Goal: Task Accomplishment & Management: Manage account settings

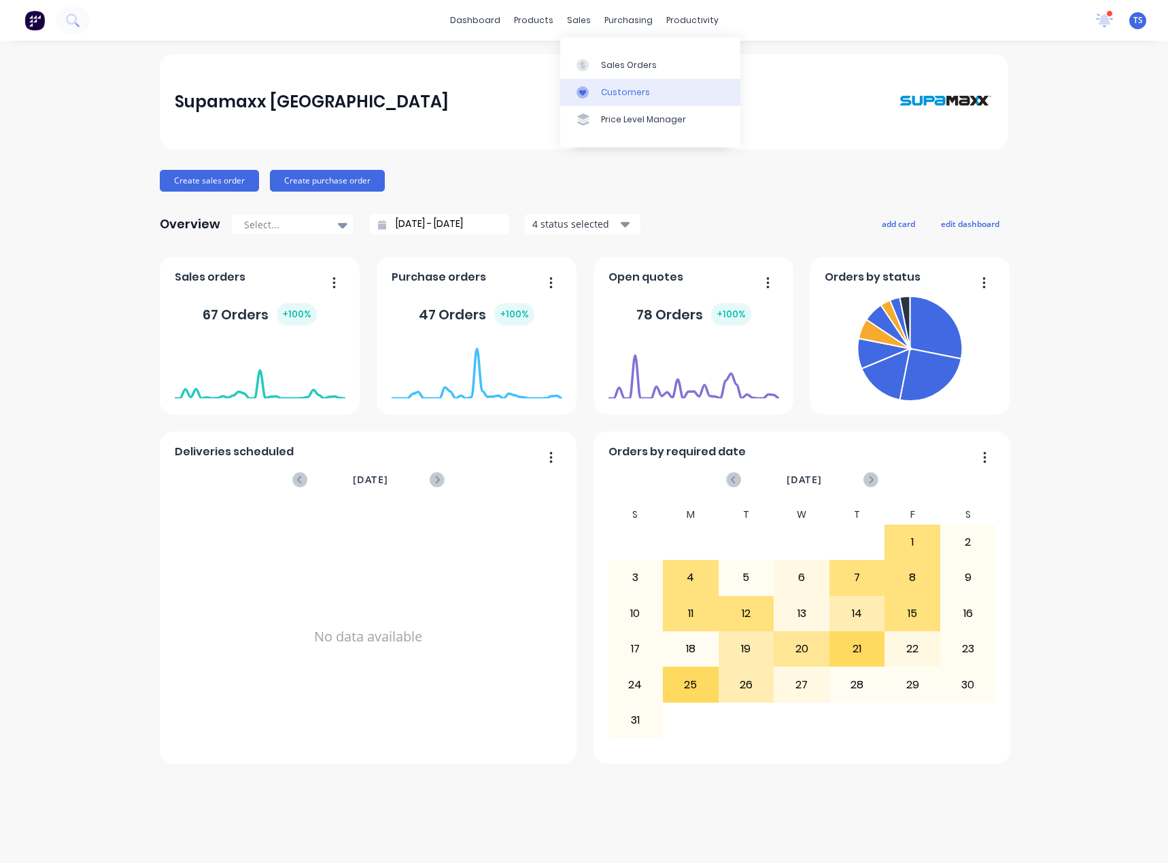
drag, startPoint x: 615, startPoint y: 91, endPoint x: 583, endPoint y: 85, distance: 32.5
click at [615, 91] on div "Customers" at bounding box center [625, 92] width 49 height 12
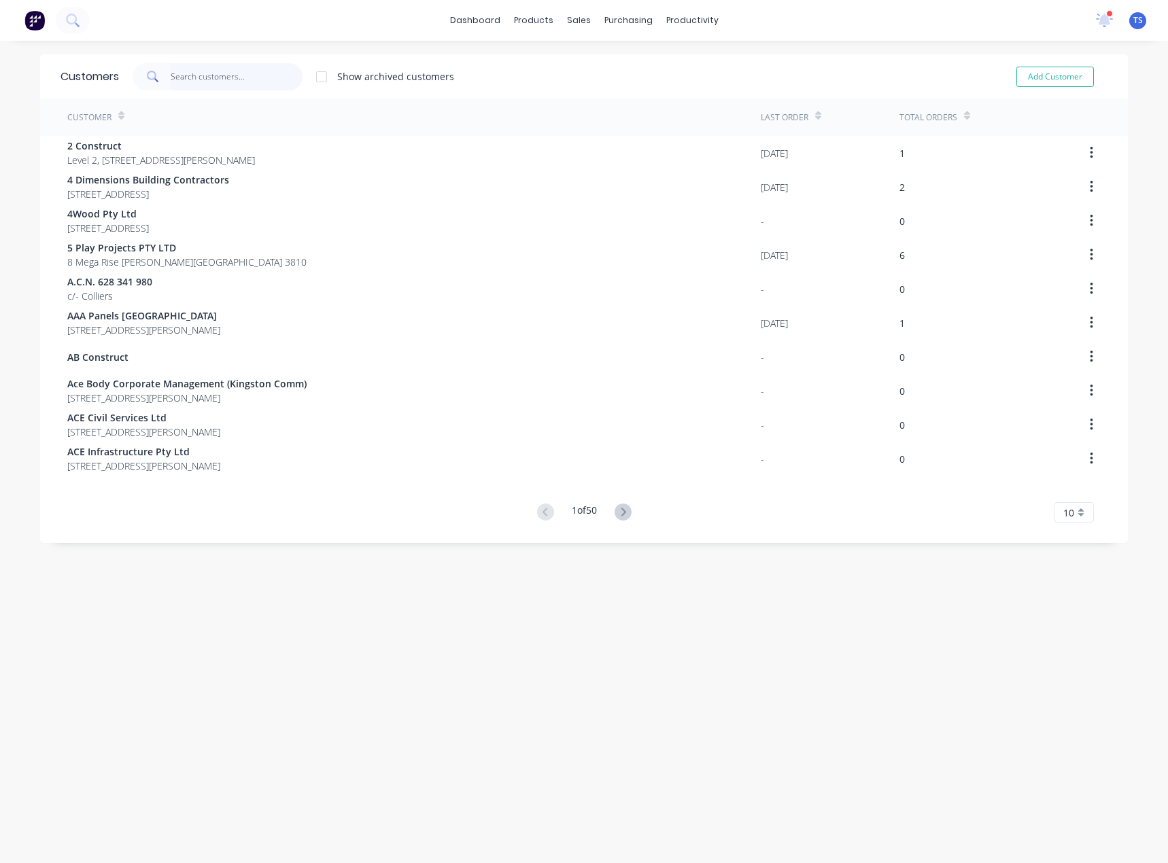
click at [229, 77] on input "text" at bounding box center [237, 76] width 133 height 27
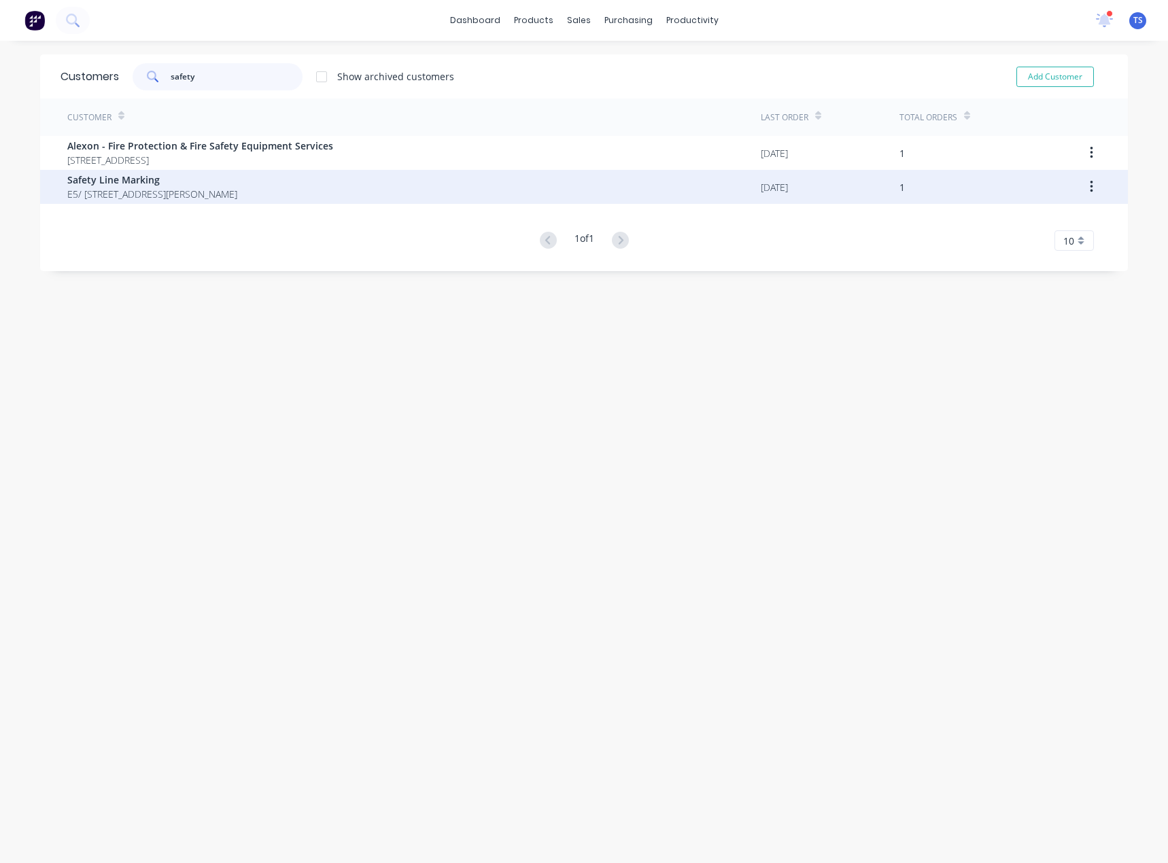
type input "safety"
click at [131, 186] on span "Safety Line Marking" at bounding box center [152, 180] width 170 height 14
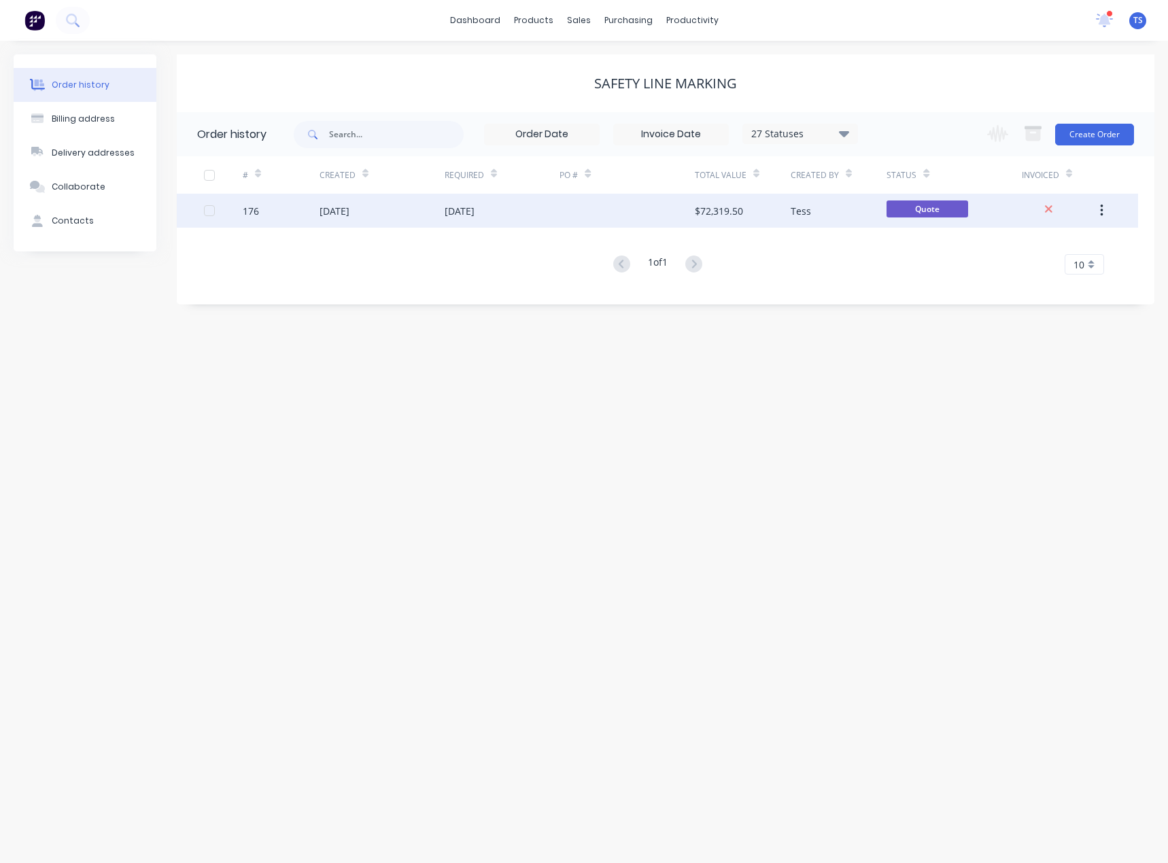
click at [474, 212] on div "04 Aug 2025" at bounding box center [460, 211] width 30 height 14
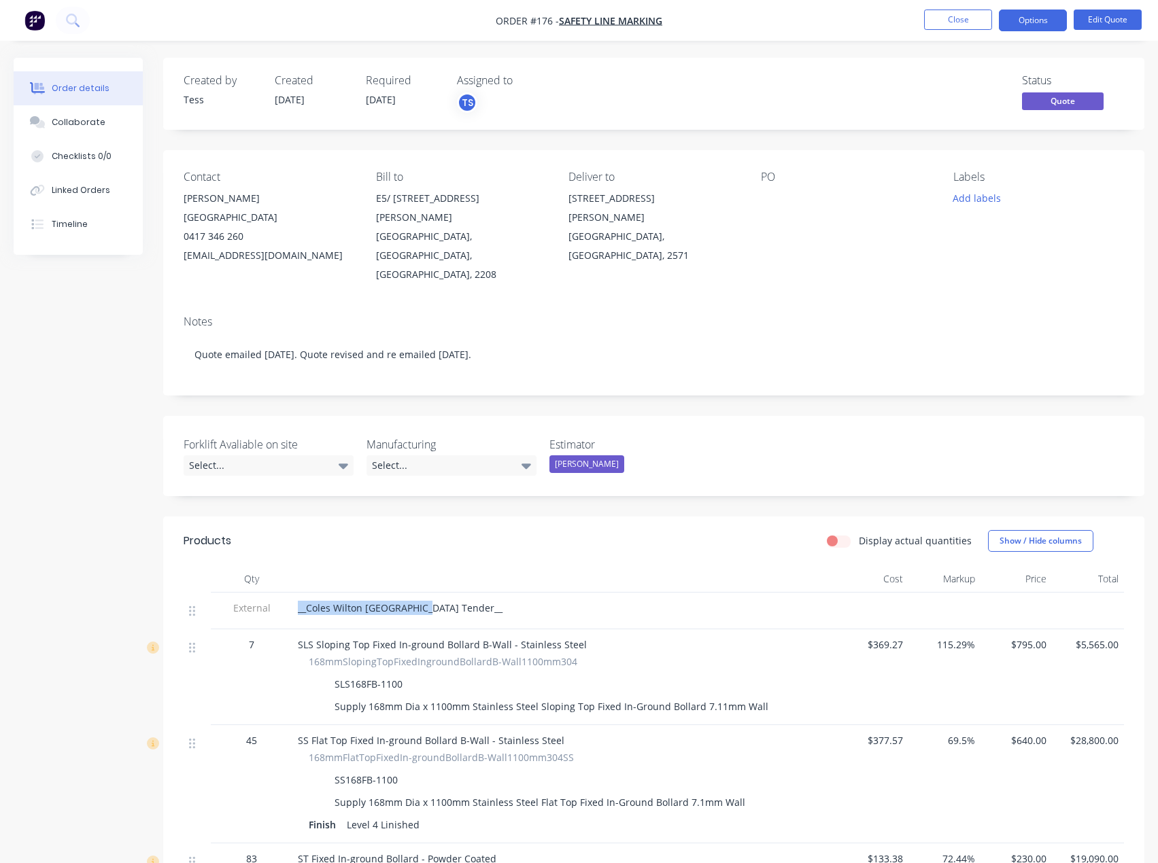
drag, startPoint x: 432, startPoint y: 570, endPoint x: 299, endPoint y: 575, distance: 133.3
click at [299, 601] on div "__Coles Wilton NSW Tender__" at bounding box center [564, 608] width 533 height 14
copy span "__Coles Wilton NSW Tender__"
click at [783, 196] on div at bounding box center [846, 198] width 170 height 19
click at [772, 207] on div at bounding box center [846, 198] width 170 height 19
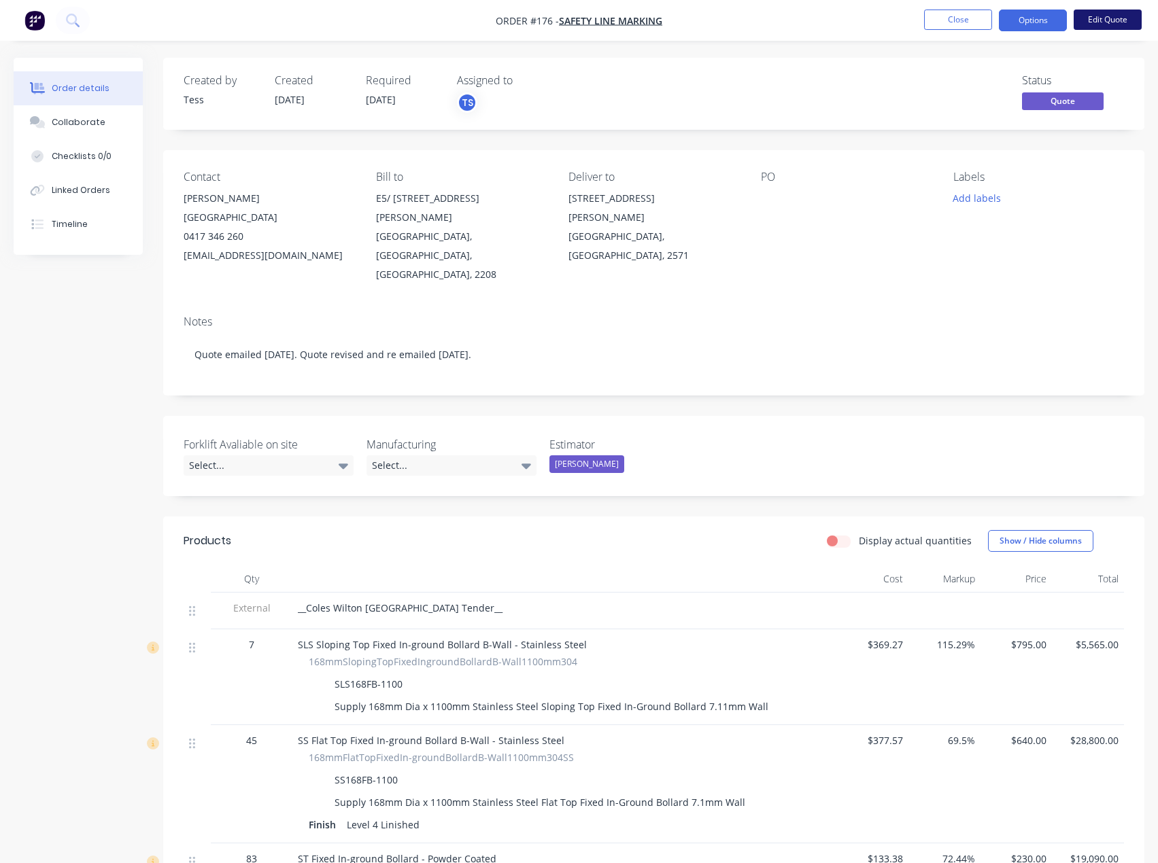
click at [1106, 13] on button "Edit Quote" at bounding box center [1107, 20] width 68 height 20
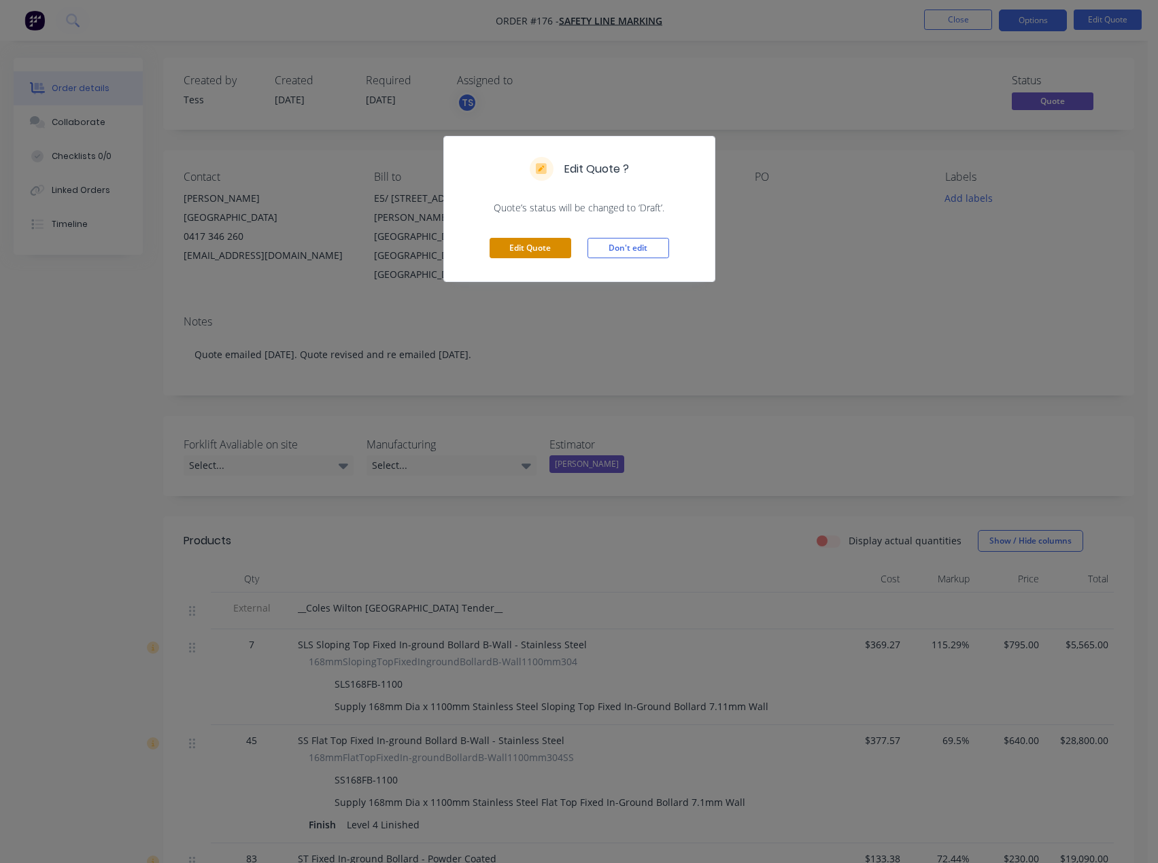
click at [524, 243] on button "Edit Quote" at bounding box center [530, 248] width 82 height 20
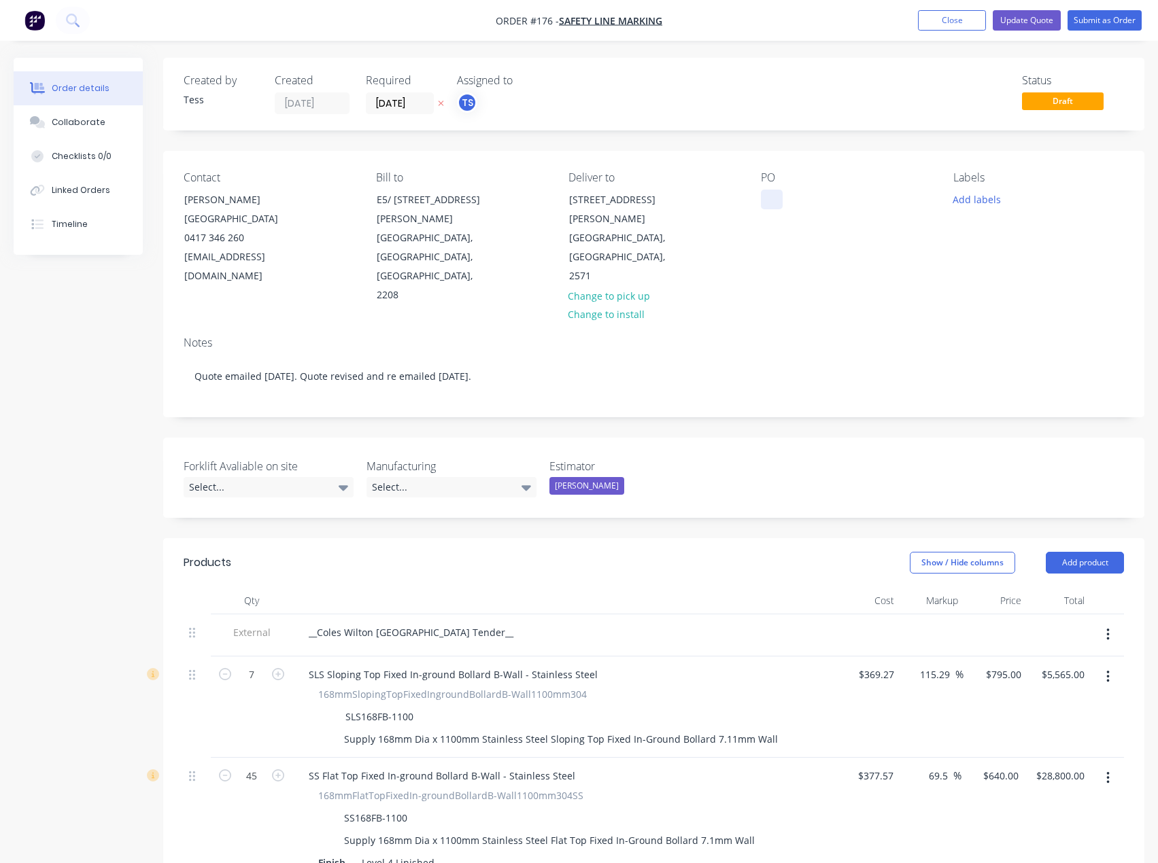
click at [778, 199] on div at bounding box center [772, 200] width 22 height 20
paste div
click at [1035, 20] on button "Update Quote" at bounding box center [1026, 20] width 68 height 20
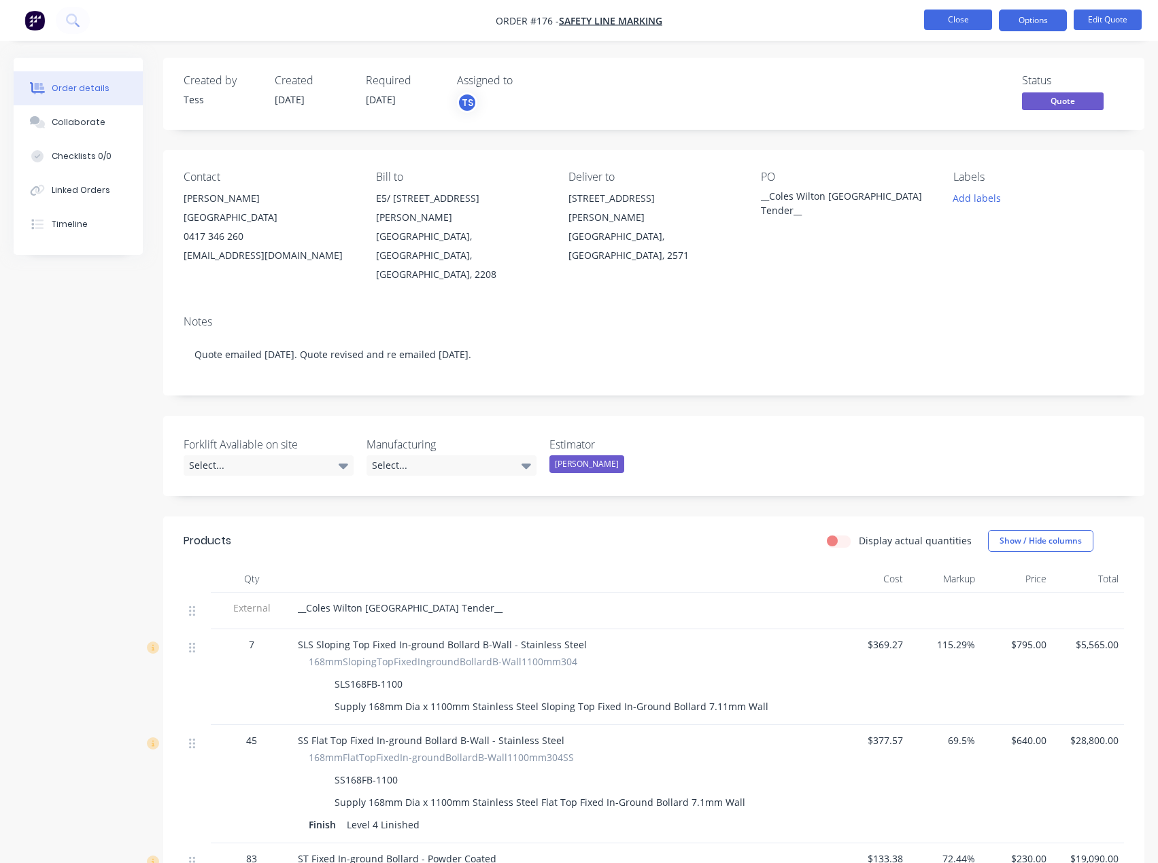
click at [961, 18] on button "Close" at bounding box center [958, 20] width 68 height 20
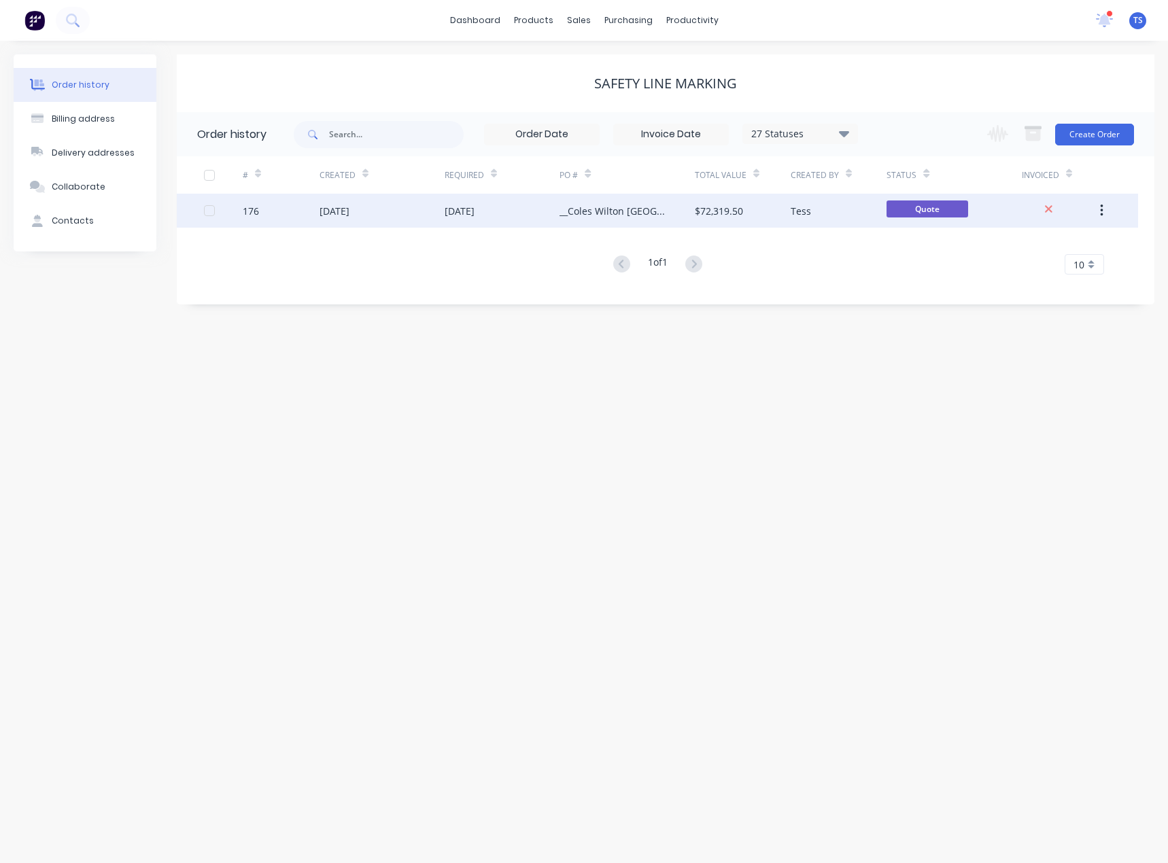
click at [611, 208] on div "__Coles Wilton NSW Tender__" at bounding box center [612, 211] width 107 height 14
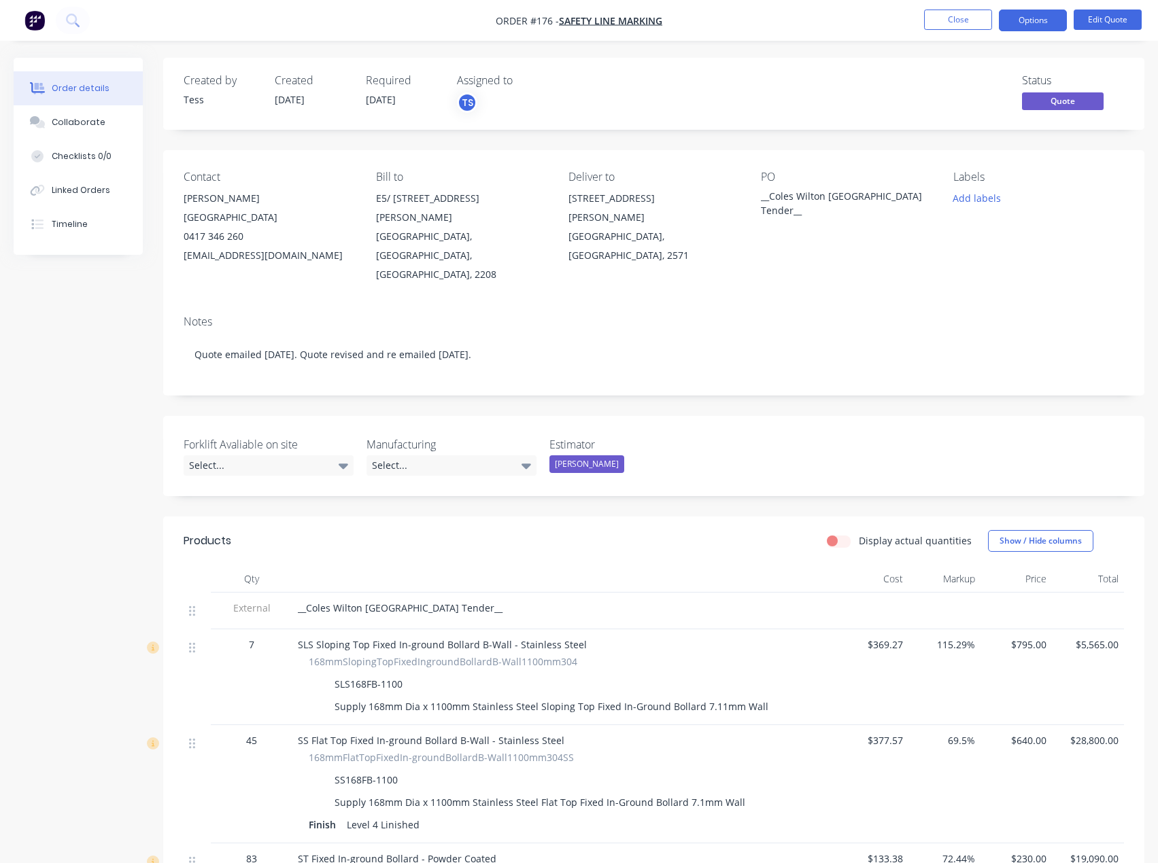
click at [767, 194] on div "__Coles Wilton NSW Tender__" at bounding box center [846, 203] width 170 height 29
click at [1121, 19] on button "Edit Quote" at bounding box center [1107, 20] width 68 height 20
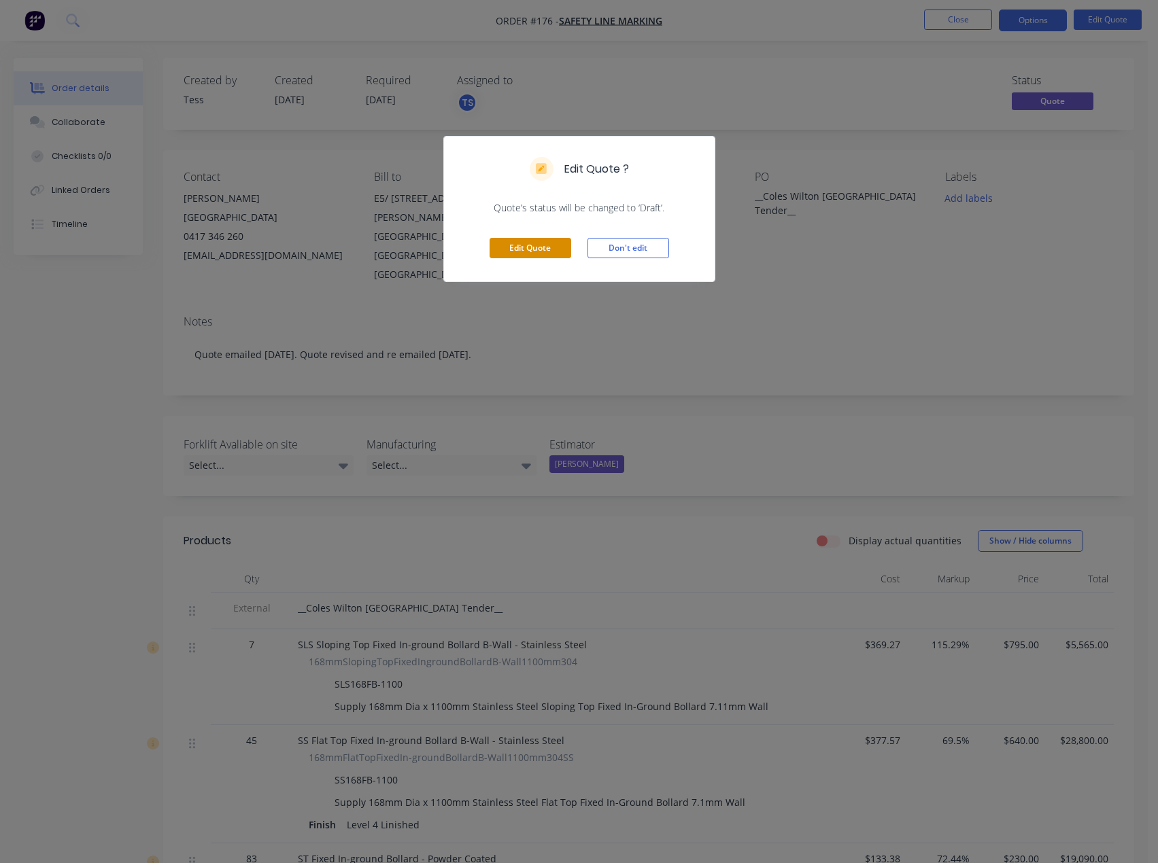
click at [532, 250] on button "Edit Quote" at bounding box center [530, 248] width 82 height 20
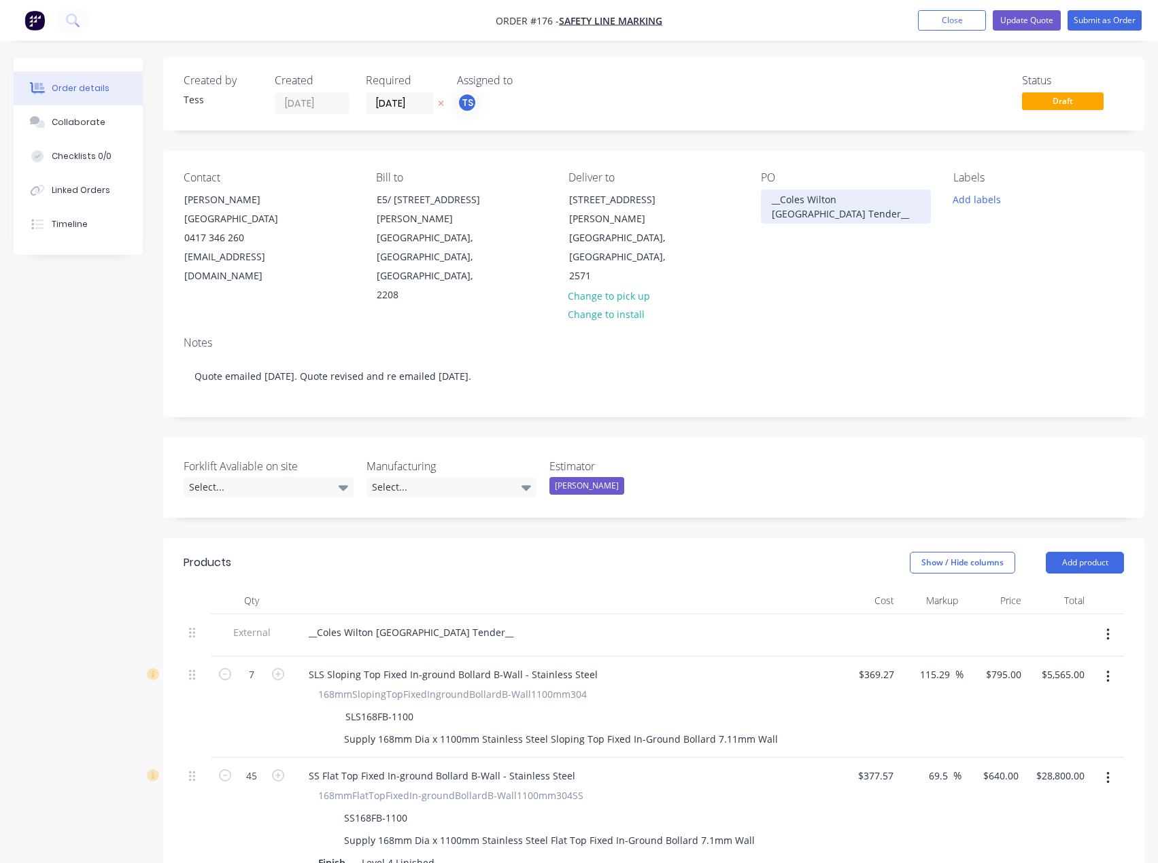
click at [781, 204] on div "__Coles Wilton NSW Tender__" at bounding box center [846, 207] width 170 height 34
click at [900, 199] on div "Coles Wilton NSW Tender__" at bounding box center [846, 207] width 170 height 34
click at [960, 22] on button "Close" at bounding box center [952, 20] width 68 height 20
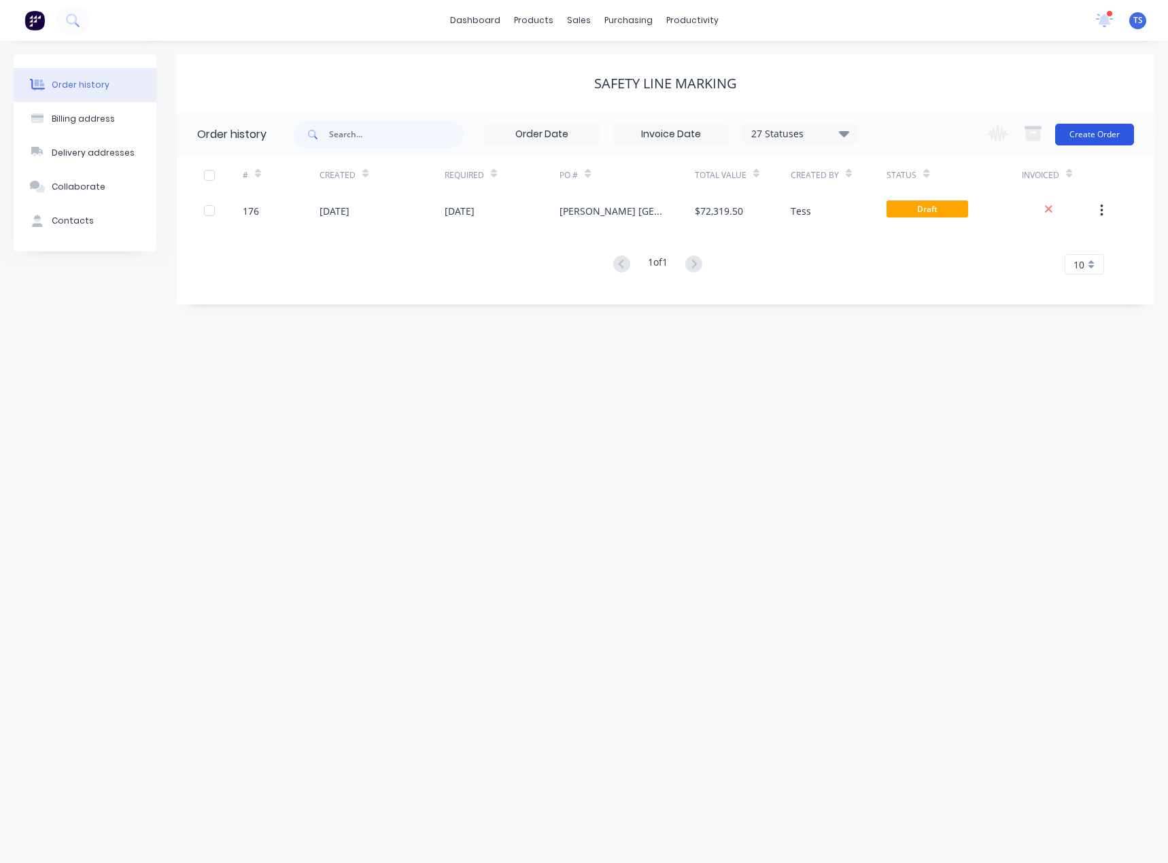
click at [1088, 141] on button "Create Order" at bounding box center [1094, 135] width 79 height 22
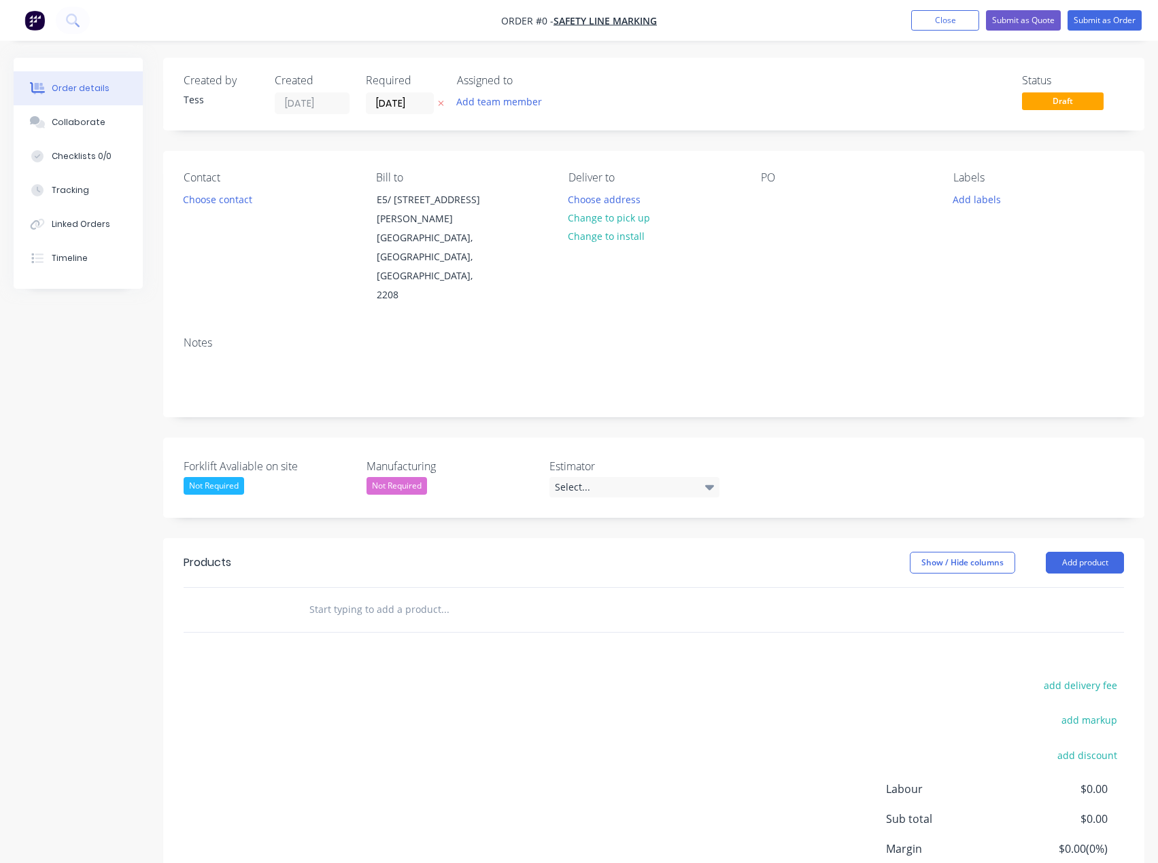
click at [790, 206] on div "PO" at bounding box center [846, 238] width 171 height 134
click at [788, 211] on div "PO" at bounding box center [846, 238] width 171 height 134
click at [780, 197] on div at bounding box center [772, 200] width 22 height 20
click at [227, 194] on div "Order details Collaborate Checklists 0/0 Tracking Linked Orders Timeline Order …" at bounding box center [579, 519] width 1158 height 922
click at [226, 196] on button "Choose contact" at bounding box center [218, 199] width 84 height 18
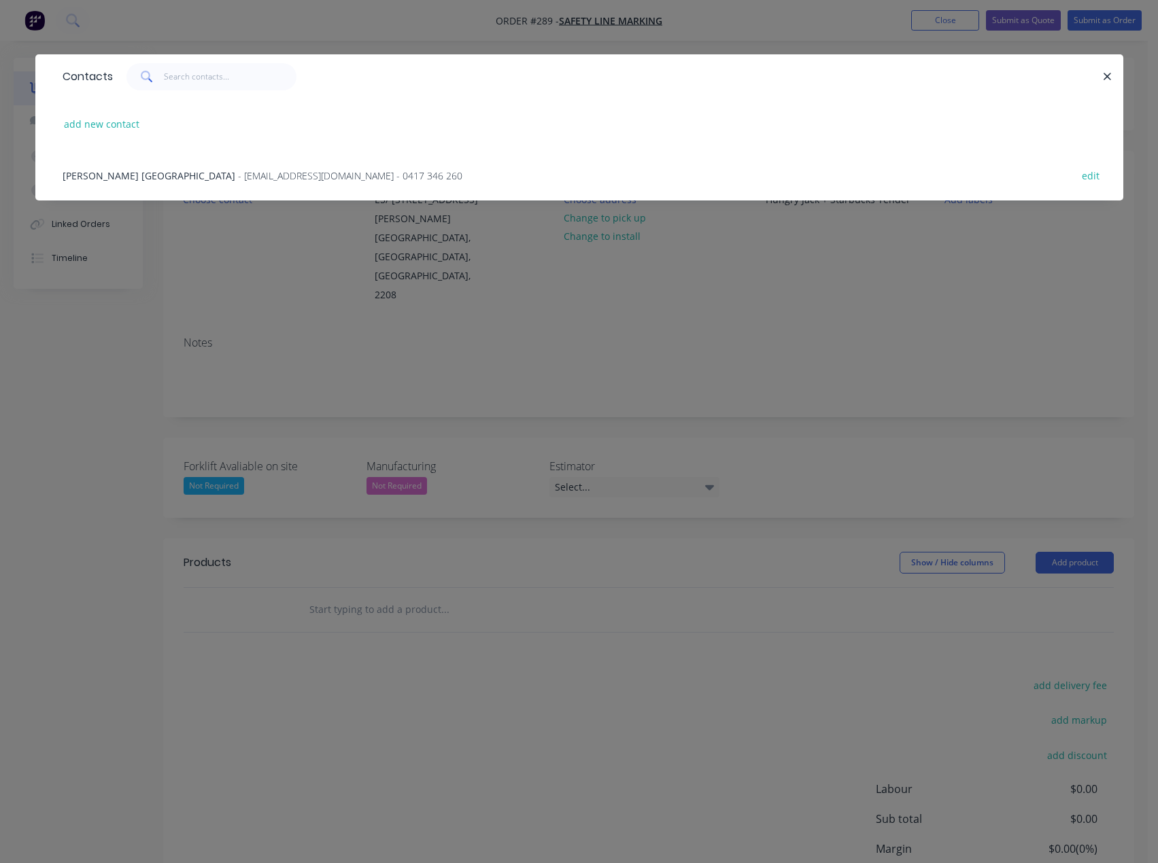
click at [238, 179] on span "- manasn@safetylinemarking.com.au - 0417 346 260" at bounding box center [350, 175] width 224 height 13
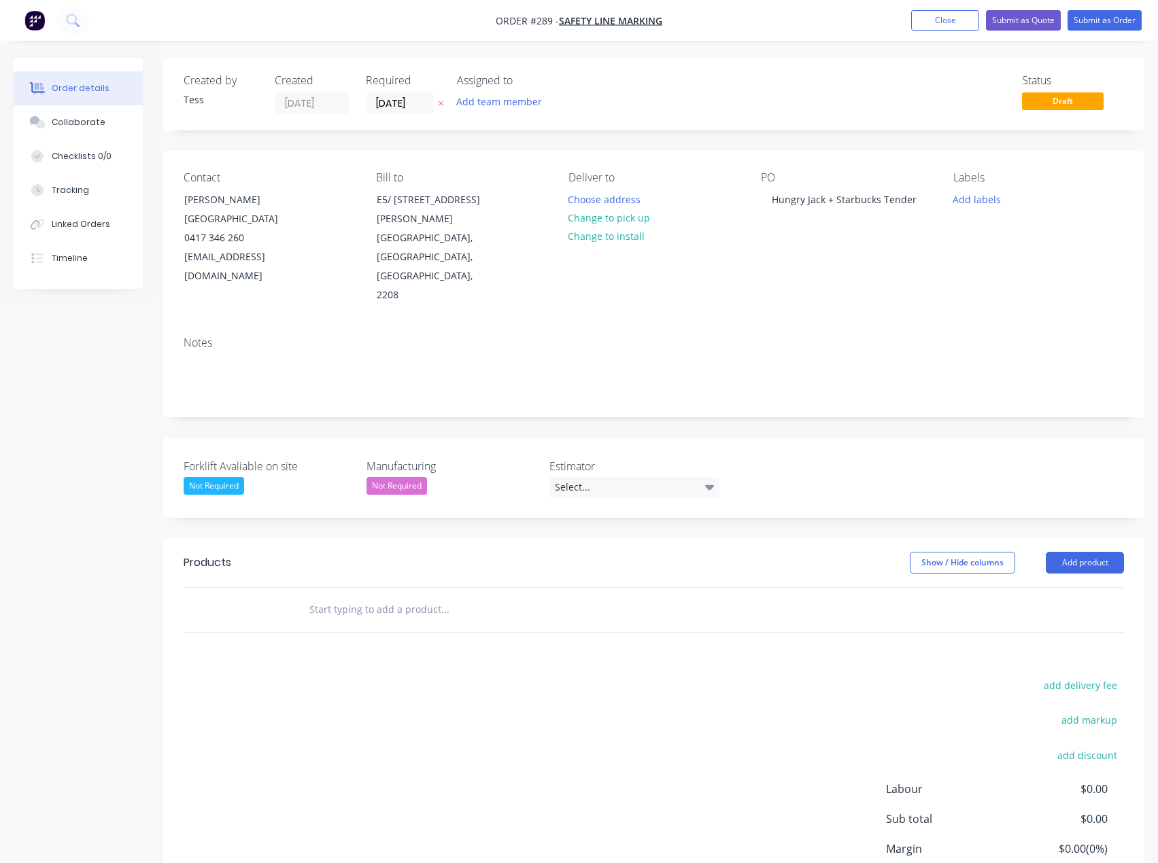
click at [328, 596] on input "text" at bounding box center [445, 609] width 272 height 27
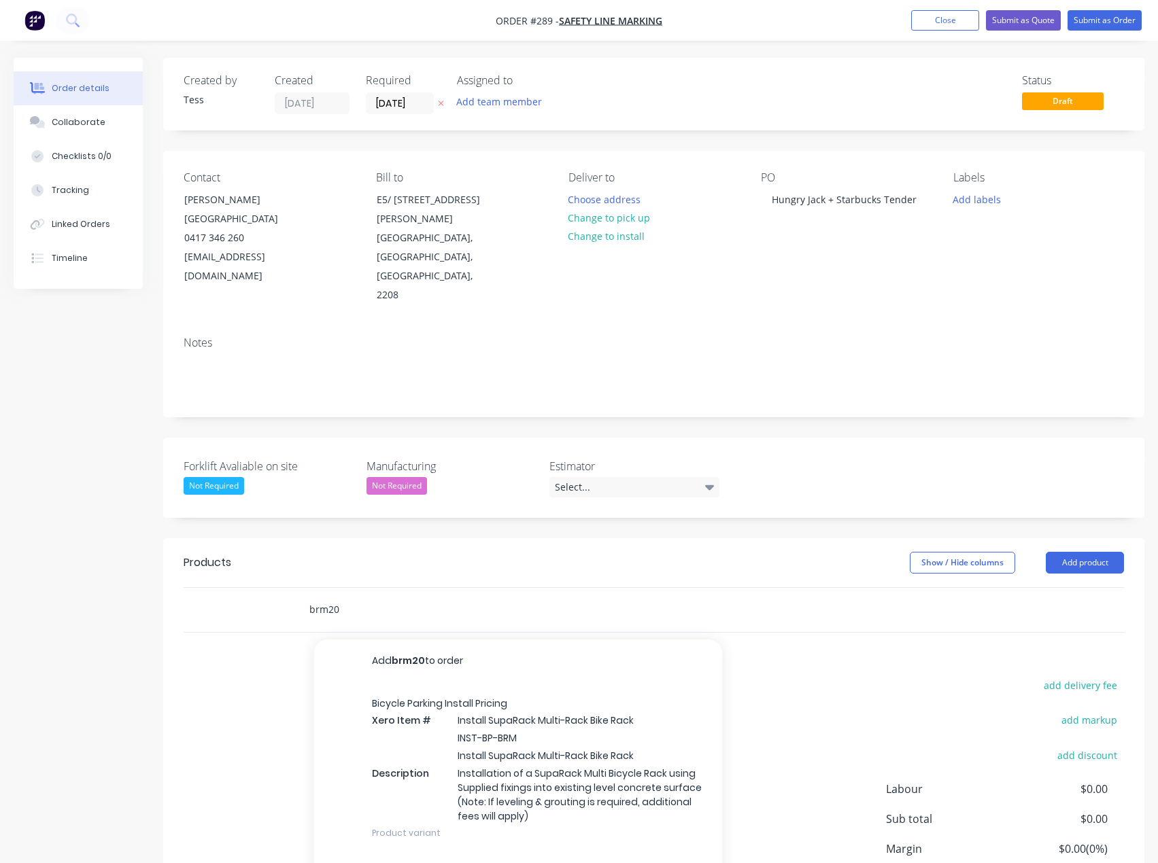
type input "brm201"
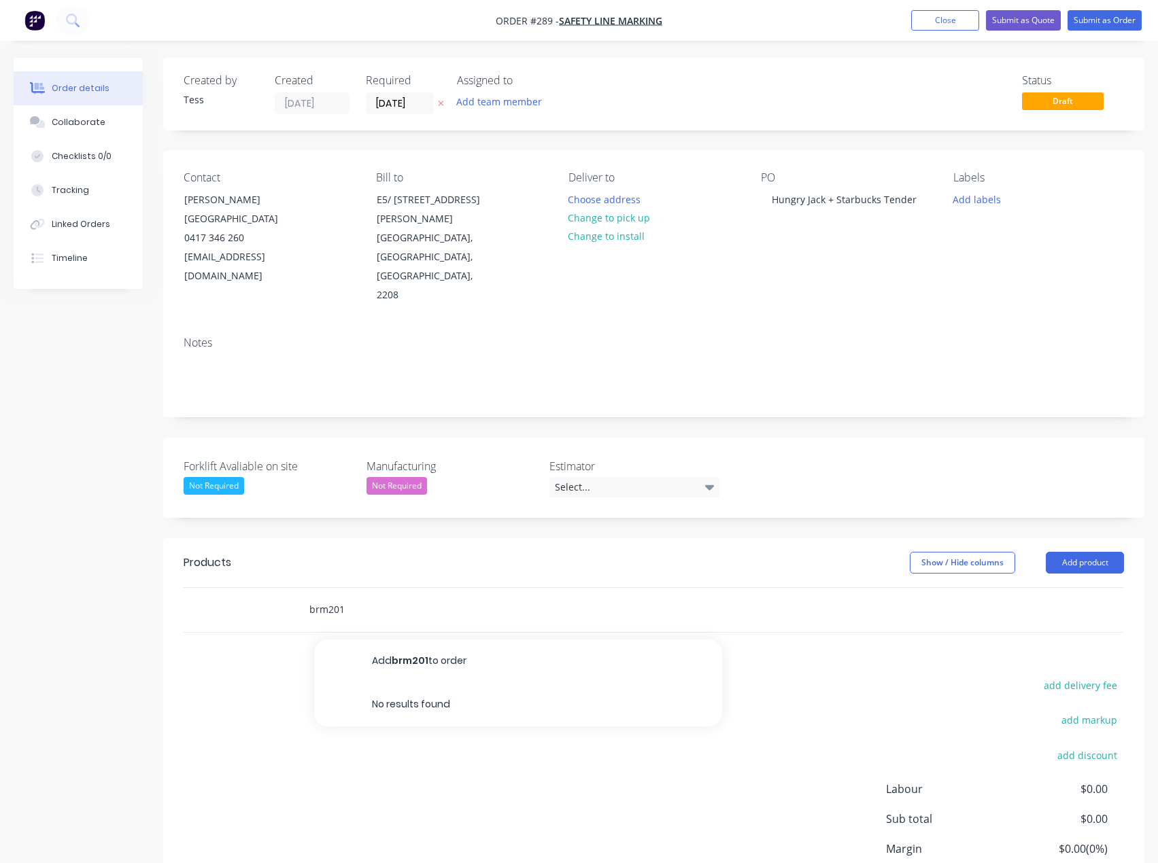
drag, startPoint x: 357, startPoint y: 550, endPoint x: 297, endPoint y: 551, distance: 59.8
click at [297, 588] on div "brm201 Add brm201 to order No results found" at bounding box center [536, 610] width 489 height 44
click at [1093, 552] on button "Add product" at bounding box center [1084, 563] width 78 height 22
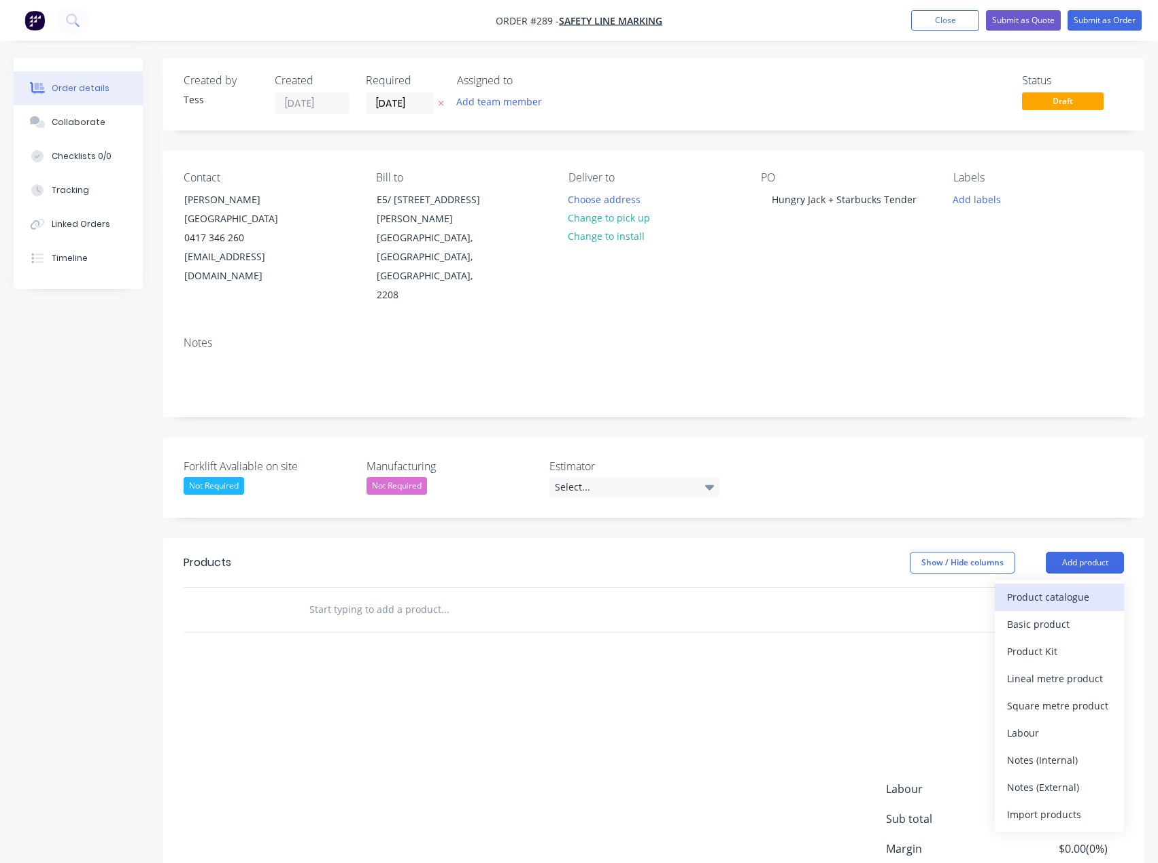
click at [1048, 587] on div "Product catalogue" at bounding box center [1059, 597] width 105 height 20
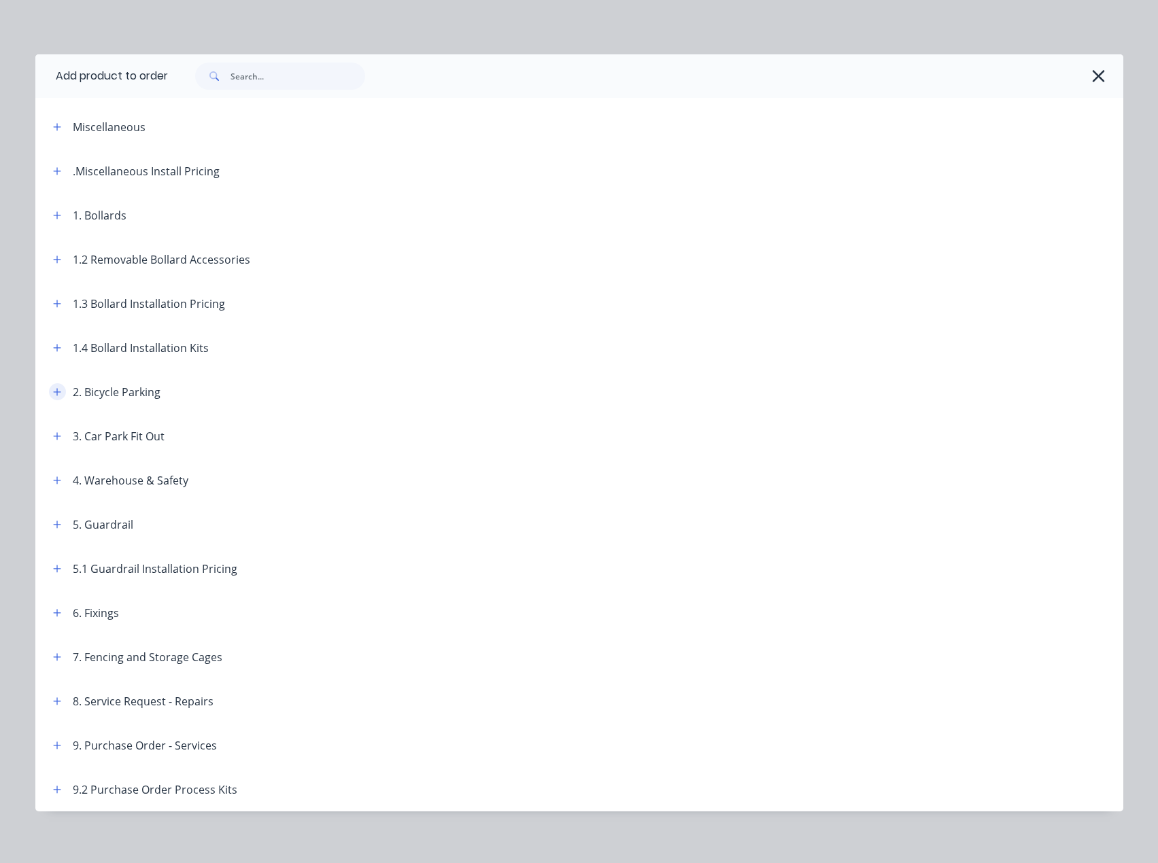
click at [55, 394] on icon "button" at bounding box center [57, 392] width 8 height 10
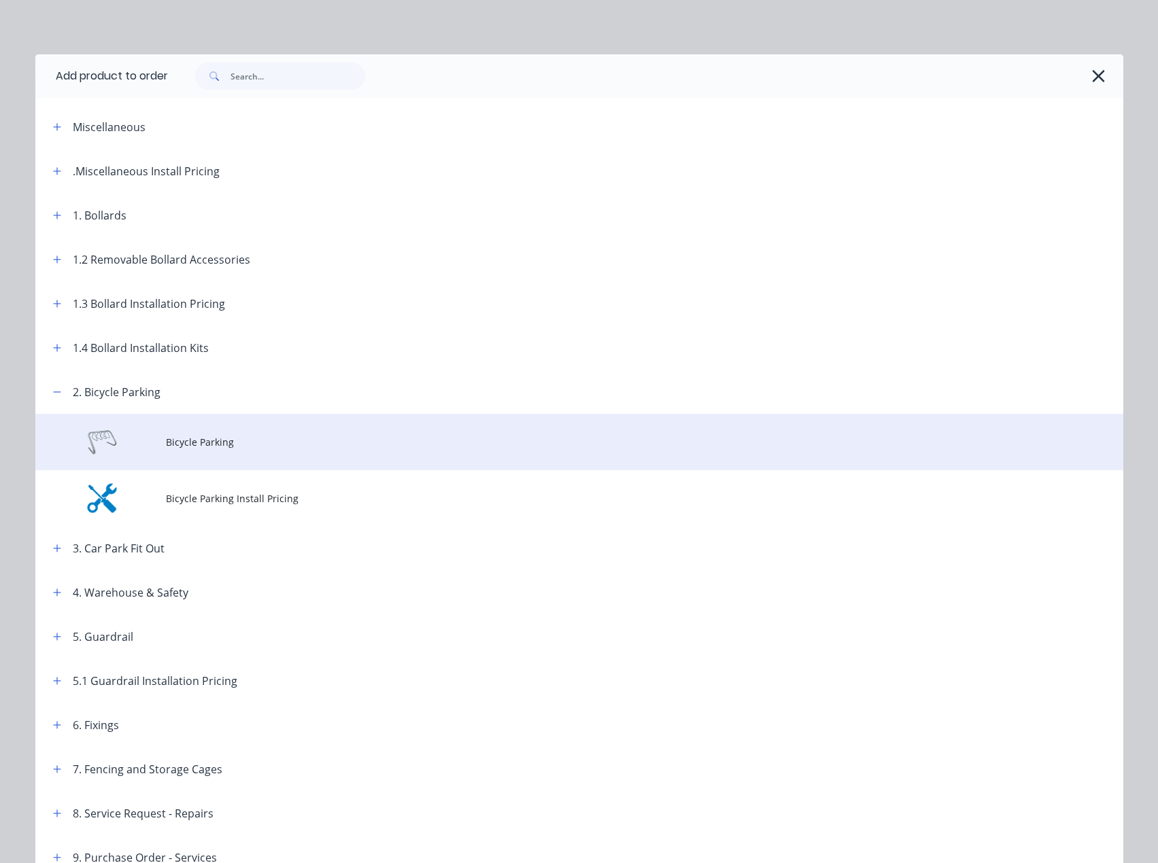
click at [170, 445] on span "Bicycle Parking" at bounding box center [548, 442] width 765 height 14
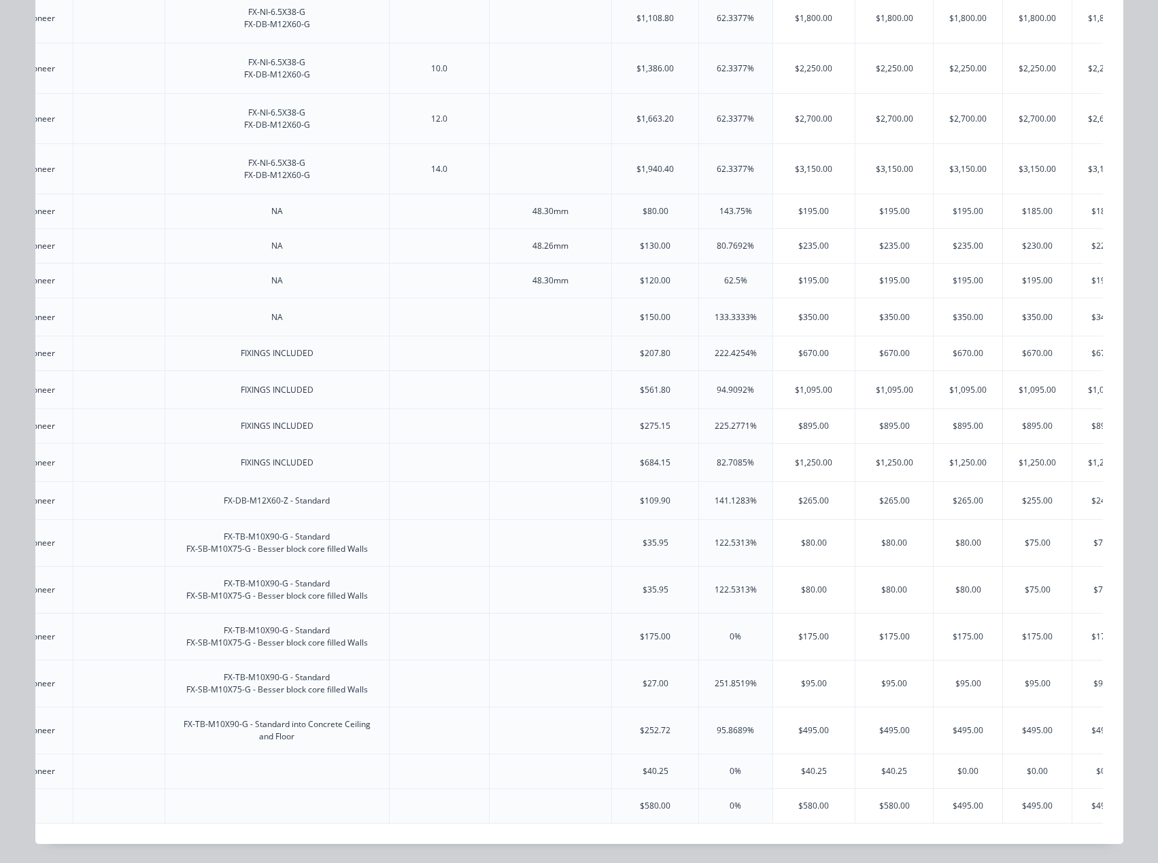
scroll to position [0, 2098]
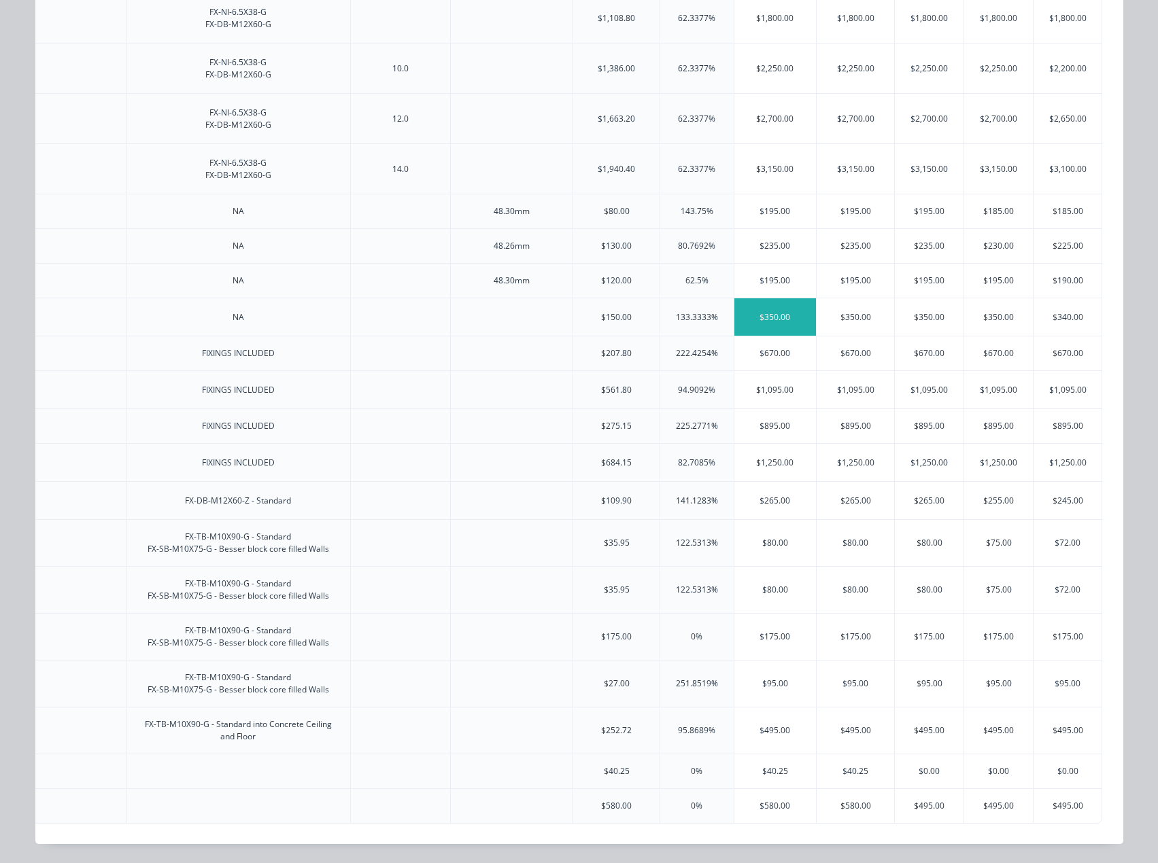
click at [759, 301] on div "$350.00" at bounding box center [775, 316] width 82 height 37
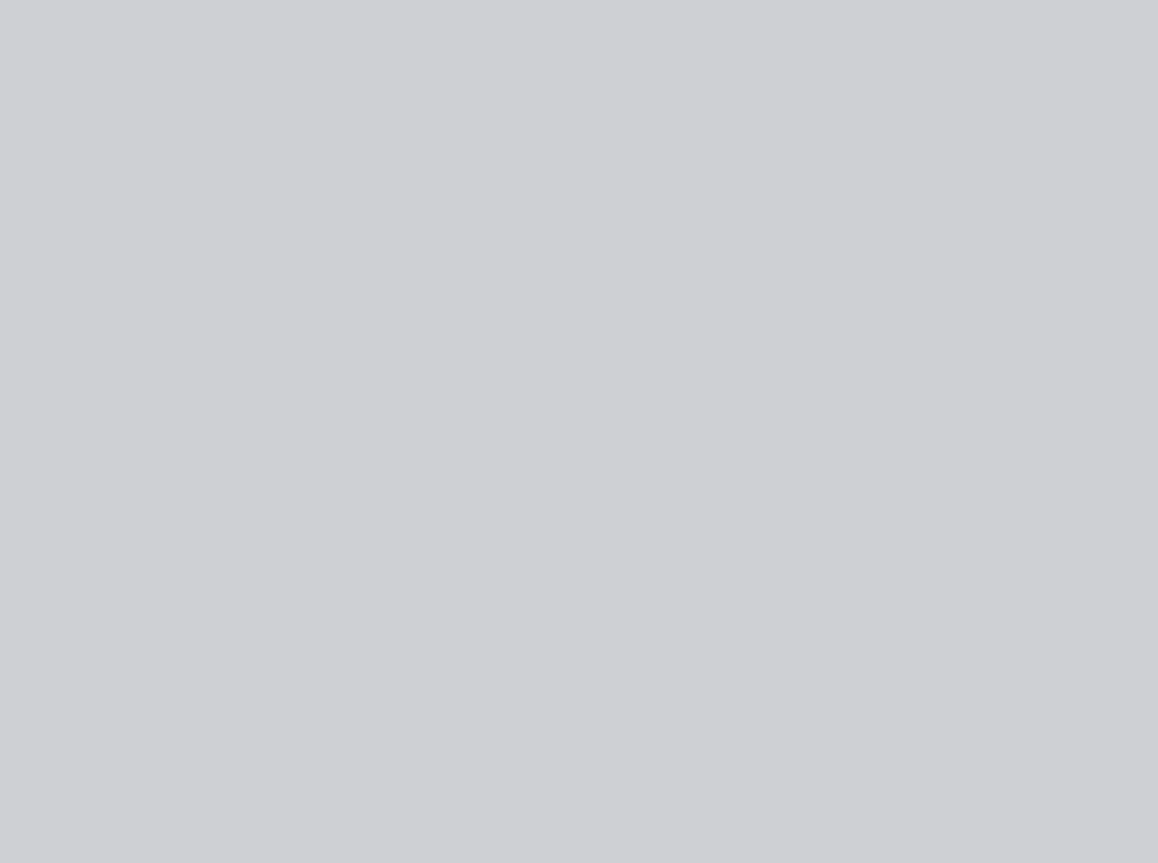
scroll to position [0, 0]
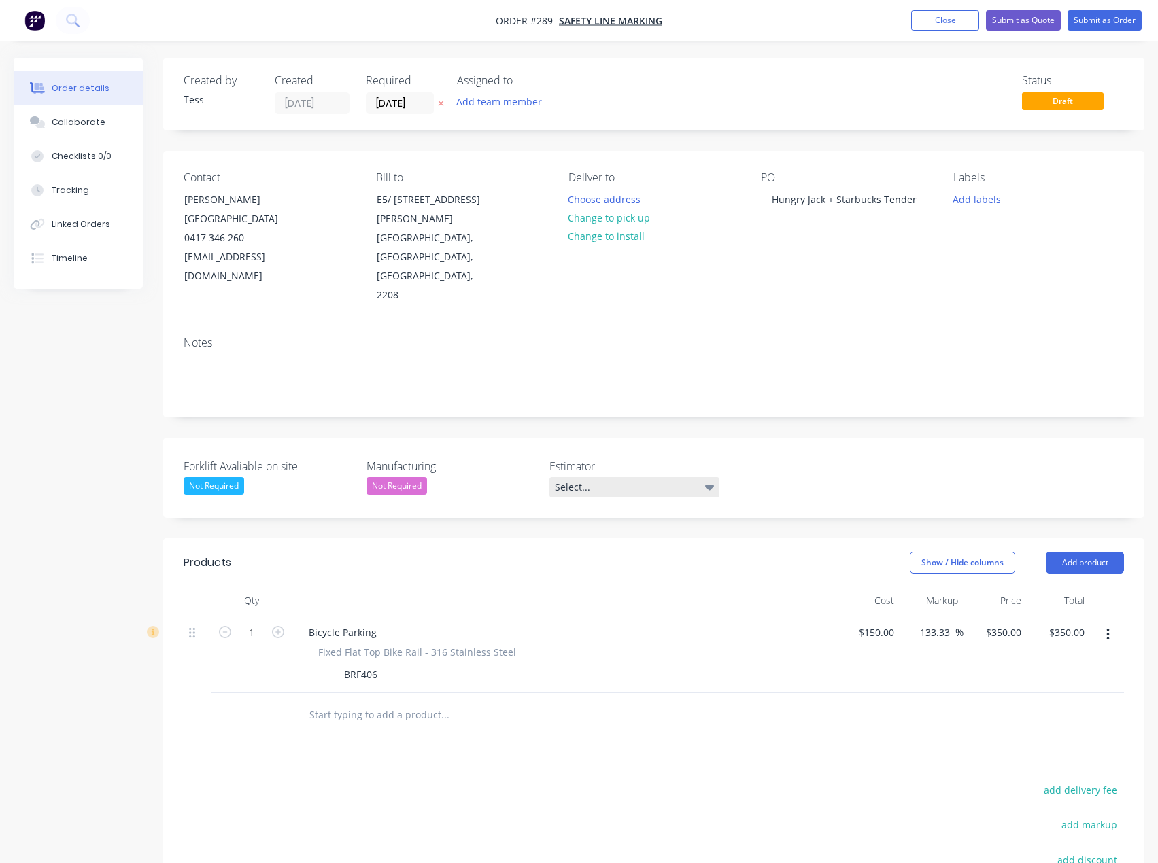
click at [600, 477] on div "Select..." at bounding box center [634, 487] width 170 height 20
click at [588, 514] on div "Tess Siegfried" at bounding box center [596, 513] width 75 height 18
click at [500, 107] on button "Add team member" at bounding box center [499, 101] width 100 height 18
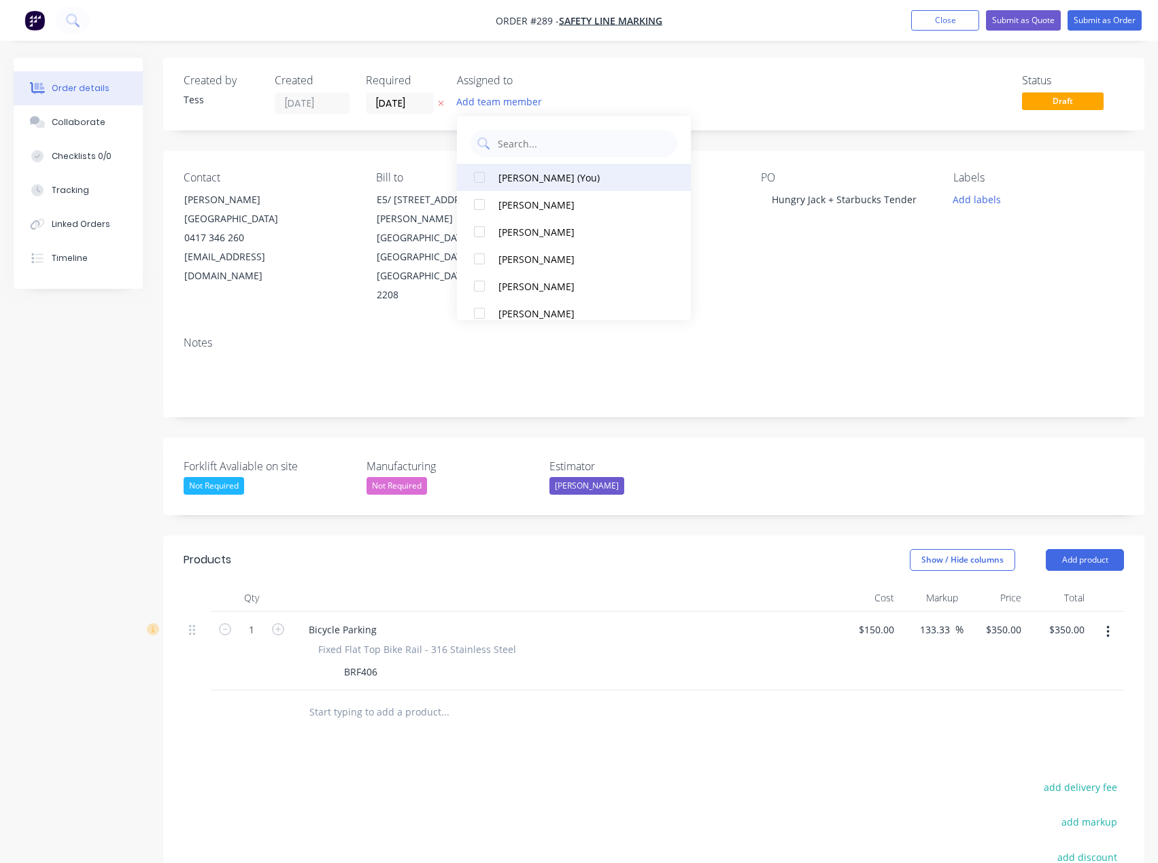
click at [519, 181] on div "Tess Siegfried (You)" at bounding box center [578, 178] width 160 height 14
click at [604, 80] on div "Status Draft" at bounding box center [858, 94] width 531 height 40
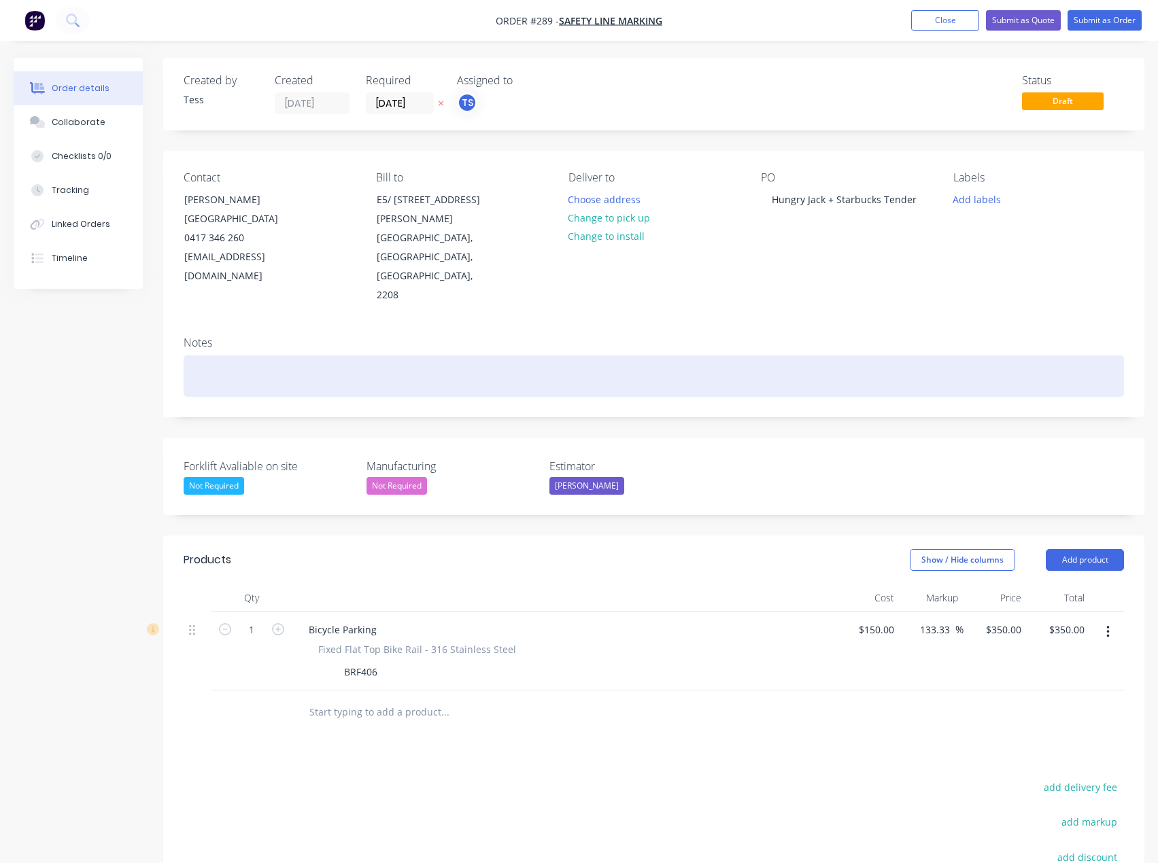
click at [258, 356] on div at bounding box center [654, 376] width 940 height 41
click at [216, 356] on div "Quot to be emailed." at bounding box center [654, 376] width 940 height 41
click at [322, 356] on div "Quote to be emailed." at bounding box center [654, 376] width 940 height 41
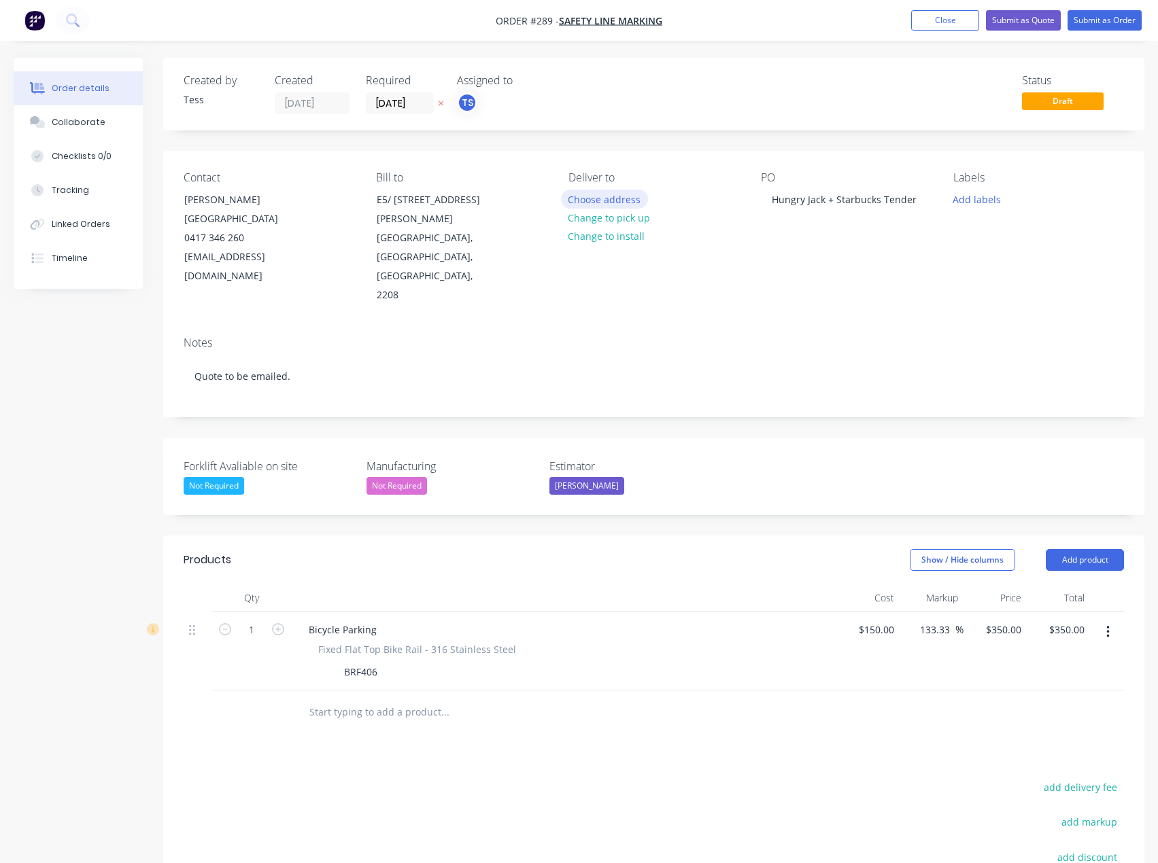
click at [599, 201] on button "Choose address" at bounding box center [604, 199] width 87 height 18
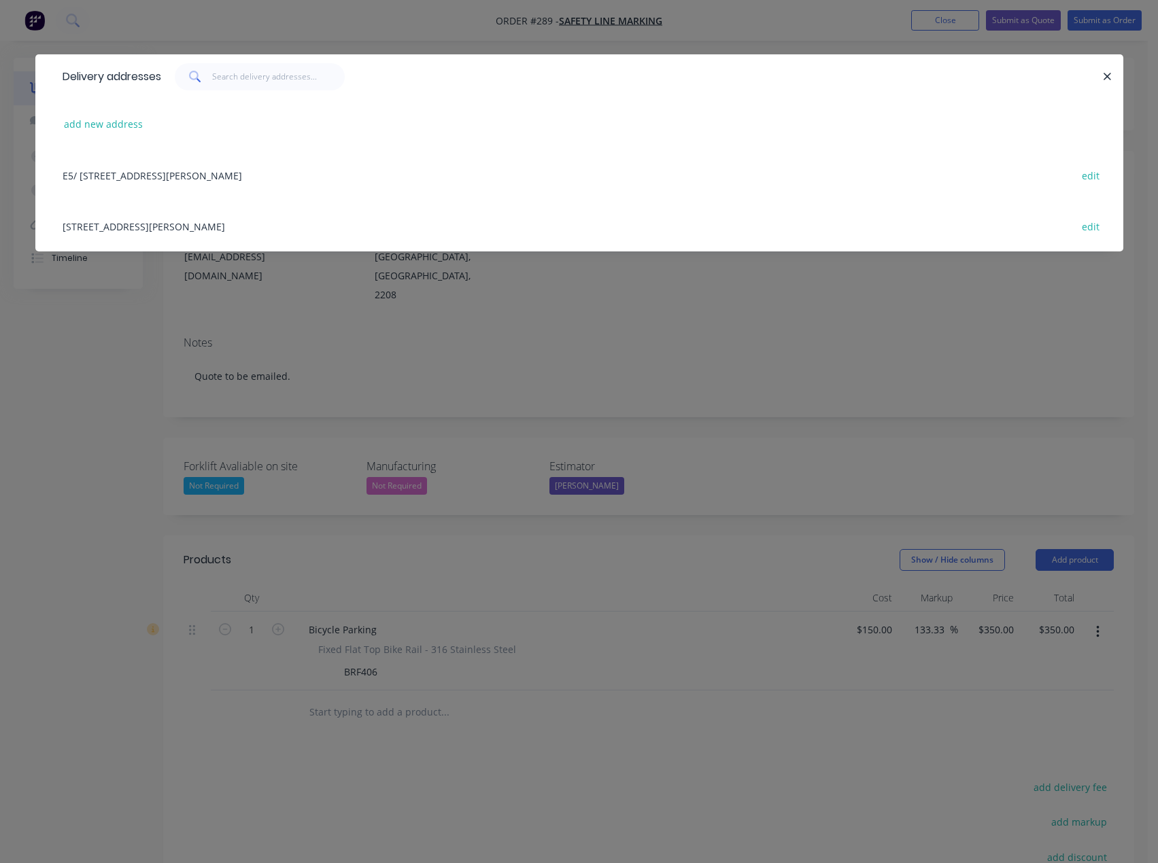
click at [171, 177] on div "E5/ 13-15 Forrester St, Kingsgrove, Victoria, Australia, 2208 edit" at bounding box center [579, 175] width 1047 height 51
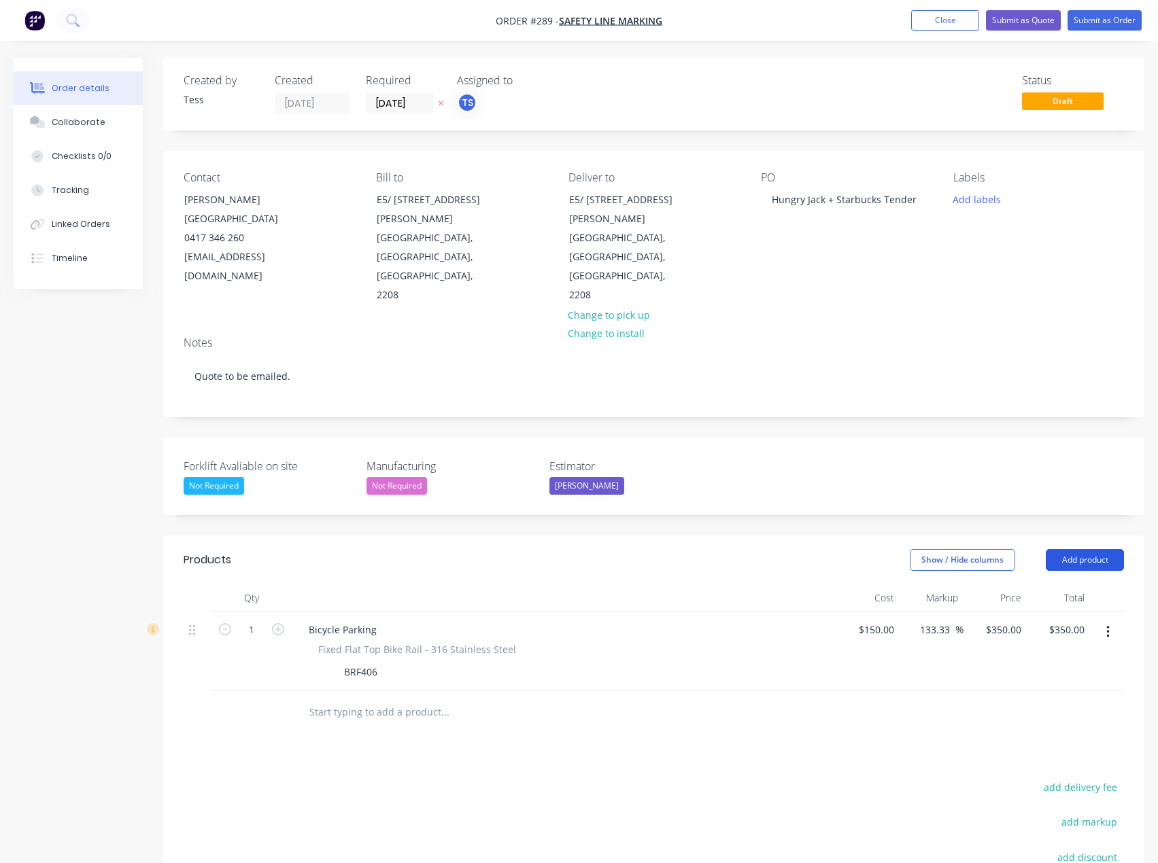
click at [1084, 549] on button "Add product" at bounding box center [1084, 560] width 78 height 22
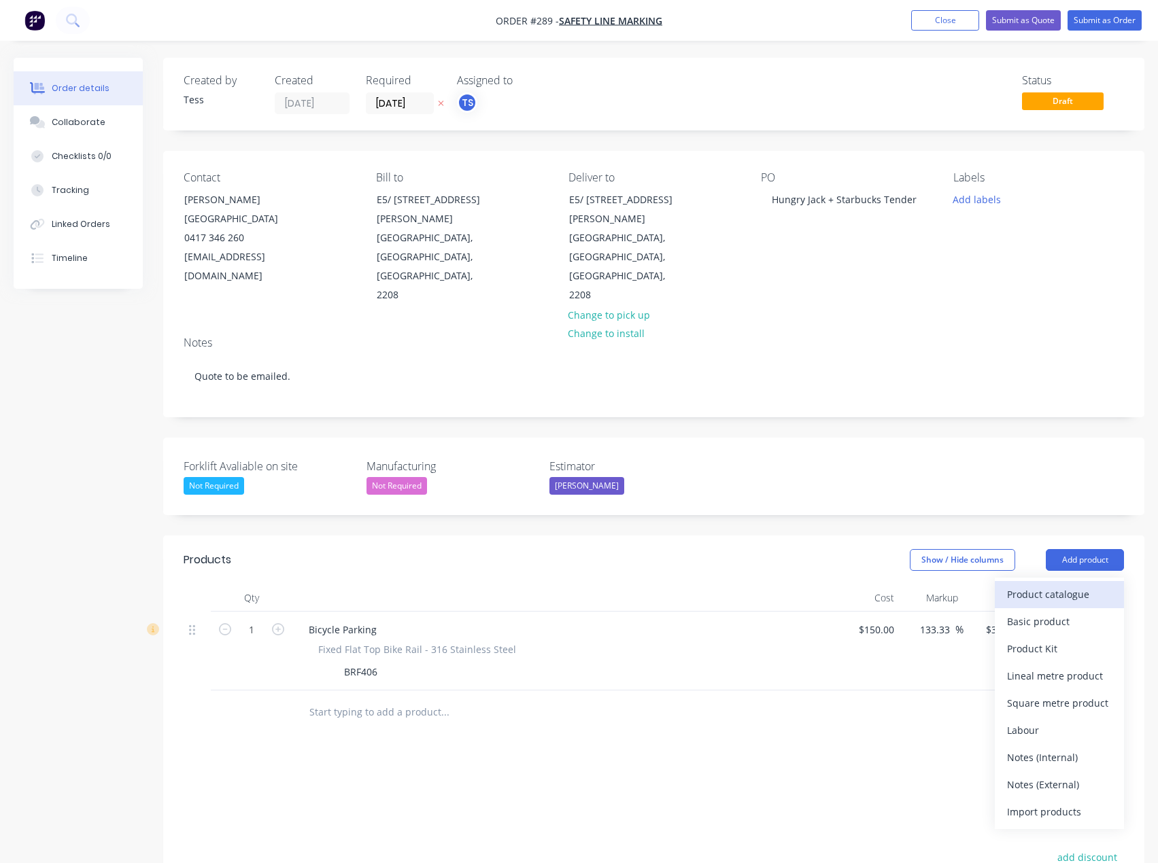
click at [1059, 585] on div "Product catalogue" at bounding box center [1059, 595] width 105 height 20
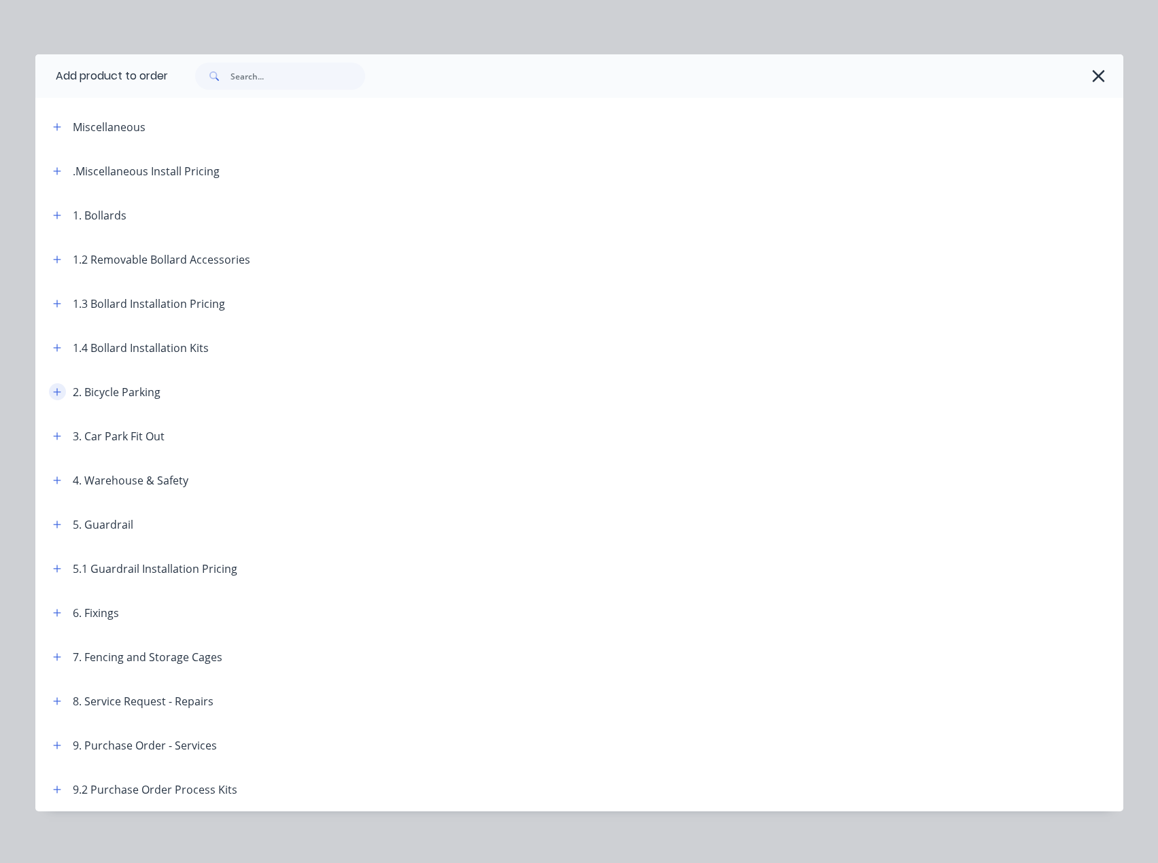
click at [53, 392] on icon "button" at bounding box center [56, 391] width 7 height 7
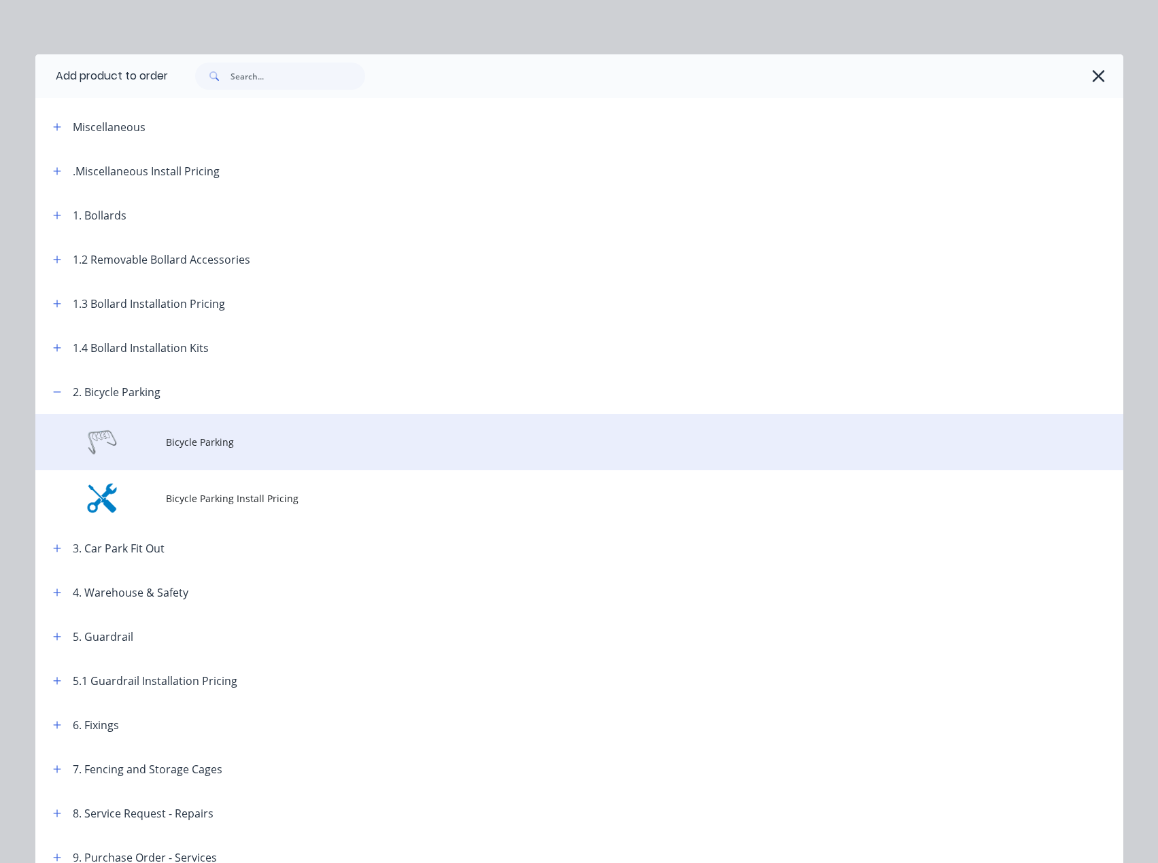
click at [187, 443] on span "Bicycle Parking" at bounding box center [548, 442] width 765 height 14
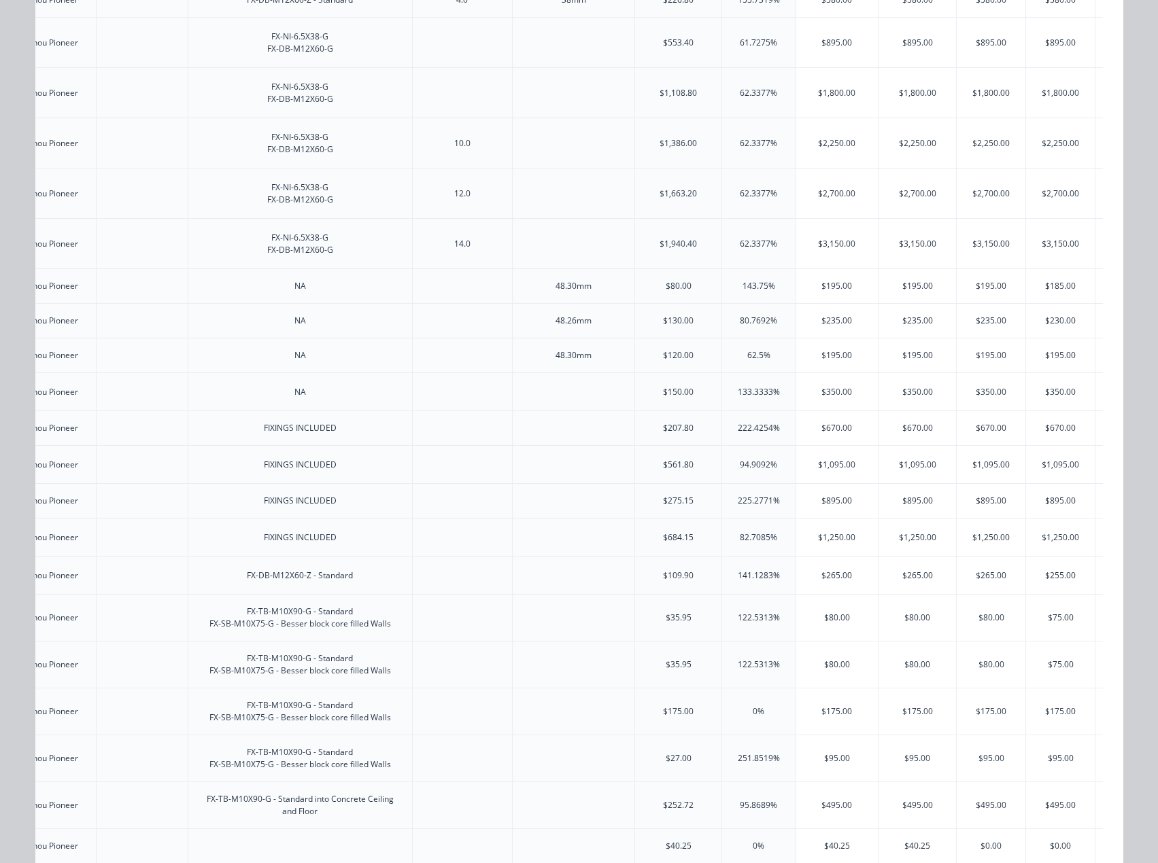
scroll to position [0, 2039]
click at [850, 445] on div "$670.00" at bounding box center [834, 428] width 82 height 34
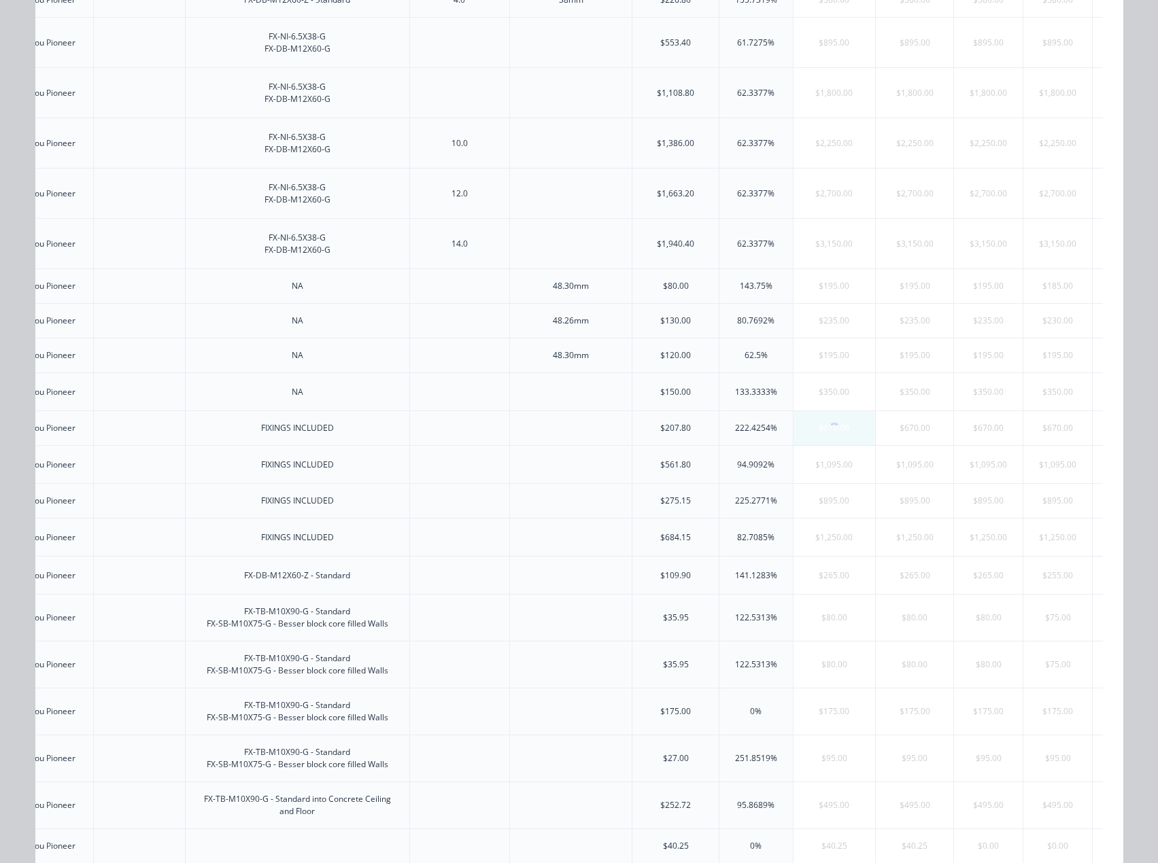
scroll to position [0, 0]
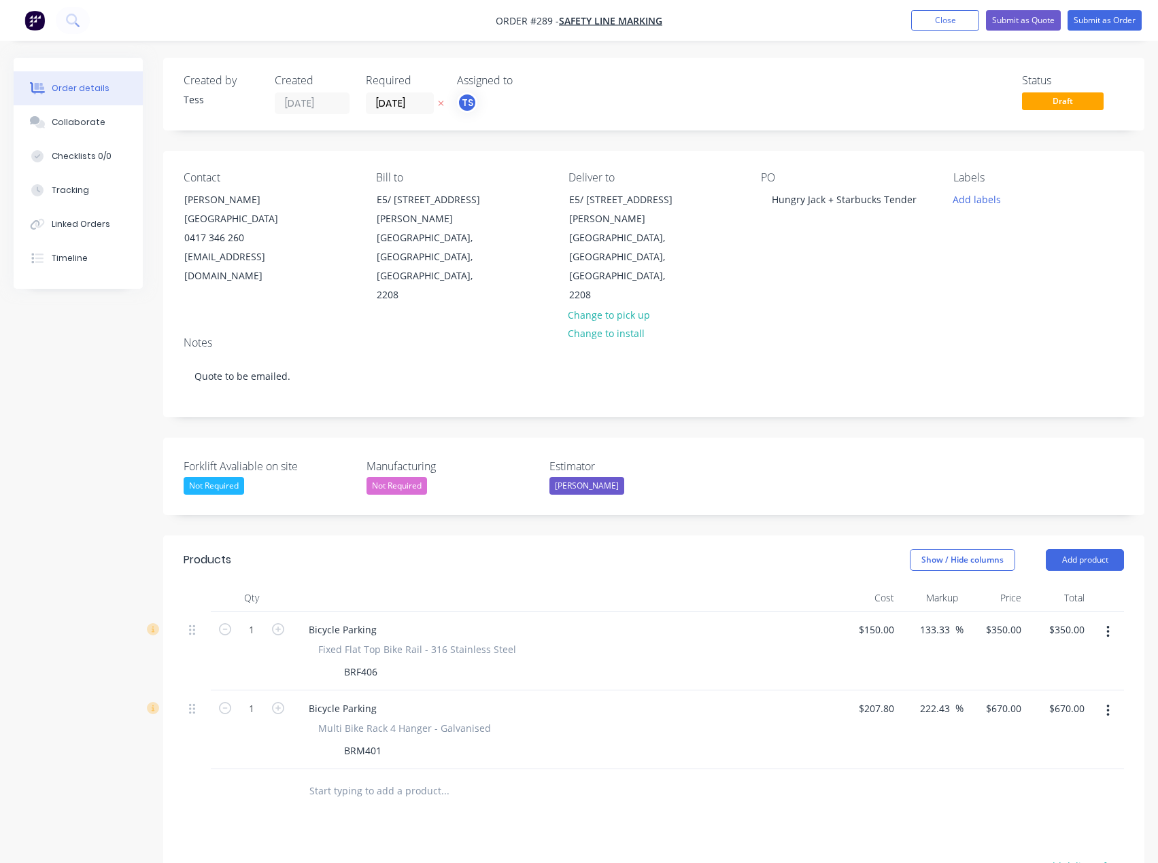
click at [1111, 620] on button "button" at bounding box center [1108, 632] width 32 height 24
click at [1025, 740] on div "Delete" at bounding box center [1059, 750] width 105 height 20
click at [1001, 620] on div "670 670" at bounding box center [1012, 630] width 29 height 20
type input "620"
type input "198.36"
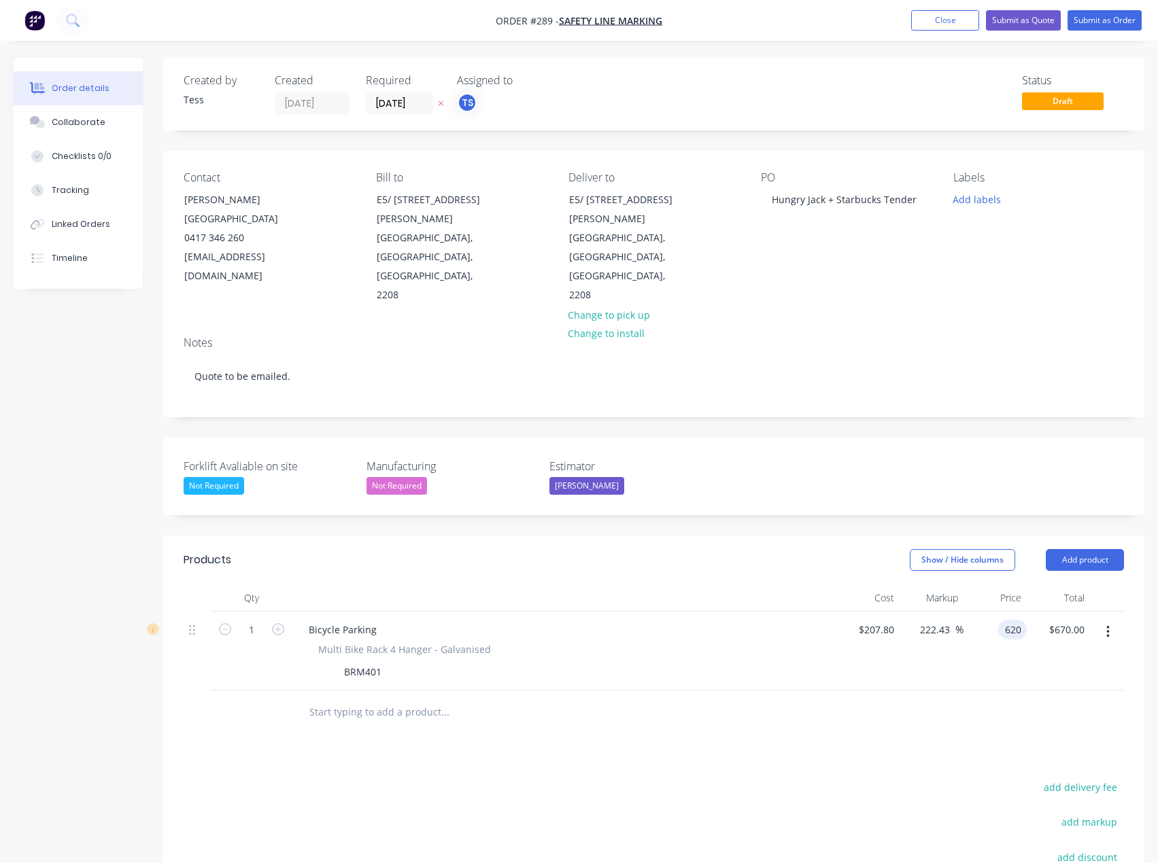
type input "$620.00"
click at [696, 693] on div "Products Show / Hide columns Add product Qty Cost Markup Price Total 1 Bicycle …" at bounding box center [653, 798] width 981 height 525
click at [1002, 620] on div "620 $620.00" at bounding box center [1003, 630] width 48 height 20
type input "565"
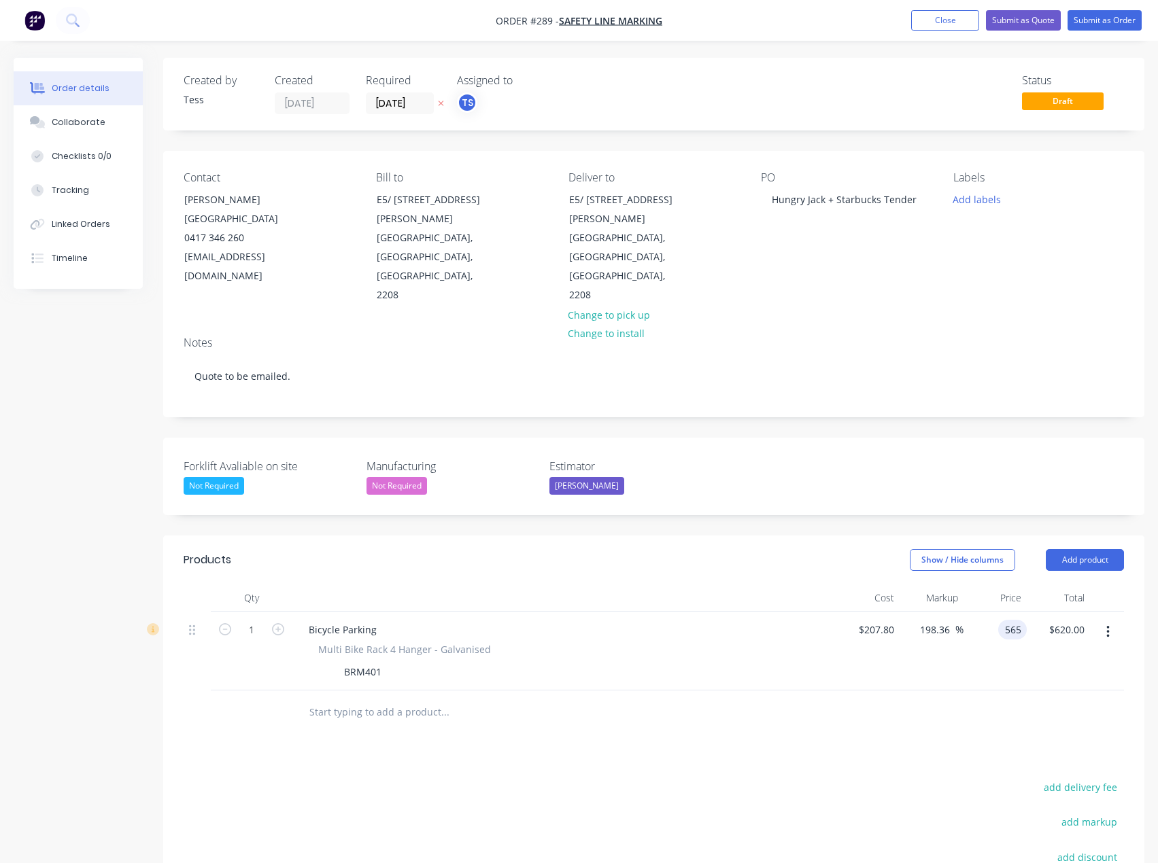
type input "171.9"
type input "$565.00"
click at [837, 691] on div at bounding box center [654, 713] width 940 height 44
click at [1007, 620] on input "565" at bounding box center [1005, 630] width 42 height 20
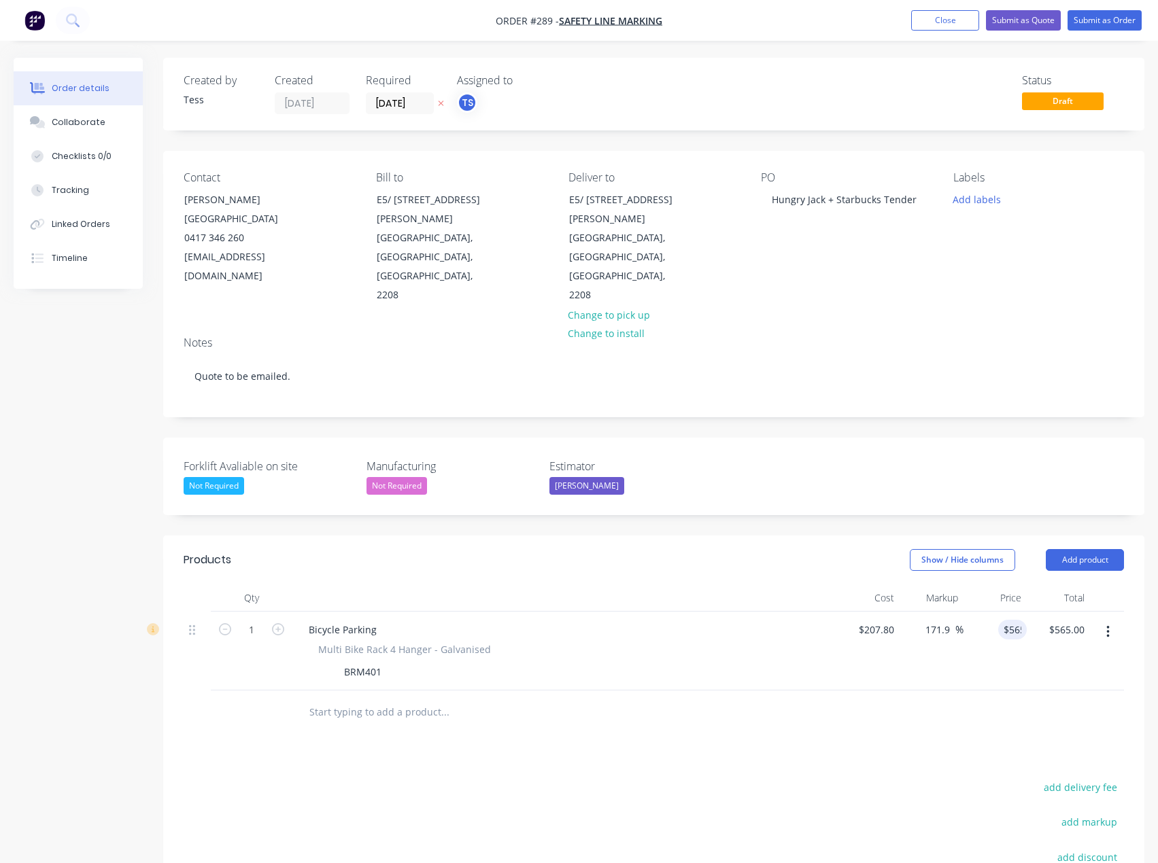
click at [869, 691] on div at bounding box center [654, 713] width 940 height 44
click at [1013, 620] on input "565" at bounding box center [1014, 630] width 23 height 20
click at [771, 714] on div "Products Show / Hide columns Add product Qty Cost Markup Price Total 1 Bicycle …" at bounding box center [653, 798] width 981 height 525
click at [1002, 620] on div "565 $565.00" at bounding box center [1003, 630] width 48 height 20
type input "560"
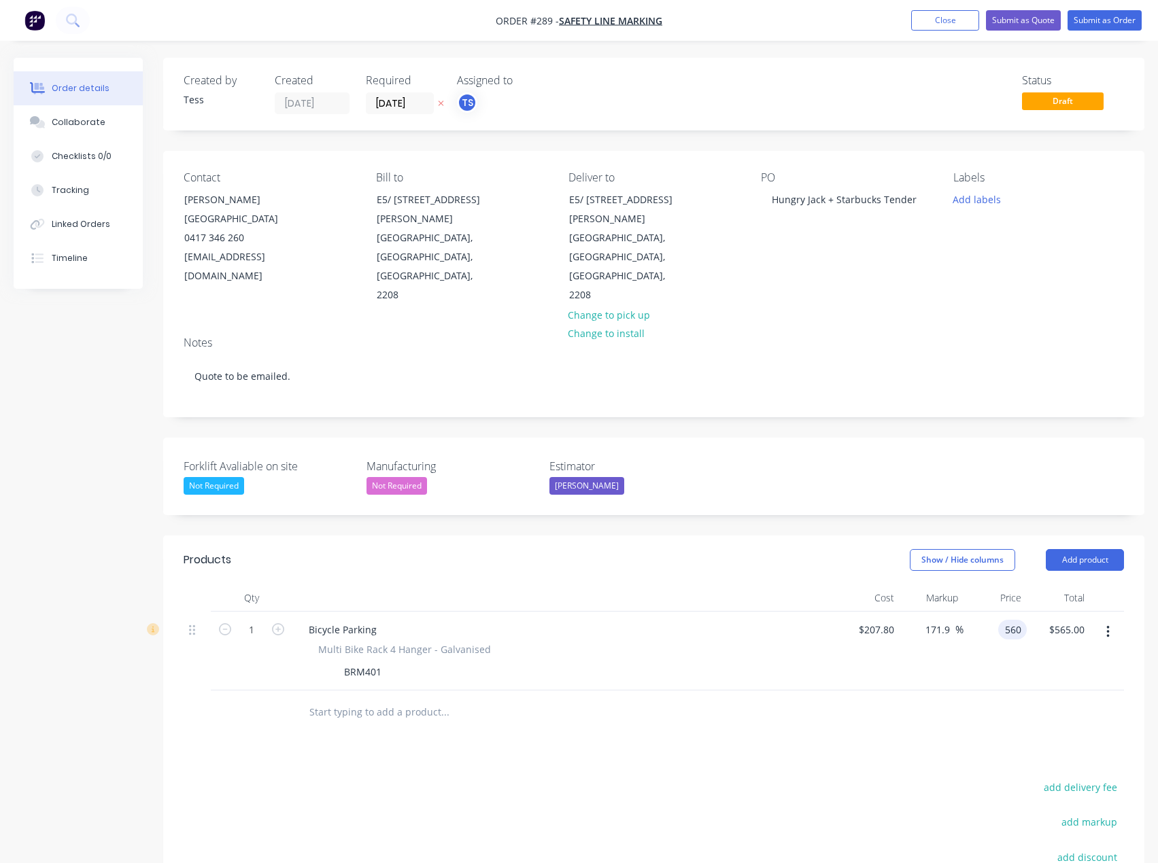
type input "169.49"
type input "$560.00"
click at [797, 699] on div "Products Show / Hide columns Add product Qty Cost Markup Price Total 1 Bicycle …" at bounding box center [653, 798] width 981 height 525
click at [1007, 21] on button "Submit as Quote" at bounding box center [1023, 20] width 75 height 20
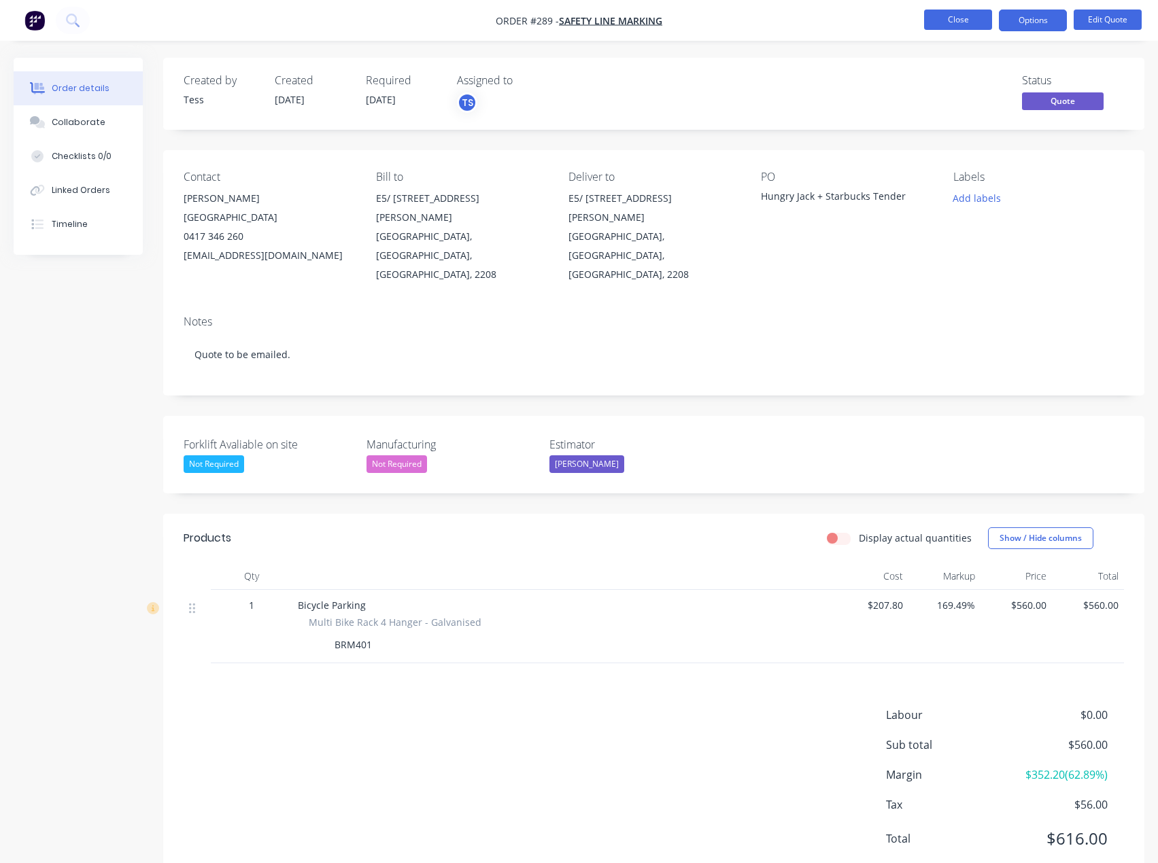
click at [963, 17] on button "Close" at bounding box center [958, 20] width 68 height 20
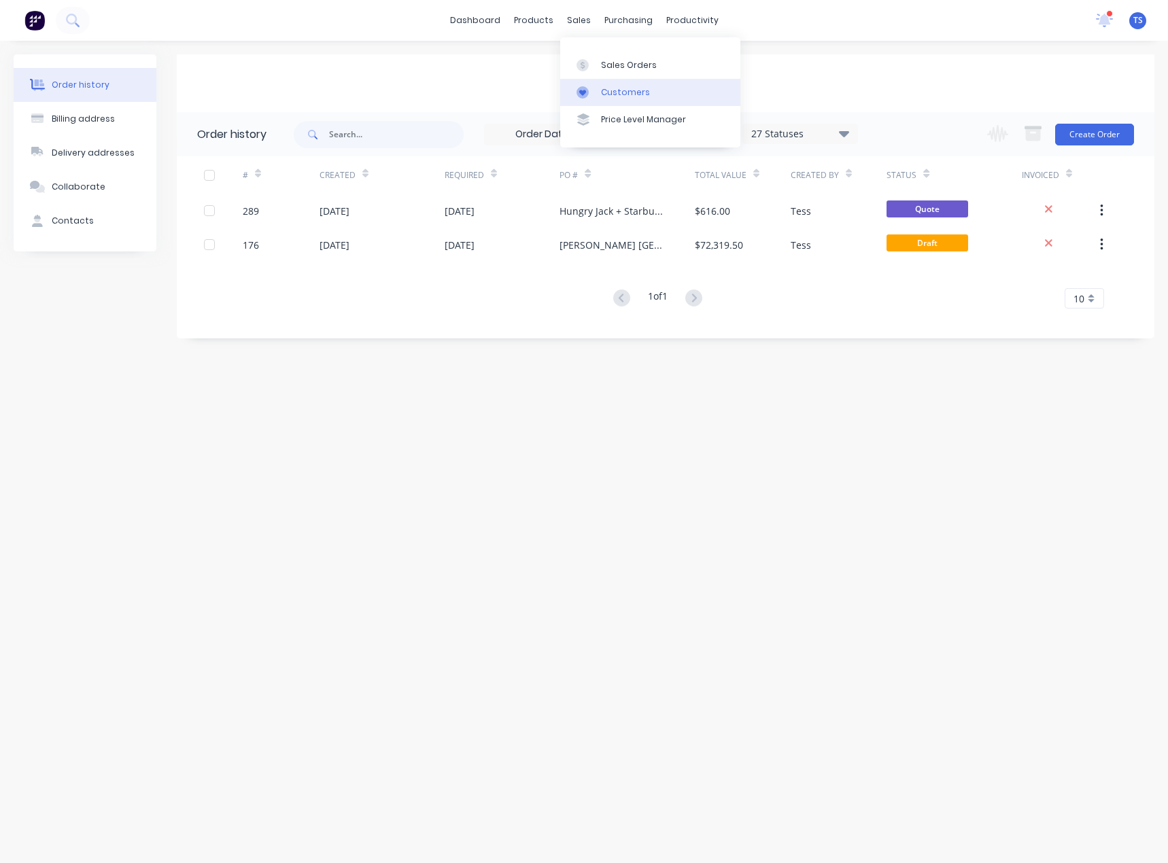
click at [606, 99] on link "Customers" at bounding box center [650, 92] width 180 height 27
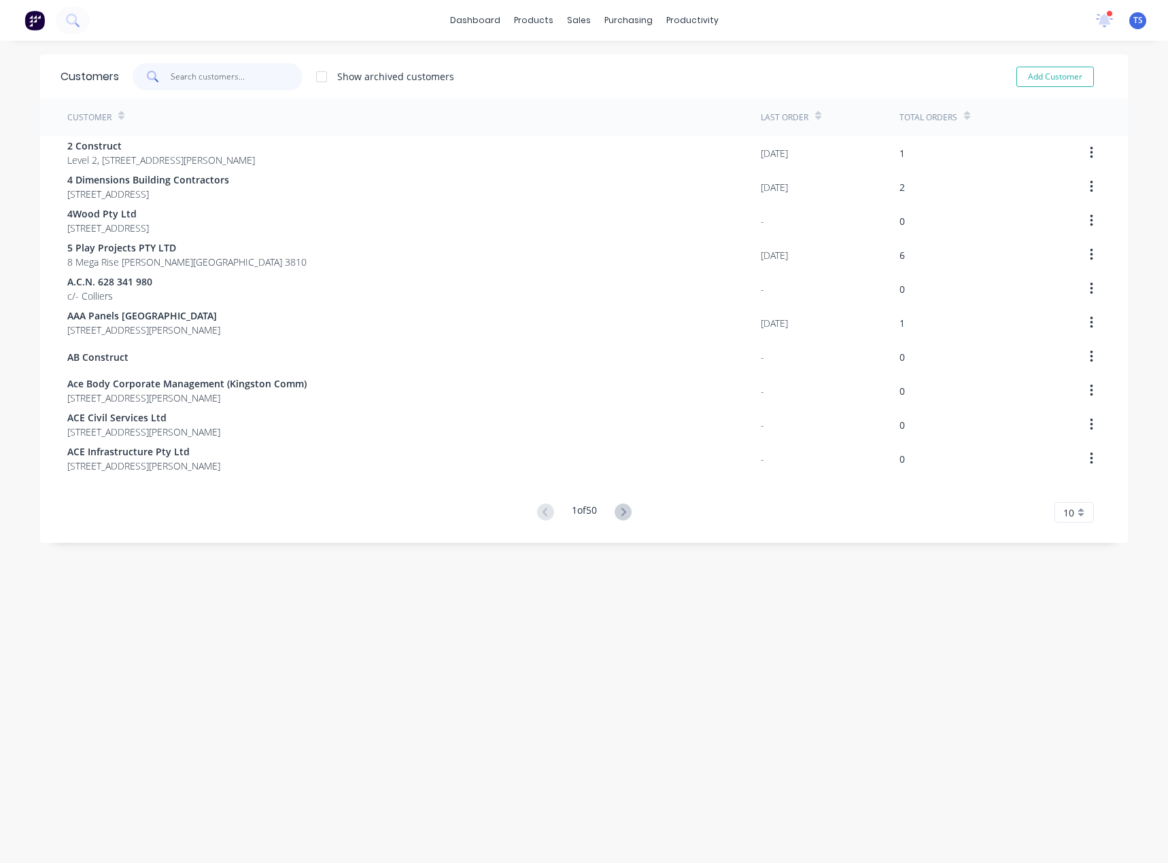
click at [198, 83] on input "text" at bounding box center [237, 76] width 133 height 27
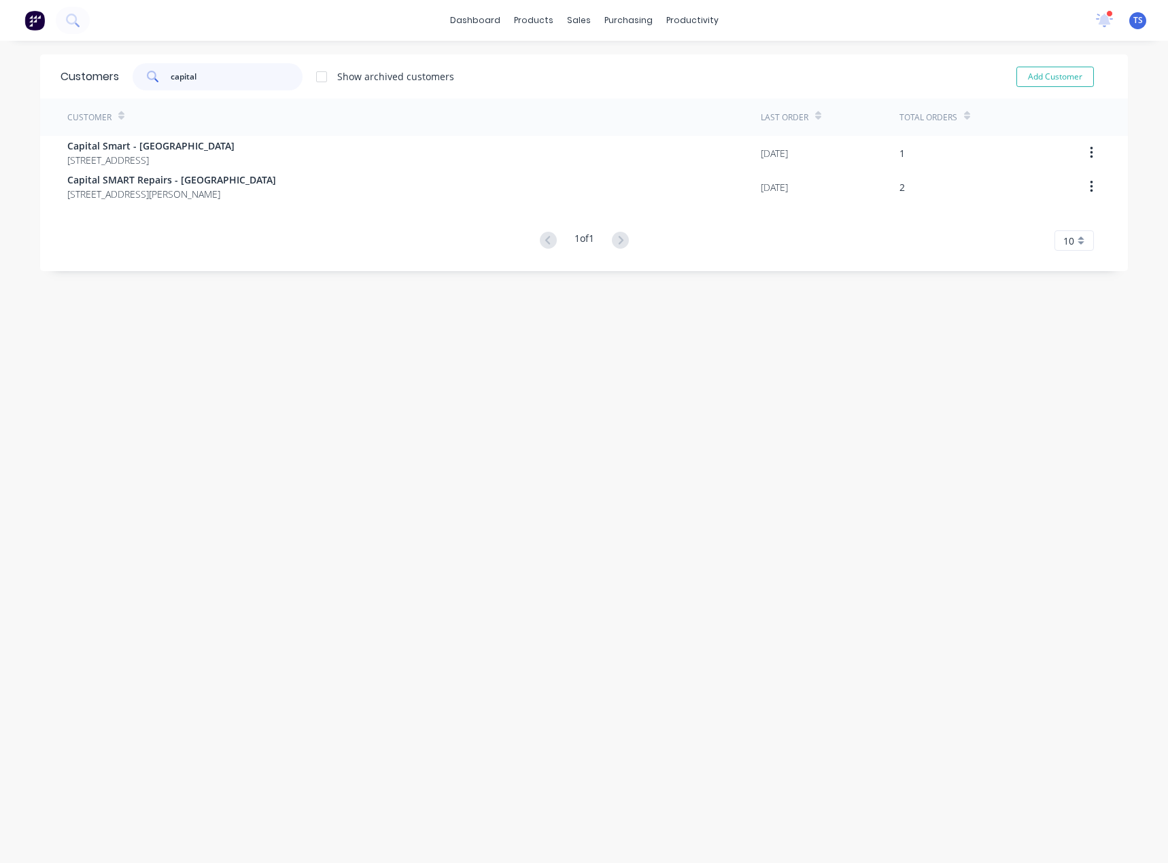
drag, startPoint x: 231, startPoint y: 79, endPoint x: 94, endPoint y: 74, distance: 136.7
click at [94, 74] on div "Customers capital Show archived customers Add Customer" at bounding box center [584, 76] width 1088 height 44
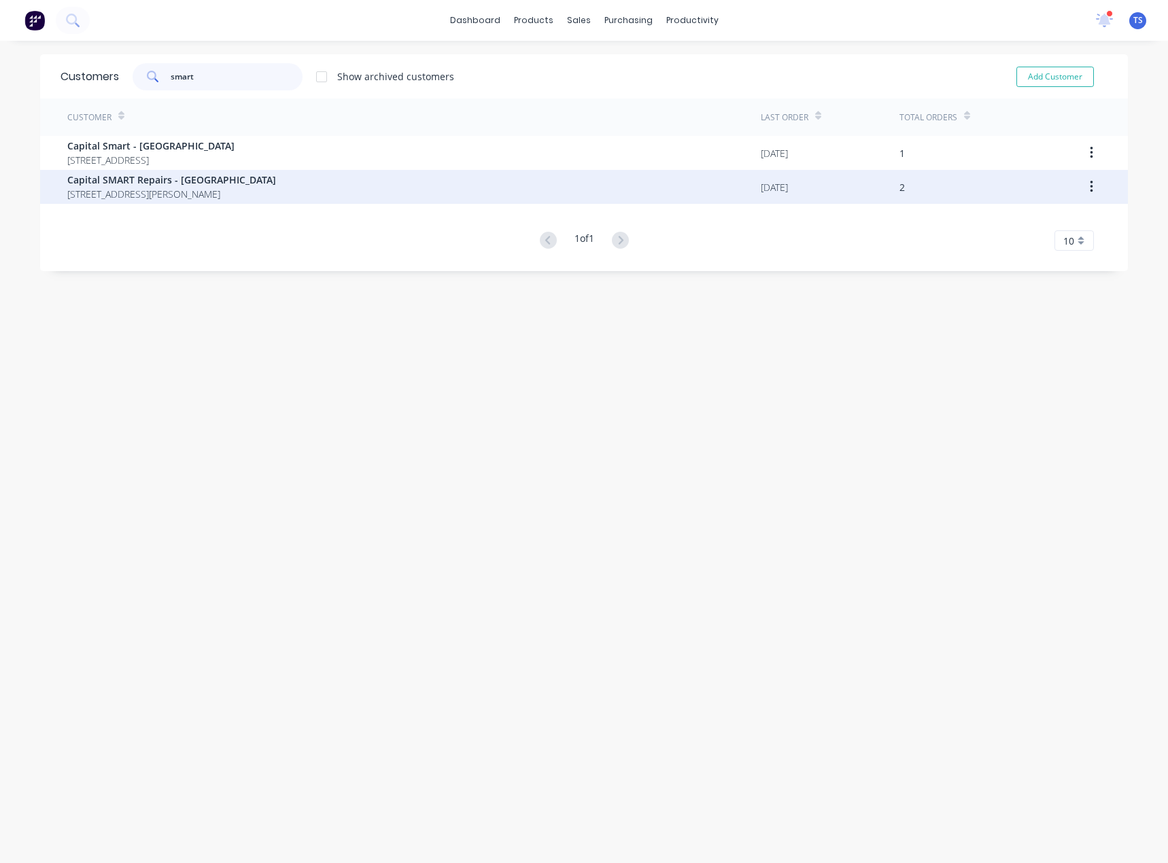
type input "smart"
click at [201, 187] on span "12 Lakewood Blvd Carrum Downs Victoria Australia 3201" at bounding box center [171, 194] width 209 height 14
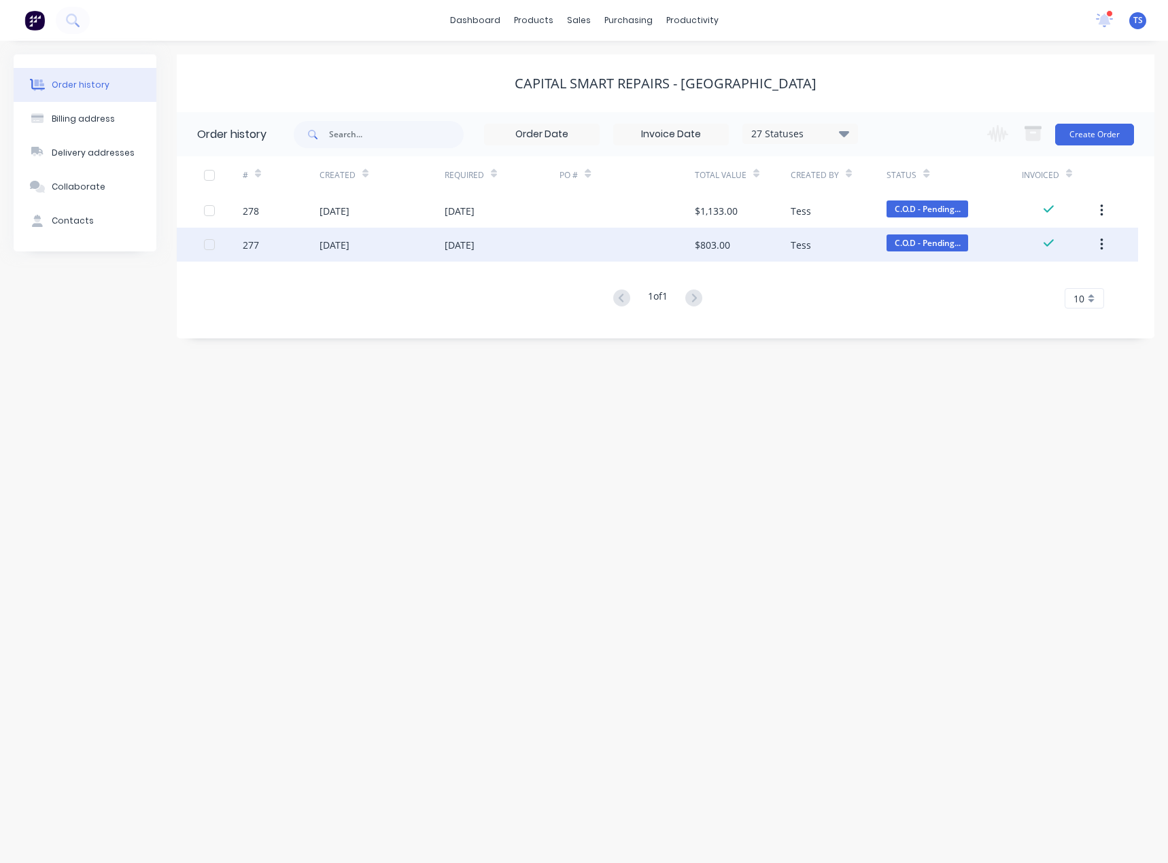
click at [469, 248] on div "25 Aug 2025" at bounding box center [460, 245] width 30 height 14
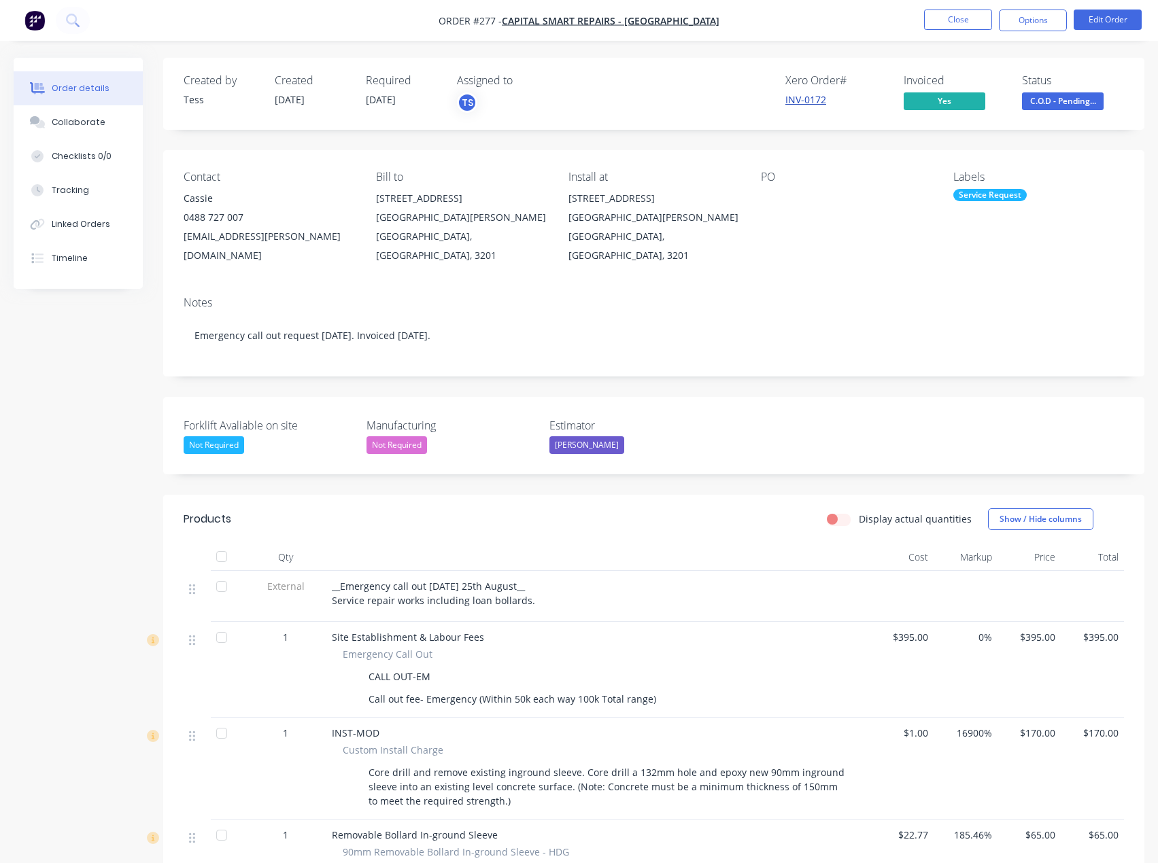
click at [812, 100] on link "INV-0172" at bounding box center [805, 99] width 41 height 13
click at [967, 24] on button "Close" at bounding box center [958, 20] width 68 height 20
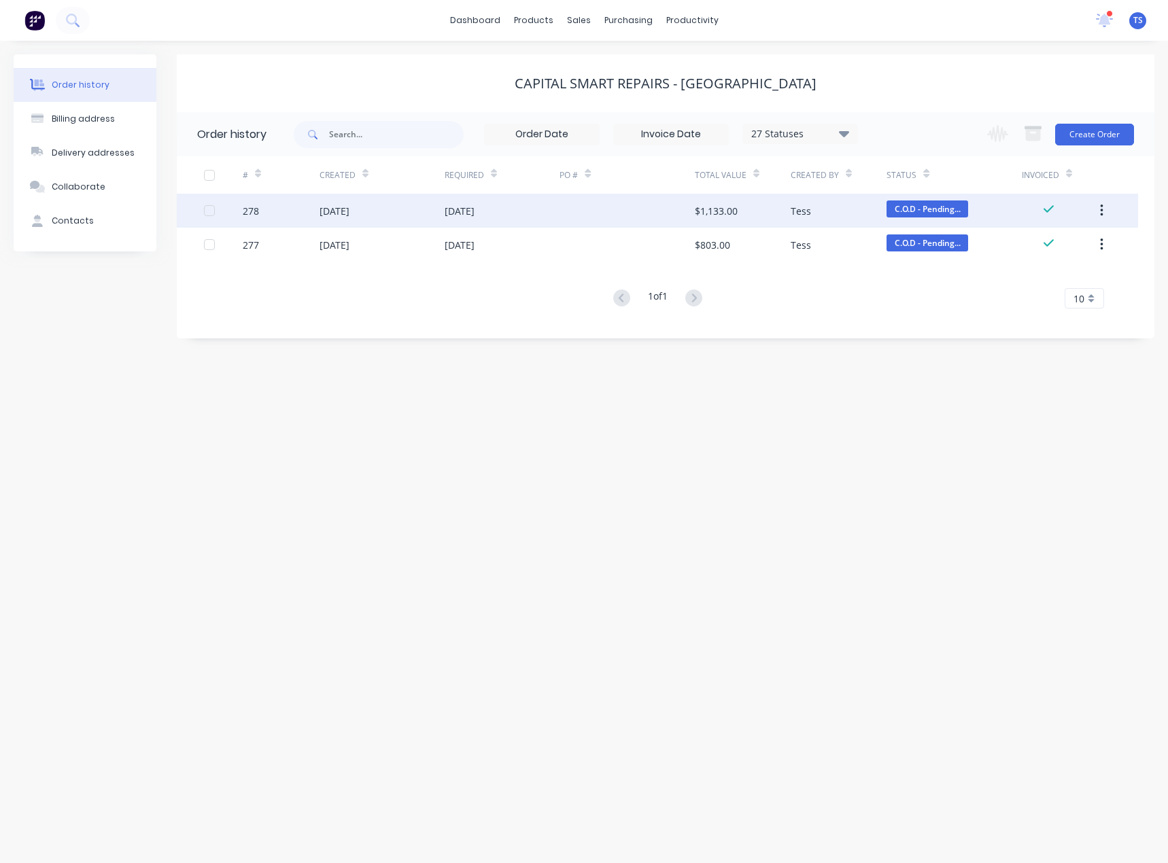
click at [735, 208] on div "$1,133.00" at bounding box center [716, 211] width 43 height 14
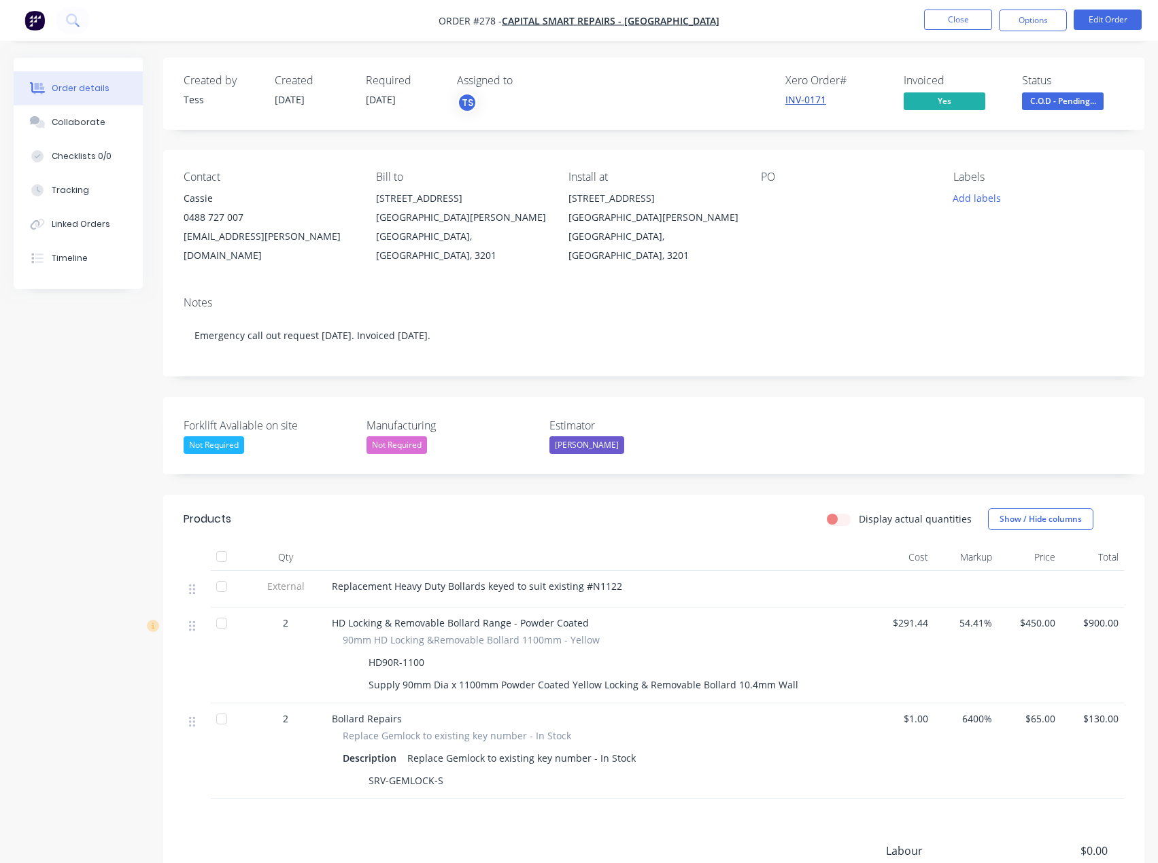
click at [792, 100] on link "INV-0171" at bounding box center [805, 99] width 41 height 13
click at [950, 24] on button "Close" at bounding box center [958, 20] width 68 height 20
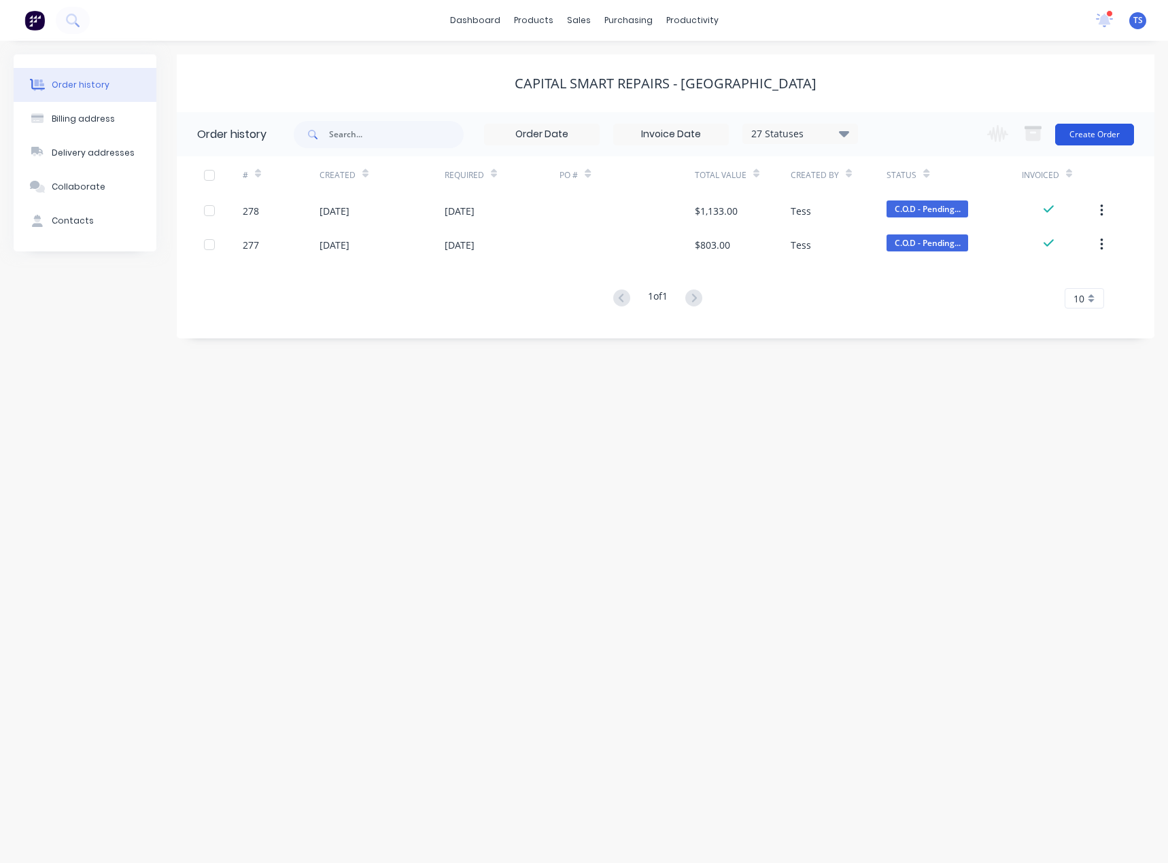
click at [1104, 134] on button "Create Order" at bounding box center [1094, 135] width 79 height 22
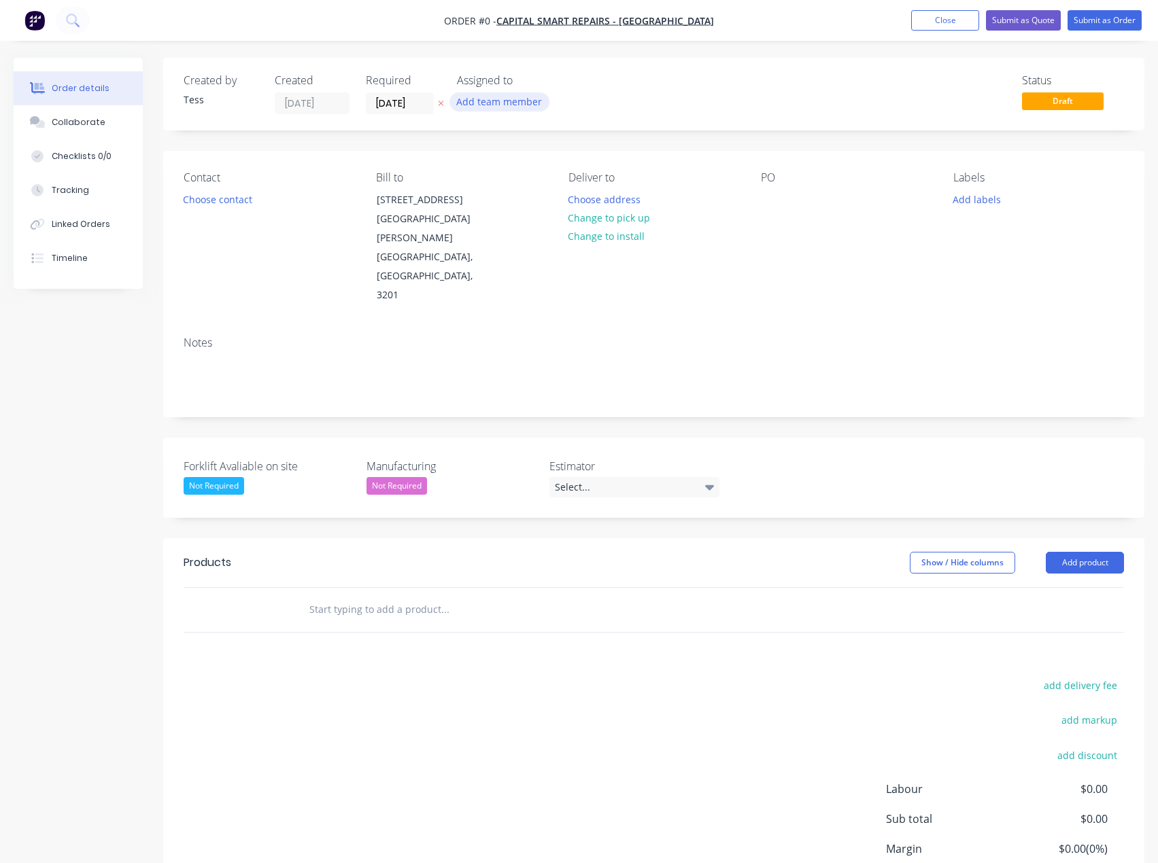
click at [498, 104] on button "Add team member" at bounding box center [499, 101] width 100 height 18
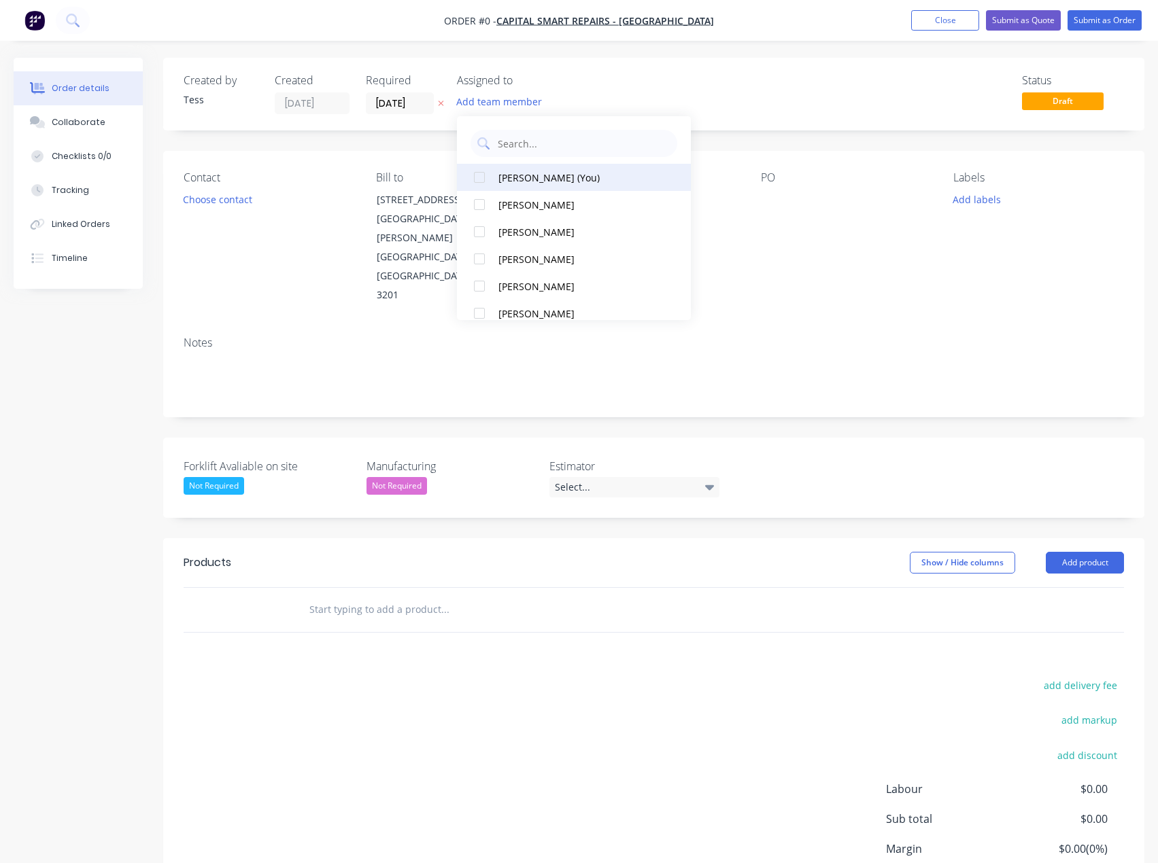
click at [527, 179] on div "Tess Siegfried (You)" at bounding box center [578, 178] width 160 height 14
click at [551, 86] on div "Order details Collaborate Checklists 0/0 Tracking Linked Orders Timeline Order …" at bounding box center [579, 519] width 1158 height 922
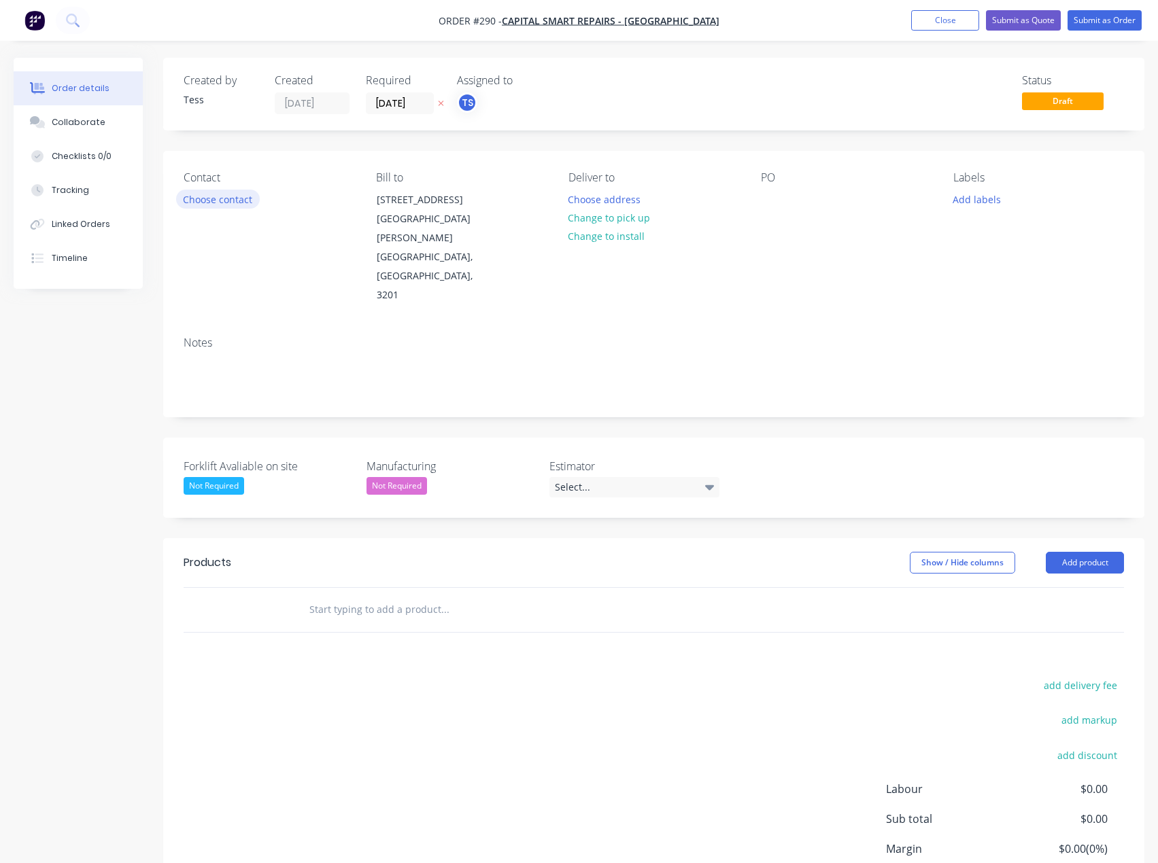
click at [239, 198] on button "Choose contact" at bounding box center [218, 199] width 84 height 18
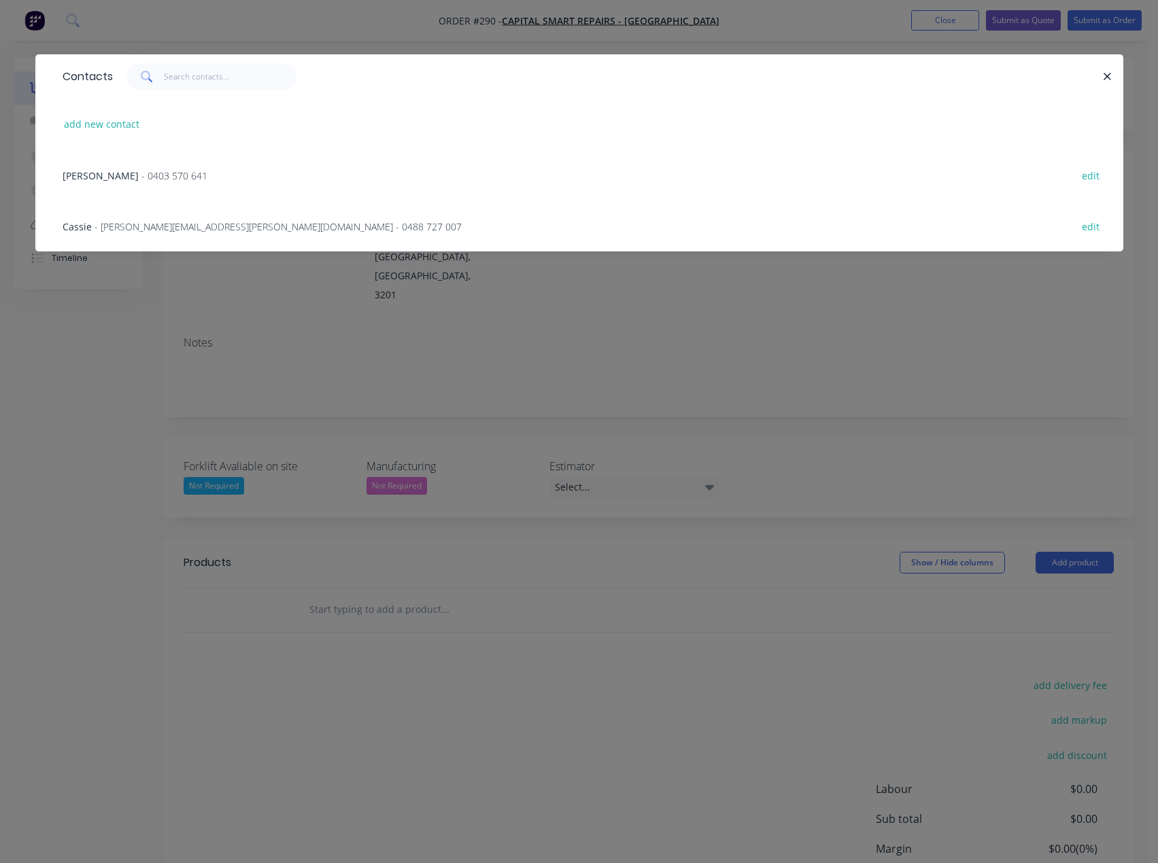
click at [120, 226] on span "- cassie.simmonds@iescorp.com.au - 0488 727 007" at bounding box center [277, 226] width 367 height 13
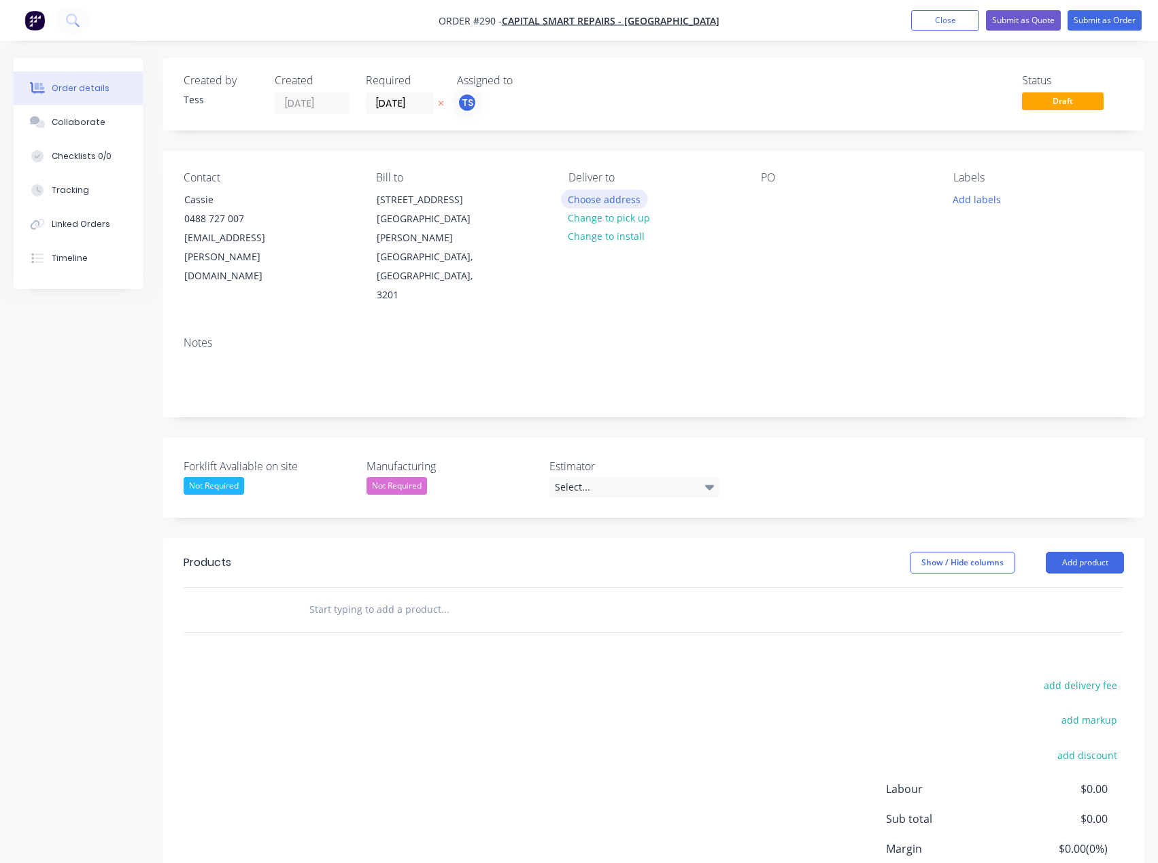
click at [609, 204] on button "Choose address" at bounding box center [604, 199] width 87 height 18
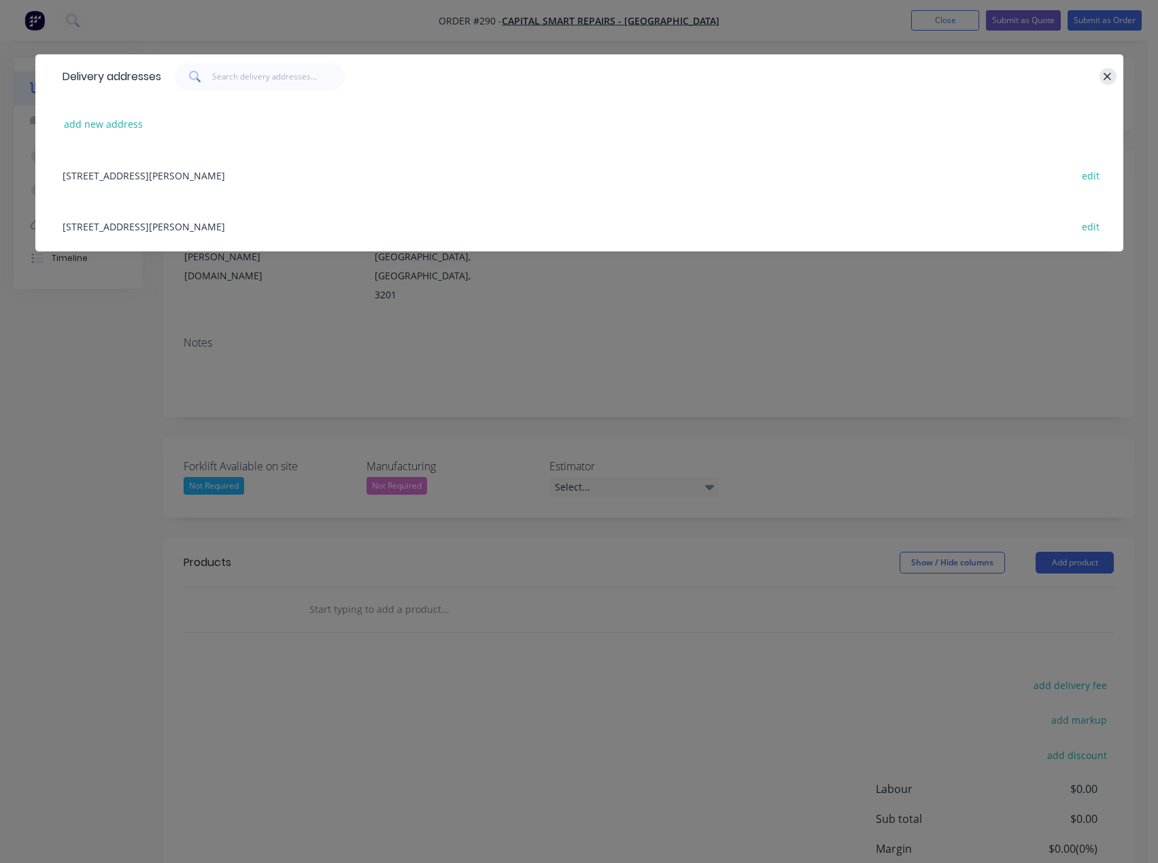
click at [1105, 73] on icon "button" at bounding box center [1107, 77] width 9 height 12
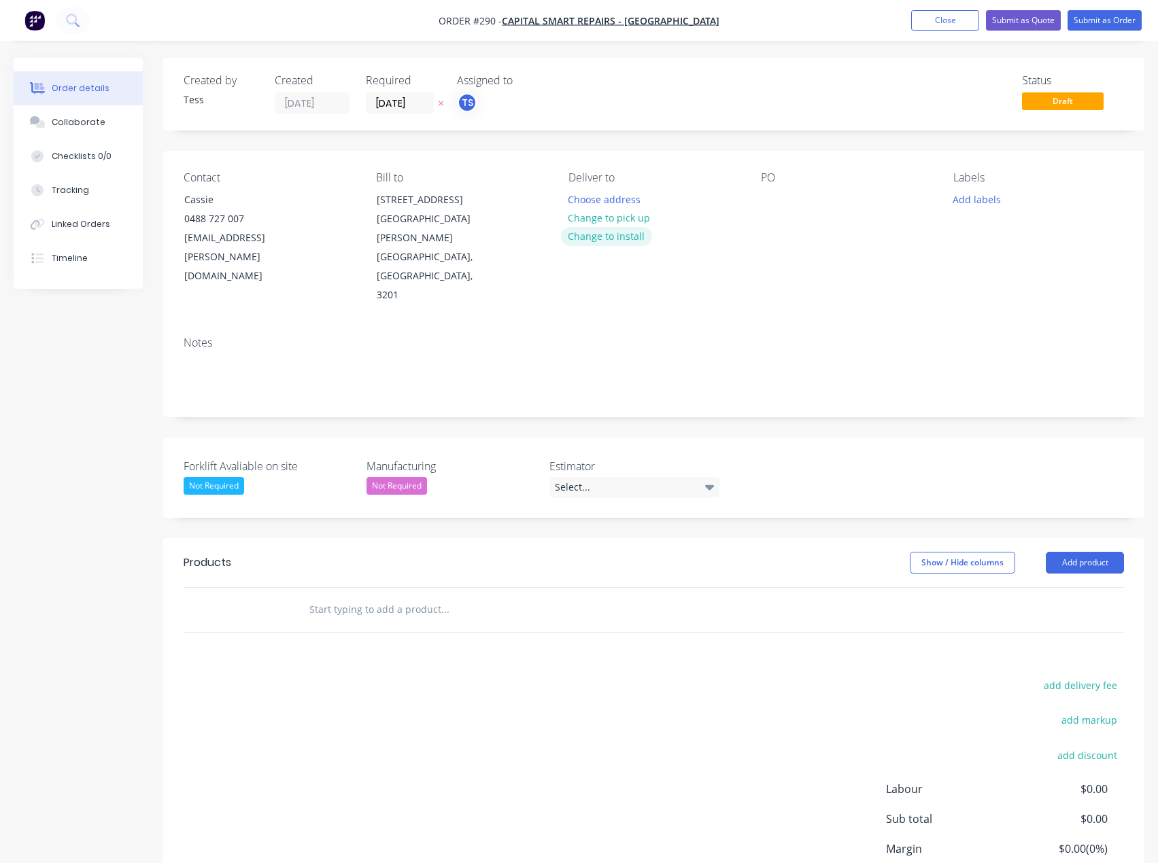
click at [600, 237] on button "Change to install" at bounding box center [606, 236] width 91 height 18
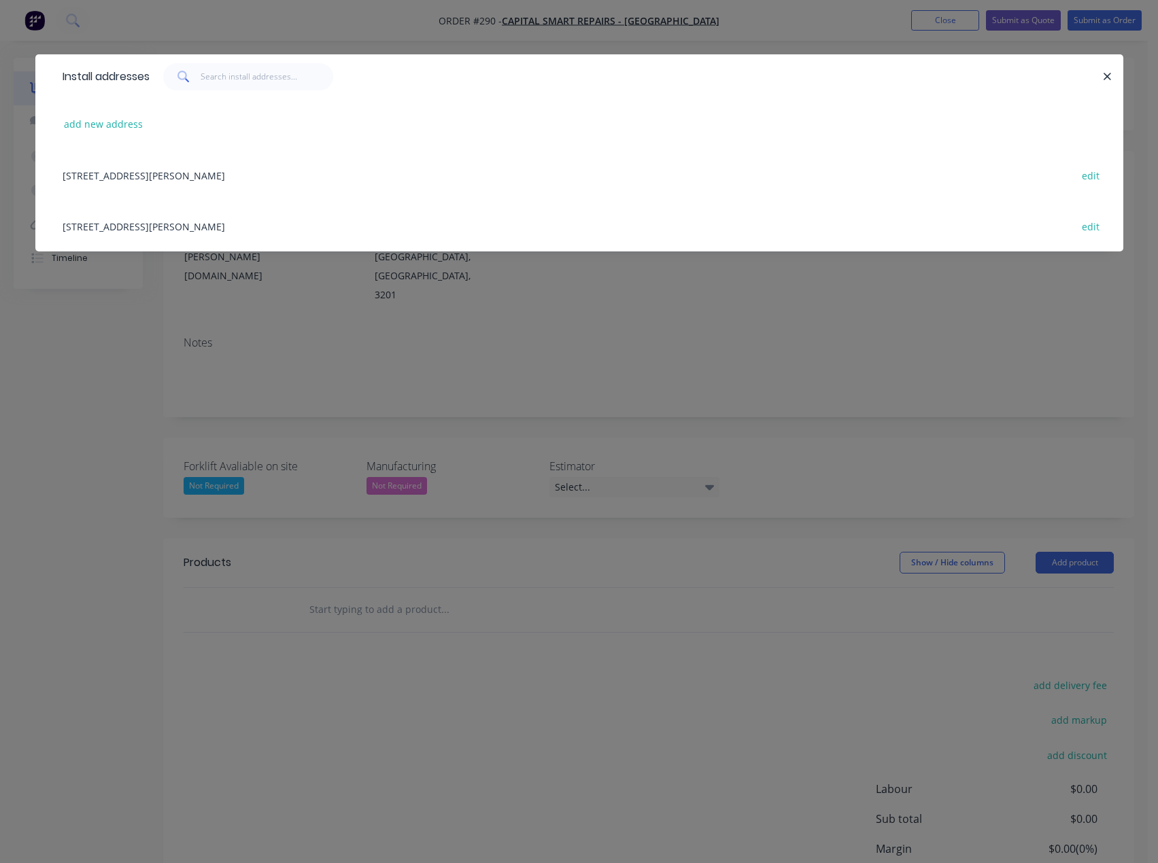
click at [135, 175] on div "12 Lakewood Blvd, Carrum Downs, Victoria, Australia, 3201 edit" at bounding box center [579, 175] width 1047 height 51
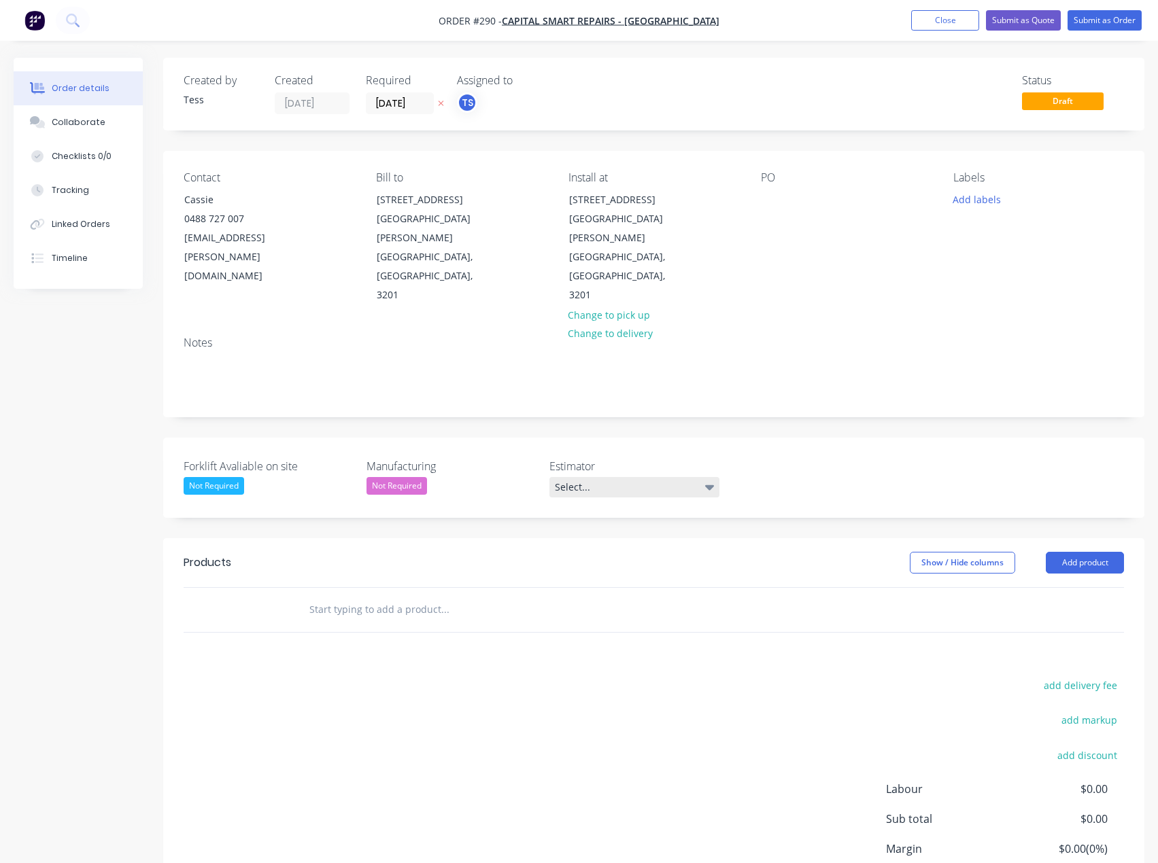
click at [586, 477] on div "Select..." at bounding box center [634, 487] width 170 height 20
click at [587, 514] on div "Tess Siegfried" at bounding box center [596, 513] width 75 height 18
click at [368, 593] on input "text" at bounding box center [445, 606] width 272 height 27
click at [1074, 549] on button "Add product" at bounding box center [1084, 560] width 78 height 22
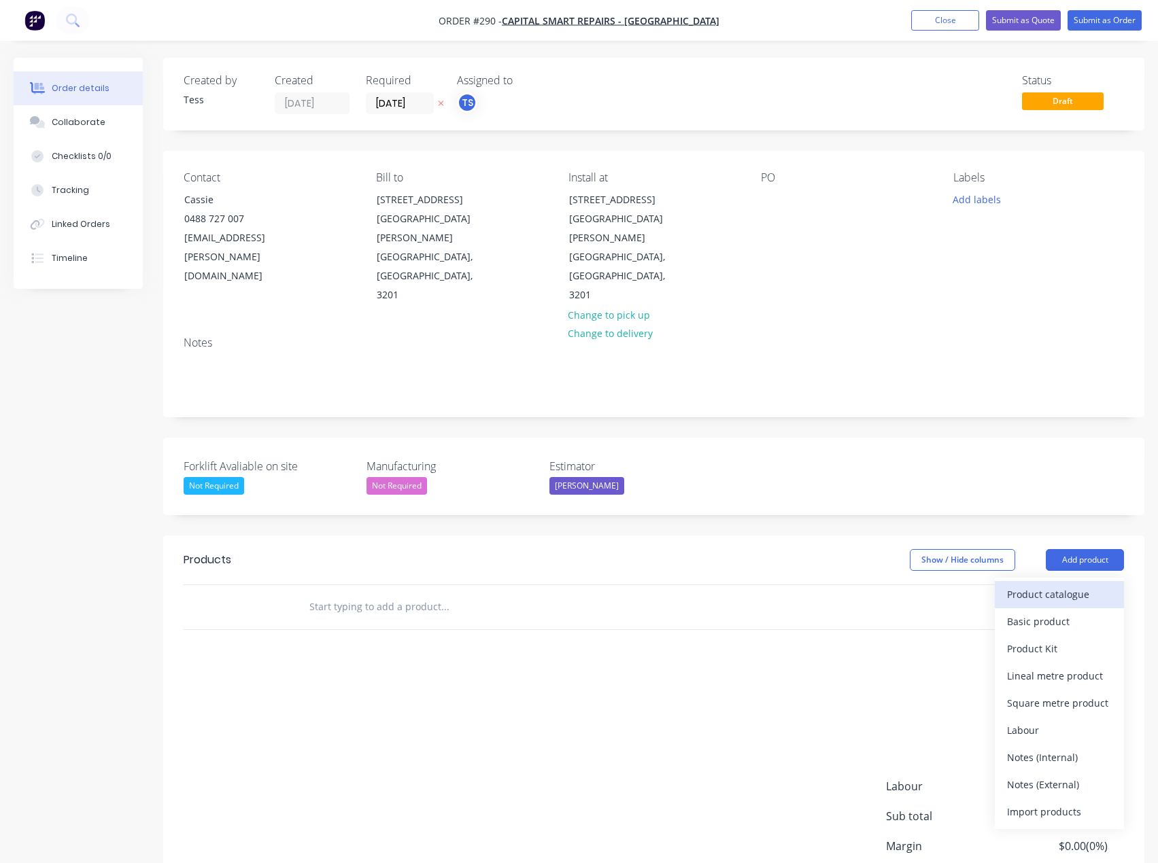
click at [1043, 585] on div "Product catalogue" at bounding box center [1059, 595] width 105 height 20
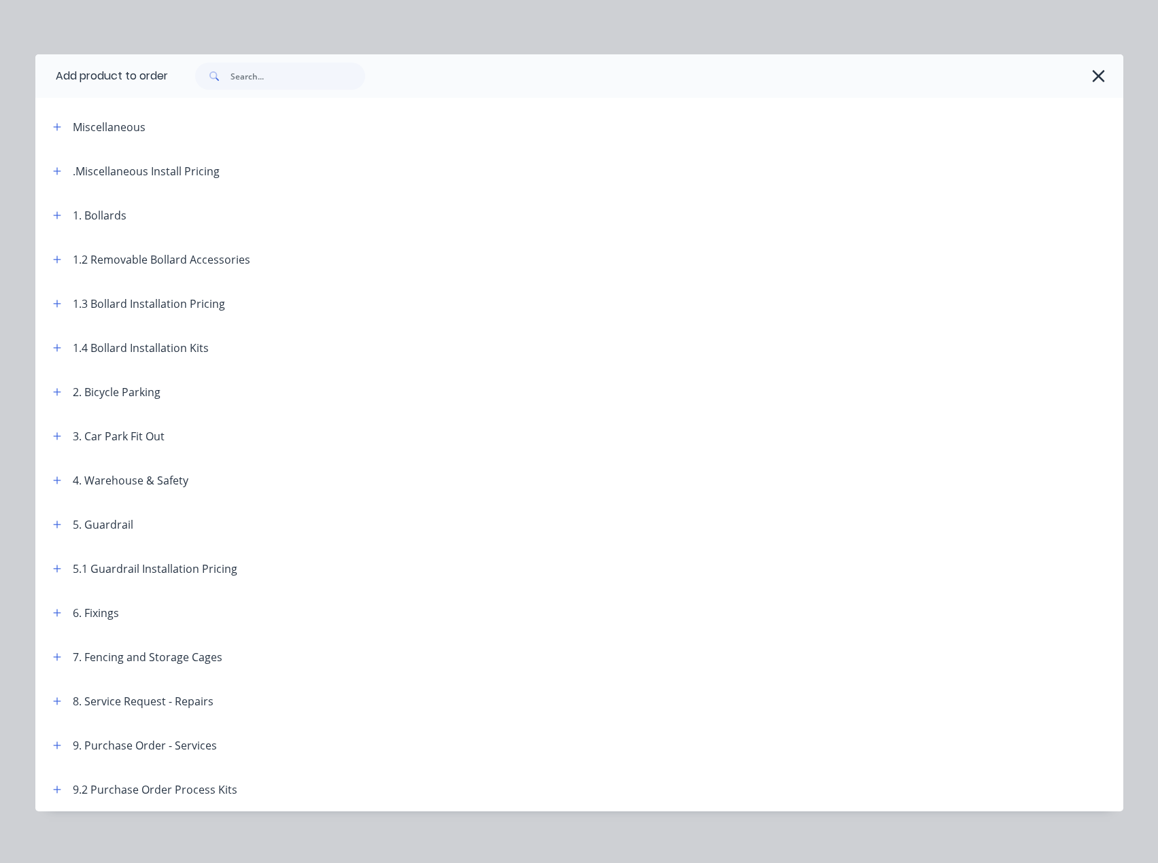
click at [1105, 71] on div at bounding box center [645, 76] width 955 height 44
click at [1096, 71] on icon "button" at bounding box center [1098, 76] width 14 height 19
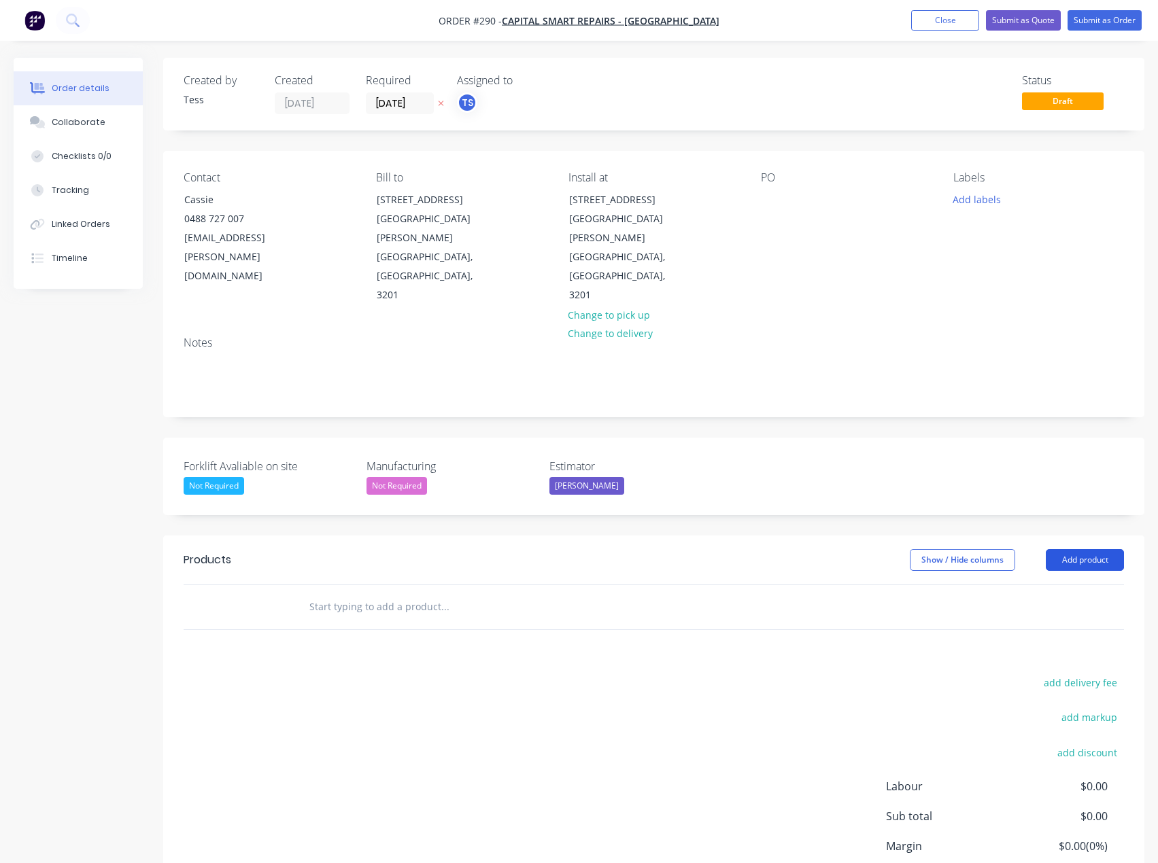
click at [1075, 549] on button "Add product" at bounding box center [1084, 560] width 78 height 22
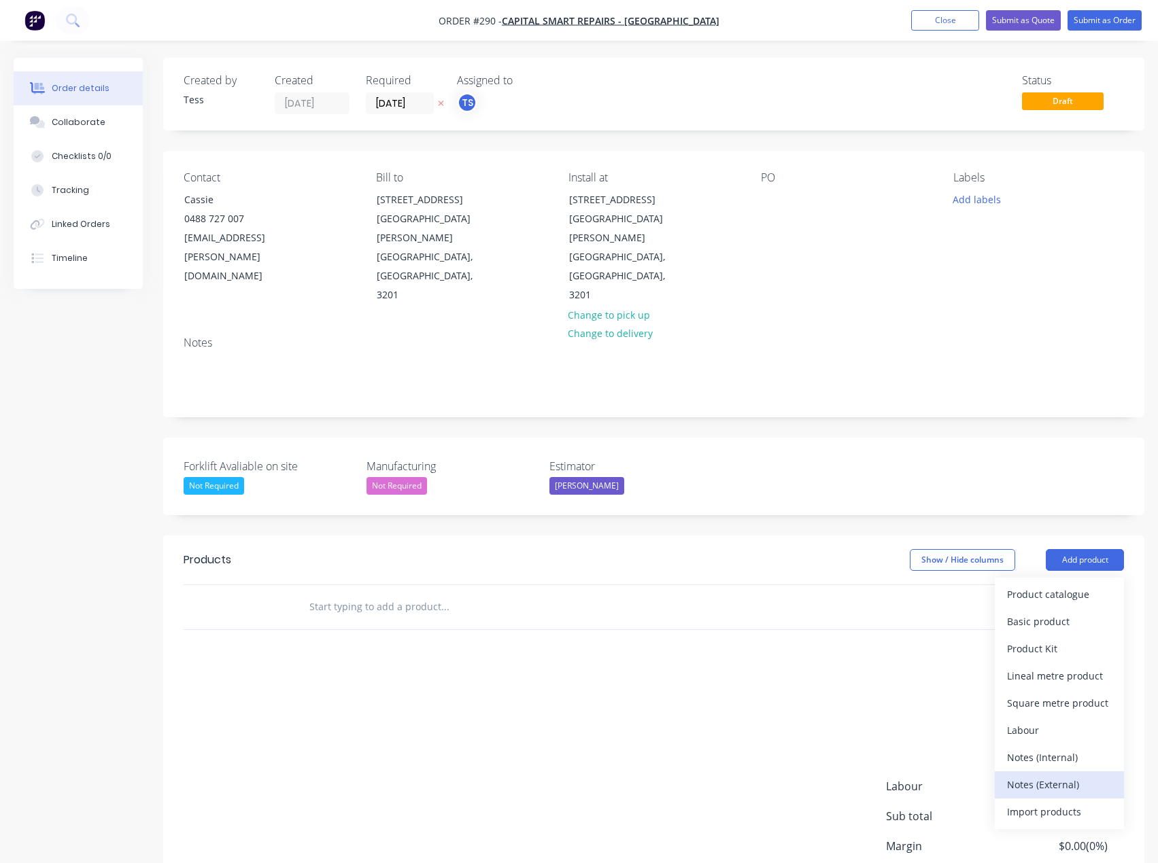
click at [1029, 775] on div "Notes (External)" at bounding box center [1059, 785] width 105 height 20
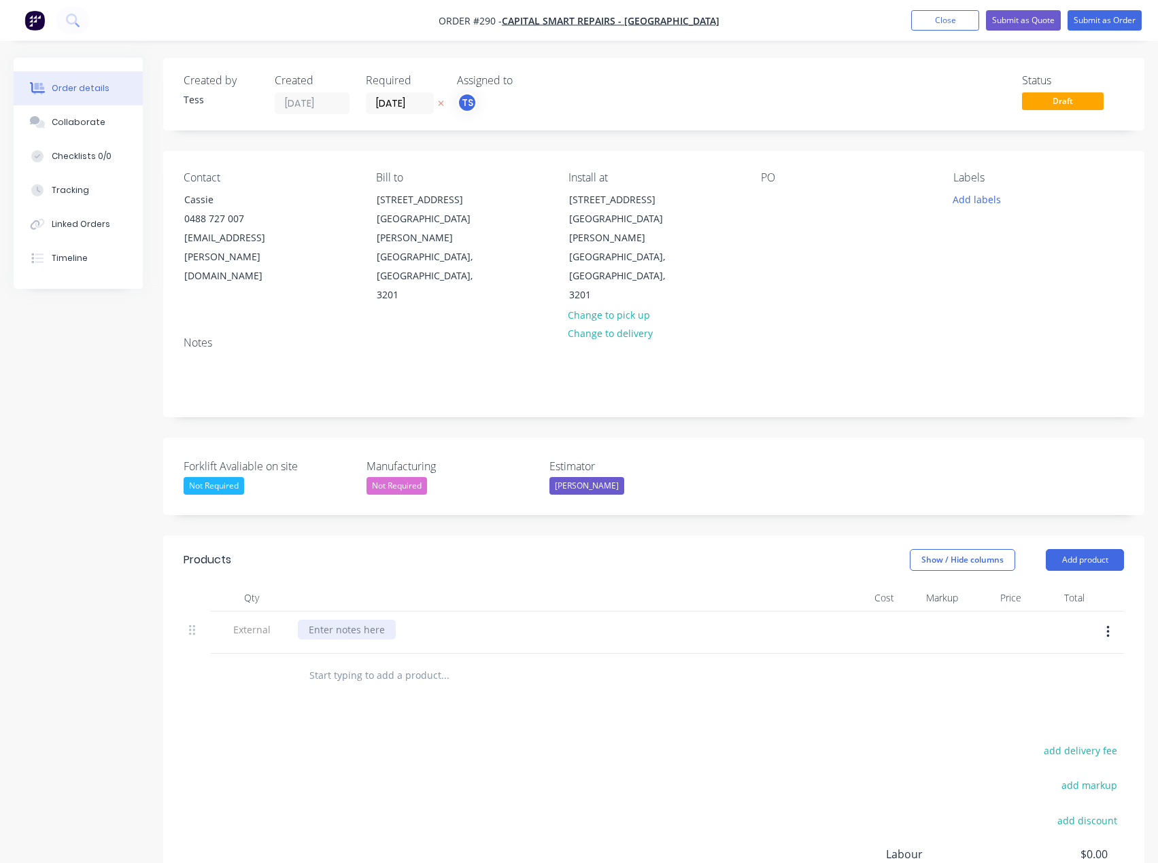
click at [366, 620] on div at bounding box center [347, 630] width 98 height 20
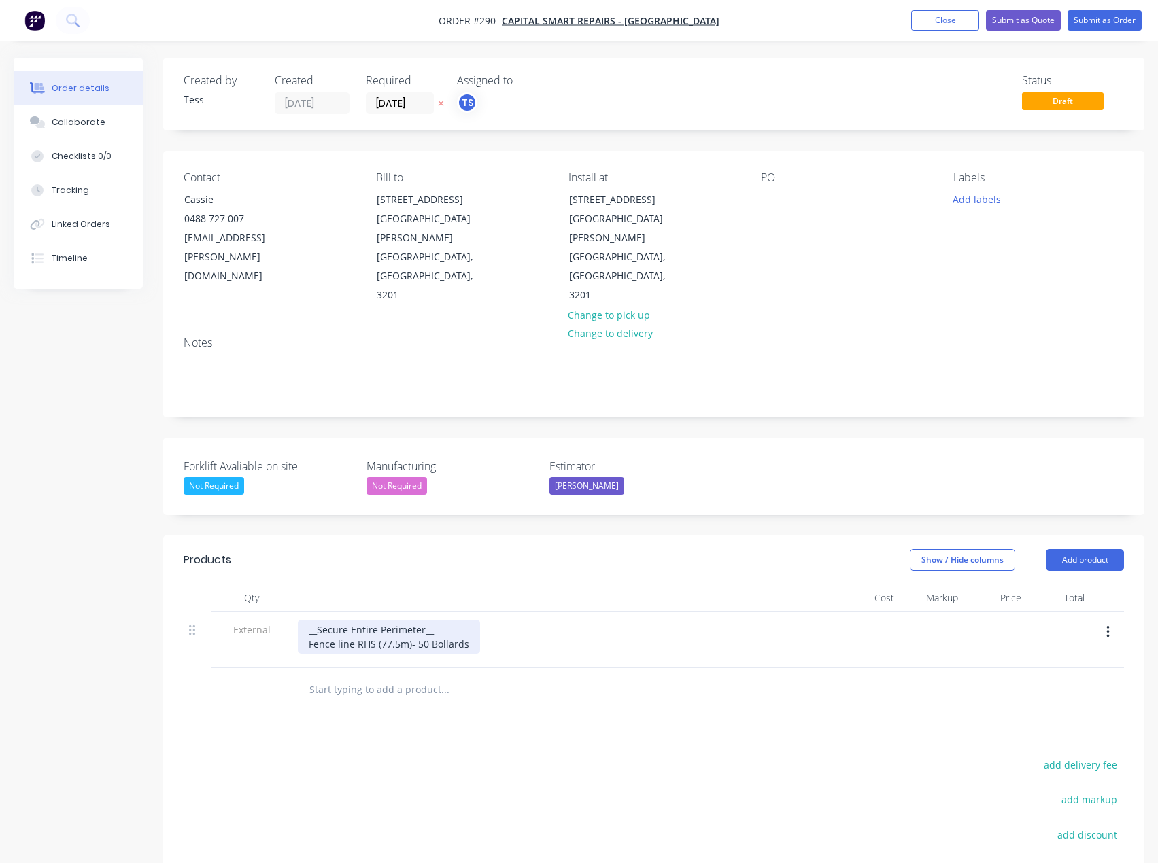
click at [430, 620] on div "__Secure Entire Perimeter__ Fence line RHS (77.5m)- 50 Bollards" at bounding box center [389, 637] width 182 height 34
click at [430, 620] on div "__Secure Entire Perimeter__ Fence line RHS (77.5m)- 50 Heavy Duty Concrete Infi…" at bounding box center [454, 637] width 313 height 34
click at [424, 620] on div "__Secure Entire Perimeter__ Fence line RHS (77.5m)- 50 90mm Heavy Duty Concrete…" at bounding box center [470, 637] width 345 height 34
click at [637, 620] on div "__Secure Entire Perimeter__ Fence line RHS (77.5m)- 50no 90mm Heavy Duty Concre…" at bounding box center [476, 637] width 356 height 34
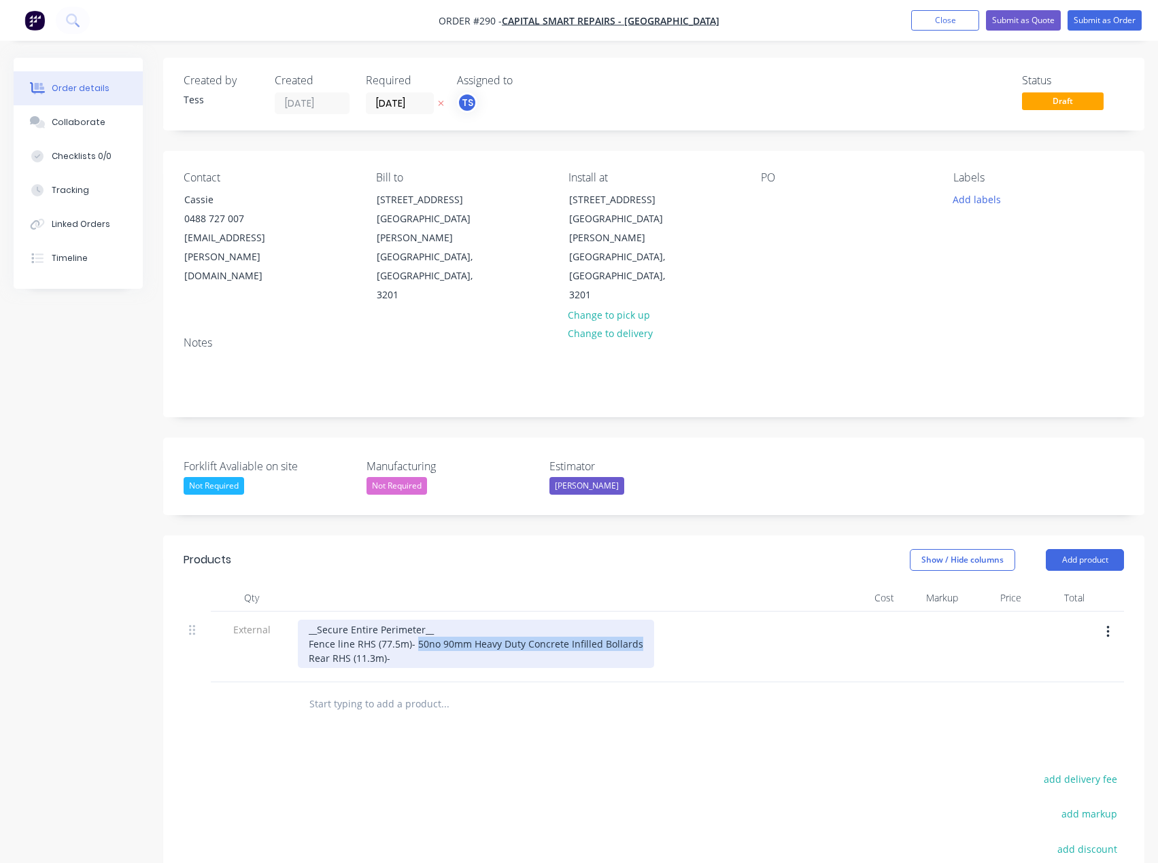
drag, startPoint x: 639, startPoint y: 586, endPoint x: 416, endPoint y: 589, distance: 223.0
click at [416, 620] on div "__Secure Entire Perimeter__ Fence line RHS (77.5m)- 50no 90mm Heavy Duty Concre…" at bounding box center [476, 644] width 356 height 48
copy div "50no 90mm Heavy Duty Concrete Infilled Bollards"
click at [396, 620] on div "__Secure Entire Perimeter__ Fence line RHS (77.5m)- 50no 90mm Heavy Duty Concre…" at bounding box center [476, 644] width 356 height 48
click at [525, 620] on div "__Secure Entire Perimeter__ Fence line RHS (77.5m)- 50no 90mm Heavy Duty Concre…" at bounding box center [476, 644] width 356 height 48
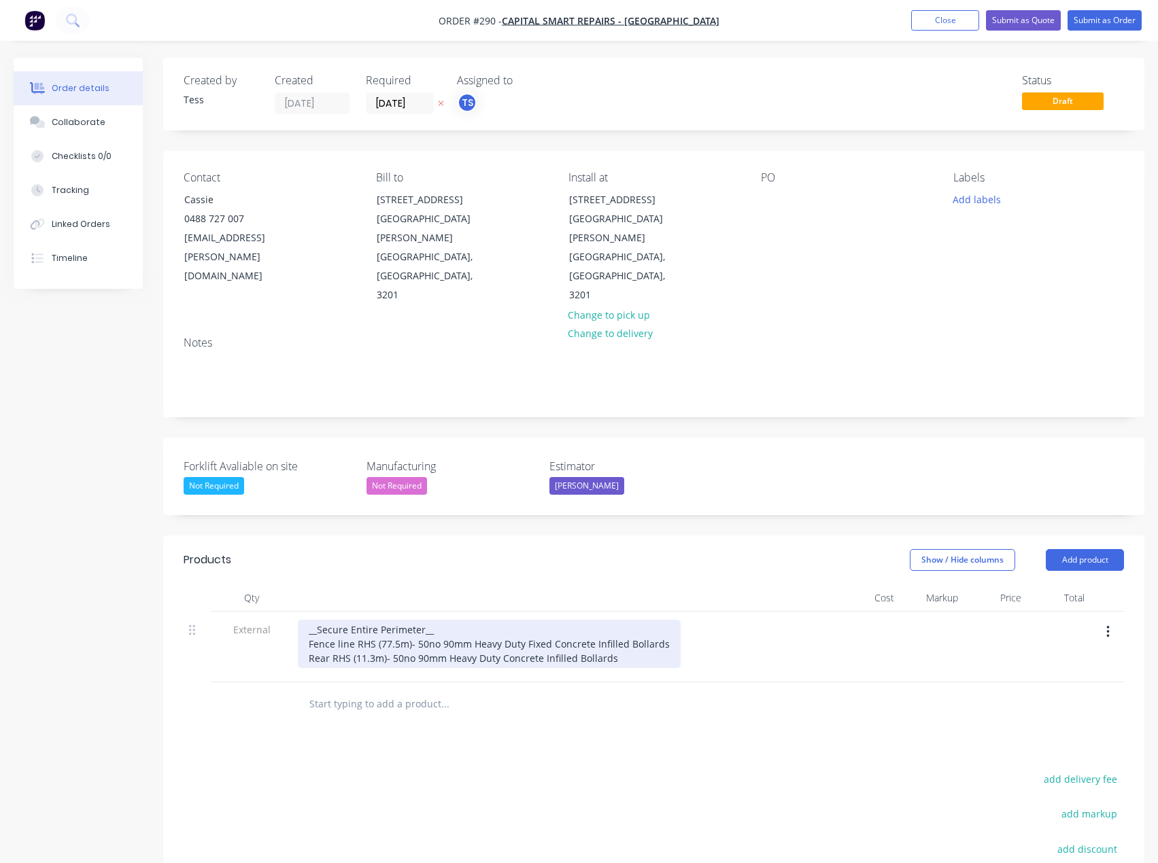
click at [500, 620] on div "__Secure Entire Perimeter__ Fence line RHS (77.5m)- 50no 90mm Heavy Duty Fixed …" at bounding box center [489, 644] width 383 height 48
click at [645, 620] on div "__Secure Entire Perimeter__ Fence line RHS (77.5m)- 50no 90mm Heavy Duty Fixed …" at bounding box center [489, 644] width 383 height 48
click at [402, 620] on div "__Secure Entire Perimeter__ Fence line RHS (77.5m)- 50no 90mm Heavy Duty Fixed …" at bounding box center [489, 651] width 383 height 63
click at [381, 621] on div "__Secure Entire Perimeter__ Fence line RHS (77.5m)- 50no 90mm Heavy Duty Fixed …" at bounding box center [489, 651] width 383 height 63
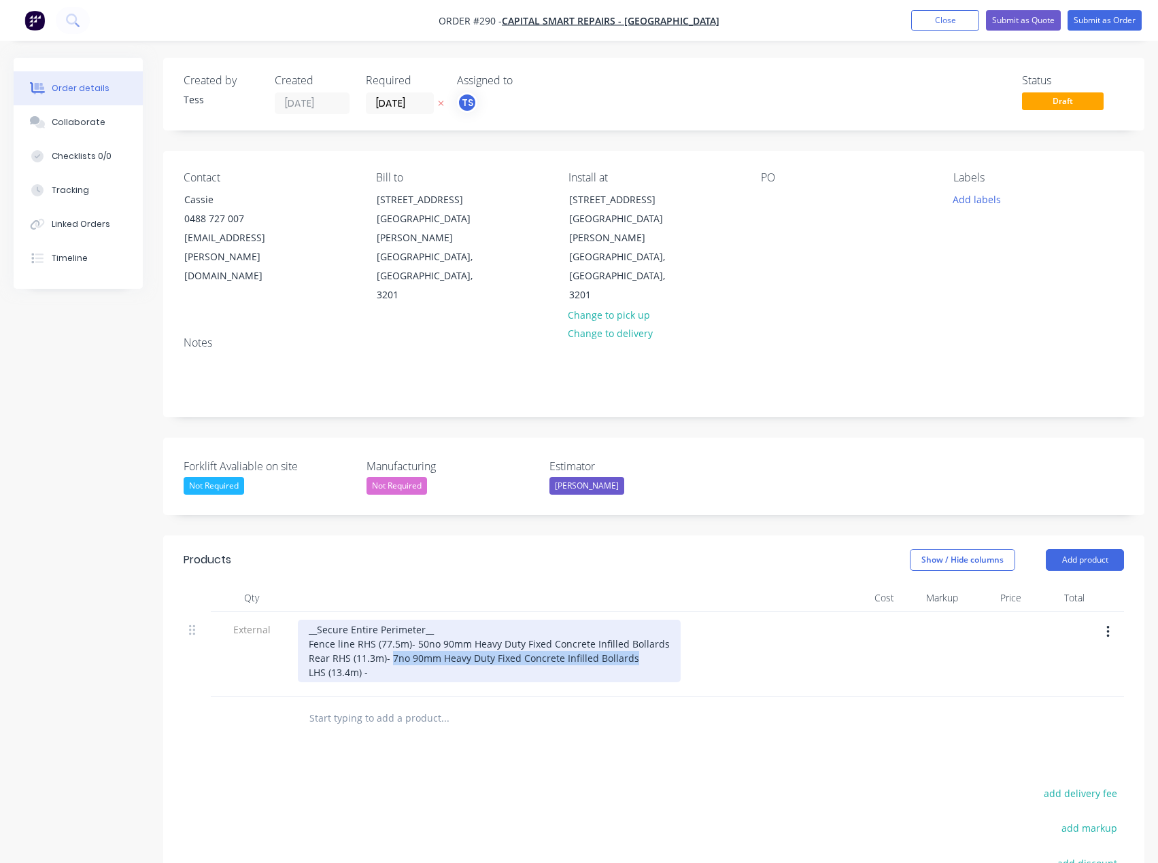
drag, startPoint x: 638, startPoint y: 604, endPoint x: 392, endPoint y: 608, distance: 246.1
click at [392, 620] on div "__Secure Entire Perimeter__ Fence line RHS (77.5m)- 50no 90mm Heavy Duty Fixed …" at bounding box center [489, 651] width 383 height 63
copy div "7no 90mm Heavy Duty Fixed Concrete Infilled Bollards"
click at [386, 620] on div "__Secure Entire Perimeter__ Fence line RHS (77.5m)- 50no 90mm Heavy Duty Fixed …" at bounding box center [489, 651] width 383 height 63
click at [375, 620] on div "__Secure Entire Perimeter__ Fence line RHS (77.5m)- 50no 90mm Heavy Duty Fixed …" at bounding box center [489, 651] width 383 height 63
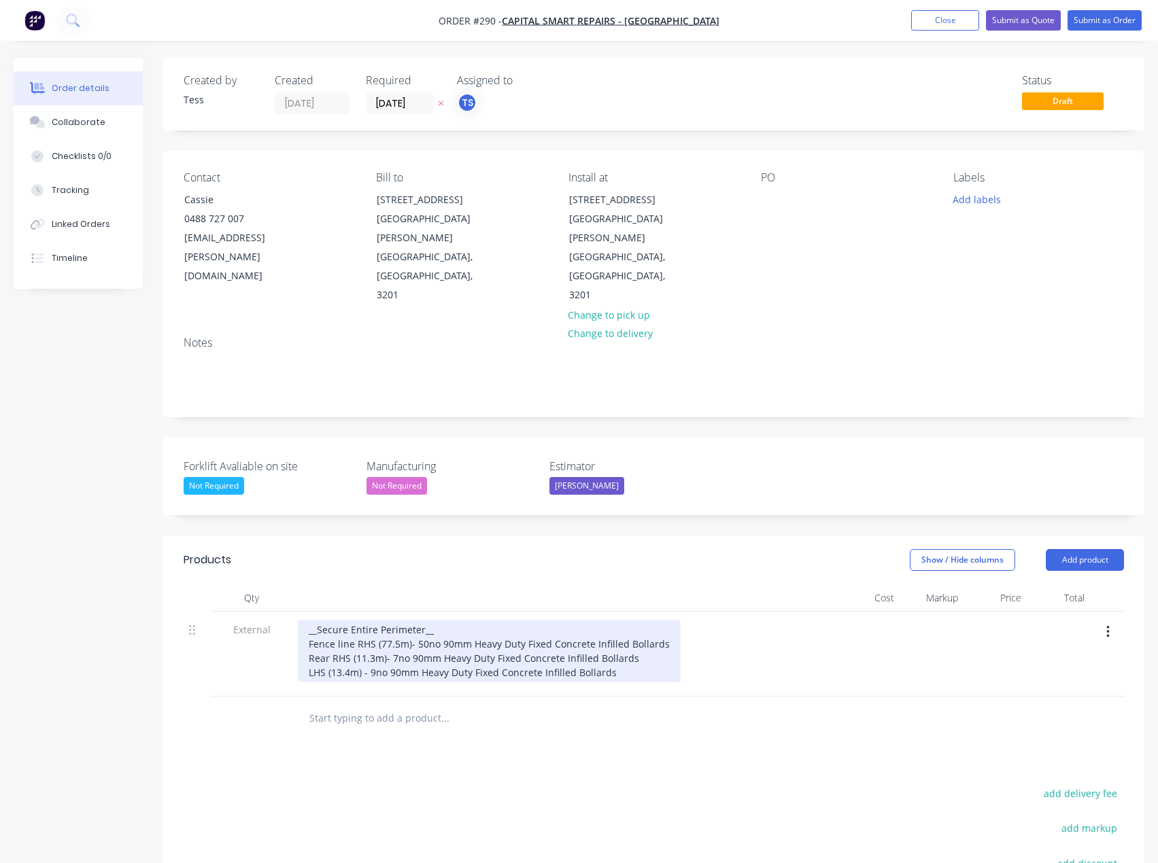
click at [660, 621] on div "__Secure Entire Perimeter__ Fence line RHS (77.5m)- 50no 90mm Heavy Duty Fixed …" at bounding box center [489, 651] width 383 height 63
drag, startPoint x: 438, startPoint y: 601, endPoint x: 413, endPoint y: 600, distance: 25.2
click at [413, 620] on div "__Secure Entire Perimeter__ Fence line RHS (77.5m)- 50no 90mm Heavy Duty Fixed …" at bounding box center [489, 651] width 383 height 63
drag, startPoint x: 467, startPoint y: 588, endPoint x: 443, endPoint y: 588, distance: 24.5
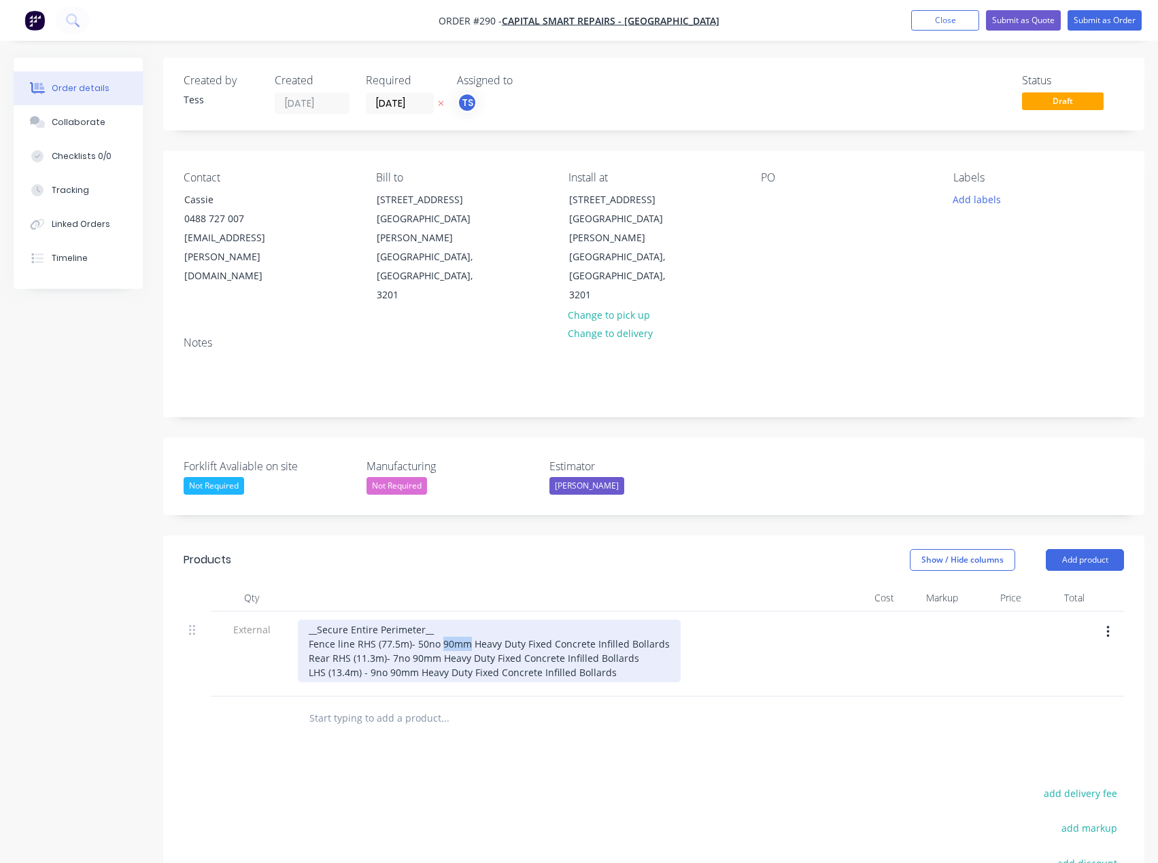
click at [443, 620] on div "__Secure Entire Perimeter__ Fence line RHS (77.5m)- 50no 90mm Heavy Duty Fixed …" at bounding box center [489, 651] width 383 height 63
click at [493, 620] on div "__Secure Entire Perimeter__ Fence line RHS (77.5m)- 50no Heavy Duty Fixed Concr…" at bounding box center [475, 651] width 354 height 63
click at [494, 620] on div "__Secure Entire Perimeter__ Fence line RHS (77.5m)- 50no Heavy Duty90mm Fixed C…" at bounding box center [489, 651] width 383 height 63
click at [442, 620] on div "__Secure Entire Perimeter__ Fence line RHS (77.5m)- 50no Heavy Duty 90mm Fixed …" at bounding box center [490, 651] width 385 height 63
drag, startPoint x: 440, startPoint y: 602, endPoint x: 413, endPoint y: 601, distance: 27.2
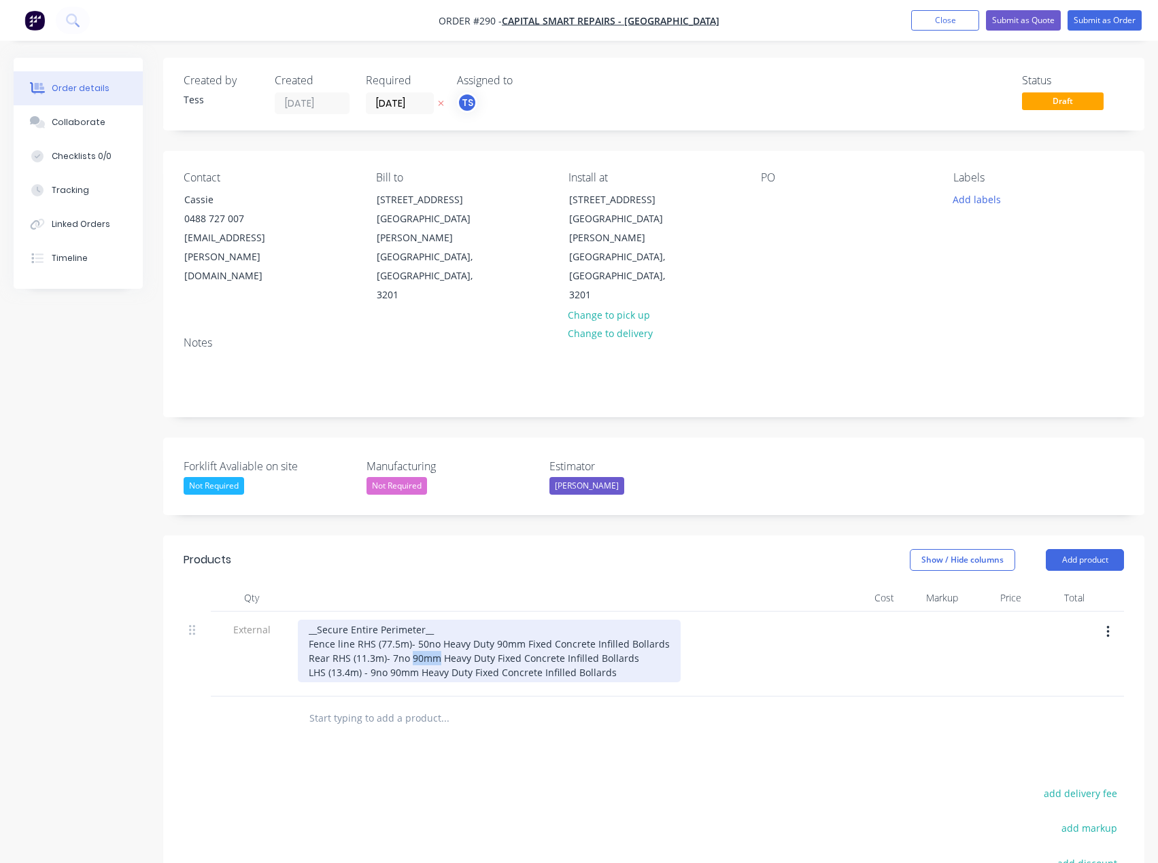
click at [413, 620] on div "__Secure Entire Perimeter__ Fence line RHS (77.5m)- 50no Heavy Duty 90mm Fixed …" at bounding box center [489, 651] width 383 height 63
click at [462, 620] on div "__Secure Entire Perimeter__ Fence line RHS (77.5m)- 50no Heavy Duty 90mm Fixed …" at bounding box center [489, 651] width 383 height 63
drag, startPoint x: 420, startPoint y: 619, endPoint x: 391, endPoint y: 619, distance: 29.2
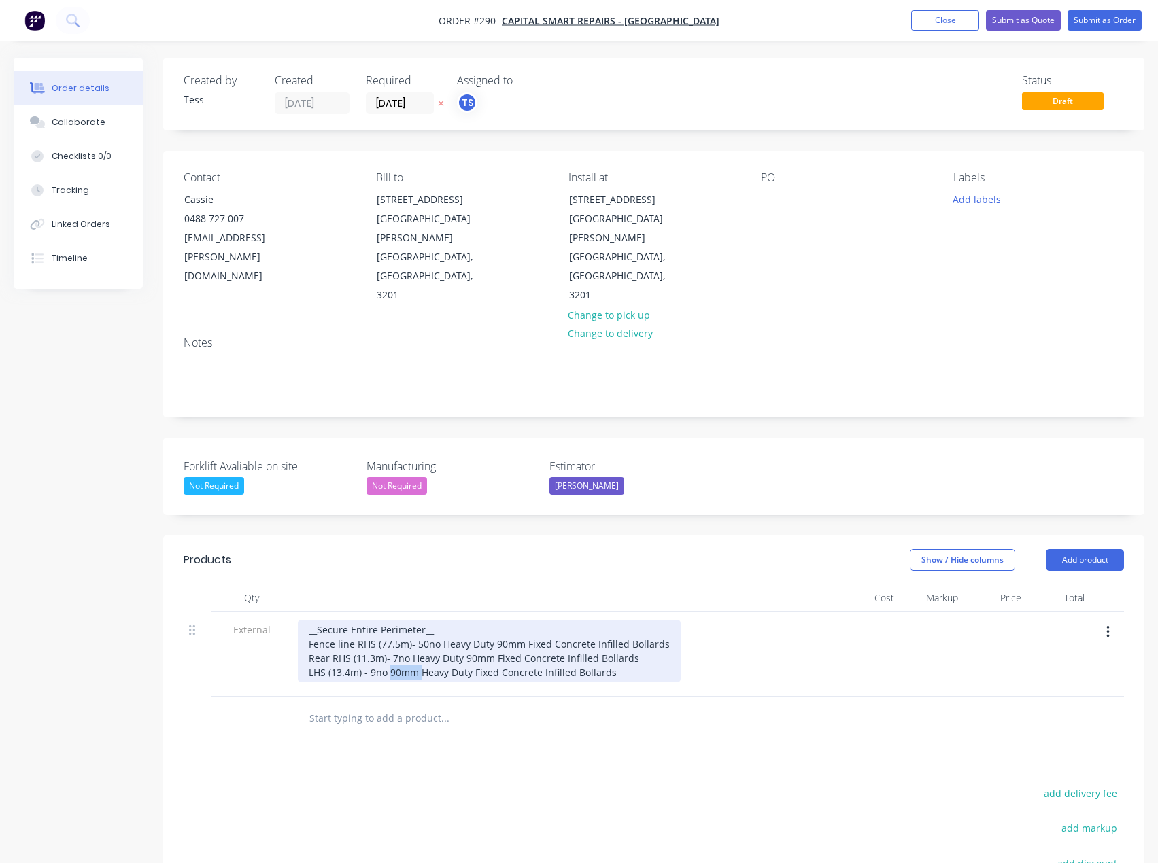
click at [391, 620] on div "__Secure Entire Perimeter__ Fence line RHS (77.5m)- 50no Heavy Duty 90mm Fixed …" at bounding box center [489, 651] width 383 height 63
click at [442, 620] on div "__Secure Entire Perimeter__ Fence line RHS (77.5m)- 50no Heavy Duty 90mm Fixed …" at bounding box center [489, 651] width 383 height 63
click at [616, 620] on div "__Secure Entire Perimeter__ Fence line RHS (77.5m)- 50no Heavy Duty 90mm Fixed …" at bounding box center [489, 651] width 383 height 63
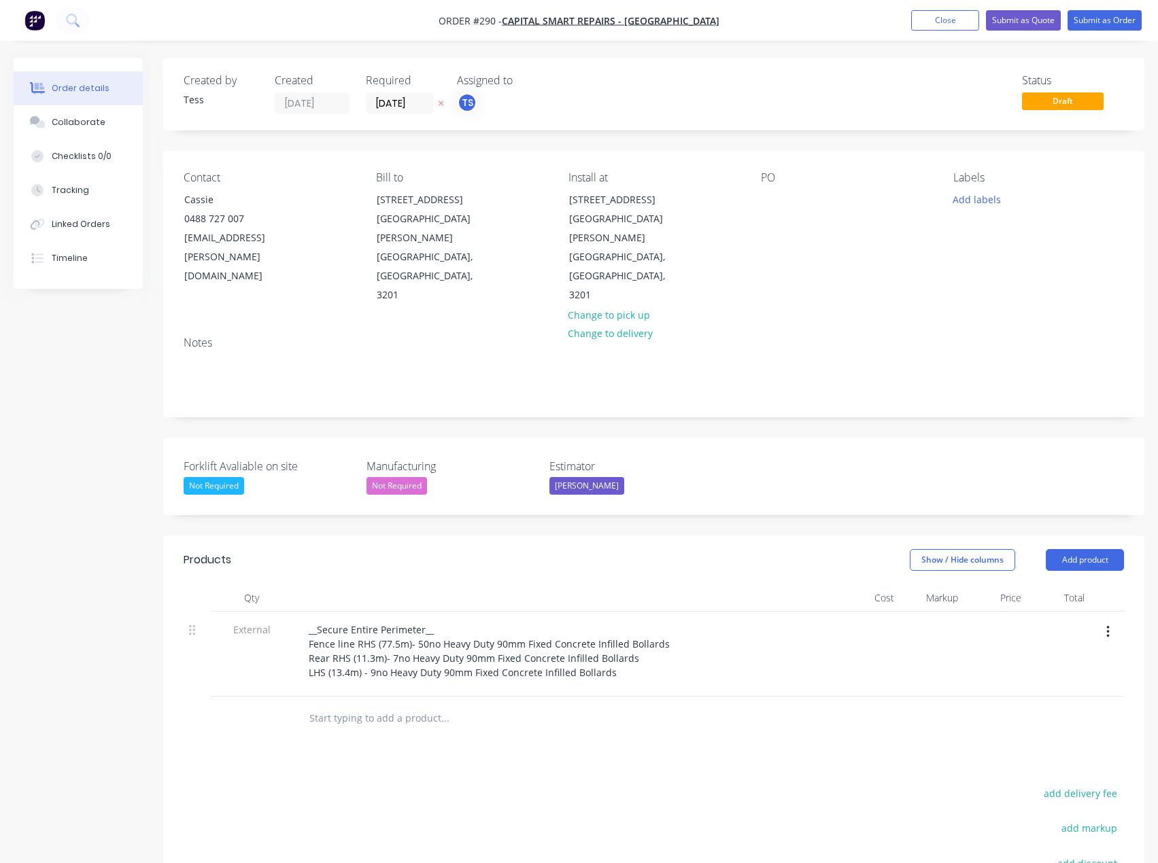
click at [528, 694] on div "Products Show / Hide columns Add product Qty Cost Markup Price Total External _…" at bounding box center [653, 802] width 981 height 532
click at [365, 705] on input "text" at bounding box center [445, 718] width 272 height 27
drag, startPoint x: 336, startPoint y: 663, endPoint x: 285, endPoint y: 664, distance: 51.0
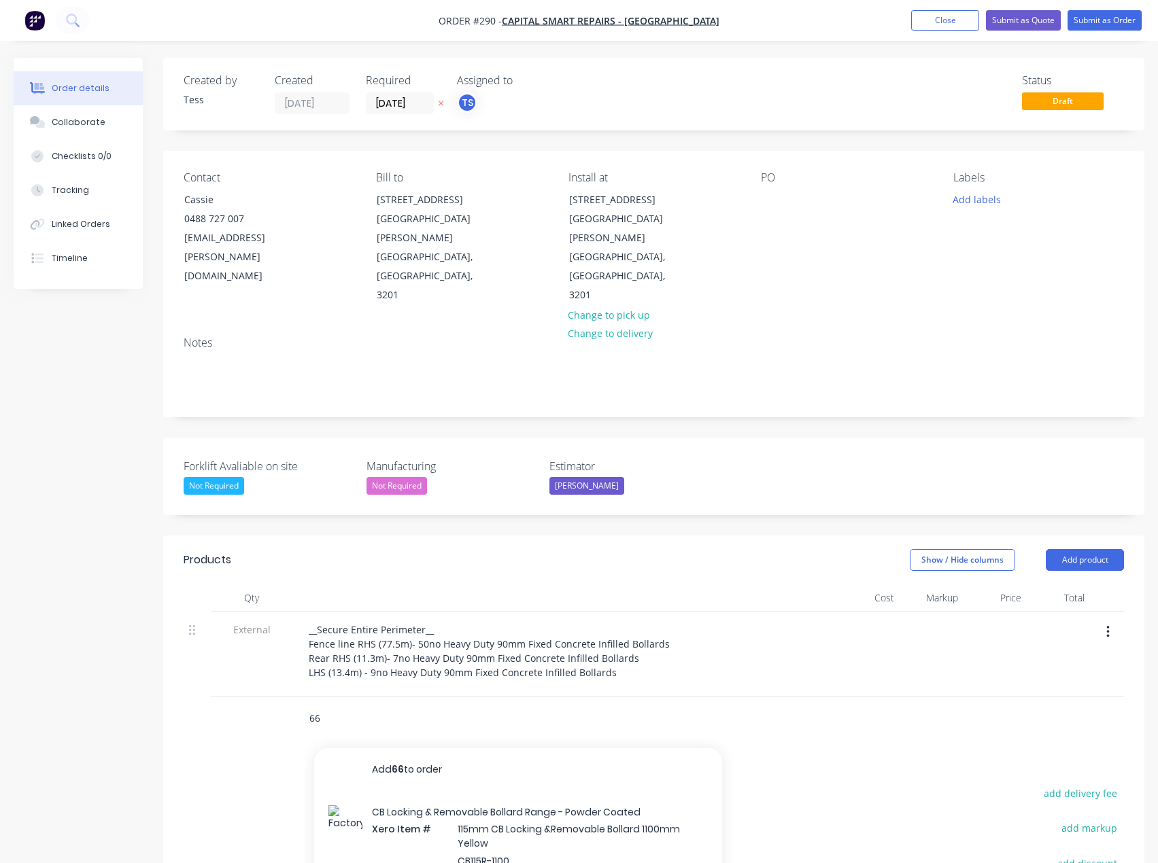
click at [285, 697] on div "66 Add 66 to order CB Locking & Removable Bollard Range - Powder Coated Xero It…" at bounding box center [654, 719] width 940 height 44
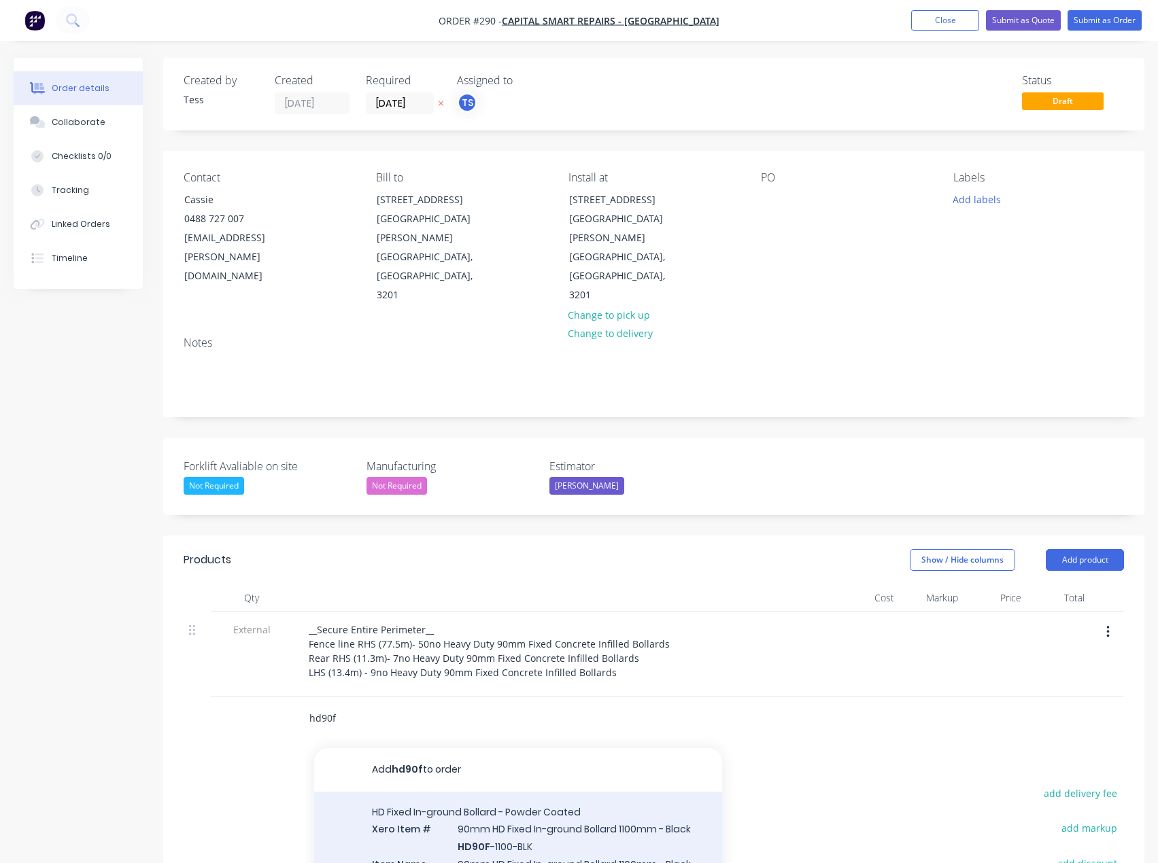
type input "hd90f"
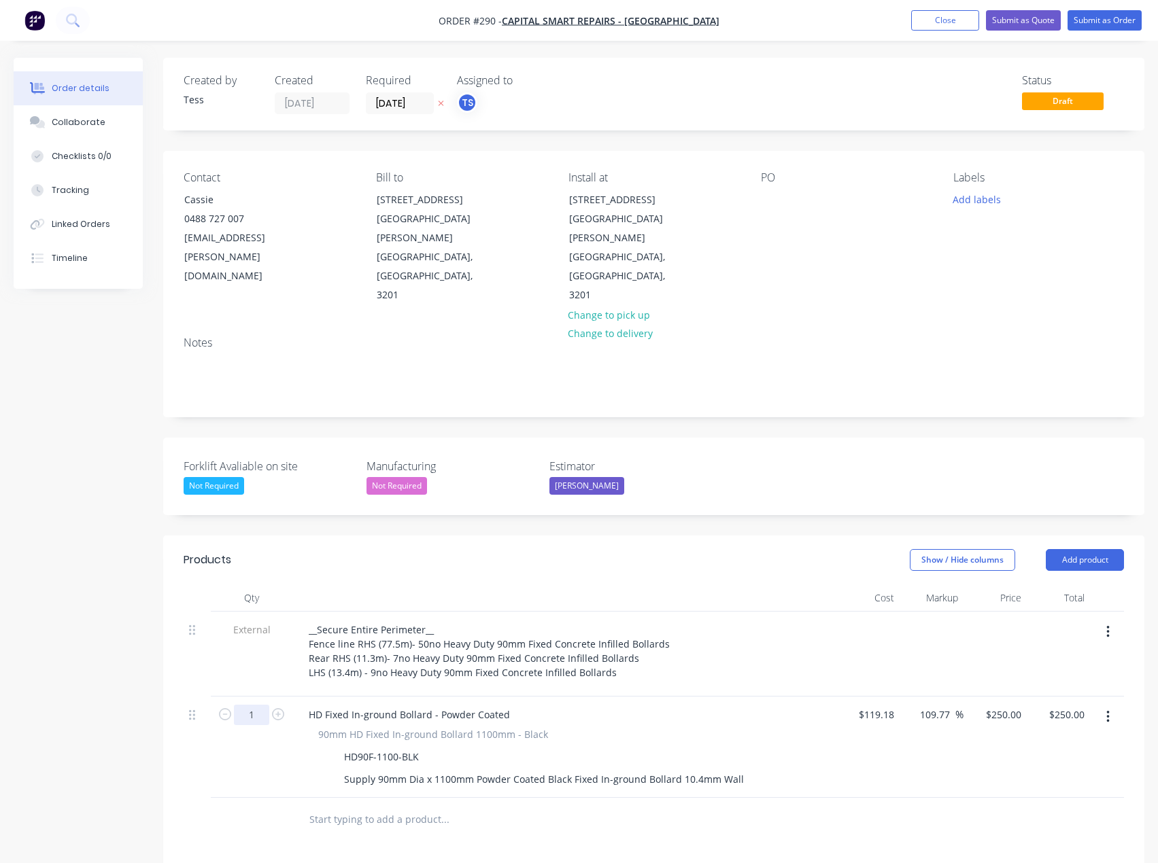
click at [261, 705] on input "1" at bounding box center [251, 715] width 35 height 20
type input "66"
type input "$16,500.00"
click at [453, 798] on div at bounding box center [536, 820] width 489 height 44
click at [392, 806] on input "text" at bounding box center [445, 819] width 272 height 27
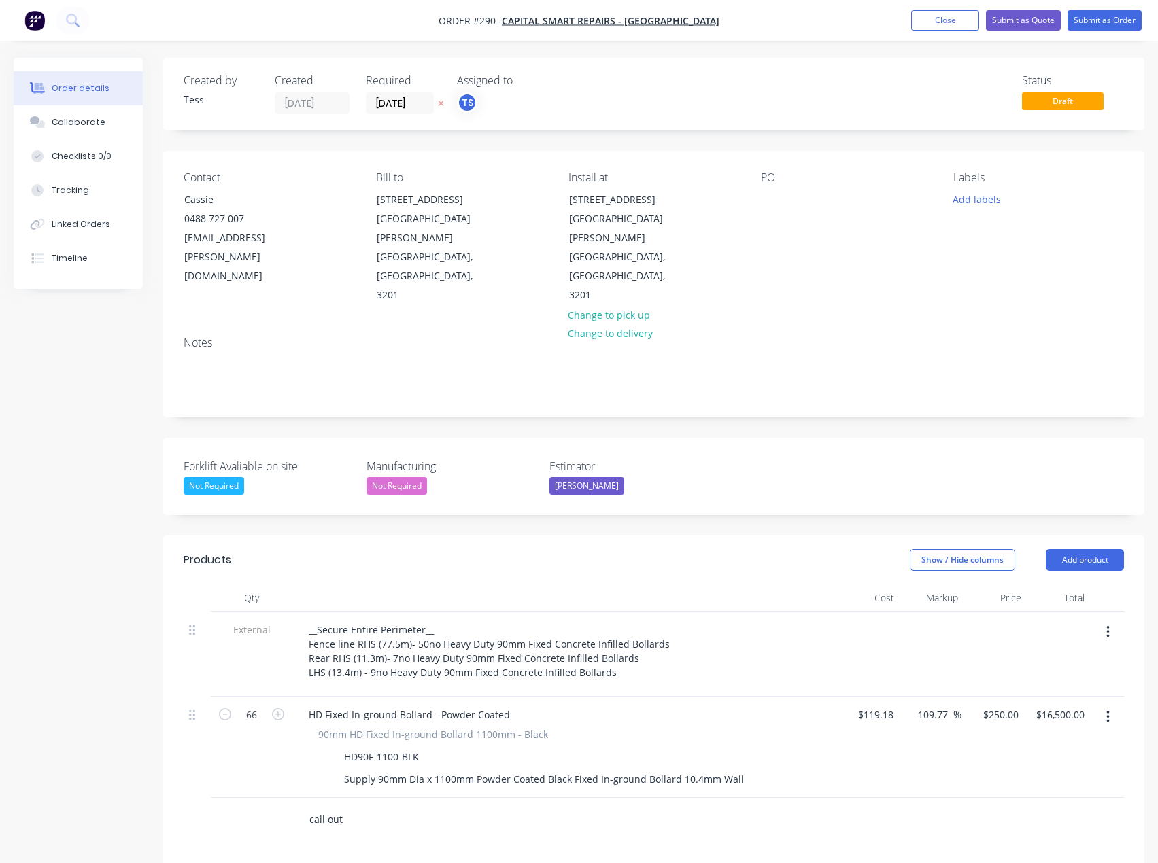
type input "call out"
drag, startPoint x: 352, startPoint y: 760, endPoint x: 302, endPoint y: 755, distance: 50.5
click at [302, 806] on div "call out Add call out to order Site Establishment & Labour Fees Xero Item # Eme…" at bounding box center [502, 819] width 408 height 27
click at [351, 806] on input "text" at bounding box center [445, 819] width 272 height 27
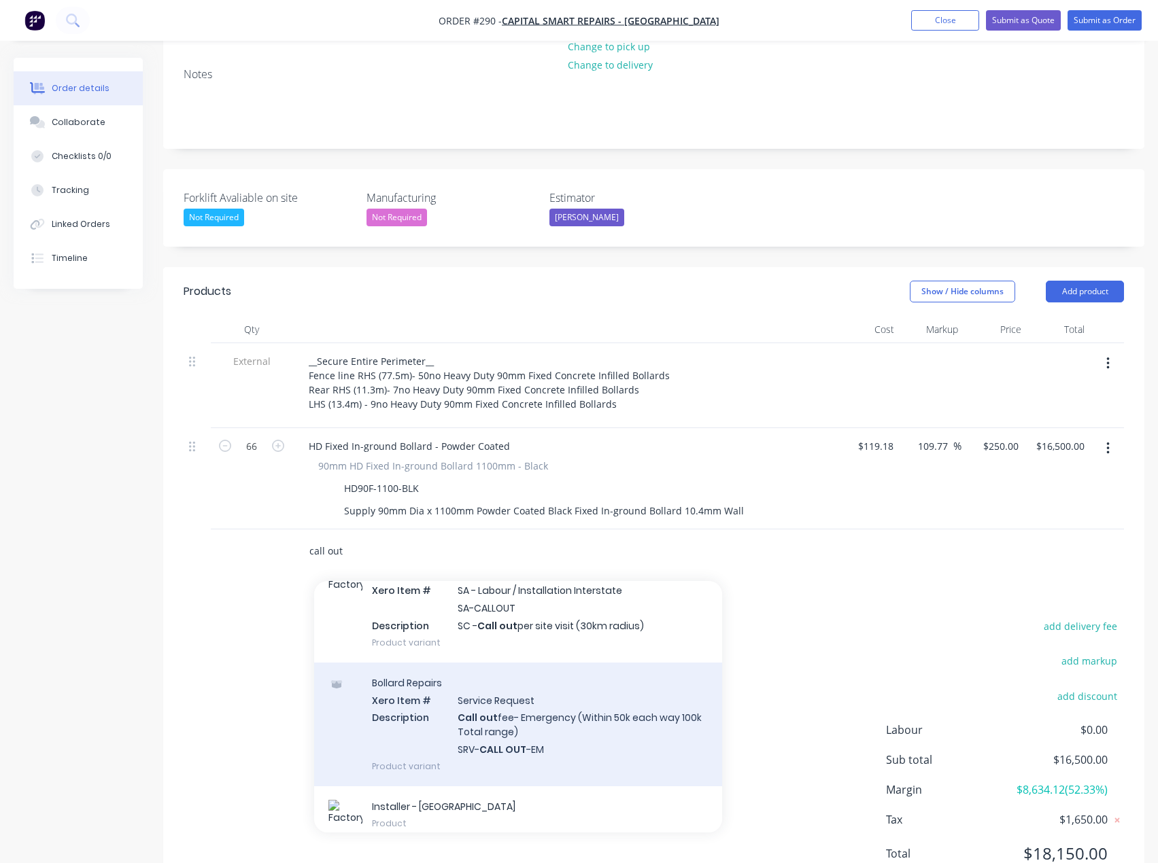
scroll to position [534, 0]
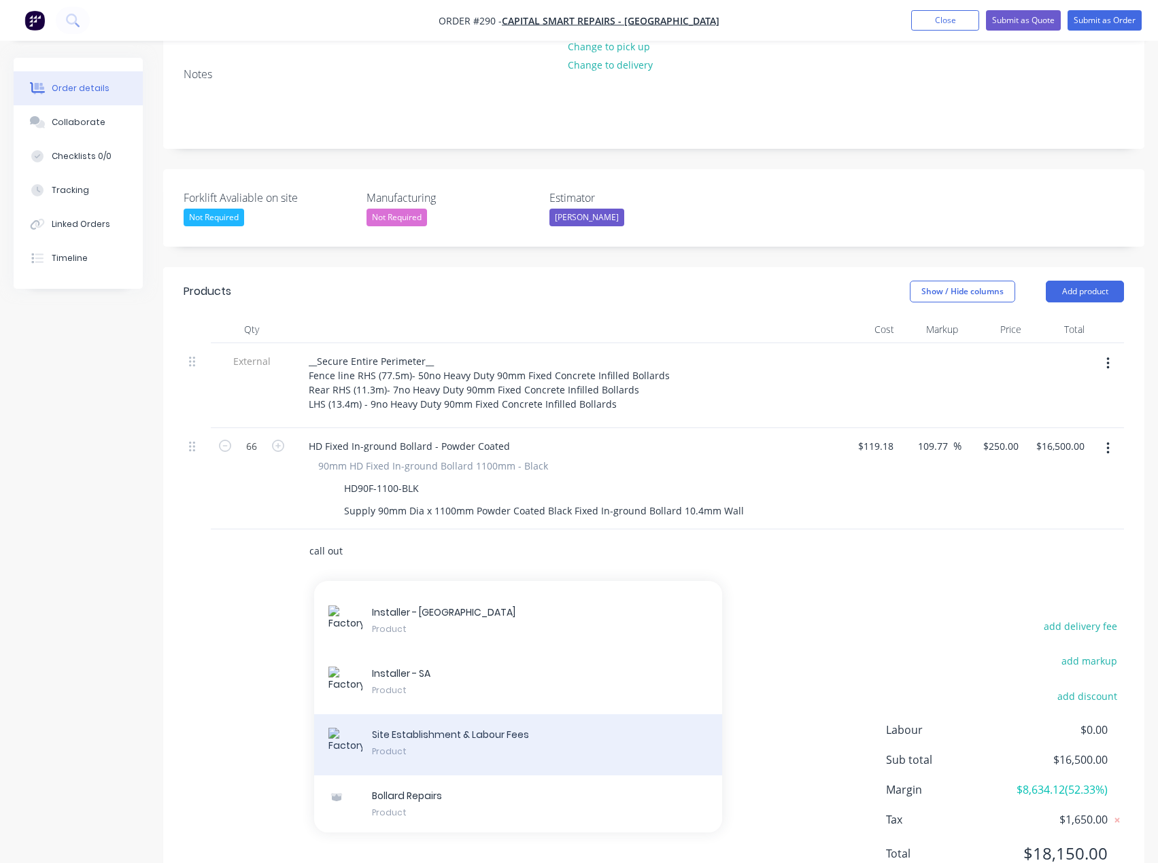
type input "call out"
click at [423, 714] on div "Site Establishment & Labour Fees Product" at bounding box center [518, 744] width 408 height 61
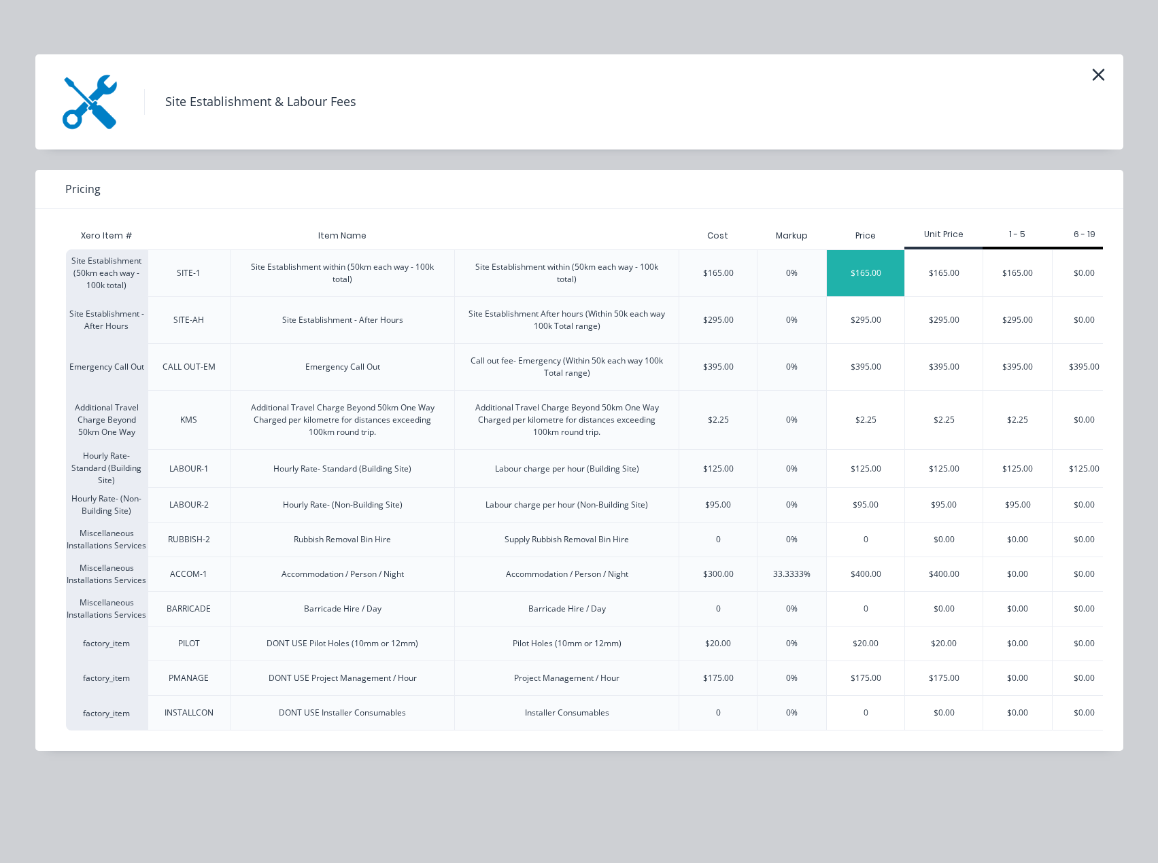
click at [883, 268] on div "$165.00" at bounding box center [865, 273] width 77 height 46
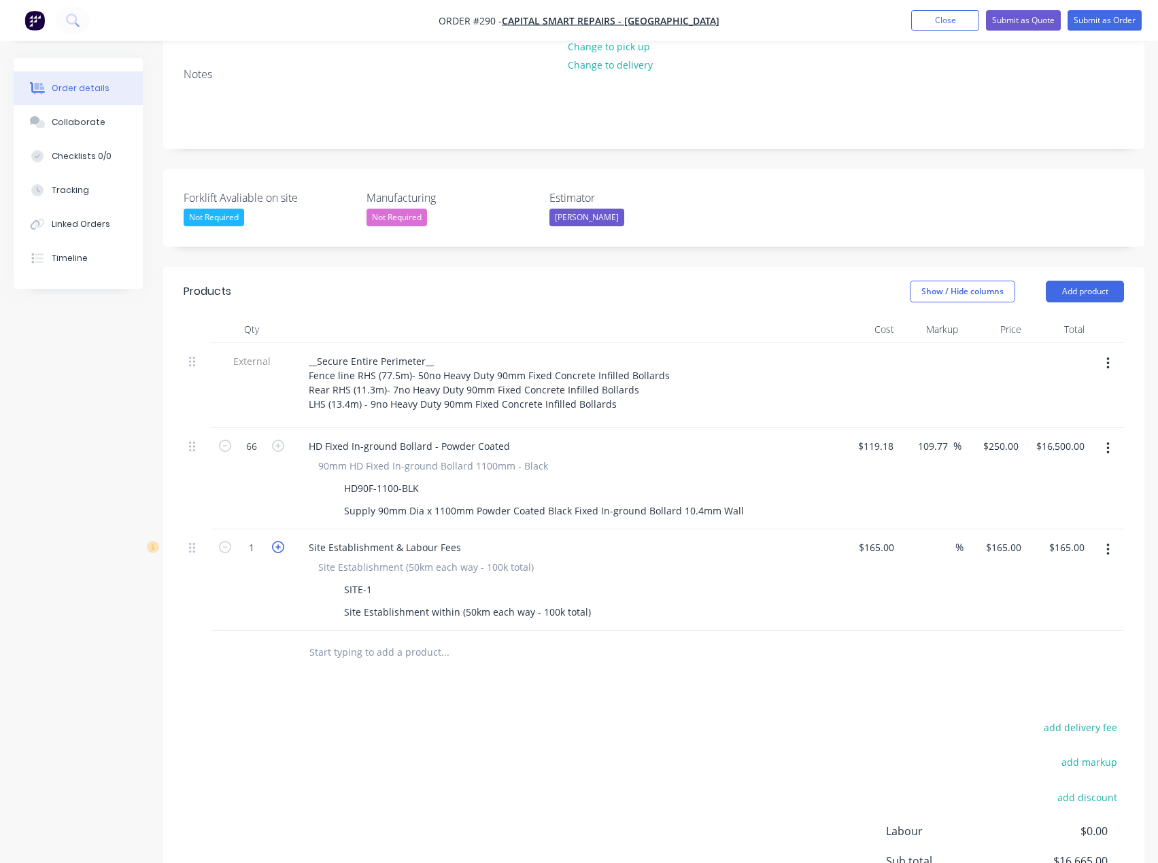
click at [282, 541] on icon "button" at bounding box center [278, 547] width 12 height 12
type input "2"
type input "$330.00"
click at [282, 541] on icon "button" at bounding box center [278, 547] width 12 height 12
type input "3"
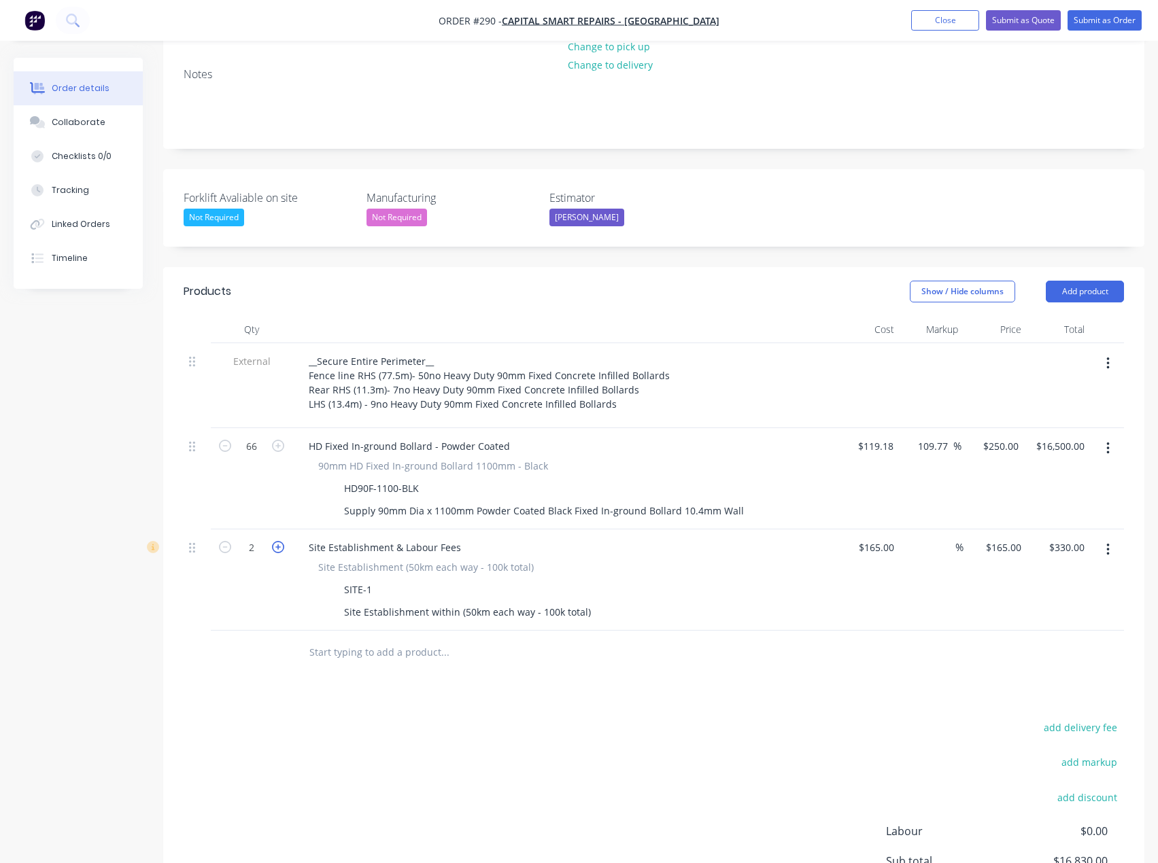
type input "$495.00"
click at [282, 541] on icon "button" at bounding box center [278, 547] width 12 height 12
type input "4"
type input "$660.00"
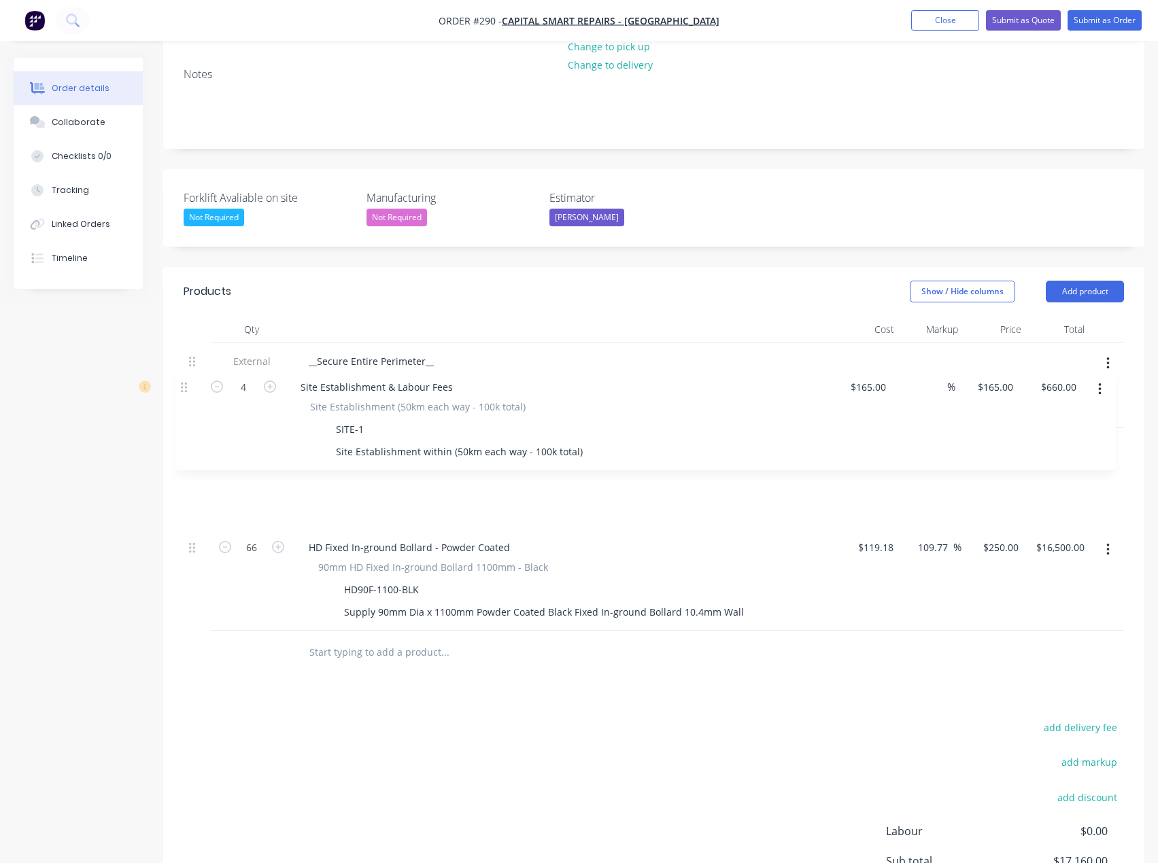
drag, startPoint x: 193, startPoint y: 494, endPoint x: 181, endPoint y: 387, distance: 107.3
click at [181, 387] on div "Qty Cost Markup Price Total External __Secure Entire Perimeter__ Fence line RHS…" at bounding box center [653, 495] width 981 height 359
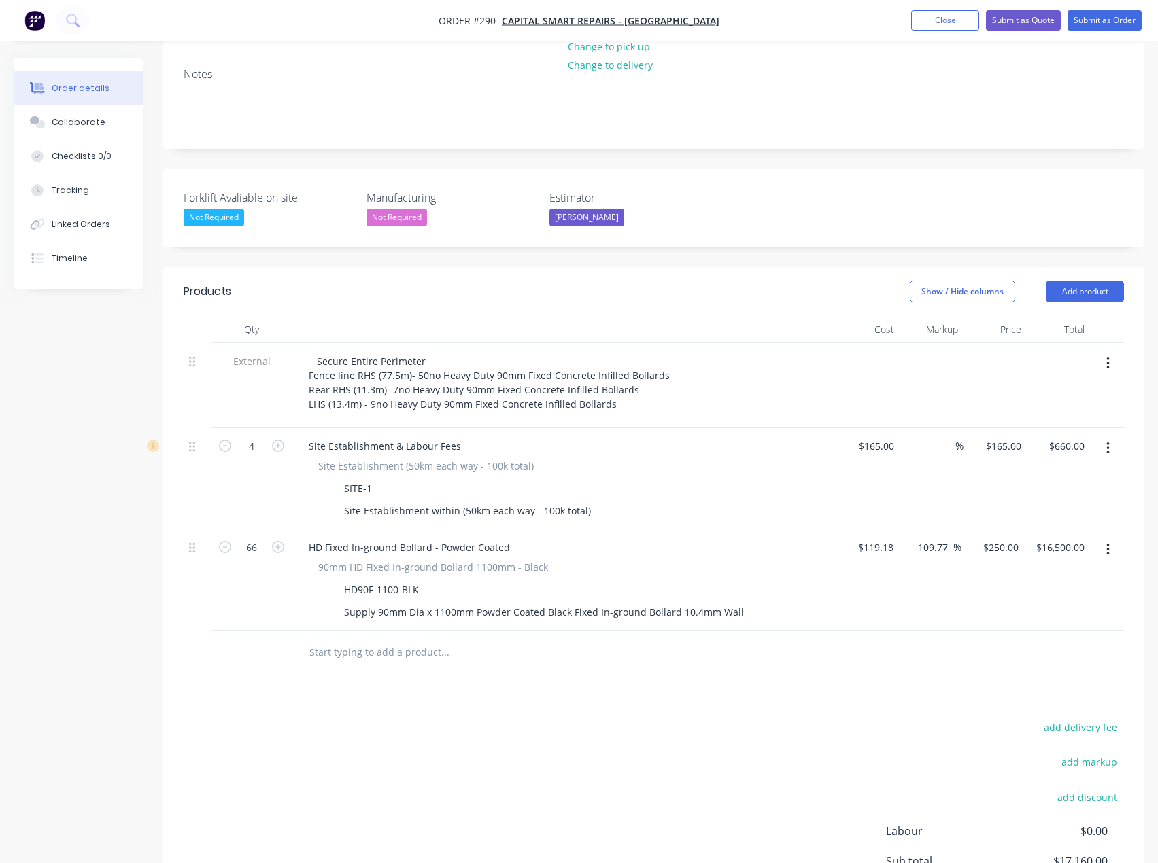
click at [334, 639] on input "text" at bounding box center [445, 652] width 272 height 27
click at [1077, 281] on button "Add product" at bounding box center [1084, 292] width 78 height 22
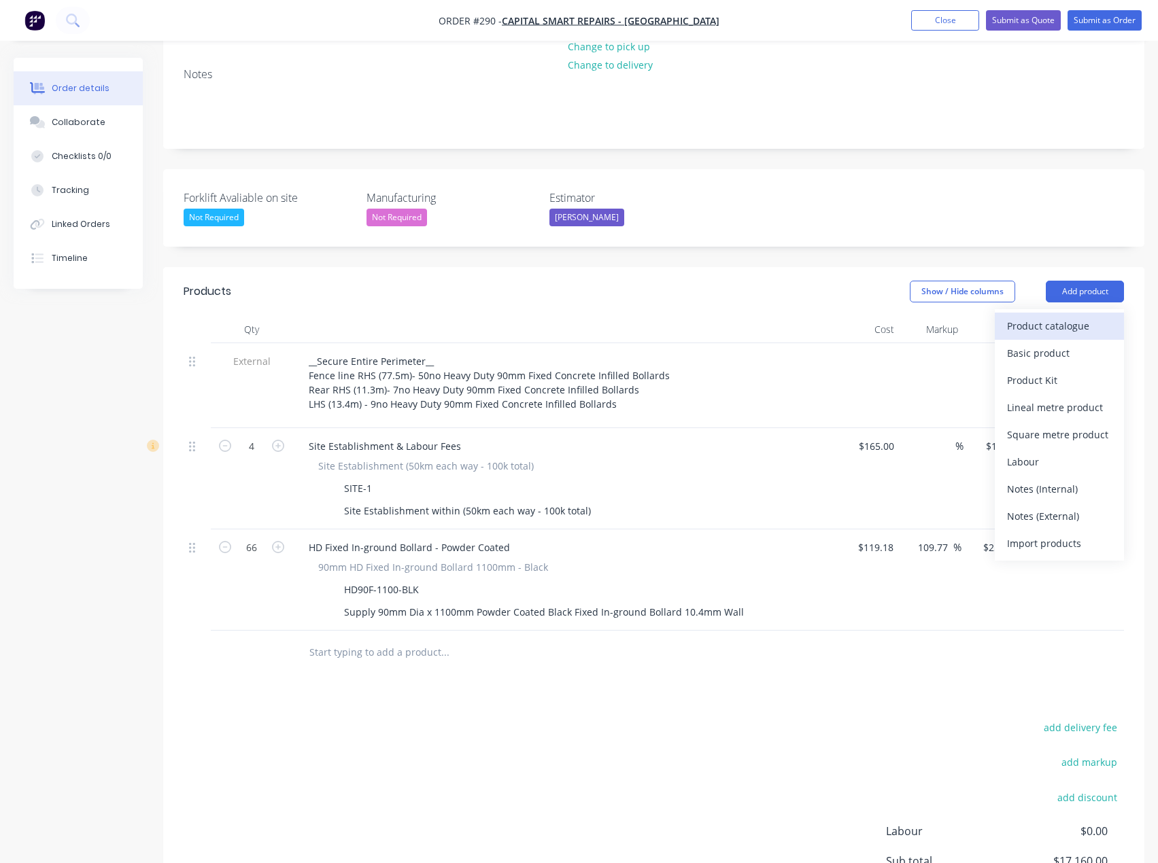
click at [1060, 316] on div "Product catalogue" at bounding box center [1059, 326] width 105 height 20
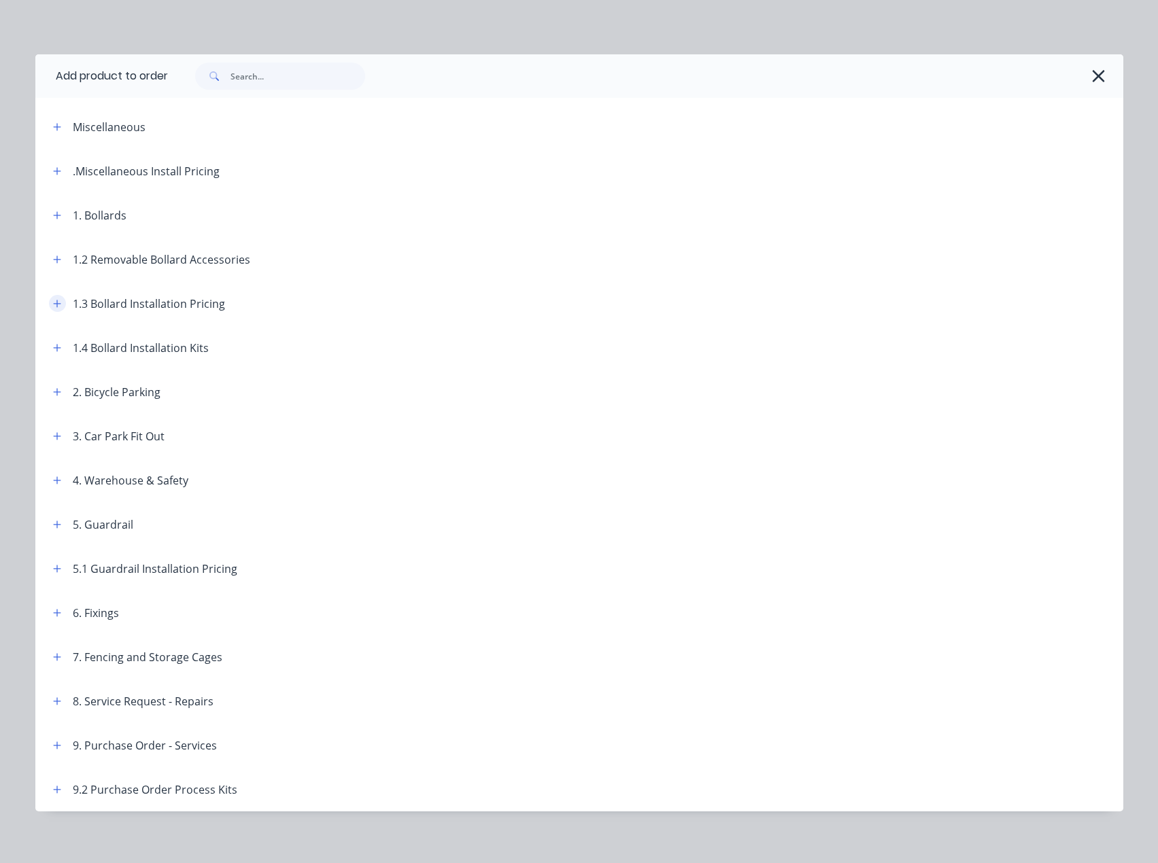
click at [53, 303] on icon "button" at bounding box center [56, 303] width 7 height 7
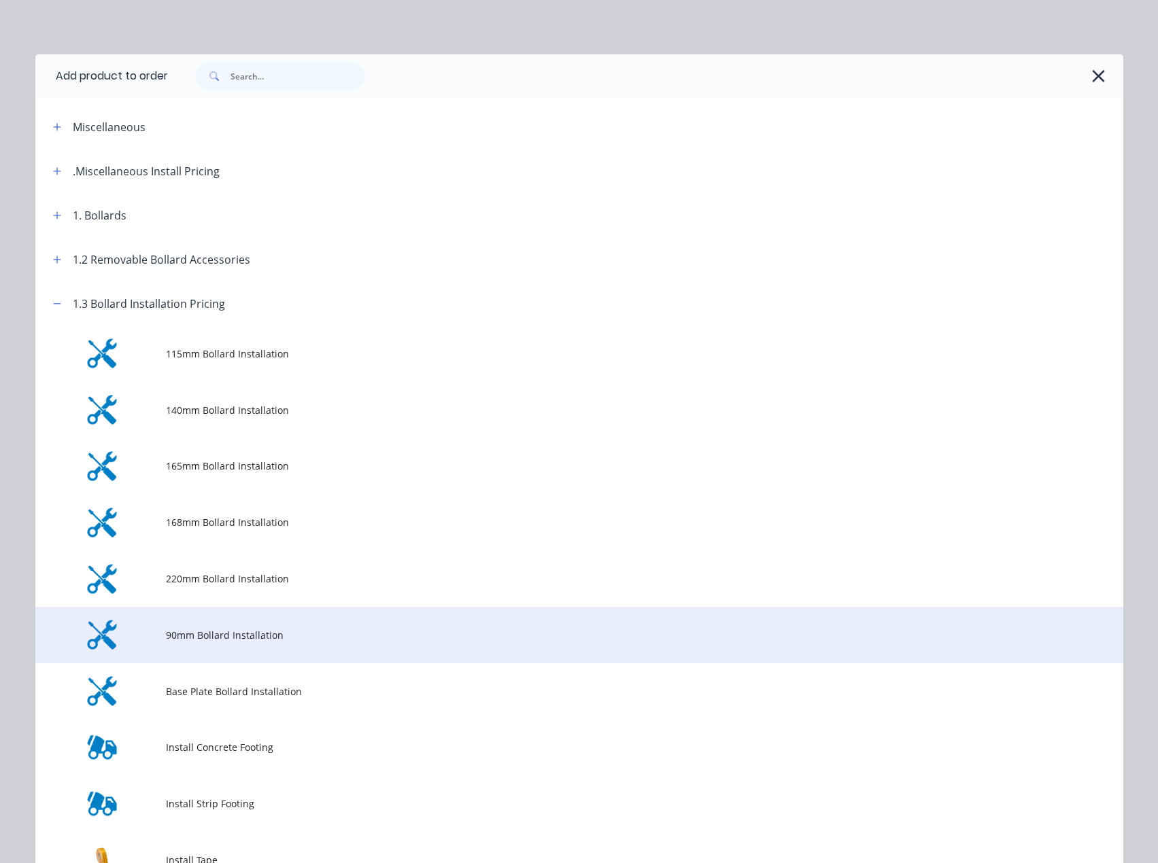
click at [218, 638] on span "90mm Bollard Installation" at bounding box center [548, 635] width 765 height 14
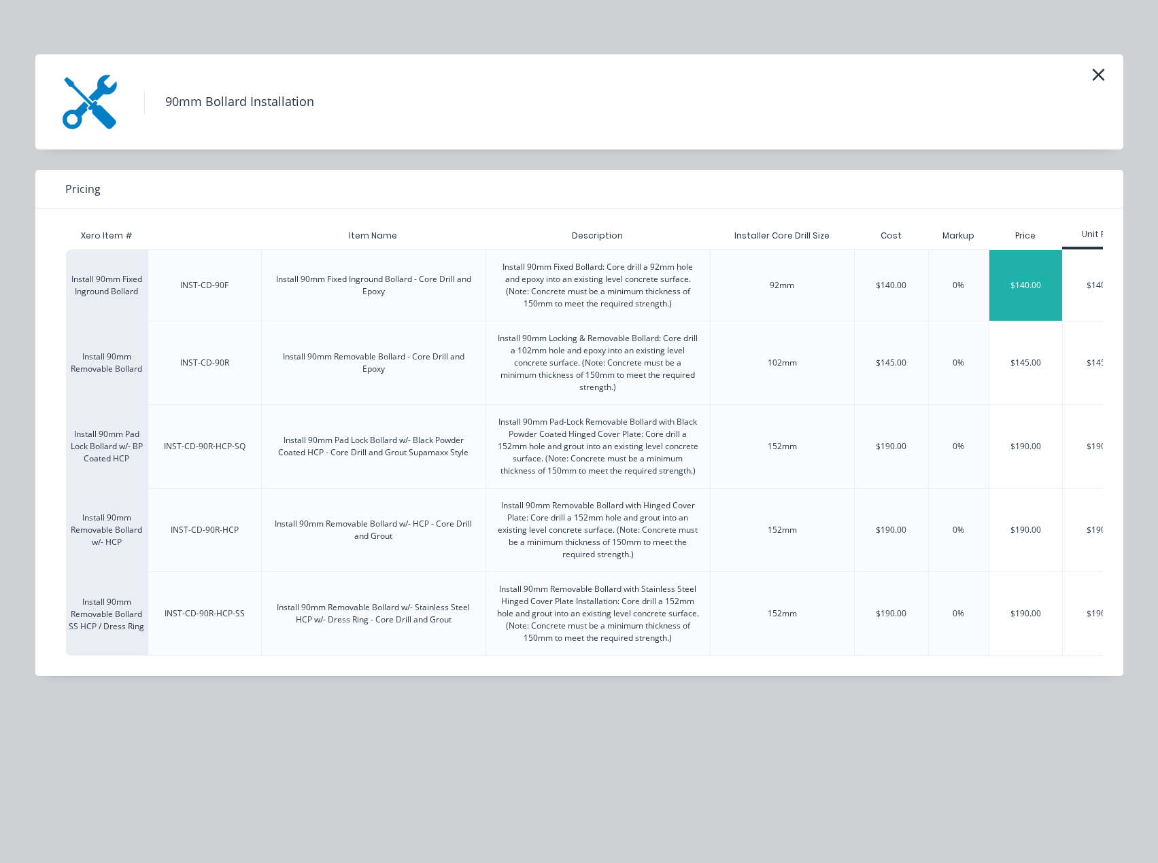
click at [1013, 292] on div "$140.00" at bounding box center [1025, 285] width 73 height 71
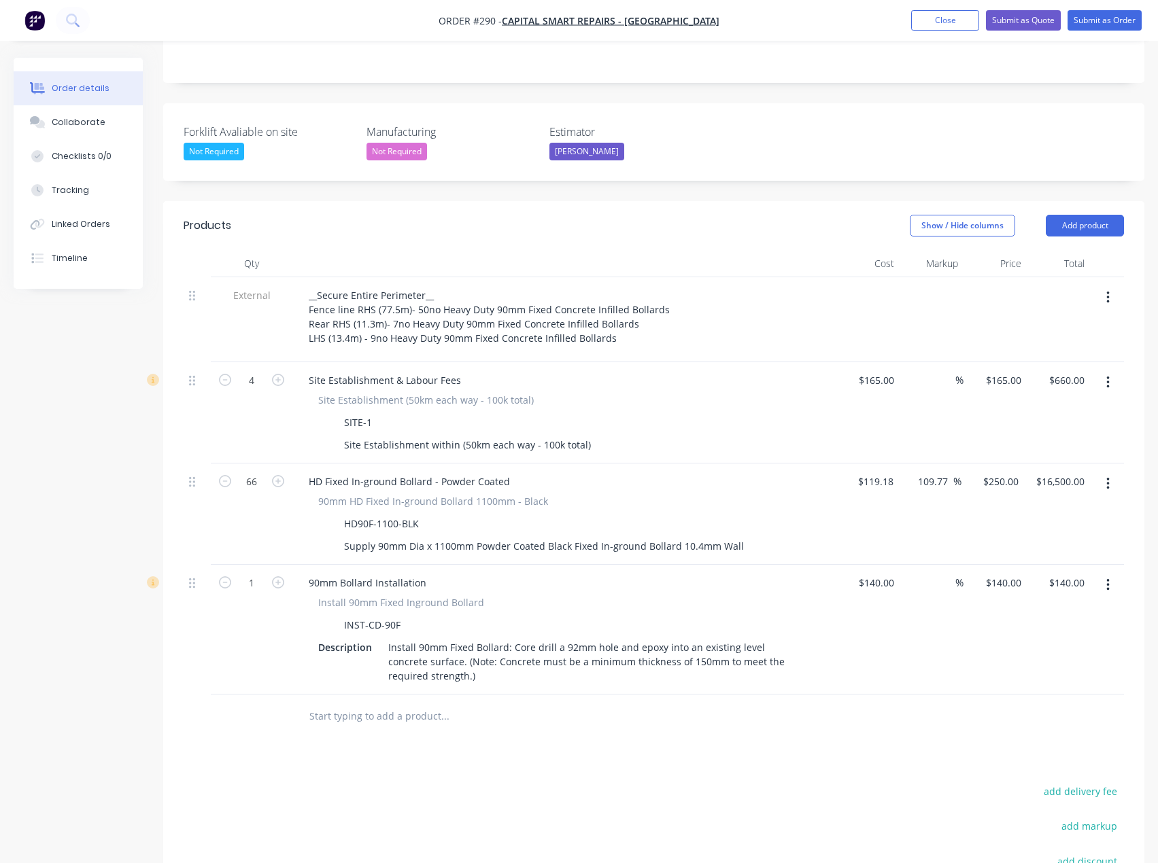
scroll to position [336, 0]
drag, startPoint x: 886, startPoint y: 525, endPoint x: 889, endPoint y: 507, distance: 18.0
click at [886, 571] on input "140" at bounding box center [878, 581] width 42 height 20
type input "$1.00"
type input "1"
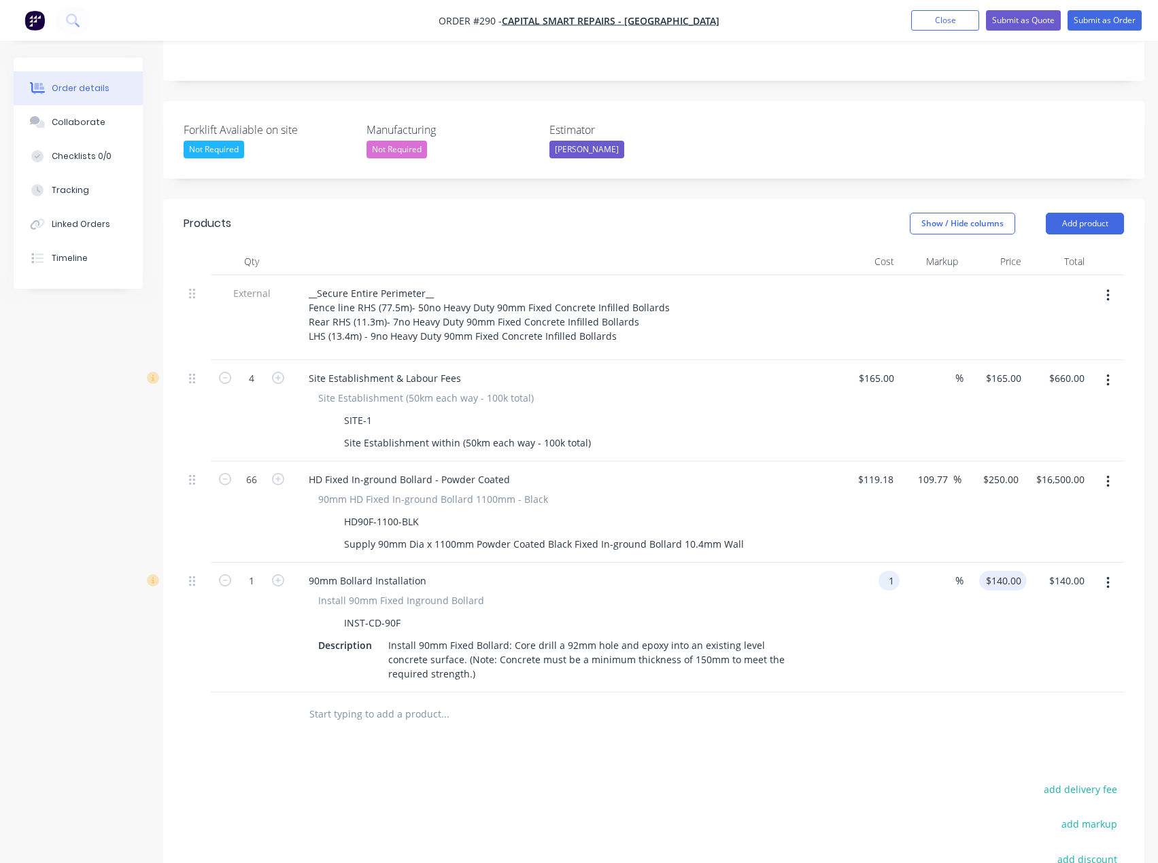
type input "$1.00"
click at [1016, 571] on input "1" at bounding box center [1005, 581] width 42 height 20
type input "130"
type input "12900"
type input "$130.00"
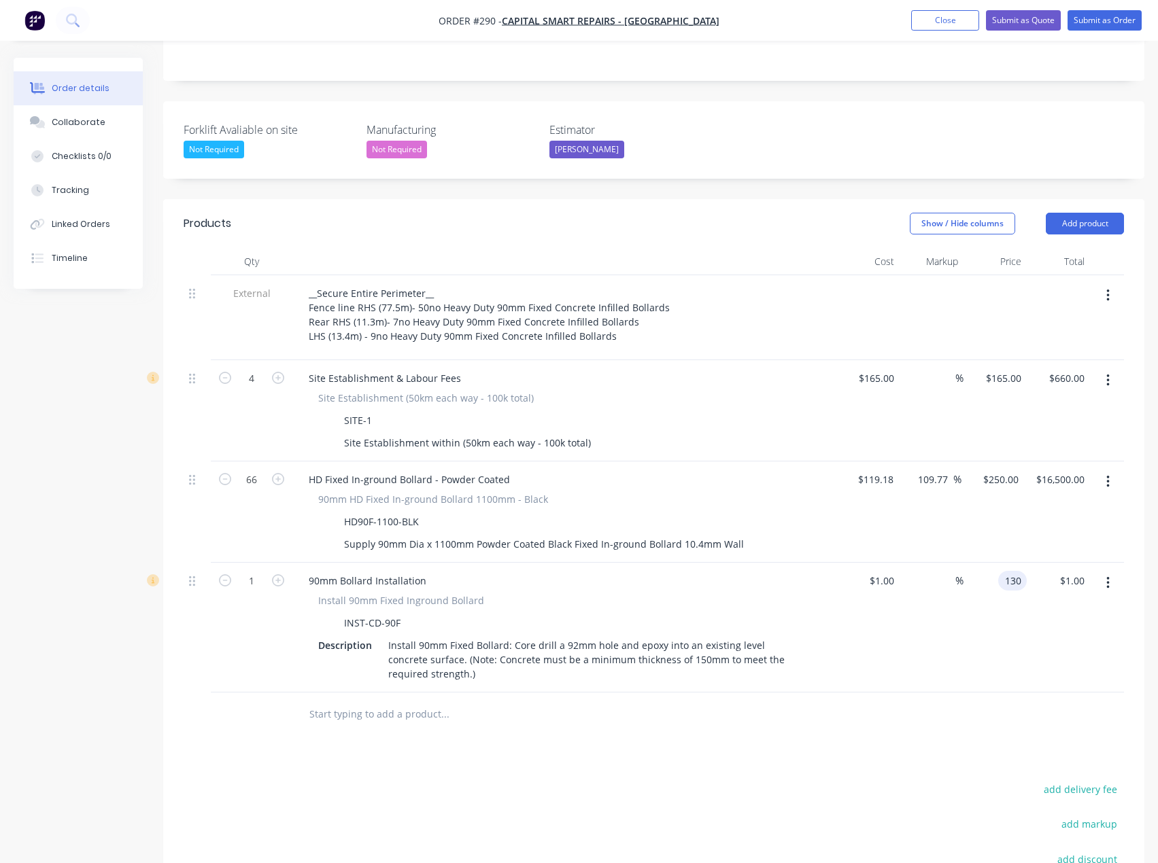
type input "$130.00"
click at [670, 688] on div "Products Show / Hide columns Add product Qty Cost Markup Price Total External _…" at bounding box center [653, 631] width 981 height 864
click at [256, 389] on input "1" at bounding box center [251, 378] width 35 height 20
type input "66"
type input "$8,580.00"
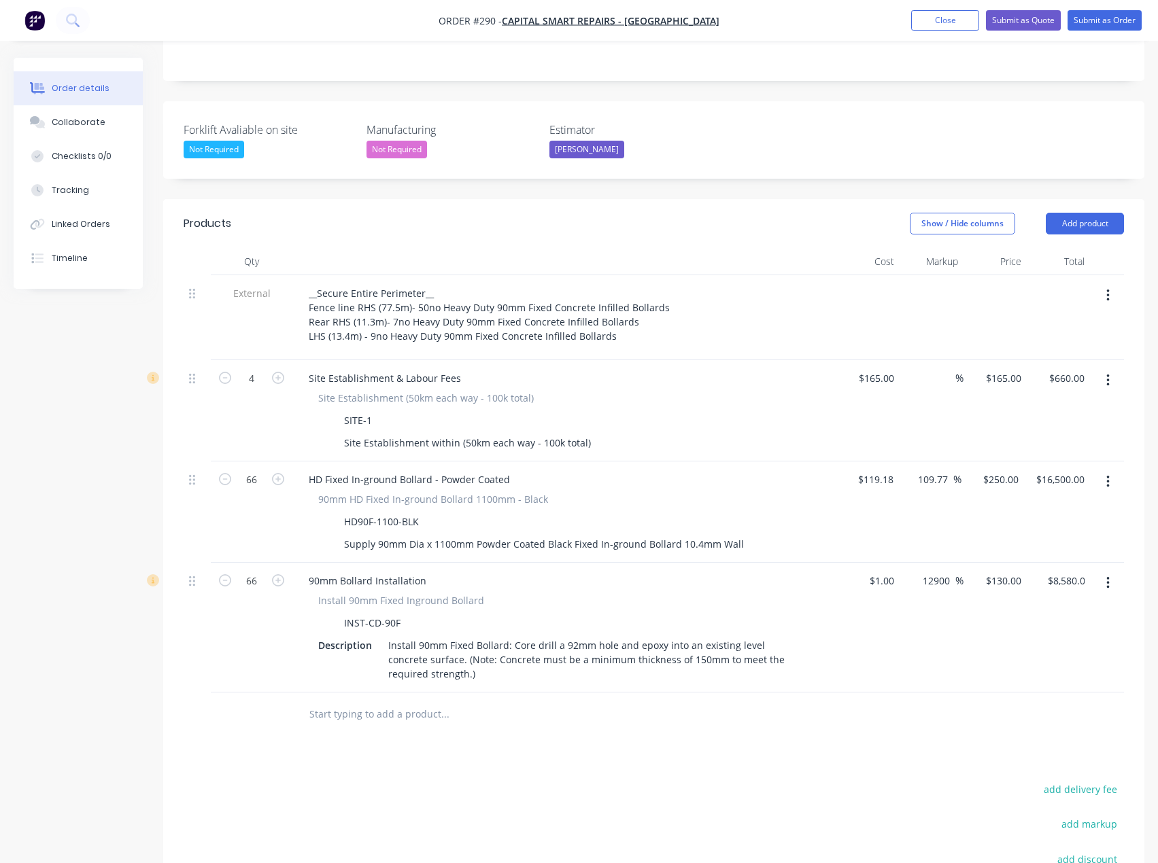
click at [378, 701] on input "text" at bounding box center [445, 714] width 272 height 27
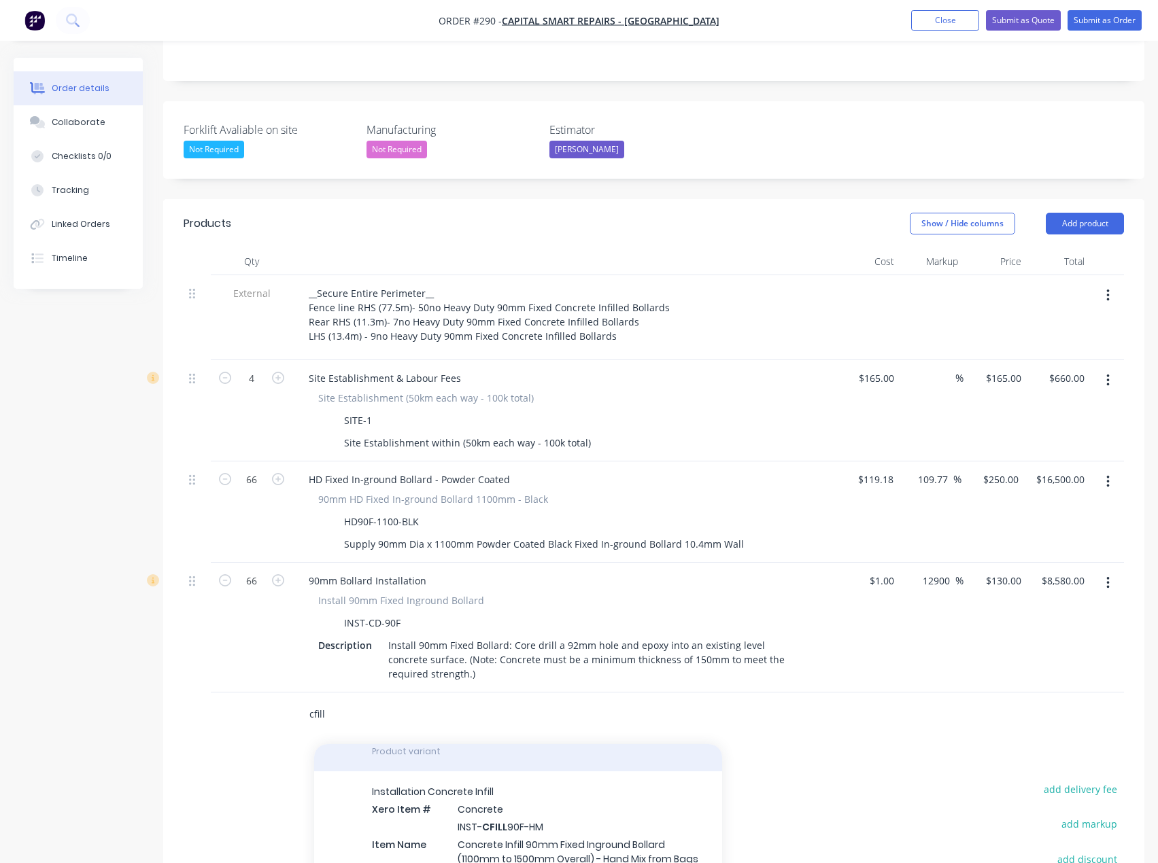
scroll to position [204, 0]
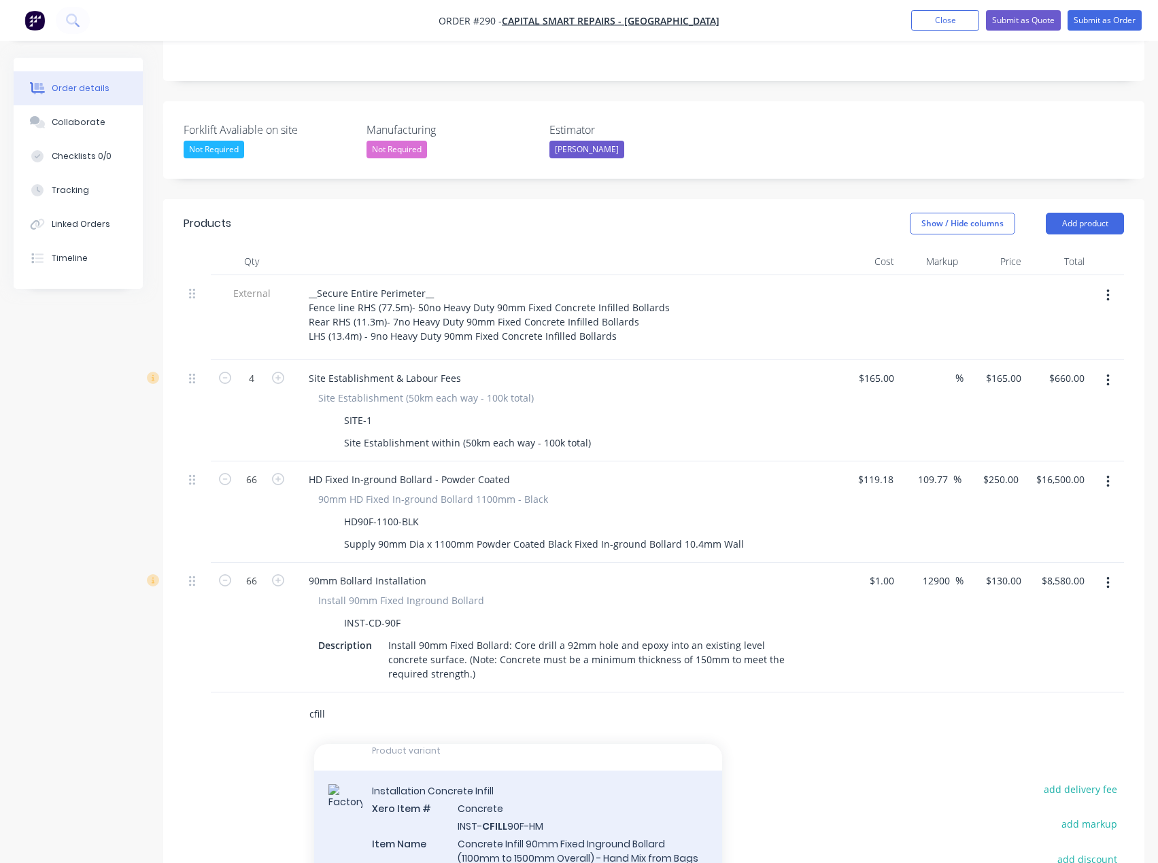
type input "cfill"
click at [536, 778] on div "Installation Concrete Infill Xero Item # Concrete INST- CFILL 90F-HM Item Name …" at bounding box center [518, 865] width 408 height 188
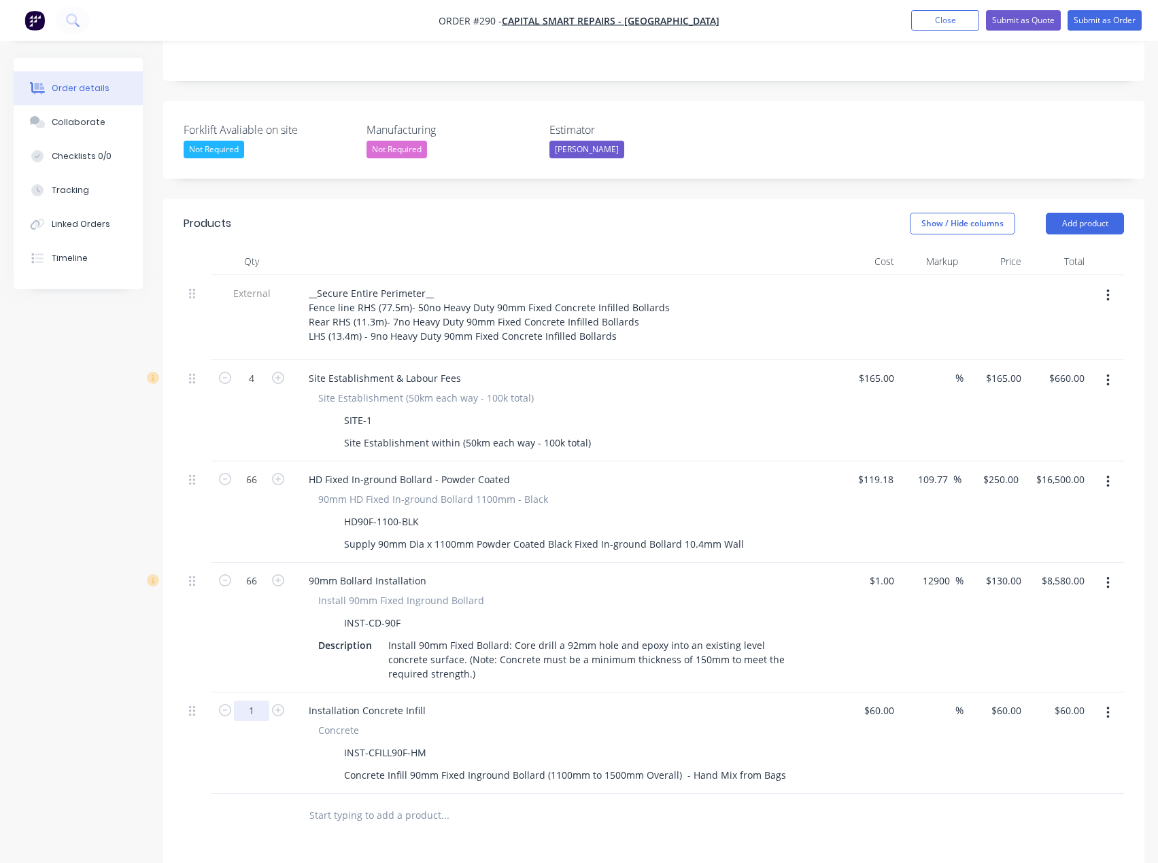
click at [254, 389] on input "1" at bounding box center [251, 378] width 35 height 20
type input "66"
type input "$3,960.00"
click at [422, 801] on div "Products Show / Hide columns Add product Qty Cost Markup Price Total External _…" at bounding box center [653, 681] width 981 height 965
click at [1005, 470] on input "250" at bounding box center [1003, 480] width 42 height 20
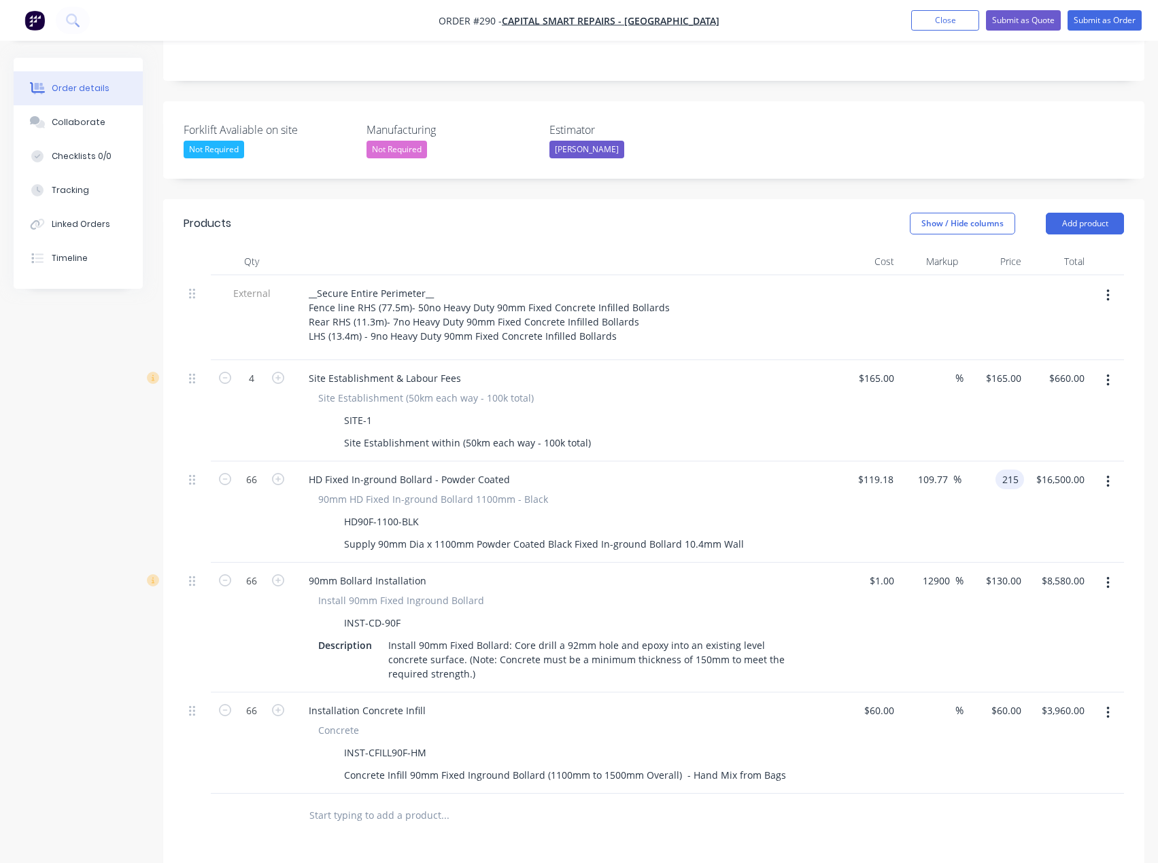
type input "215"
type input "80.4"
type input "$215.00"
type input "$14,190.00"
click at [828, 571] on div "90mm Bollard Installation" at bounding box center [564, 581] width 533 height 20
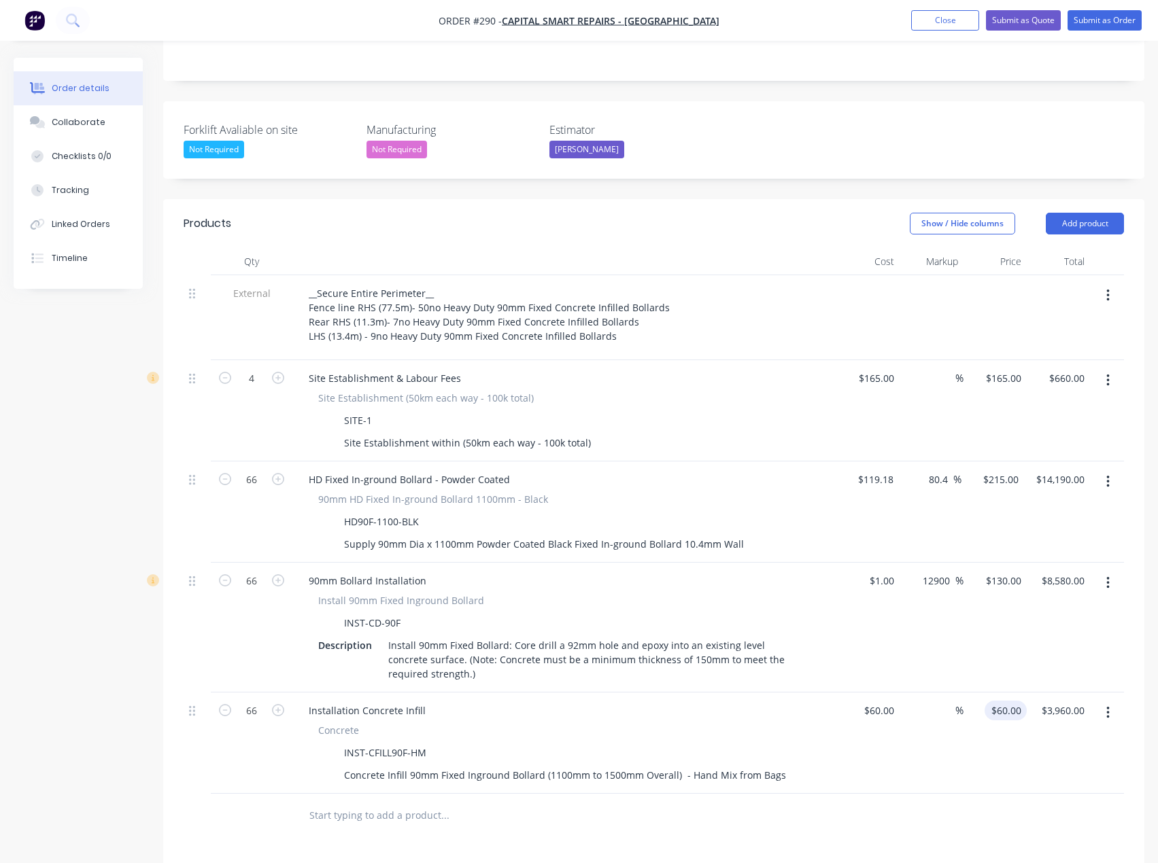
type input "60"
click at [1007, 701] on div "60 $60.00" at bounding box center [1005, 711] width 42 height 20
type input "60"
type input "$60.00"
click at [881, 701] on div "60 $60.00" at bounding box center [878, 711] width 42 height 20
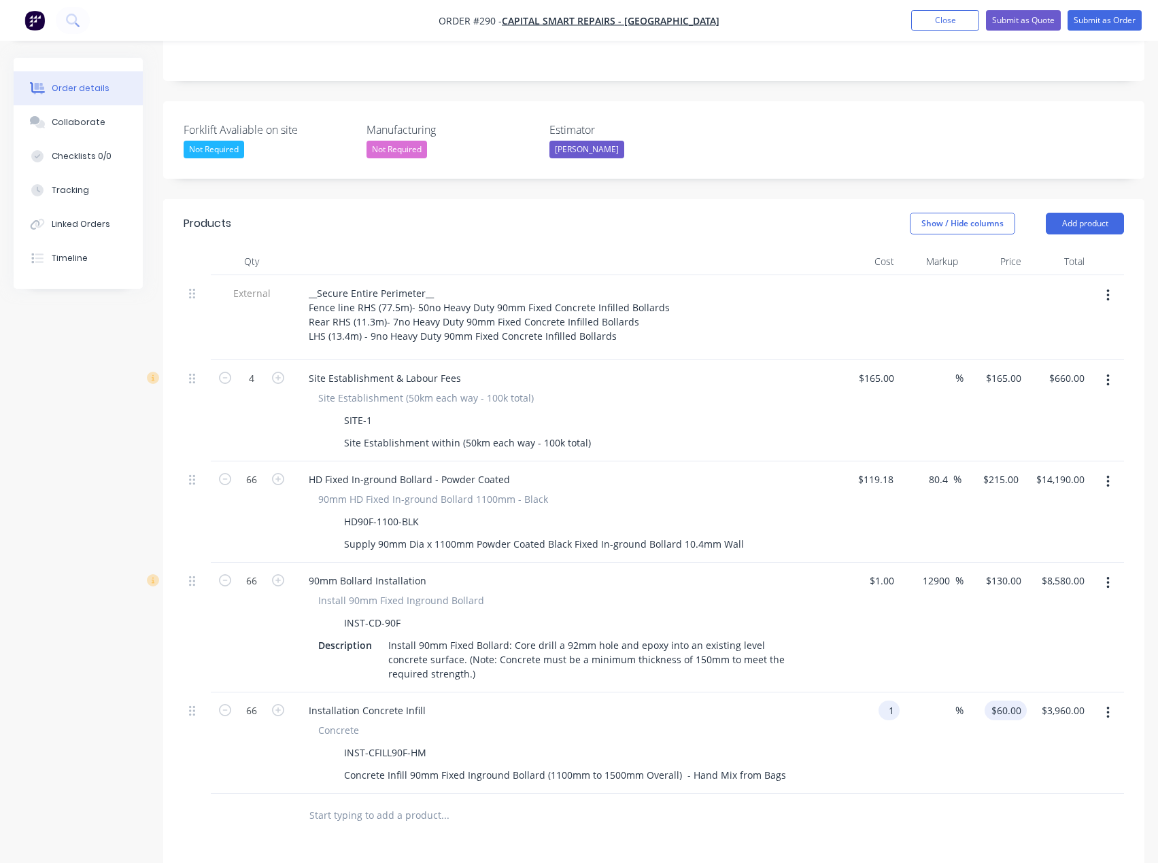
type input "$1.00"
type input "1"
type input "$66.00"
click at [1003, 693] on div "1 1" at bounding box center [994, 743] width 63 height 101
type input "40"
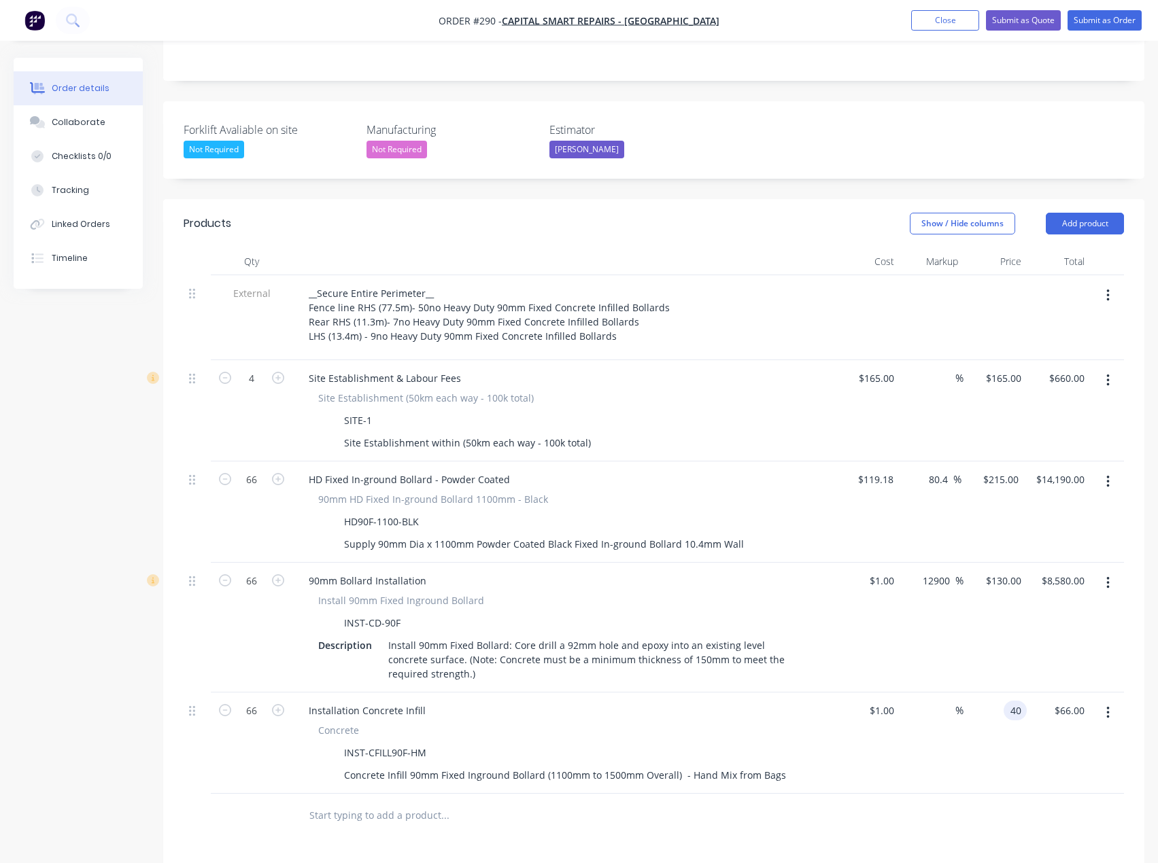
type input "3900"
type input "$40.00"
type input "$2,640.00"
click at [519, 794] on div at bounding box center [536, 816] width 489 height 44
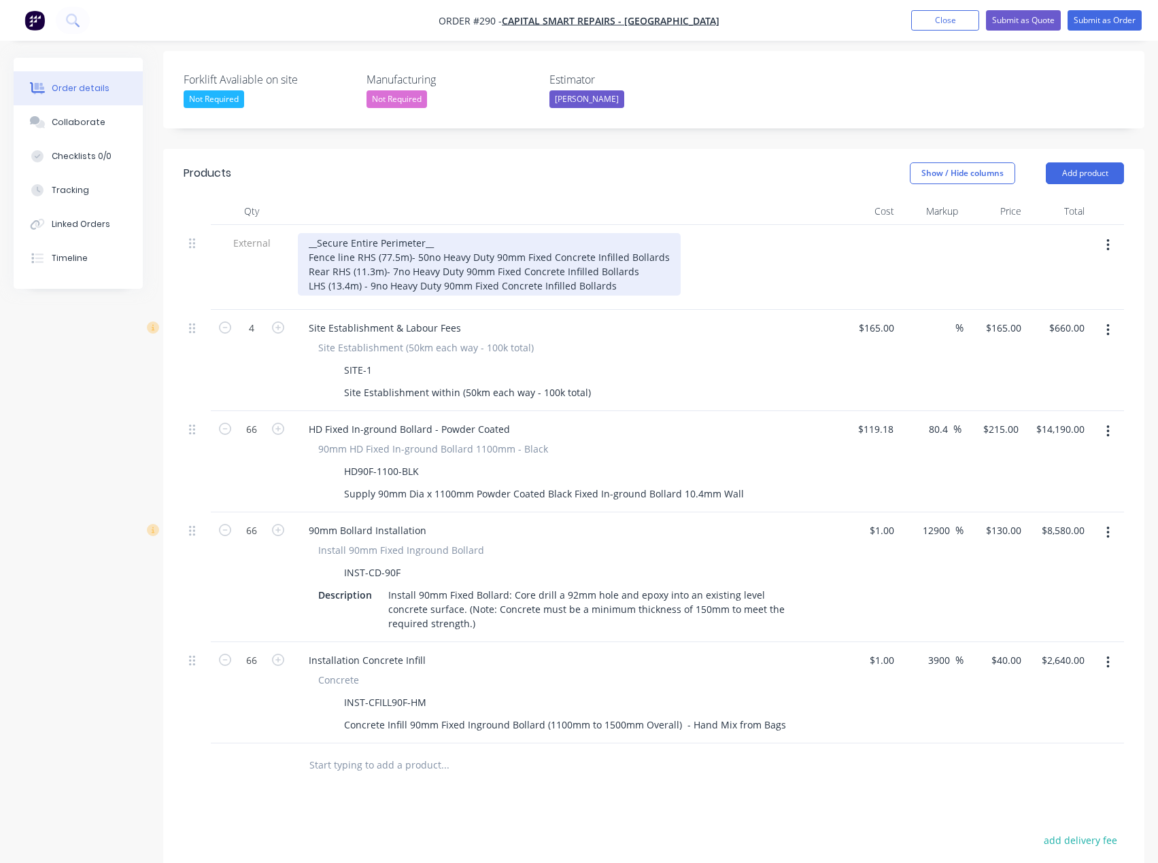
scroll to position [408, 0]
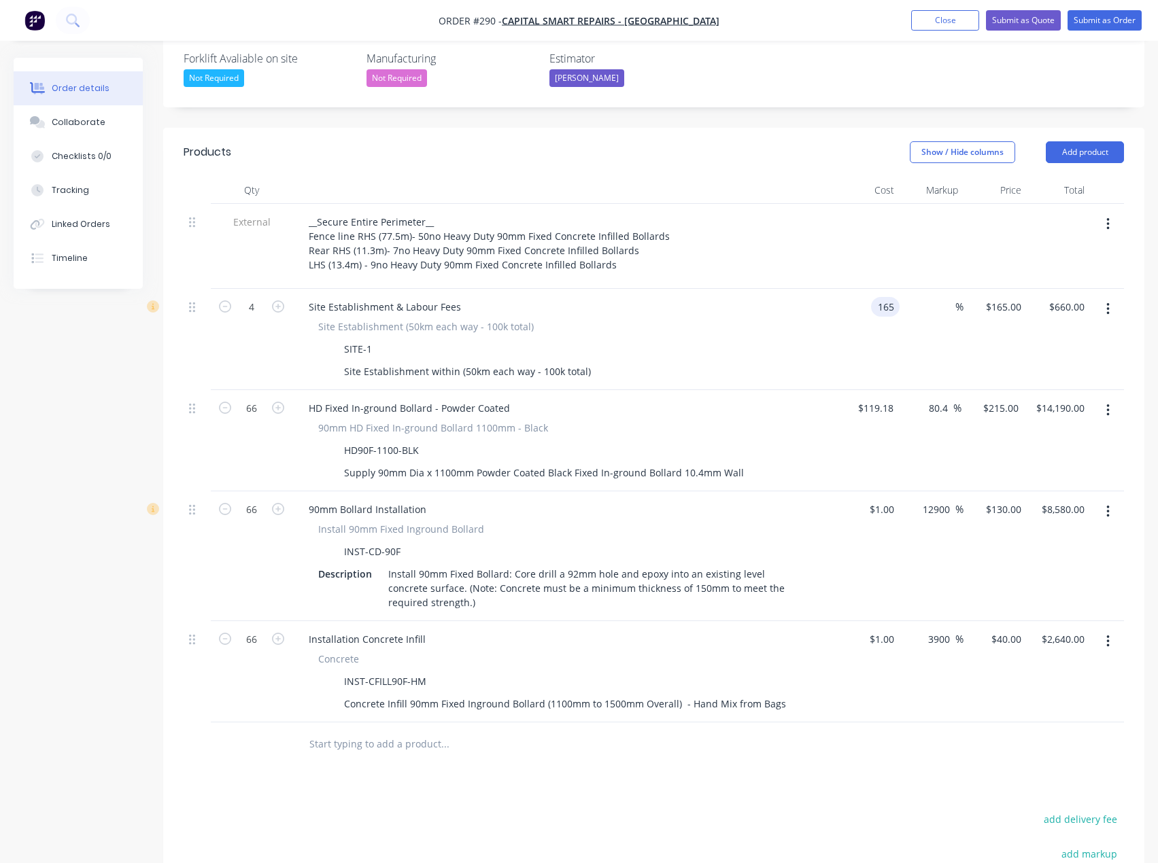
click at [888, 297] on input "165" at bounding box center [887, 307] width 23 height 20
type input "$1.00"
type input "1"
type input "$4.00"
click at [1007, 297] on div "1 $165.00" at bounding box center [1003, 307] width 48 height 20
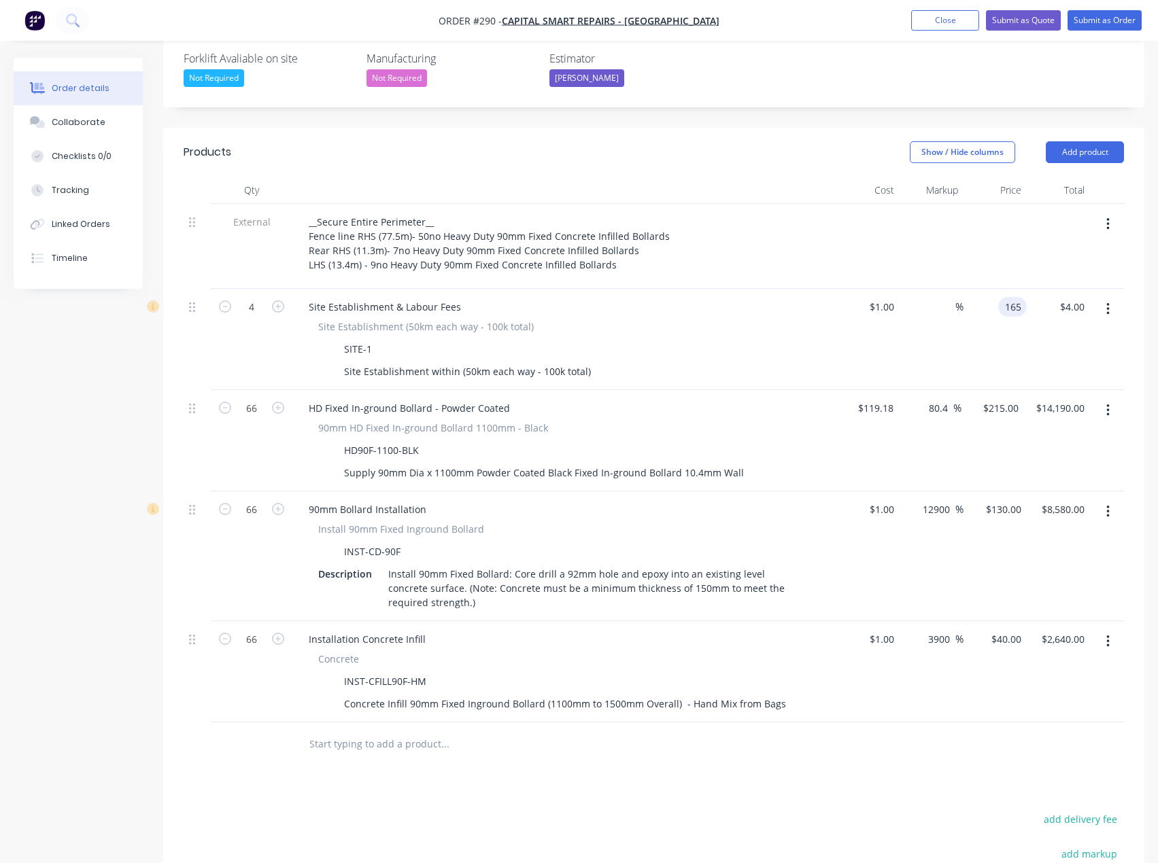
type input "165"
type input "16400"
type input "$165.00"
type input "$660.00"
click at [535, 747] on div "Products Show / Hide columns Add product Qty Cost Markup Price Total External _…" at bounding box center [653, 610] width 981 height 965
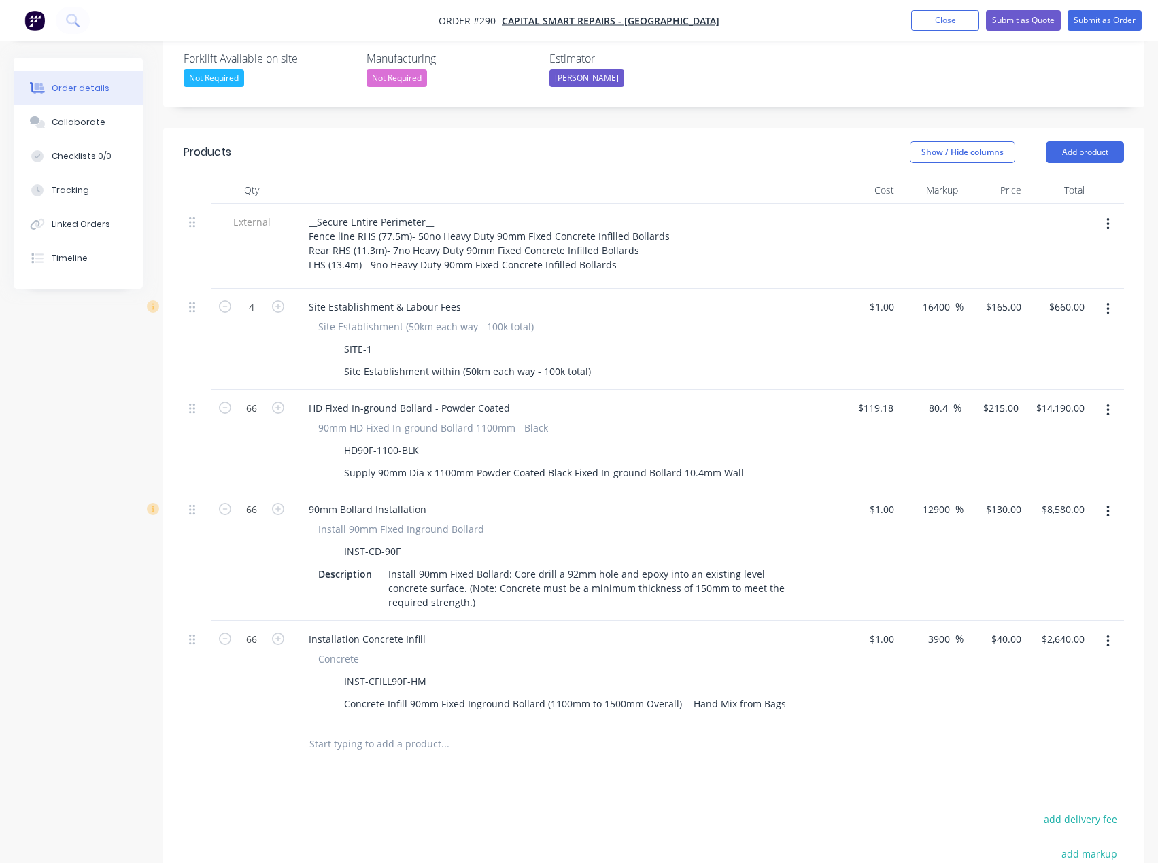
click at [377, 731] on input "text" at bounding box center [445, 744] width 272 height 27
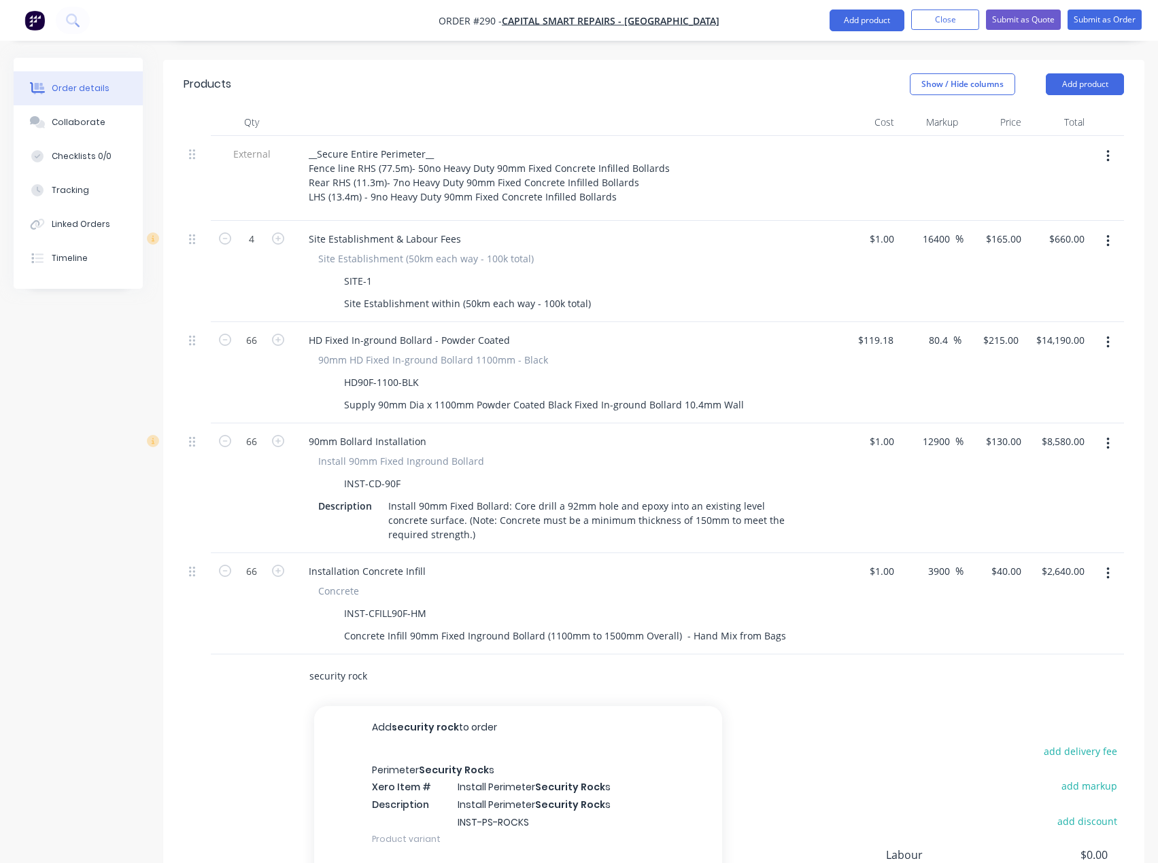
scroll to position [544, 0]
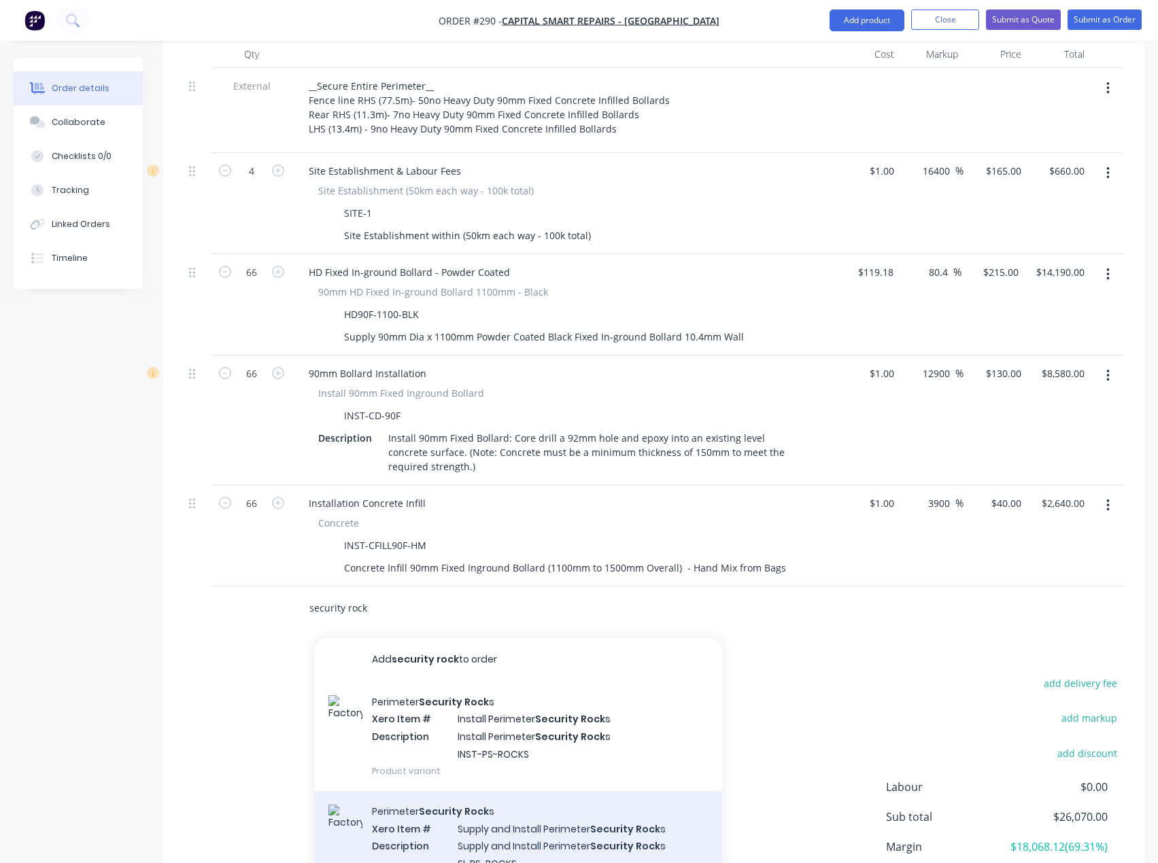
type input "security rock"
click at [499, 791] on div "Perimeter Security Rock s Xero Item # Supply and Install Perimeter Security Roc…" at bounding box center [518, 845] width 408 height 109
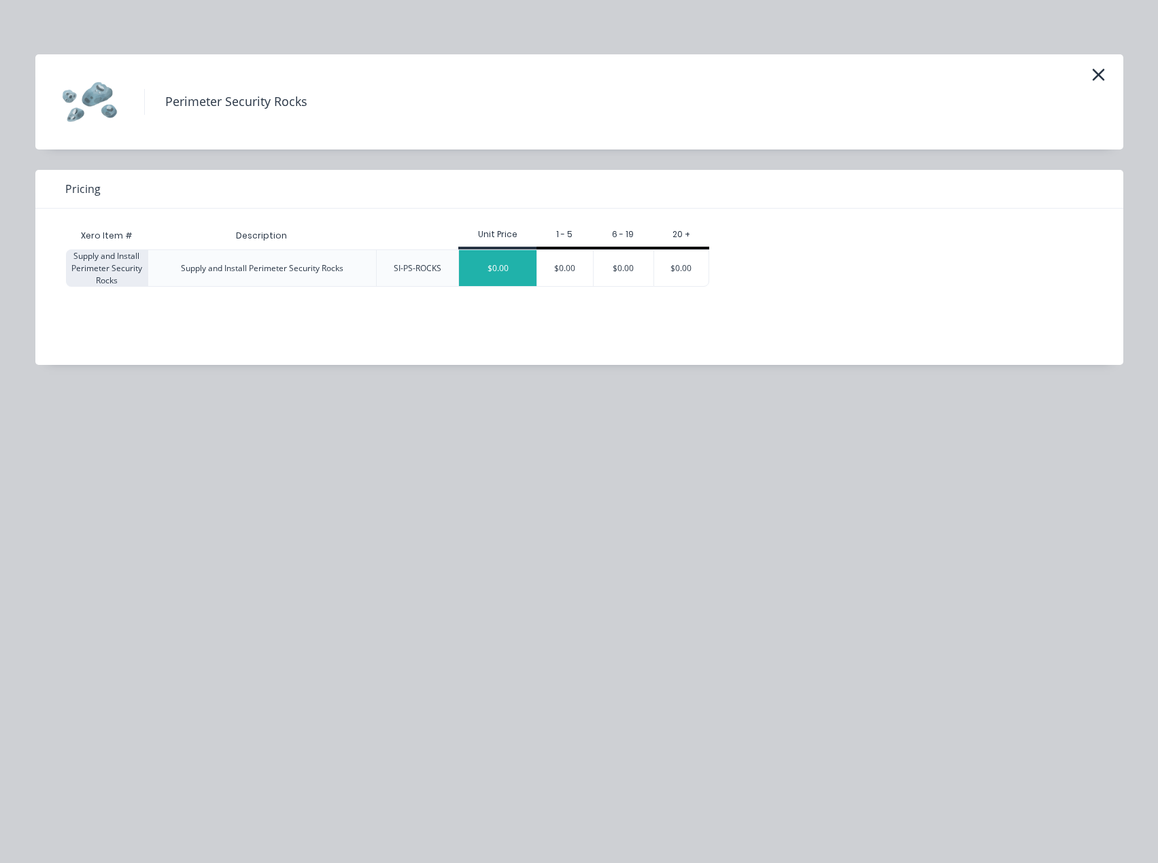
click at [522, 275] on div "$0.00" at bounding box center [497, 268] width 77 height 36
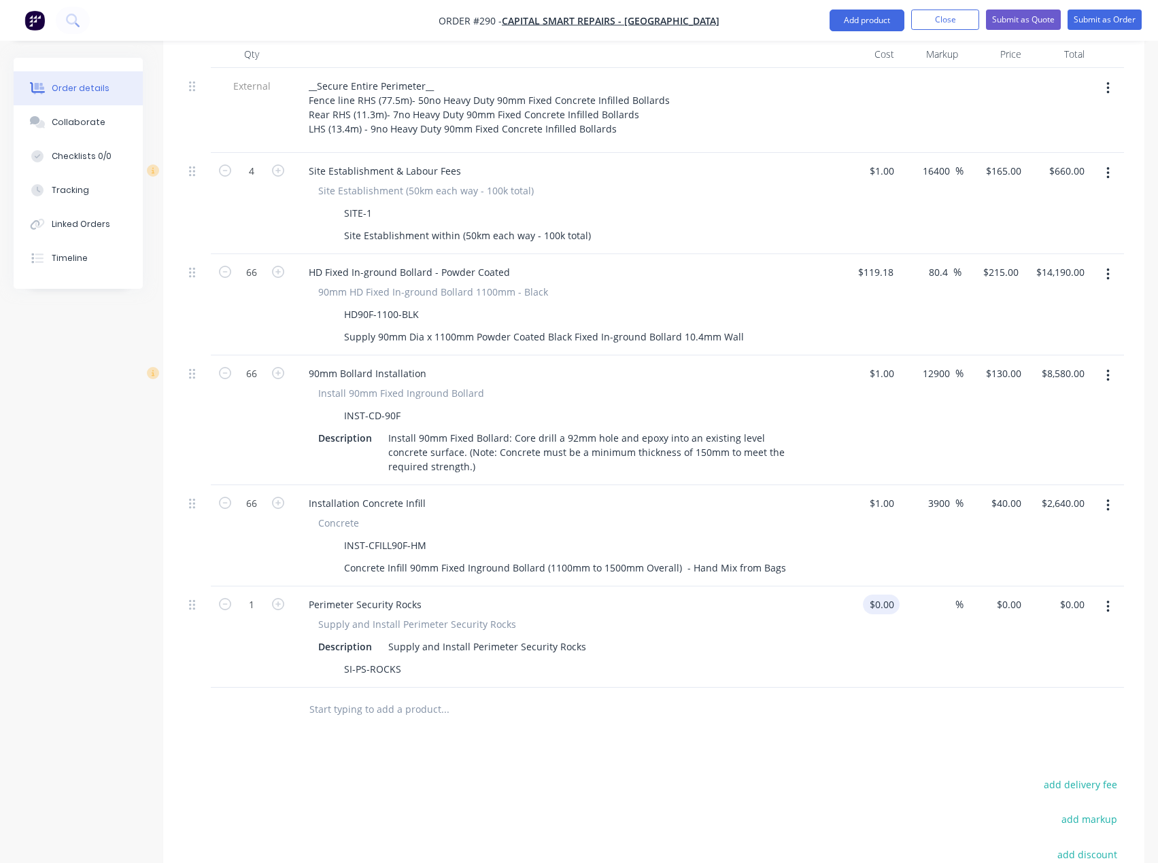
click at [880, 587] on div "$0.00 $0.00" at bounding box center [867, 637] width 63 height 101
click at [882, 595] on div at bounding box center [888, 605] width 21 height 20
type input "$3,750.00"
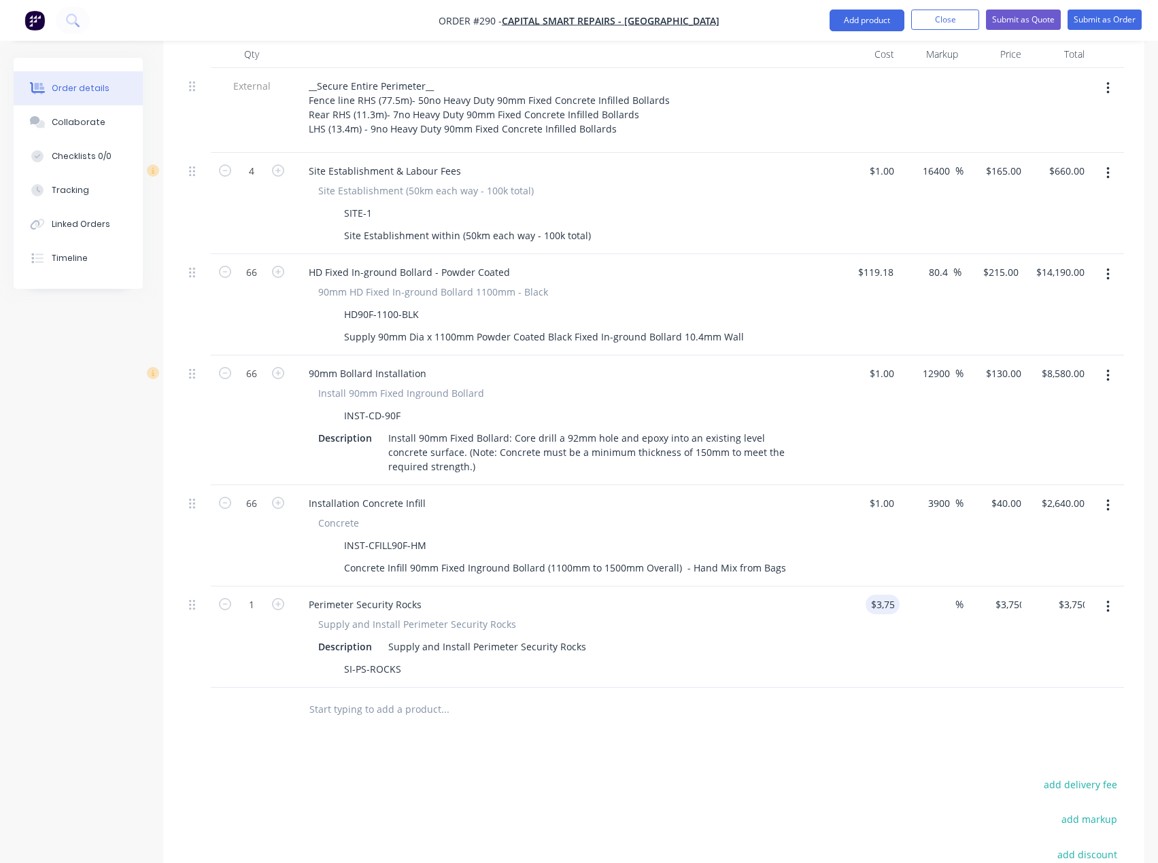
click at [663, 688] on div at bounding box center [536, 710] width 489 height 44
click at [470, 637] on div "Supply and Install Perimeter Security Rocks" at bounding box center [487, 647] width 209 height 20
click at [600, 637] on div "Supply and Install 6no Perimeter Security Rocks" at bounding box center [497, 647] width 228 height 20
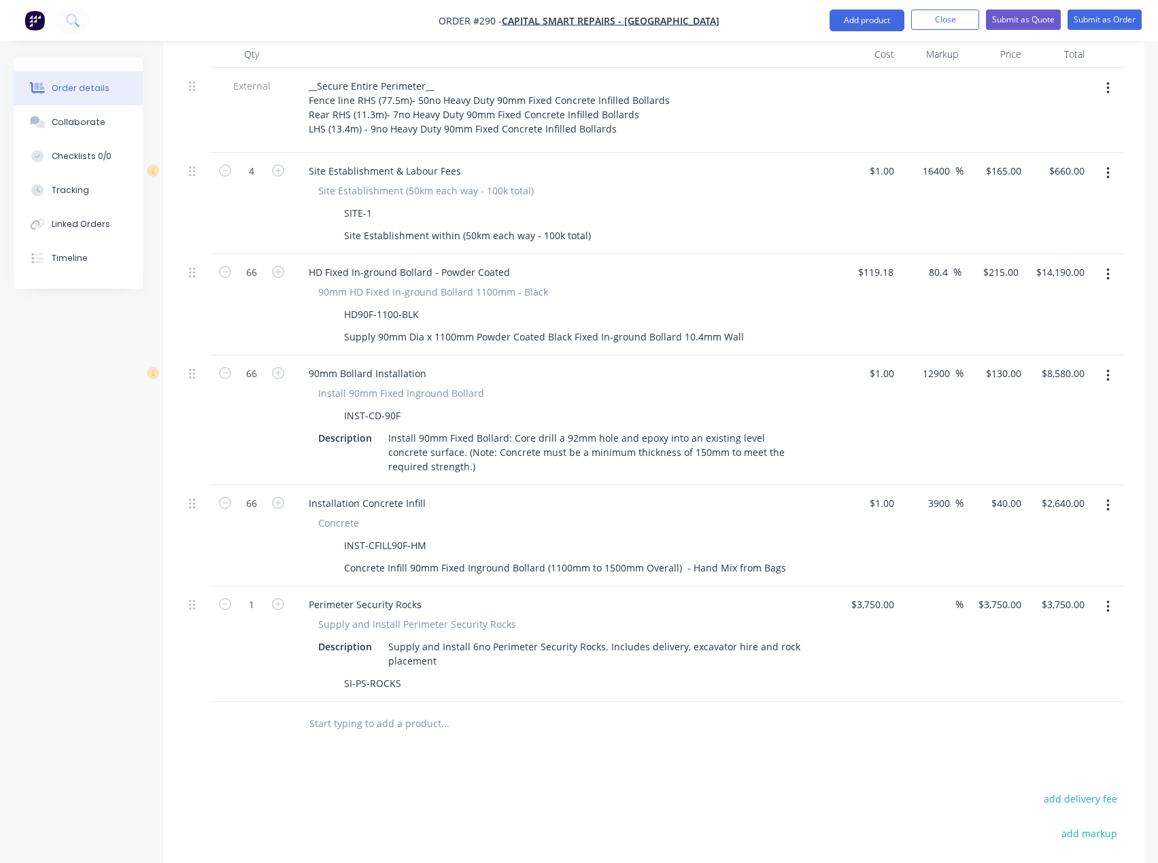
click at [496, 712] on div "Products Show / Hide columns Add product Qty Cost Markup Price Total External _…" at bounding box center [653, 532] width 981 height 1081
click at [984, 587] on div "3750 $3,750.00" at bounding box center [994, 645] width 63 height 116
type input "4500"
type input "20"
type input "$4,500.00"
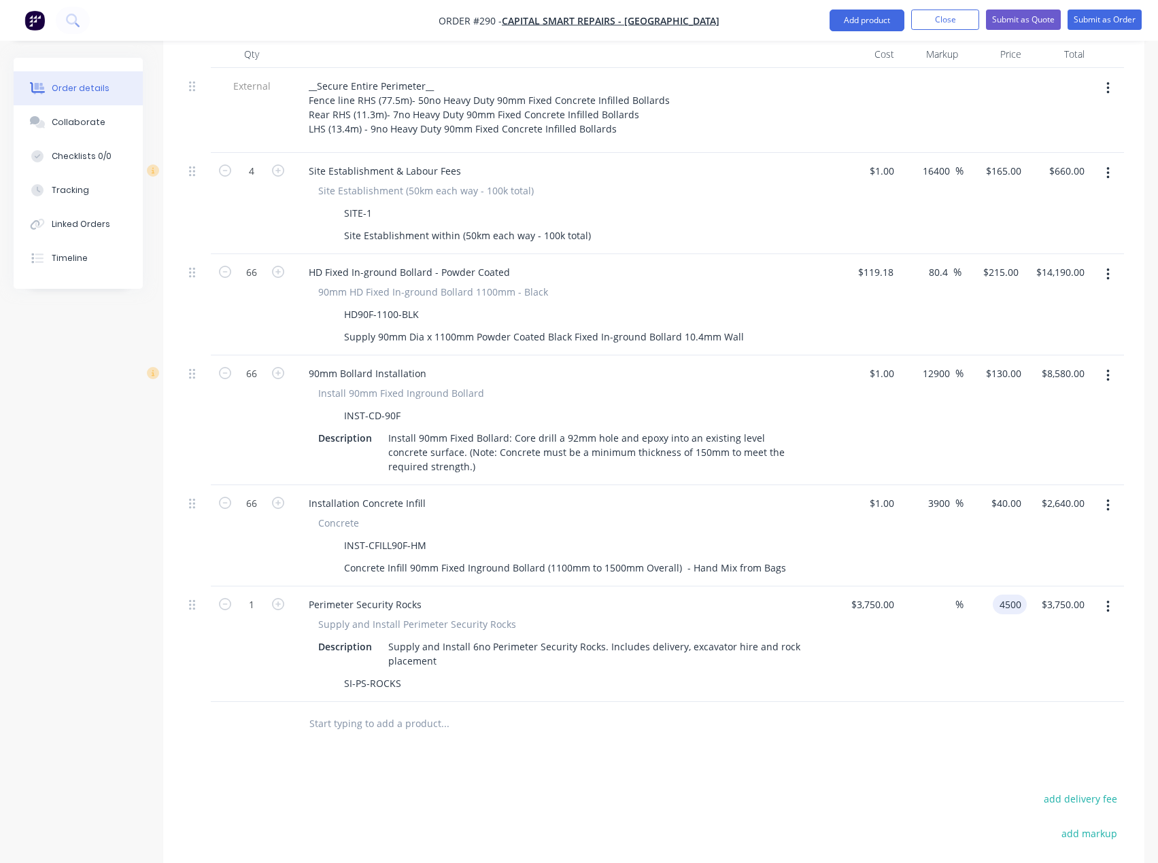
type input "$4,500.00"
click at [813, 702] on div at bounding box center [654, 724] width 940 height 44
click at [990, 587] on div "4500 $4,500.00" at bounding box center [994, 645] width 63 height 116
type input "3"
type input "4400"
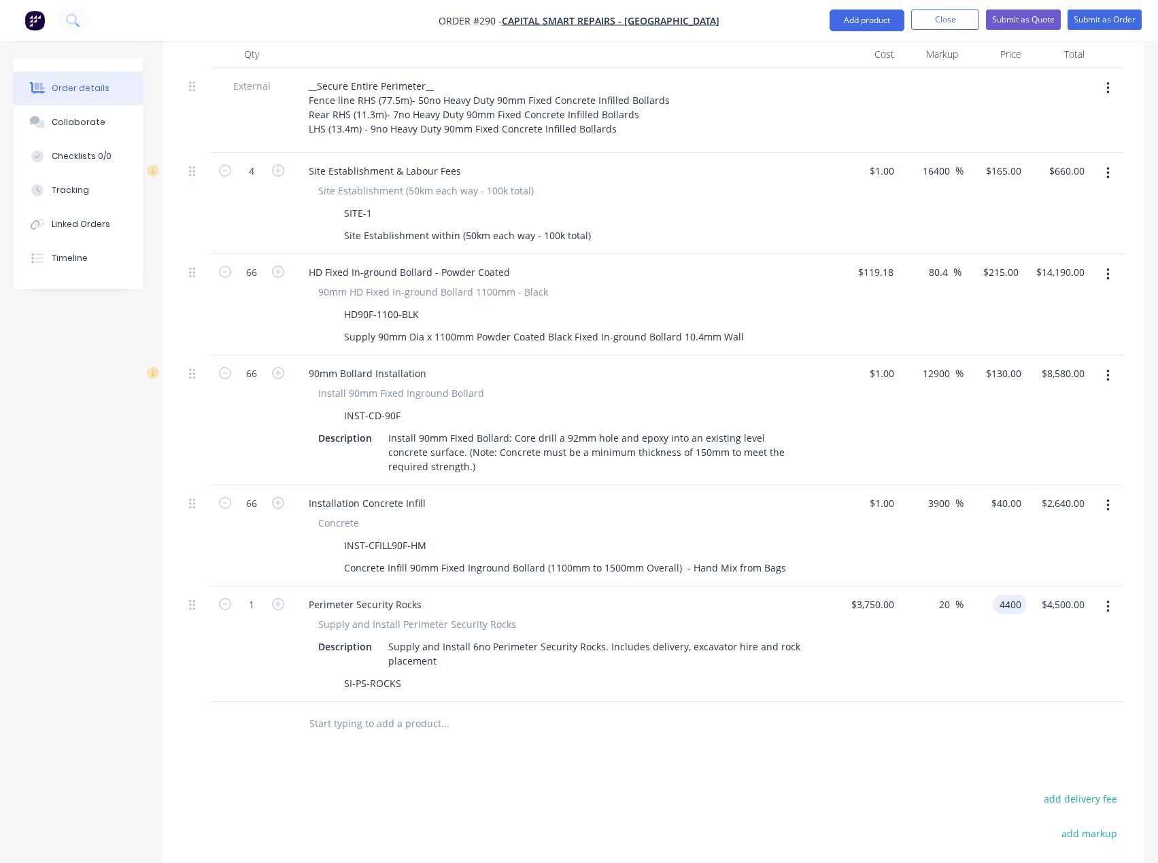
type input "17.33"
type input "$4,400.00"
click at [893, 691] on div "Products Show / Hide columns Add product Qty Cost Markup Price Total External _…" at bounding box center [653, 532] width 981 height 1081
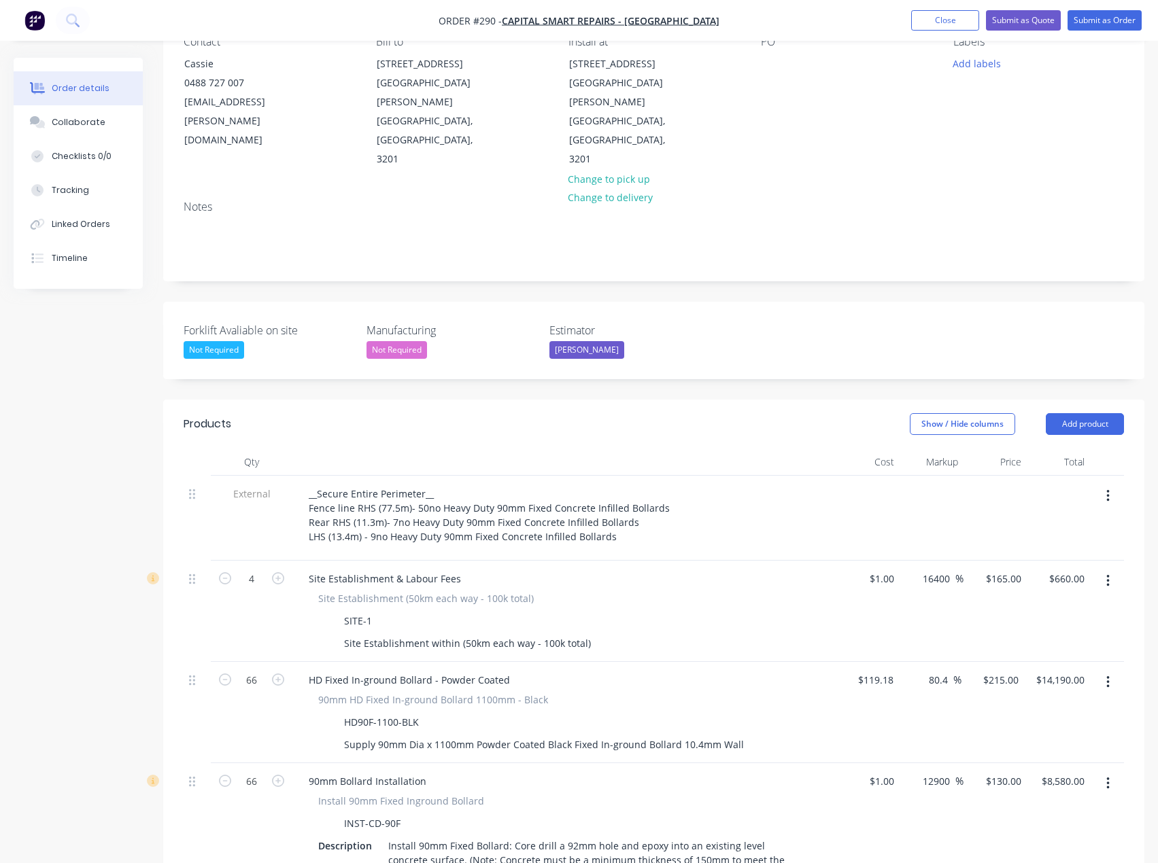
scroll to position [68, 0]
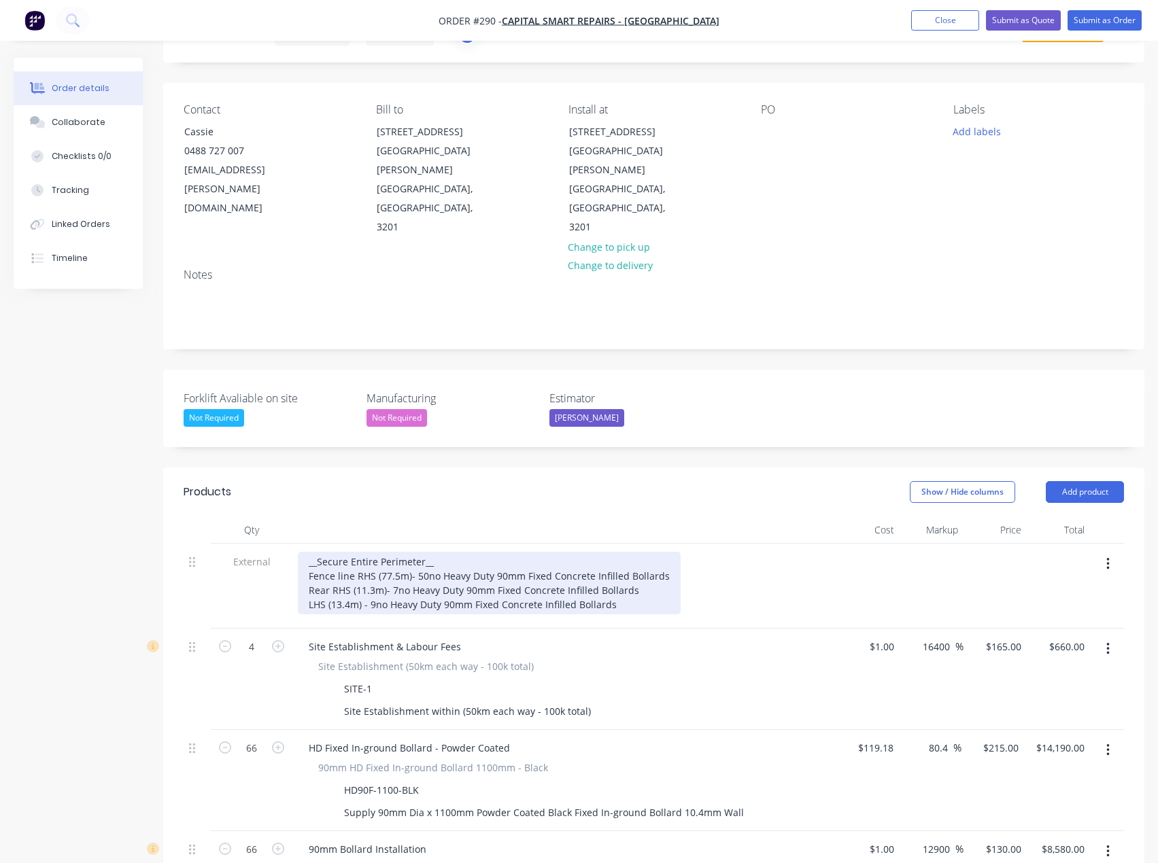
click at [614, 552] on div "__Secure Entire Perimeter__ Fence line RHS (77.5m)- 50no Heavy Duty 90mm Fixed …" at bounding box center [489, 583] width 383 height 63
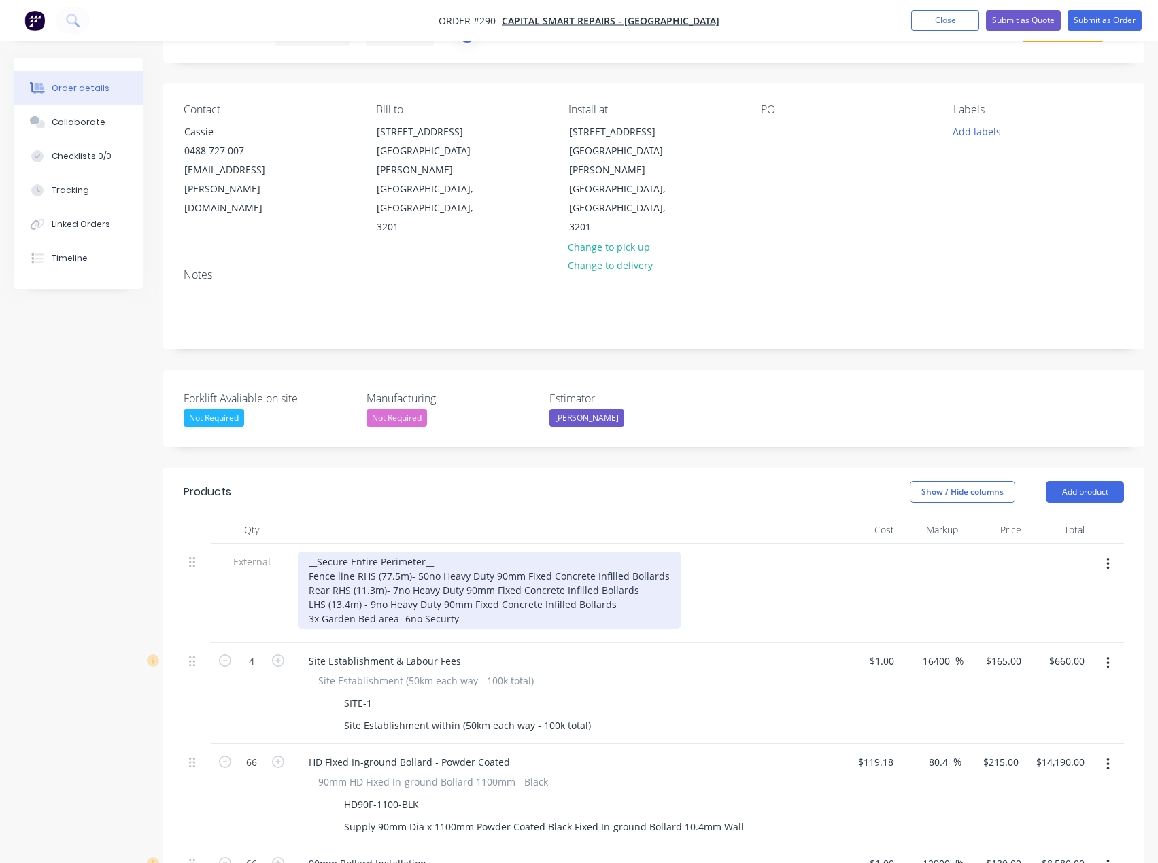
click at [421, 564] on div "__Secure Entire Perimeter__ Fence line RHS (77.5m)- 50no Heavy Duty 90mm Fixed …" at bounding box center [489, 590] width 383 height 77
click at [517, 564] on div "__Secure Entire Perimeter__ Fence line RHS (77.5m)- 50no Heavy Duty 90mm Fixed …" at bounding box center [489, 590] width 383 height 77
click at [377, 561] on div "__Secure Entire Perimeter__ Fence line RHS (77.5m)- 50no Heavy Duty 90mm Fixed …" at bounding box center [489, 590] width 383 height 77
click at [396, 562] on div "__Secure Entire Perimeter__ Fence line RHS (77.5m)- 50no Heavy Duty 90mm Fixed …" at bounding box center [489, 590] width 383 height 77
drag, startPoint x: 422, startPoint y: 561, endPoint x: 402, endPoint y: 559, distance: 19.9
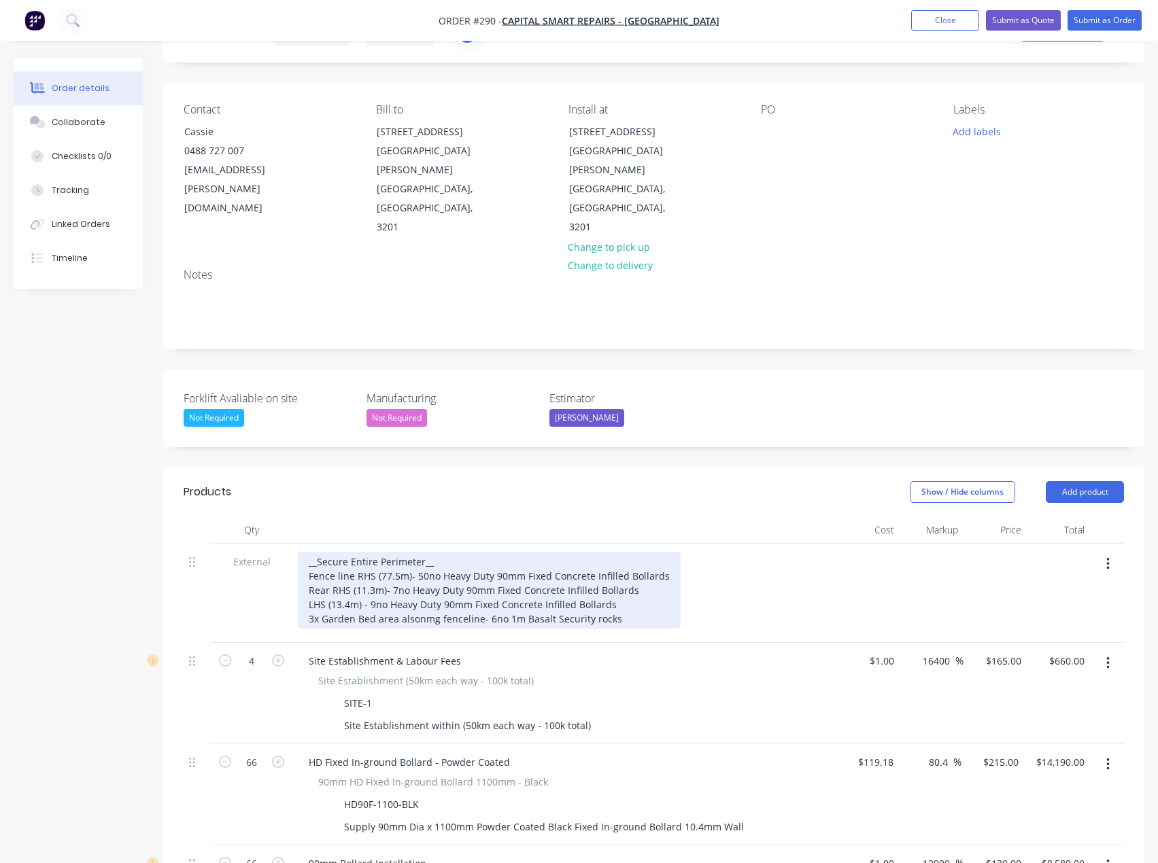
click at [402, 559] on div "__Secure Entire Perimeter__ Fence line RHS (77.5m)- 50no Heavy Duty 90mm Fixed …" at bounding box center [489, 590] width 383 height 77
click at [417, 564] on div "__Secure Entire Perimeter__ Fence line RHS (77.5m)- 50no Heavy Duty 90mm Fixed …" at bounding box center [489, 590] width 383 height 77
click at [412, 564] on div "__Secure Entire Perimeter__ Fence line RHS (77.5m)- 50no Heavy Duty 90mm Fixed …" at bounding box center [489, 590] width 383 height 77
click at [426, 564] on div "__Secure Entire Perimeter__ Fence line RHS (77.5m)- 50no Heavy Duty 90mm Fixed …" at bounding box center [489, 590] width 383 height 77
click at [428, 564] on div "__Secure Entire Perimeter__ Fence line RHS (77.5m)- 50no Heavy Duty 90mm Fixed …" at bounding box center [489, 590] width 383 height 77
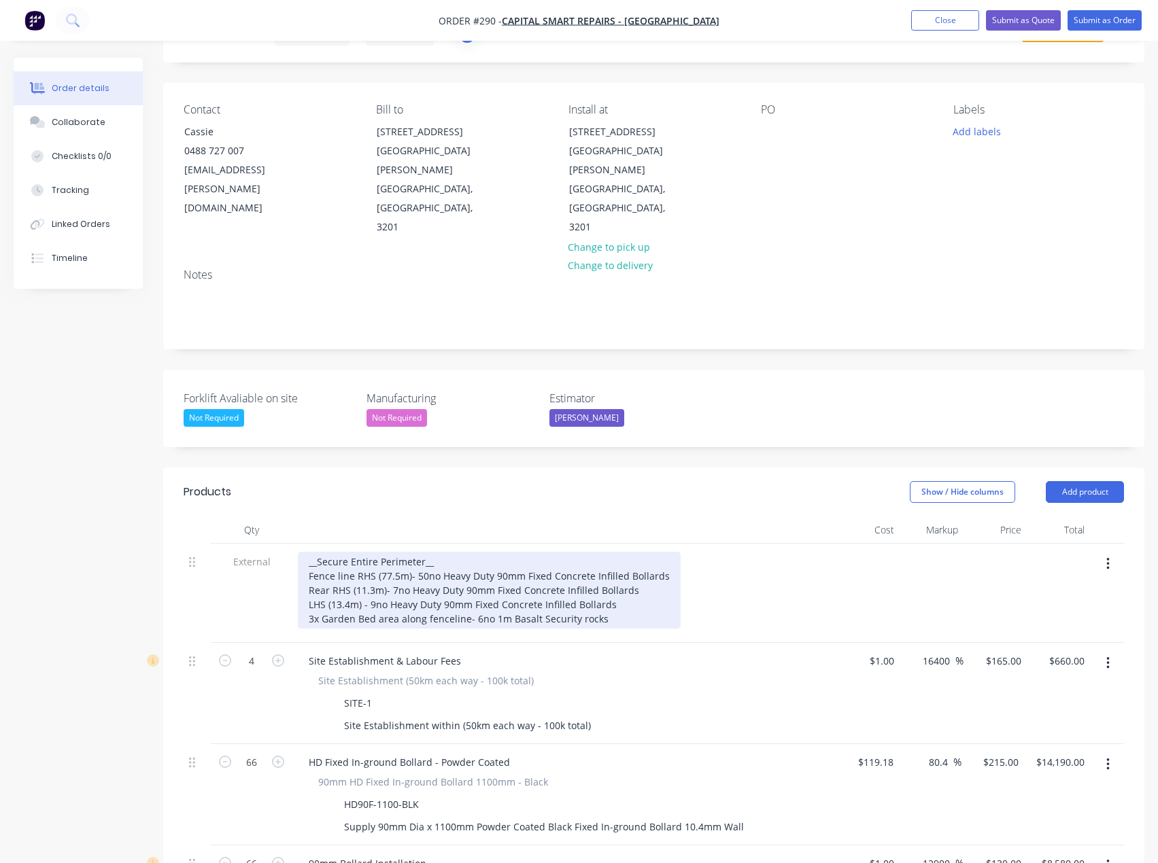
click at [617, 565] on div "__Secure Entire Perimeter__ Fence line RHS (77.5m)- 50no Heavy Duty 90mm Fixed …" at bounding box center [489, 590] width 383 height 77
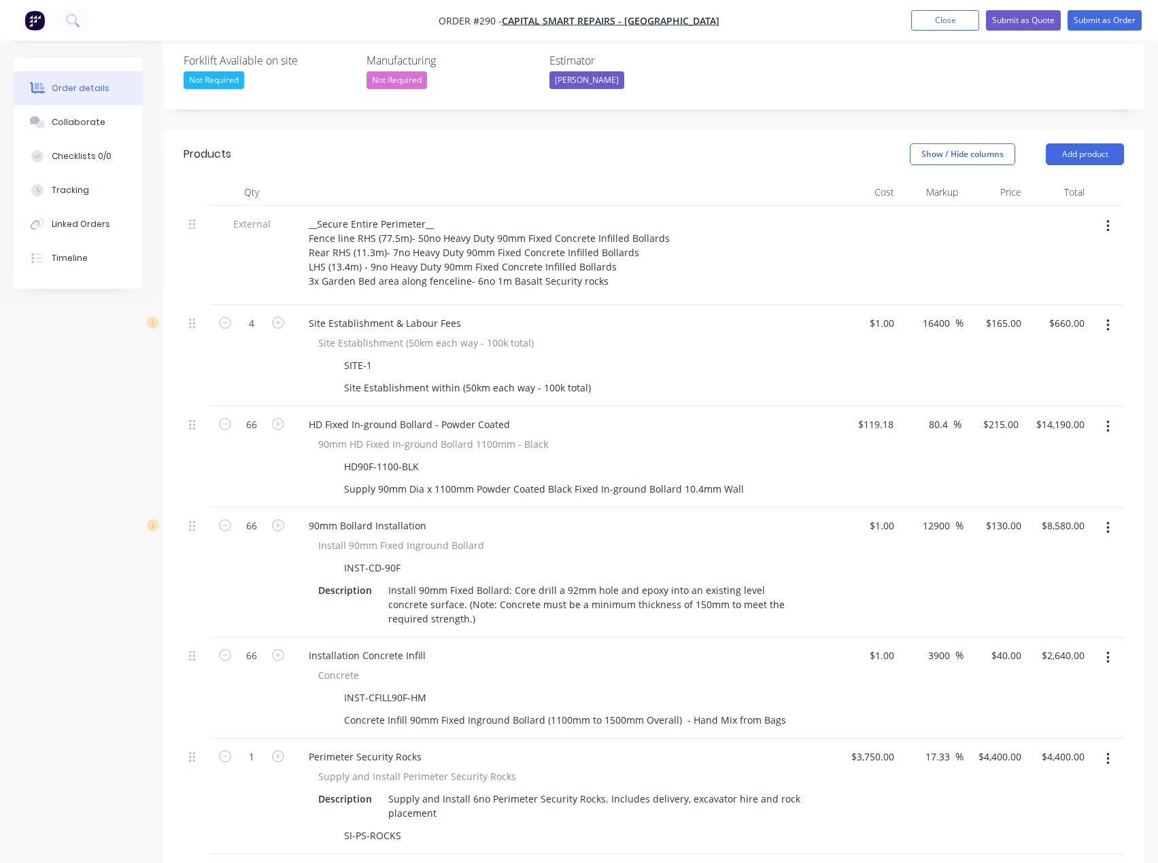
scroll to position [408, 0]
click at [1083, 141] on button "Add product" at bounding box center [1084, 152] width 78 height 22
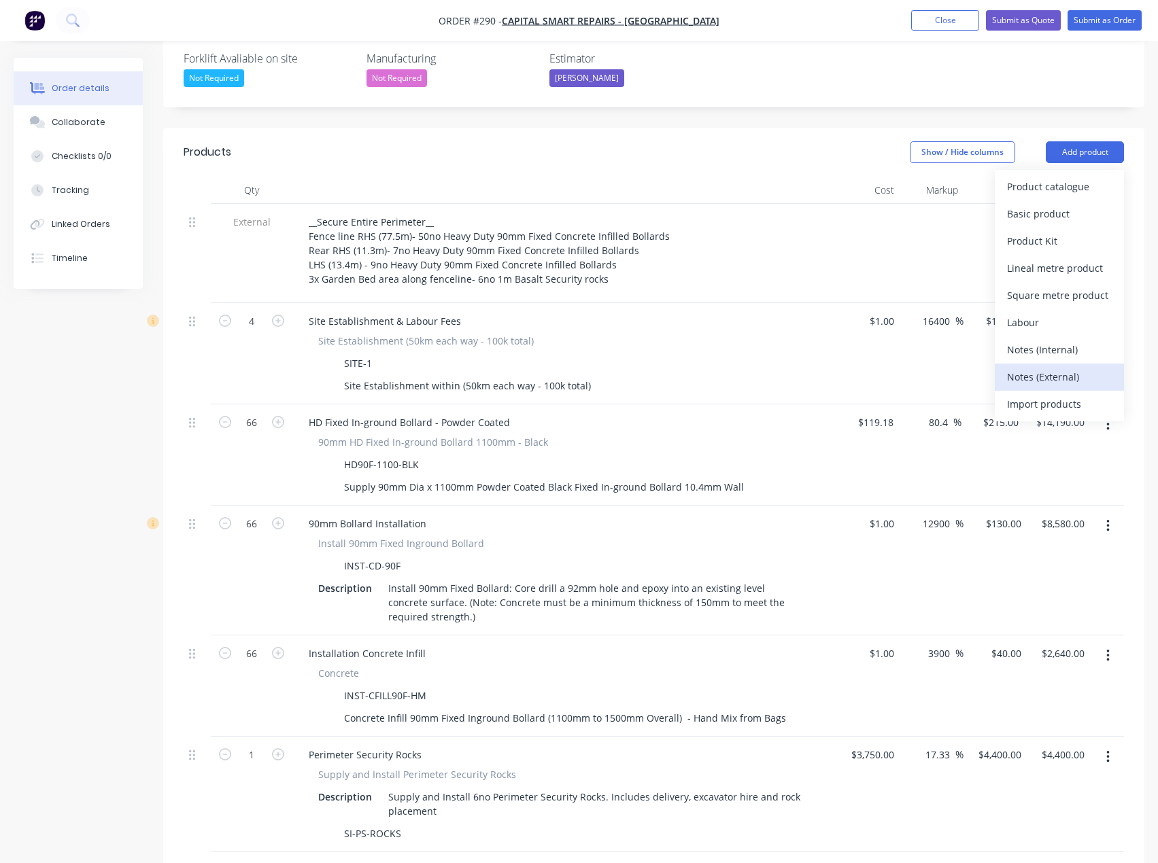
click at [1047, 367] on div "Notes (External)" at bounding box center [1059, 377] width 105 height 20
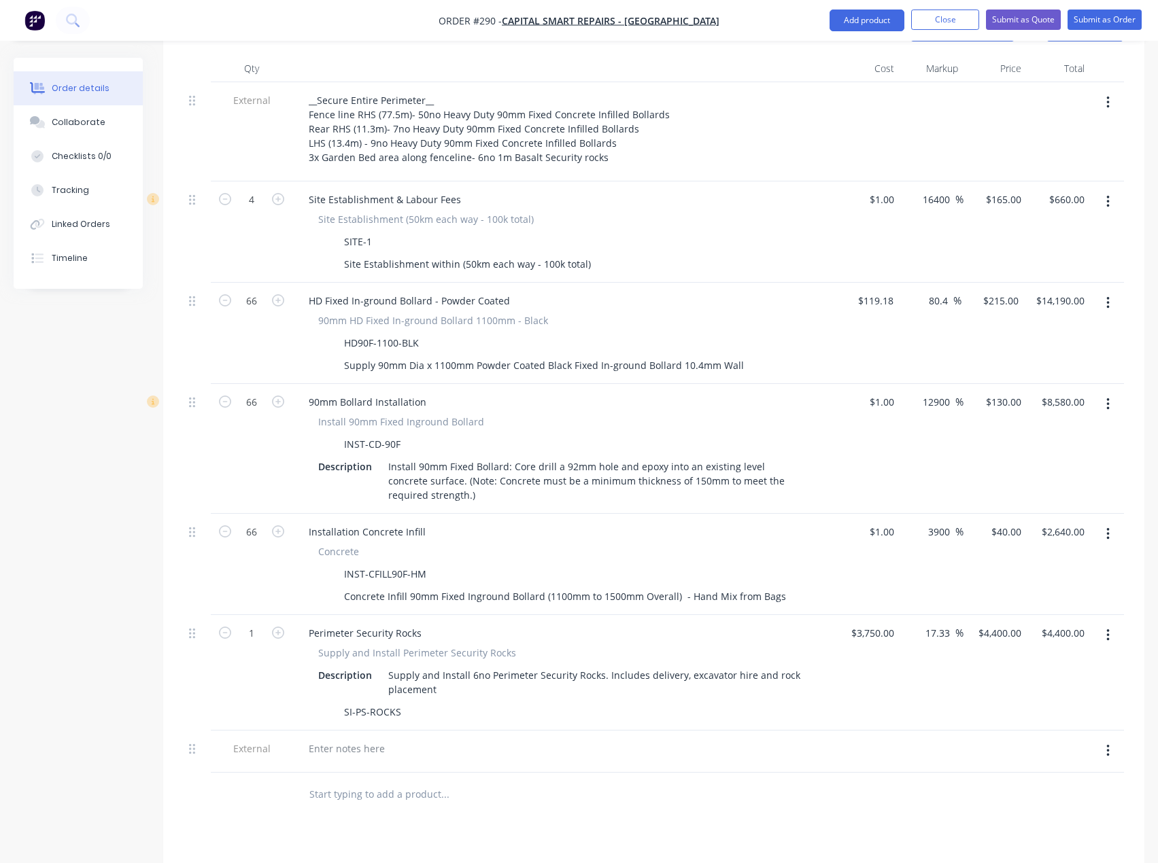
scroll to position [748, 0]
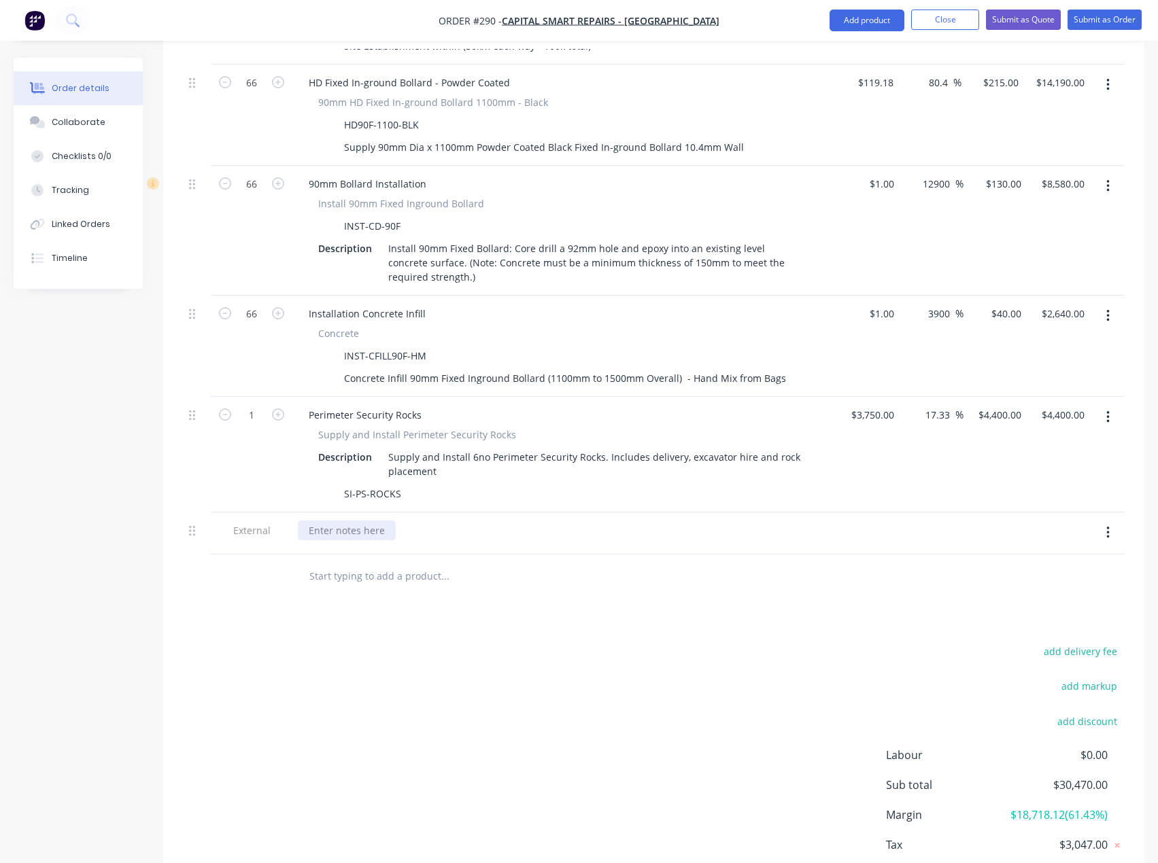
click at [343, 521] on div at bounding box center [347, 531] width 98 height 20
paste div
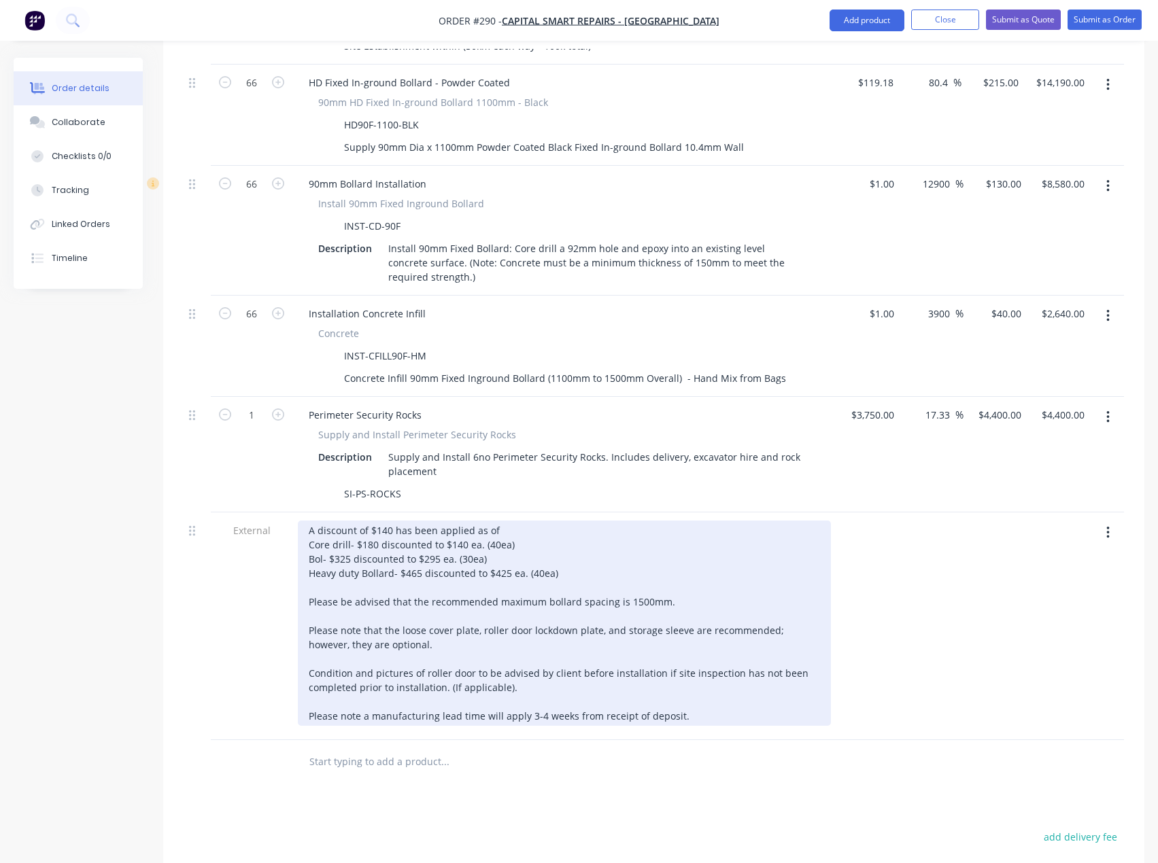
click at [392, 521] on div "A discount of $140 has been applied as of Core drill- $180 discounted to $140 e…" at bounding box center [564, 623] width 533 height 205
click at [462, 521] on div "A discount of $140 has been applied as of Core drill- $180 discounted to $140 e…" at bounding box center [564, 623] width 533 height 205
click at [349, 521] on div "A discount of $140 has been applied as of Core drill- $180 discounted to $130 e…" at bounding box center [564, 623] width 533 height 205
click at [438, 521] on div "A discount of $140 has been applied as of Core drill- $180 discounted to $130 e…" at bounding box center [564, 623] width 533 height 205
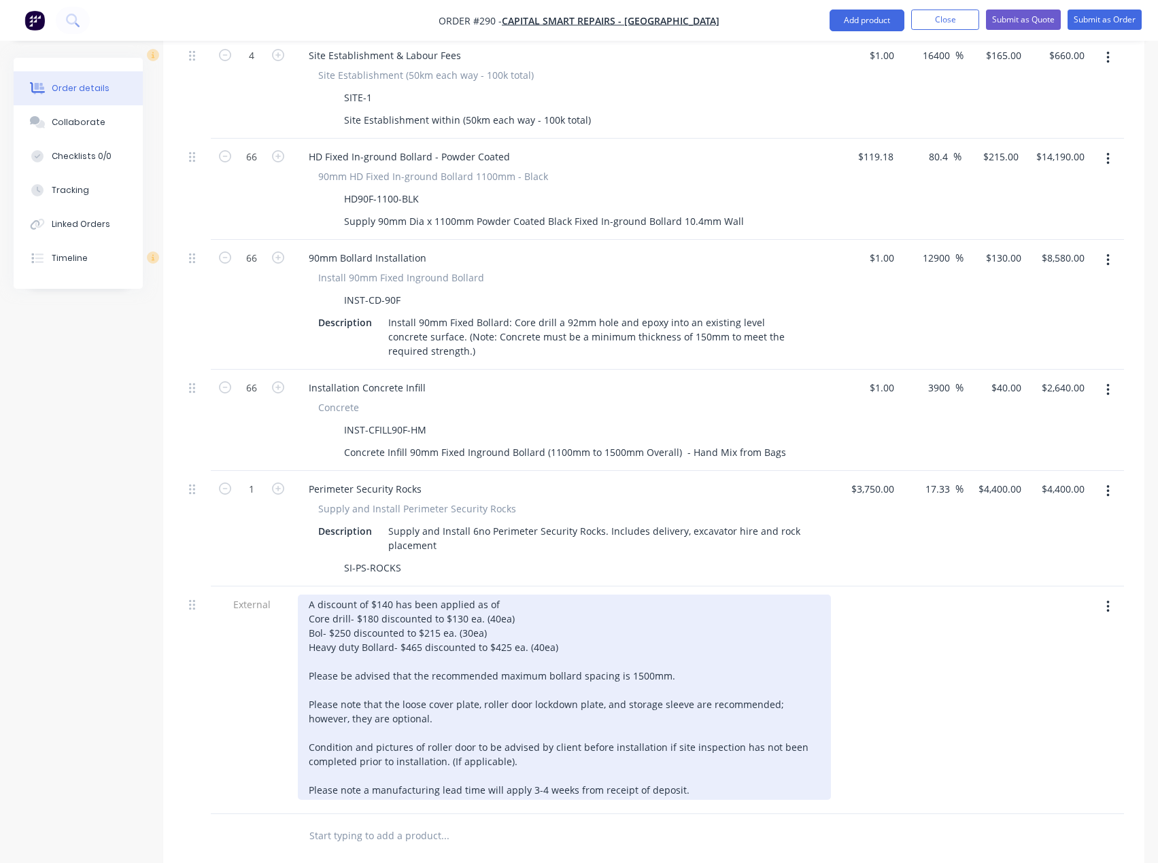
scroll to position [680, 0]
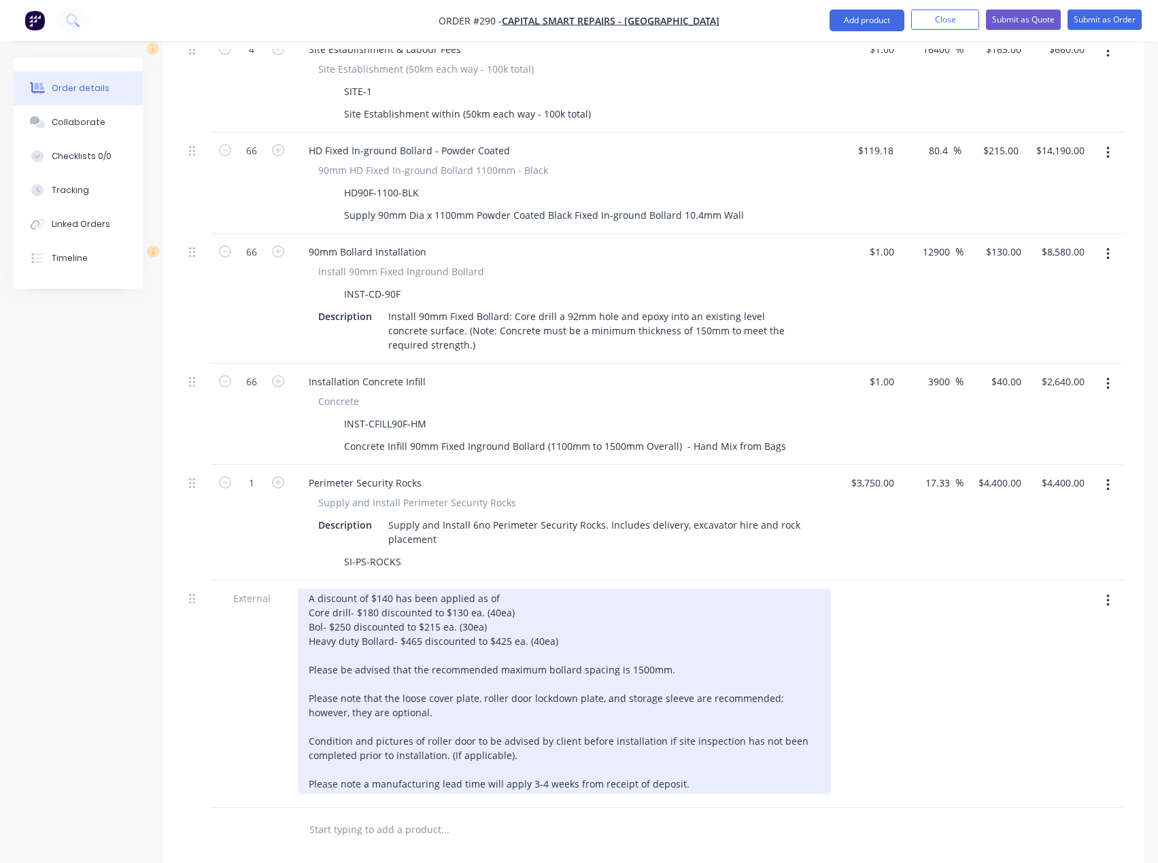
click at [309, 589] on div "A discount of $140 has been applied as of Core drill- $180 discounted to $130 e…" at bounding box center [564, 691] width 533 height 205
drag, startPoint x: 392, startPoint y: 585, endPoint x: 307, endPoint y: 583, distance: 85.0
click at [307, 589] on div "A discount of $140 has been applied as of Core drill- $180 discounted to $130 e…" at bounding box center [564, 691] width 533 height 205
drag, startPoint x: 407, startPoint y: 570, endPoint x: 389, endPoint y: 570, distance: 17.7
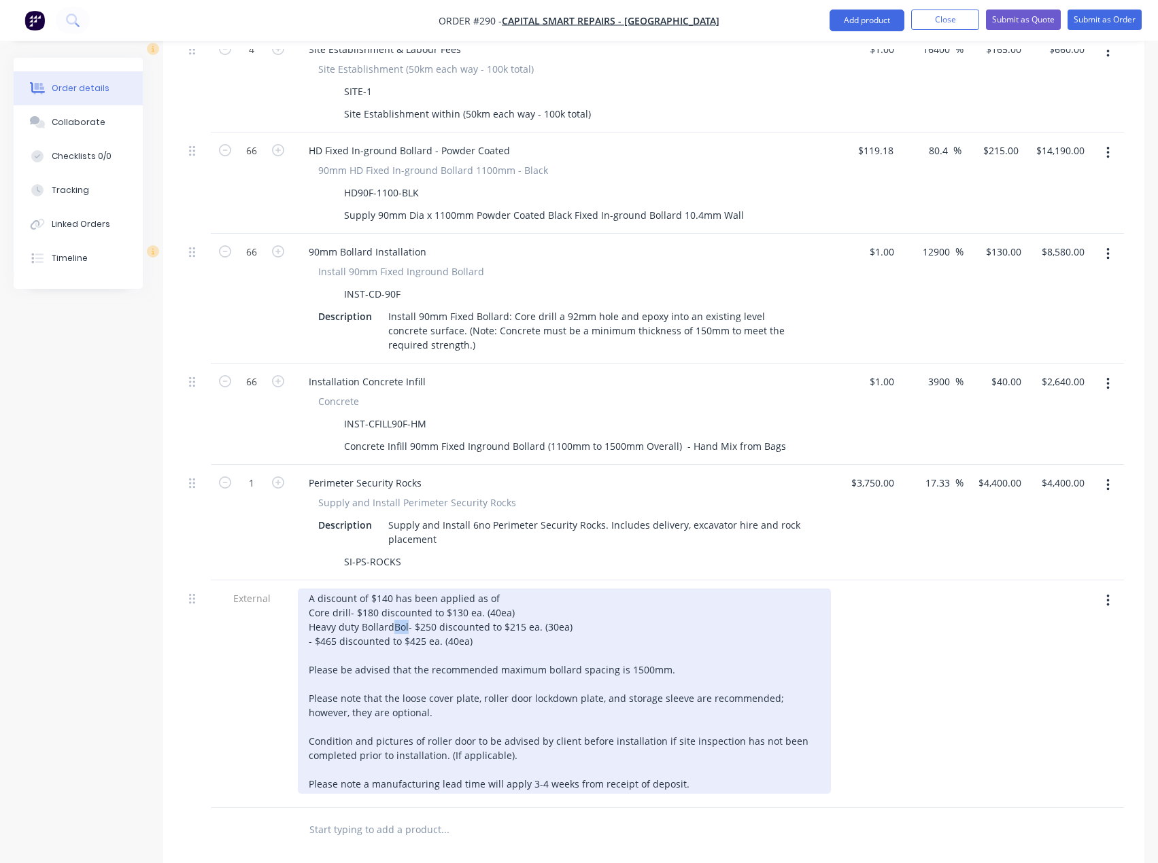
click at [389, 589] on div "A discount of $140 has been applied as of Core drill- $180 discounted to $130 e…" at bounding box center [564, 691] width 533 height 205
drag, startPoint x: 477, startPoint y: 587, endPoint x: 307, endPoint y: 587, distance: 170.6
click at [307, 589] on div "A discount of $140 has been applied as of Core drill- $180 discounted to $130 e…" at bounding box center [564, 691] width 533 height 205
click at [515, 589] on div "A discount of $140 has been applied as of Core drill- $180 discounted to $130 e…" at bounding box center [564, 691] width 533 height 205
drag, startPoint x: 515, startPoint y: 555, endPoint x: 481, endPoint y: 557, distance: 33.4
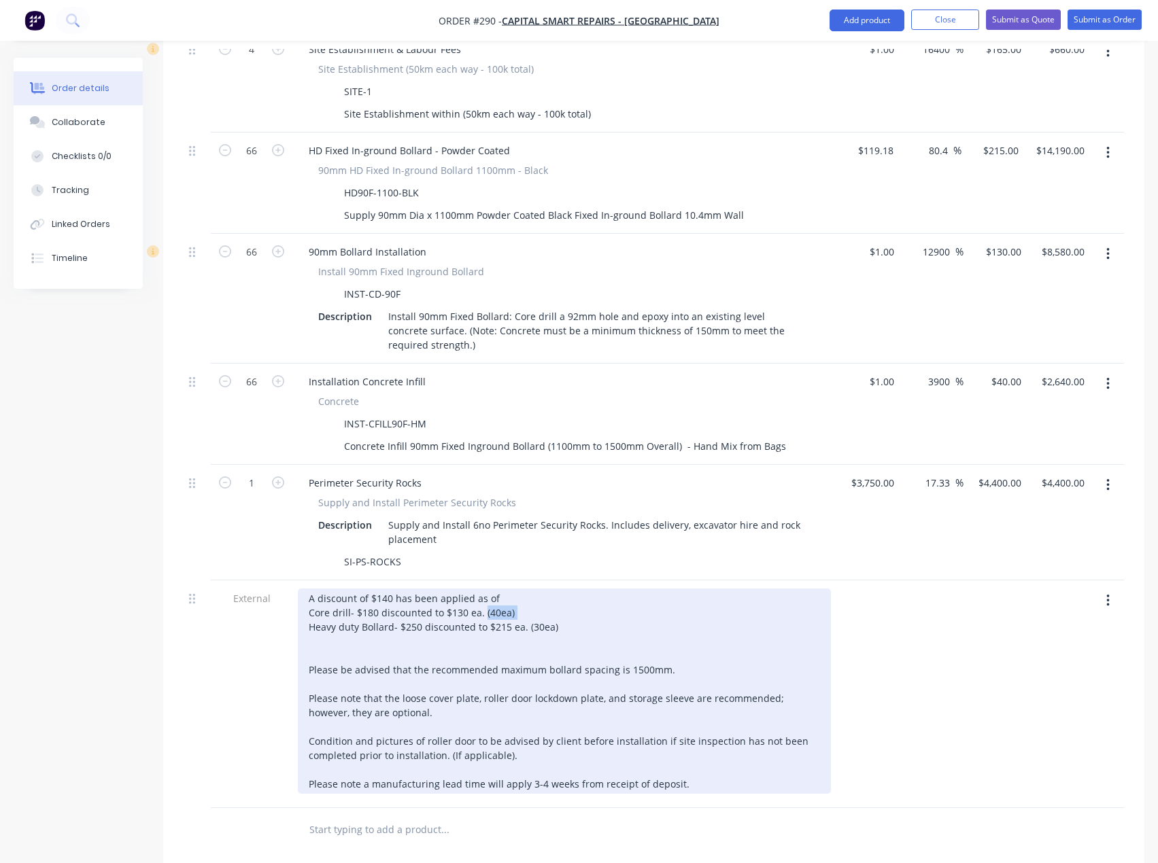
click at [481, 589] on div "A discount of $140 has been applied as of Core drill- $180 discounted to $130 e…" at bounding box center [564, 691] width 533 height 205
click at [468, 589] on div "A discount of $140 has been applied as of Core drill- $180 discounted to $130 e…" at bounding box center [564, 691] width 533 height 205
drag, startPoint x: 561, startPoint y: 576, endPoint x: 522, endPoint y: 573, distance: 38.8
click at [522, 589] on div "A discount of $140 has been applied as of Core drill- $180 discounted to $130ea…" at bounding box center [564, 691] width 533 height 205
click at [508, 589] on div "A discount of $140 has been applied as of Core drill- $180 discounted to $130ea…" at bounding box center [564, 691] width 533 height 205
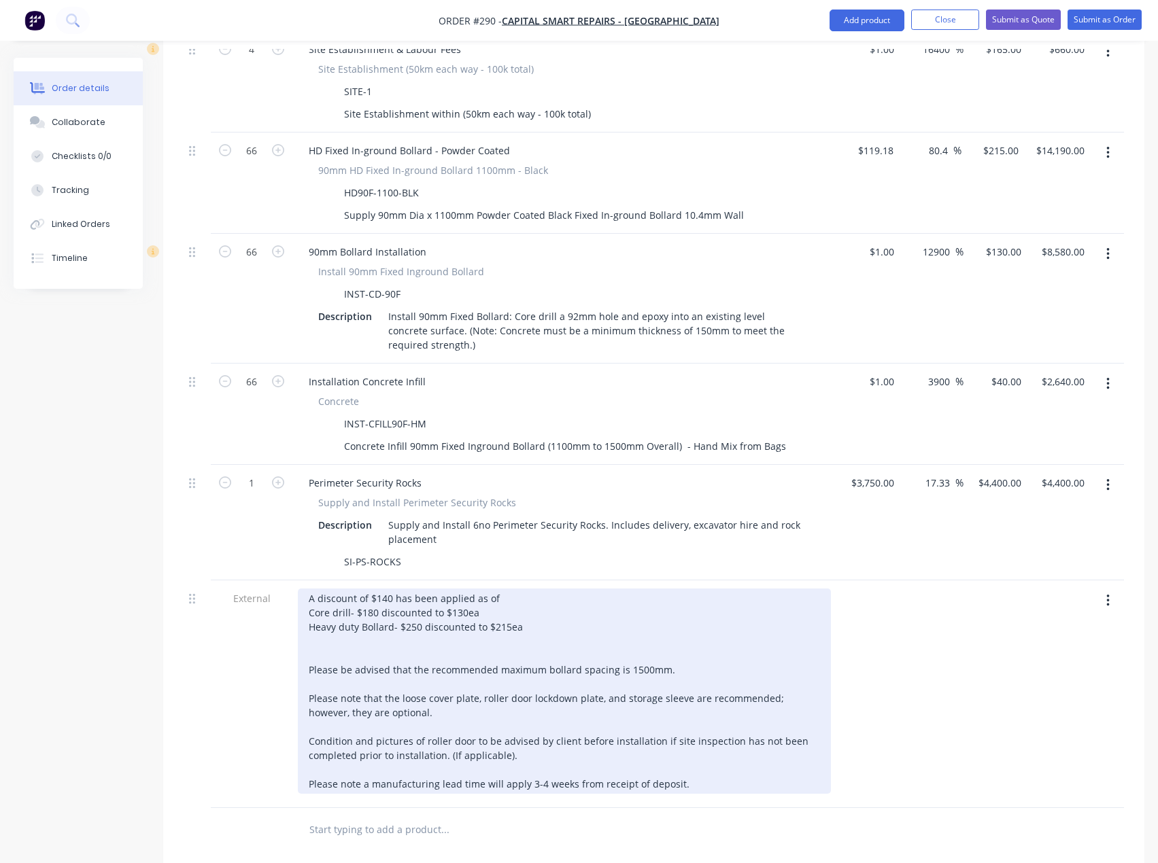
click at [529, 589] on div "A discount of $140 has been applied as of Core drill- $180 discounted to $130ea…" at bounding box center [564, 691] width 533 height 205
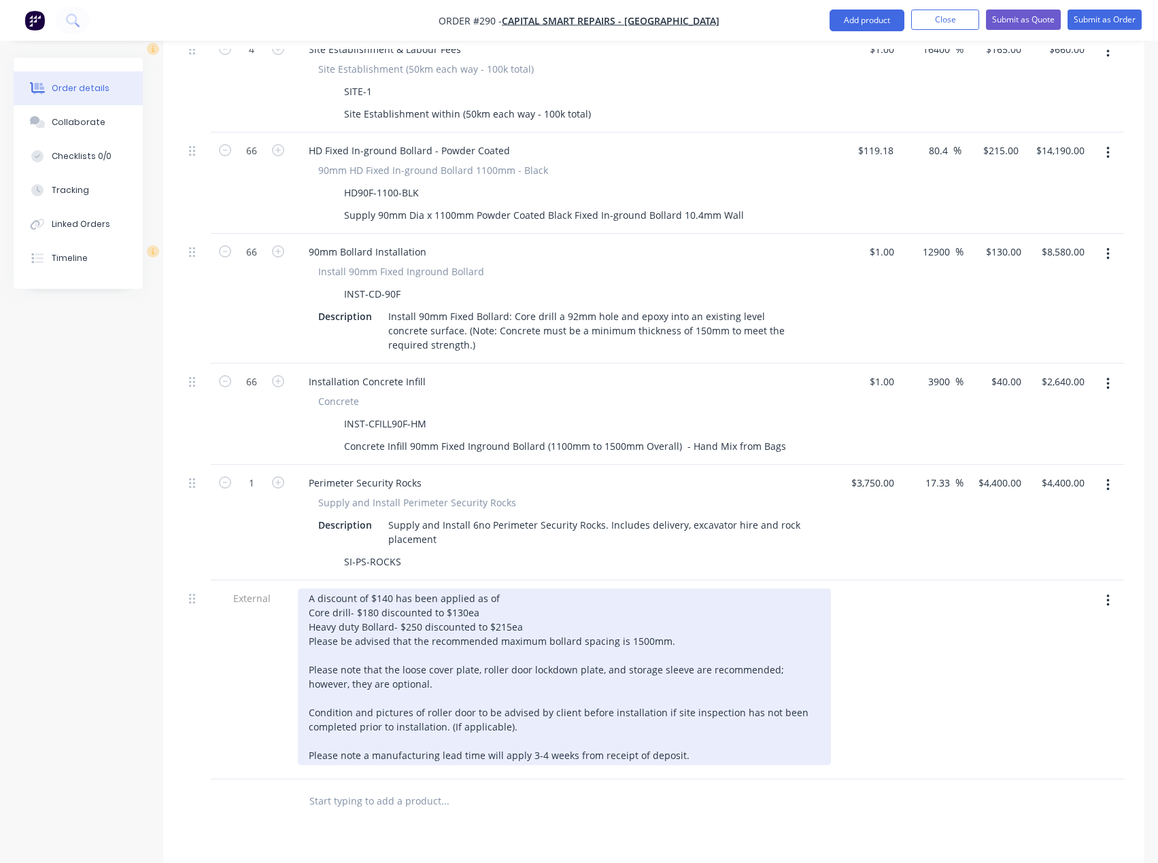
click at [513, 589] on div "A discount of $140 has been applied as of Core drill- $180 discounted to $130ea…" at bounding box center [564, 677] width 533 height 177
click at [384, 626] on div "A discount of $140 has been applied as of Core drill- $180 discounted to $130ea…" at bounding box center [564, 677] width 533 height 177
click at [388, 589] on div "A discount of $140 has been applied as of Core drill- $180 discounted to $130ea…" at bounding box center [564, 677] width 533 height 177
click at [510, 589] on div "A discount of $5,670 has been applied as of Core drill- $180 discounted to $130…" at bounding box center [564, 677] width 533 height 177
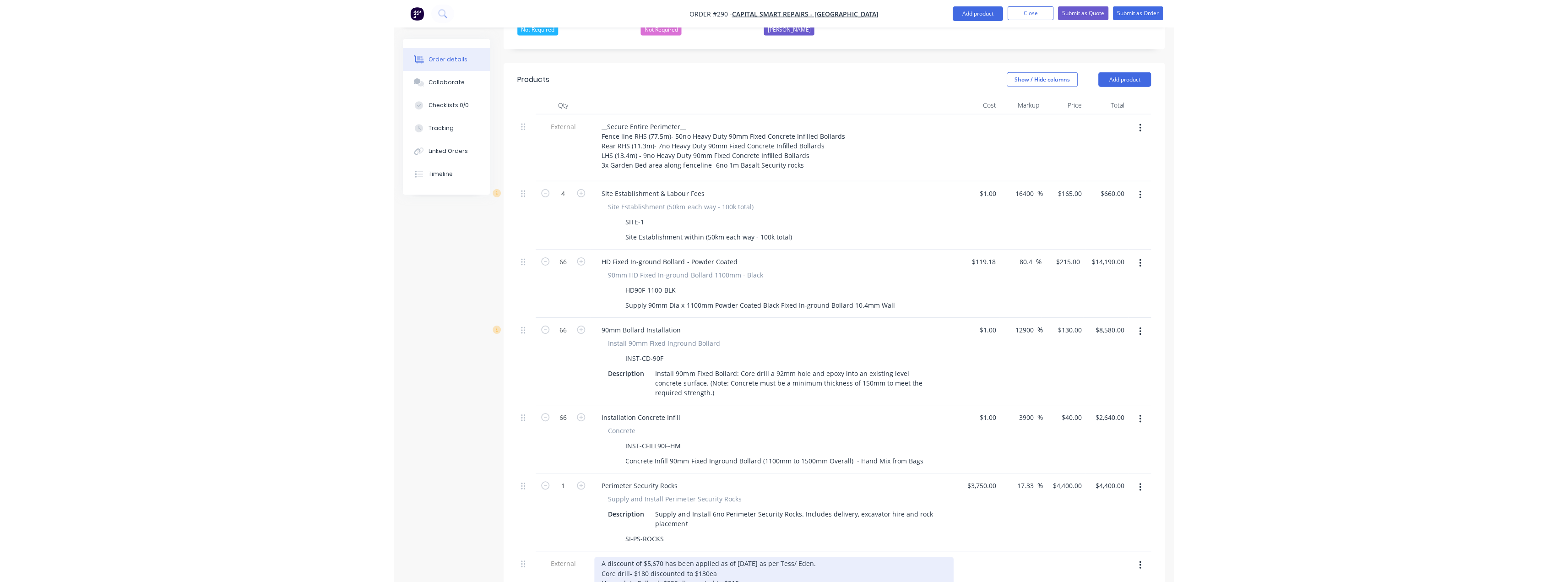
scroll to position [275, 0]
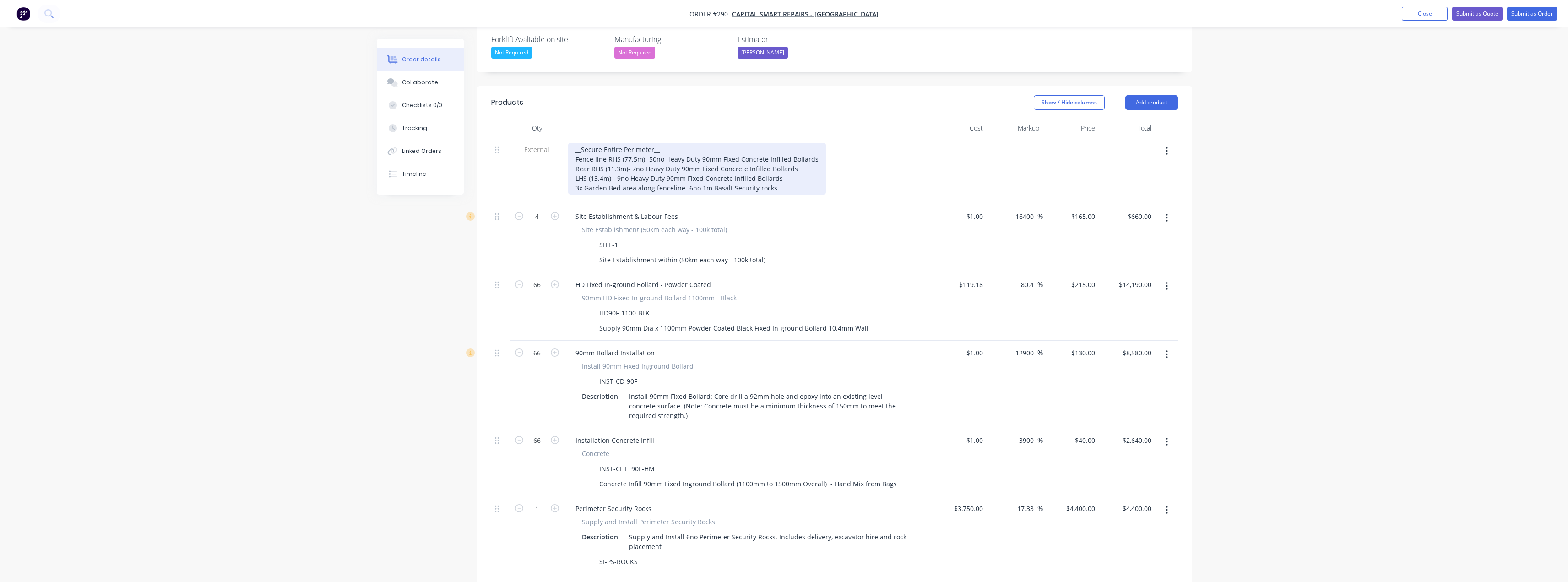
drag, startPoint x: 607, startPoint y: 112, endPoint x: 595, endPoint y: 114, distance: 12.2
click at [607, 143] on div "__Secure Entire Perimeter__ Fence line RHS (77.5m)- 50no Heavy Duty 90mm Fixed …" at bounding box center [697, 168] width 258 height 52
click at [580, 143] on div "__Secure Entire Perimeter__ Fence line RHS (77.5m)- 50no Heavy Duty 90mm Fixed …" at bounding box center [697, 168] width 258 height 52
drag, startPoint x: 690, startPoint y: 110, endPoint x: 702, endPoint y: 113, distance: 12.4
click at [690, 143] on div "__Option 1- Secure Entire Perimeter__ Fence line RHS (77.5m)- 50no Heavy Duty 9…" at bounding box center [697, 168] width 258 height 52
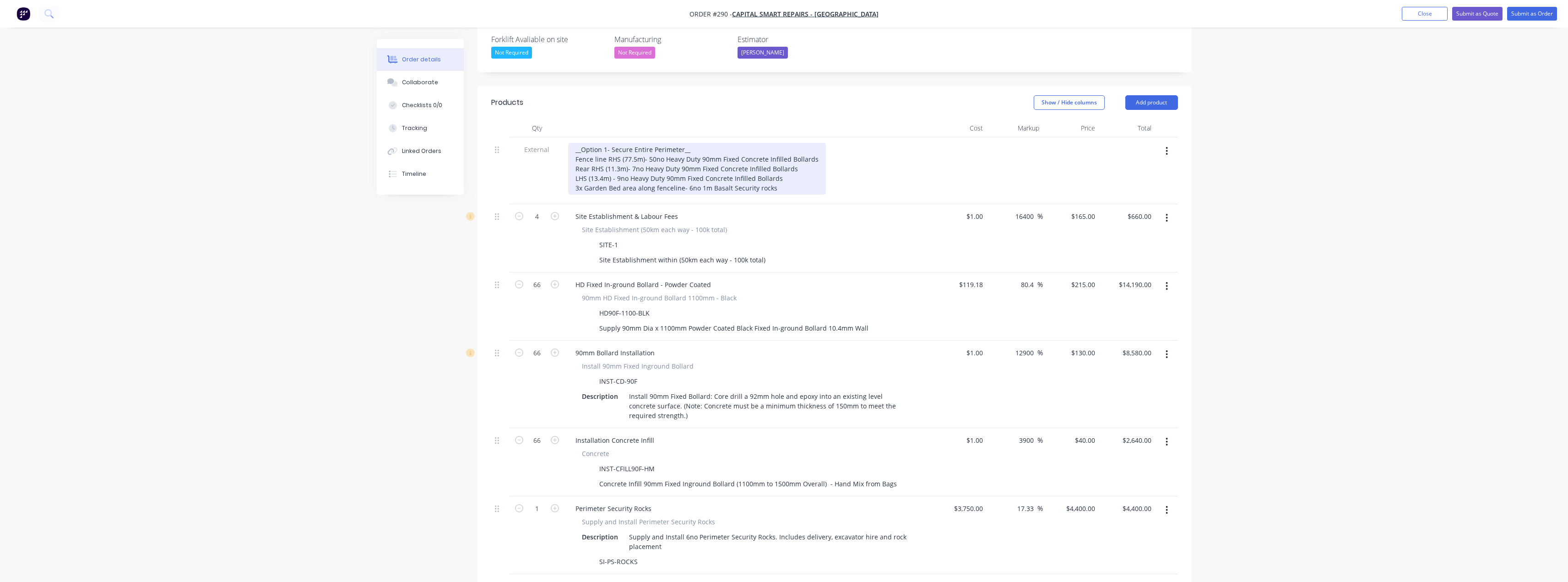
click at [680, 143] on div "__Option 1- Secure Entire Perimeter__ Fence line RHS (77.5m)- 50no Heavy Duty 9…" at bounding box center [697, 168] width 258 height 52
click at [698, 143] on div "__Option 1- Secure Entire Perimeter__ Fence line RHS (77.5m)- 50no Heavy Duty 9…" at bounding box center [697, 168] width 258 height 52
click at [694, 143] on div "__Option 1- Secure Entire Perimeter__ (supamaxx Recommended) Fence line RHS (77…" at bounding box center [697, 168] width 258 height 52
click at [781, 143] on div "__Option 1- Secure Entire Perimeter__ (Supamaxx Recommended) Fence line RHS (77…" at bounding box center [697, 168] width 258 height 52
click at [689, 143] on div "__Option 1- Secure Entire Perimeter__ (Supamaxx Recommended) Fence line RHS (77…" at bounding box center [697, 168] width 258 height 52
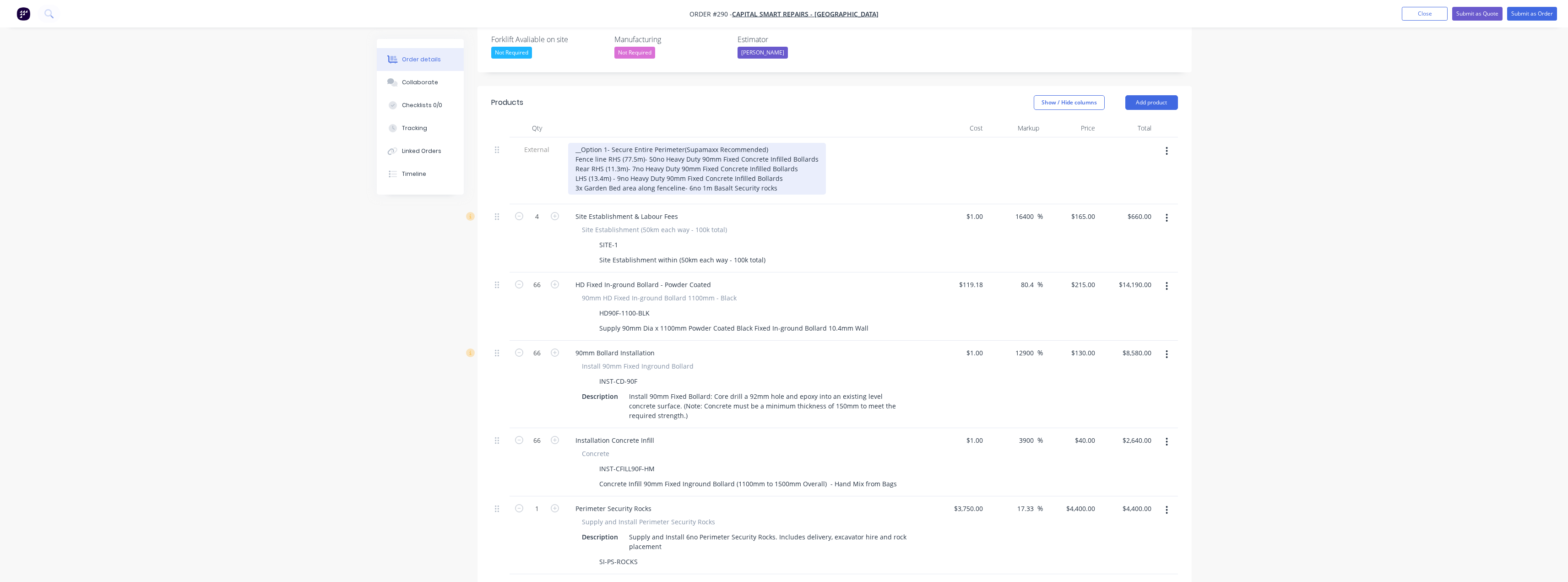
click at [770, 143] on div "__Option 1- Secure Entire Perimeter(Supamaxx Recommended) Fence line RHS (77.5m…" at bounding box center [697, 168] width 258 height 52
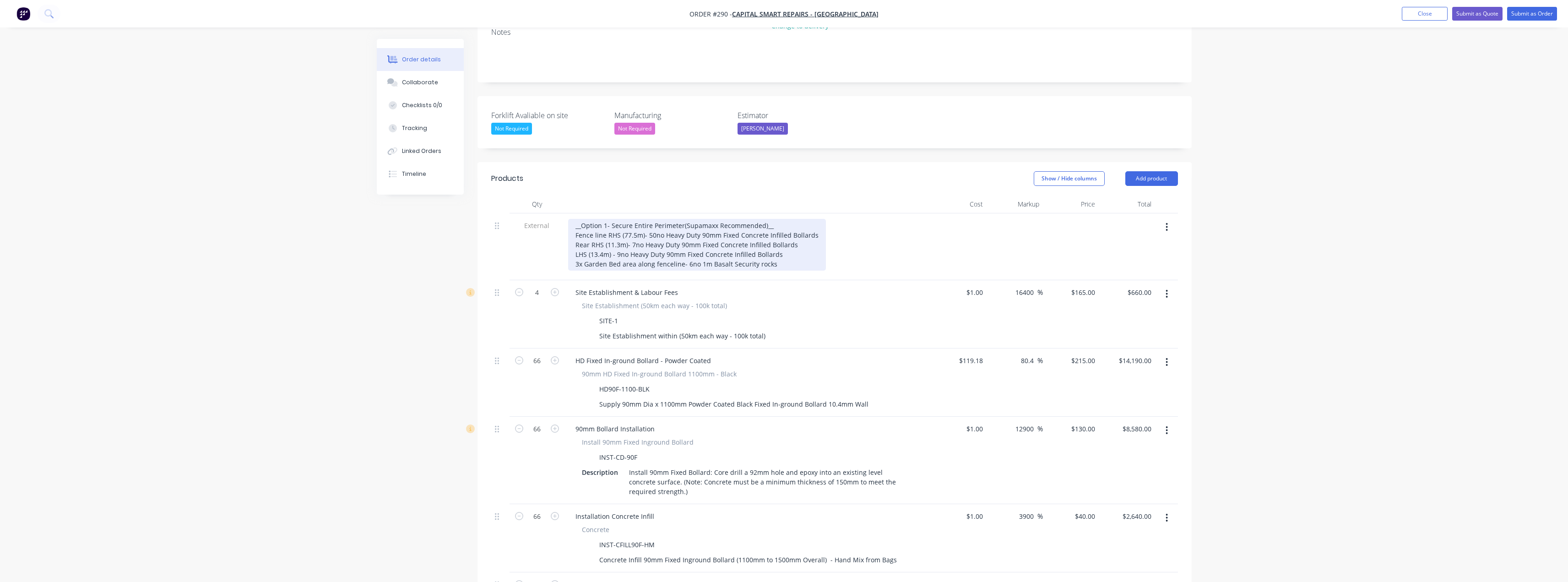
scroll to position [183, 0]
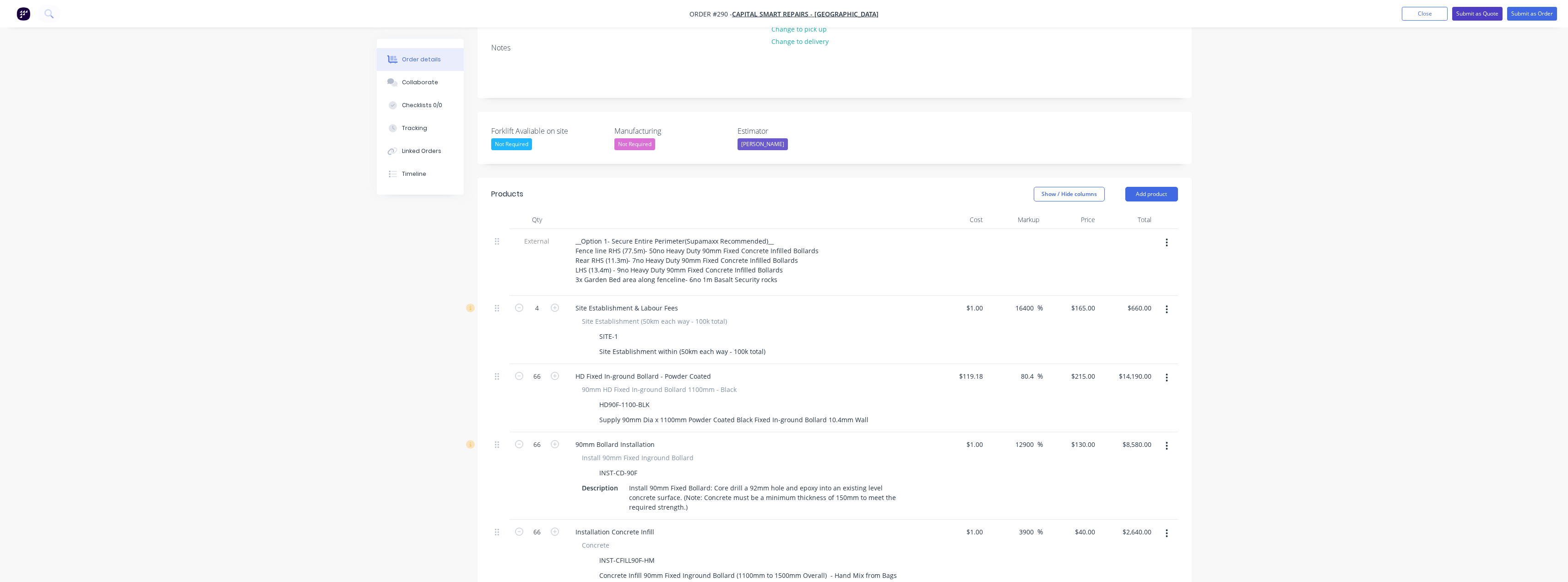
click at [786, 15] on button "Submit as Quote" at bounding box center [1477, 13] width 51 height 13
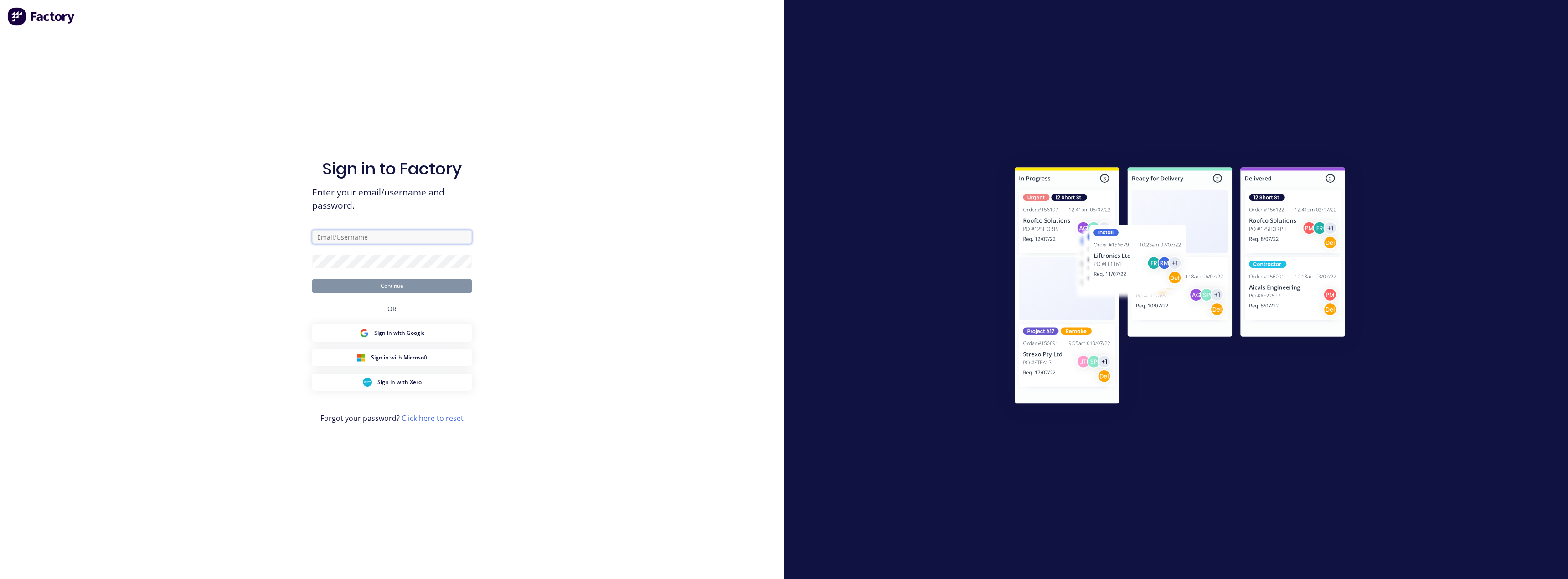
click at [351, 237] on input "text" at bounding box center [392, 237] width 160 height 13
type input "[EMAIL_ADDRESS][DOMAIN_NAME]"
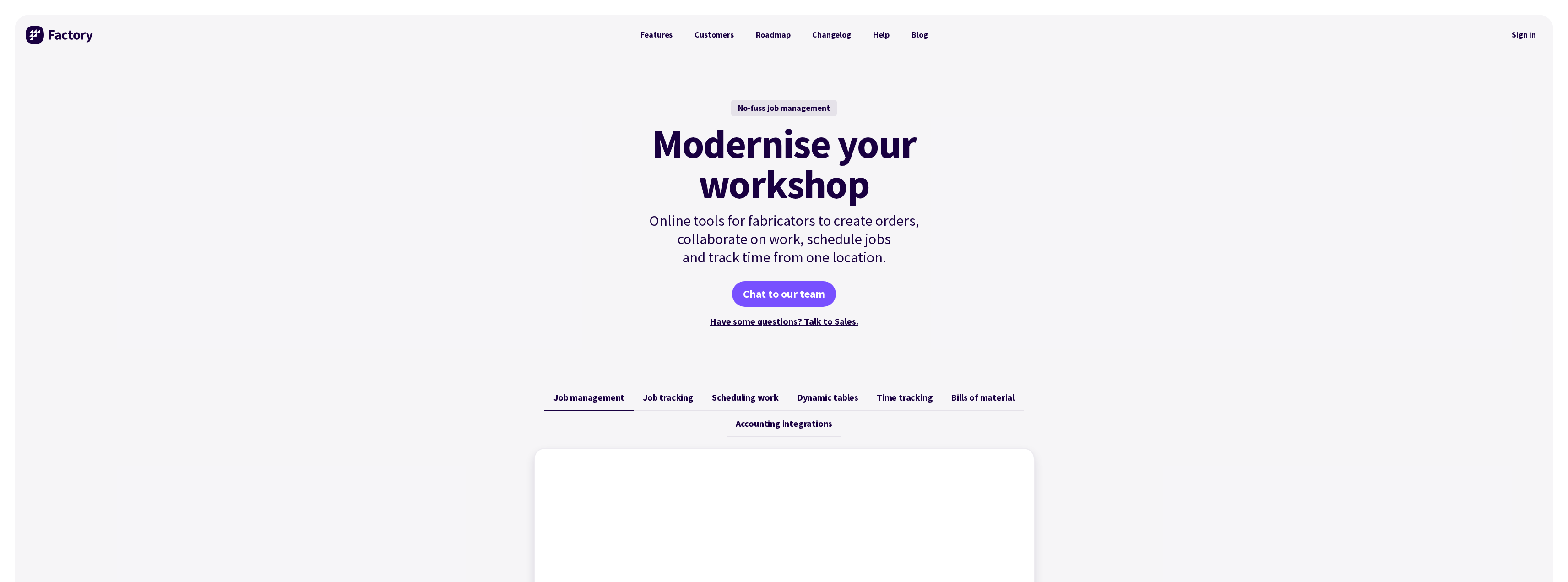
click at [1528, 34] on link "Sign in" at bounding box center [1524, 34] width 37 height 21
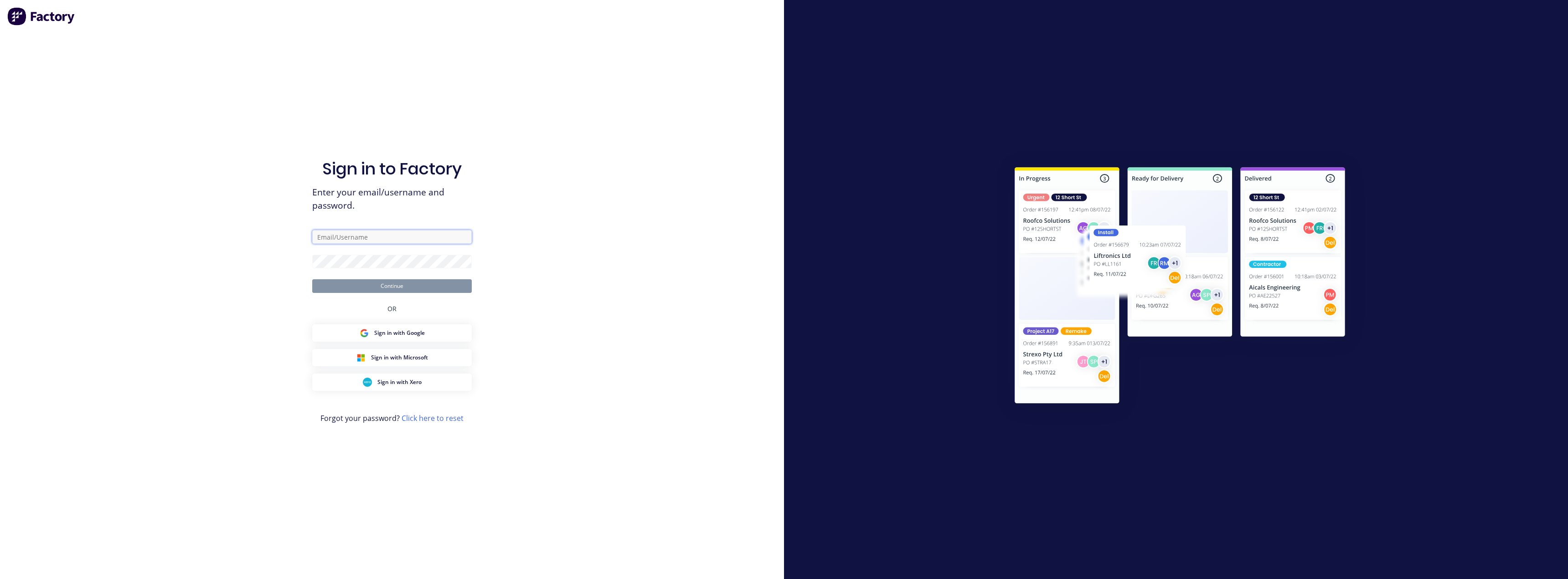
click at [345, 238] on input "text" at bounding box center [392, 237] width 160 height 13
type input "[EMAIL_ADDRESS][DOMAIN_NAME]"
click at [313, 279] on button "Continue" at bounding box center [392, 286] width 160 height 13
click at [282, 257] on div "Sign in to Factory Enter your email/username and password. [EMAIL_ADDRESS][DOMA…" at bounding box center [392, 290] width 784 height 579
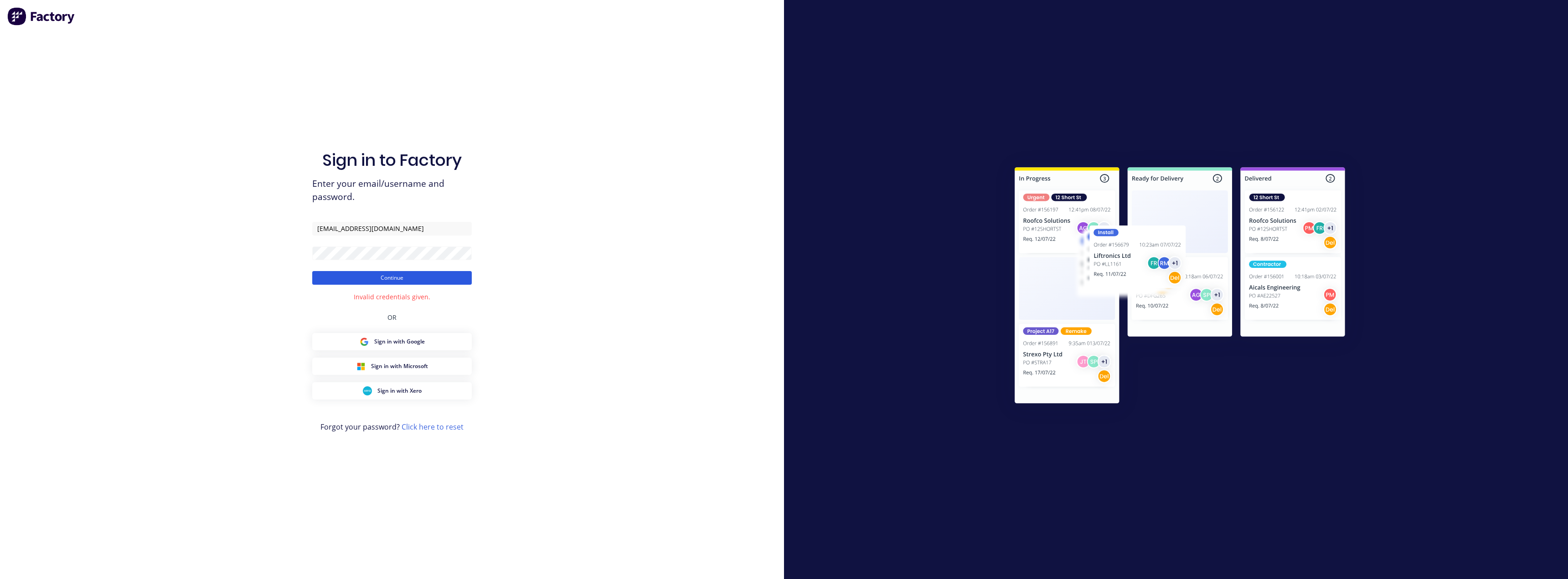
click at [391, 282] on button "Continue" at bounding box center [392, 277] width 160 height 13
click at [416, 427] on link "Click here to reset" at bounding box center [433, 426] width 62 height 10
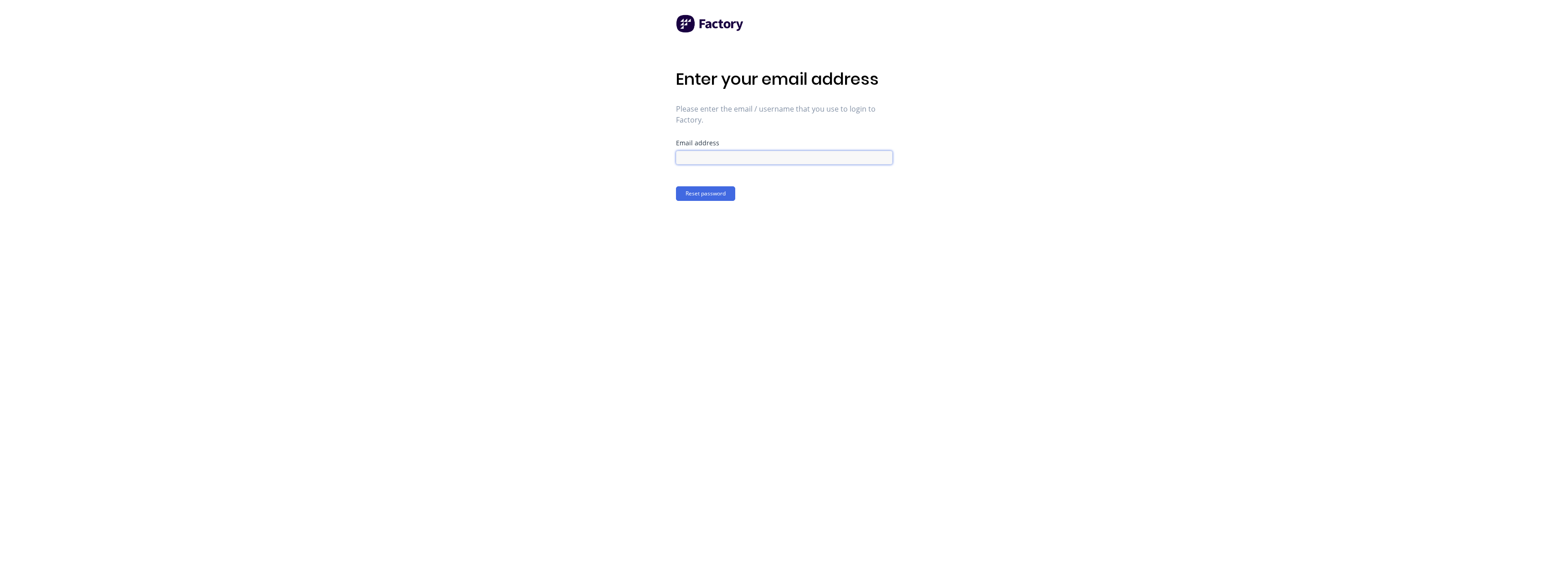
click at [684, 156] on input at bounding box center [784, 157] width 217 height 13
type input "[EMAIL_ADDRESS][DOMAIN_NAME]"
click at [695, 191] on button "Reset password" at bounding box center [706, 194] width 59 height 15
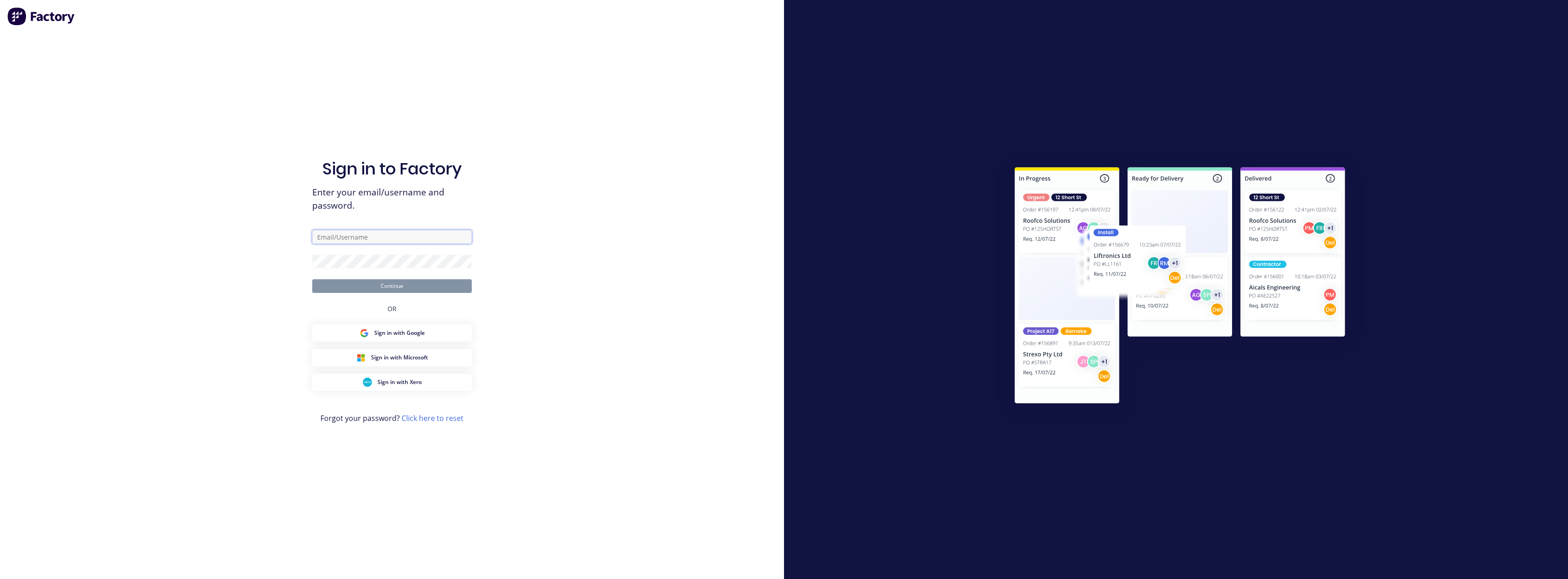
click at [375, 237] on input "text" at bounding box center [392, 237] width 160 height 13
type input "[EMAIL_ADDRESS][DOMAIN_NAME]"
click at [370, 287] on button "Continue" at bounding box center [392, 286] width 160 height 13
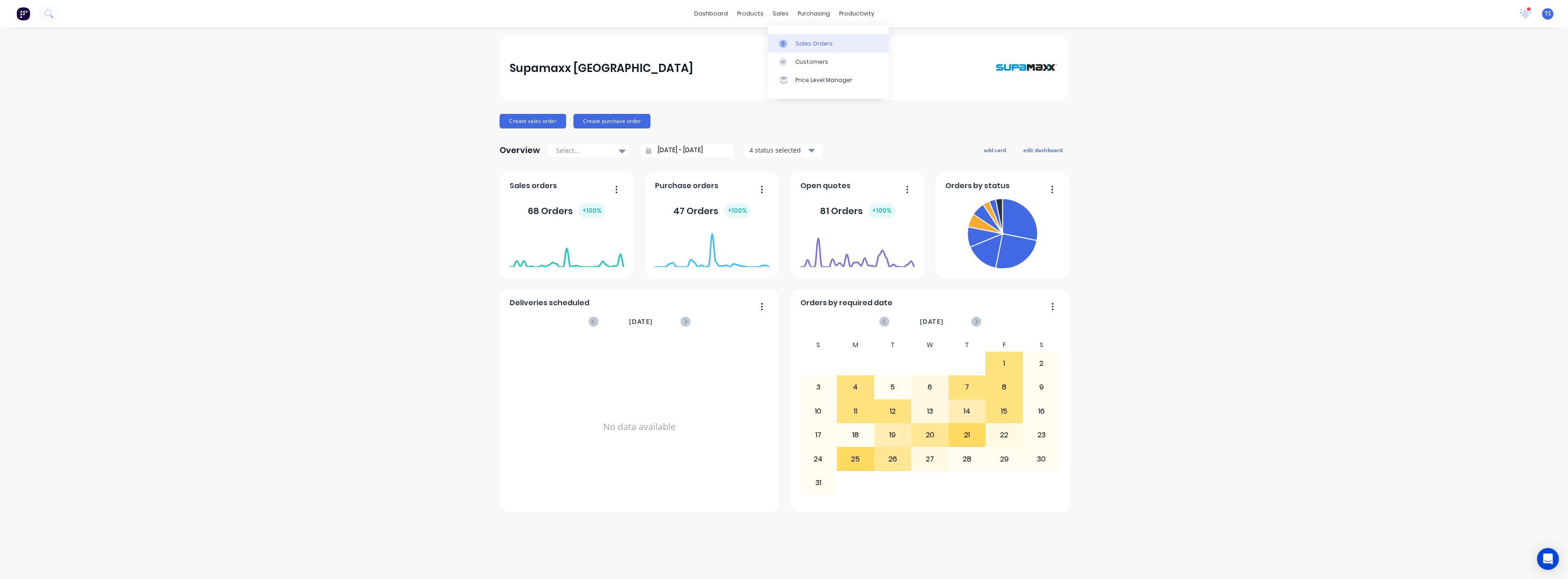
click at [797, 45] on div "Sales Orders" at bounding box center [814, 44] width 38 height 8
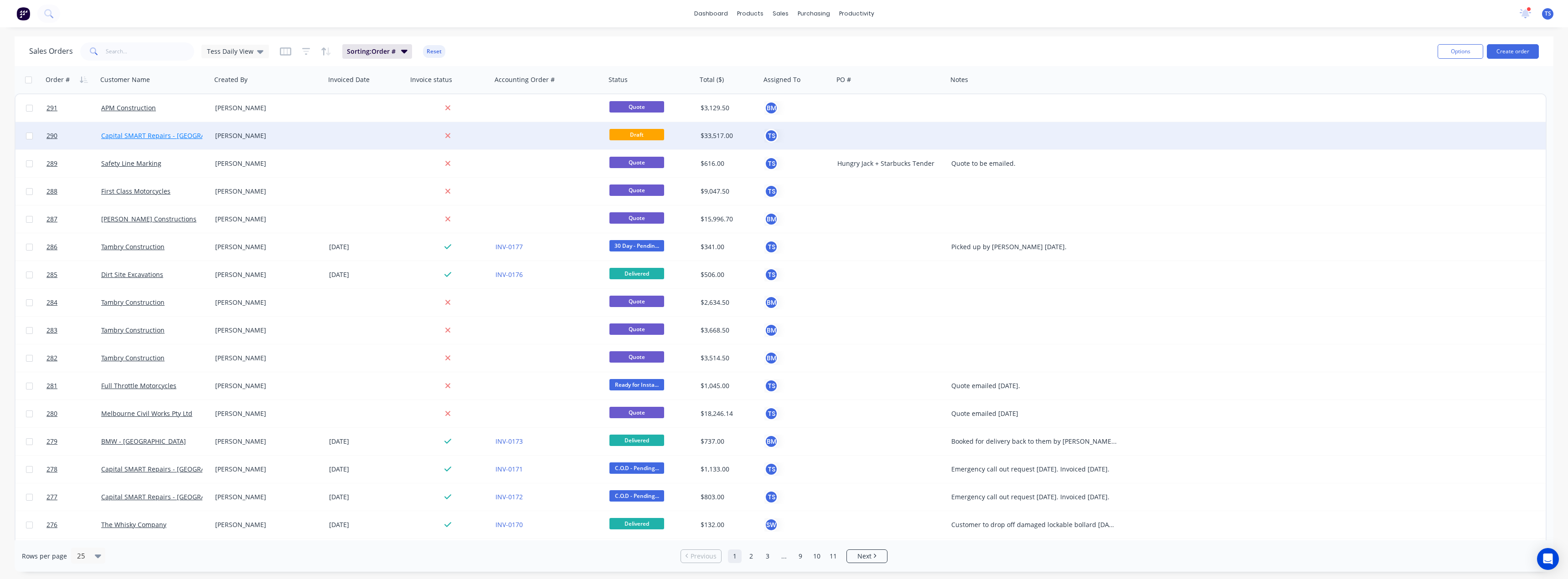
click at [147, 138] on link "Capital SMART Repairs - Carrum Downs" at bounding box center [170, 135] width 139 height 9
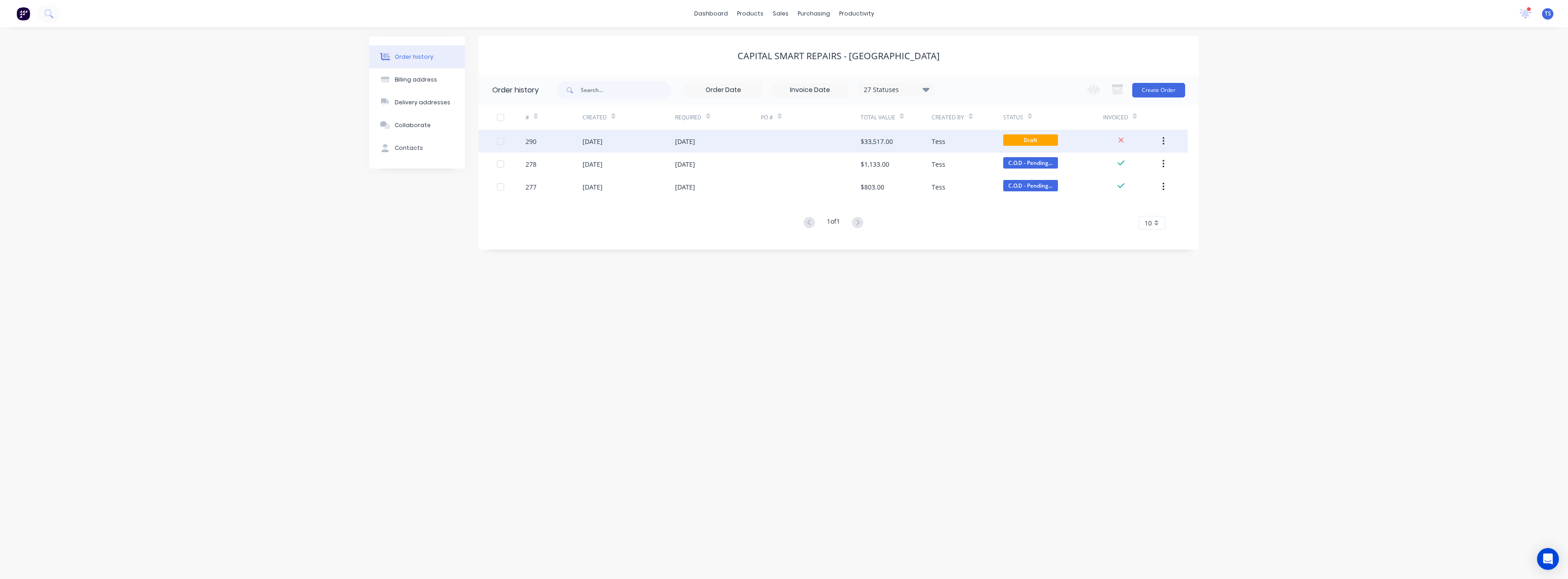
click at [695, 144] on div "27 Aug 2025" at bounding box center [685, 141] width 20 height 9
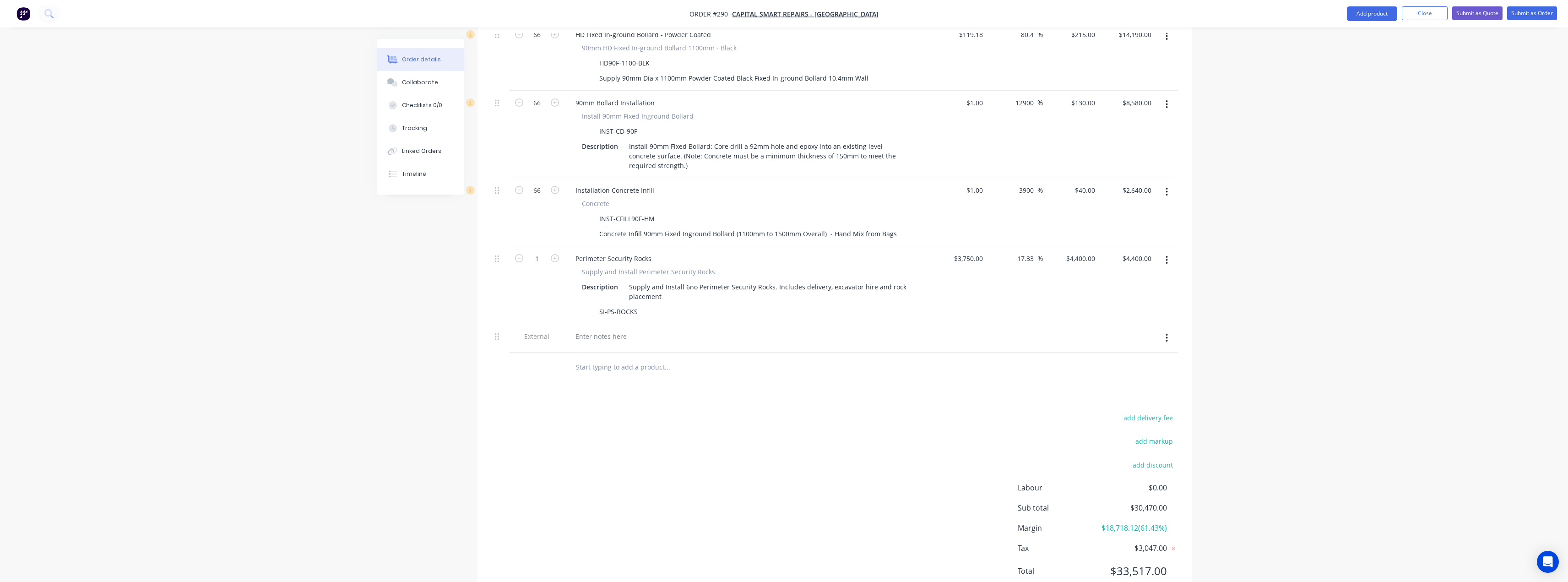
scroll to position [531, 0]
click at [628, 406] on div "add delivery fee add markup add discount Labour $0.00 Sub total $30,470.00 Marg…" at bounding box center [835, 494] width 687 height 176
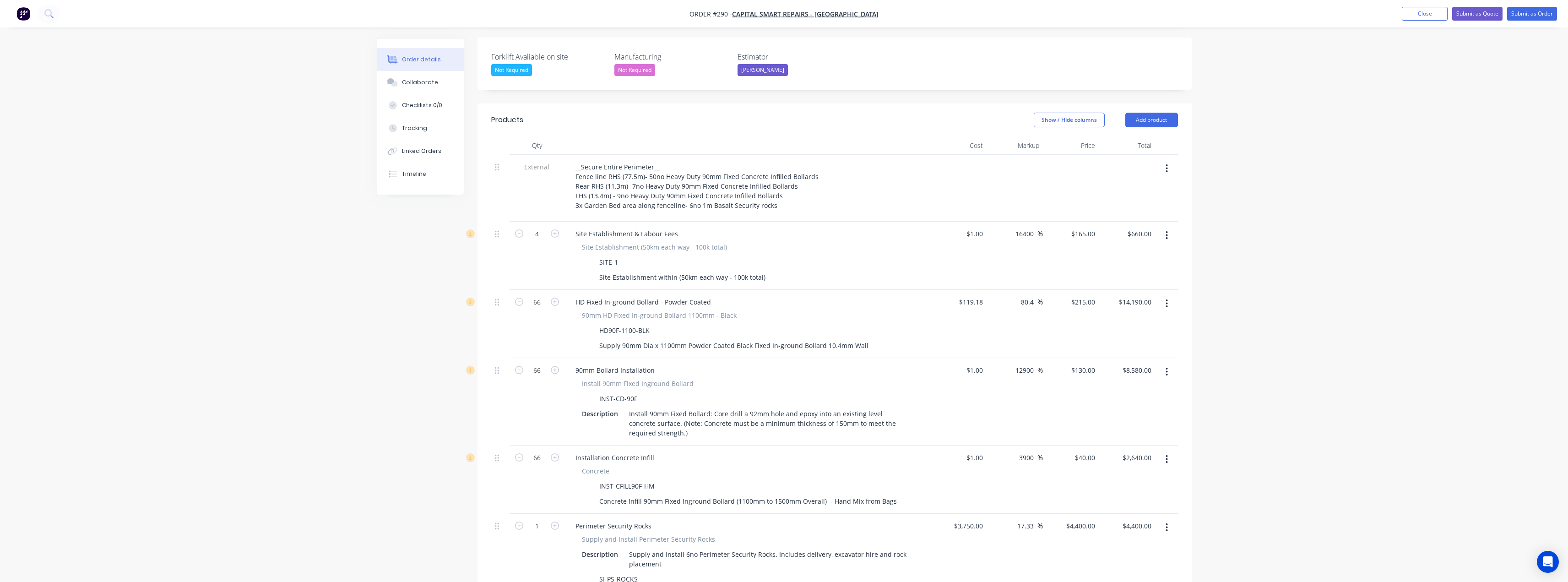
scroll to position [257, 0]
click at [1154, 114] on button "Add product" at bounding box center [1152, 121] width 53 height 15
click at [1117, 265] on div "Notes (External)" at bounding box center [1134, 272] width 71 height 13
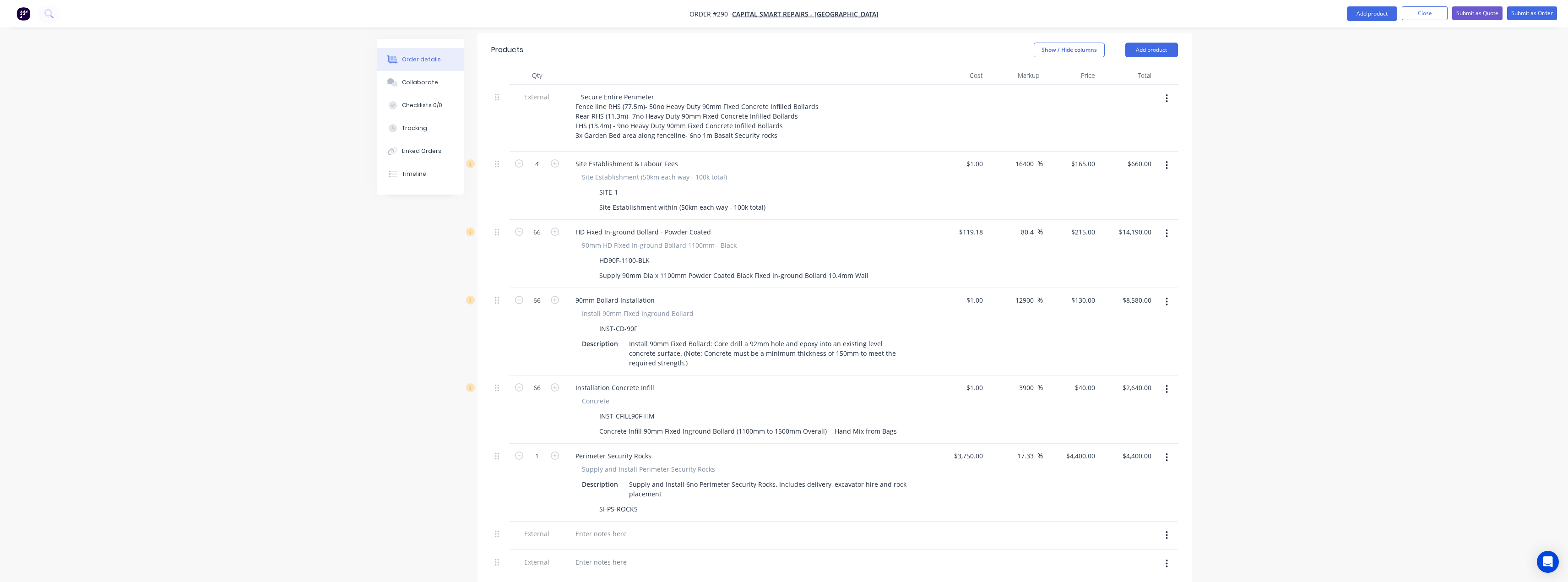
scroll to position [440, 0]
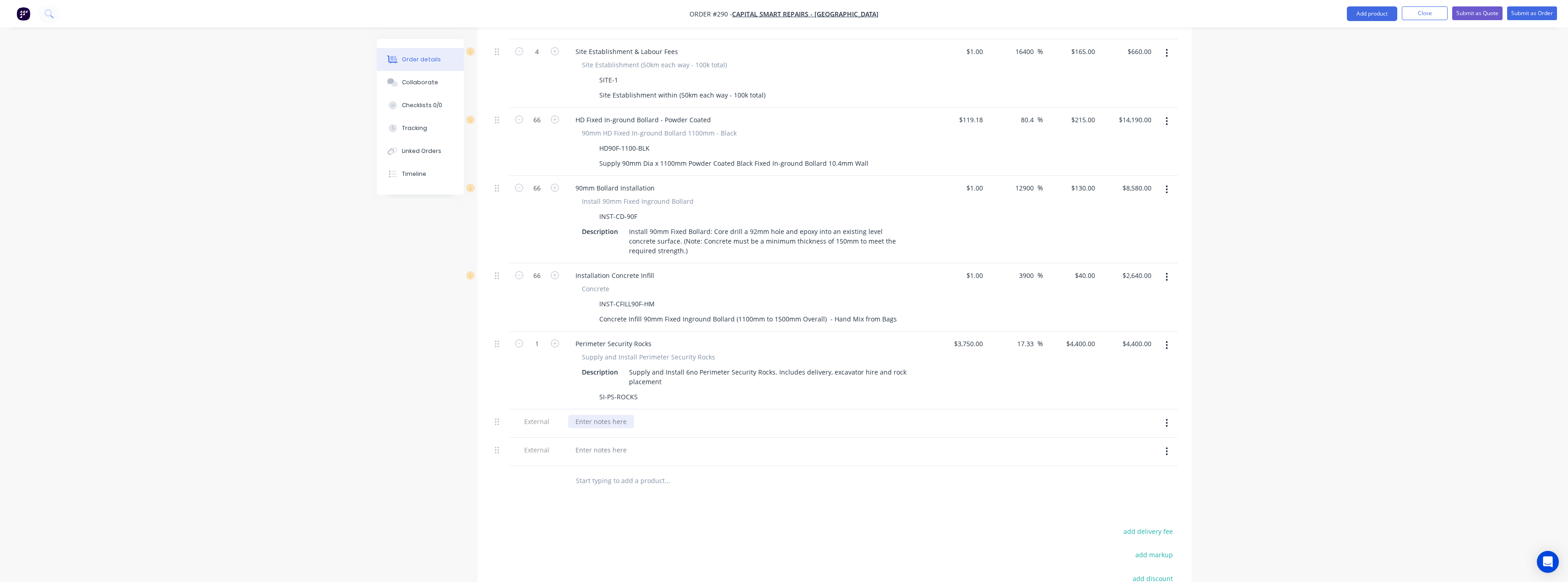
click at [604, 415] on div at bounding box center [601, 422] width 66 height 13
paste div
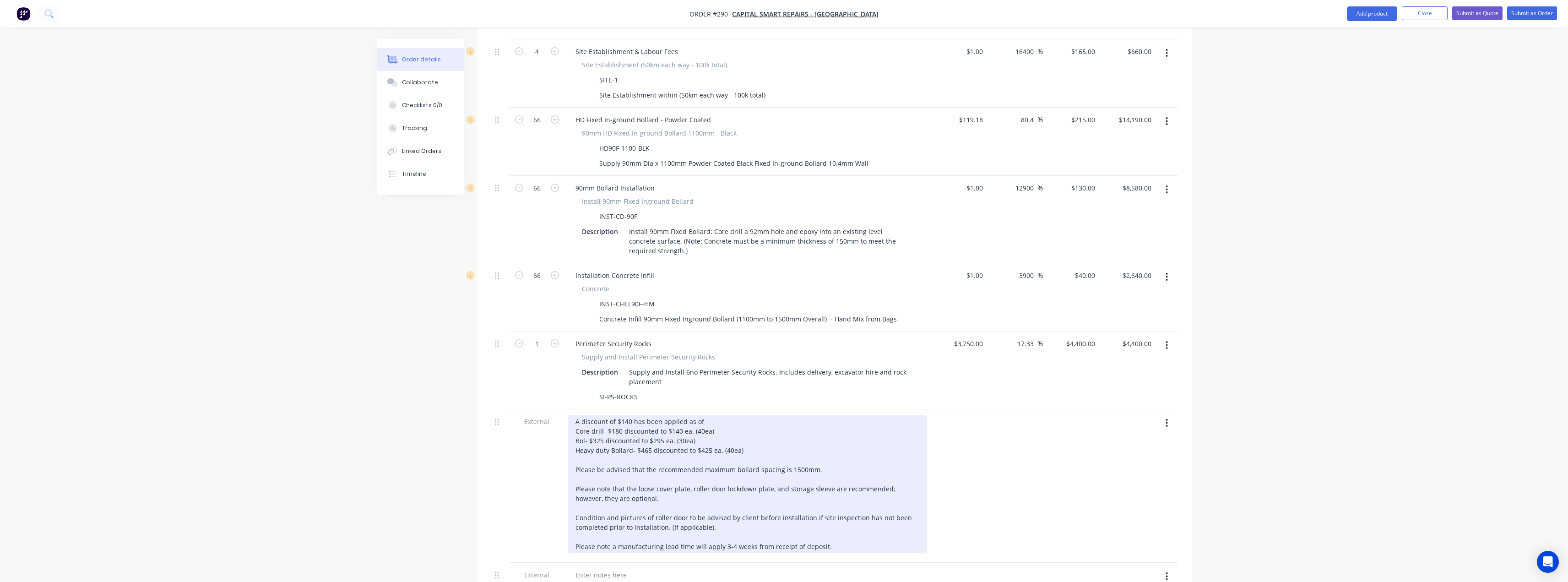
click at [680, 415] on div "A discount of $140 has been applied as of Core drill- $180 discounted to $140 e…" at bounding box center [748, 484] width 359 height 138
click at [721, 415] on div "A discount of $140 has been applied as of Core drill- $180 discounted to $130 e…" at bounding box center [748, 484] width 359 height 138
drag, startPoint x: 696, startPoint y: 401, endPoint x: 576, endPoint y: 402, distance: 120.0
click at [576, 415] on div "A discount of $140 has been applied as of Core drill- $180 discounted to $130ea…" at bounding box center [748, 484] width 359 height 138
click at [576, 415] on div "A discount of $140 has been applied as of Core drill- $180 discounted to $130ea…" at bounding box center [748, 479] width 359 height 129
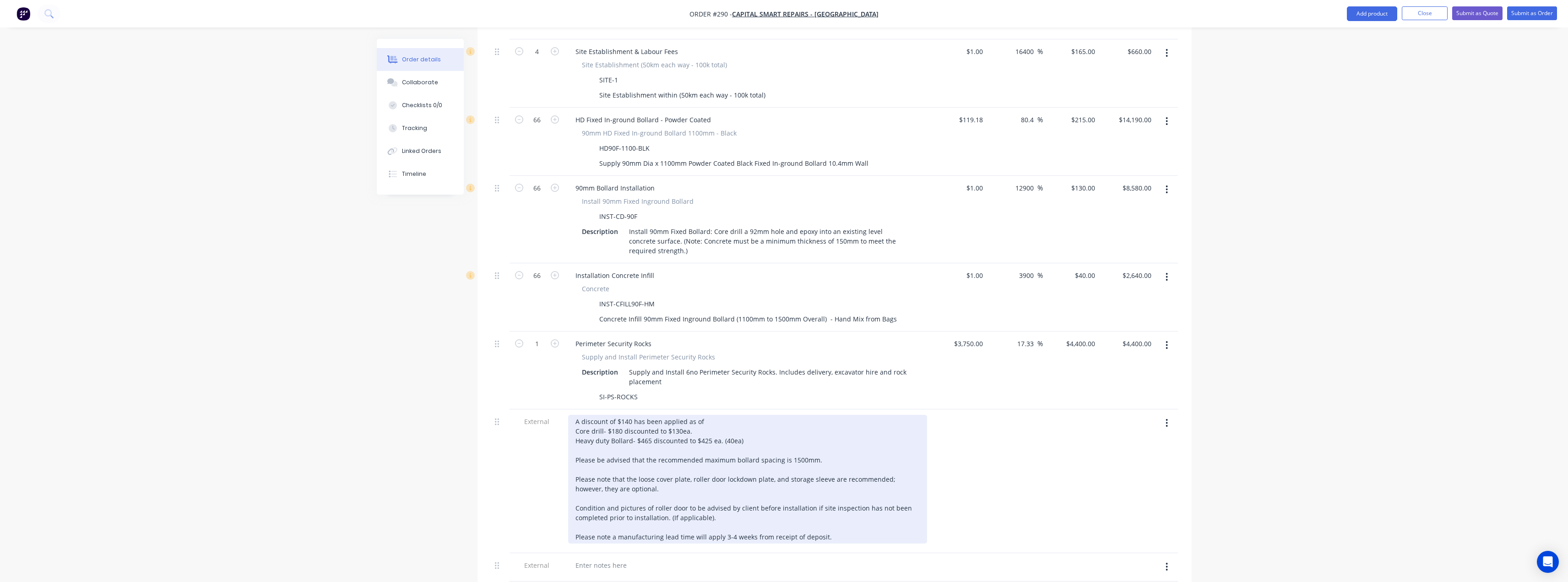
click at [608, 415] on div "A discount of $140 has been applied as of Core drill- $180 discounted to $130ea…" at bounding box center [748, 479] width 359 height 129
click at [597, 415] on div "A discount of $140 has been applied as of Core drill- $180 discounted to $130ea…" at bounding box center [748, 479] width 359 height 129
click at [670, 415] on div "A discount of $140 has been applied as of Core drill- $180 discounted to $130ea…" at bounding box center [748, 479] width 359 height 129
click at [631, 415] on div "A discount of $140 has been applied as of Core drill- $180 discounted to $130ea…" at bounding box center [748, 479] width 359 height 129
click at [725, 415] on div "A discount of $140 has been applied as of Core drill- $180 discounted to $130ea…" at bounding box center [748, 479] width 359 height 129
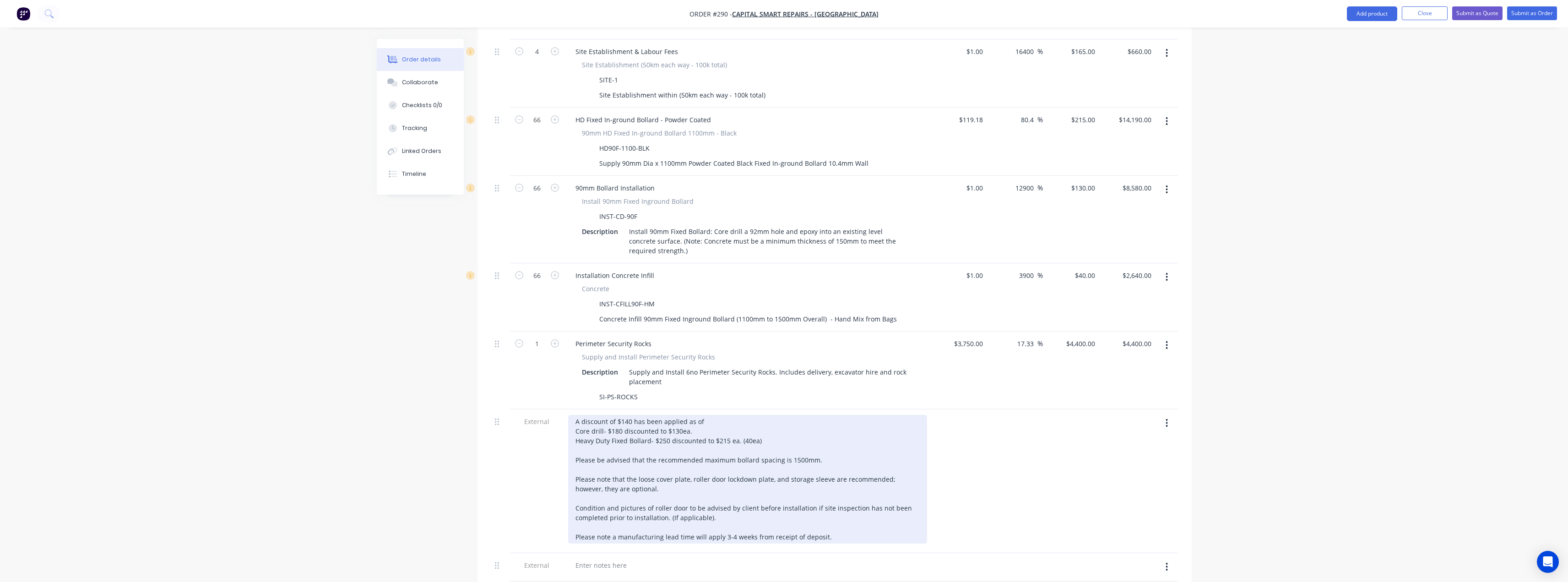
click at [731, 415] on div "A discount of $140 has been applied as of Core drill- $180 discounted to $130ea…" at bounding box center [748, 479] width 359 height 129
click at [764, 415] on div "A discount of $140 has been applied as of Core drill- $180 discounted to $130ea…" at bounding box center [748, 479] width 359 height 129
click at [709, 415] on div "A discount of $140 has been applied as of Core drill- $180 discounted to $130ea…" at bounding box center [748, 479] width 359 height 129
click at [739, 415] on div "A discount of $140 has been applied as of Core drill- $180 discounted to $130ea…" at bounding box center [748, 479] width 359 height 129
click at [630, 415] on div "A discount of $140 has been applied as of Core drill- $180 discounted to $130ea…" at bounding box center [748, 479] width 359 height 129
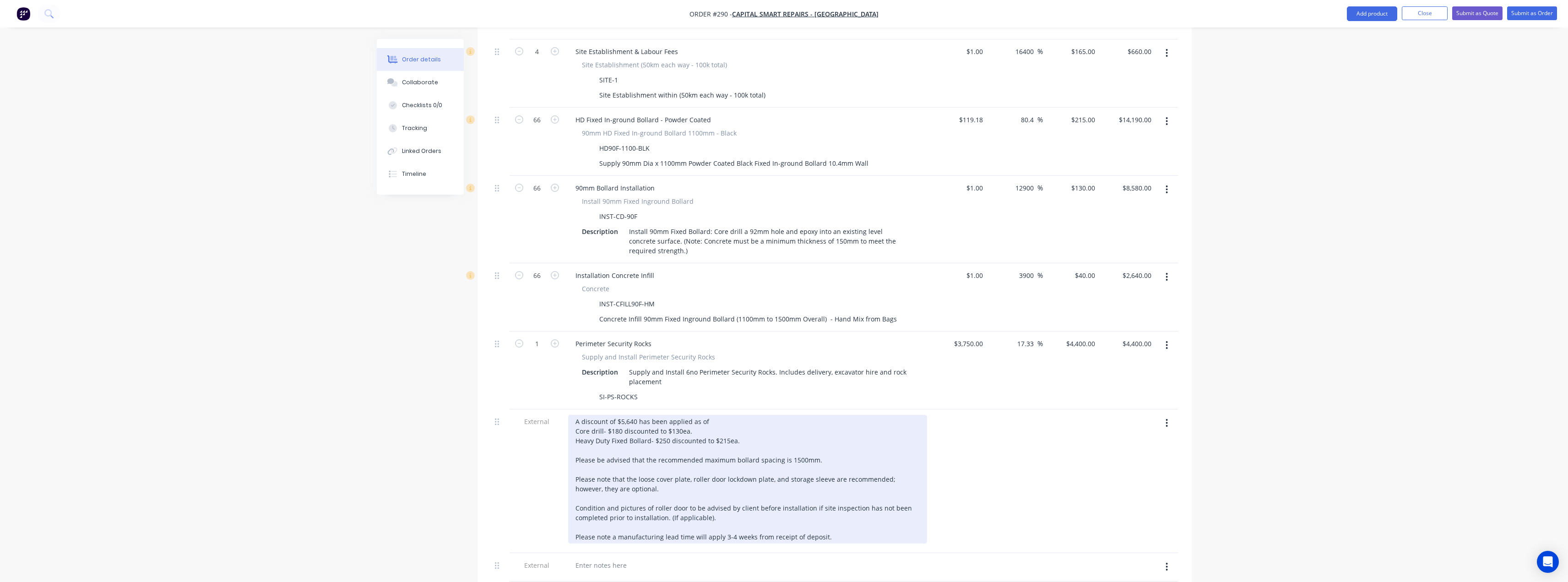
click at [717, 415] on div "A discount of $5,640 has been applied as of Core drill- $180 discounted to $130…" at bounding box center [748, 479] width 359 height 129
click at [690, 415] on div "A discount of $5,640 has been applied as of 27/08/2025. Core drill- $180 discou…" at bounding box center [748, 479] width 359 height 129
click at [739, 415] on div "A discount of $5,640 has been applied as of 27/08/2025. Core drill- $180 discou…" at bounding box center [748, 479] width 359 height 129
click at [764, 423] on div "A discount of $5,640 has been applied as of 27/08/2025. Core drill- $180 discou…" at bounding box center [748, 479] width 359 height 129
click at [826, 426] on div "A discount of $5,640 has been applied as of 27/08/2025. Core drill- $180 discou…" at bounding box center [748, 479] width 359 height 129
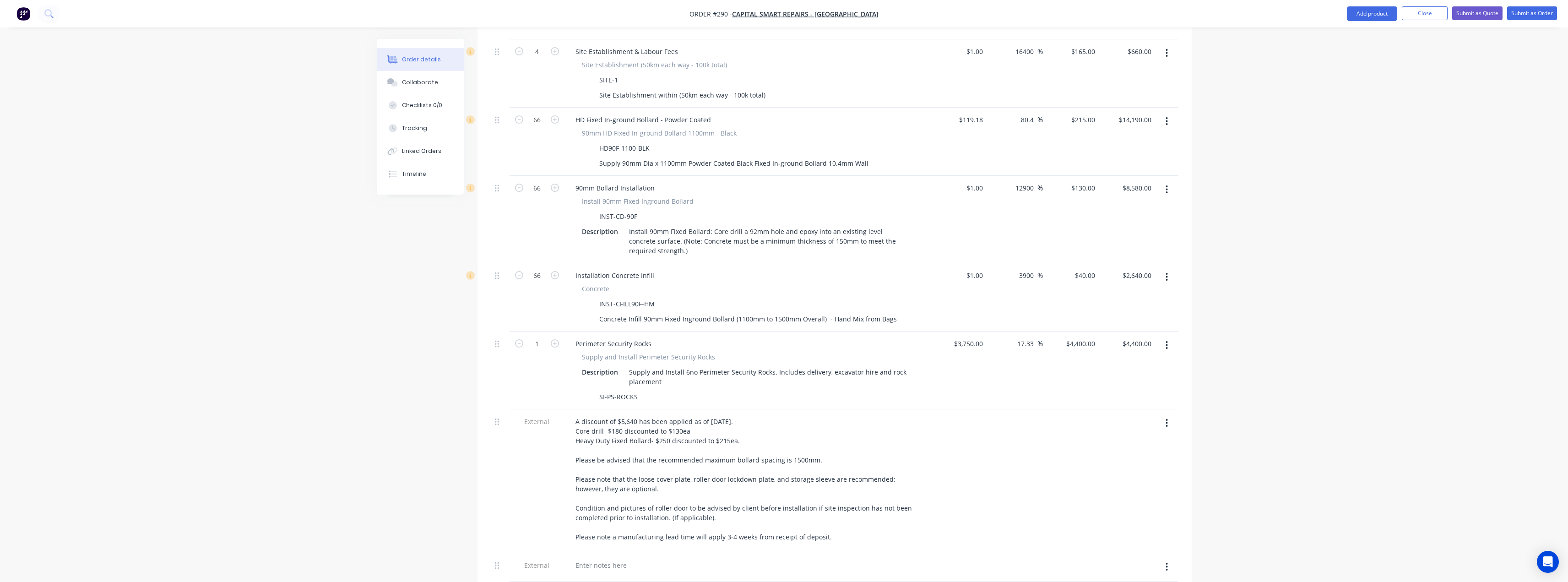
click at [1167, 562] on icon "button" at bounding box center [1167, 567] width 2 height 10
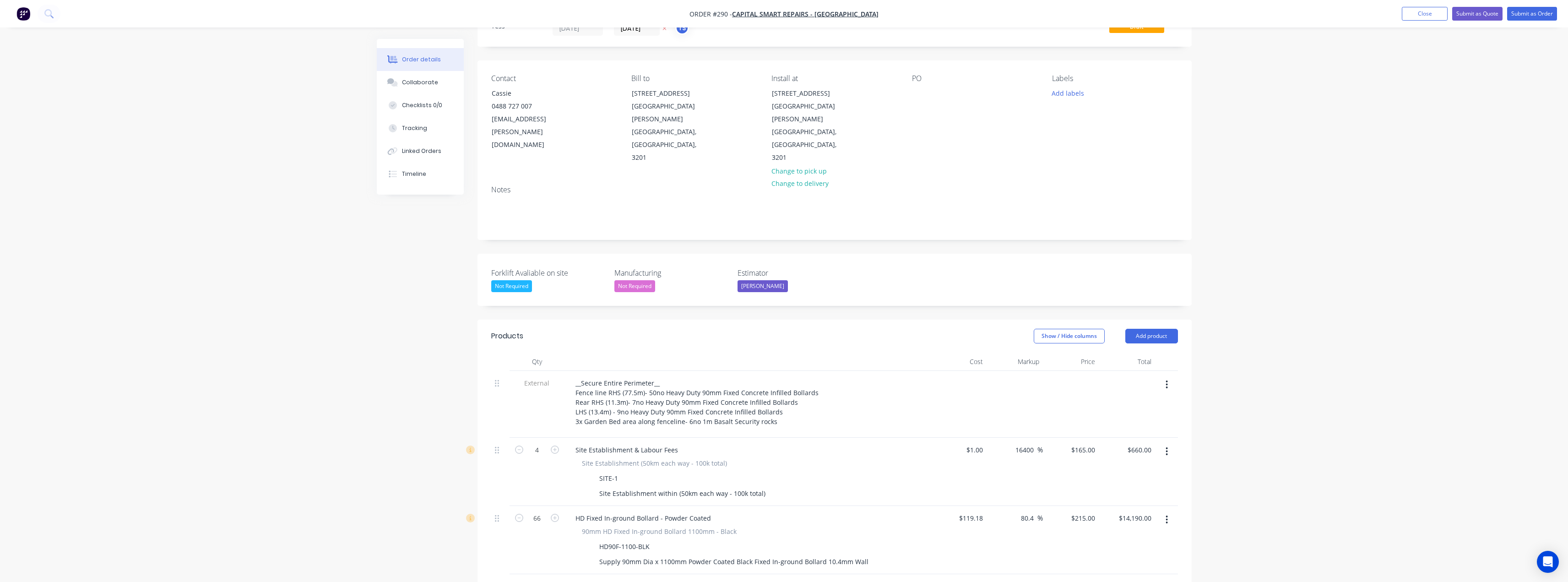
scroll to position [0, 0]
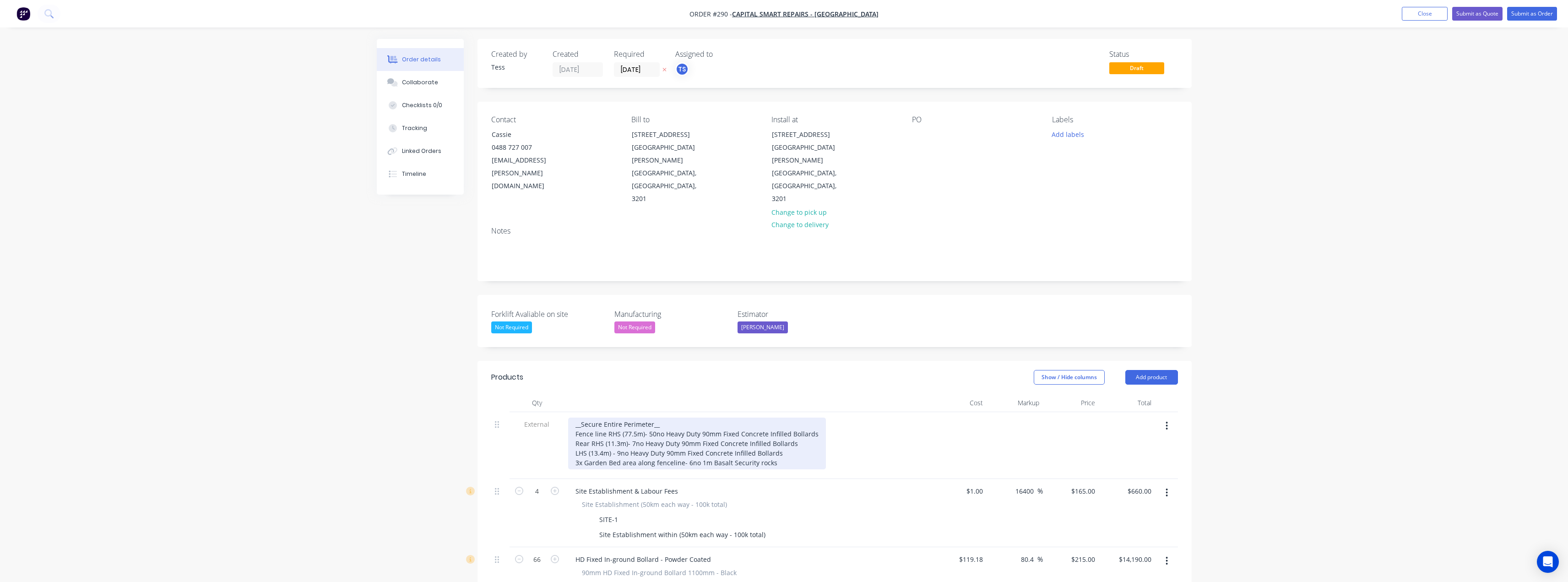
click at [784, 423] on div "__Secure Entire Perimeter__ Fence line RHS (77.5m)- 50no Heavy Duty 90mm Fixed …" at bounding box center [697, 443] width 258 height 52
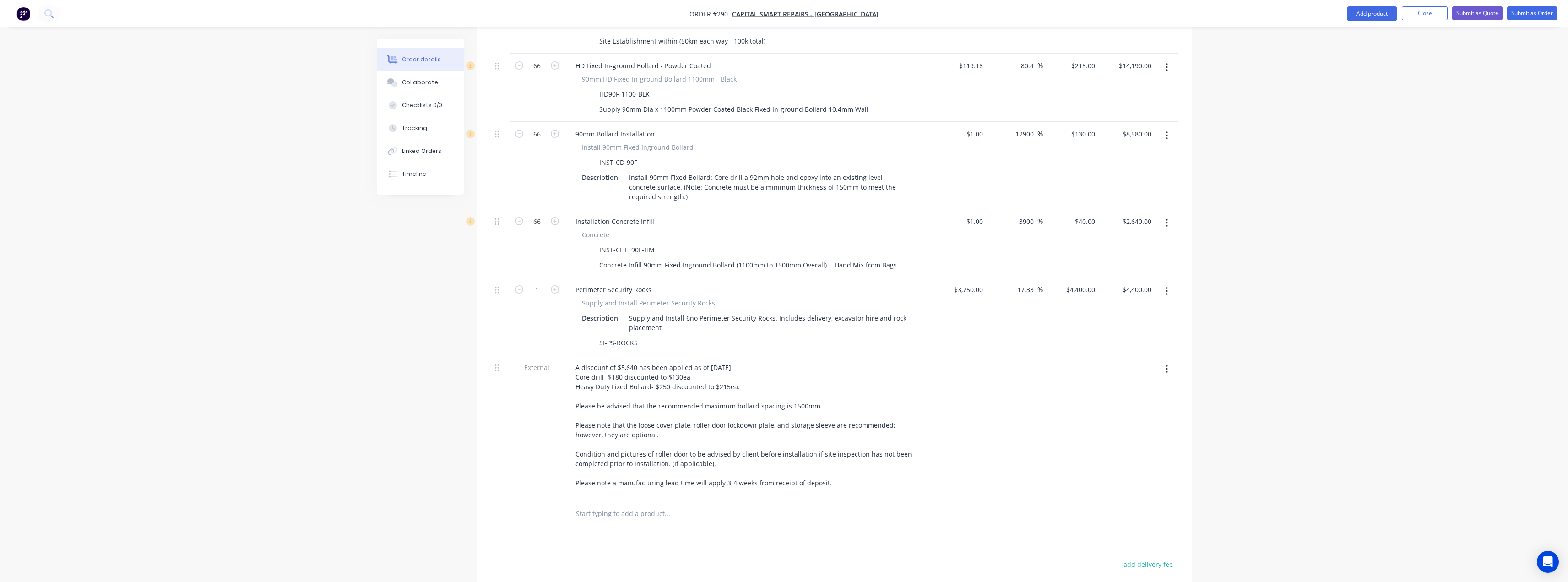
scroll to position [504, 0]
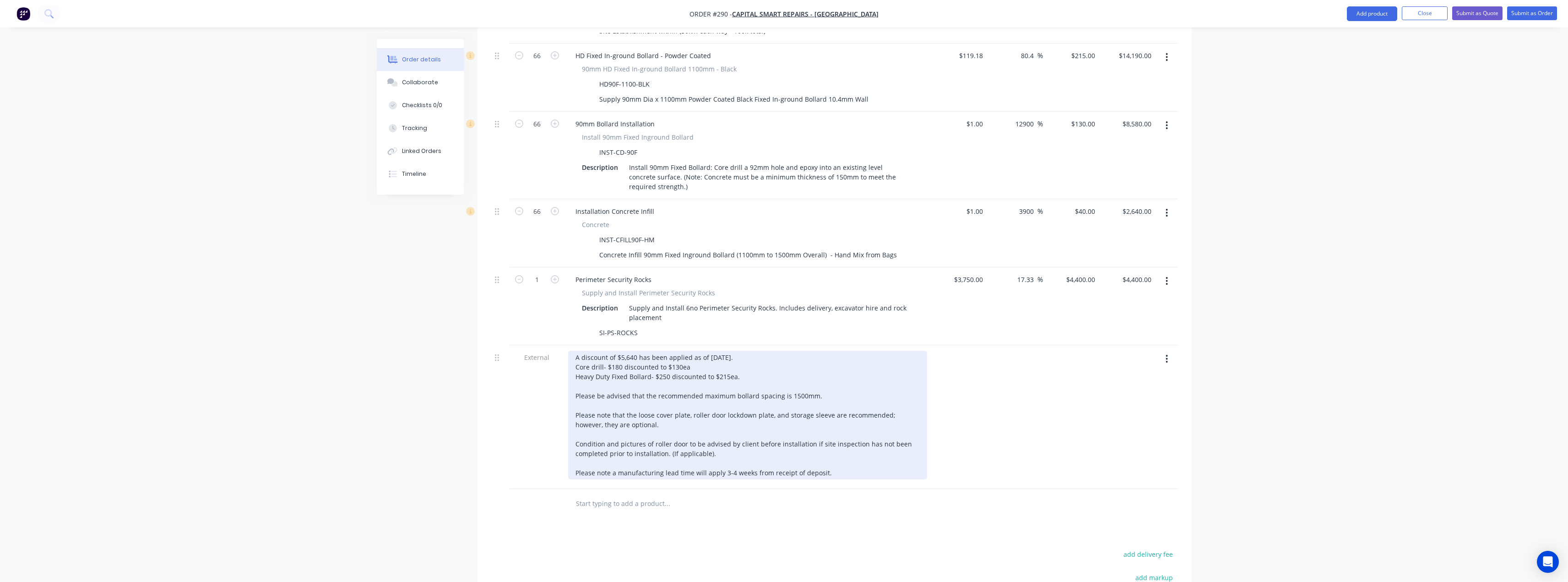
click at [645, 423] on div "A discount of $5,640 has been applied as of 27/08/2025. Core drill- $180 discou…" at bounding box center [748, 415] width 359 height 129
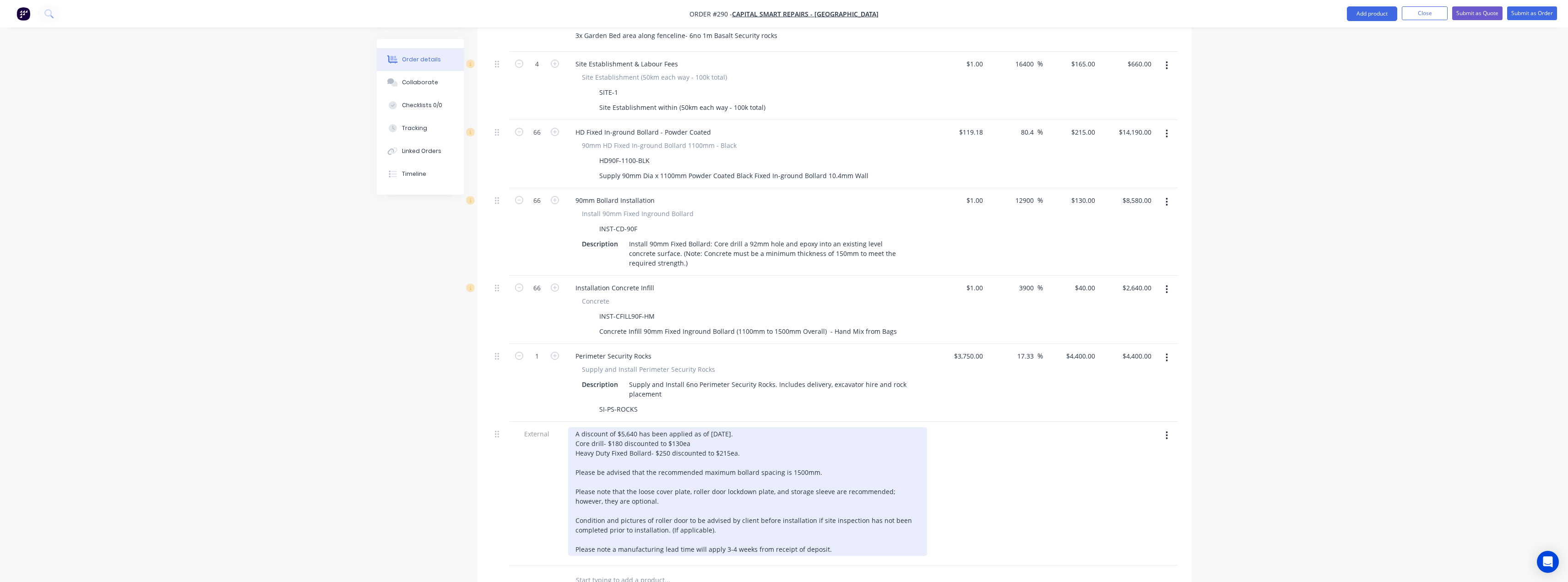
scroll to position [458, 0]
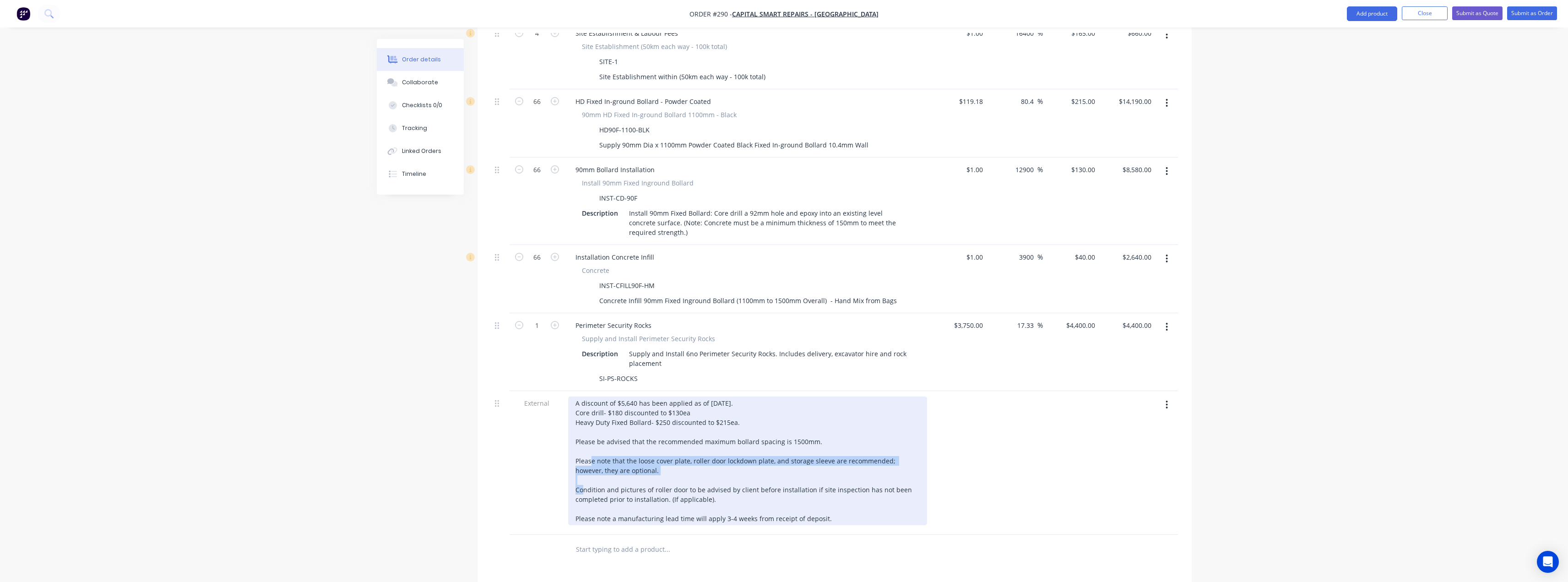
drag, startPoint x: 634, startPoint y: 435, endPoint x: 577, endPoint y: 424, distance: 58.1
click at [577, 424] on div "A discount of $5,640 has been applied as of 27/08/2025. Core drill- $180 discou…" at bounding box center [748, 461] width 359 height 129
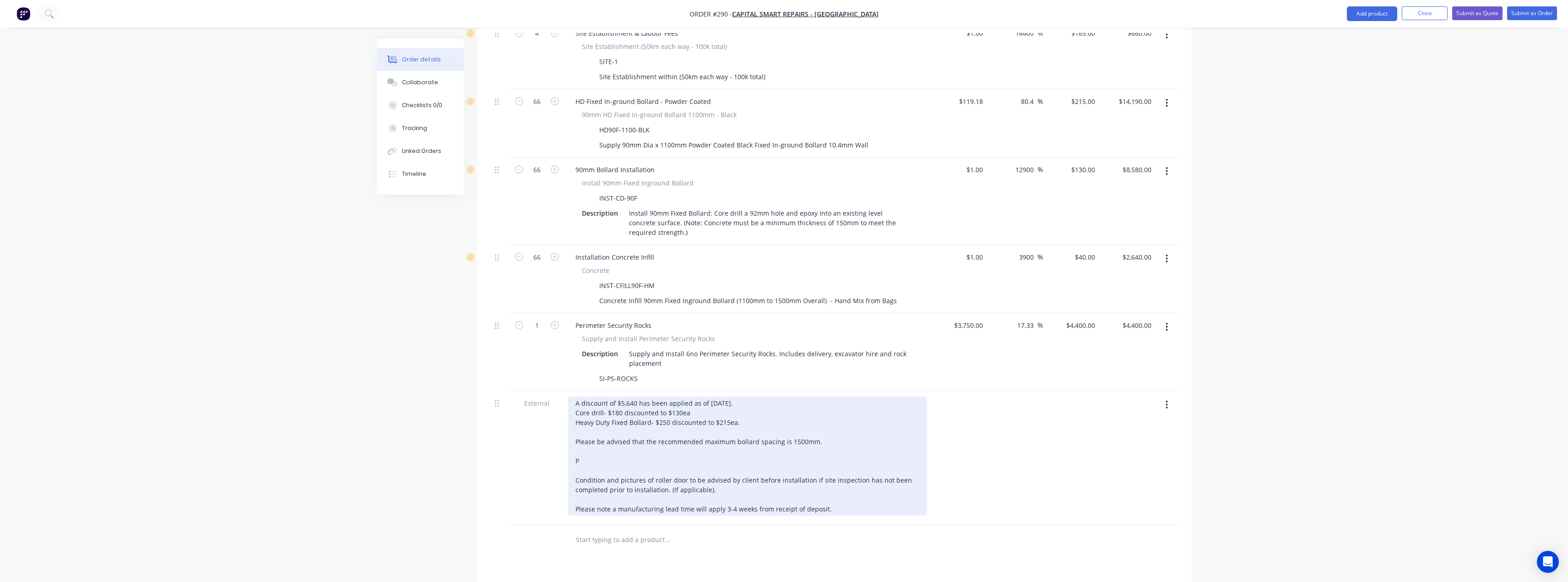
click at [626, 430] on div "A discount of $5,640 has been applied as of 27/08/2025. Core drill- $180 discou…" at bounding box center [748, 456] width 359 height 119
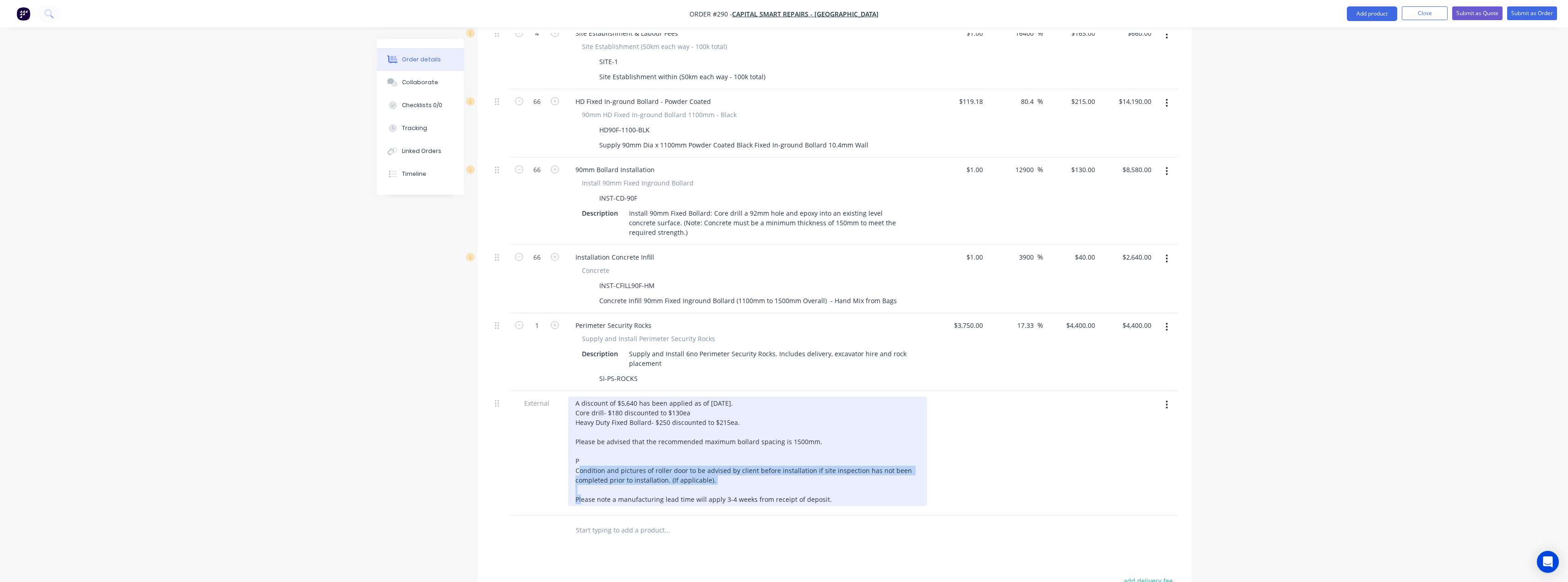
drag, startPoint x: 709, startPoint y: 442, endPoint x: 575, endPoint y: 412, distance: 137.3
click at [575, 412] on div "A discount of $5,640 has been applied as of 27/08/2025. Core drill- $180 discou…" at bounding box center [748, 451] width 359 height 109
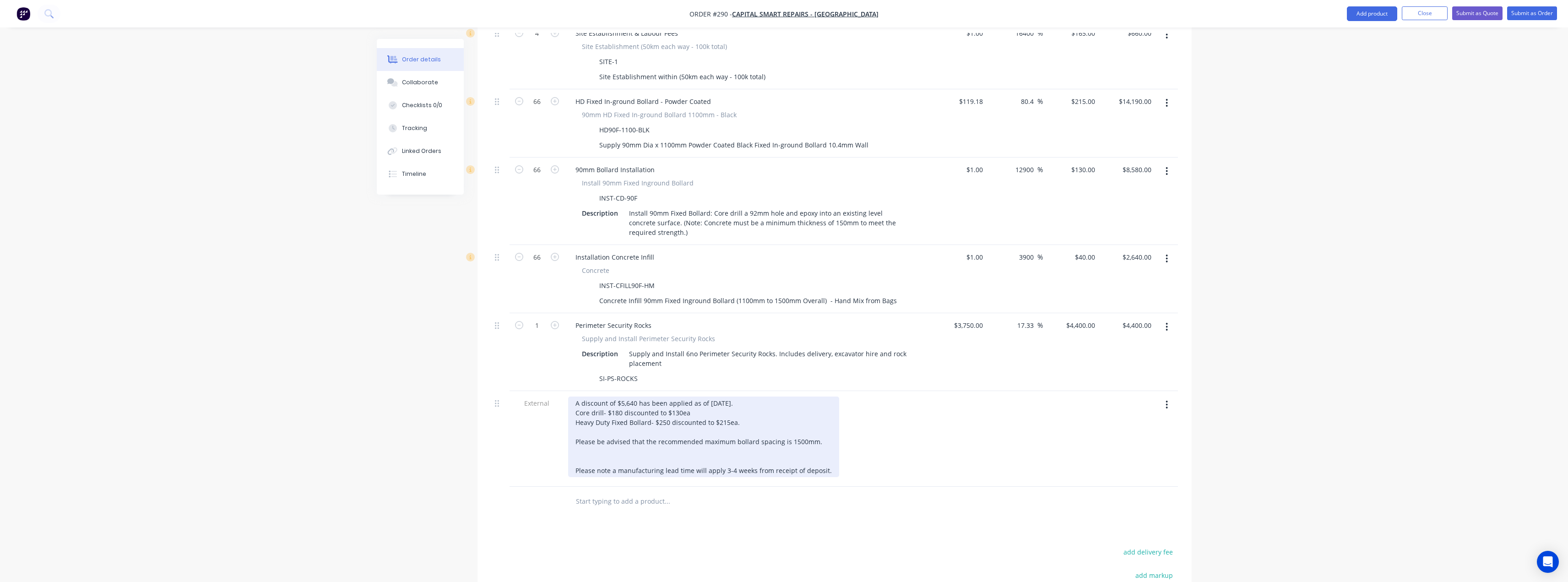
click at [579, 420] on div "A discount of $5,640 has been applied as of 27/08/2025. Core drill- $180 discou…" at bounding box center [704, 437] width 271 height 81
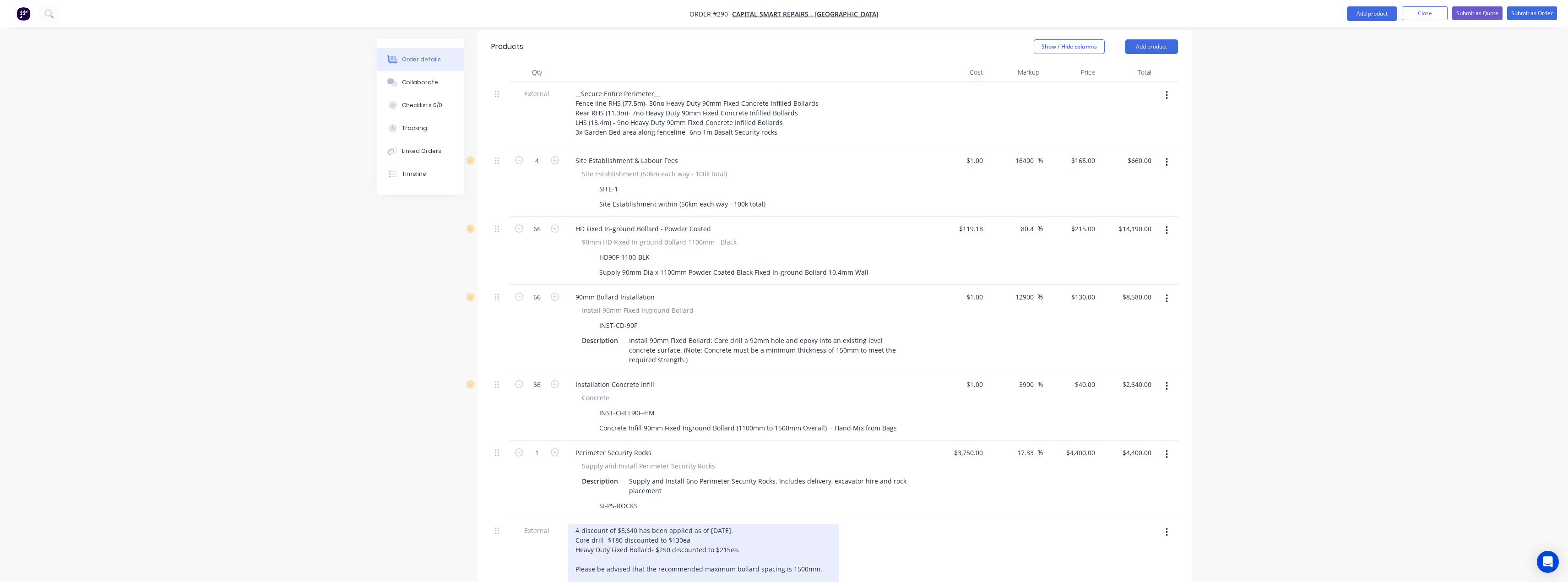
scroll to position [321, 0]
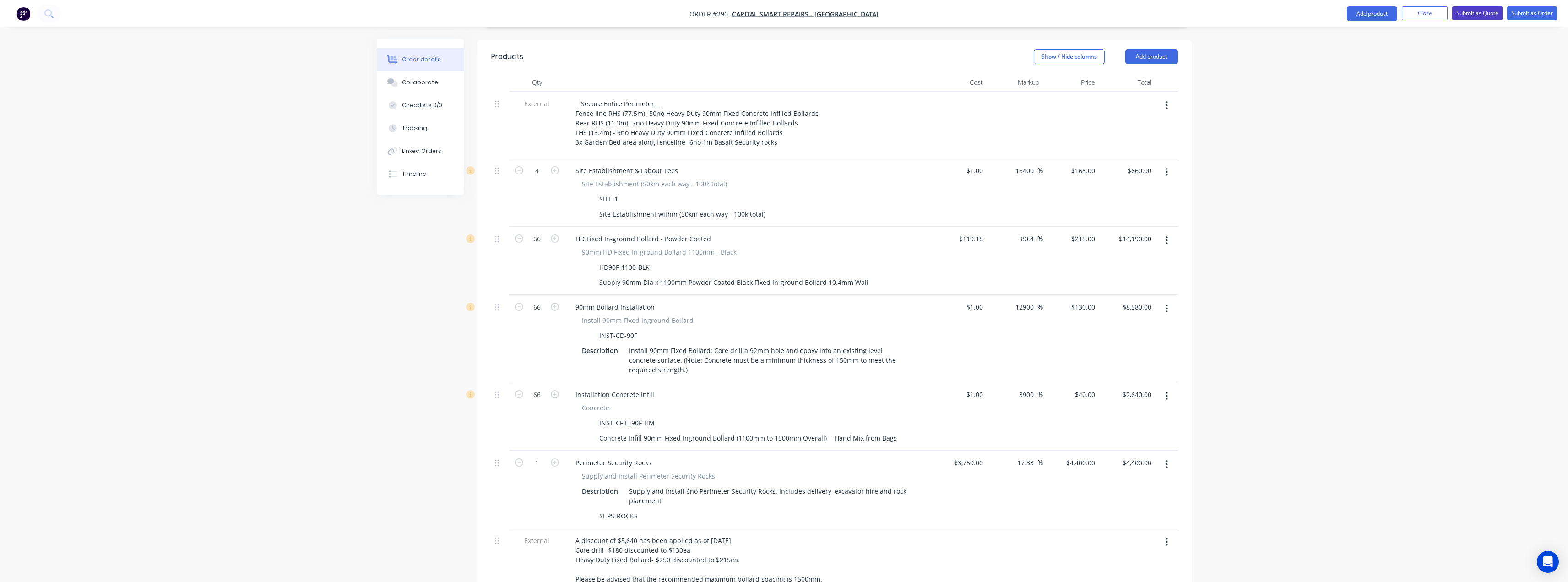
click at [1482, 15] on button "Submit as Quote" at bounding box center [1477, 13] width 51 height 13
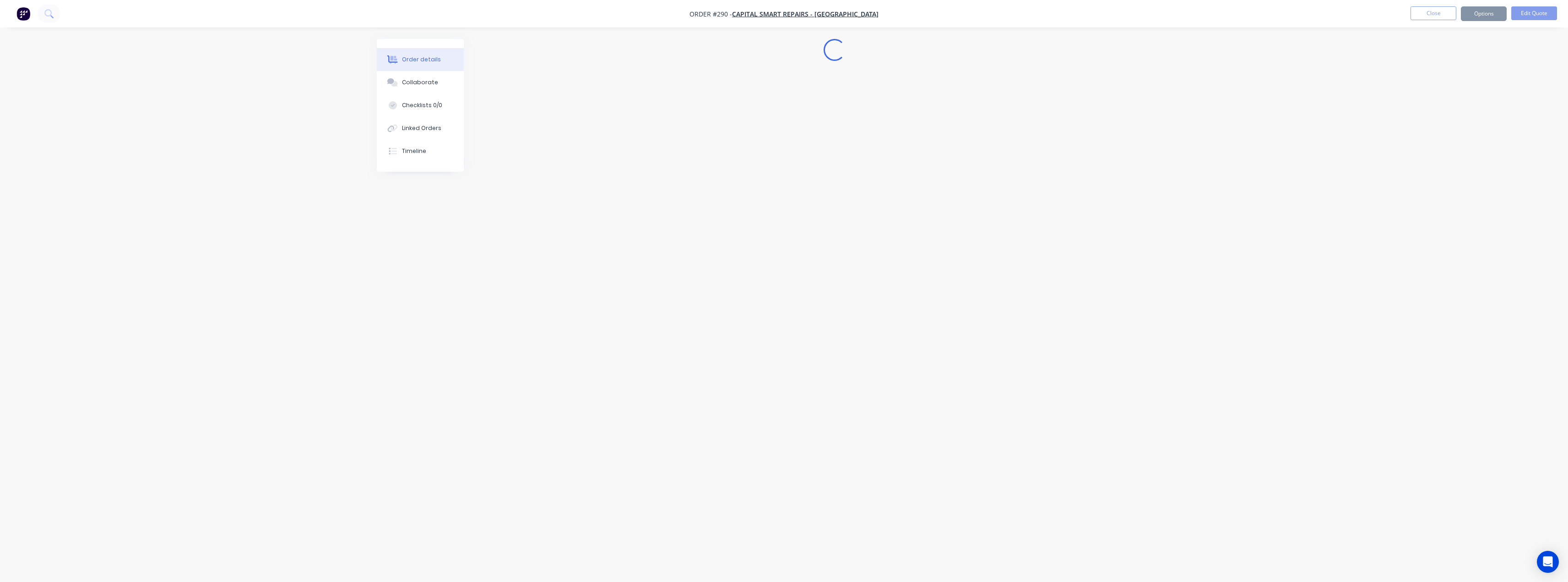
scroll to position [0, 0]
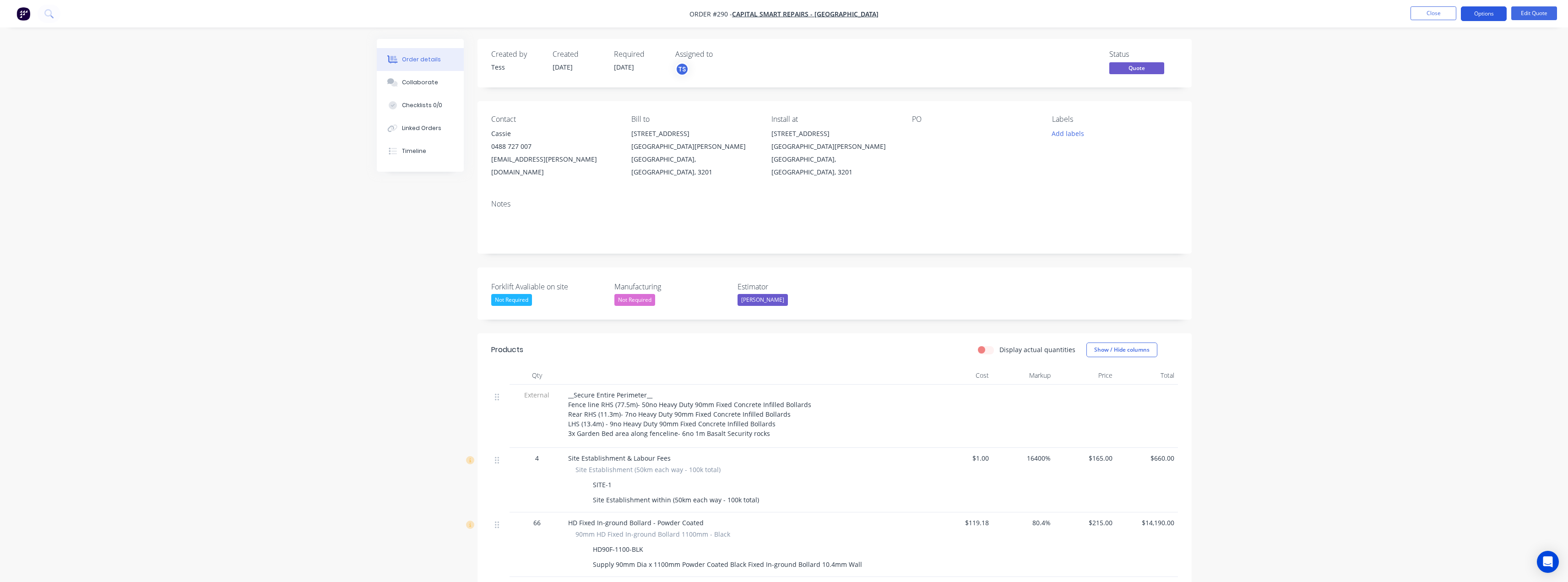
click at [1492, 15] on button "Options" at bounding box center [1484, 14] width 46 height 15
click at [1445, 163] on div "Duplicate" at bounding box center [1456, 166] width 84 height 13
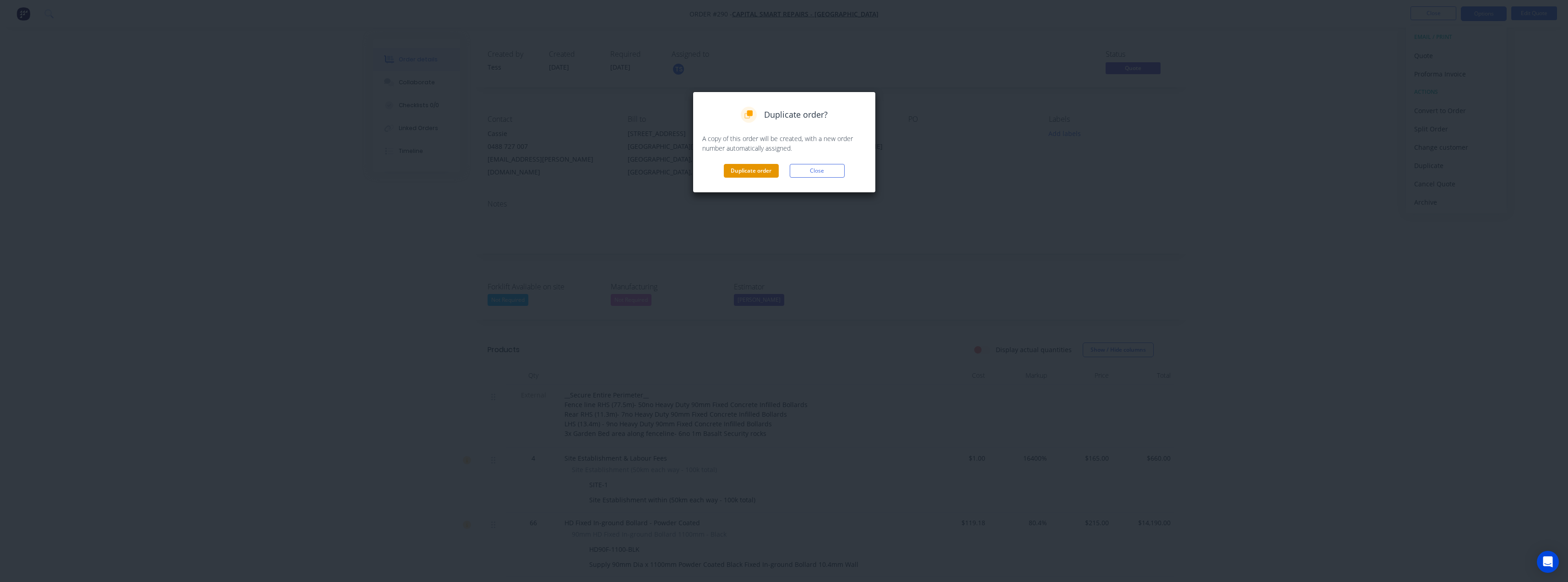
click at [758, 170] on button "Duplicate order" at bounding box center [752, 170] width 55 height 13
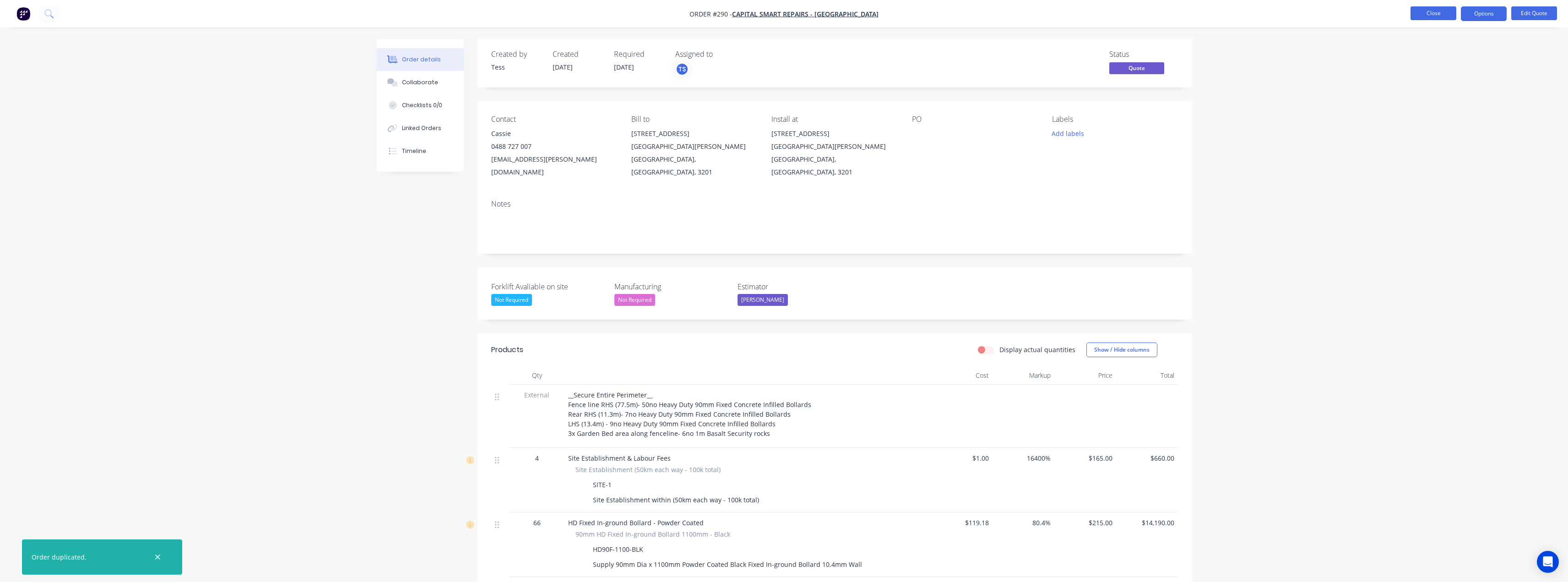
click at [1431, 13] on button "Close" at bounding box center [1433, 13] width 46 height 13
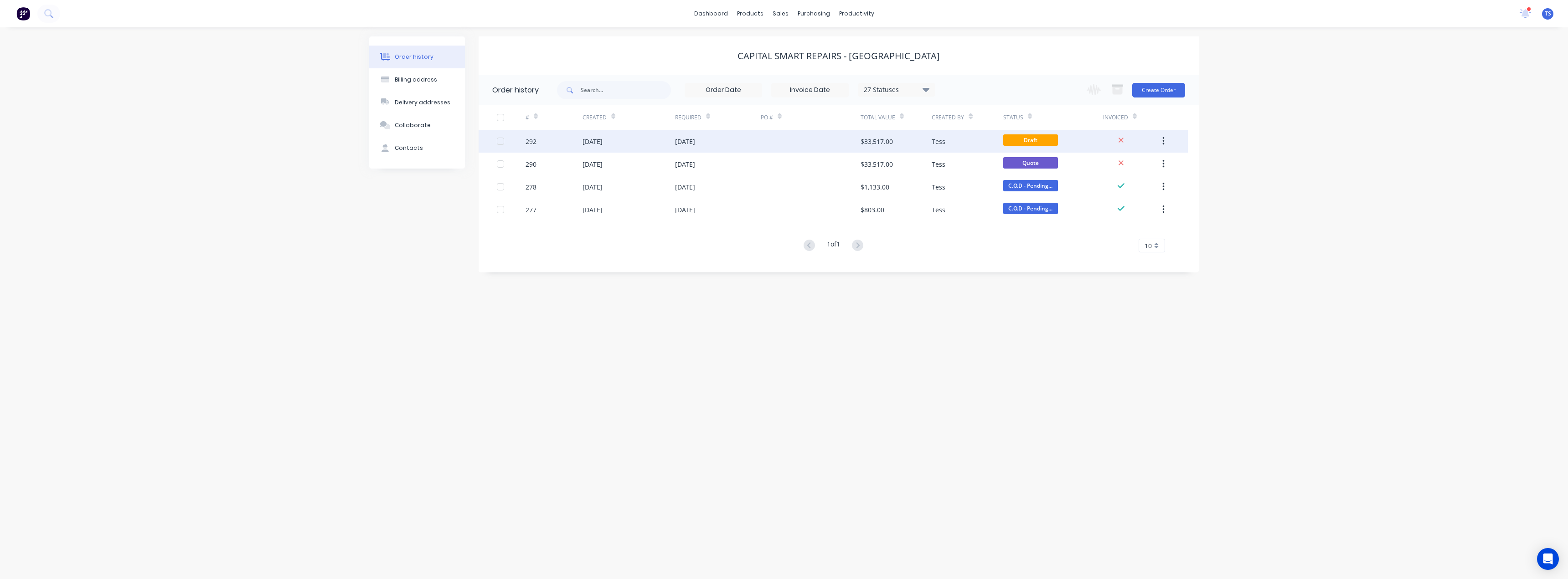
click at [646, 144] on div "27 Aug 2025" at bounding box center [629, 141] width 93 height 23
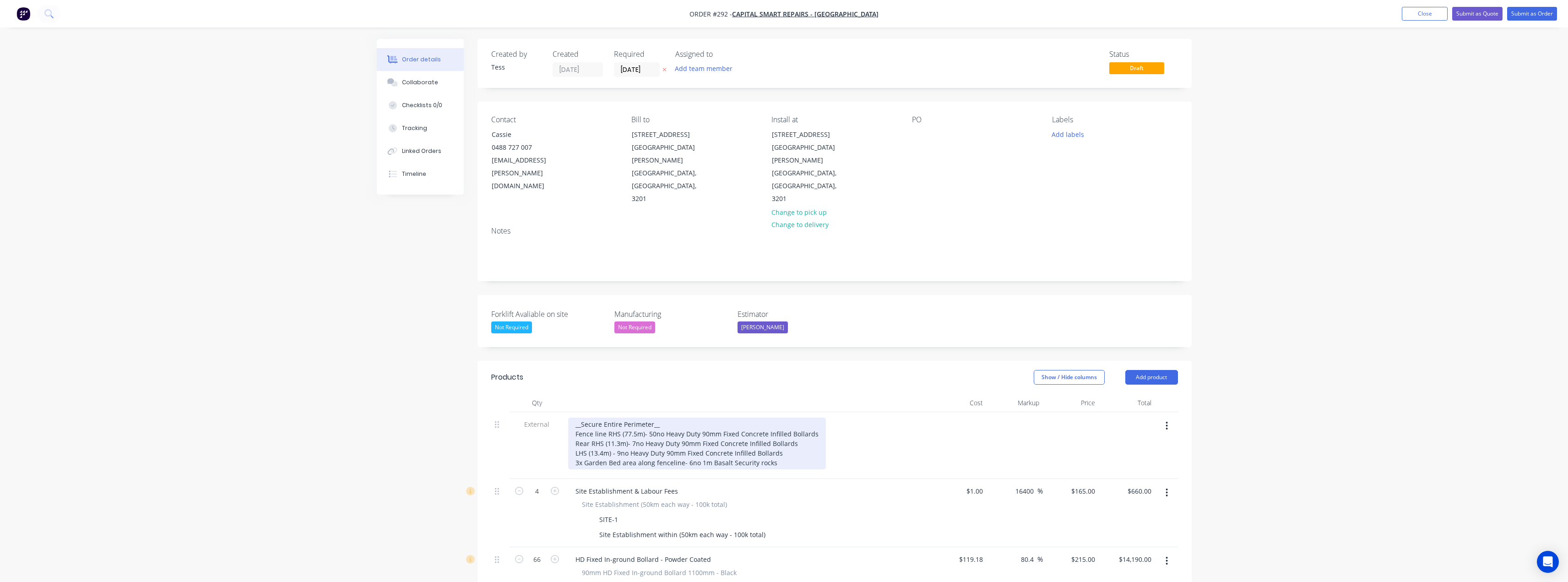
click at [653, 418] on div "__Secure Entire Perimeter__ Fence line RHS (77.5m)- 50no Heavy Duty 90mm Fixed …" at bounding box center [697, 443] width 258 height 52
click at [634, 418] on div "__Secure Entire Perimeter__ Fence line RHS (77.5m)- 50no Heavy Duty 90mm Fixed …" at bounding box center [697, 443] width 258 height 52
drag, startPoint x: 652, startPoint y: 385, endPoint x: 601, endPoint y: 384, distance: 51.0
click at [601, 418] on div "__Secure Entire Perimeter__ Fence line RHS (77.5m)- 50no Heavy Duty 90mm Fixed …" at bounding box center [697, 443] width 258 height 52
drag, startPoint x: 776, startPoint y: 425, endPoint x: 576, endPoint y: 399, distance: 201.7
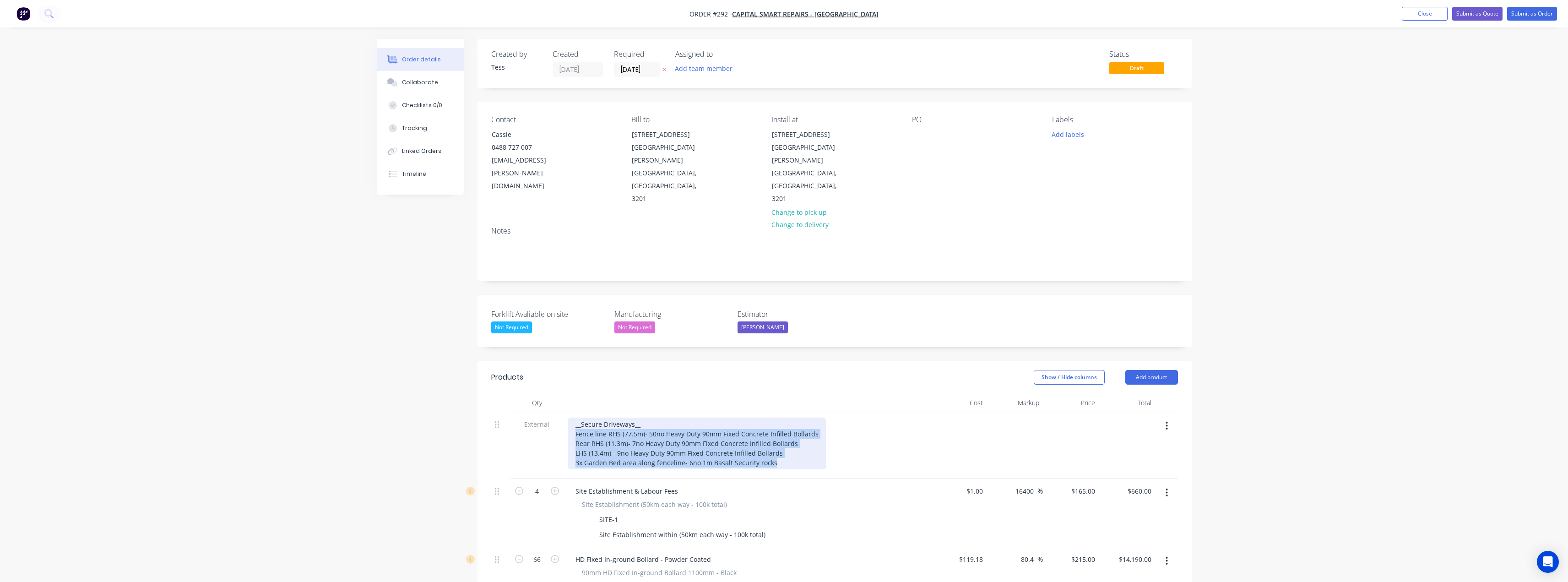
click at [576, 418] on div "__Secure Driveways__ Fence line RHS (77.5m)- 50no Heavy Duty 90mm Fixed Concret…" at bounding box center [697, 443] width 258 height 52
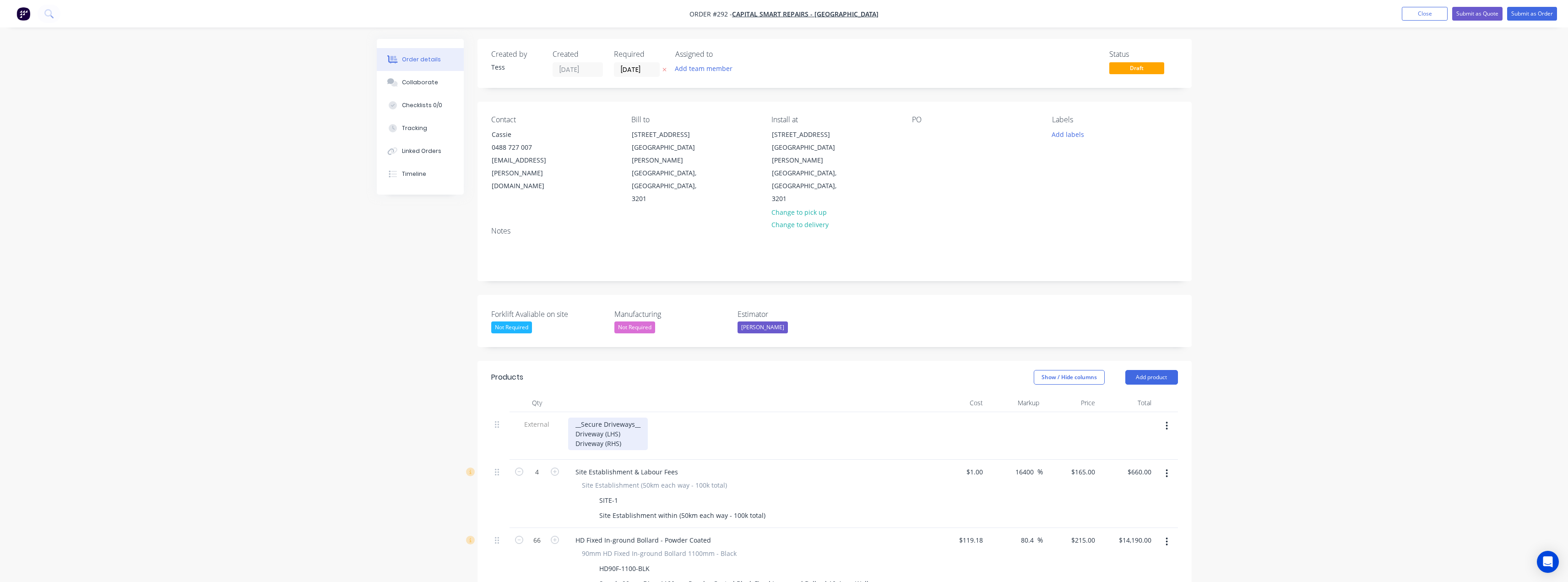
click at [633, 418] on div "__Secure Driveways__ Driveway (LHS) Driveway (RHS)" at bounding box center [608, 434] width 79 height 32
click at [632, 418] on div "__Secure Driveways__ Driveway (LHS) 6100mm Driveway (RHS)" at bounding box center [612, 434] width 88 height 32
click at [645, 418] on div "__Secure Driveways__ Driveway (LHS) 6100mm Driveway (RHS) 6100mm" at bounding box center [613, 434] width 89 height 32
click at [654, 418] on div "__Secure Driveways__ Driveway (LHS) 6100mm Driveway (RHS) 6100mm" at bounding box center [613, 434] width 89 height 32
click at [521, 467] on icon "button" at bounding box center [519, 472] width 8 height 8
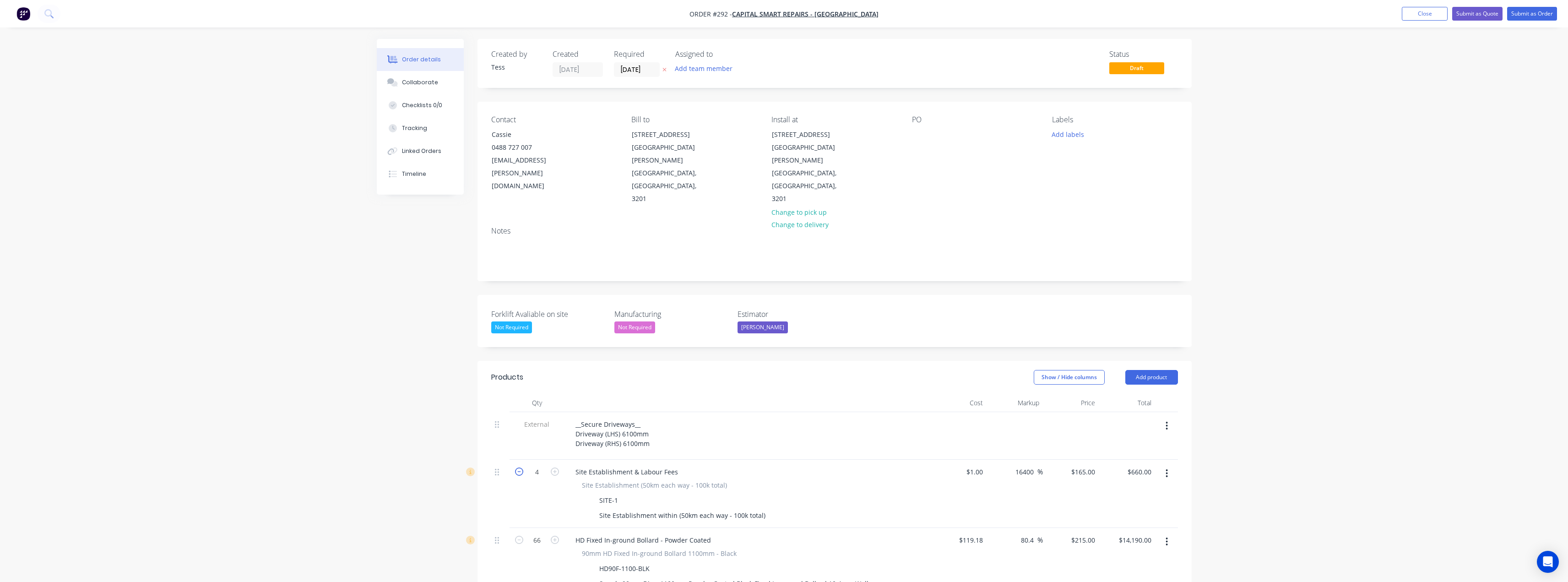
type input "3"
type input "$495.00"
click at [521, 467] on icon "button" at bounding box center [519, 472] width 8 height 8
type input "2"
type input "$330.00"
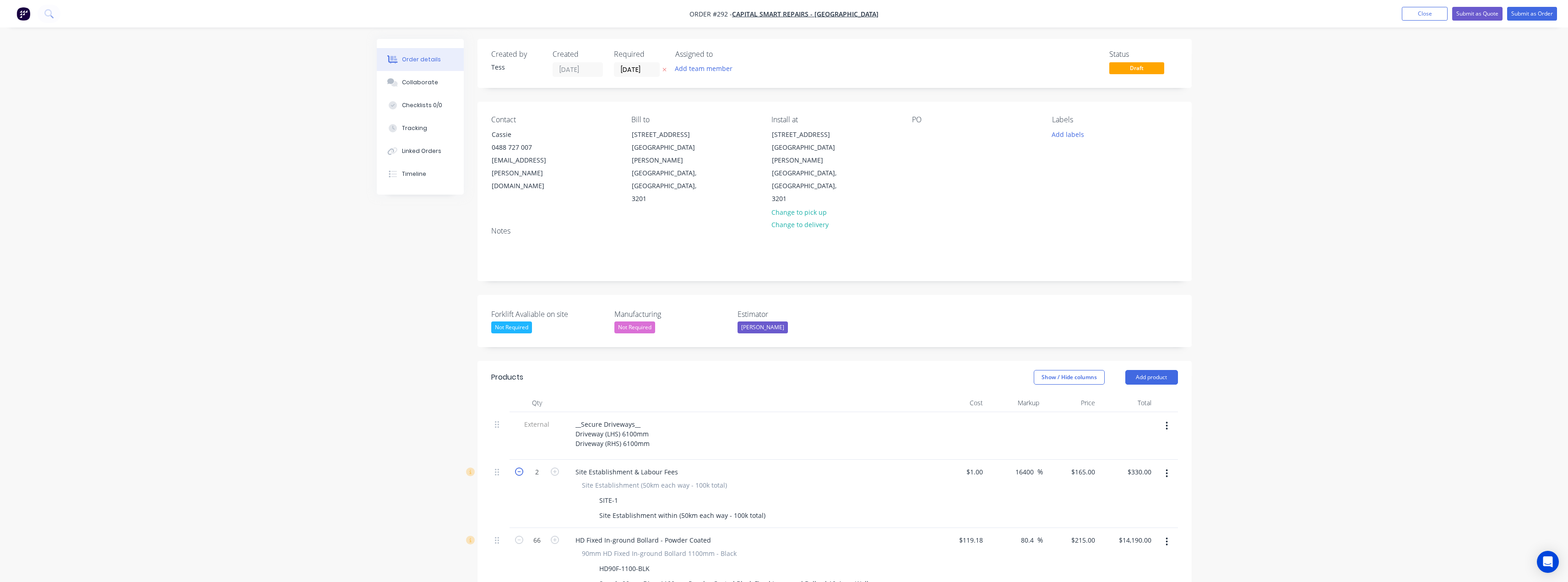
click at [521, 467] on icon "button" at bounding box center [519, 472] width 8 height 8
type input "1"
type input "$165.00"
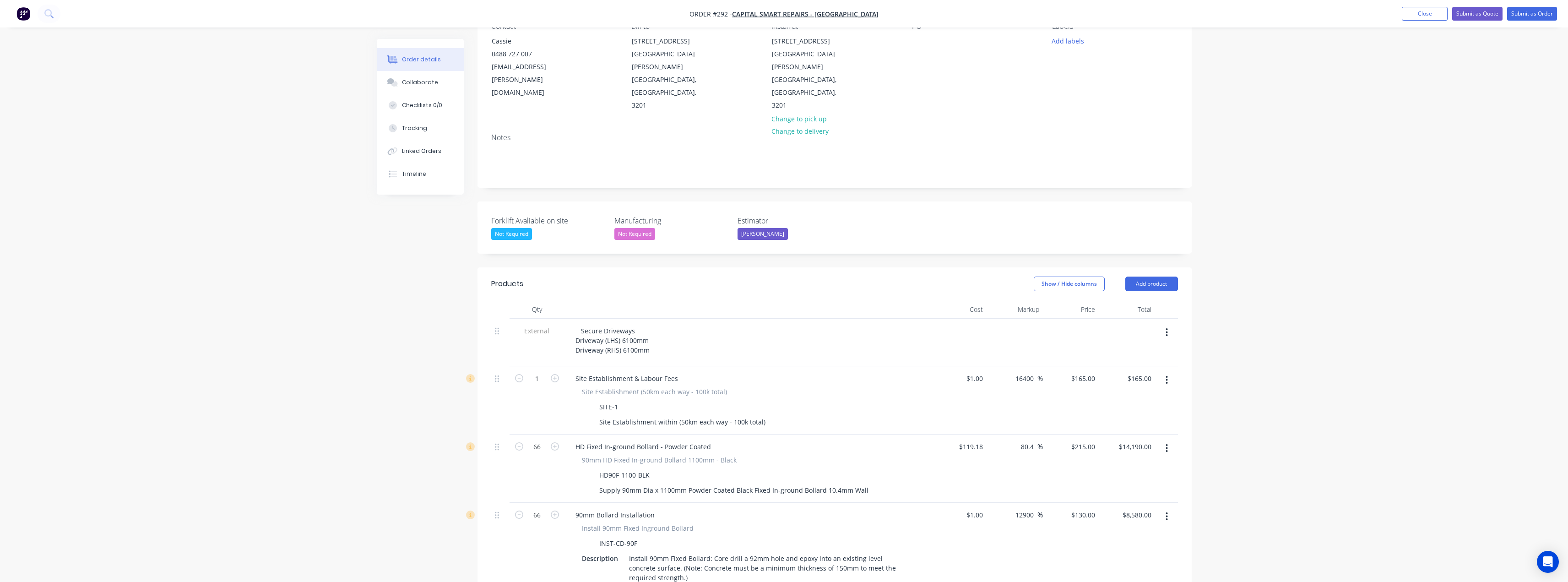
scroll to position [137, 0]
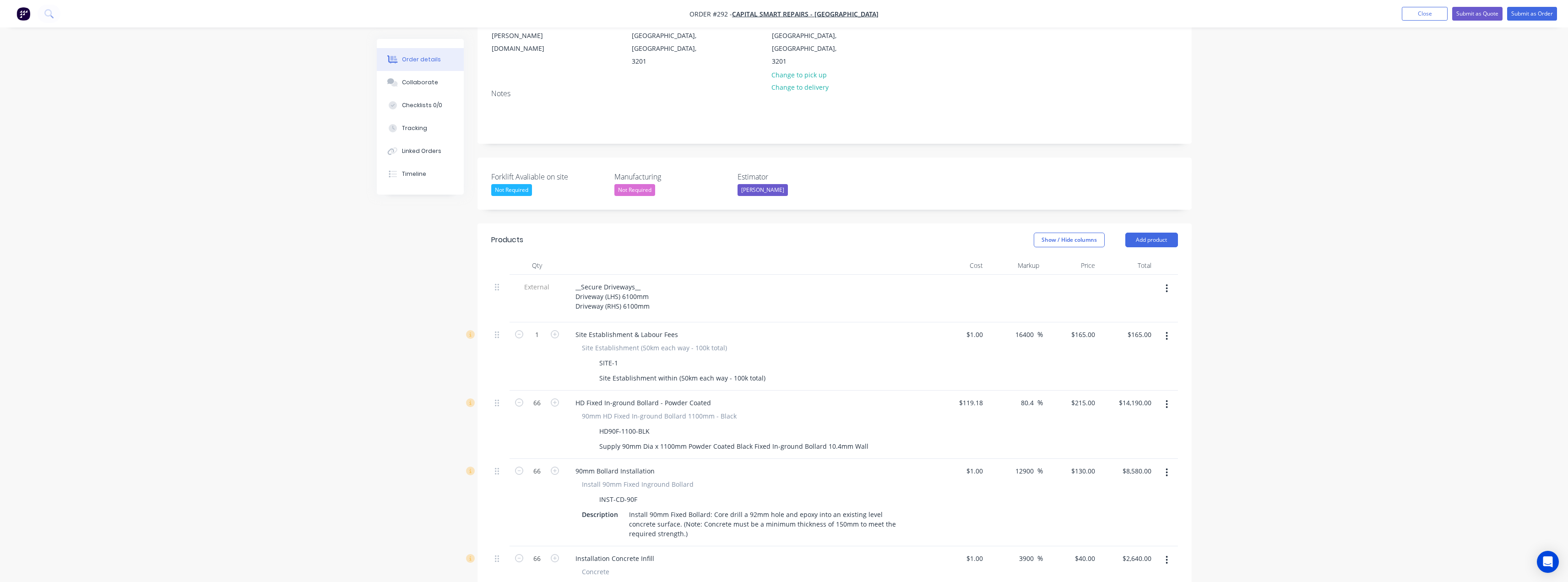
click at [1169, 396] on button "button" at bounding box center [1167, 404] width 22 height 16
click at [1107, 477] on div "Delete" at bounding box center [1134, 484] width 71 height 13
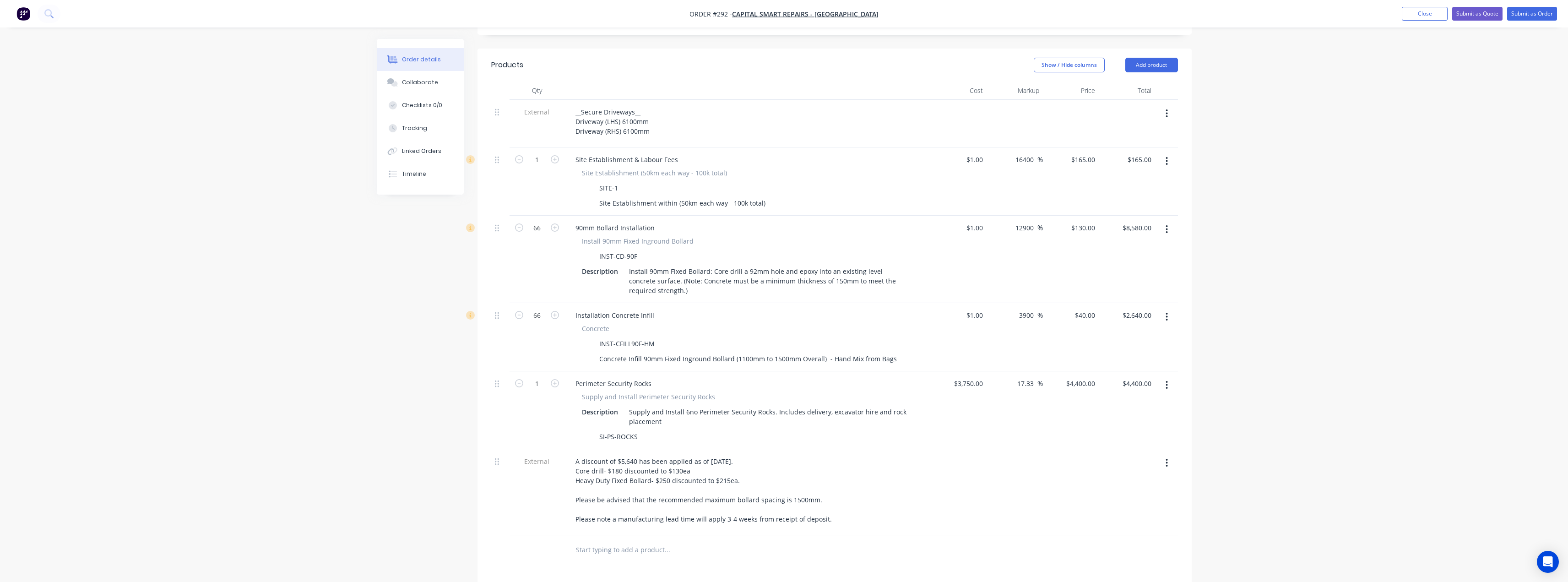
scroll to position [321, 0]
click at [637, 533] on input "text" at bounding box center [667, 542] width 183 height 18
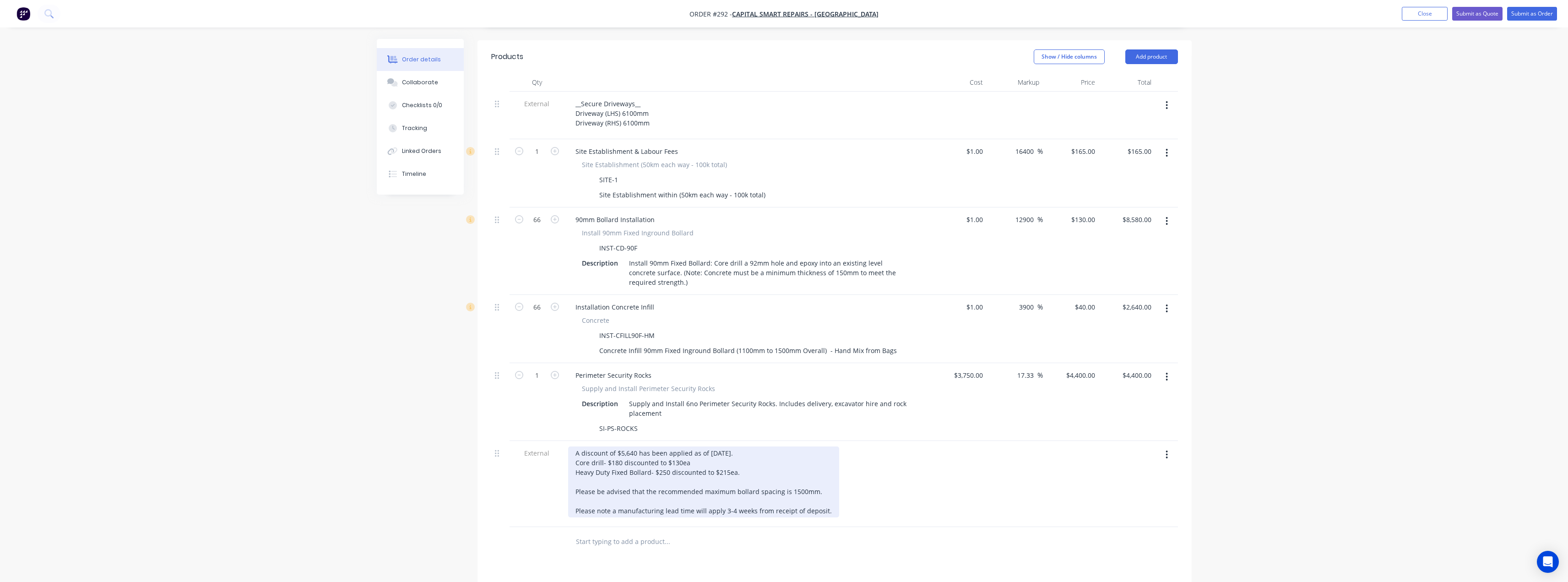
click at [628, 447] on div "A discount of $5,640 has been applied as of 27/08/2025. Core drill- $180 discou…" at bounding box center [704, 482] width 271 height 71
click at [607, 447] on div "A discount of $5,640 has been applied as of 27/08/2025. Core drill- $180 discou…" at bounding box center [704, 482] width 271 height 71
click at [686, 447] on div "A discount of $5,640 has been applied as of 27/08/2025. Core drill- $180 discou…" at bounding box center [704, 482] width 271 height 71
click at [756, 447] on div "A discount of $5,640 has been applied as of 27/08/2025. Core drill- $180 discou…" at bounding box center [704, 482] width 271 height 71
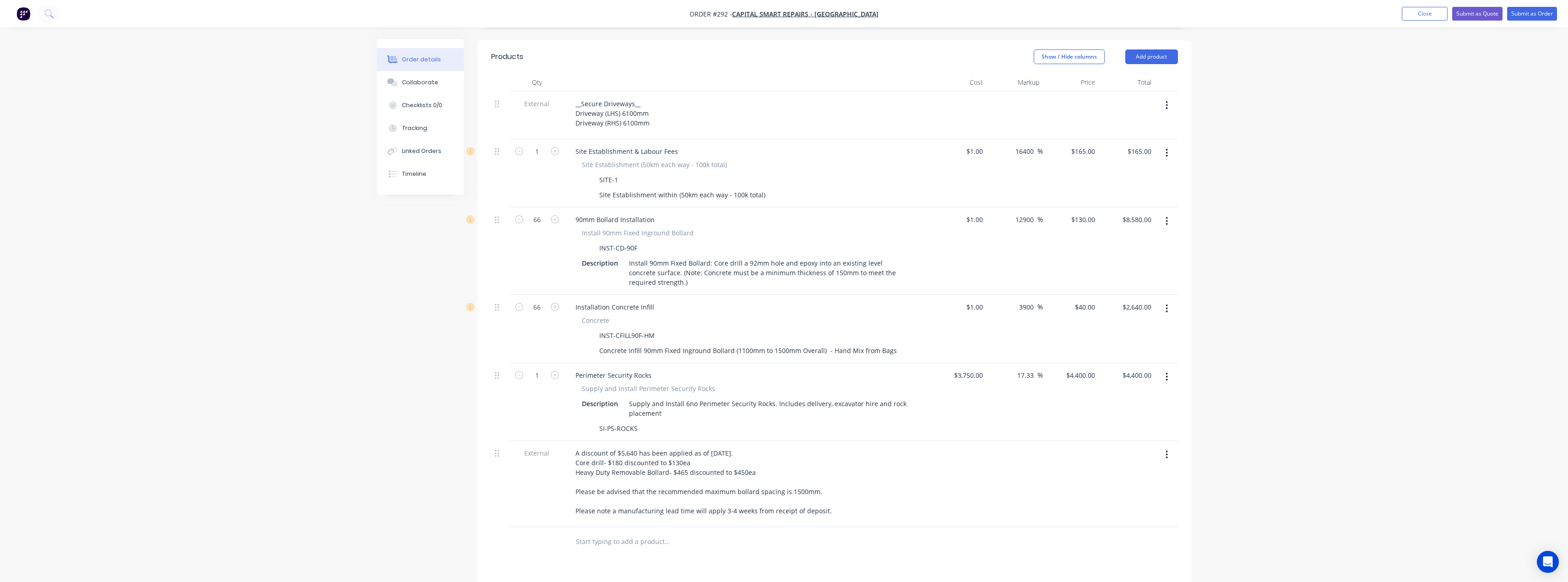
click at [1165, 368] on button "button" at bounding box center [1167, 377] width 22 height 16
click at [1110, 449] on div "Delete" at bounding box center [1134, 456] width 71 height 13
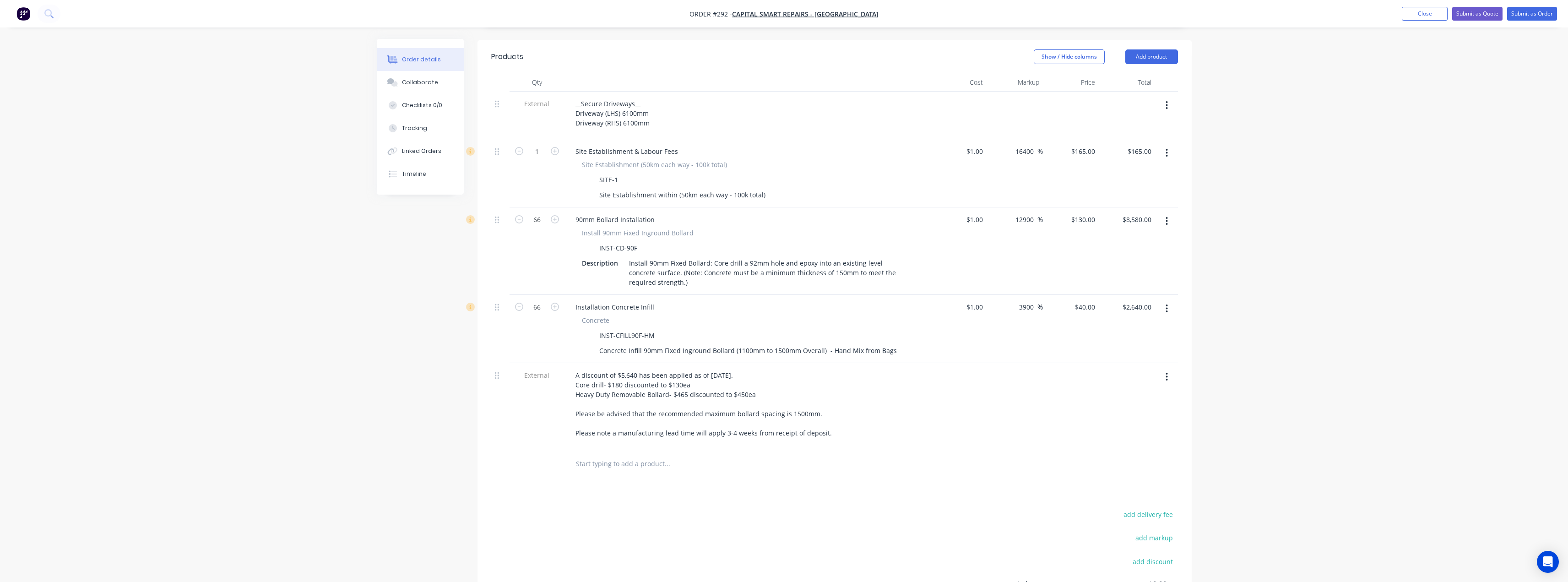
click at [1166, 304] on icon "button" at bounding box center [1167, 309] width 2 height 10
drag, startPoint x: 1122, startPoint y: 346, endPoint x: 907, endPoint y: 222, distance: 248.2
click at [1121, 381] on div "Delete" at bounding box center [1134, 388] width 71 height 13
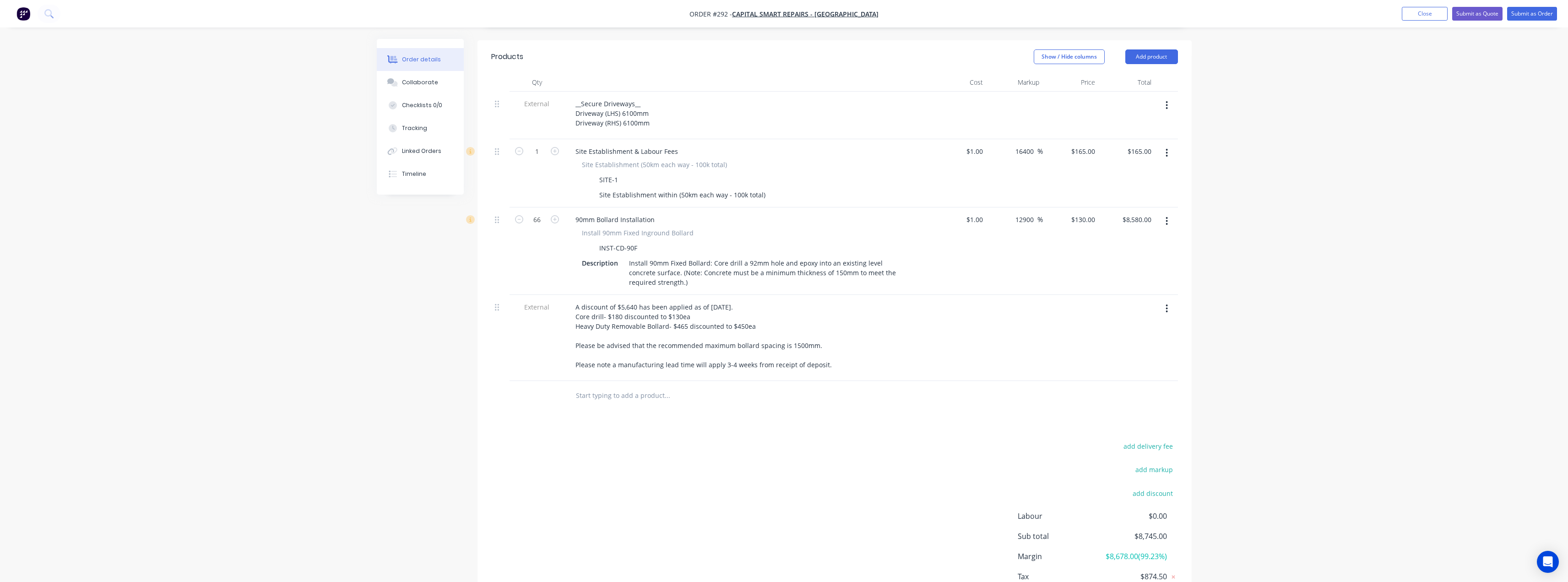
click at [615, 387] on input "text" at bounding box center [667, 395] width 183 height 18
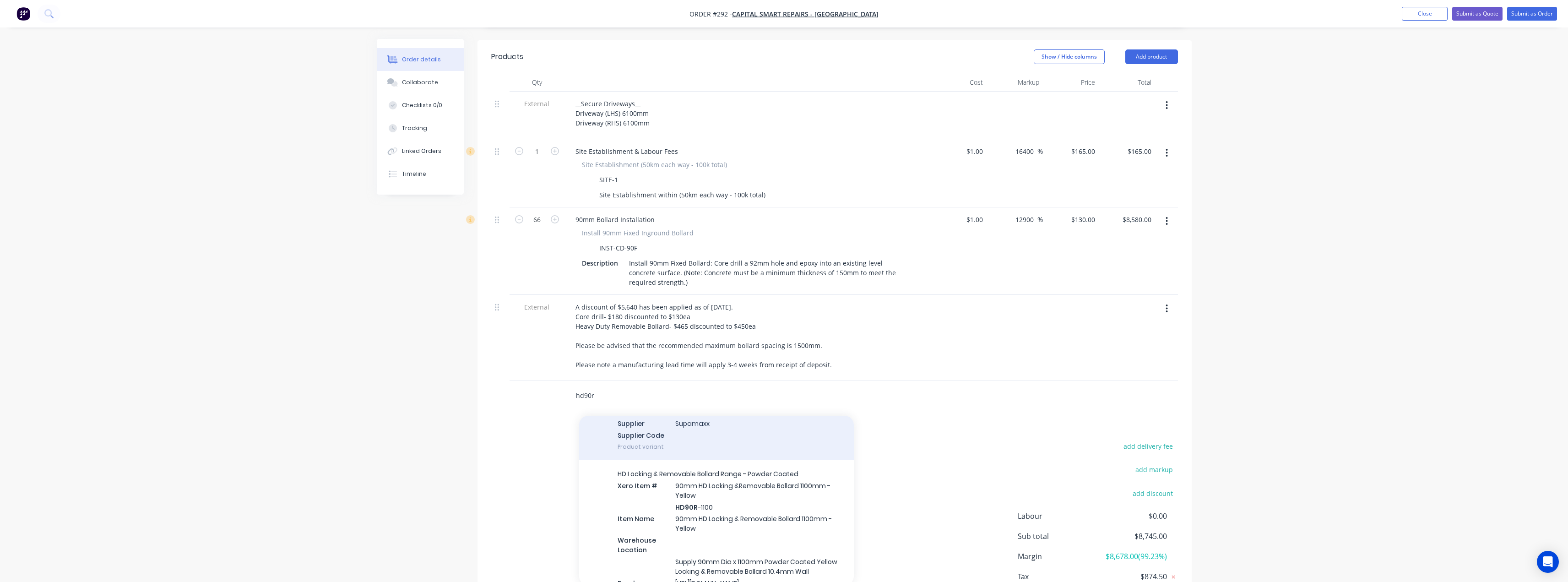
scroll to position [412, 0]
type input "hd90r"
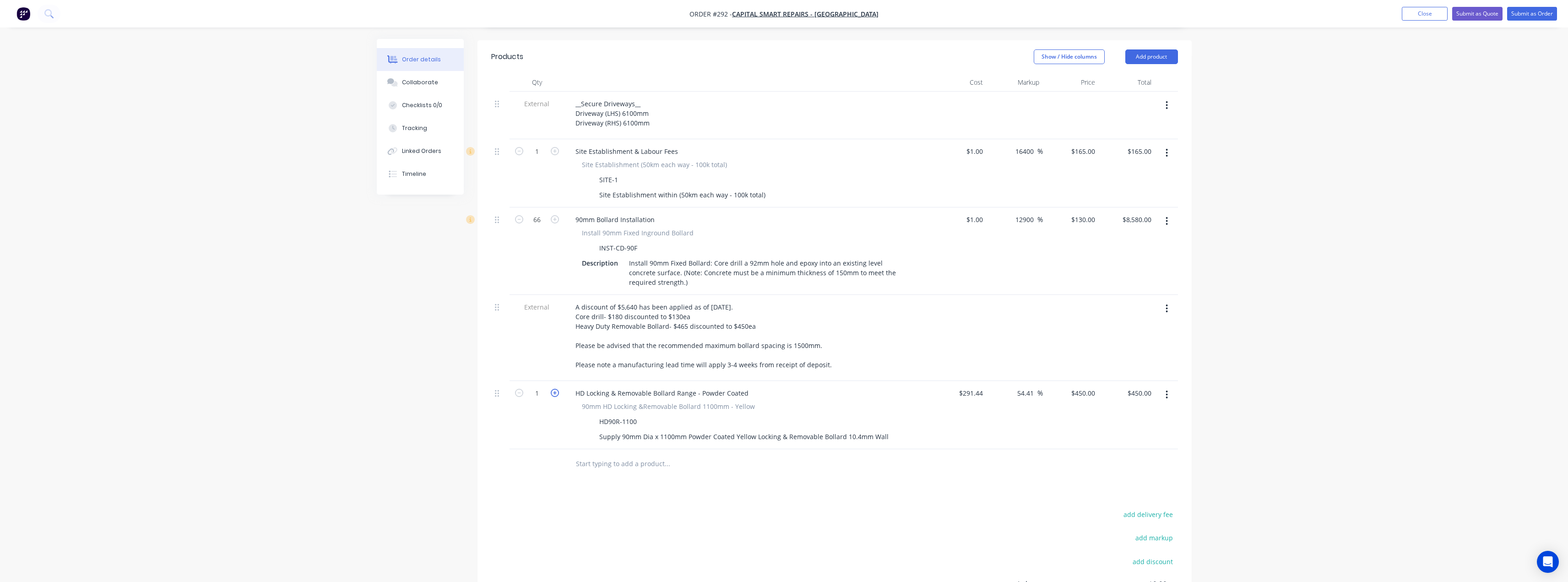
click at [554, 389] on icon "button" at bounding box center [555, 393] width 8 height 8
type input "2"
type input "$900.00"
click at [554, 389] on icon "button" at bounding box center [555, 393] width 8 height 8
type input "3"
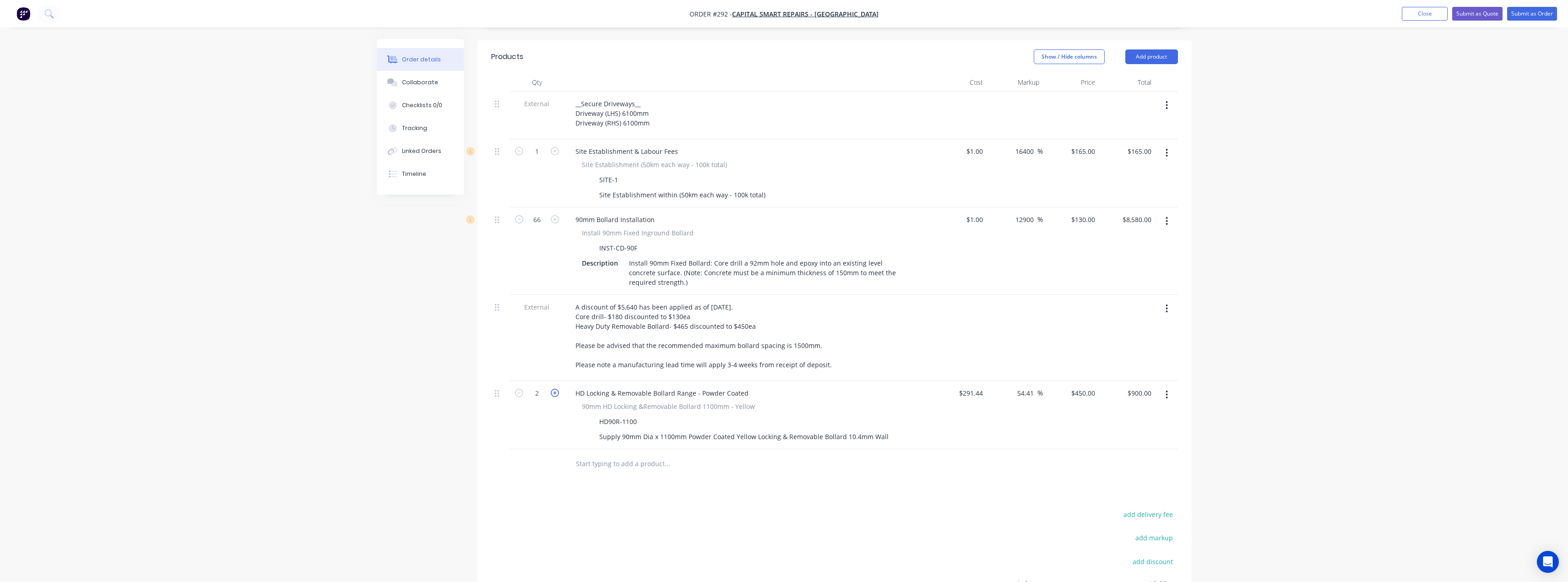
type input "$1,350.00"
click at [554, 389] on icon "button" at bounding box center [555, 393] width 8 height 8
type input "4"
type input "$1,800.00"
click at [554, 389] on icon "button" at bounding box center [555, 393] width 8 height 8
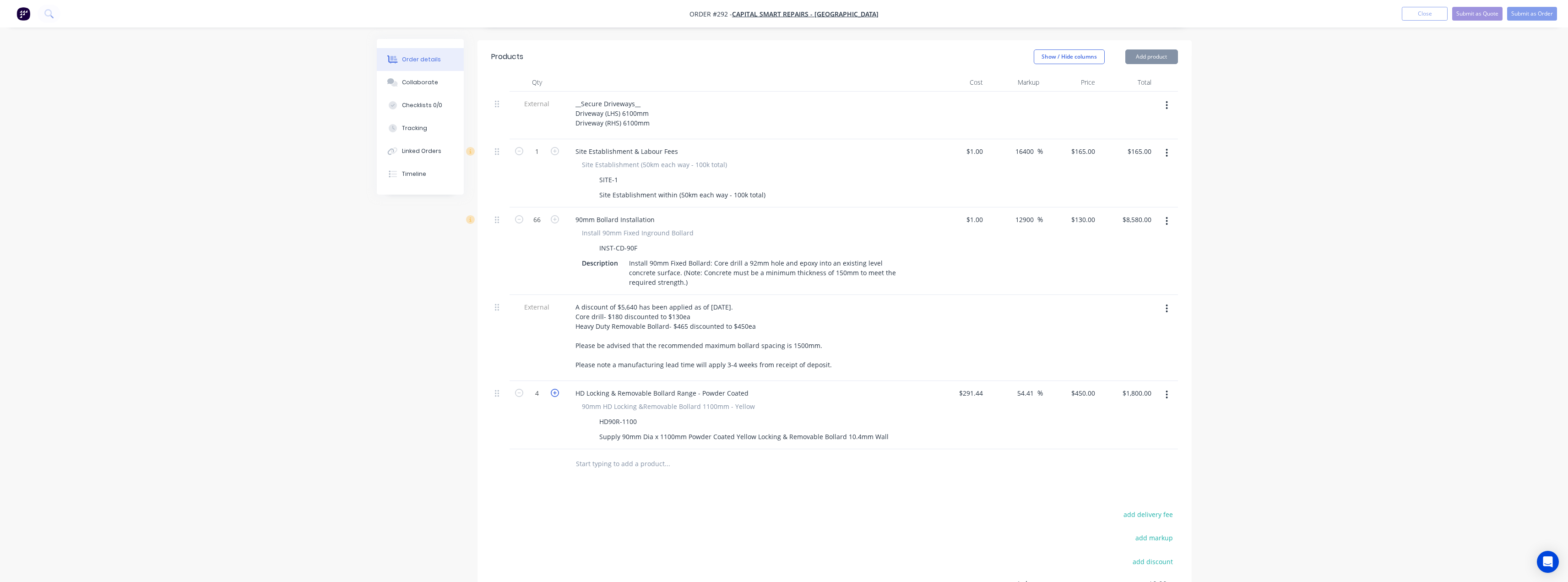
type input "5"
type input "$2,250.00"
click at [554, 389] on icon "button" at bounding box center [555, 393] width 8 height 8
type input "6"
type input "$2,700.00"
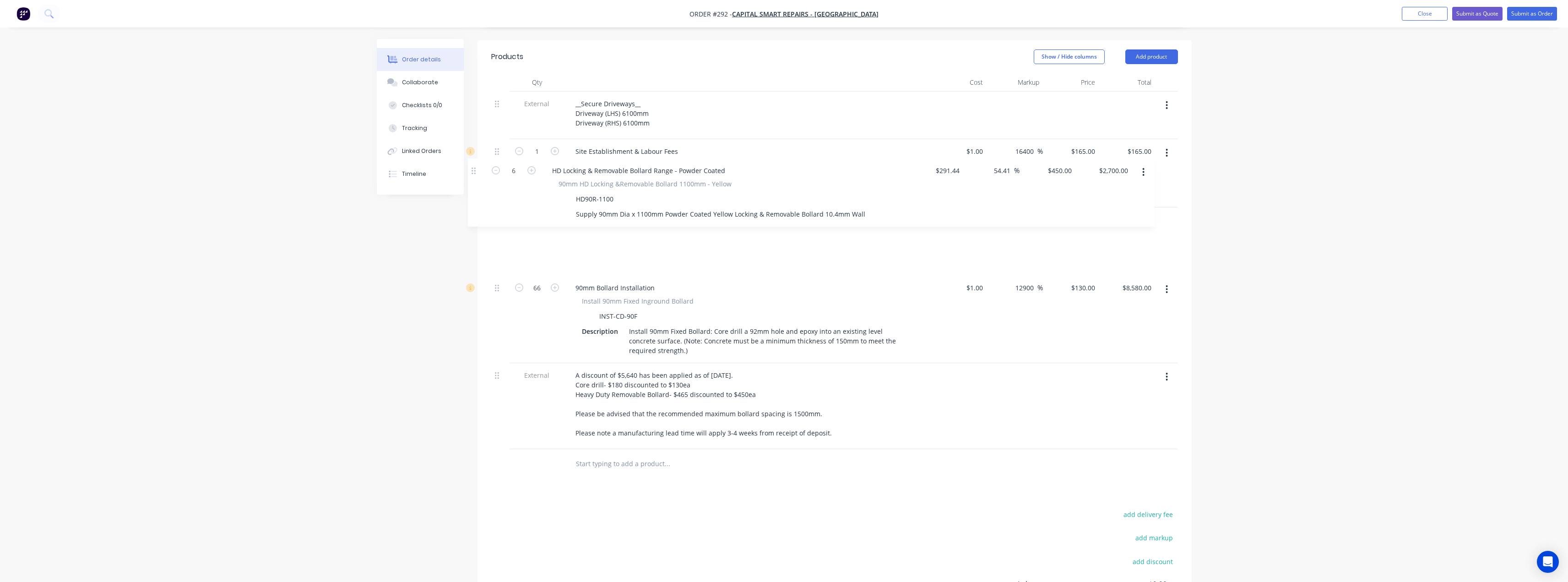
drag, startPoint x: 497, startPoint y: 354, endPoint x: 474, endPoint y: 168, distance: 187.4
click at [474, 168] on div "Order details Collaborate Checklists 0/0 Tracking Linked Orders Timeline Order …" at bounding box center [784, 216] width 833 height 994
click at [599, 455] on input "text" at bounding box center [667, 463] width 183 height 18
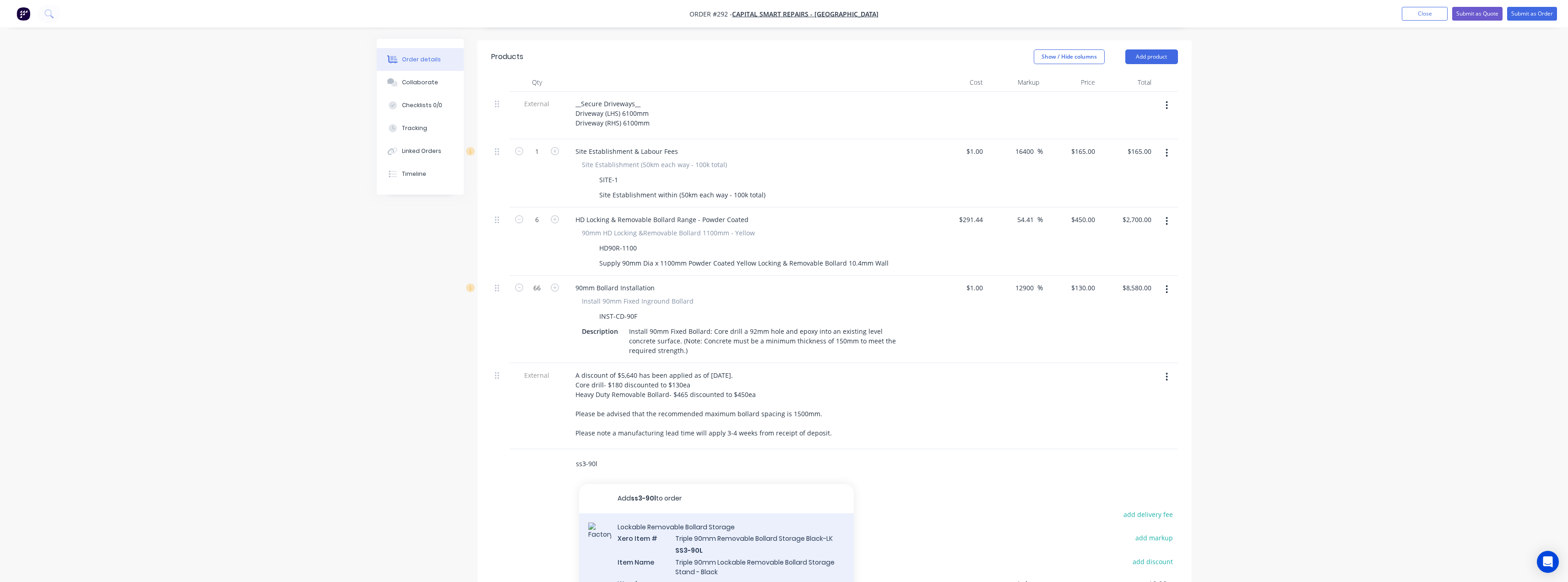
type input "ss3-90l"
click at [735, 513] on div "Lockable Removable Bollard Storage Xero Item # Triple 90mm Removable Bollard St…" at bounding box center [717, 587] width 275 height 148
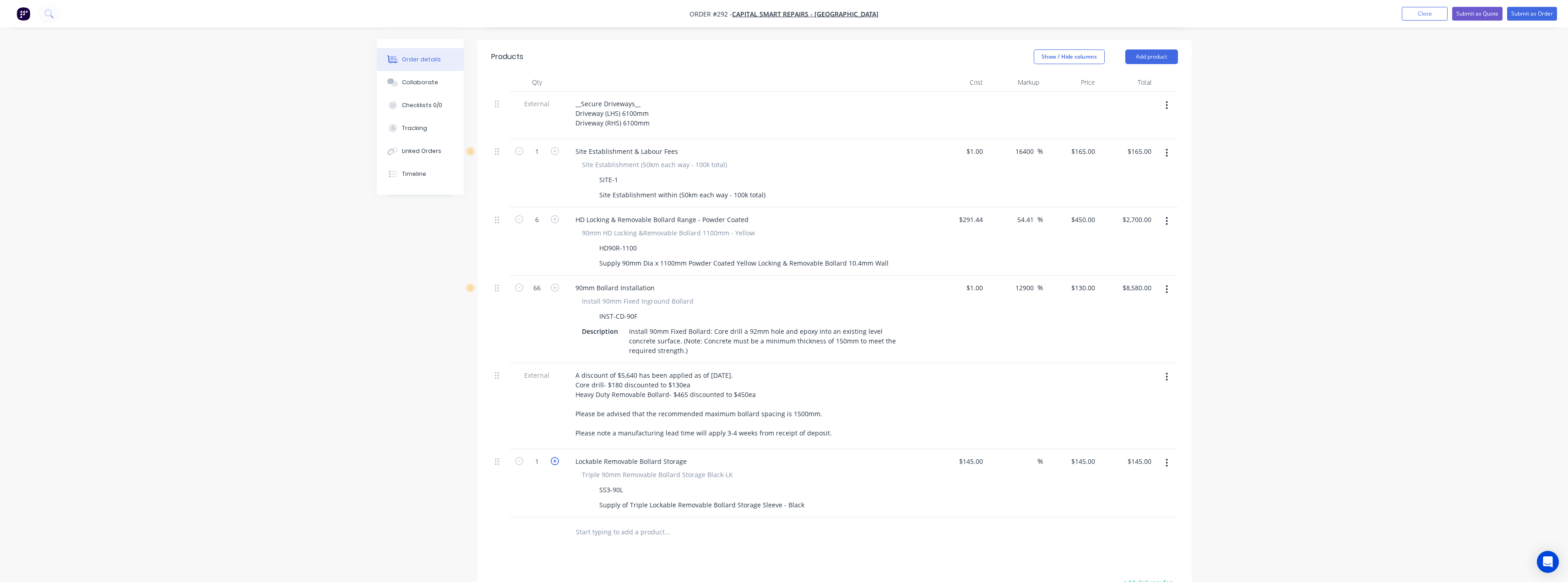
click at [555, 457] on icon "button" at bounding box center [555, 461] width 8 height 8
type input "2"
type input "$290.00"
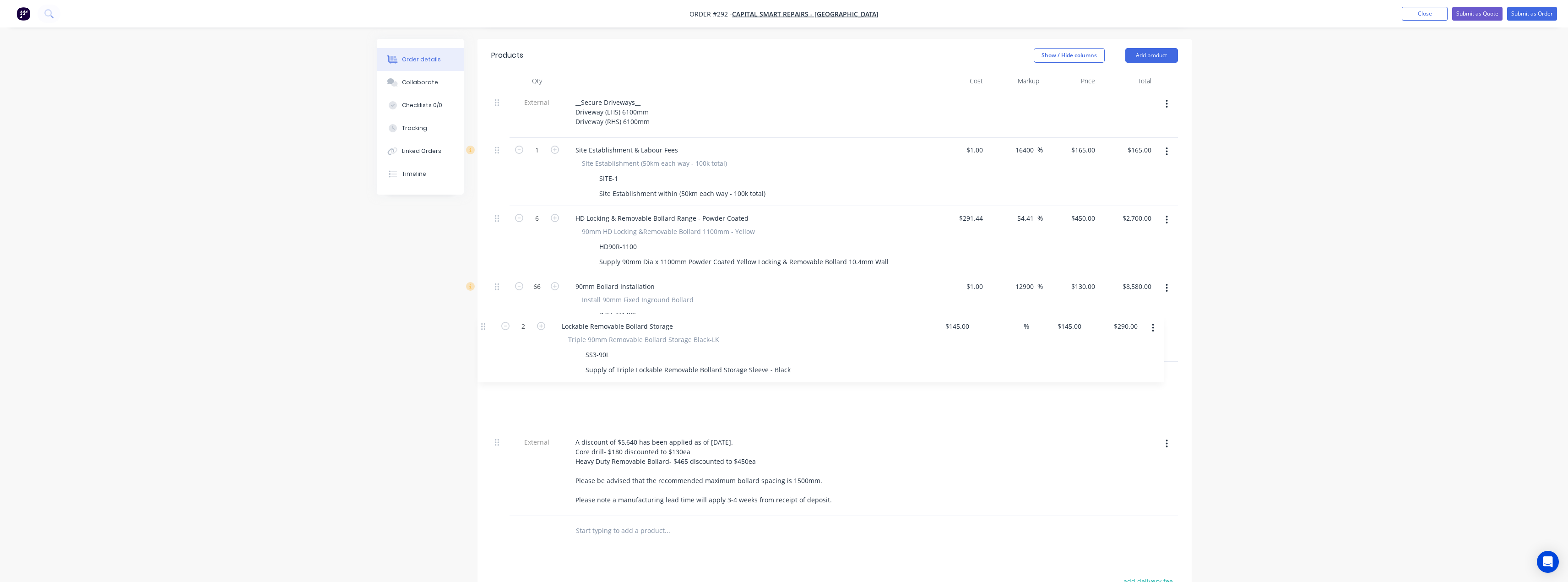
drag, startPoint x: 498, startPoint y: 424, endPoint x: 483, endPoint y: 325, distance: 100.1
click at [483, 325] on div "Qty Cost Markup Price Total External __Secure Driveways__ Driveway (LHS) 6100mm…" at bounding box center [835, 309] width 714 height 474
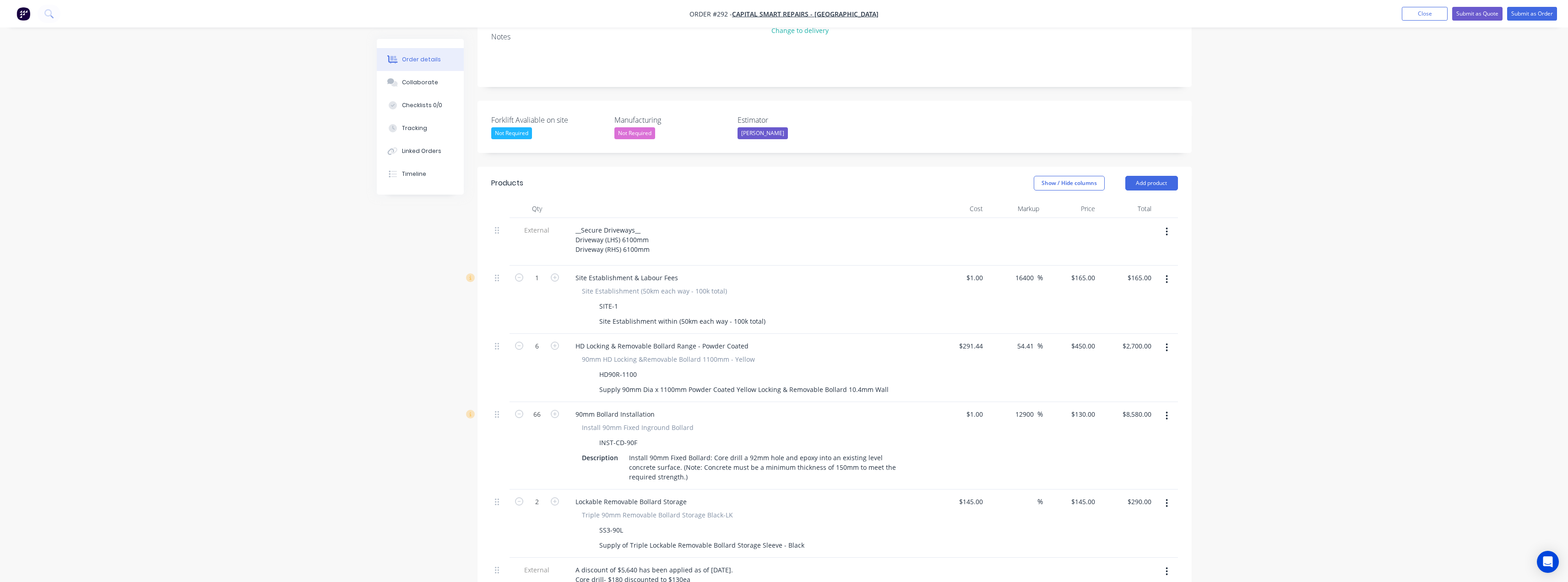
scroll to position [185, 0]
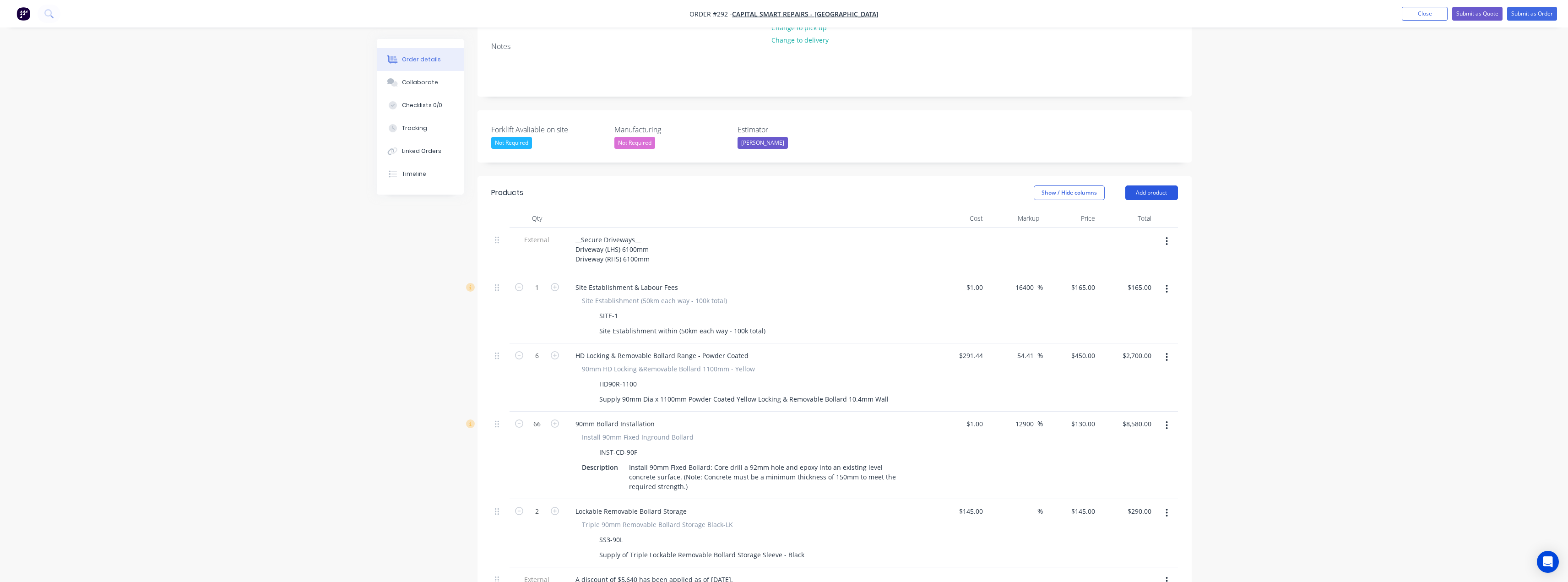
click at [1150, 185] on button "Add product" at bounding box center [1152, 193] width 53 height 15
click at [1140, 209] on div "Product catalogue" at bounding box center [1134, 216] width 71 height 13
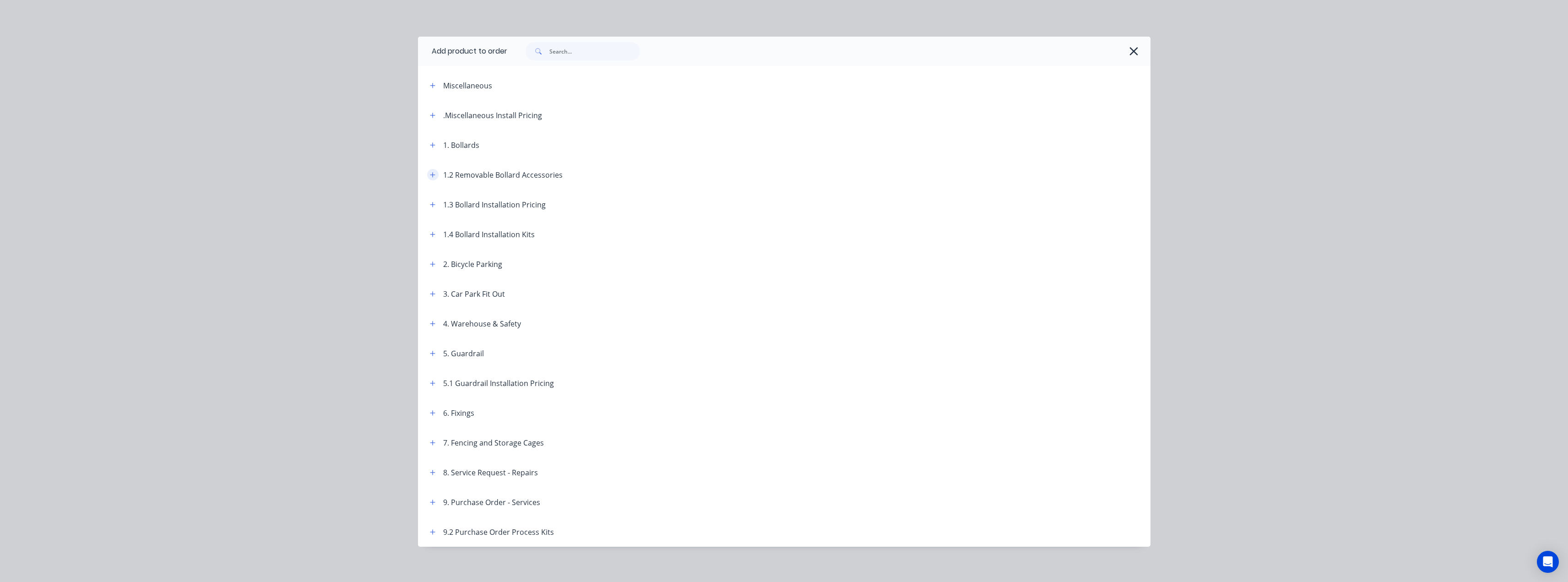
click at [430, 175] on icon "button" at bounding box center [432, 174] width 5 height 5
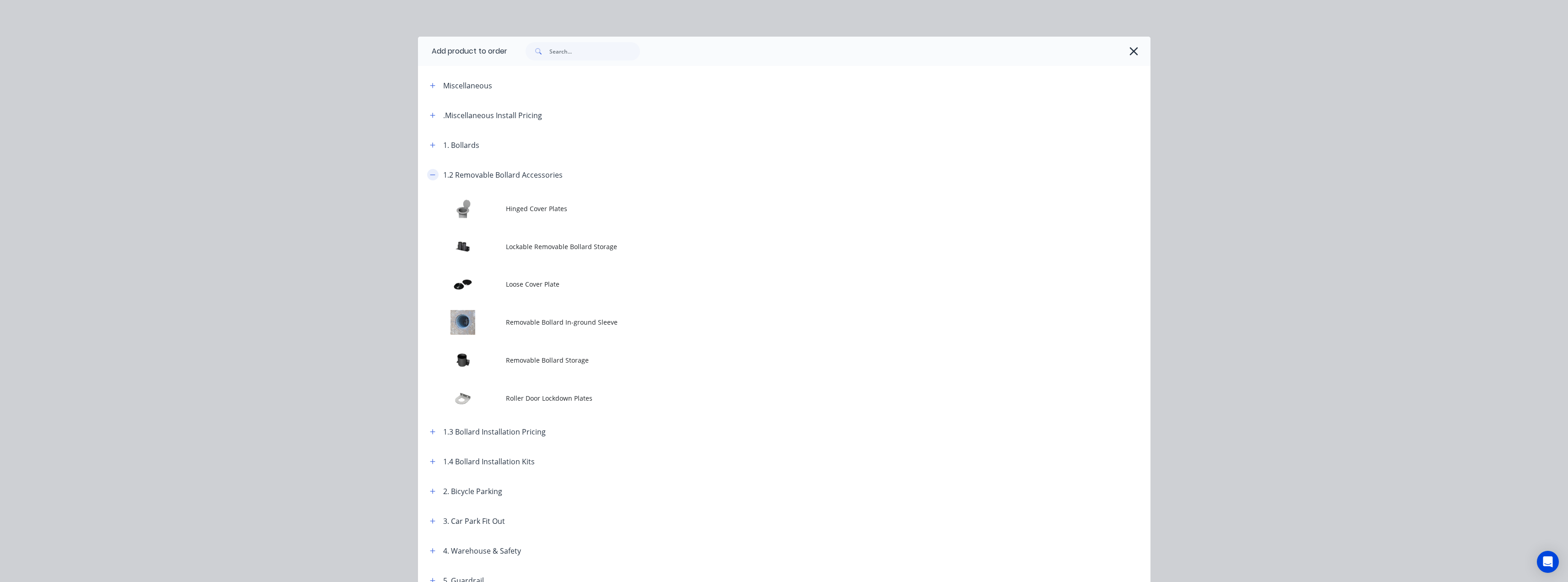
click at [432, 174] on icon "button" at bounding box center [432, 175] width 5 height 7
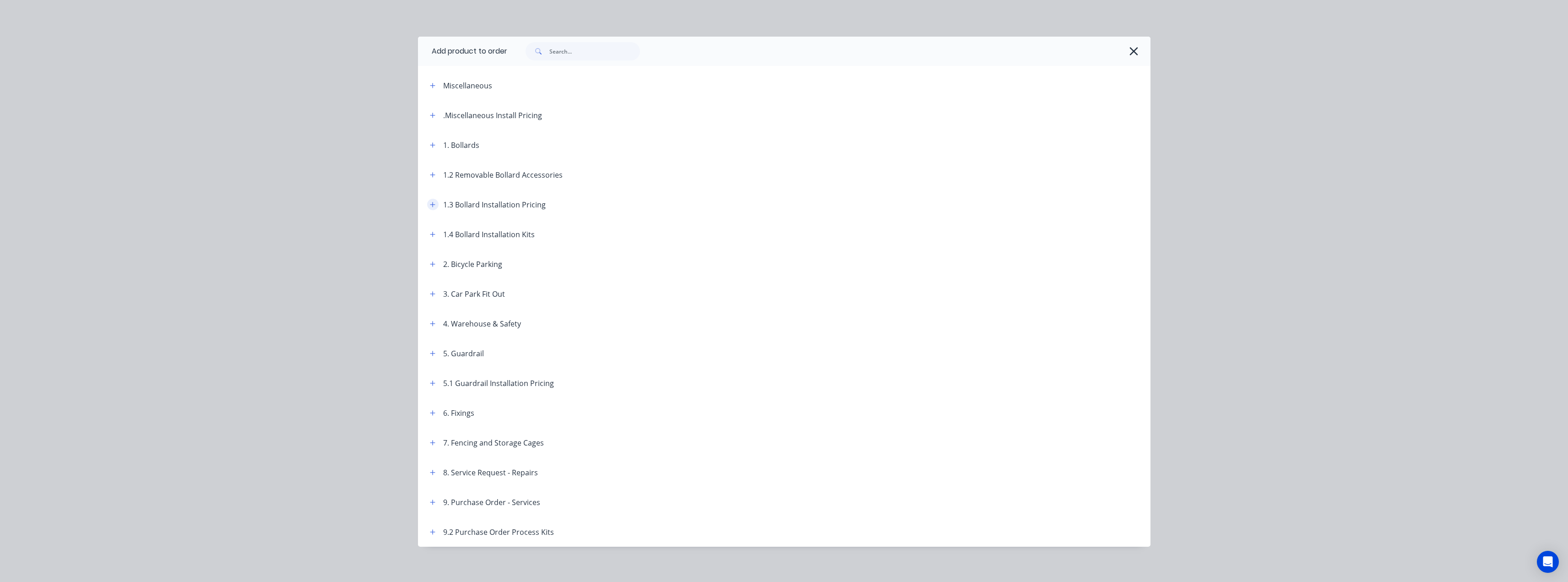
click at [427, 202] on button "button" at bounding box center [432, 204] width 11 height 11
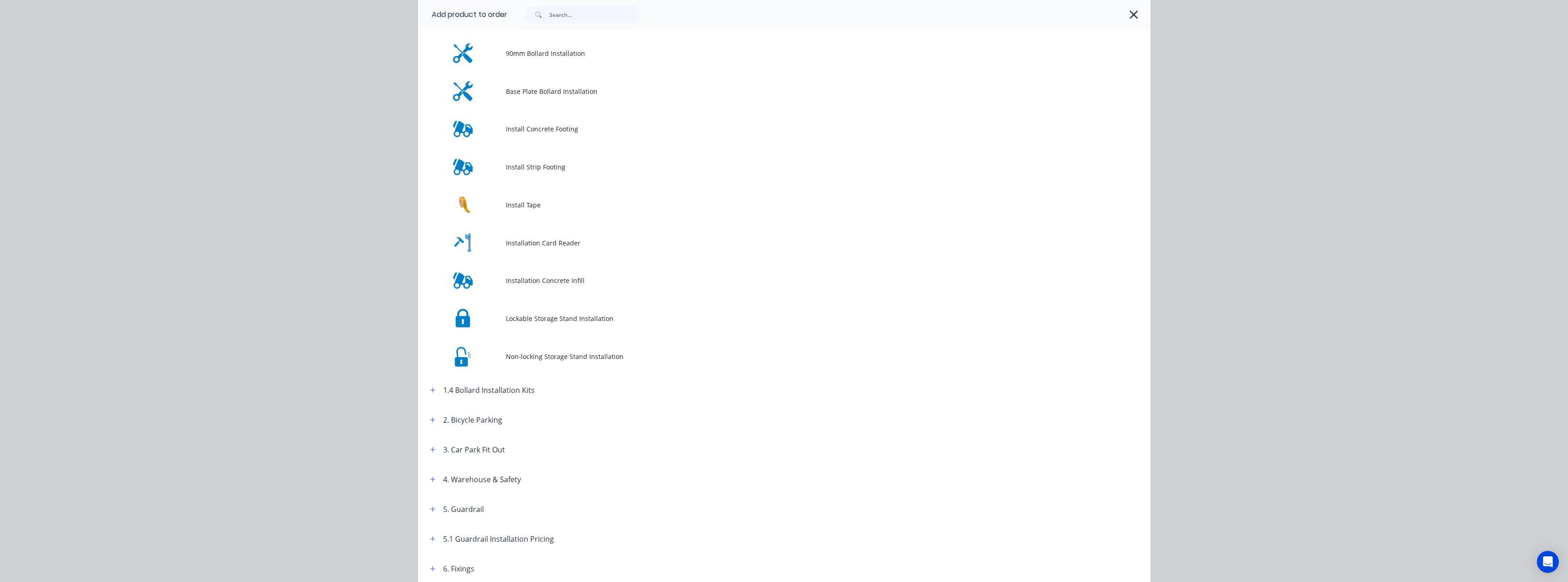
scroll to position [412, 0]
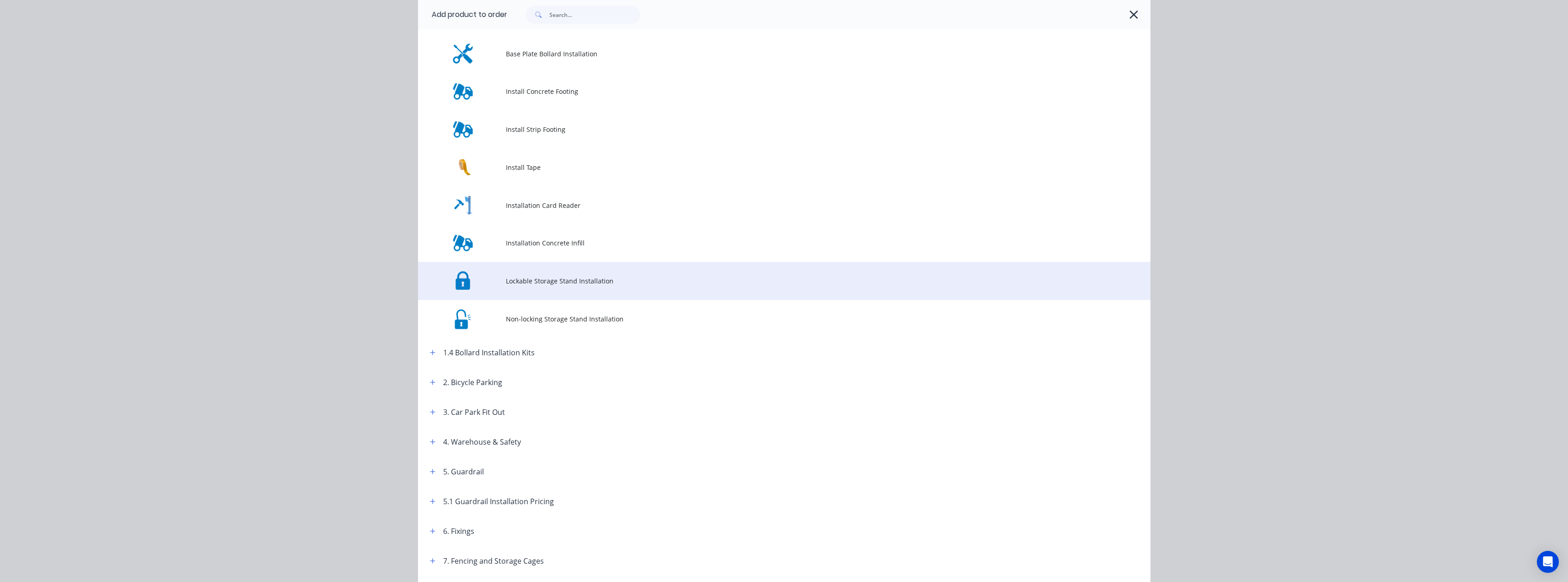
click at [537, 288] on td "Lockable Storage Stand Installation" at bounding box center [828, 281] width 645 height 38
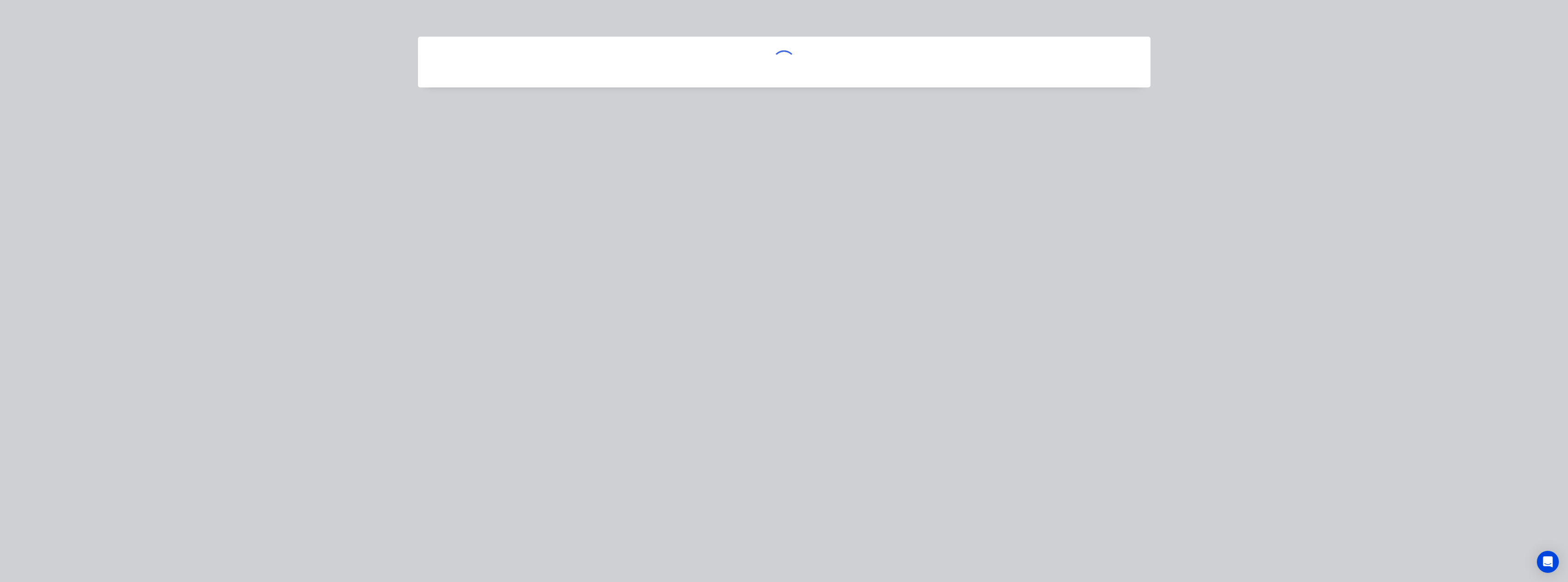
scroll to position [0, 0]
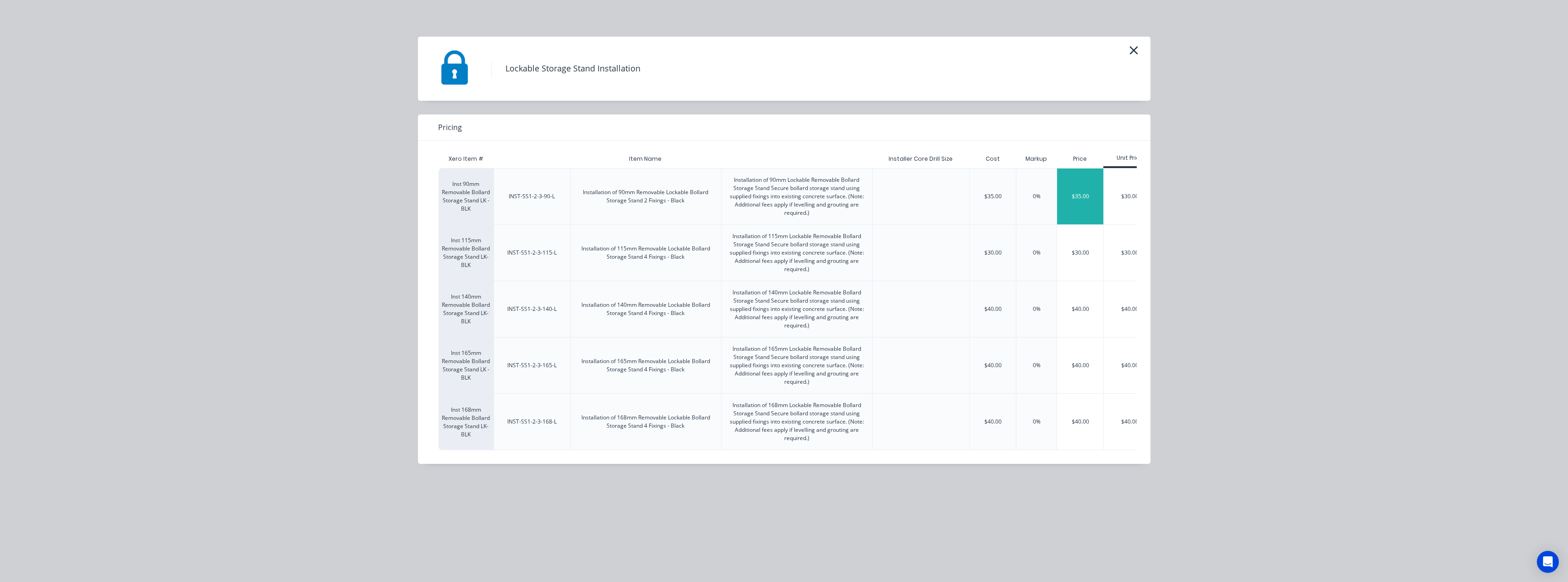
click at [1083, 195] on div "$35.00" at bounding box center [1080, 196] width 46 height 56
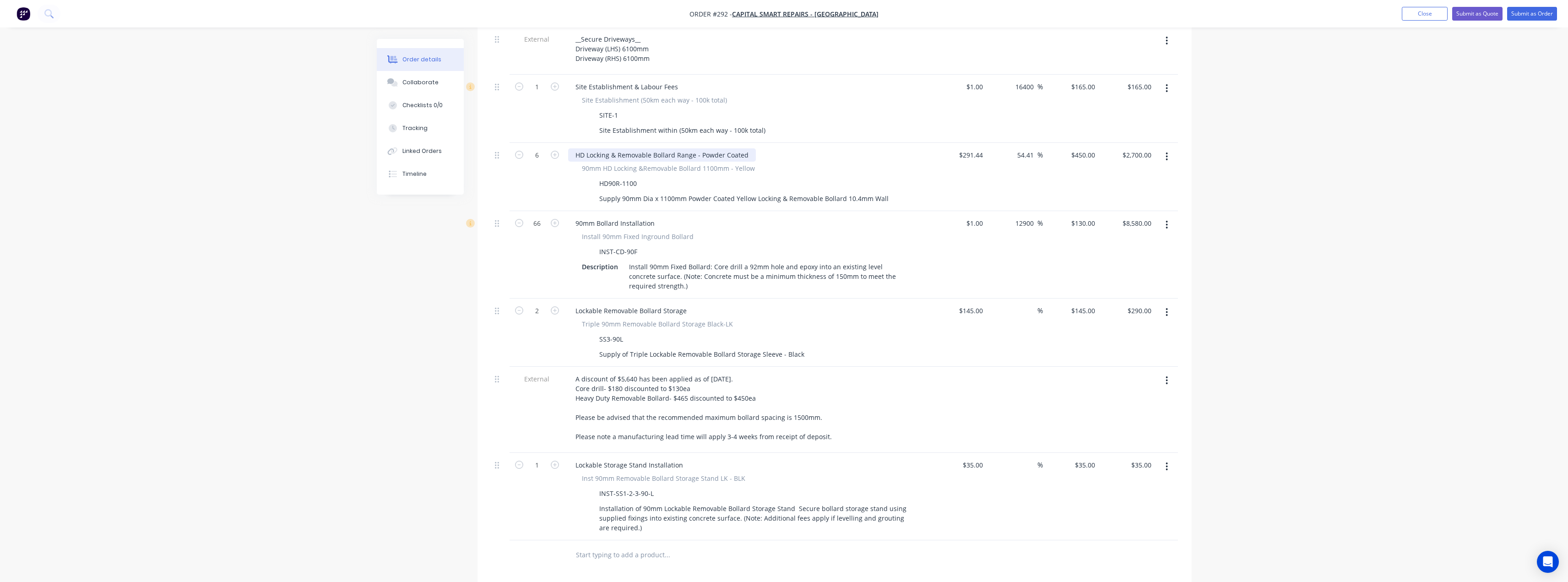
scroll to position [414, 0]
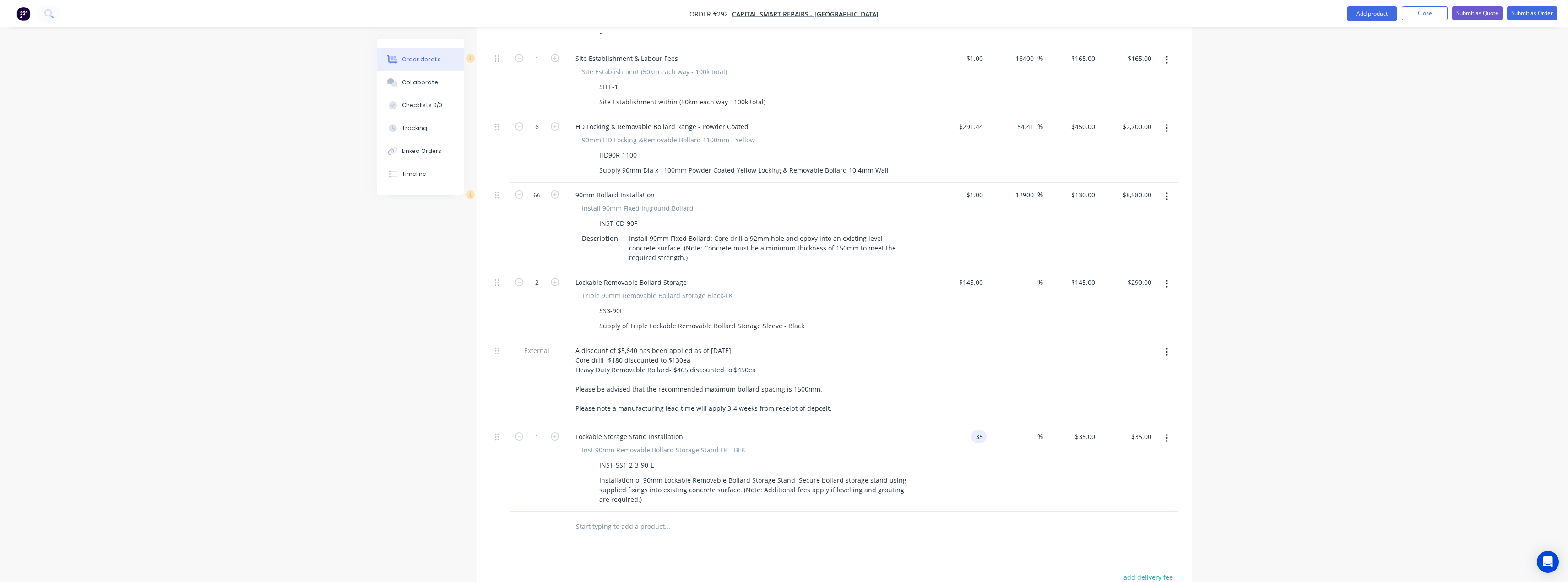
click at [970, 424] on div "35 35" at bounding box center [959, 468] width 57 height 88
type input "$1.00"
type input "1"
type input "$1.00"
click at [1085, 430] on div "1 $35.00" at bounding box center [1084, 437] width 28 height 13
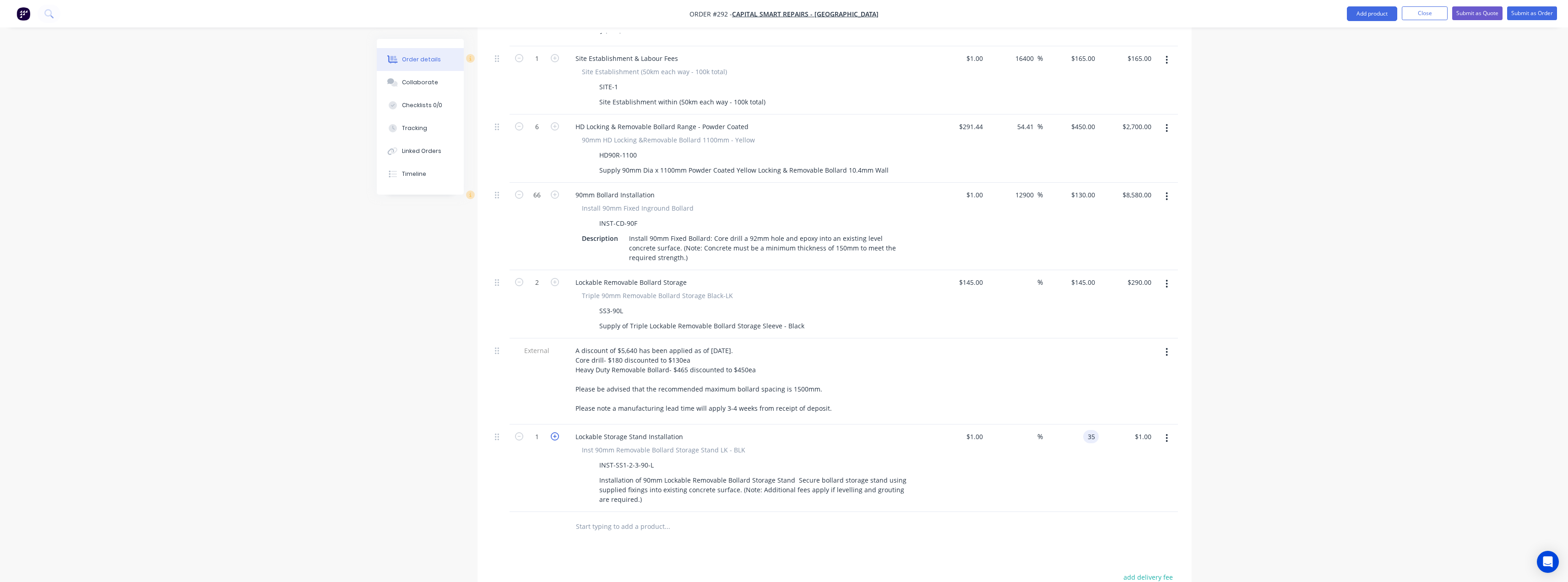
type input "35"
type input "3400"
type input "$35.00"
click at [554, 432] on icon "button" at bounding box center [555, 437] width 8 height 8
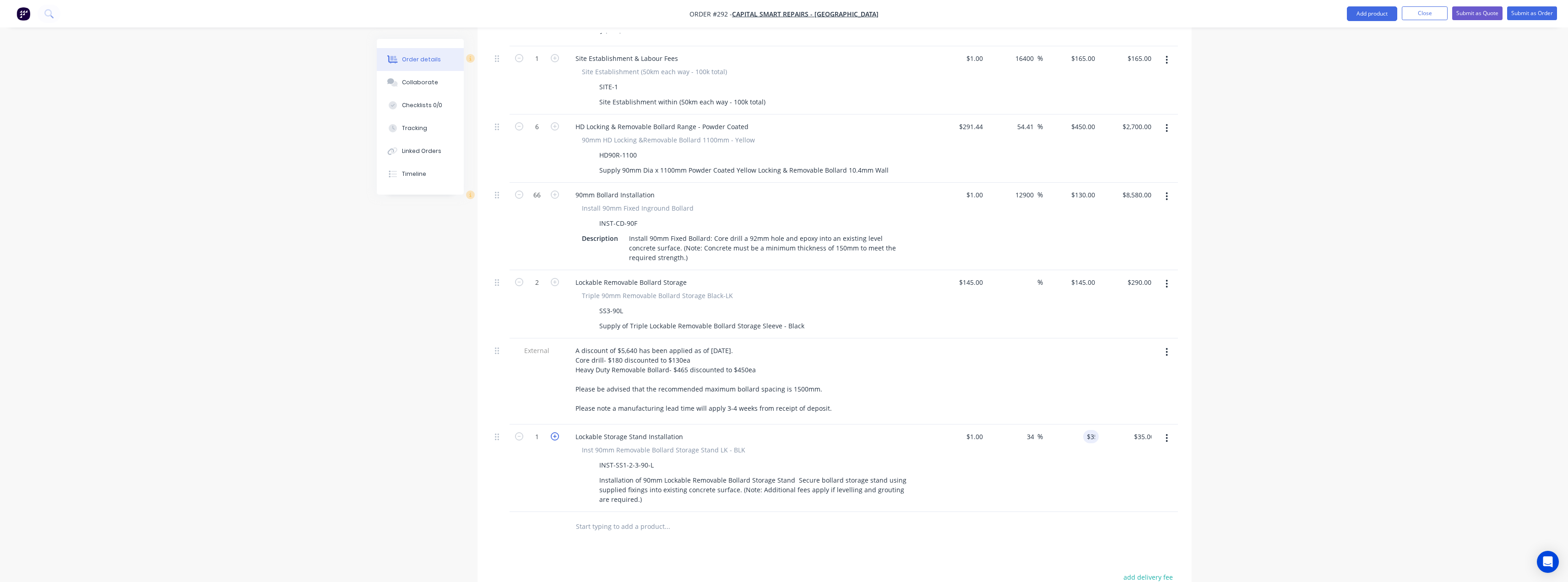
type input "2"
type input "$70.00"
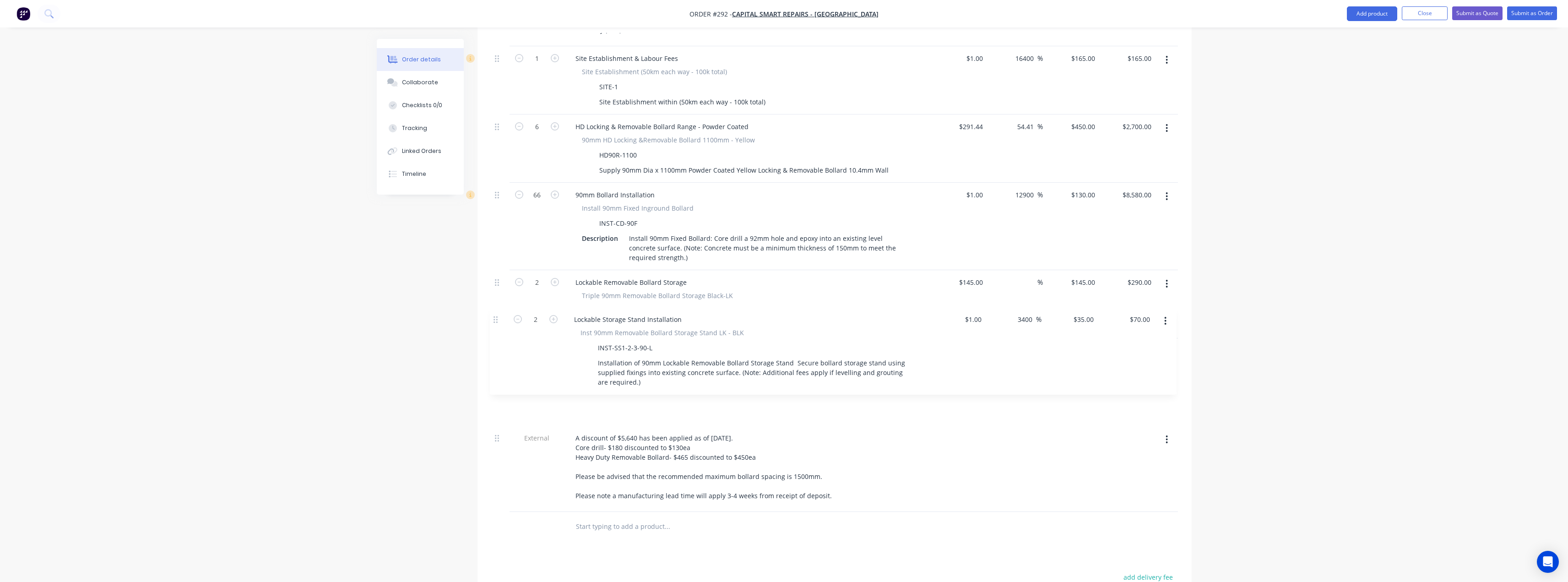
drag, startPoint x: 501, startPoint y: 403, endPoint x: 498, endPoint y: 314, distance: 89.1
click at [498, 316] on div "External __Secure Driveways__ Driveway (LHS) 6100mm Driveway (RHS) 6100mm 1 Sit…" at bounding box center [835, 255] width 687 height 513
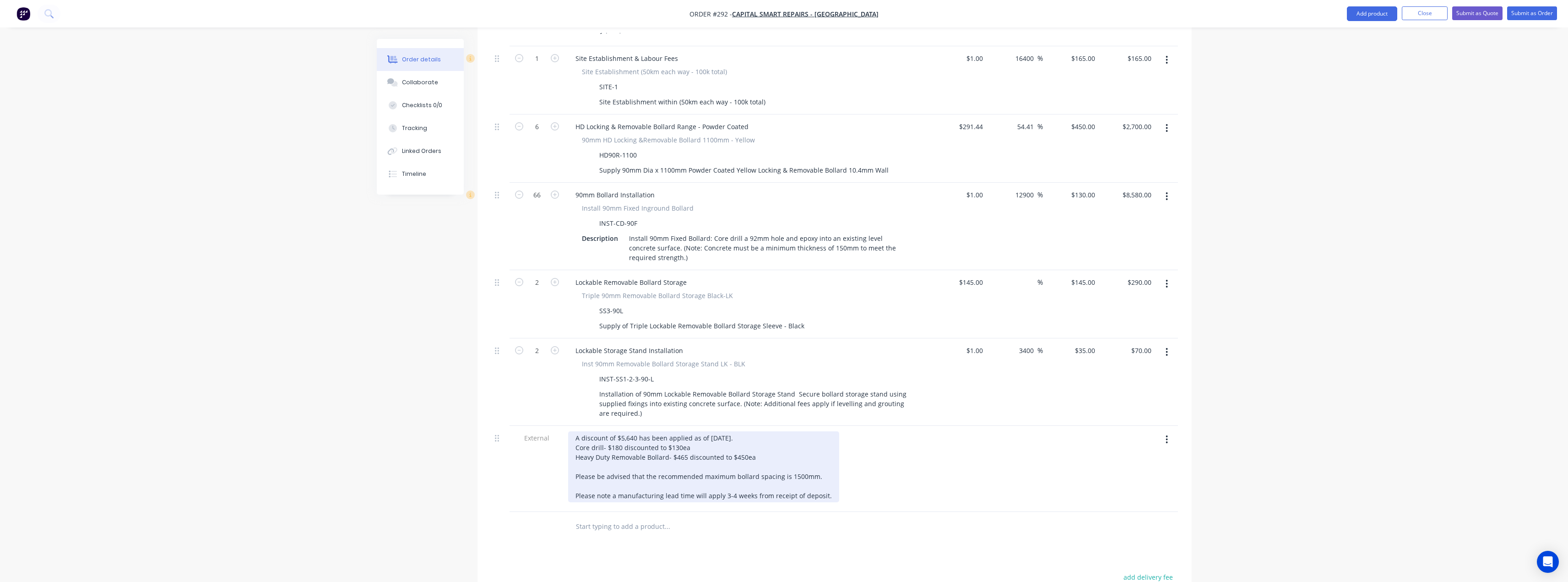
click at [690, 431] on div "A discount of $5,640 has been applied as of 27/08/2025. Core drill- $180 discou…" at bounding box center [704, 466] width 271 height 71
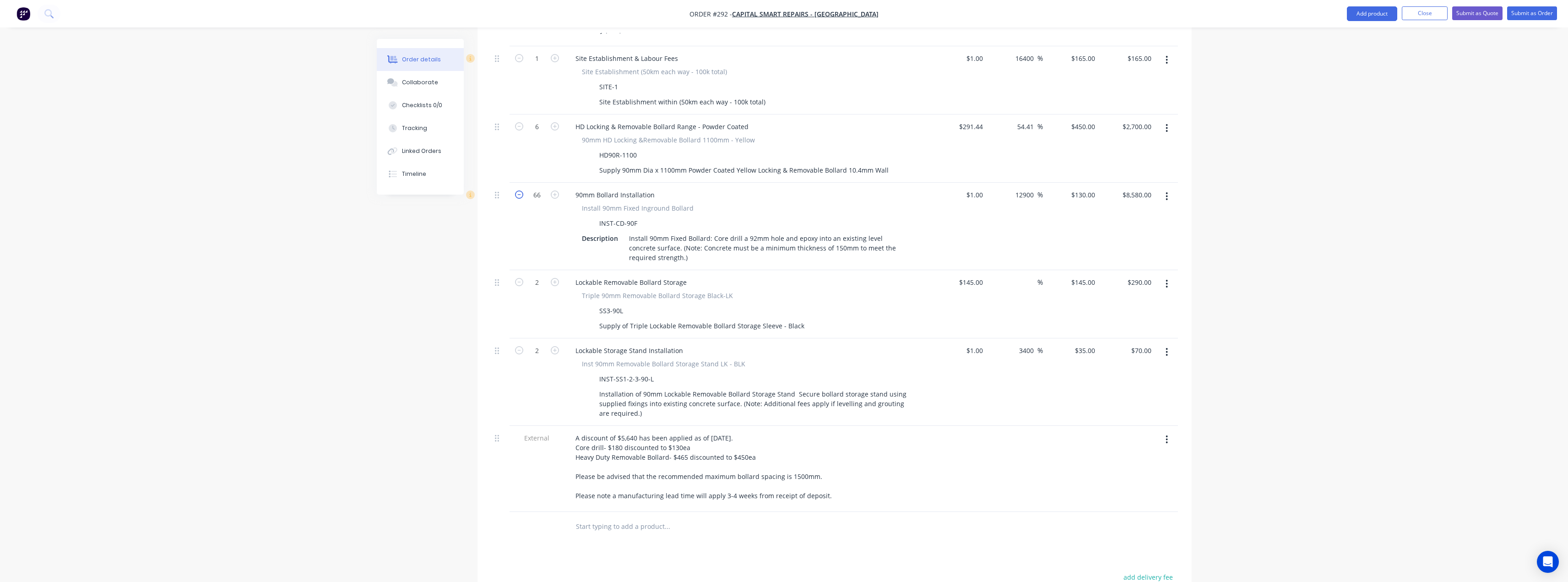
click at [520, 191] on icon "button" at bounding box center [519, 195] width 8 height 8
type input "65"
type input "$8,450.00"
click at [520, 191] on icon "button" at bounding box center [519, 195] width 8 height 8
type input "64"
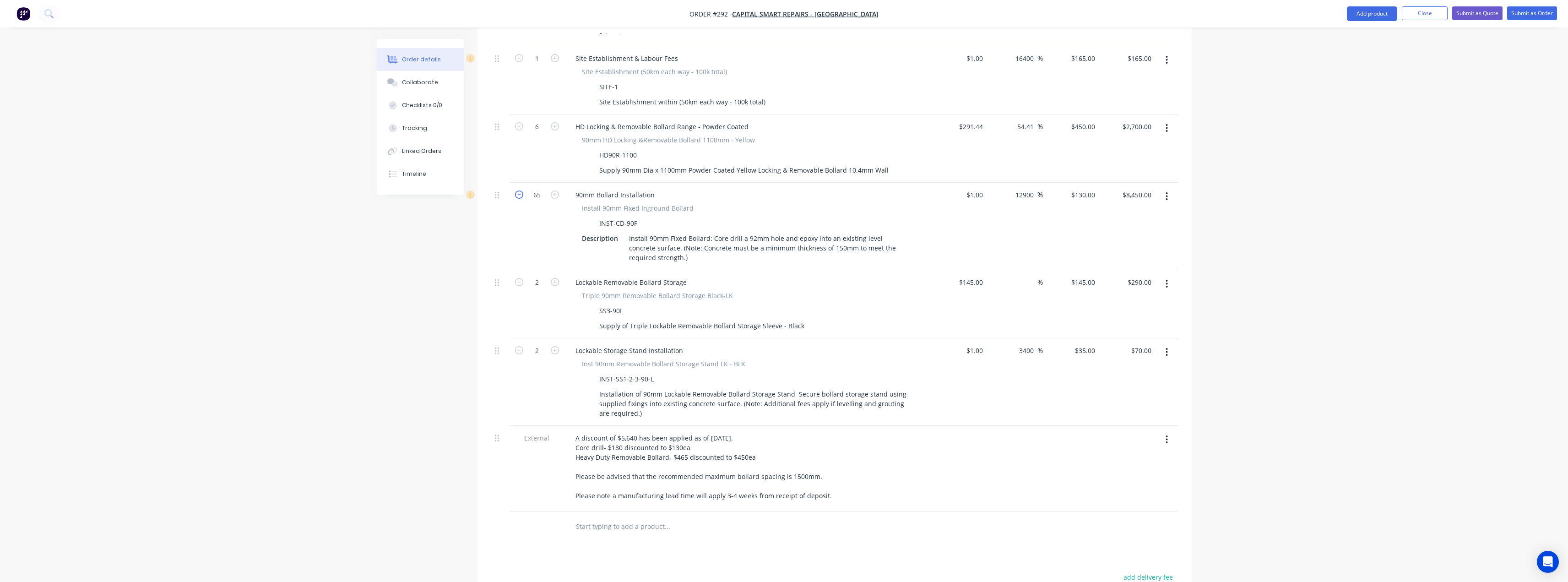
type input "$8,320.00"
click at [520, 191] on icon "button" at bounding box center [519, 195] width 8 height 8
type input "63"
type input "$8,190.00"
click at [520, 191] on icon "button" at bounding box center [519, 195] width 8 height 8
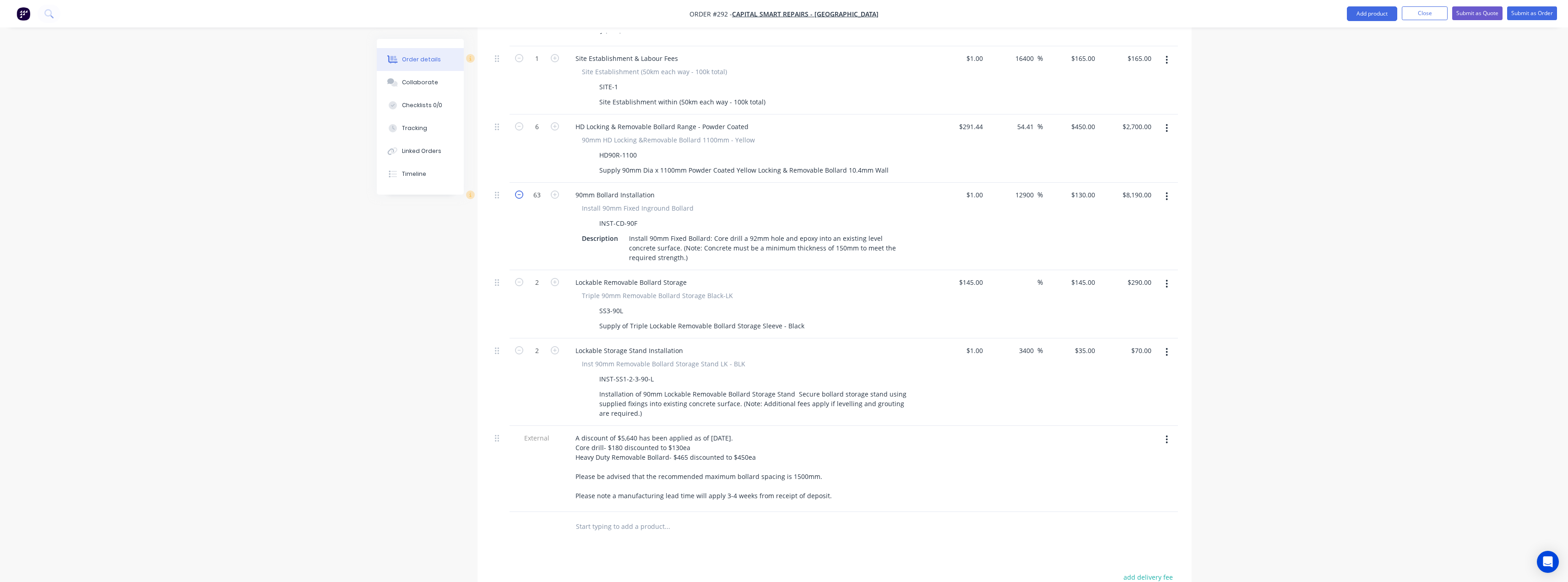
type input "62"
type input "$8,060.00"
click at [520, 191] on icon "button" at bounding box center [519, 195] width 8 height 8
type input "61"
type input "$7,930.00"
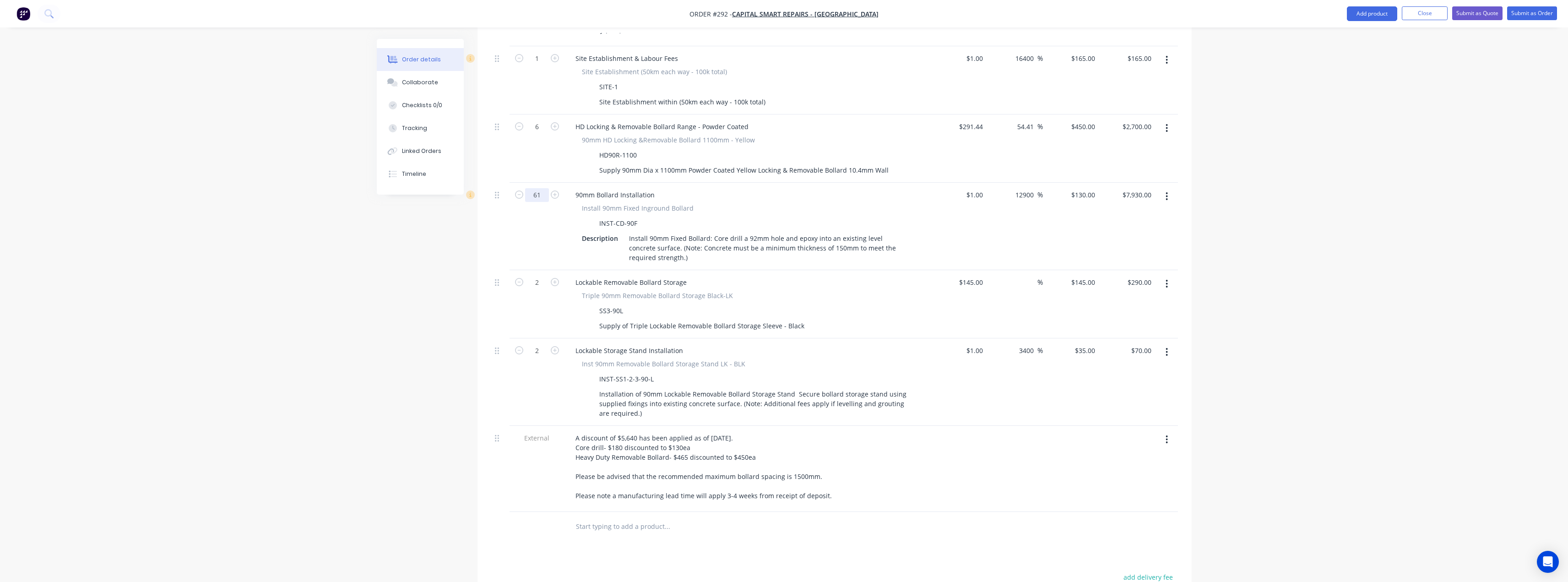
click at [533, 65] on input "61" at bounding box center [537, 59] width 24 height 13
type input "6"
type input "$780.00"
click at [1367, 199] on div "Order details Collaborate Checklists 0/0 Tracking Linked Orders Timeline Order …" at bounding box center [784, 181] width 1568 height 1189
click at [1084, 188] on div "130 130" at bounding box center [1090, 195] width 15 height 13
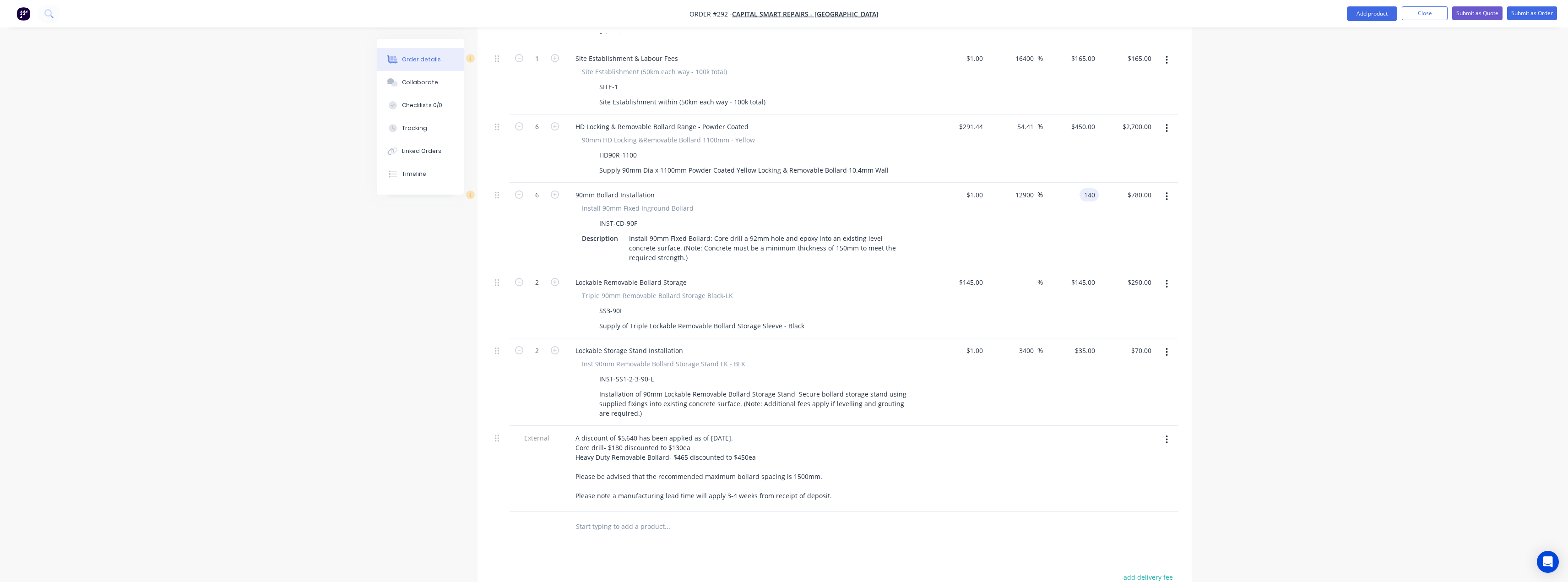
type input "140"
type input "13900"
type input "$140.00"
type input "$840.00"
click at [1232, 172] on div "Order details Collaborate Checklists 0/0 Tracking Linked Orders Timeline Order …" at bounding box center [784, 181] width 1568 height 1189
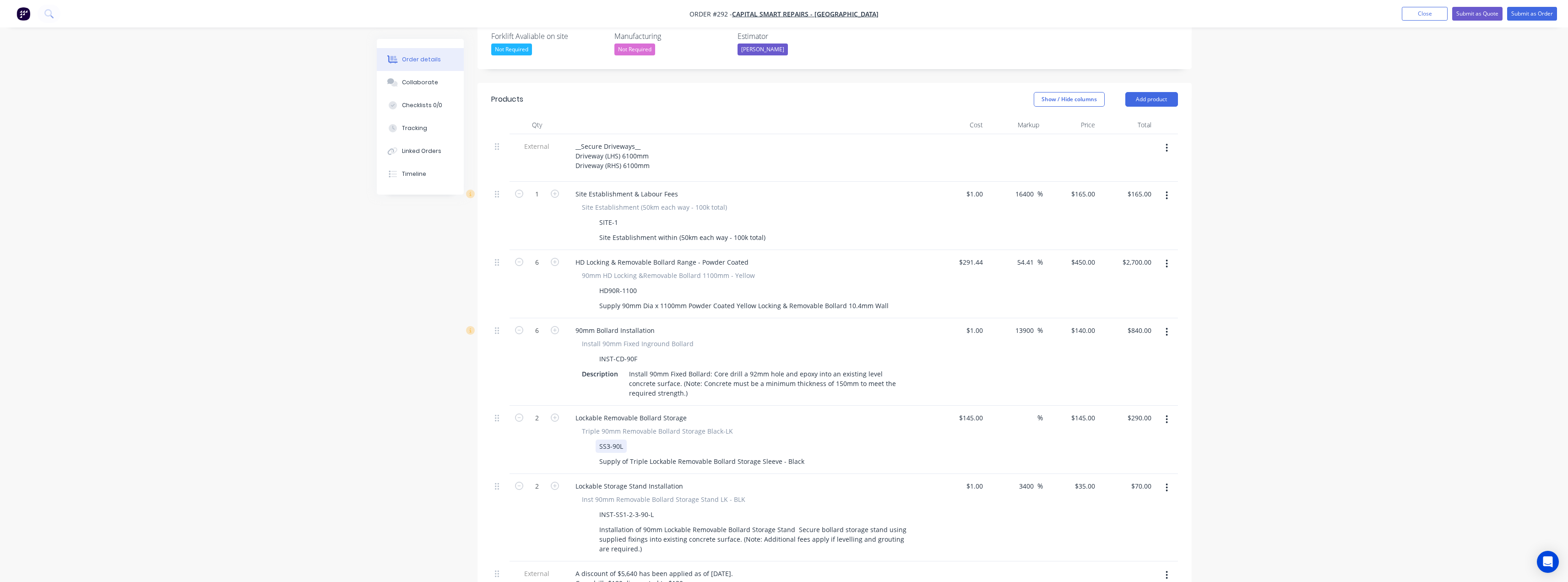
scroll to position [276, 0]
click at [1082, 257] on div "450 $450.00" at bounding box center [1083, 264] width 32 height 13
type input "$450.00"
click at [1371, 257] on div "Order details Collaborate Checklists 0/0 Tracking Linked Orders Timeline Order …" at bounding box center [784, 318] width 1568 height 1189
drag, startPoint x: 647, startPoint y: 129, endPoint x: 664, endPoint y: 128, distance: 17.0
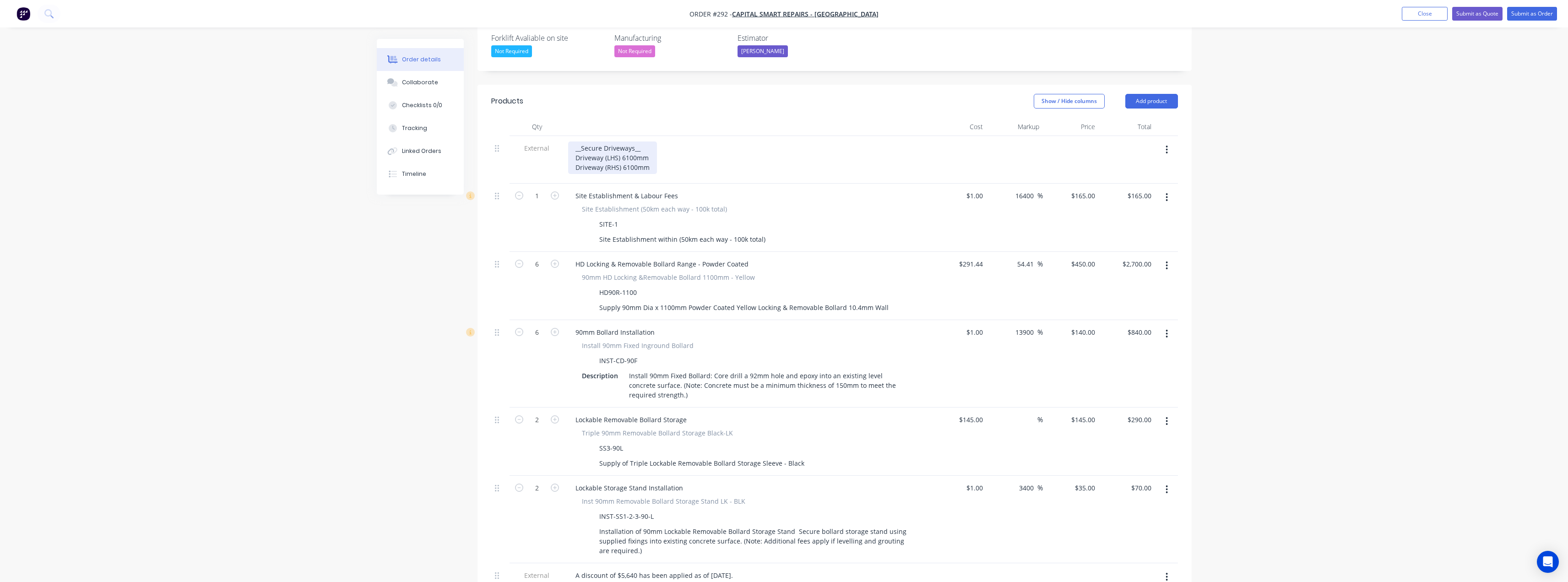
click at [647, 141] on div "__Secure Driveways__ Driveway (LHS) 6100mm Driveway (RHS) 6100mm" at bounding box center [613, 158] width 89 height 32
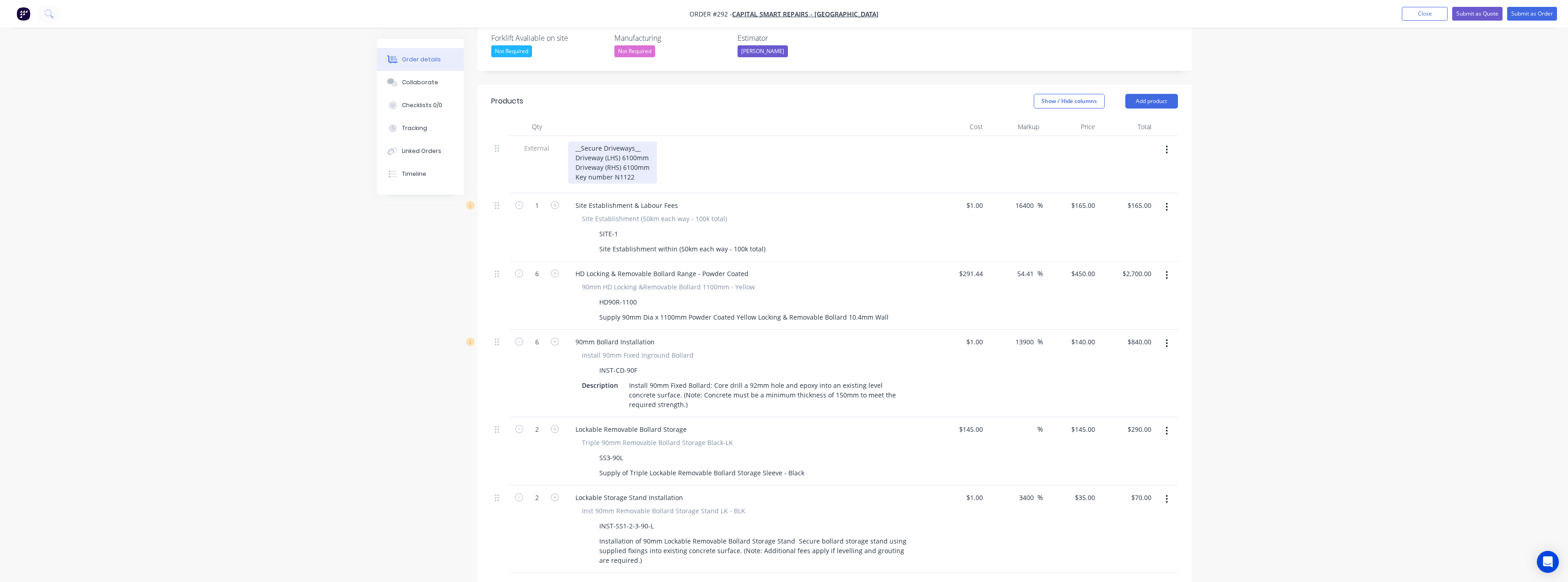
click at [614, 141] on div "__Secure Driveways__ Driveway (LHS) 6100mm Driveway (RHS) 6100mm Key number N11…" at bounding box center [613, 162] width 89 height 42
click at [642, 141] on div "__Secure Driveways__ Driveway (LHS) 6100mm Driveway (RHS) 6100mm Key number N11…" at bounding box center [613, 162] width 89 height 42
click at [762, 141] on div "__Secure Driveways__ Driveway (LHS) 6100mm Driveway (RHS) 6100mm Key number N11…" at bounding box center [748, 162] width 359 height 42
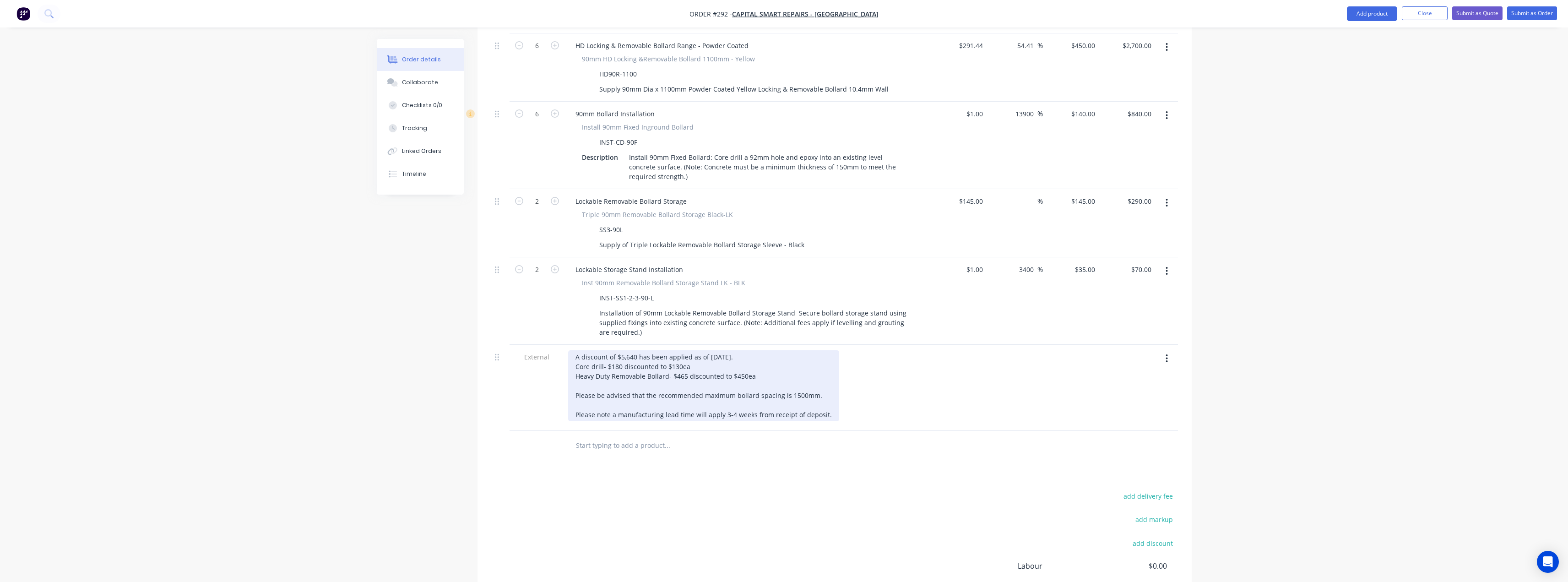
scroll to position [505, 0]
click at [636, 350] on div "A discount of $5,640 has been applied as of 27/08/2025. Core drill- $180 discou…" at bounding box center [704, 385] width 271 height 71
click at [674, 350] on div "A discount of $5,640 has been applied as of 27/08/2025. Core drill- $180 discou…" at bounding box center [704, 385] width 271 height 71
click at [676, 350] on div "A discount of $5,640 has been applied as of 27/08/2025. Core drill- $180 discou…" at bounding box center [704, 385] width 271 height 71
click at [692, 350] on div "A discount of $5,640 has been applied as of 27/08/2025. Core drill- $180 discou…" at bounding box center [704, 385] width 271 height 71
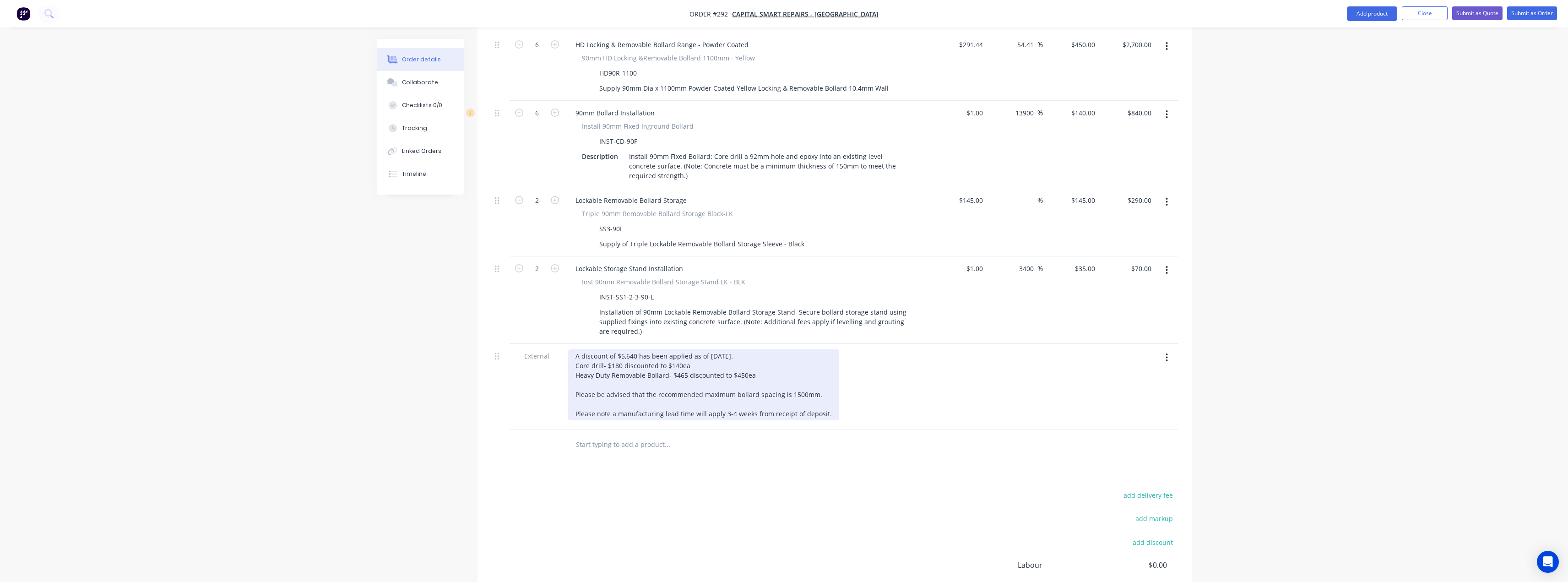
click at [635, 350] on div "A discount of $5,640 has been applied as of 27/08/2025. Core drill- $180 discou…" at bounding box center [704, 385] width 271 height 71
click at [703, 350] on div "A discount of $330 has been applied as of 27/08/2025. Core drill- $180 discount…" at bounding box center [704, 385] width 271 height 71
click at [756, 350] on div "A discount of $330 has been applied as of 27/08/2025. Core drill- $180 discount…" at bounding box center [704, 385] width 271 height 71
click at [649, 350] on div "A discount of $330 has been applied as of 27/08/2025. Core drill- $180 discount…" at bounding box center [704, 385] width 271 height 71
click at [754, 350] on div "A discount of $330 has been applied as of 27/08/2025. Core drill- $180 discount…" at bounding box center [704, 385] width 271 height 71
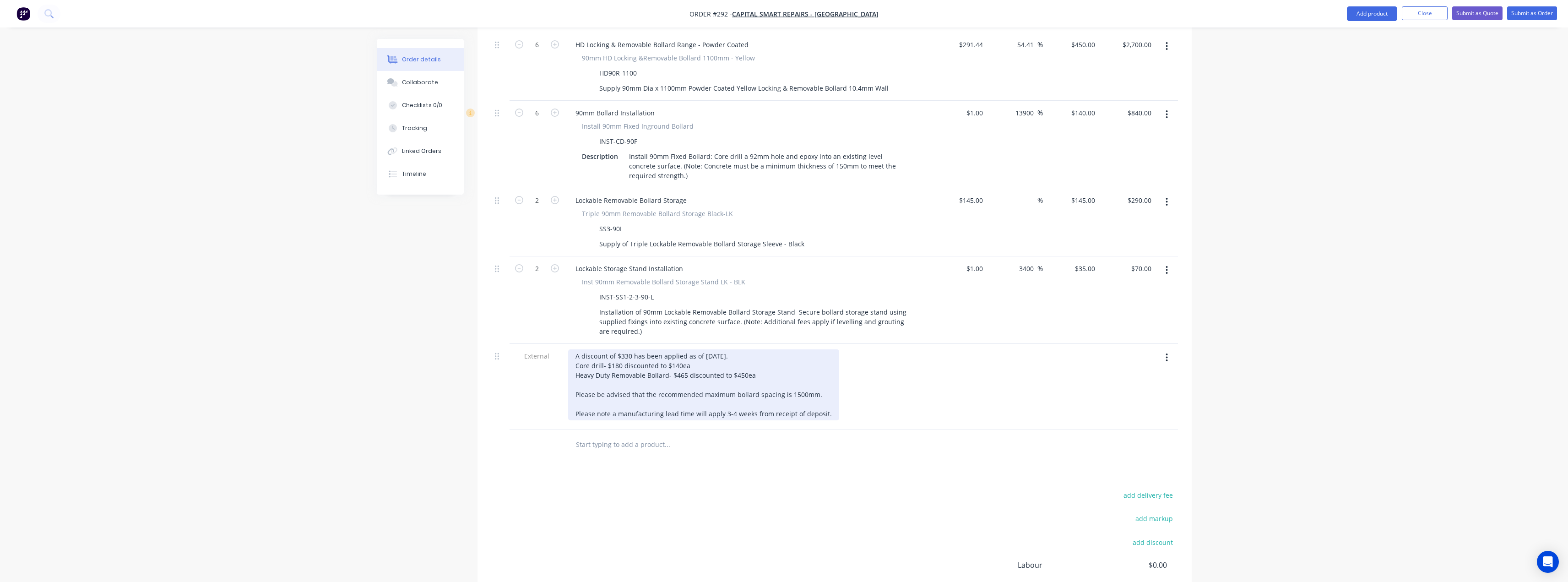
click at [692, 350] on div "A discount of $330 has been applied as of 27/08/2025. Core drill- $180 discount…" at bounding box center [704, 385] width 271 height 71
click at [752, 350] on div "A discount of $330 has been applied as of 27/08/2025. Core drill- $180 discount…" at bounding box center [704, 385] width 271 height 71
click at [711, 350] on div "A discount of $330 has been applied as of 27/08/2025. Core drill- $180 discount…" at bounding box center [704, 385] width 271 height 71
click at [758, 350] on div "A discount of $330 has been applied as of 27/08/2025. Core drill- $180 discount…" at bounding box center [704, 385] width 271 height 71
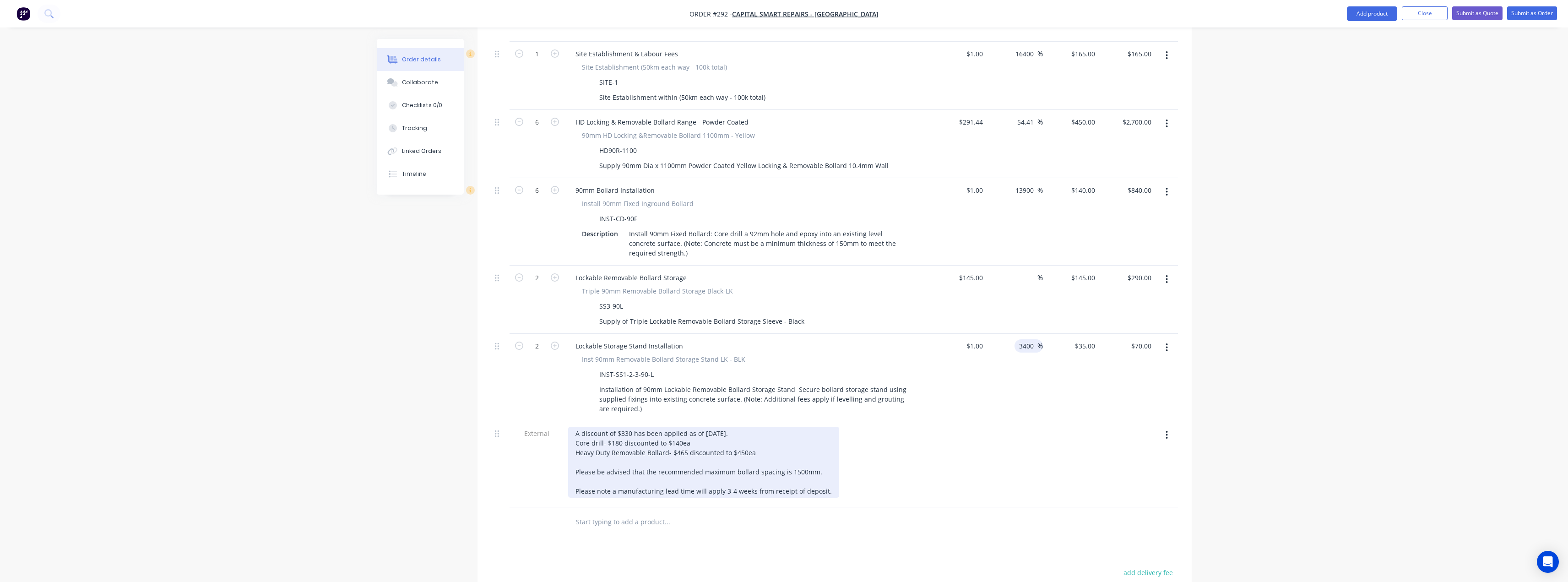
scroll to position [414, 0]
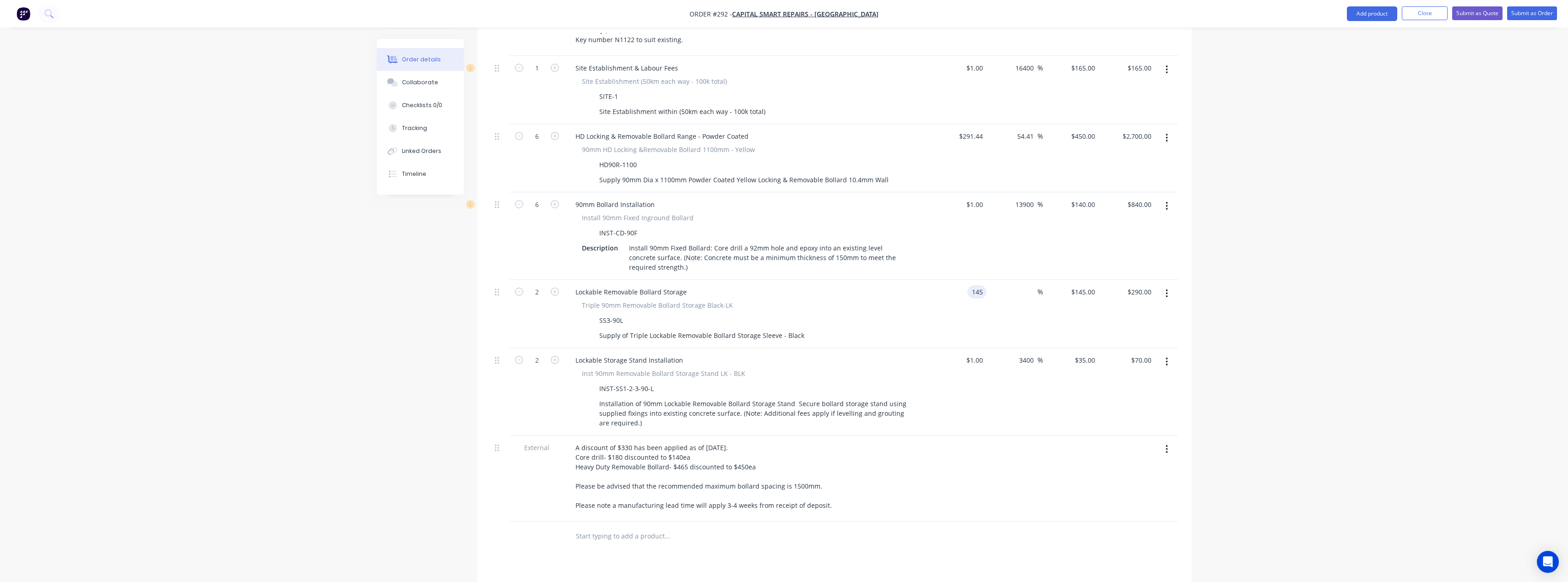
click at [985, 285] on input "145" at bounding box center [979, 292] width 15 height 13
type input "$1.00"
type input "1"
type input "$2.00"
click at [1084, 285] on div "1 $145.00" at bounding box center [1083, 292] width 32 height 13
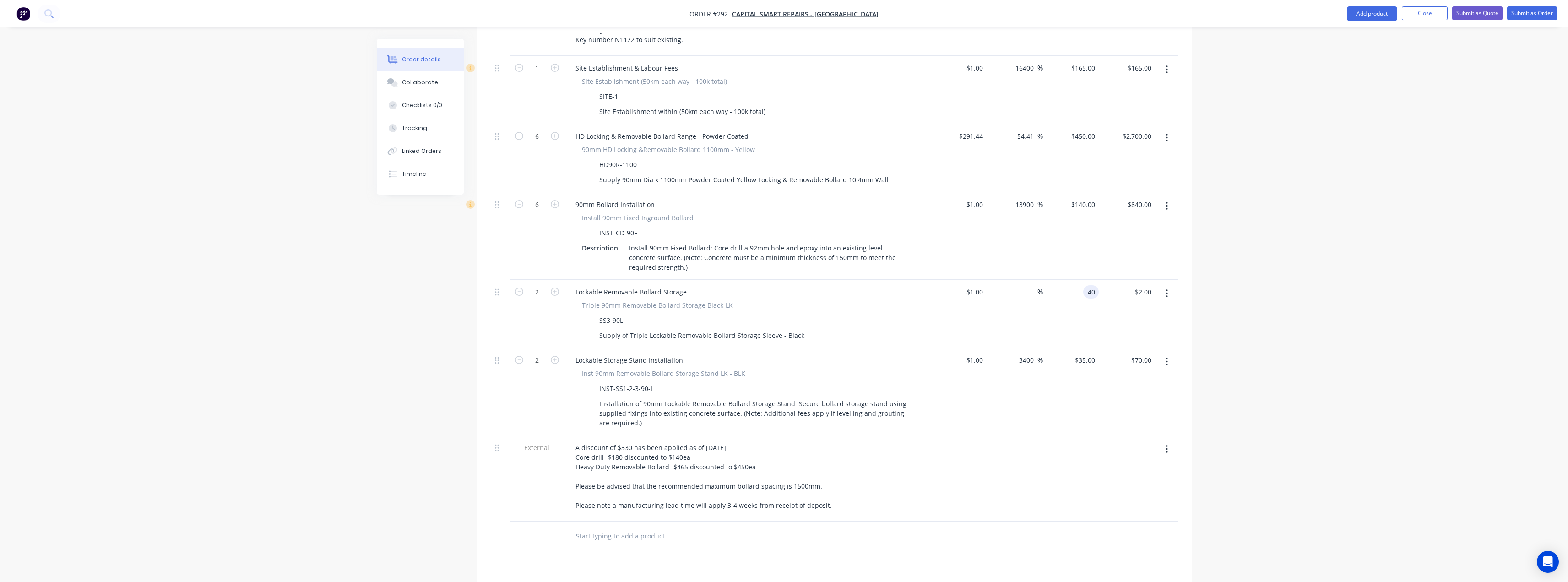
type input "40"
type input "3900"
type input "$40.00"
type input "$80.00"
click at [1283, 230] on div "Order details Collaborate Checklists 0/0 Tracking Linked Orders Timeline Order …" at bounding box center [784, 185] width 1568 height 1198
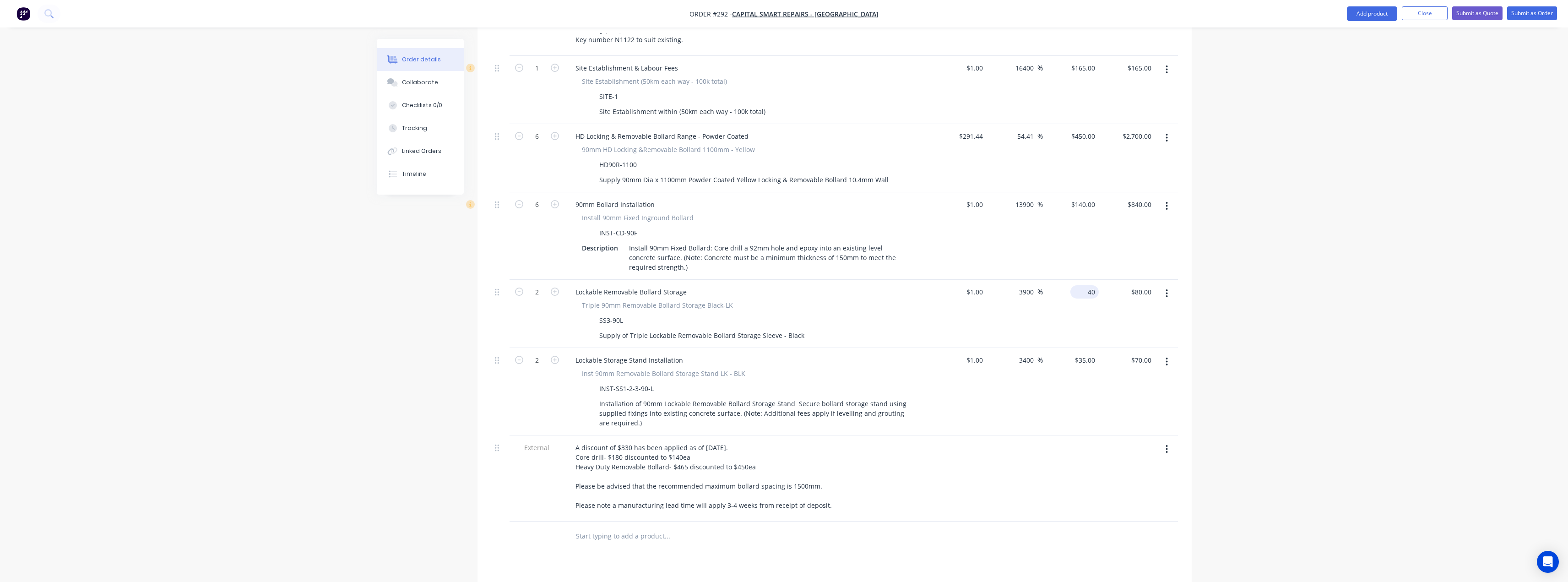
click at [1080, 280] on div "40 $40.00" at bounding box center [1071, 313] width 57 height 68
type input "140"
type input "13900"
type input "$140.00"
type input "$280.00"
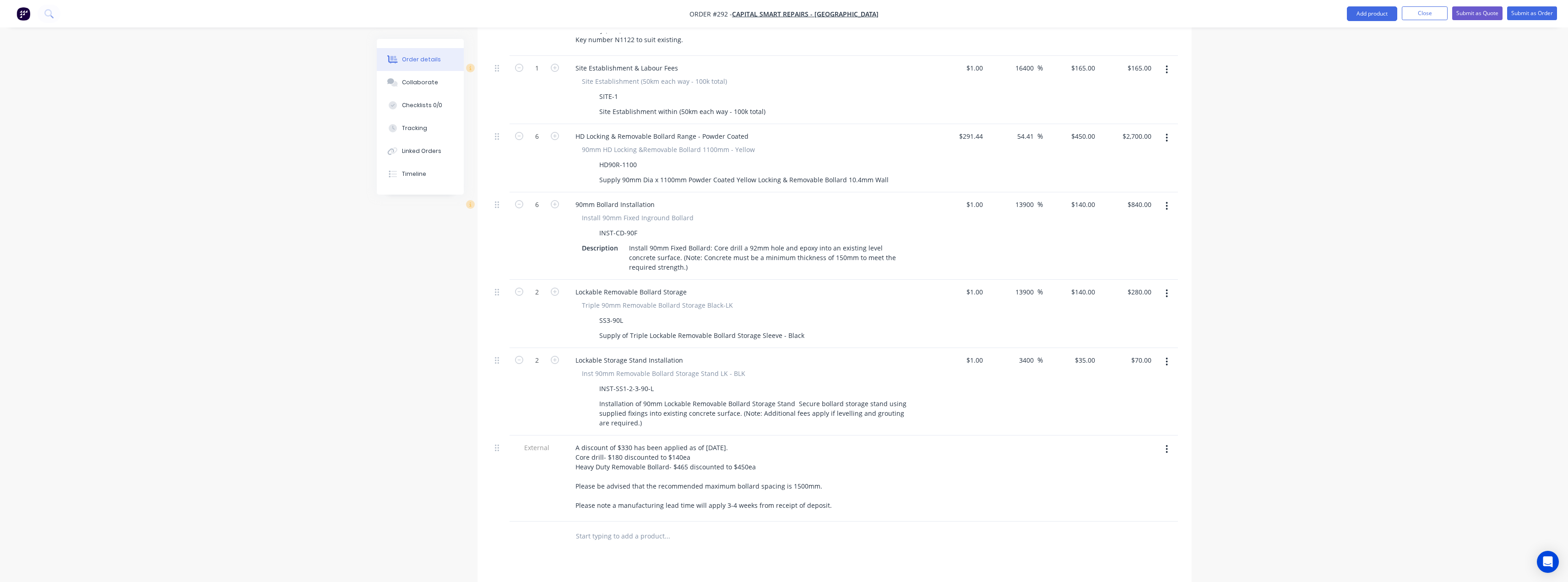
click at [1284, 257] on div "Order details Collaborate Checklists 0/0 Tracking Linked Orders Timeline Order …" at bounding box center [784, 185] width 1568 height 1198
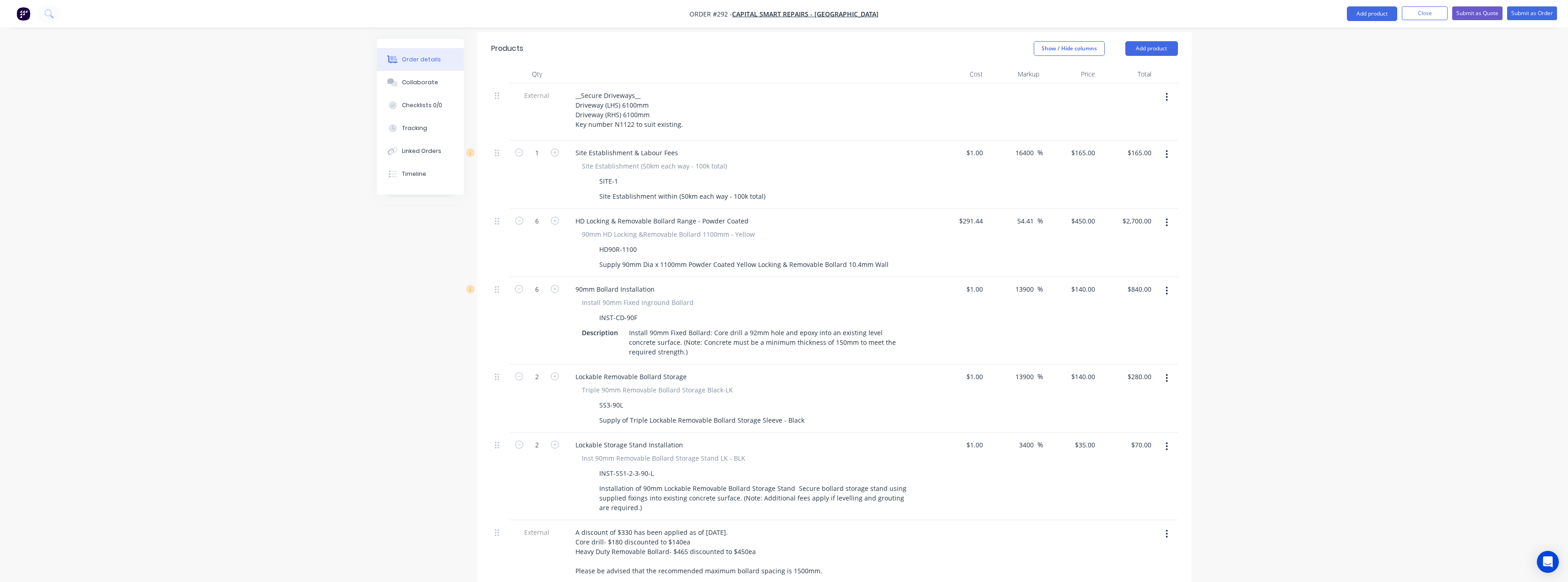
scroll to position [322, 0]
click at [1080, 216] on div "450 450" at bounding box center [1071, 249] width 57 height 68
type input "$450.00"
click at [1323, 164] on div "Order details Collaborate Checklists 0/0 Tracking Linked Orders Timeline Order …" at bounding box center [784, 277] width 1568 height 1198
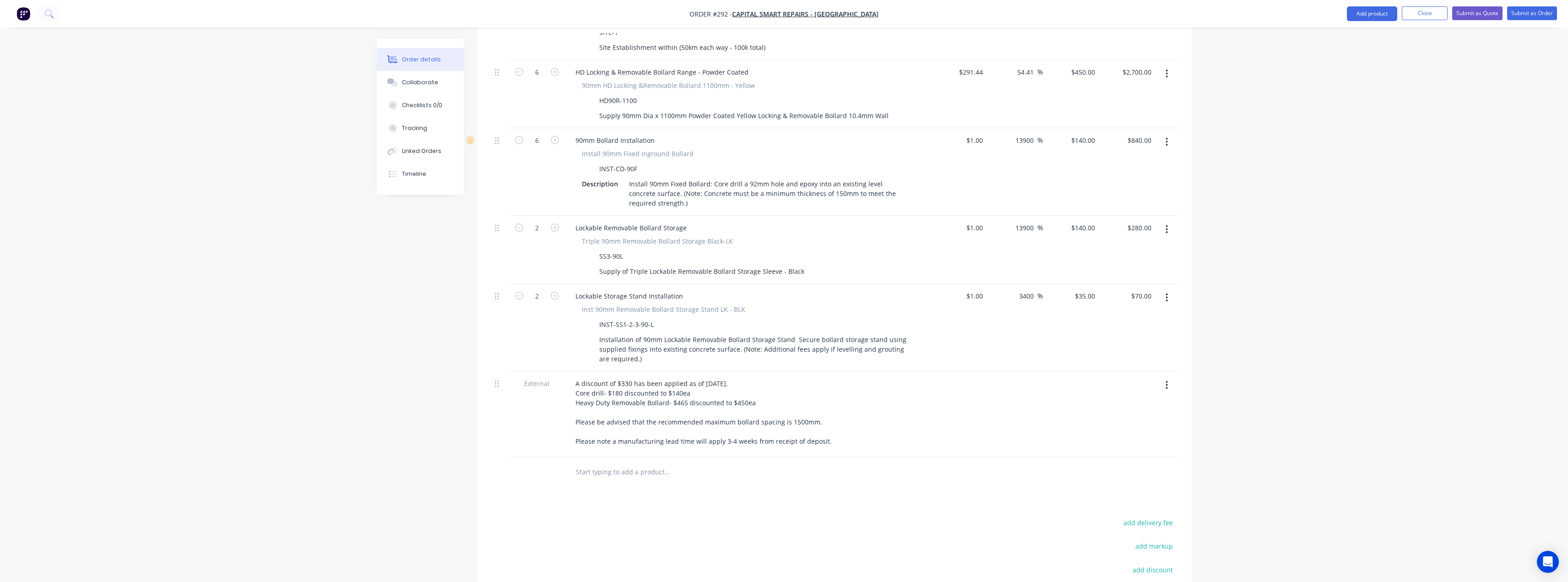
scroll to position [505, 0]
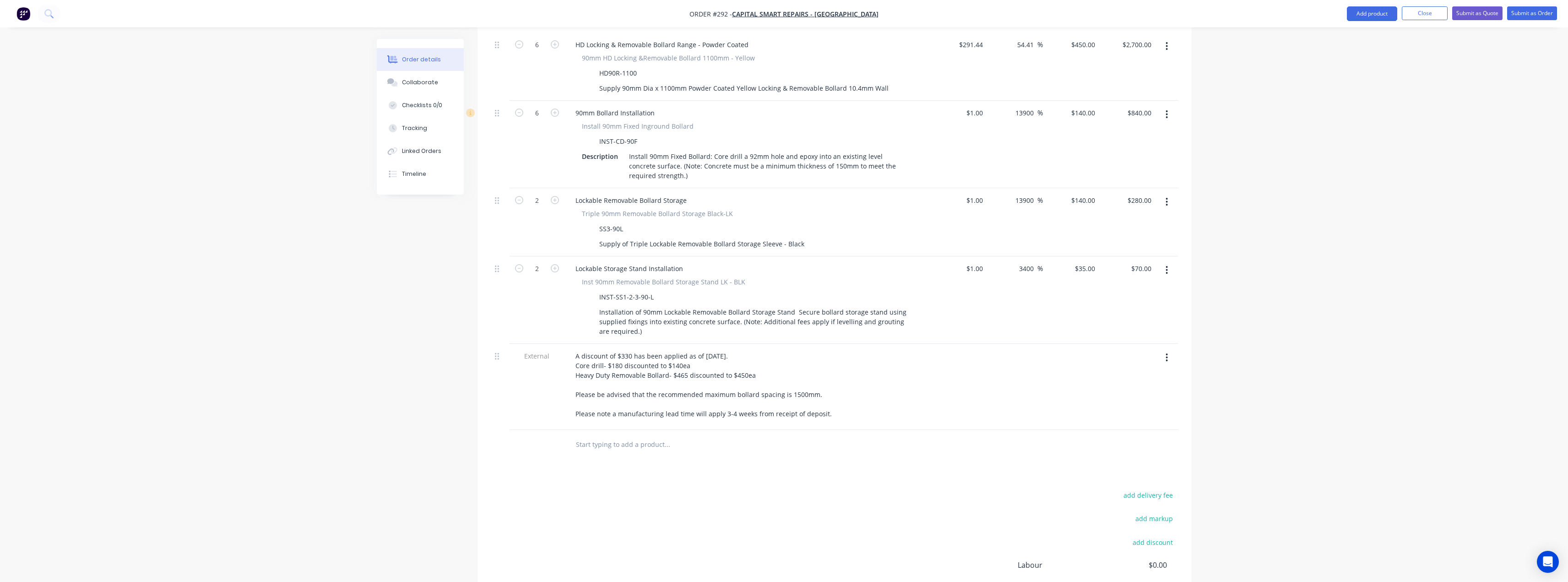
click at [641, 435] on input "text" at bounding box center [667, 444] width 183 height 18
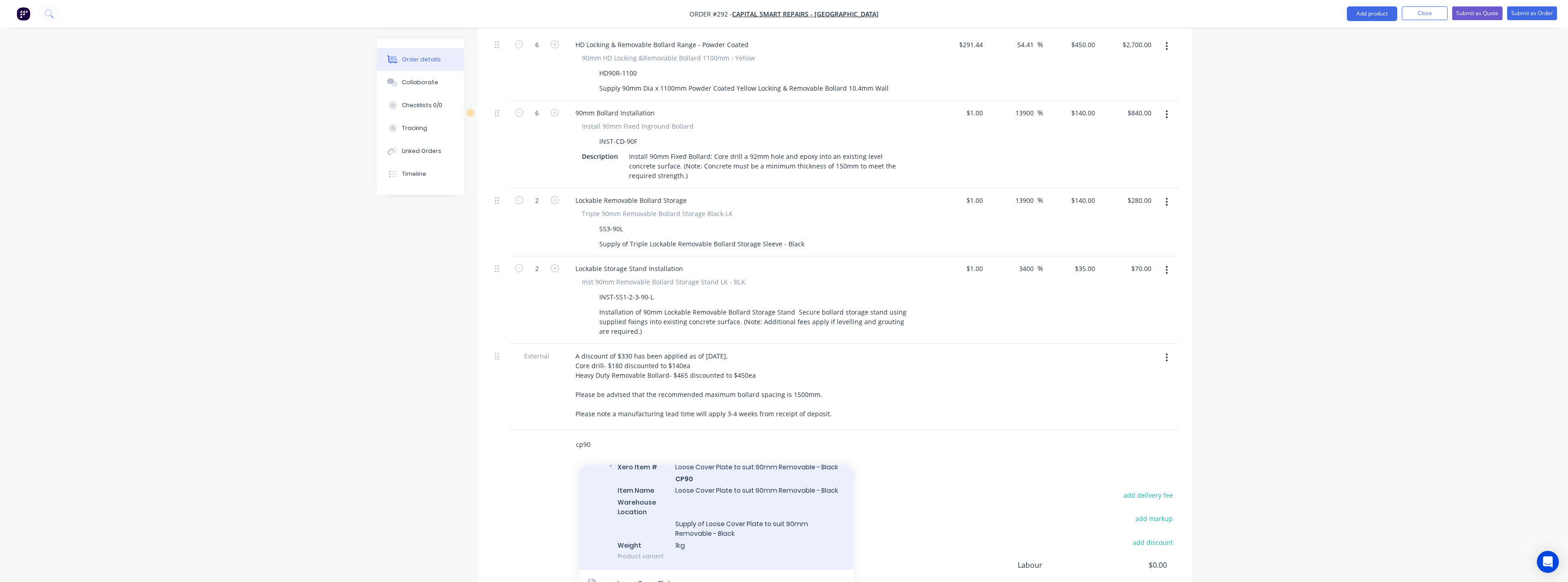
type input "cp90"
click at [725, 447] on div "Loose Cover Plate Xero Item # Loose Cover Plate to suit 90mm Removable - Black …" at bounding box center [717, 505] width 275 height 129
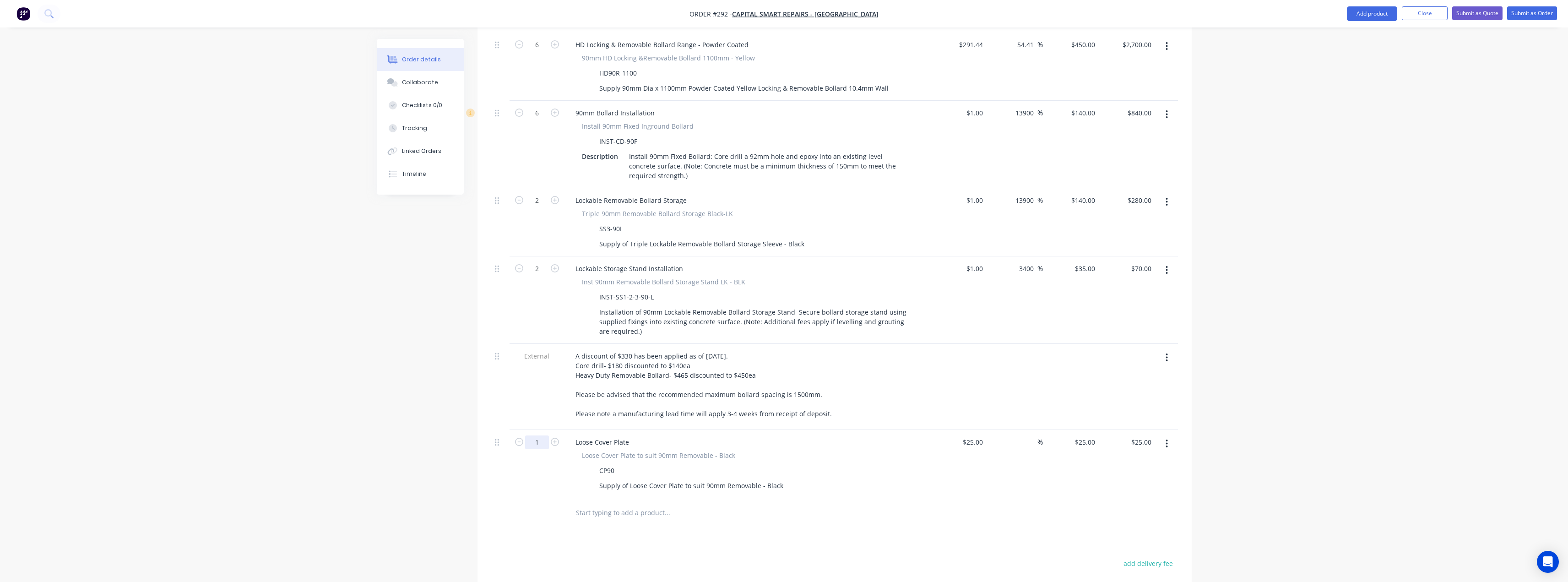
type input "6"
type input "$150.00"
click at [632, 500] on div "Products Show / Hide columns Add product Qty Cost Markup Price Total External _…" at bounding box center [835, 302] width 714 height 892
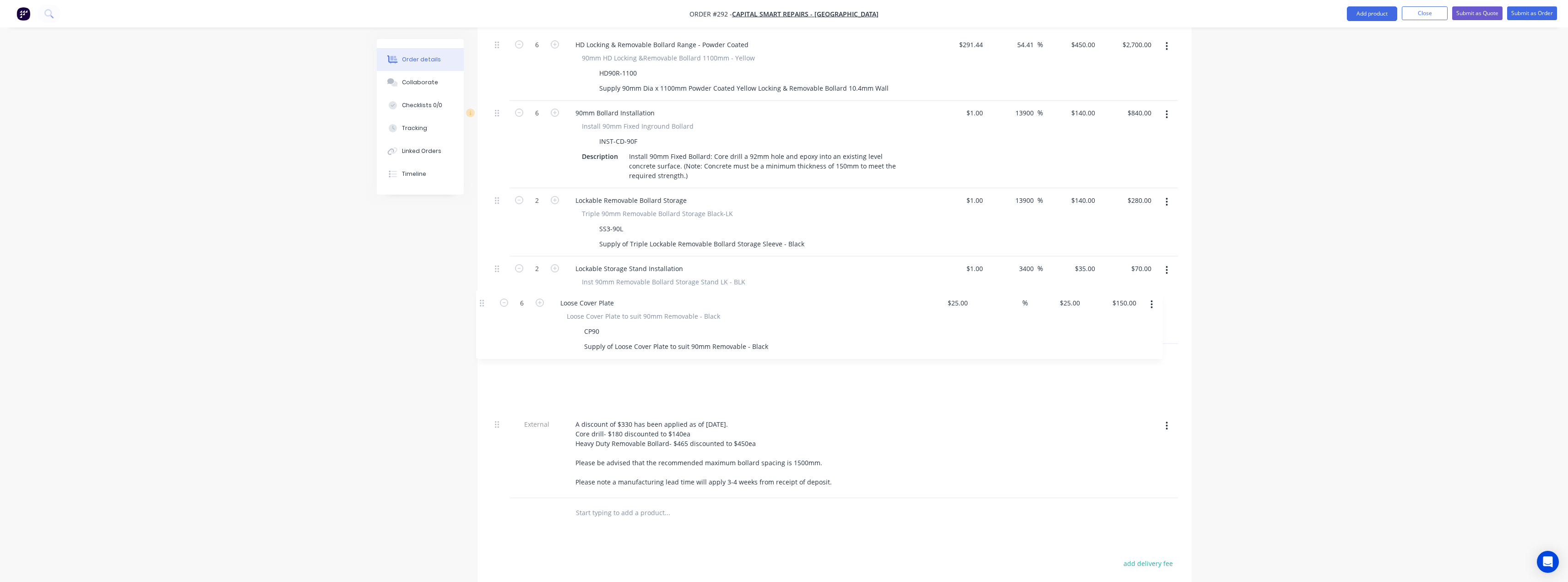
drag, startPoint x: 497, startPoint y: 406, endPoint x: 481, endPoint y: 304, distance: 103.2
click at [481, 304] on div "Qty Cost Markup Price Total External __Secure Driveways__ Driveway (LHS) 6100mm…" at bounding box center [835, 208] width 714 height 639
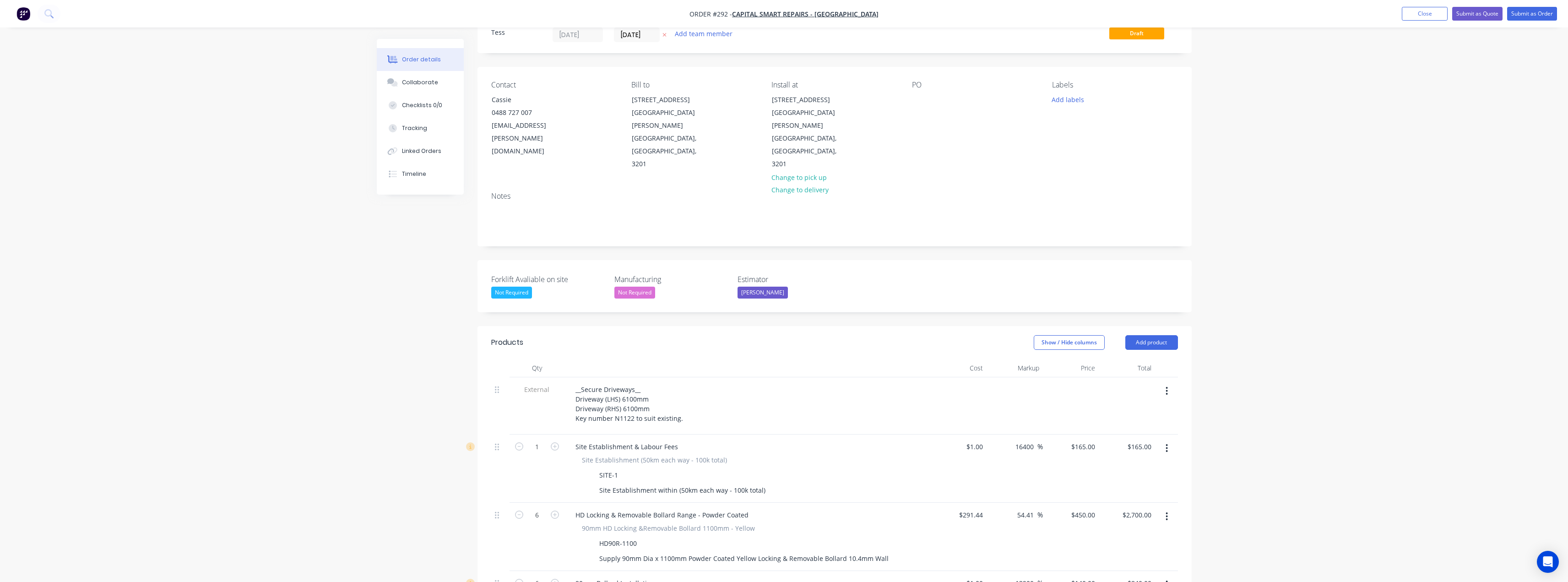
scroll to position [0, 0]
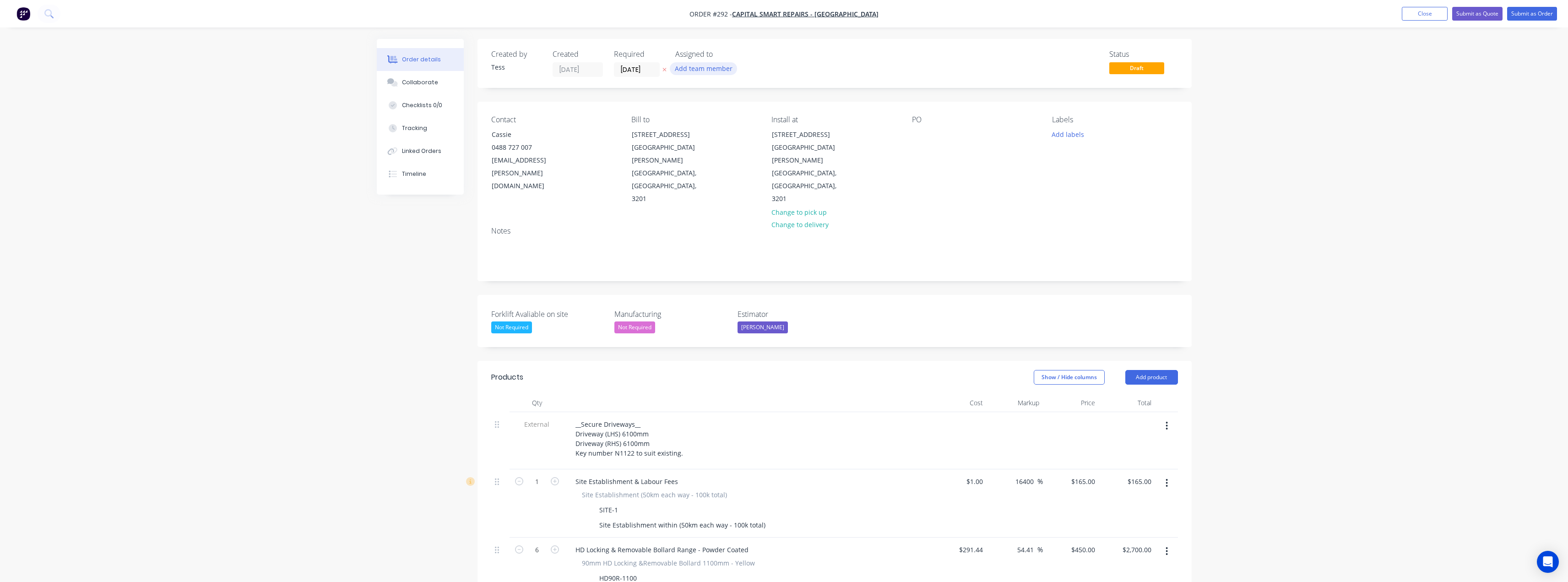
click at [696, 65] on button "Add team member" at bounding box center [703, 68] width 67 height 12
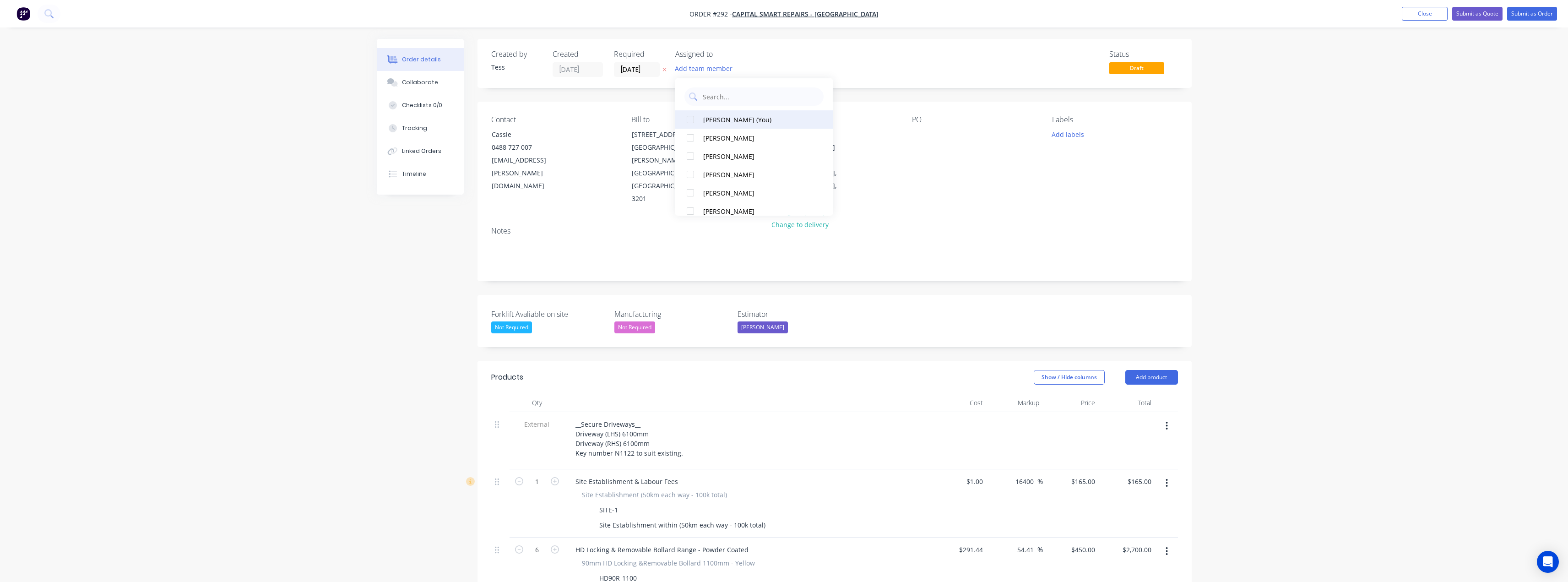
click at [711, 123] on div "Tess Siegfried (You)" at bounding box center [757, 120] width 108 height 9
click at [781, 55] on div "Status Draft" at bounding box center [973, 63] width 411 height 27
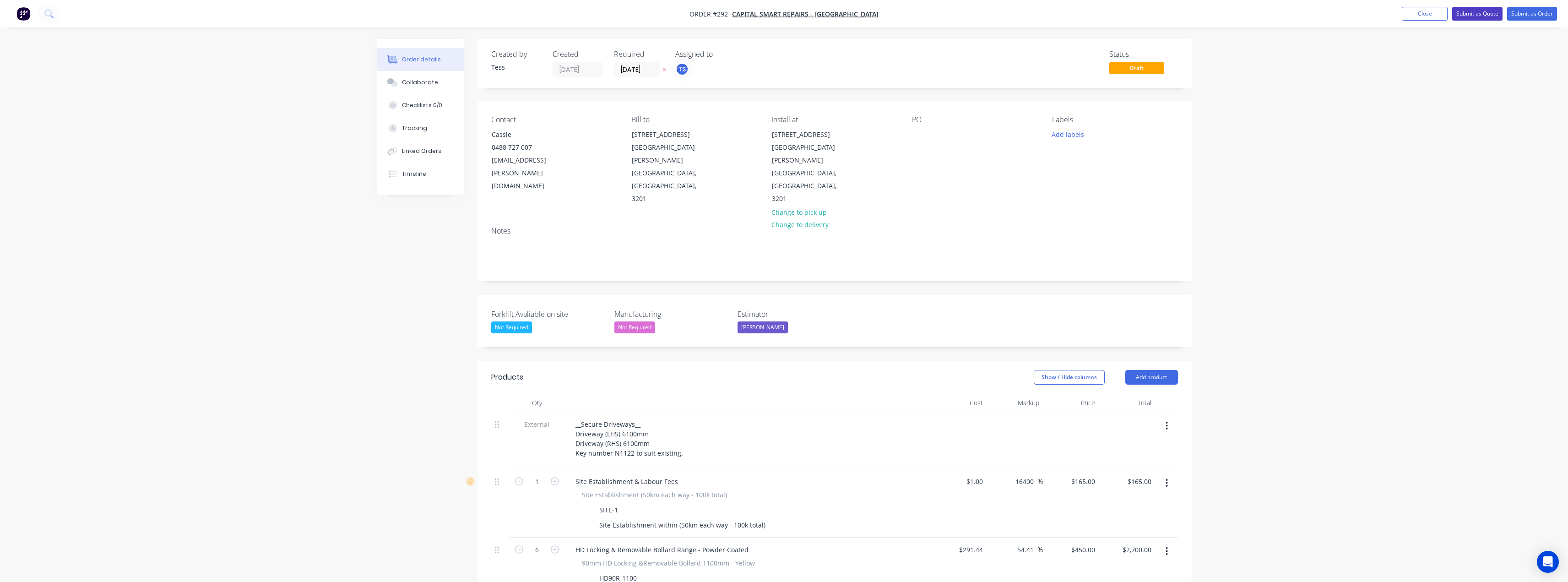
click at [1476, 13] on button "Submit as Quote" at bounding box center [1477, 13] width 51 height 13
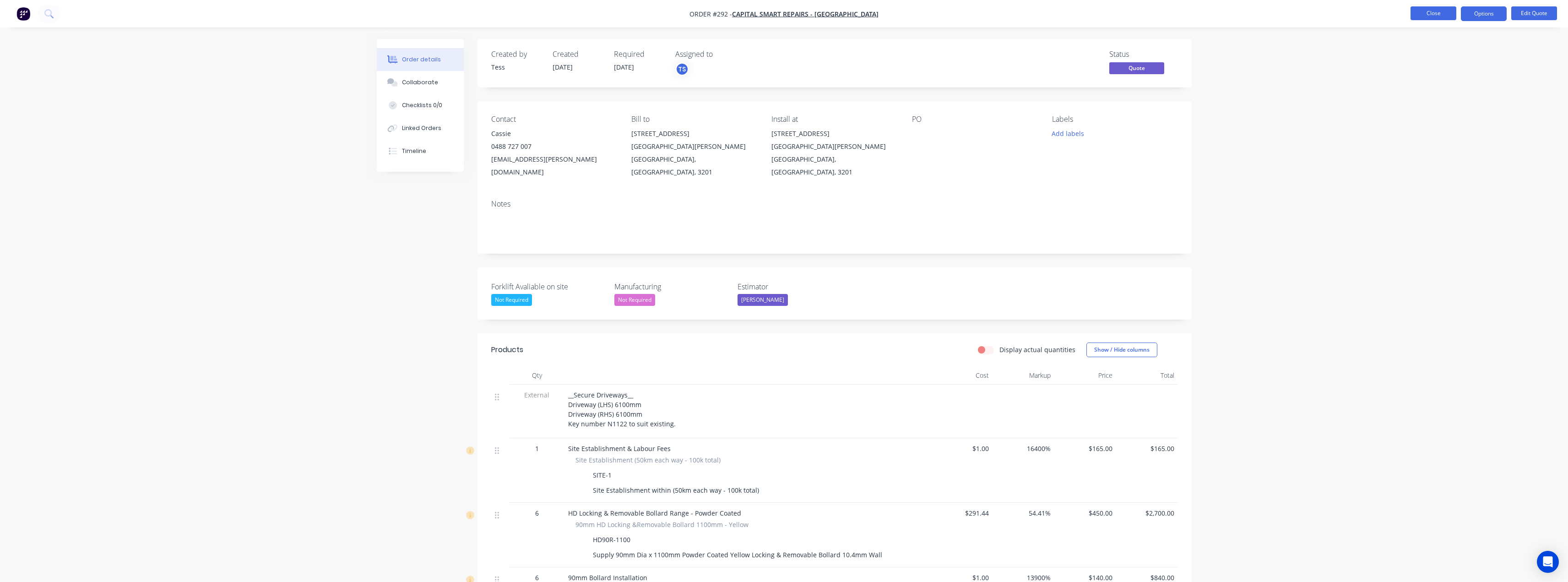
click at [1432, 13] on button "Close" at bounding box center [1433, 13] width 46 height 13
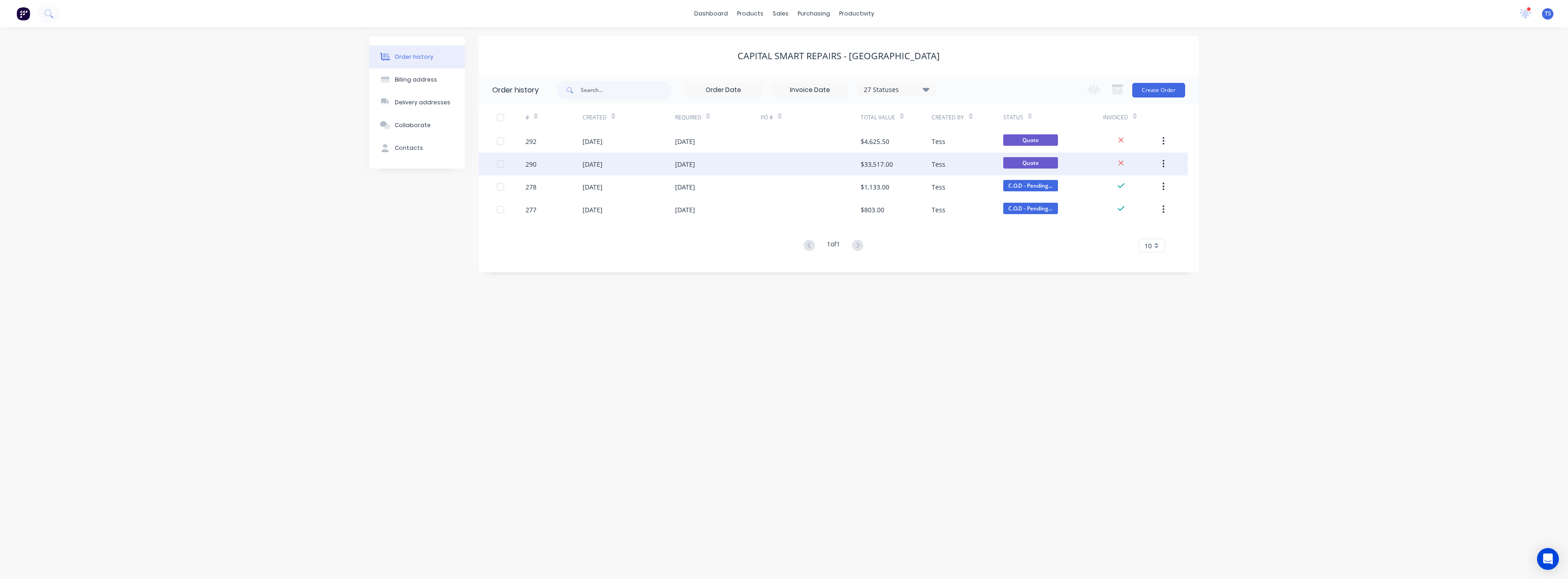
click at [837, 164] on div at bounding box center [811, 164] width 100 height 23
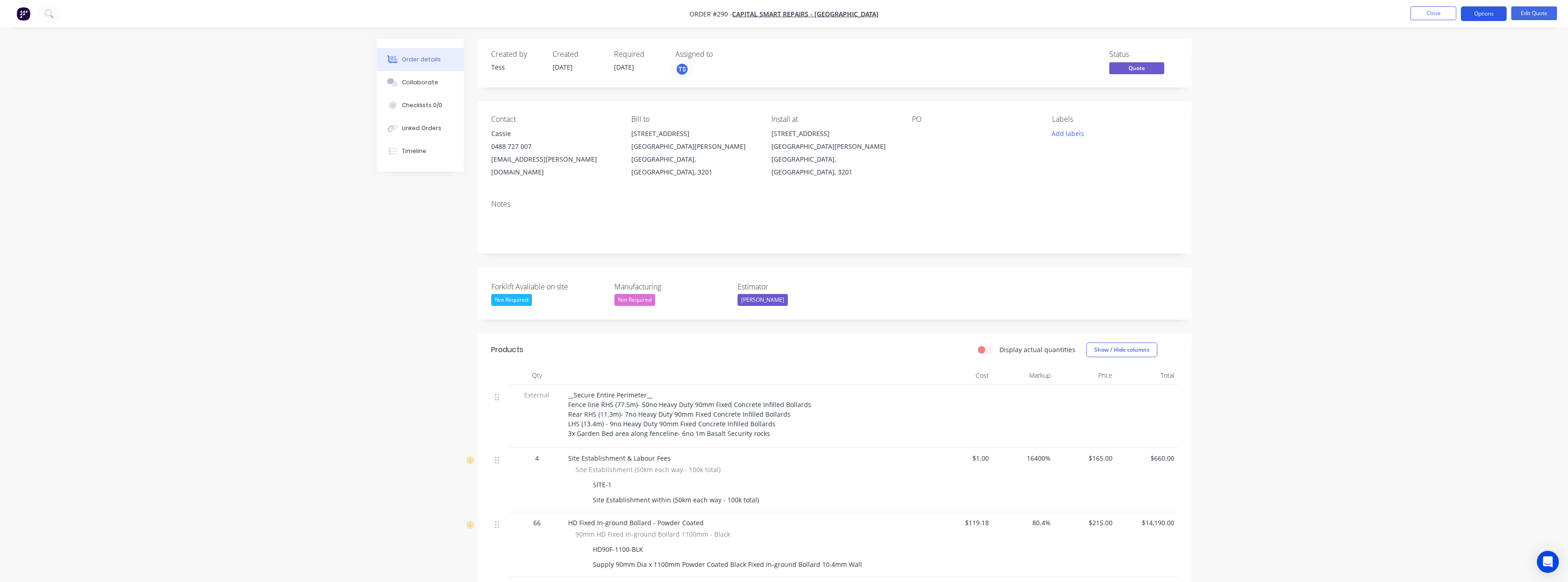
click at [1505, 17] on button "Options" at bounding box center [1484, 14] width 46 height 15
click at [1435, 162] on div "Duplicate" at bounding box center [1456, 166] width 84 height 13
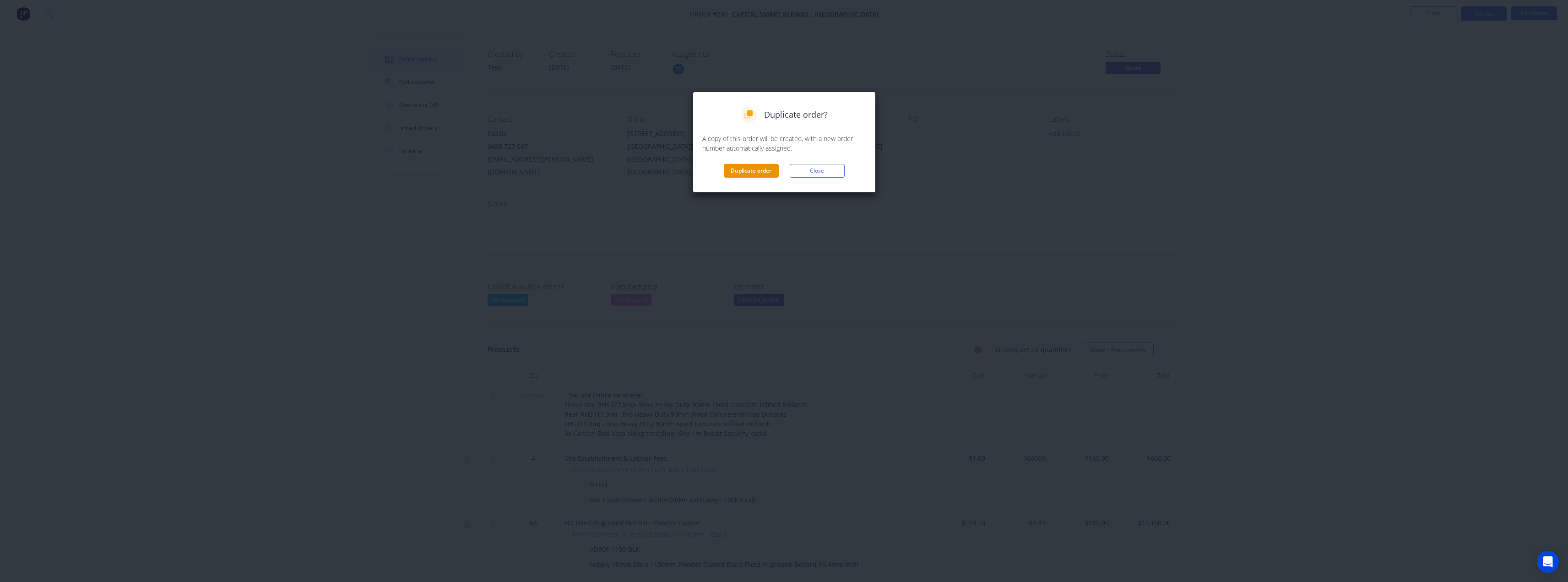
click at [747, 171] on button "Duplicate order" at bounding box center [752, 170] width 55 height 13
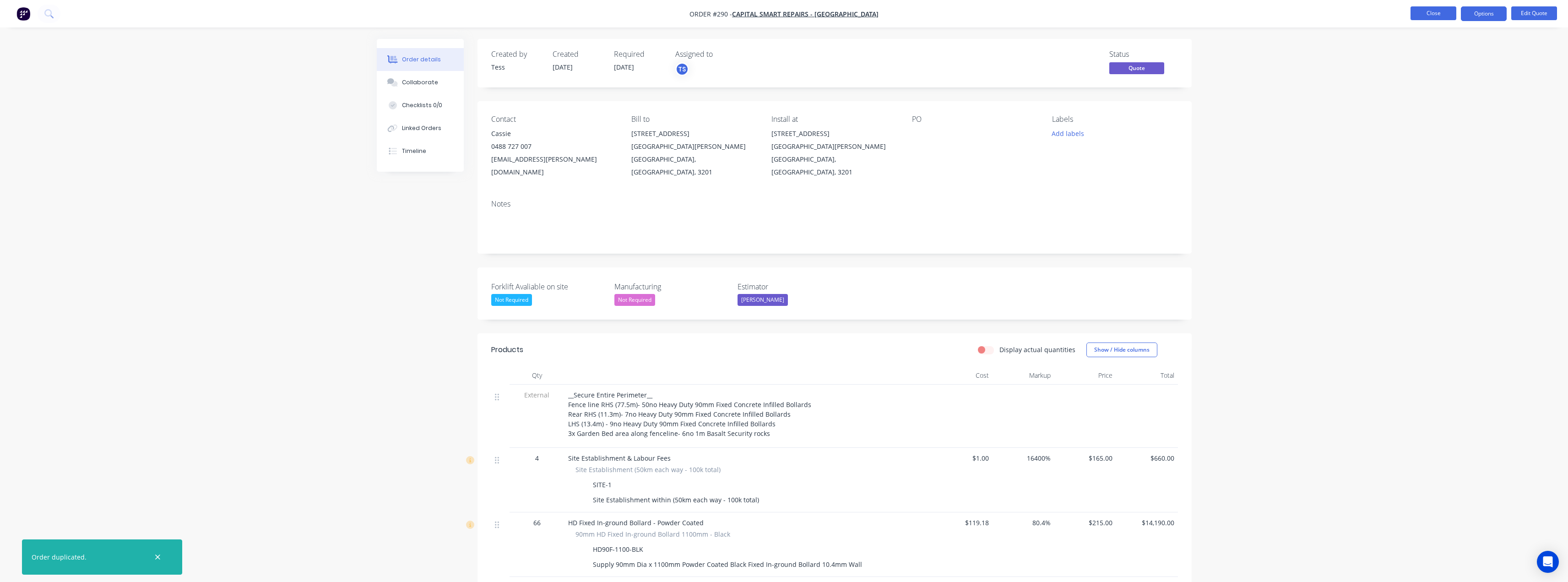
click at [1443, 15] on button "Close" at bounding box center [1433, 13] width 46 height 13
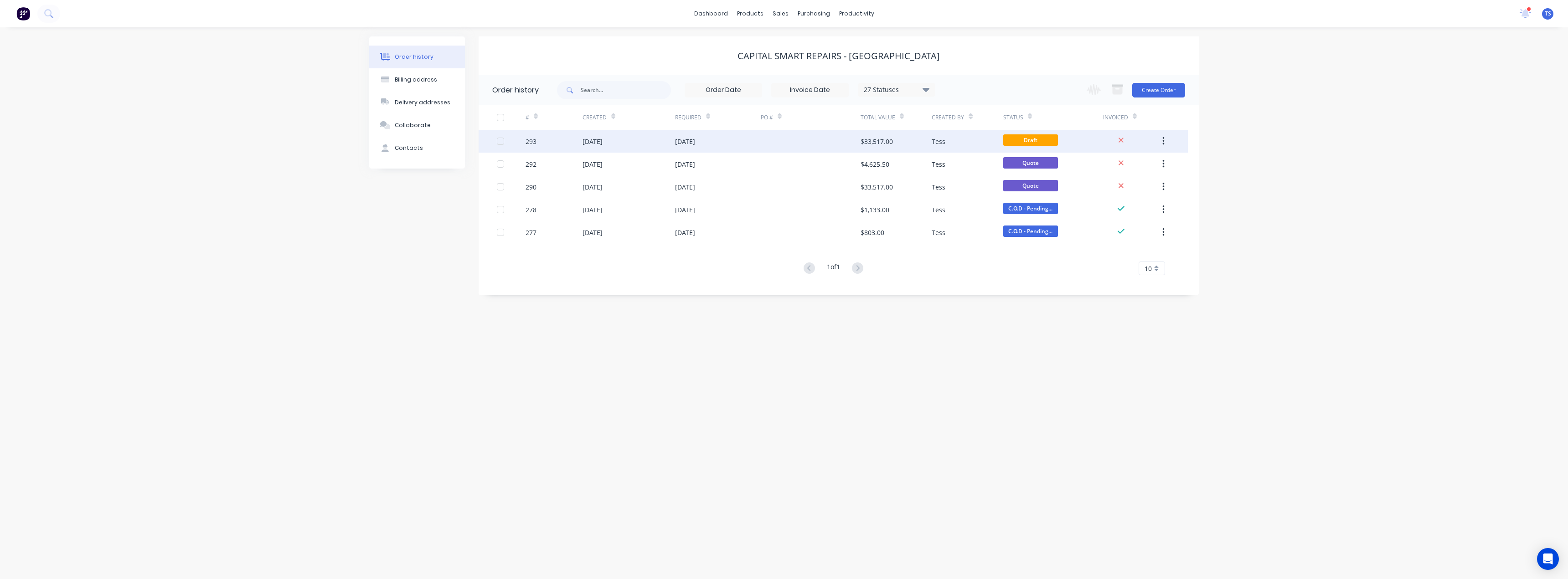
click at [824, 140] on div at bounding box center [811, 141] width 100 height 23
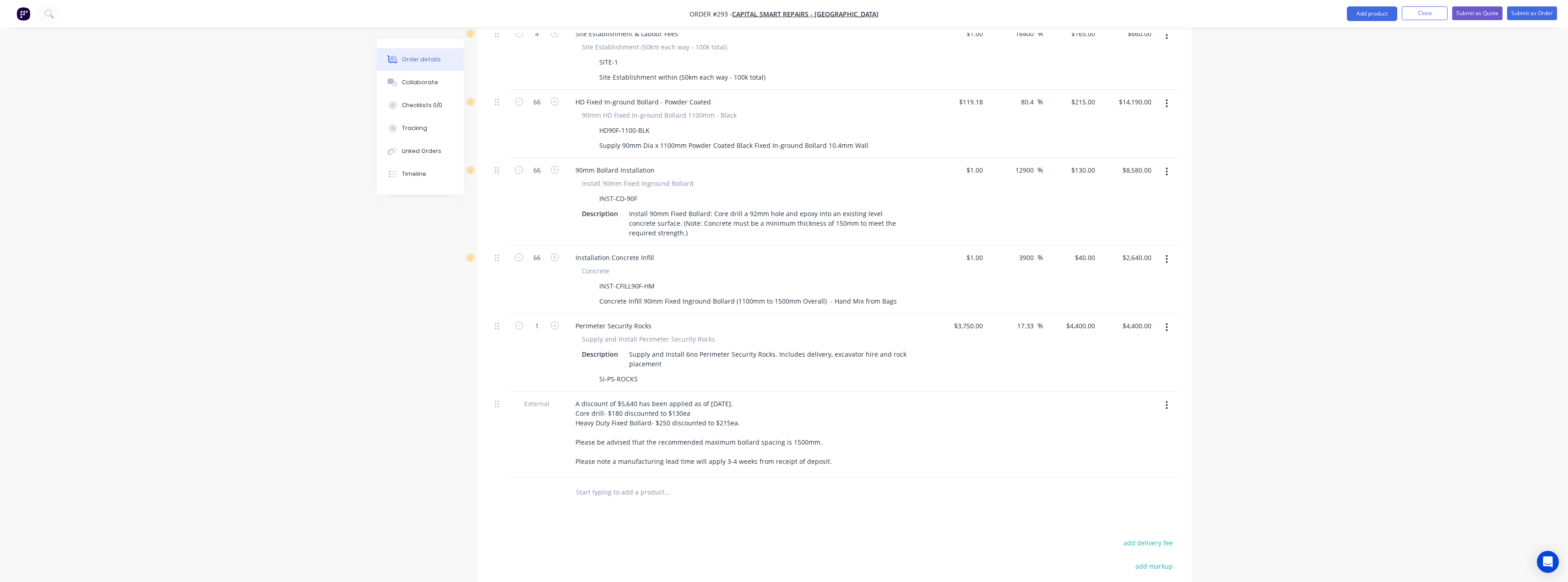
scroll to position [458, 0]
click at [605, 482] on input "text" at bounding box center [667, 491] width 183 height 18
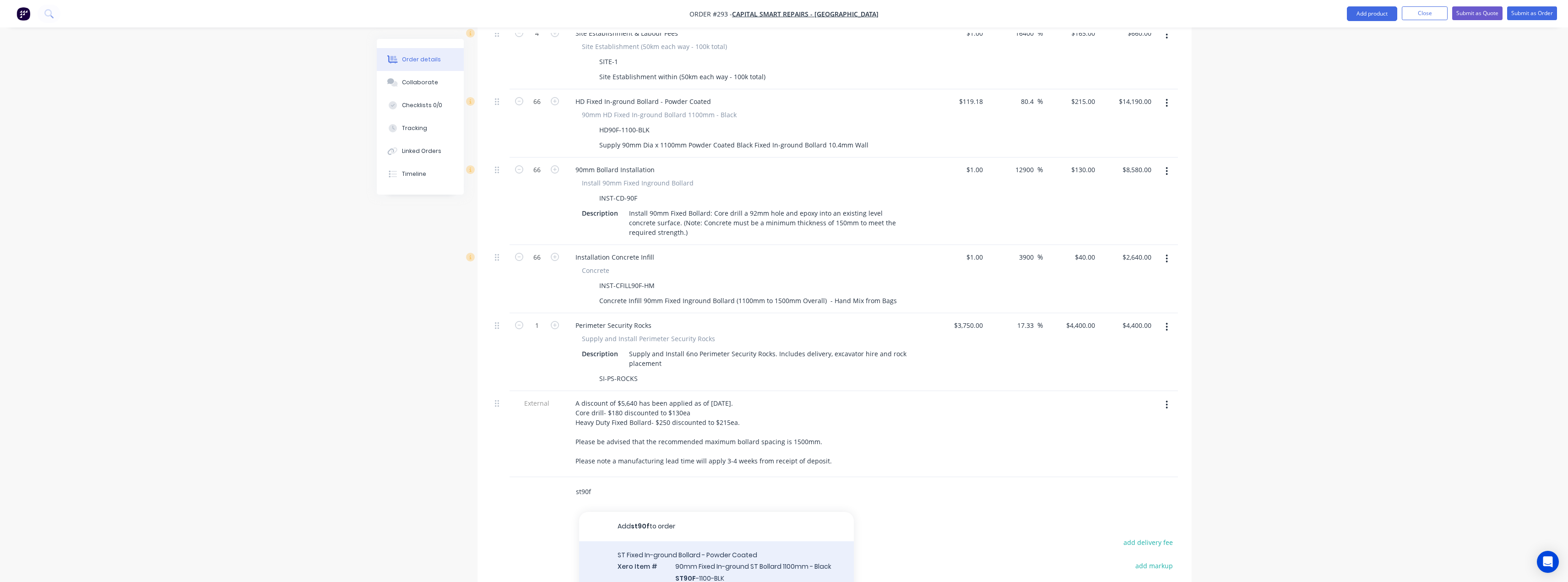
type input "st90f"
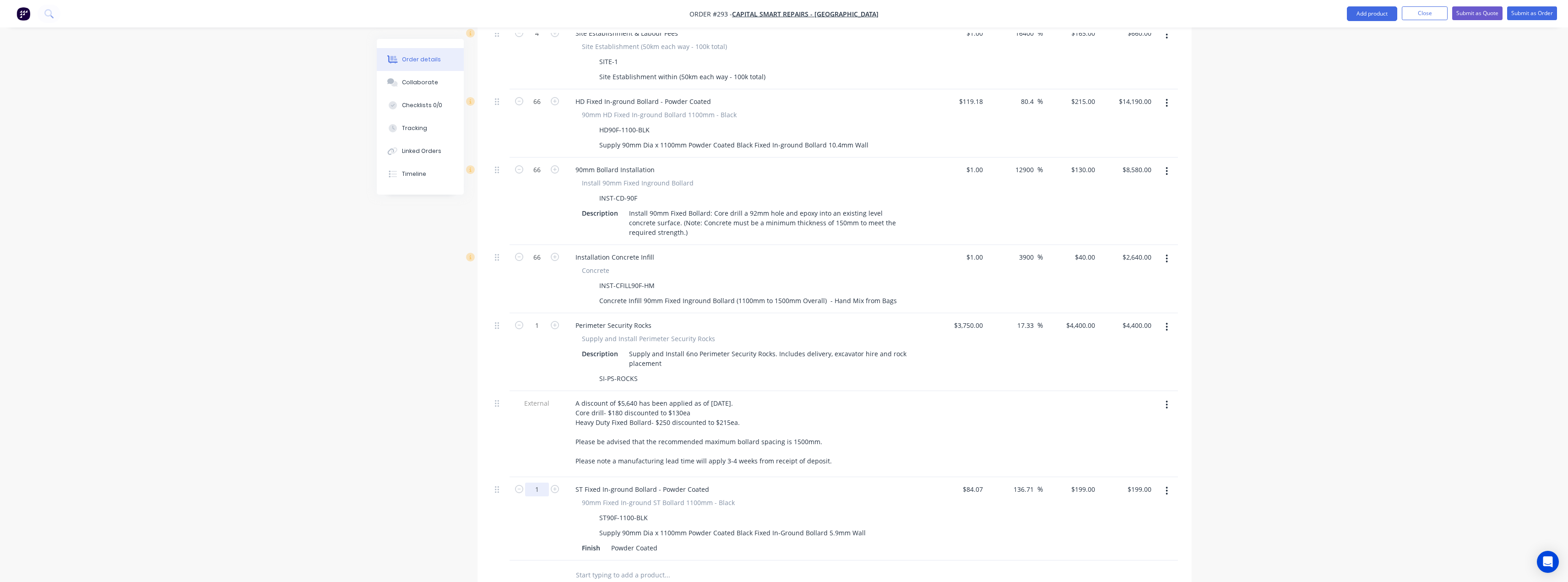
click at [543, 40] on input "1" at bounding box center [537, 33] width 24 height 13
type input "66"
type input "$13,134.00"
click at [1276, 448] on div "Order details Collaborate Checklists 0/0 Tracking Linked Orders Timeline Order …" at bounding box center [784, 183] width 1568 height 1282
click at [1079, 477] on div "199 $199.00" at bounding box center [1071, 519] width 57 height 84
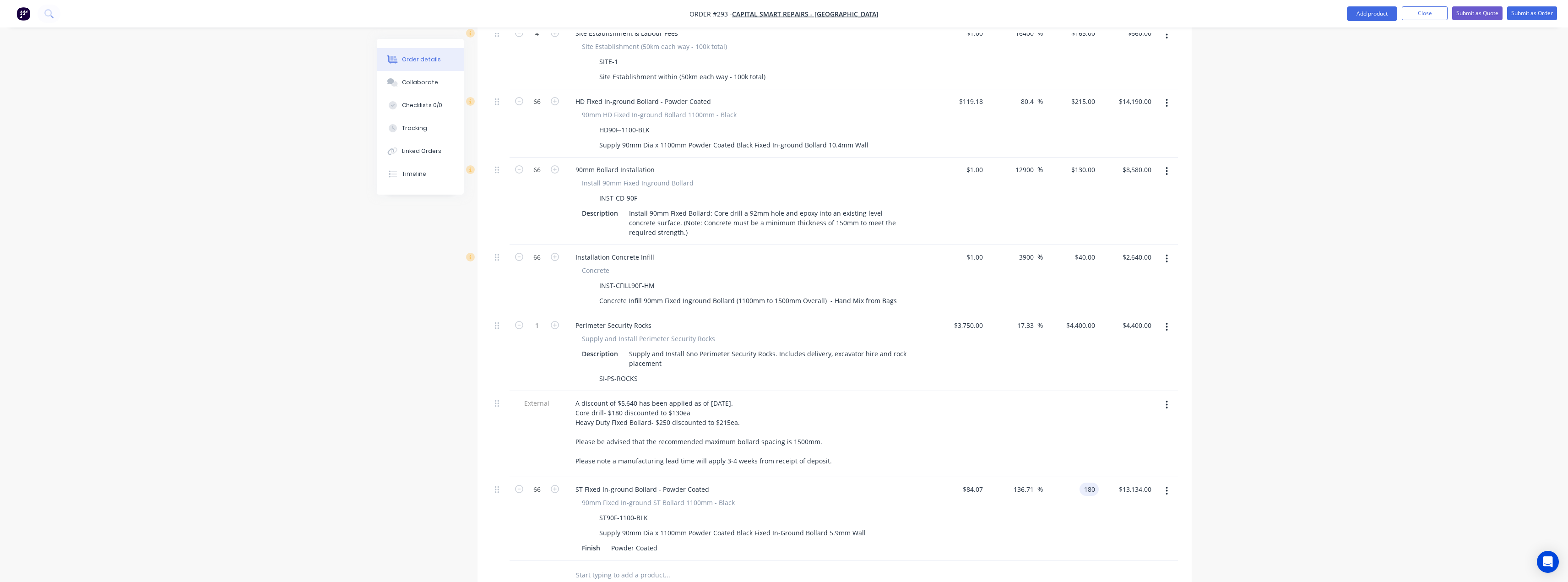
type input "180"
type input "114.11"
type input "$180.00"
type input "$11,880.00"
click at [1255, 410] on div "Order details Collaborate Checklists 0/0 Tracking Linked Orders Timeline Order …" at bounding box center [784, 183] width 1568 height 1282
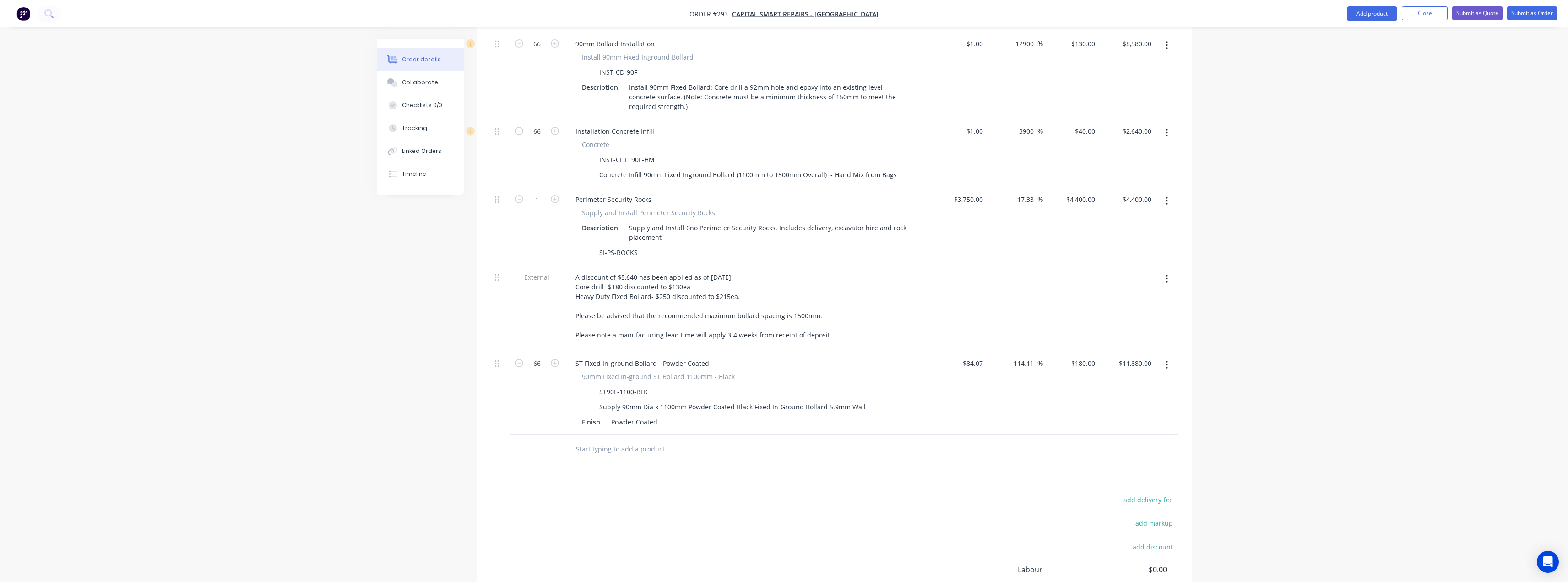
scroll to position [581, 0]
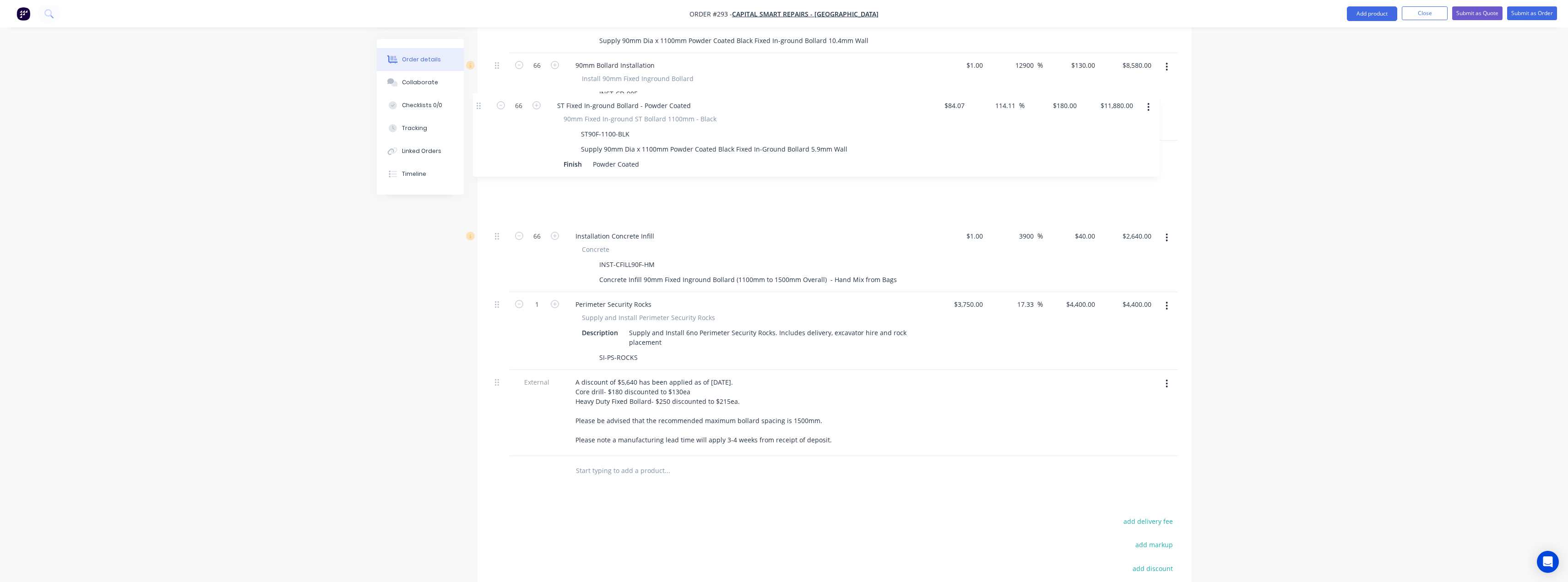
drag, startPoint x: 499, startPoint y: 331, endPoint x: 480, endPoint y: 105, distance: 226.8
click at [480, 105] on div "Qty Cost Markup Price Total External __Secure Entire Perimeter__ Fence line RHS…" at bounding box center [835, 159] width 714 height 654
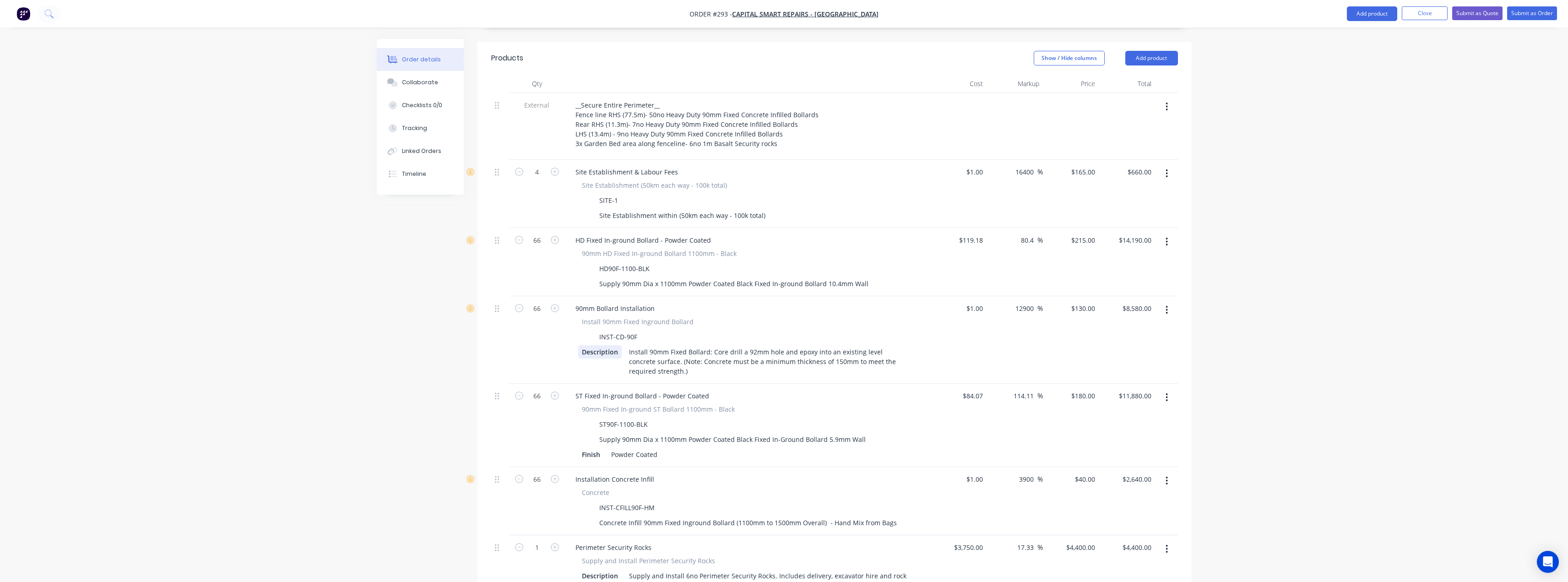
scroll to position [287, 0]
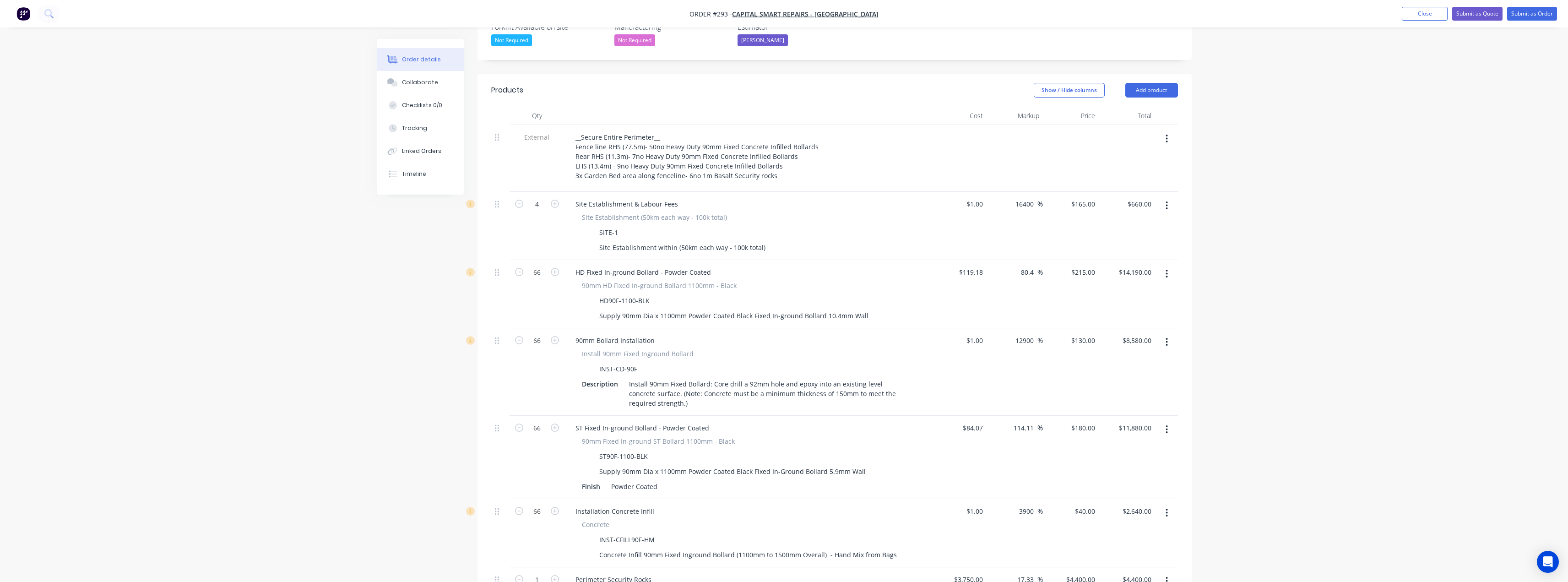
click at [1167, 269] on icon "button" at bounding box center [1167, 273] width 2 height 8
click at [1117, 346] on div "Delete" at bounding box center [1134, 353] width 71 height 13
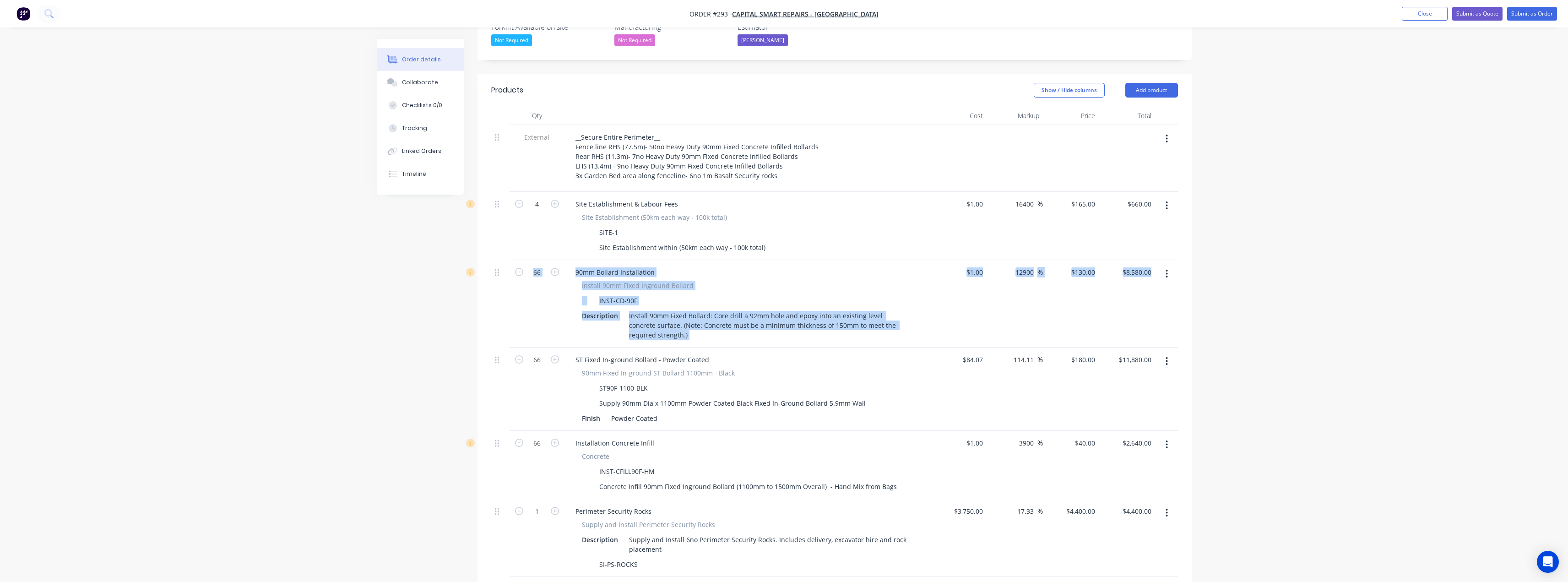
drag, startPoint x: 498, startPoint y: 327, endPoint x: 497, endPoint y: 289, distance: 38.0
click at [497, 289] on div "External __Secure Entire Perimeter__ Fence line RHS (77.5m)- 50no Heavy Duty 90…" at bounding box center [835, 394] width 687 height 538
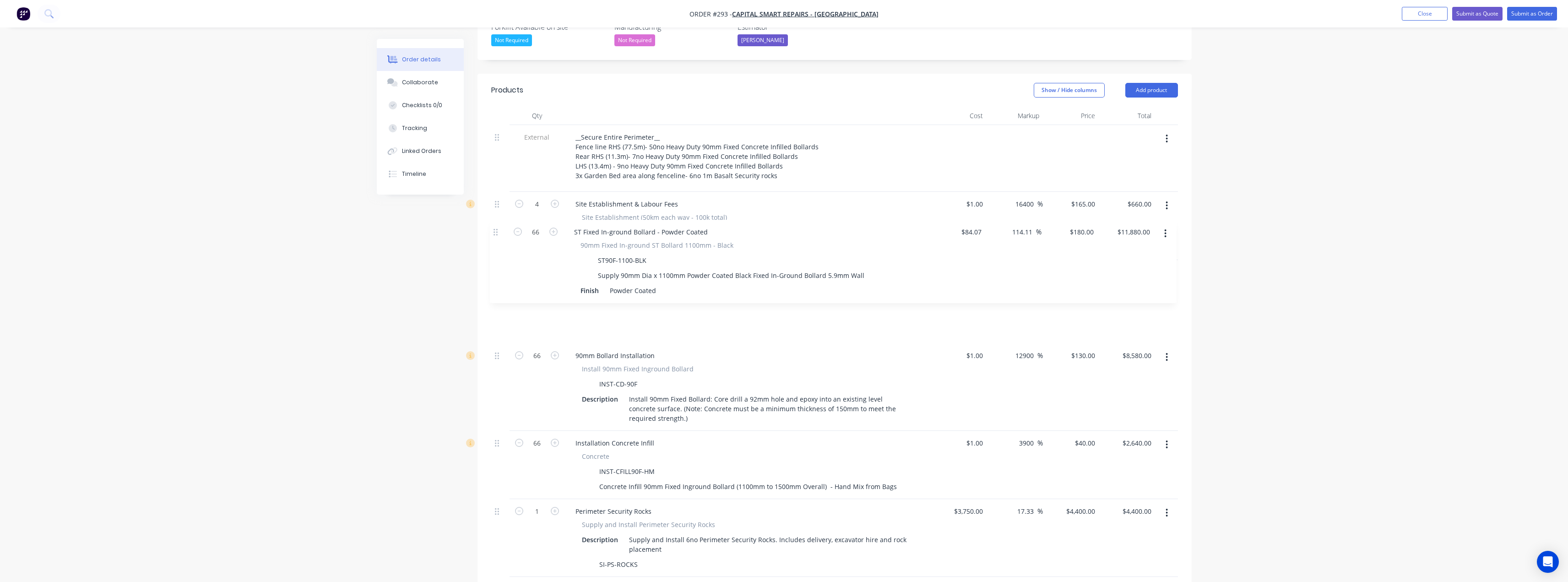
drag, startPoint x: 497, startPoint y: 322, endPoint x: 495, endPoint y: 228, distance: 94.0
click at [495, 228] on div "External __Secure Entire Perimeter__ Fence line RHS (77.5m)- 50no Heavy Duty 90…" at bounding box center [835, 394] width 687 height 538
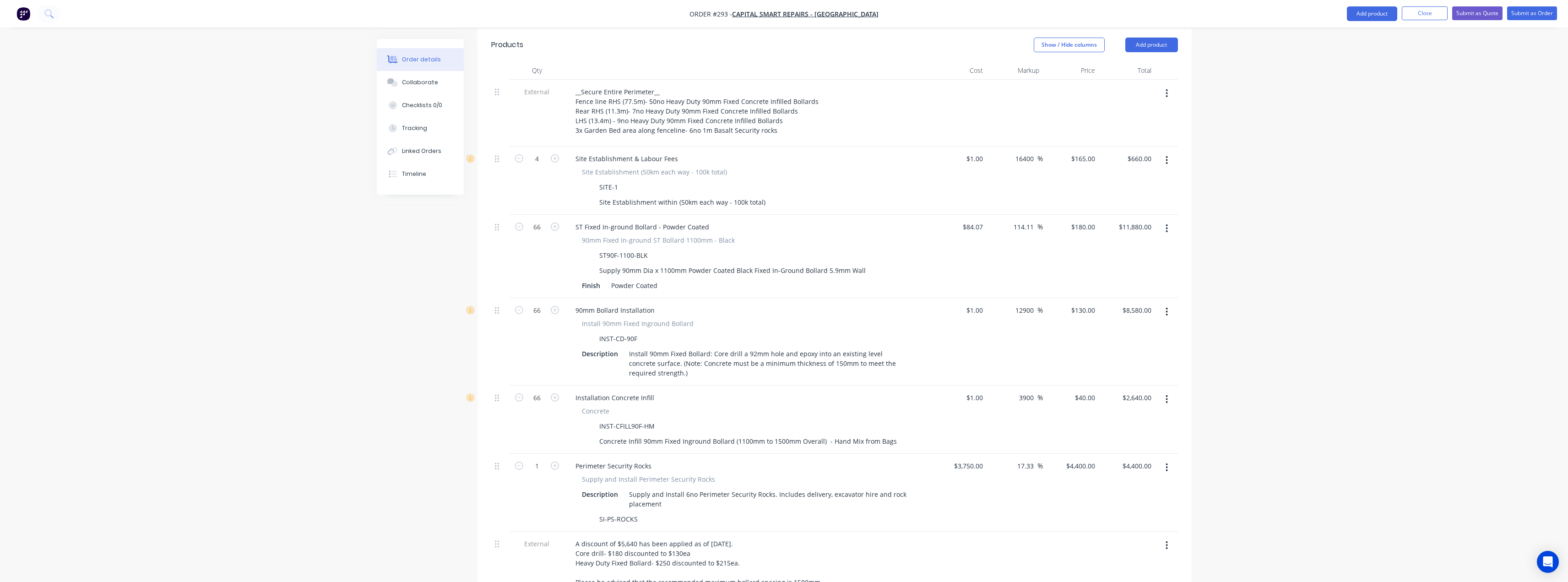
scroll to position [333, 0]
click at [1167, 395] on icon "button" at bounding box center [1167, 399] width 2 height 8
click at [1124, 471] on div "Delete" at bounding box center [1134, 478] width 71 height 13
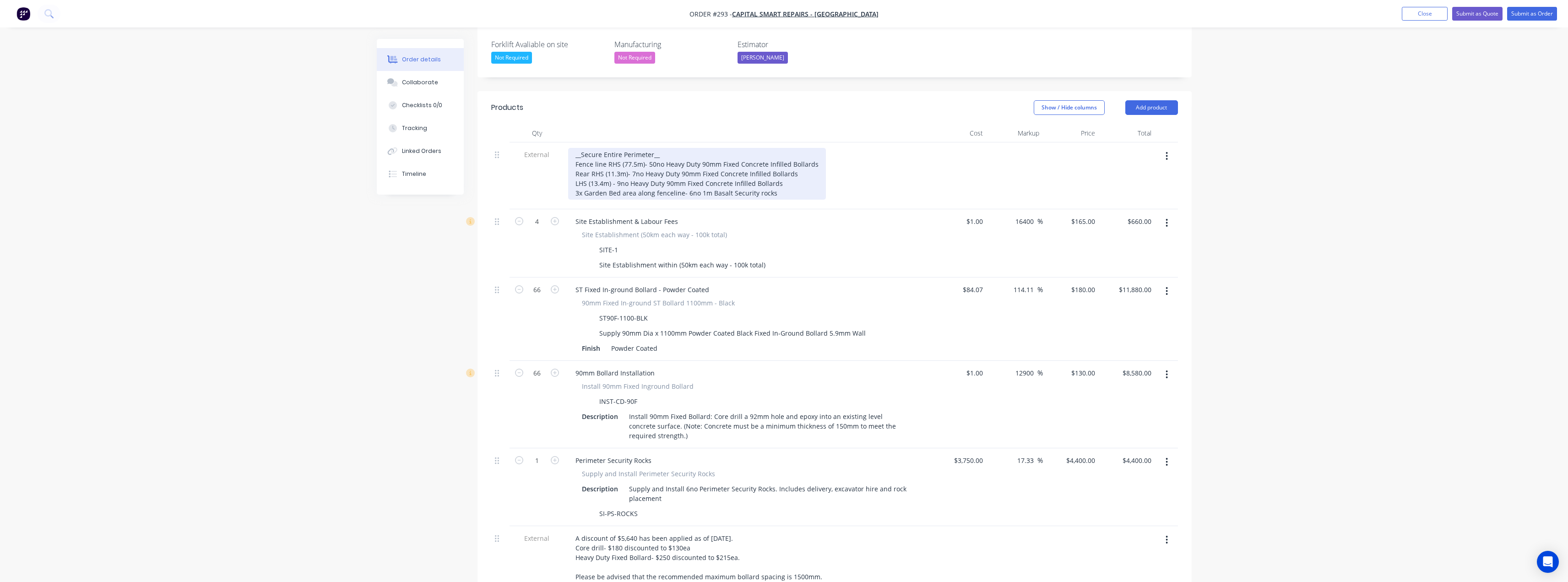
scroll to position [241, 0]
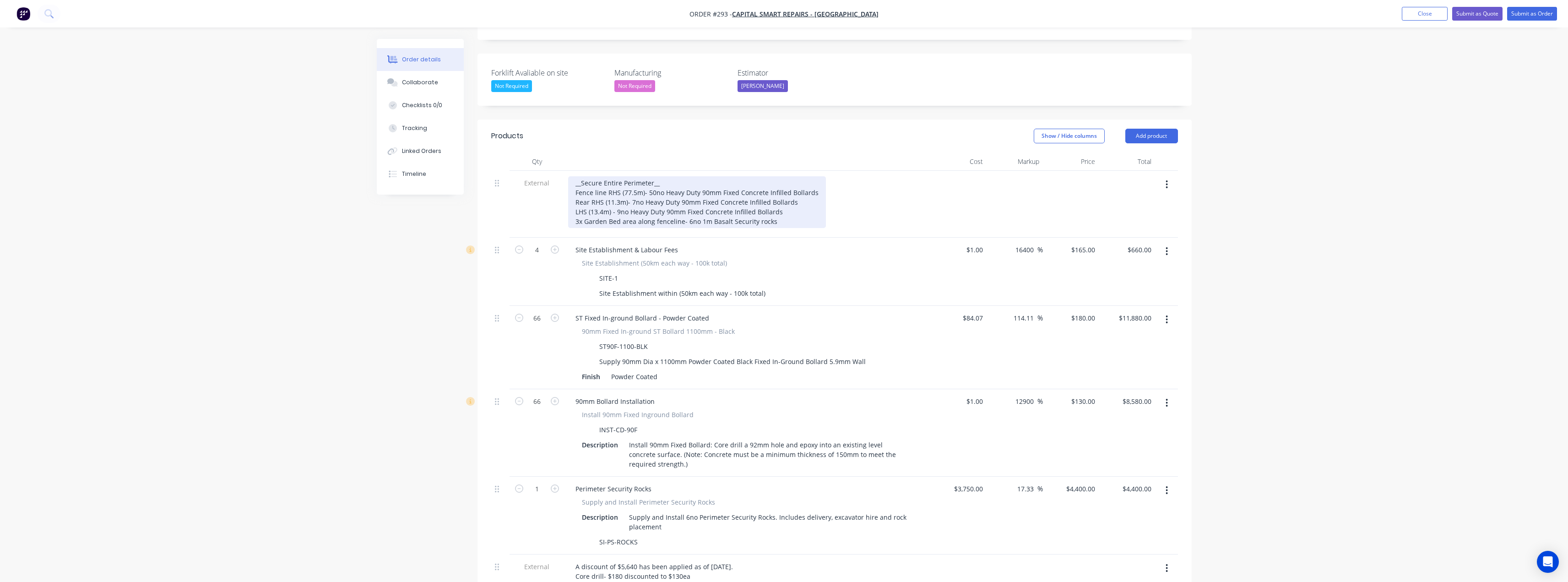
click at [664, 176] on div "__Secure Entire Perimeter__ Fence line RHS (77.5m)- 50no Heavy Duty 90mm Fixed …" at bounding box center [697, 202] width 258 height 52
click at [684, 176] on div "__Secure Entire Perimeter__ Fence line RHS (77.5m)- 50no Heavy Duty 90mm Fixed …" at bounding box center [697, 202] width 258 height 52
click at [663, 176] on div "__Secure Entire Perimeter__ Fence line RHS (77.5m)- 50no Standard Duty 90mm Fix…" at bounding box center [703, 202] width 268 height 52
click at [651, 176] on div "__Secure Entire Perimeter__ Fence line RHS (77.5m)- 50no Standard Duty 90mm Fix…" at bounding box center [703, 202] width 268 height 52
click at [739, 176] on div "__Secure Entire Perimeter__ Fence line RHS (77.5m)- 50no Standard Duty 90mm Fix…" at bounding box center [703, 202] width 268 height 52
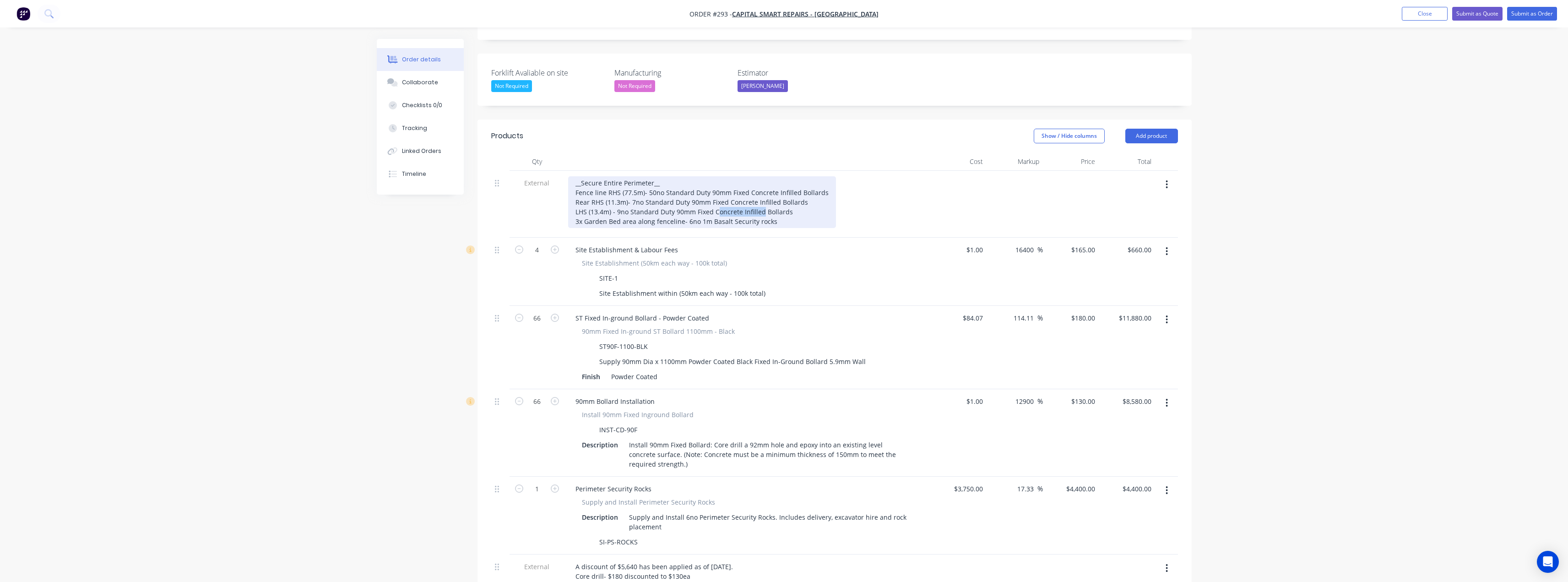
drag, startPoint x: 760, startPoint y: 173, endPoint x: 717, endPoint y: 174, distance: 43.0
click at [717, 176] on div "__Secure Entire Perimeter__ Fence line RHS (77.5m)- 50no Standard Duty 90mm Fix…" at bounding box center [703, 202] width 268 height 52
drag, startPoint x: 777, startPoint y: 163, endPoint x: 728, endPoint y: 162, distance: 49.0
click at [728, 176] on div "__Secure Entire Perimeter__ Fence line RHS (77.5m)- 50no Standard Duty 90mm Fix…" at bounding box center [703, 202] width 268 height 52
click at [777, 176] on div "__Secure Entire Perimeter__ Fence line RHS (77.5m)- 50no Standard Duty 90mm Fix…" at bounding box center [703, 202] width 268 height 52
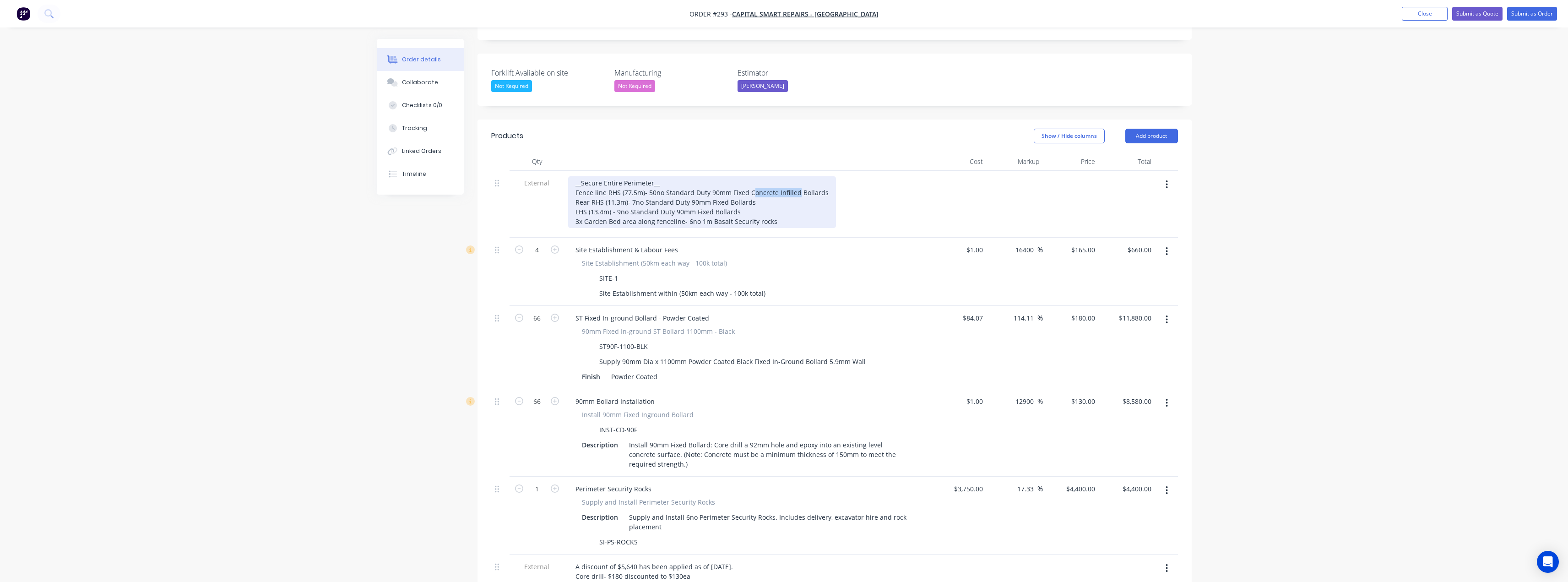
drag, startPoint x: 794, startPoint y: 154, endPoint x: 750, endPoint y: 154, distance: 44.0
click at [750, 176] on div "__Secure Entire Perimeter__ Fence line RHS (77.5m)- 50no Standard Duty 90mm Fix…" at bounding box center [703, 202] width 268 height 52
click at [771, 176] on div "__Secure Entire Perimeter__ Fence line RHS (77.5m)- 50no Standard Duty 90mm Fix…" at bounding box center [677, 202] width 217 height 52
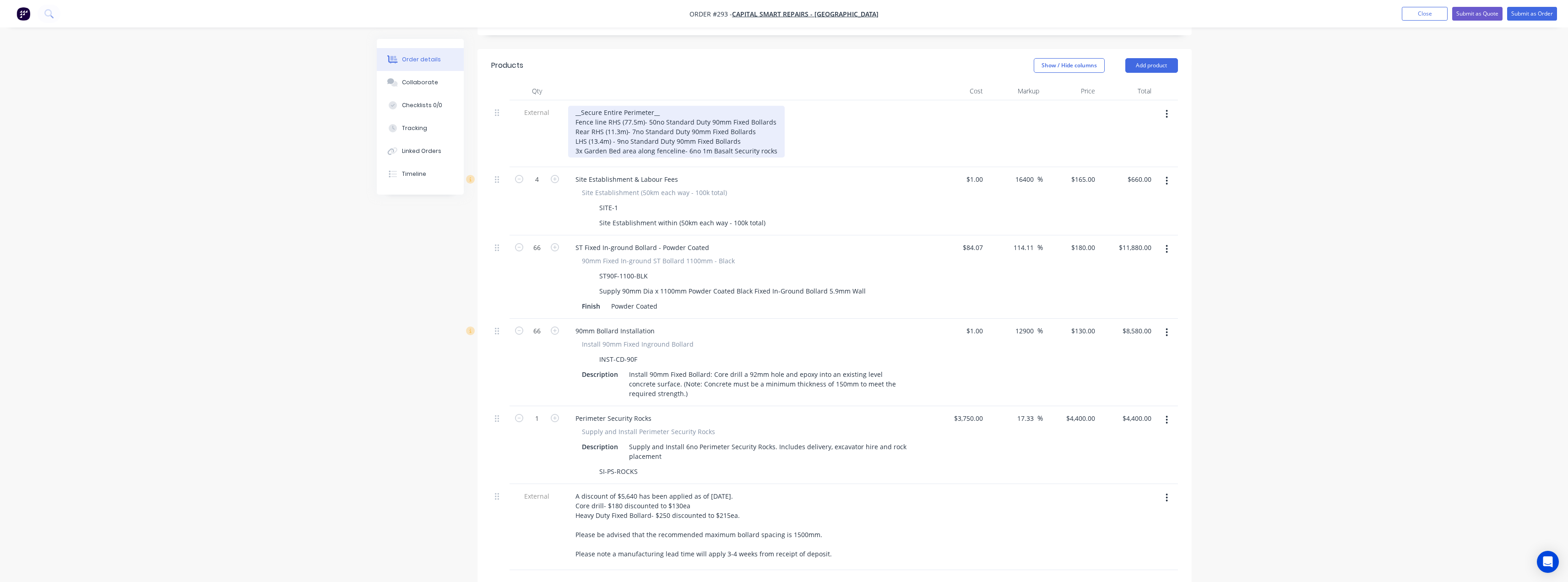
scroll to position [333, 0]
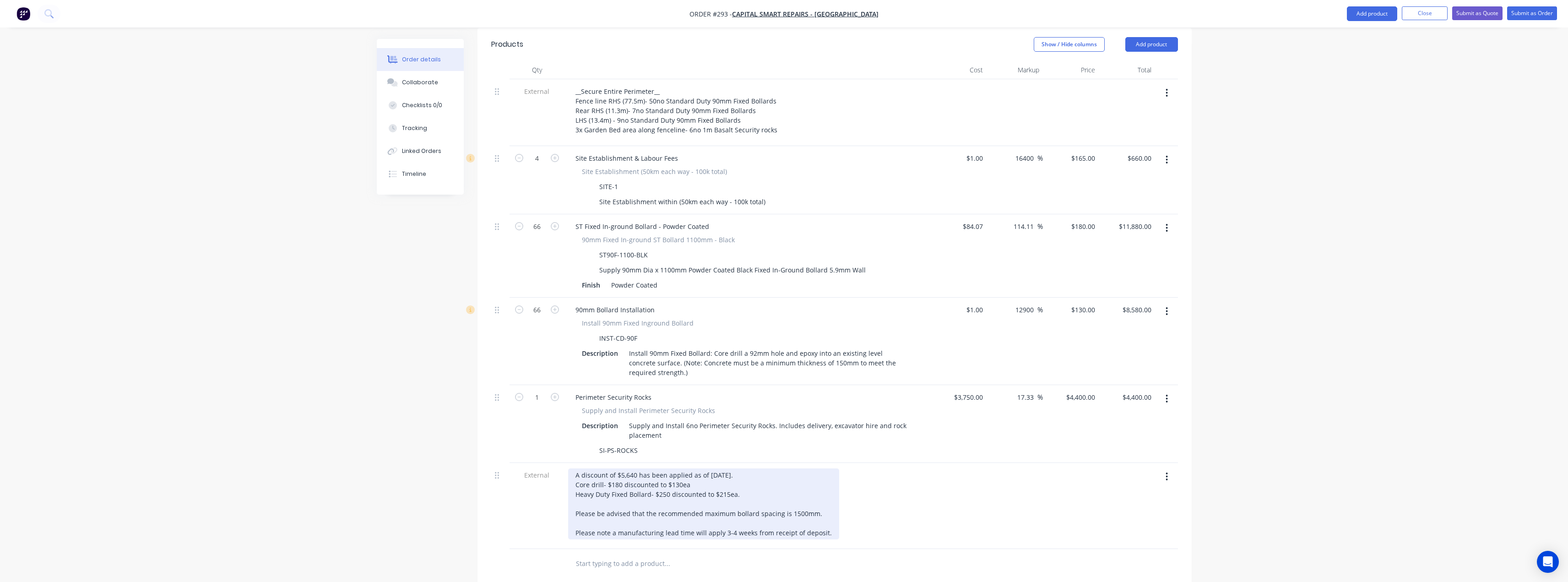
click at [636, 468] on div "A discount of $5,640 has been applied as of 27/08/2025. Core drill- $180 discou…" at bounding box center [704, 503] width 271 height 71
click at [777, 468] on div "A discount of $4,620 has been applied as of 27/08/2025. Core drill- $180 discou…" at bounding box center [704, 503] width 271 height 71
click at [606, 468] on div "A discount of $4,620 has been applied as of 27/08/2025. Core drill- $180 discou…" at bounding box center [704, 503] width 271 height 71
click at [594, 468] on div "A discount of $4,620 has been applied as of 27/08/2025. Core drill- $180 discou…" at bounding box center [704, 503] width 271 height 71
click at [678, 468] on div "A discount of $4,620 has been applied as of 27/08/2025. Core drill- $180 discou…" at bounding box center [704, 503] width 271 height 71
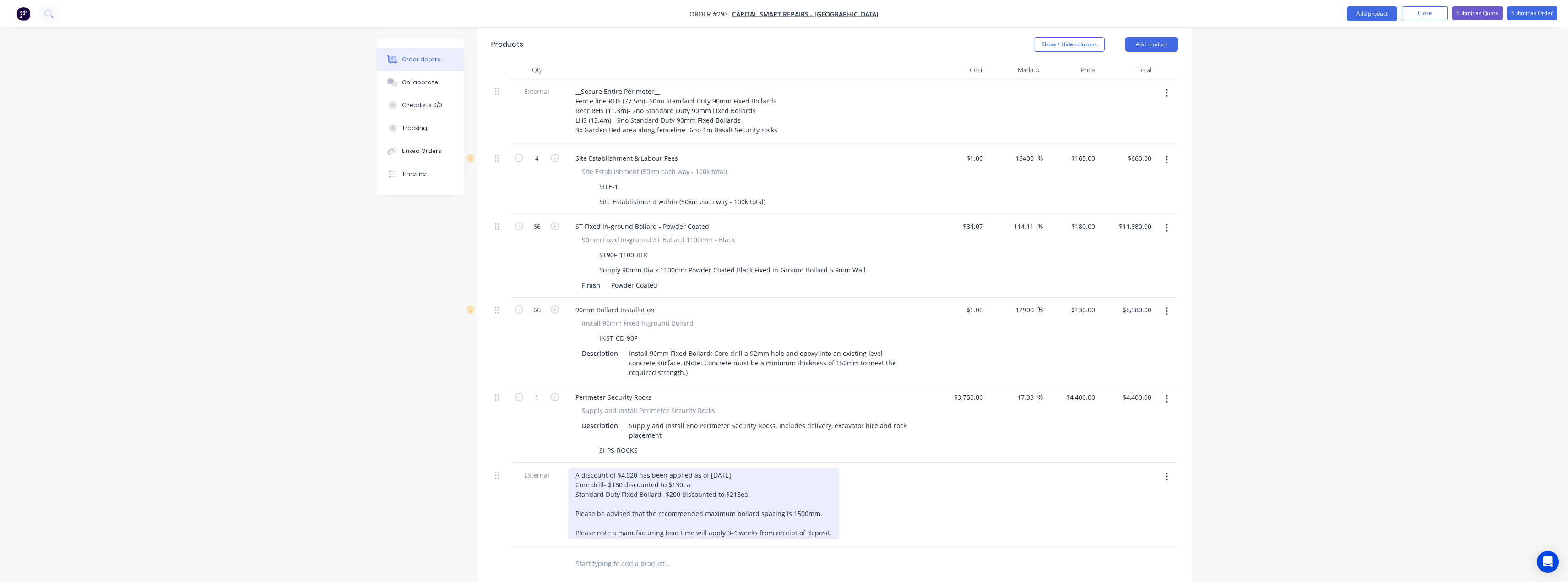
click at [736, 468] on div "A discount of $4,620 has been applied as of 27/08/2025. Core drill- $180 discou…" at bounding box center [704, 503] width 271 height 71
click at [746, 468] on div "A discount of $4,620 has been applied as of 27/08/2025. Core drill- $180 discou…" at bounding box center [704, 503] width 271 height 71
click at [692, 468] on div "A discount of $4,620 has been applied as of 27/08/2025. Core drill- $180 discou…" at bounding box center [704, 503] width 271 height 71
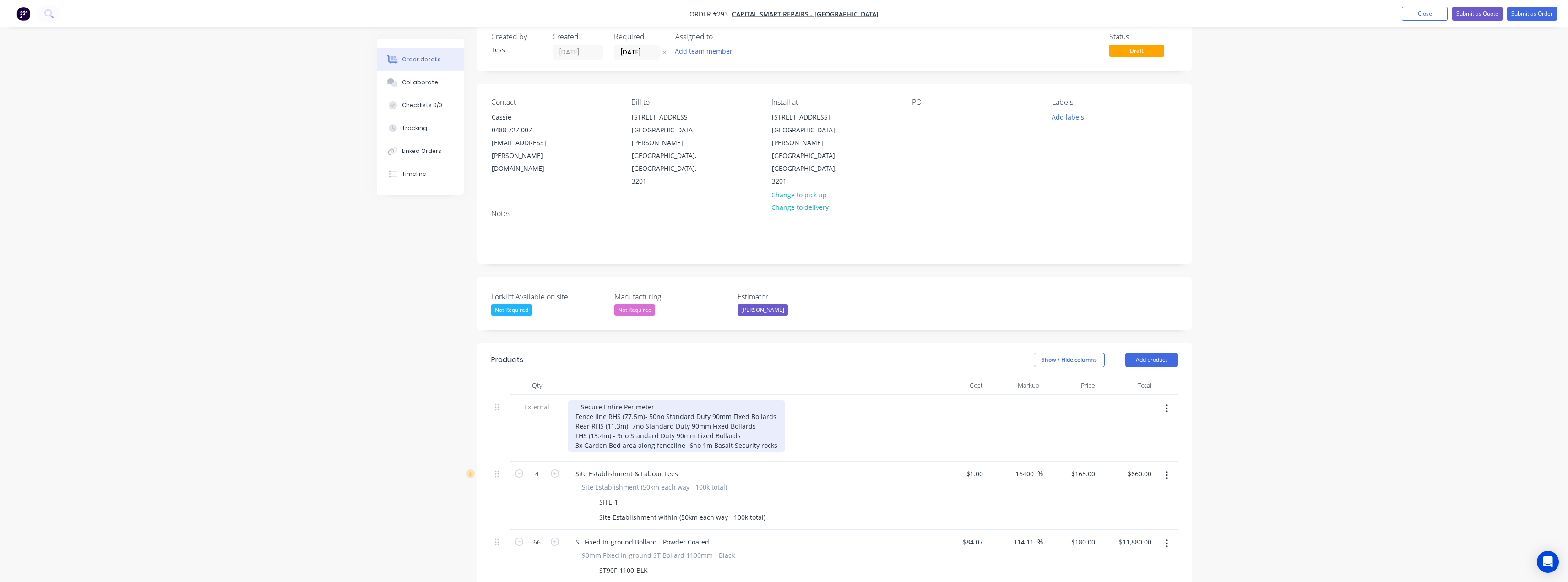
scroll to position [12, 0]
click at [667, 406] on div "__Secure Entire Perimeter__ Fence line RHS (77.5m)- 50no Standard Duty 90mm Fix…" at bounding box center [677, 431] width 217 height 52
click at [726, 406] on div "__Secure Entire Perimeter__ (not recommended) Fence line RHS (77.5m)- 50no Stan…" at bounding box center [677, 431] width 217 height 52
click at [732, 406] on div "__Secure Entire Perimeter__ (not recommended) Fence line RHS (77.5m)- 50no Stan…" at bounding box center [677, 431] width 217 height 52
click at [716, 406] on div "__Secure Entire Perimeter__ (not recommended) Fence line RHS (77.5m)- 50no Stan…" at bounding box center [677, 431] width 217 height 52
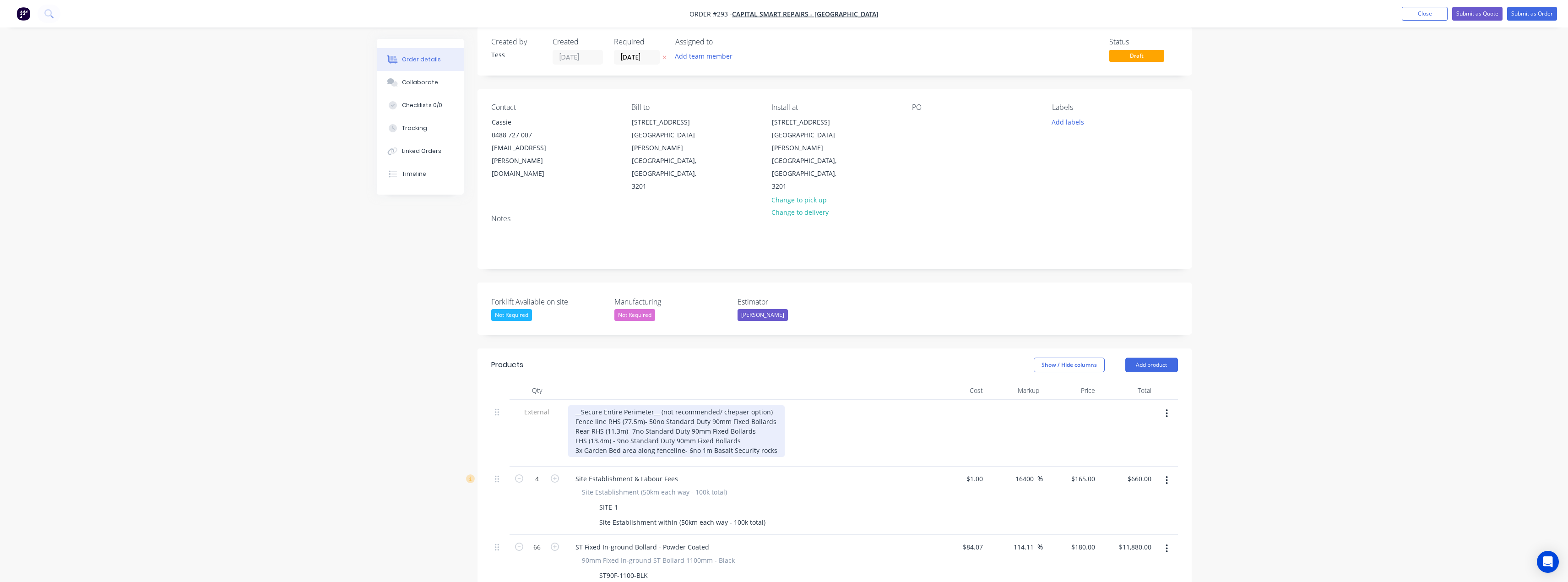
click at [728, 406] on div "__Secure Entire Perimeter__ (not recommended/ chepaer option) Fence line RHS (7…" at bounding box center [677, 431] width 217 height 52
click at [746, 406] on div "__Secure Entire Perimeter__ (not recommended/ chepaer option) Fence line RHS (7…" at bounding box center [677, 431] width 217 height 52
click at [746, 406] on div "__Secure Entire Perimeter__ (not recommended/ cheaper option) Fence line RHS (7…" at bounding box center [677, 431] width 217 height 52
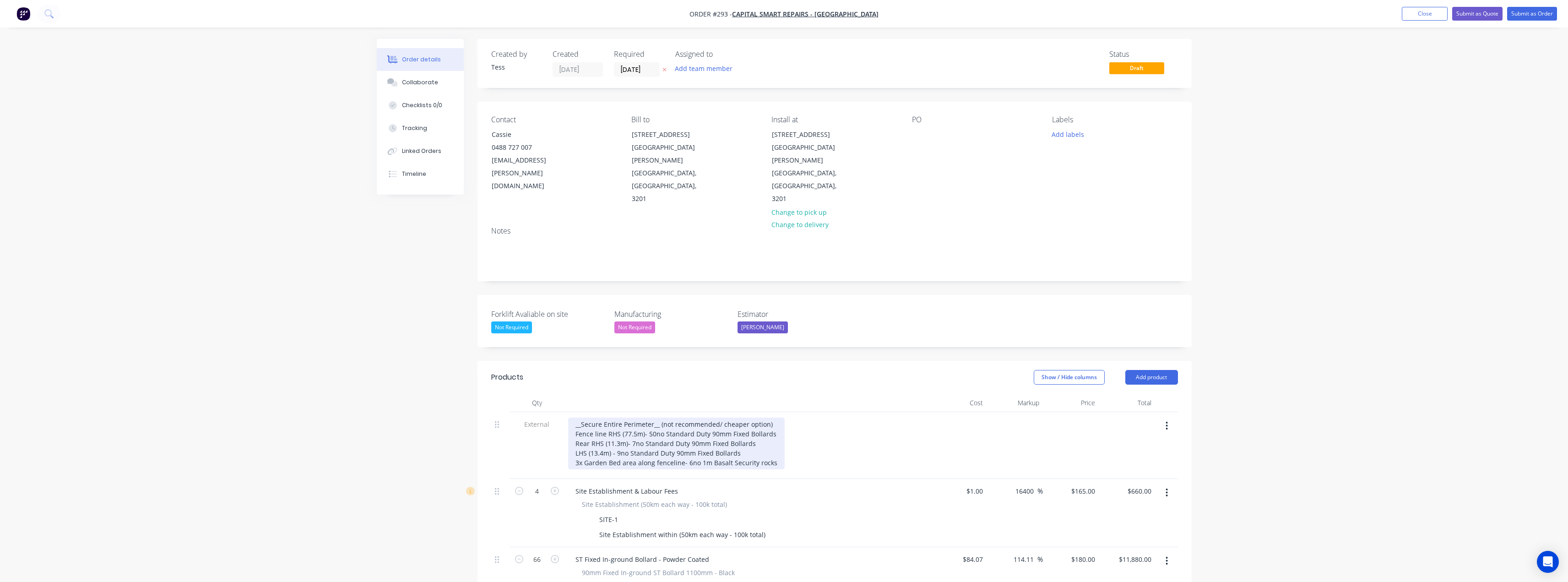
click at [571, 418] on div "__Secure Entire Perimeter__ (not recommended/ cheaper option) Fence line RHS (7…" at bounding box center [677, 443] width 217 height 52
click at [607, 418] on div "Option 2__Secure Entire Perimeter__ (not recommended/ cheaper option) Fence lin…" at bounding box center [688, 443] width 240 height 52
click at [574, 418] on div "Option 2- Secure Entire Perimeter__ (not recommended/ cheaper option) Fence lin…" at bounding box center [688, 443] width 239 height 52
click at [688, 418] on div "__Option 2- Secure Entire Perimeter__ (not recommended/ cheaper option) Fence l…" at bounding box center [690, 443] width 244 height 52
click at [801, 418] on div "__Option 2- Secure Entire Perimeter__ (not recommended/ cheaper option) Fence l…" at bounding box center [690, 443] width 244 height 52
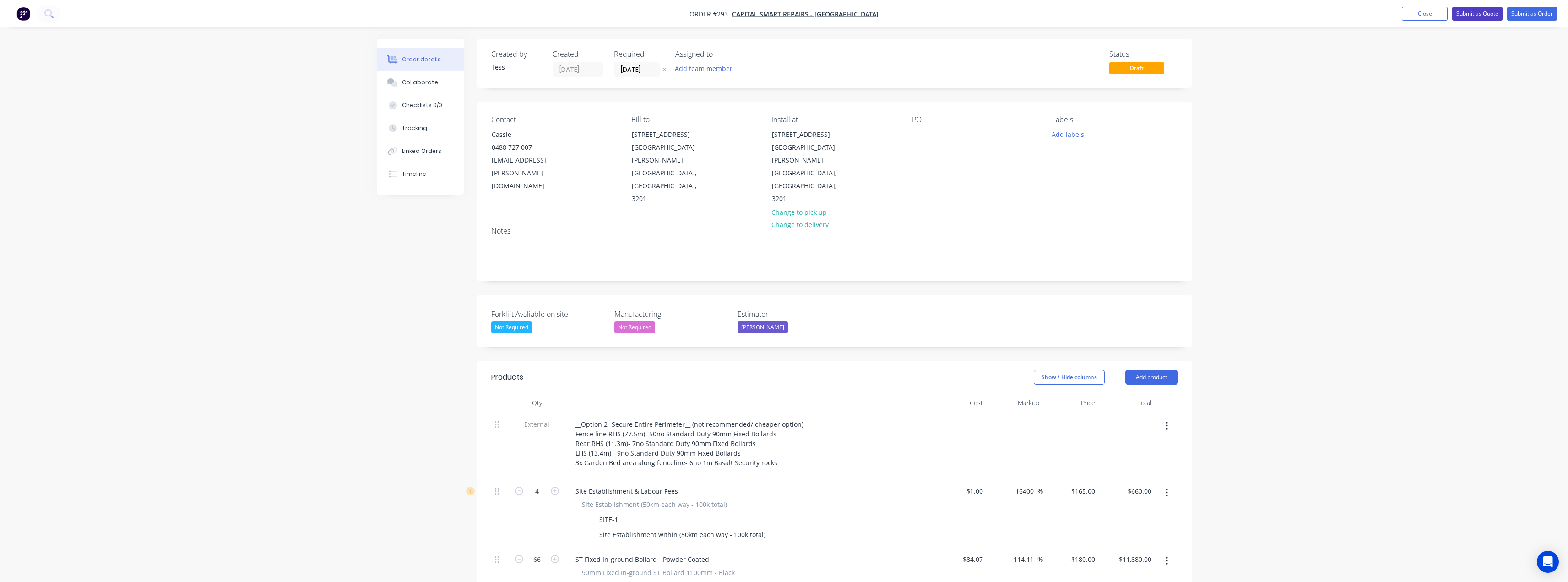
click at [1482, 11] on button "Submit as Quote" at bounding box center [1477, 13] width 51 height 13
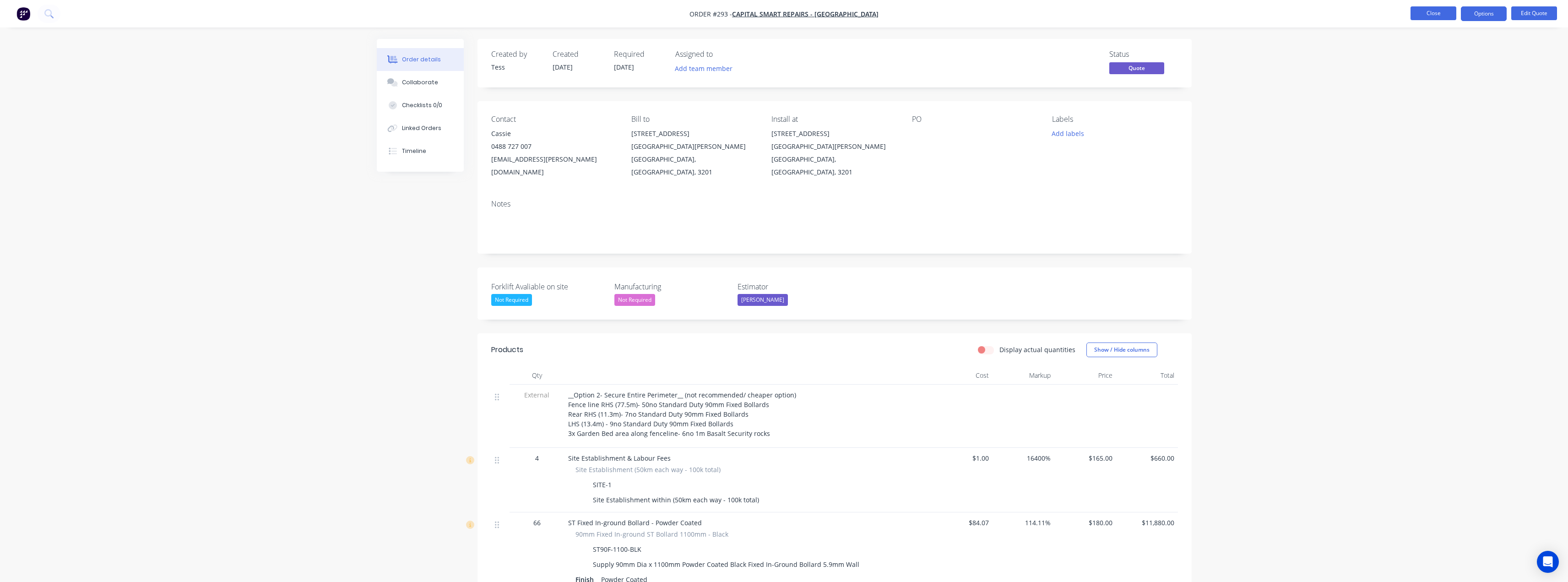
click at [1446, 11] on button "Close" at bounding box center [1433, 13] width 46 height 13
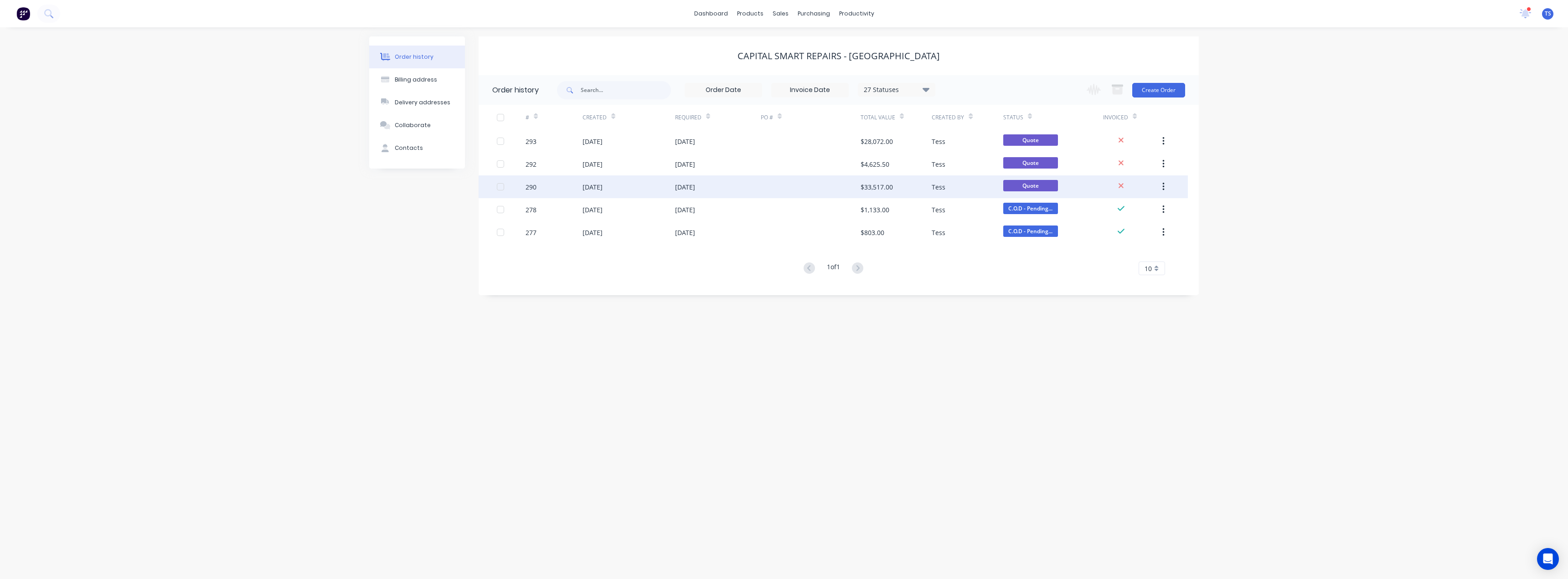
click at [687, 190] on div "27 Aug 2025" at bounding box center [685, 187] width 20 height 9
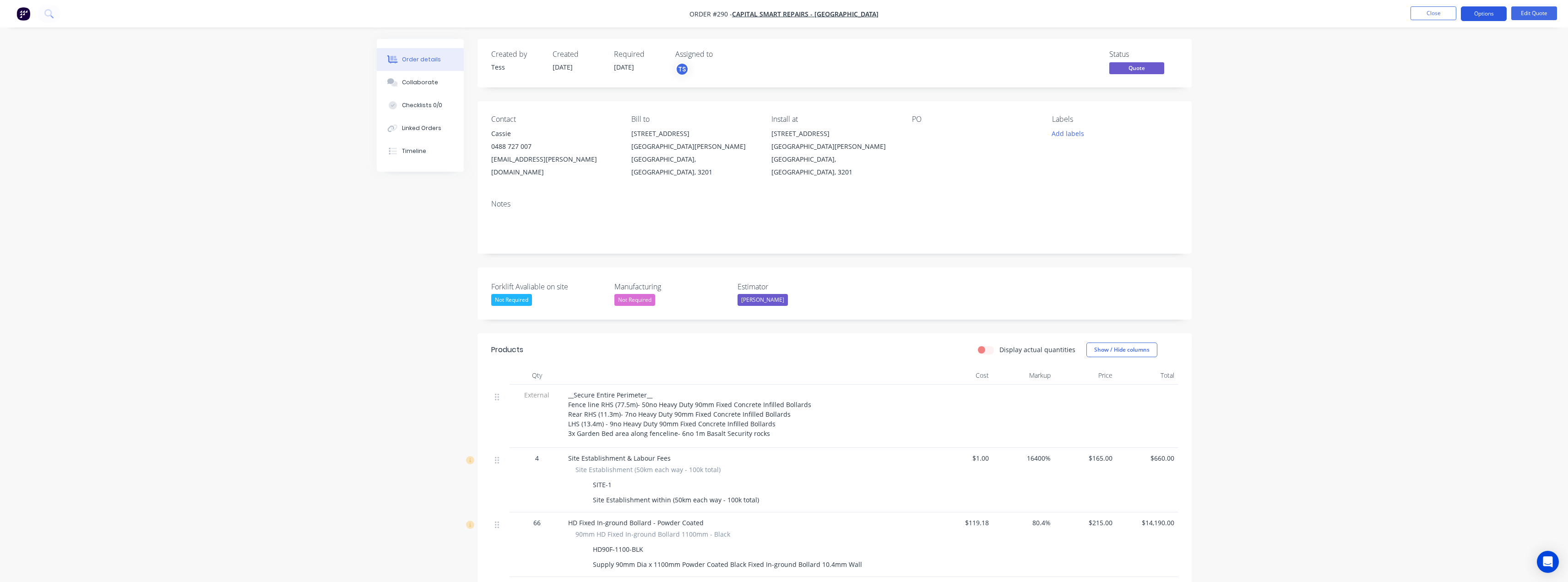
click at [1487, 10] on button "Options" at bounding box center [1484, 14] width 46 height 15
click at [1534, 13] on button "Edit Quote" at bounding box center [1534, 13] width 46 height 13
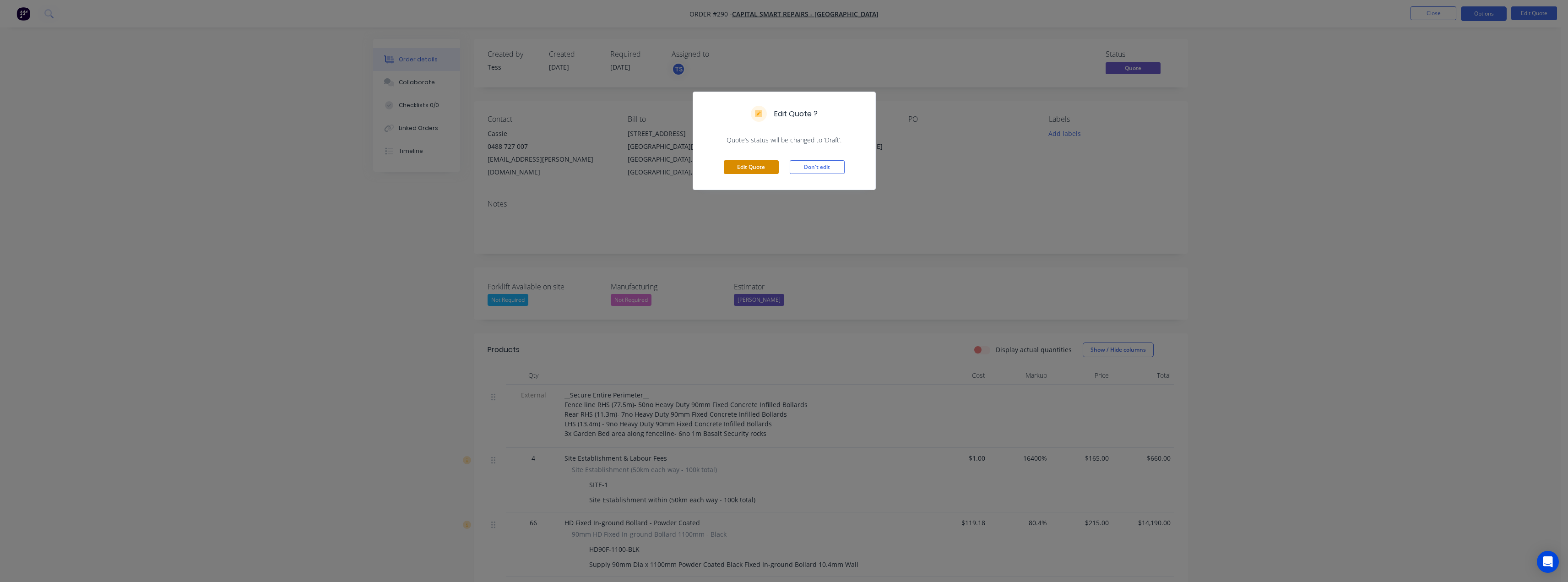
click at [765, 167] on button "Edit Quote" at bounding box center [752, 167] width 55 height 13
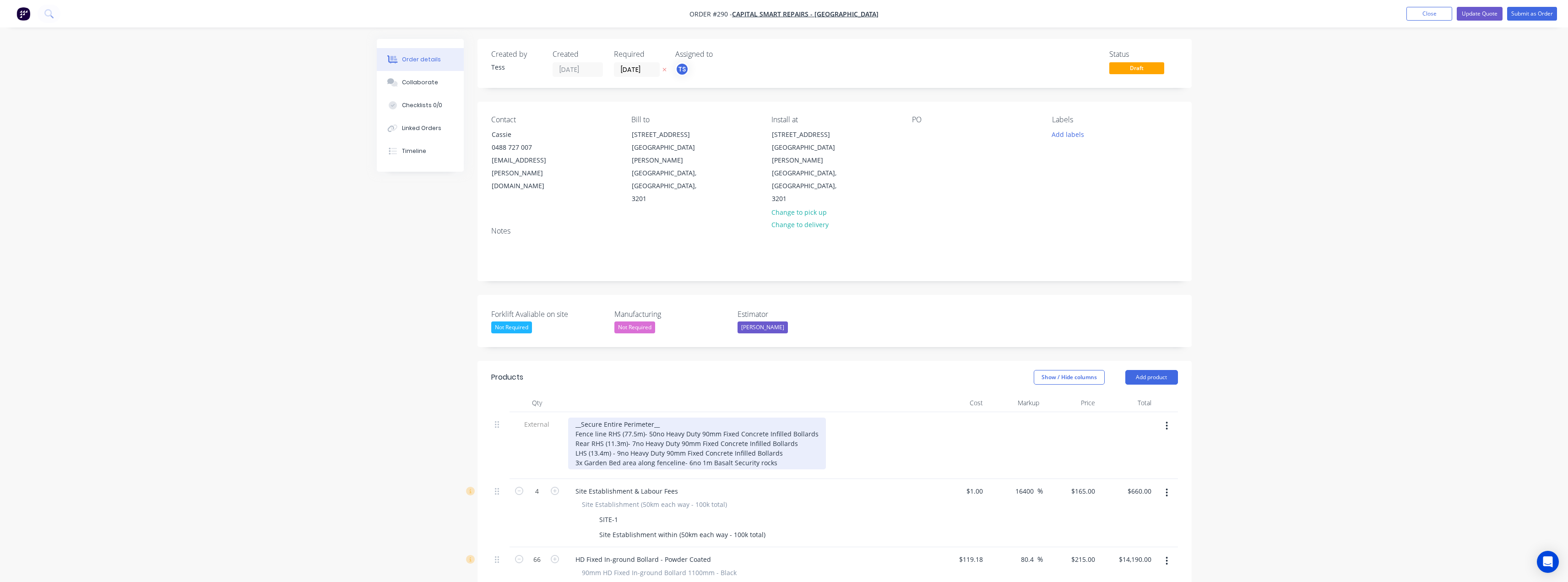
click at [661, 418] on div "__Secure Entire Perimeter__ Fence line RHS (77.5m)- 50no Heavy Duty 90mm Fixed …" at bounding box center [697, 443] width 258 height 52
click at [703, 418] on div "__Secure Entire Perimeter__ Supamaxx Reccommended Fence line RHS (77.5m)- 50no …" at bounding box center [697, 443] width 258 height 52
click at [740, 418] on div "__Secure Entire Perimeter__ Supamaxx Recommended Fence line RHS (77.5m)- 50no H…" at bounding box center [697, 443] width 258 height 52
click at [801, 420] on div "__Secure Entire Perimeter__ Supamaxx Recommended Fence line RHS (77.5m)- 50no H…" at bounding box center [697, 443] width 258 height 52
click at [574, 418] on div "__Secure Entire Perimeter__ Supamaxx Recommended Fence line RHS (77.5m)- 50no H…" at bounding box center [697, 443] width 258 height 52
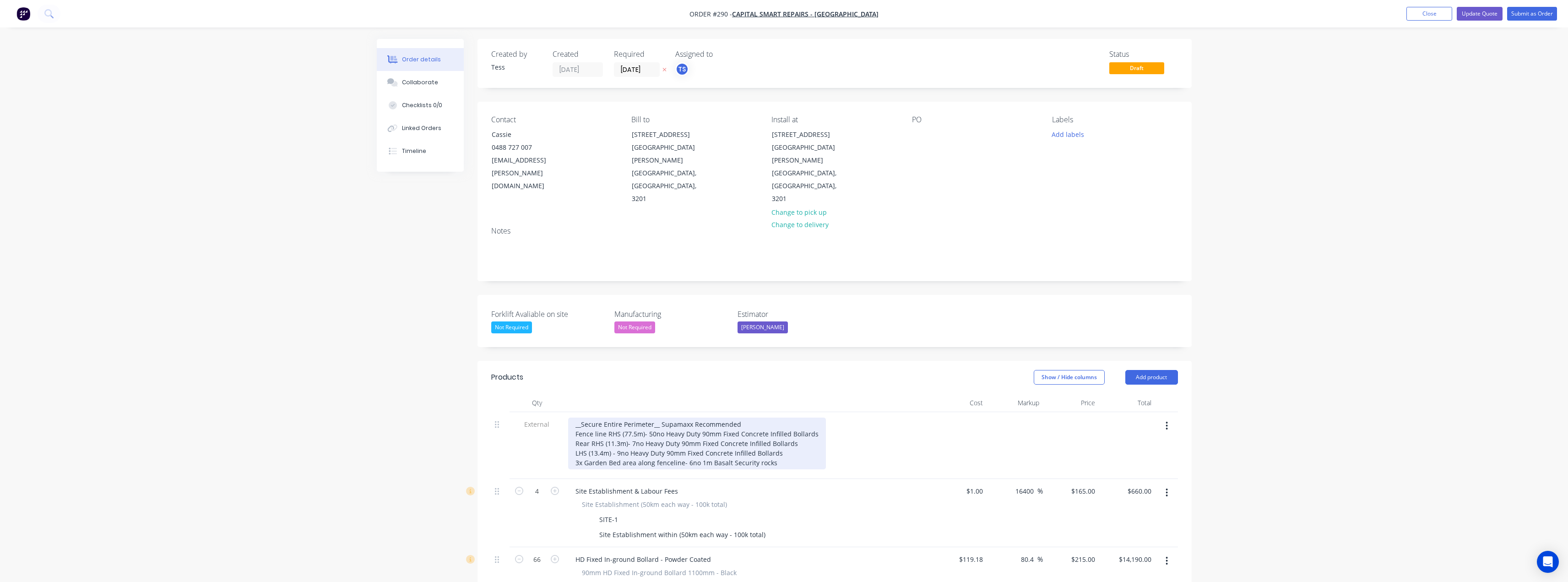
click at [582, 418] on div "__Secure Entire Perimeter__ Supamaxx Recommended Fence line RHS (77.5m)- 50no H…" at bounding box center [697, 443] width 258 height 52
click at [786, 420] on div "__Option1- Secure Entire Perimeter__ Supamaxx Recommended Fence line RHS (77.5m…" at bounding box center [697, 443] width 258 height 52
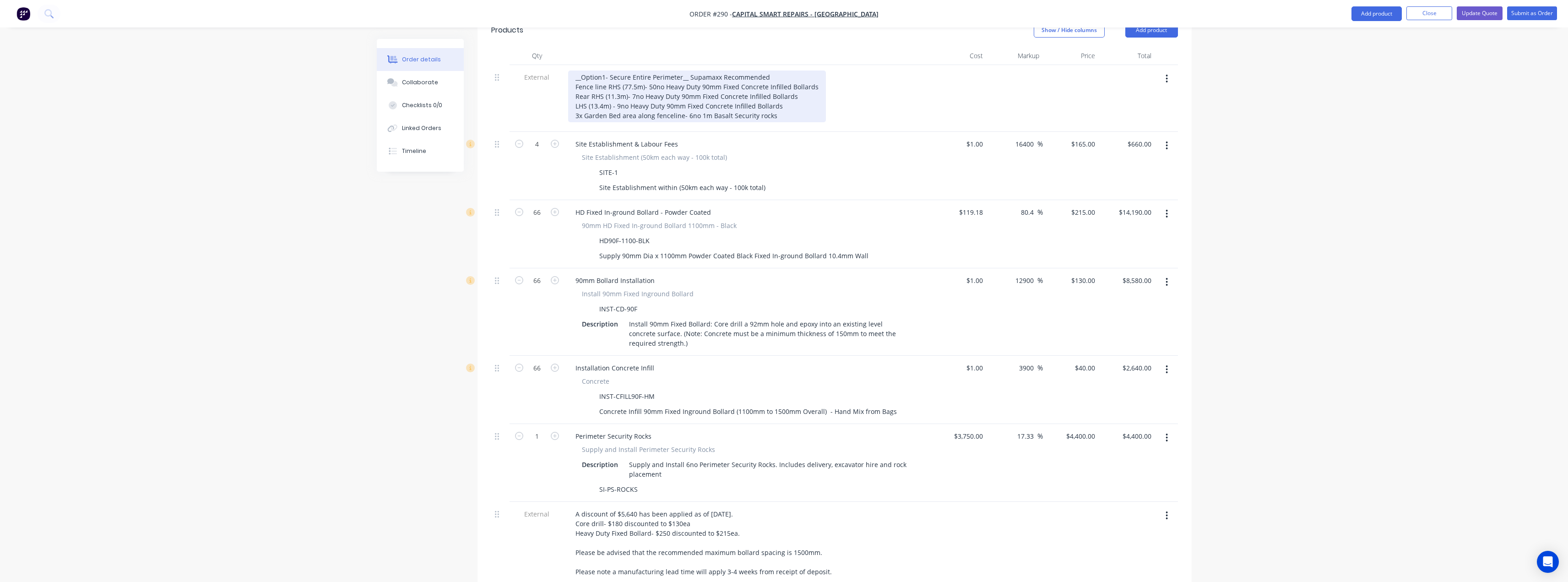
scroll to position [366, 0]
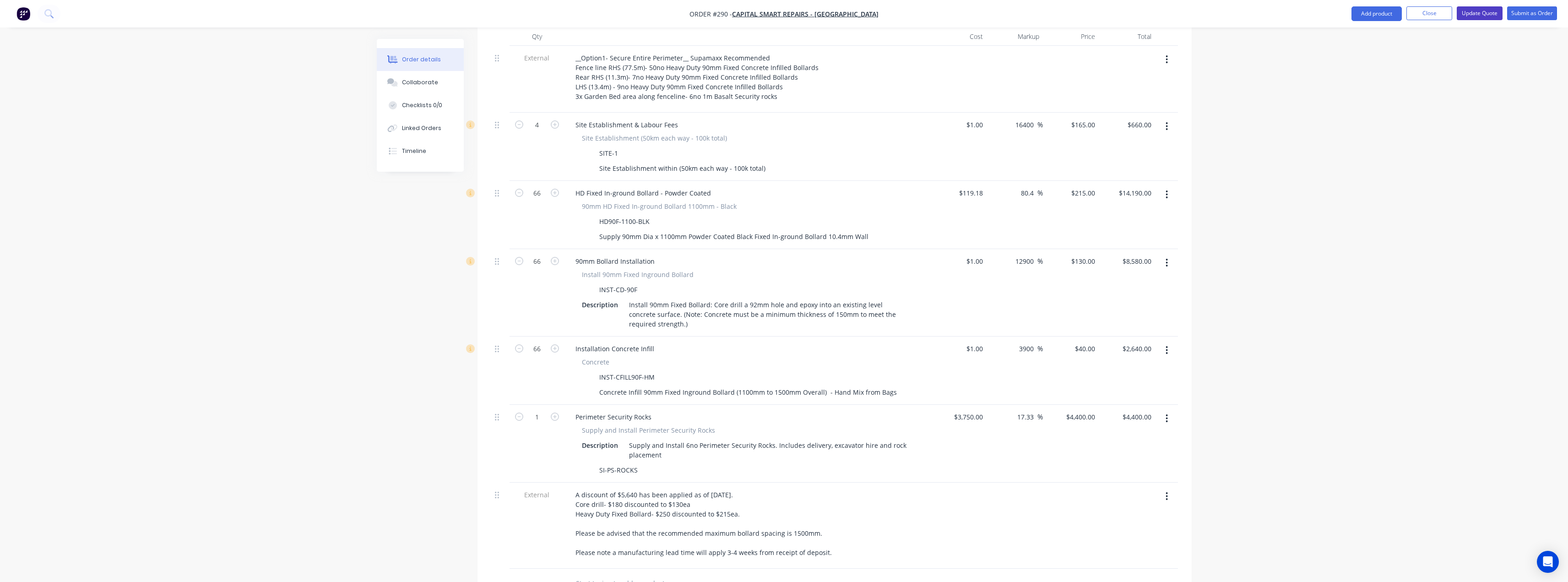
click at [1474, 13] on button "Update Quote" at bounding box center [1480, 13] width 46 height 13
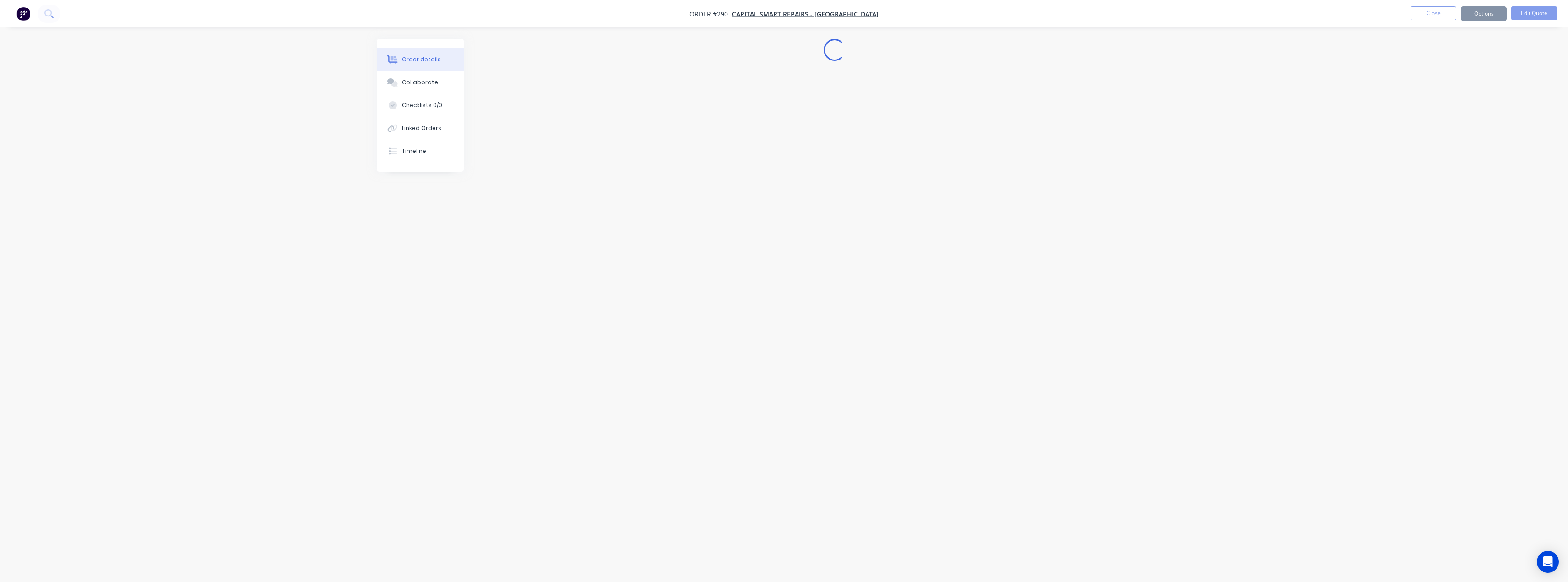
scroll to position [0, 0]
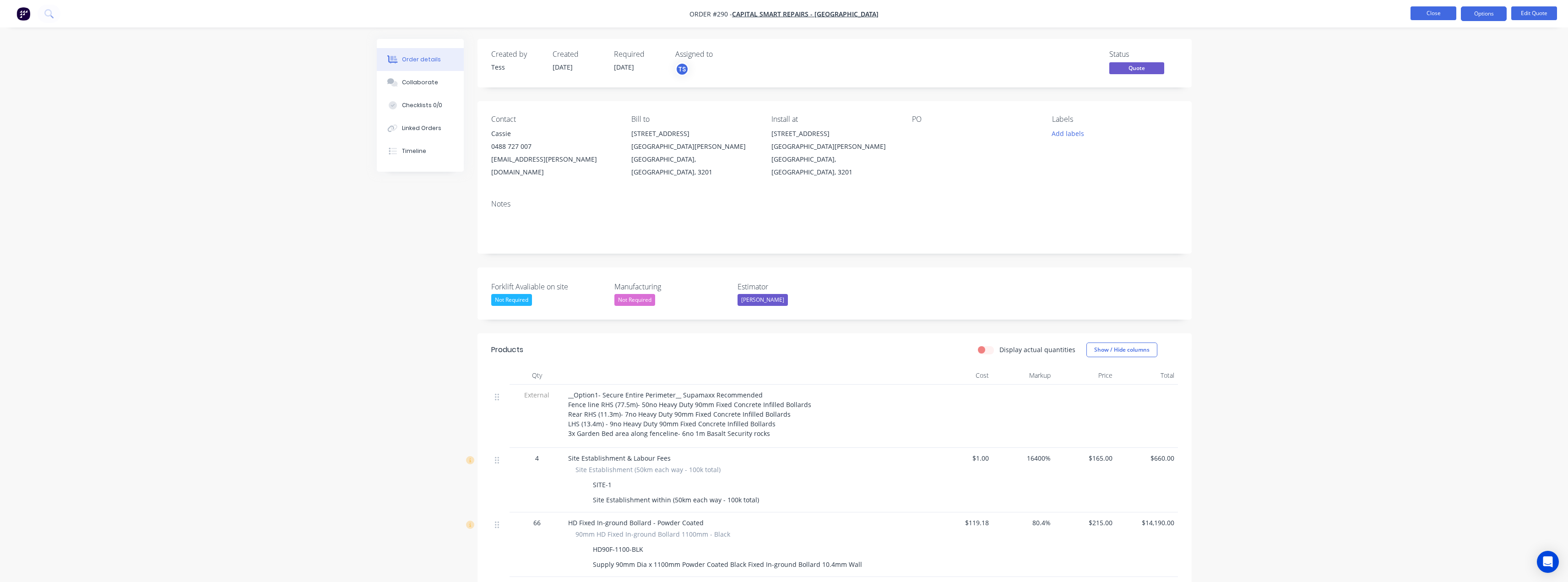
click at [1435, 12] on button "Close" at bounding box center [1433, 13] width 46 height 13
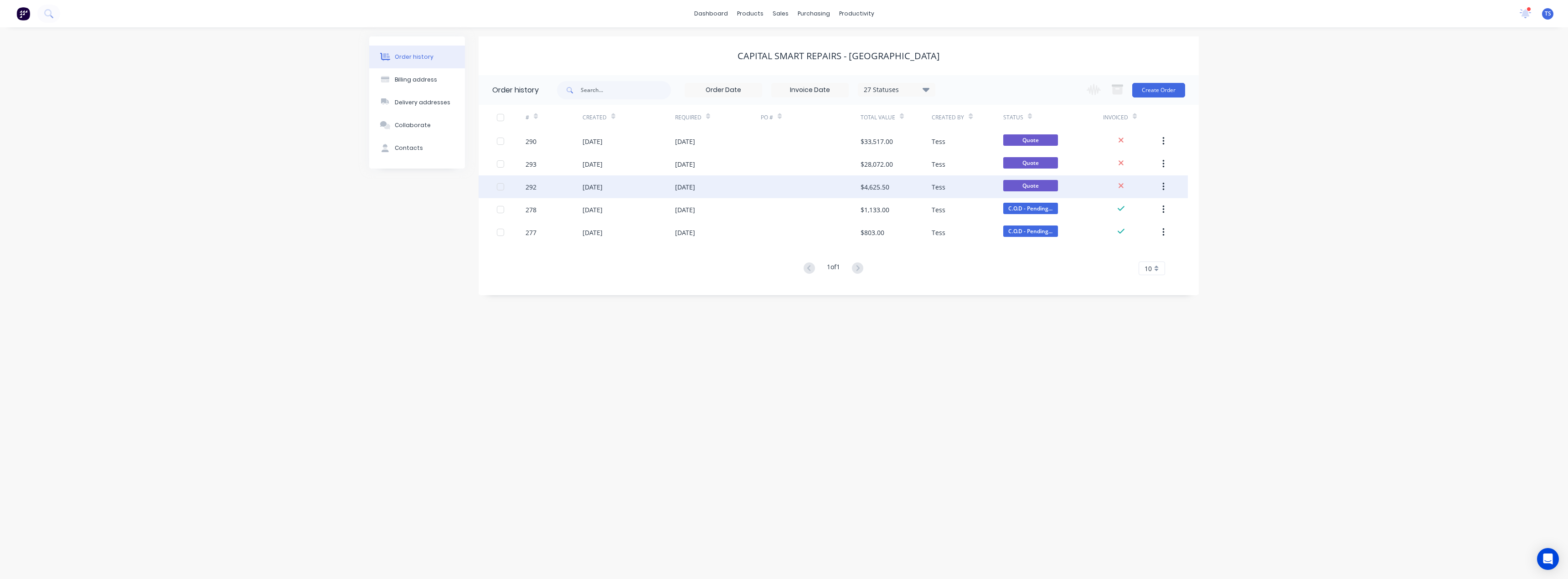
click at [685, 186] on div "27 Aug 2025" at bounding box center [685, 187] width 20 height 9
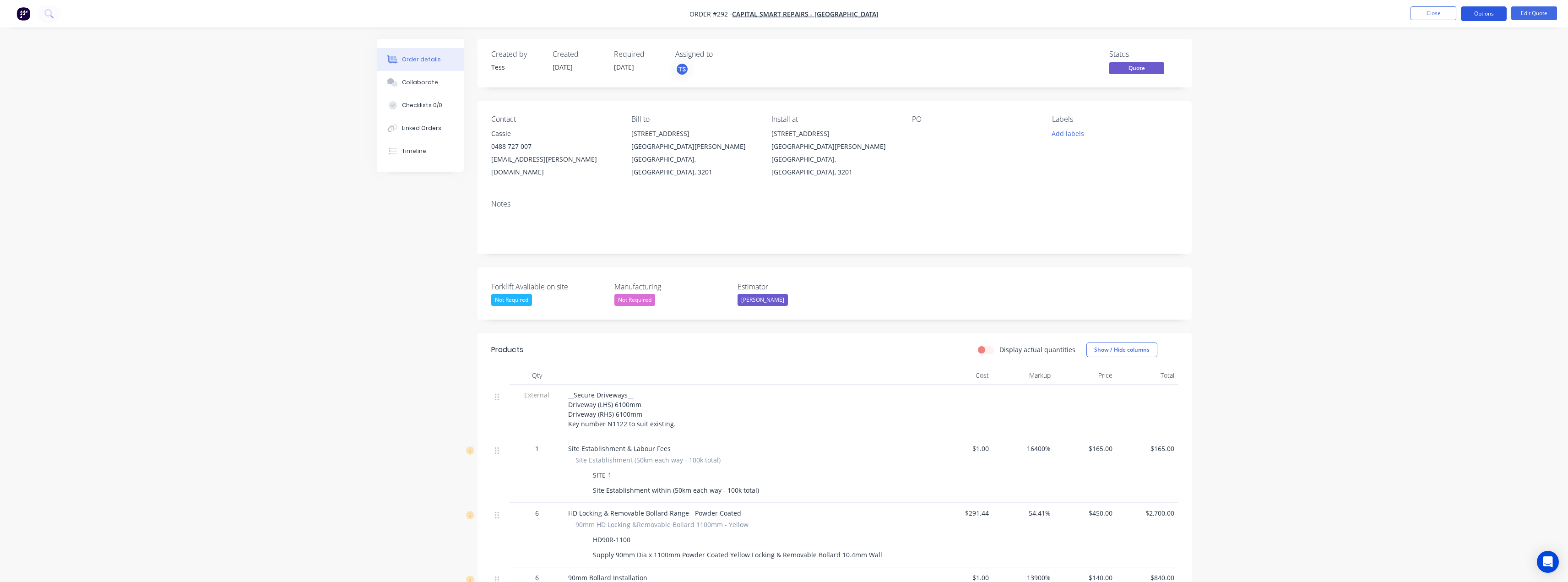
click at [1489, 13] on button "Options" at bounding box center [1484, 14] width 46 height 15
click at [1533, 13] on button "Edit Quote" at bounding box center [1534, 13] width 46 height 13
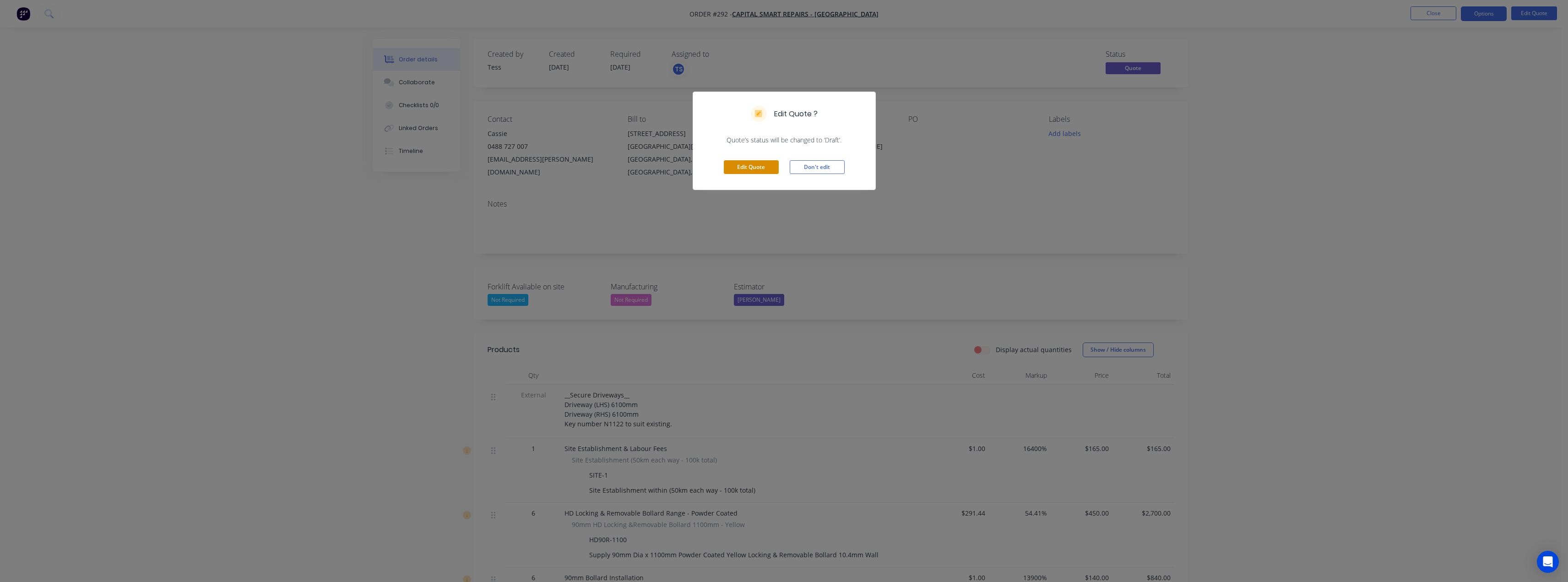
click at [760, 166] on button "Edit Quote" at bounding box center [752, 167] width 55 height 13
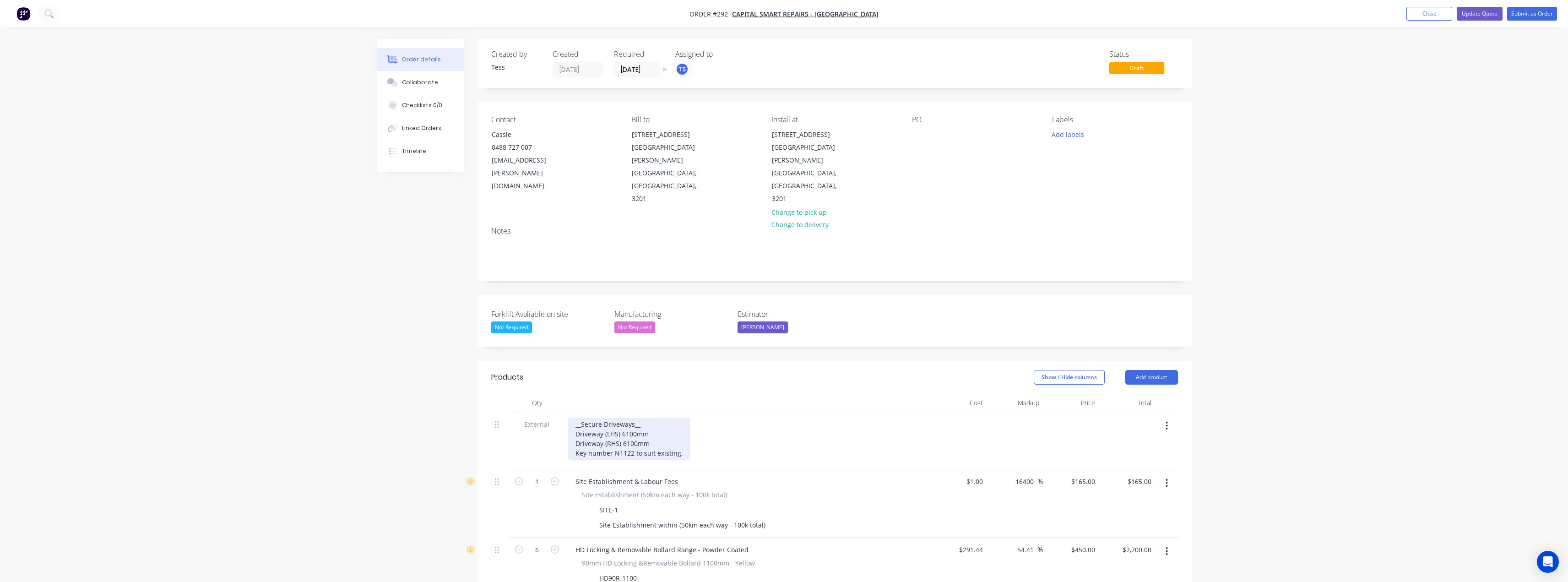
click at [581, 418] on div "__Secure Driveways__ Driveway (LHS) 6100mm Driveway (RHS) 6100mm Key number N11…" at bounding box center [629, 439] width 122 height 42
click at [676, 418] on div "__Optional- Secure Driveways__ Driveway (LHS) 6100mm Driveway (RHS) 6100mm Key …" at bounding box center [629, 439] width 122 height 42
click at [611, 418] on div "__Optional- Secure Driveways__(Supamaxx Recommended) Driveway (LHS) 6100mm Driv…" at bounding box center [666, 439] width 195 height 42
click at [668, 418] on div "__Optional- Secure Driveways__(Supamaxx Recommended) Driveway (LHS) 6100mm Driv…" at bounding box center [666, 439] width 195 height 42
click at [680, 418] on div "__Optional- Secure Driveways__(Supamaxx Recommended) Driveway (LHS) 6100mm Driv…" at bounding box center [666, 439] width 195 height 42
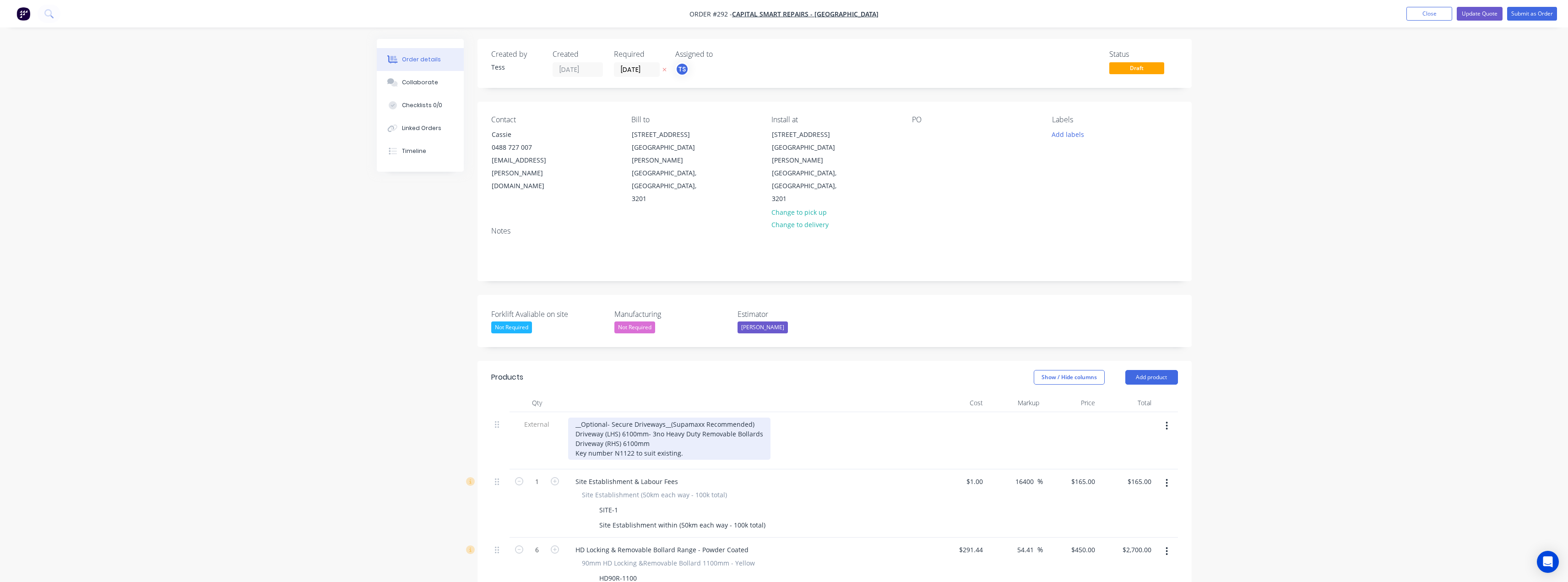
click at [664, 418] on div "__Optional- Secure Driveways__(Supamaxx Recommended) Driveway (LHS) 6100mm- 3no…" at bounding box center [669, 439] width 202 height 42
drag, startPoint x: 765, startPoint y: 395, endPoint x: 653, endPoint y: 394, distance: 112.0
click at [653, 418] on div "__Optional- Secure Driveways__(Supamaxx Recommended) Driveway (LHS) 6100mm- 3no…" at bounding box center [669, 439] width 202 height 42
copy div "3no Heavy Duty Removable Bollards"
click at [651, 418] on div "__Optional- Secure Driveways__(Supamaxx Recommended) Driveway (LHS) 6100mm- 3no…" at bounding box center [669, 439] width 202 height 42
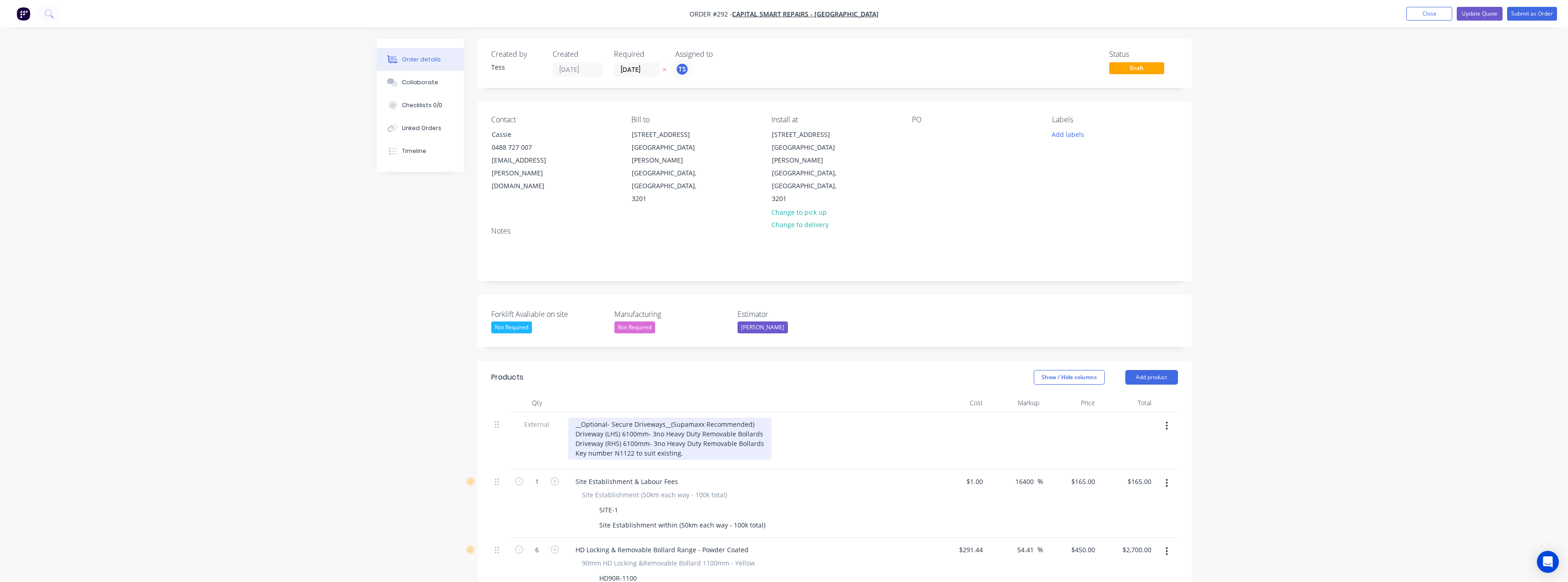
click at [713, 418] on div "__Optional- Secure Driveways__(Supamaxx Recommended) Driveway (LHS) 6100mm- 3no…" at bounding box center [670, 439] width 203 height 42
click at [1484, 15] on button "Update Quote" at bounding box center [1480, 13] width 46 height 13
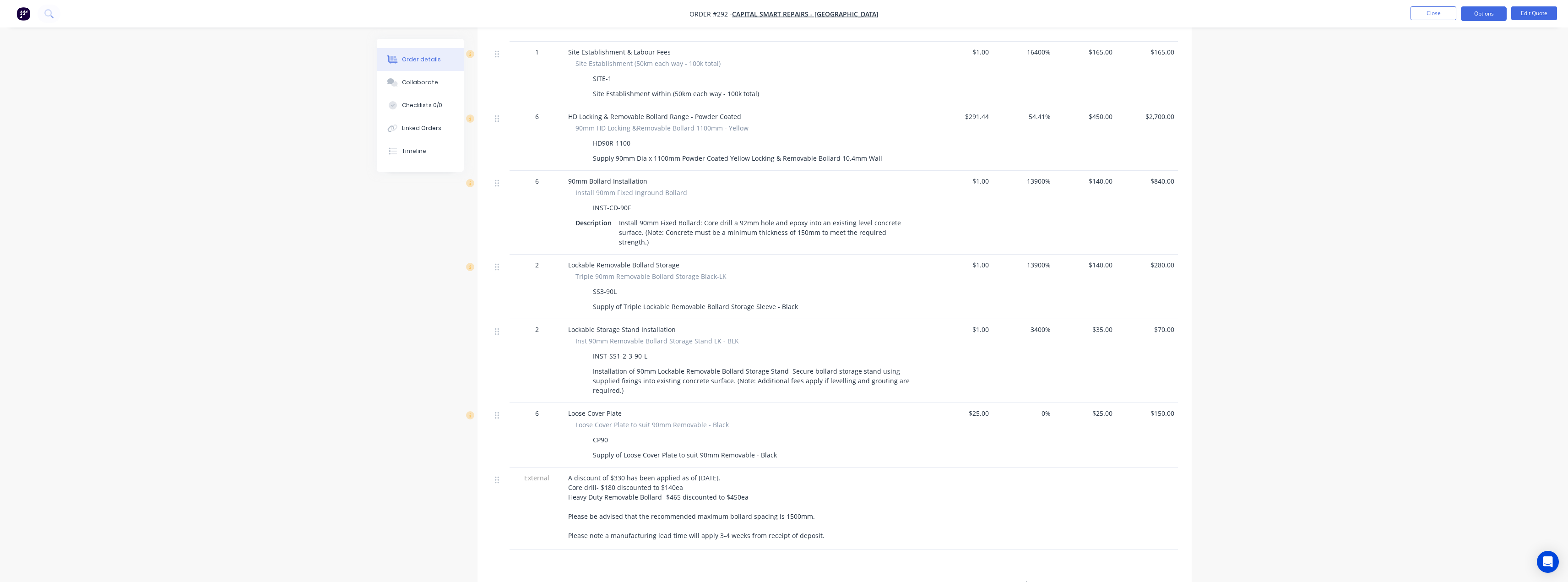
scroll to position [412, 0]
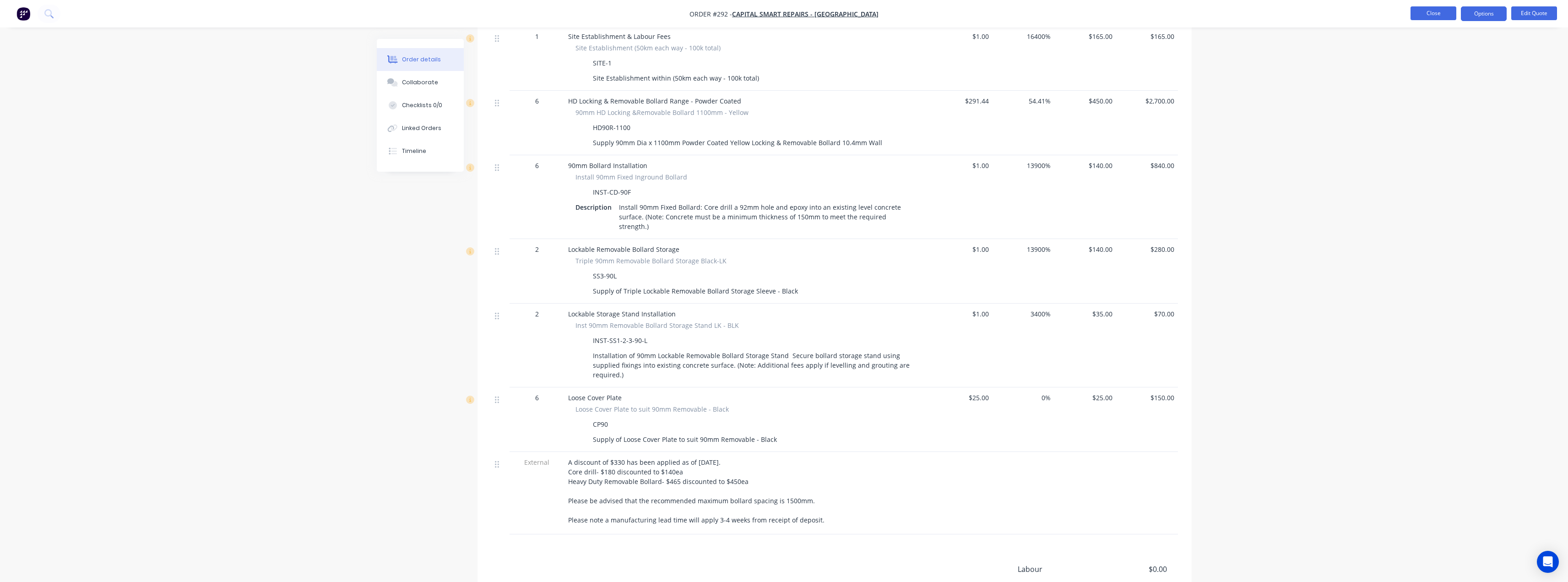
click at [1447, 13] on button "Close" at bounding box center [1433, 13] width 46 height 13
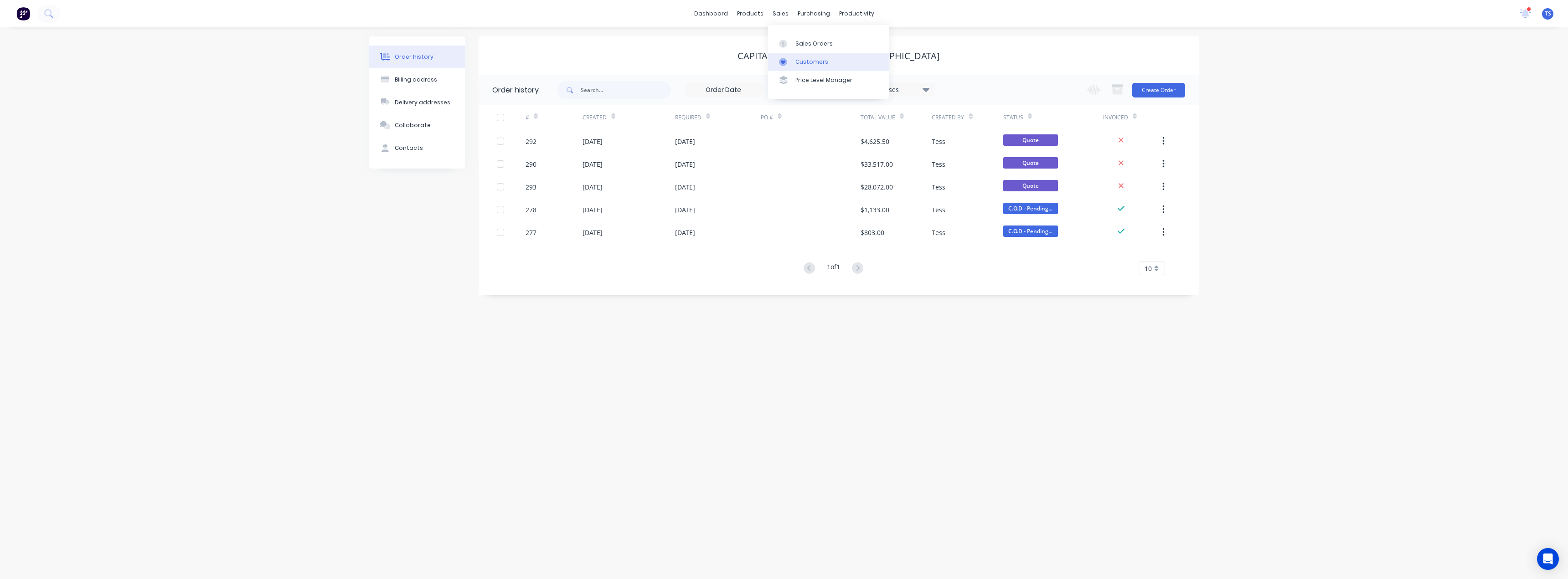
click at [800, 62] on div "Customers" at bounding box center [811, 62] width 33 height 8
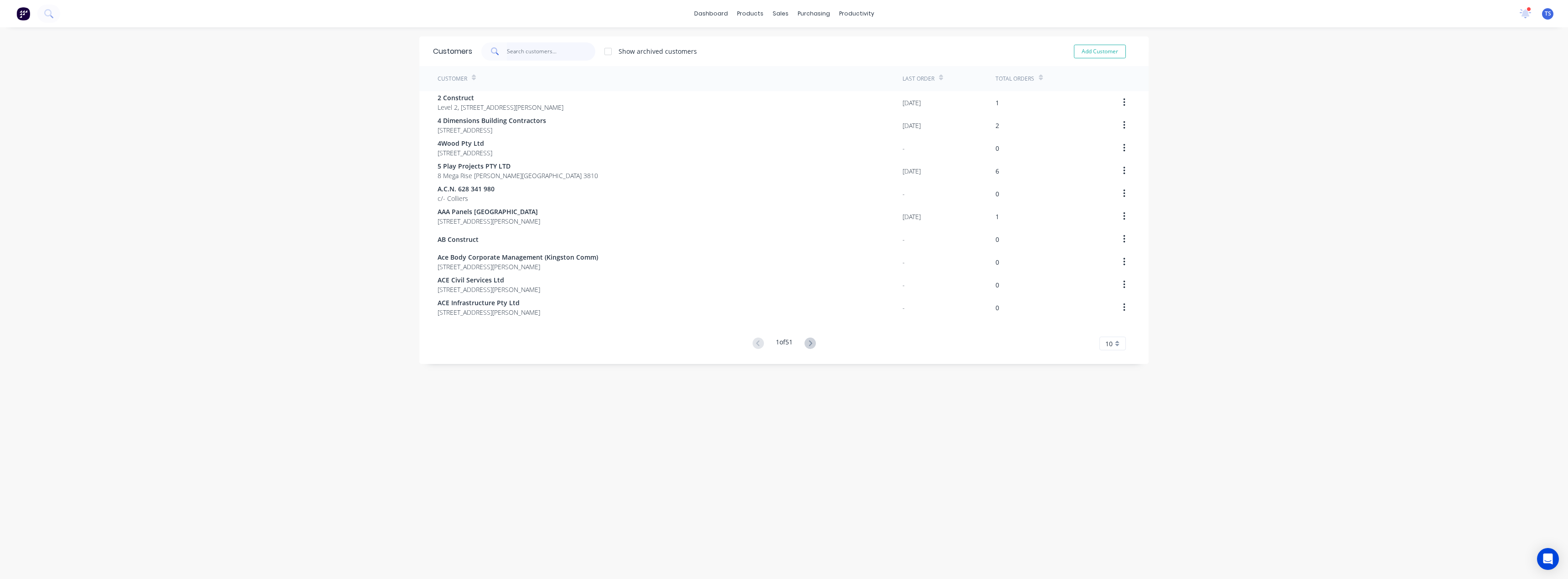
click at [514, 52] on input "text" at bounding box center [551, 51] width 89 height 18
click at [1110, 51] on button "Add Customer" at bounding box center [1100, 52] width 52 height 13
select select "AU"
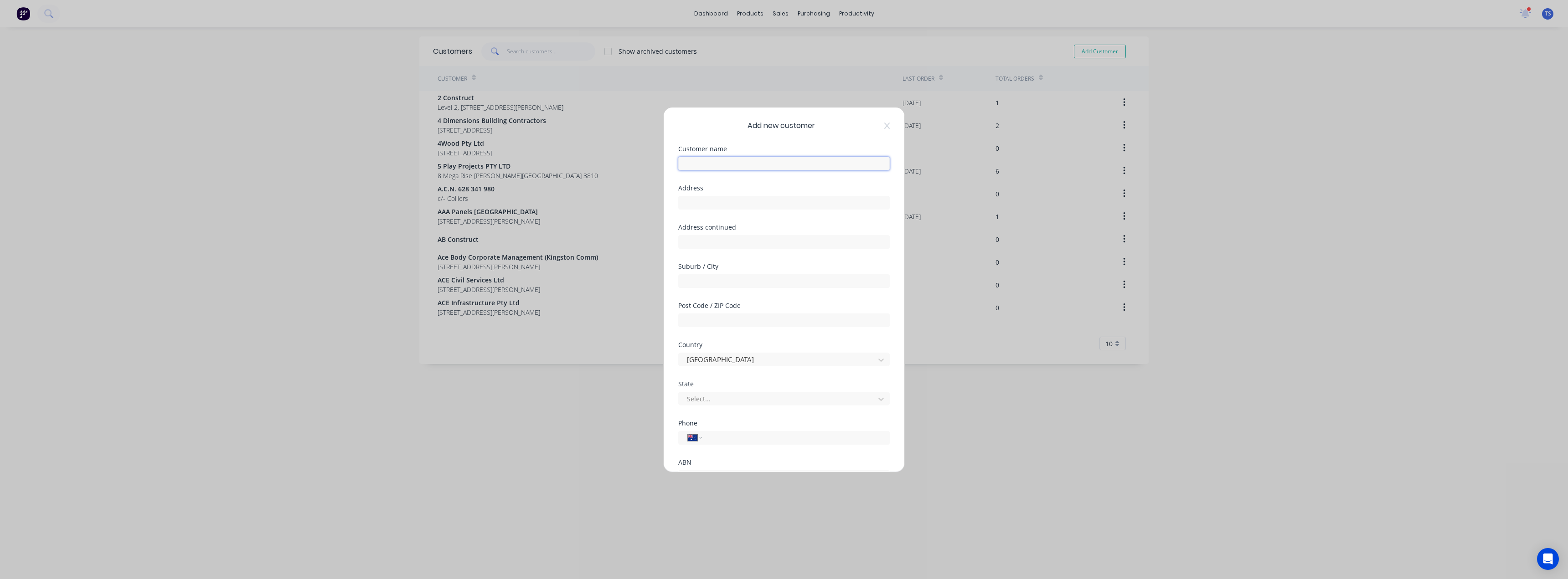
click at [739, 166] on input "text" at bounding box center [783, 164] width 211 height 13
type input "JP Metal Fabrications"
click at [712, 241] on input "text" at bounding box center [783, 242] width 211 height 13
click at [705, 204] on input "text" at bounding box center [783, 202] width 211 height 13
type input "unit 6 8-10 Deadman Road"
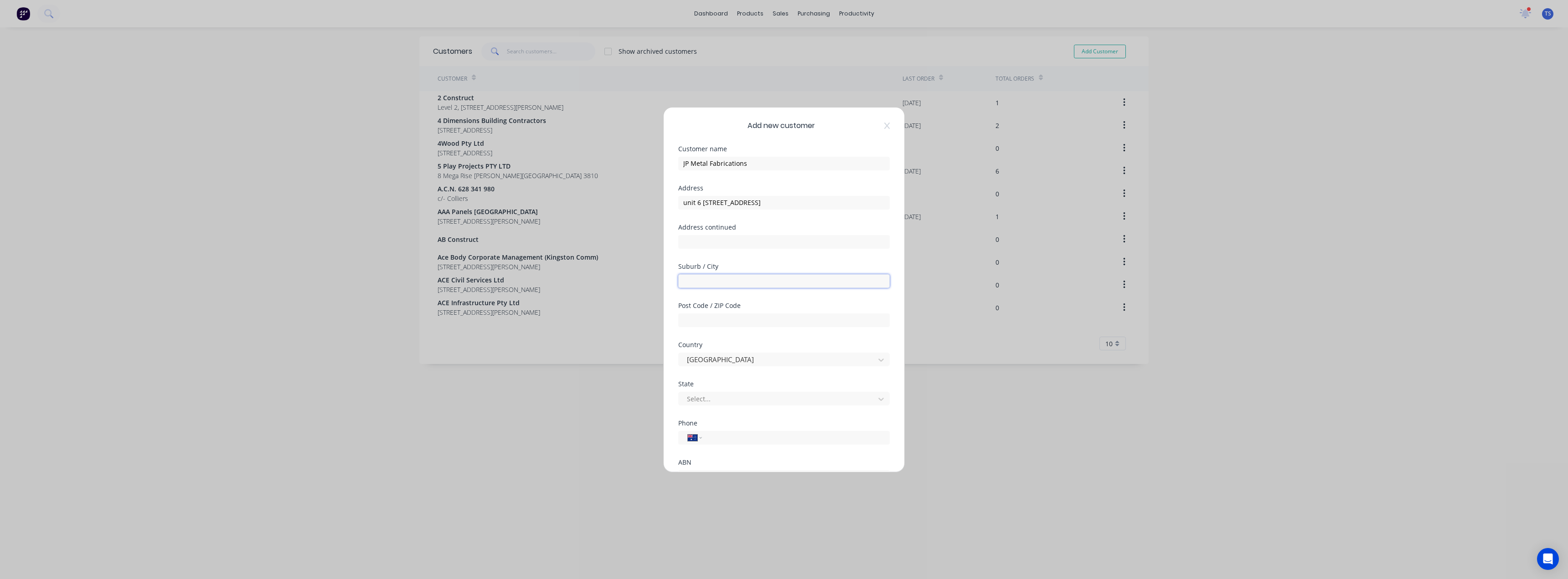
click at [714, 279] on input "text" at bounding box center [783, 281] width 211 height 13
type input "Moorebank"
click at [732, 321] on input "text" at bounding box center [783, 320] width 211 height 13
type input "2170"
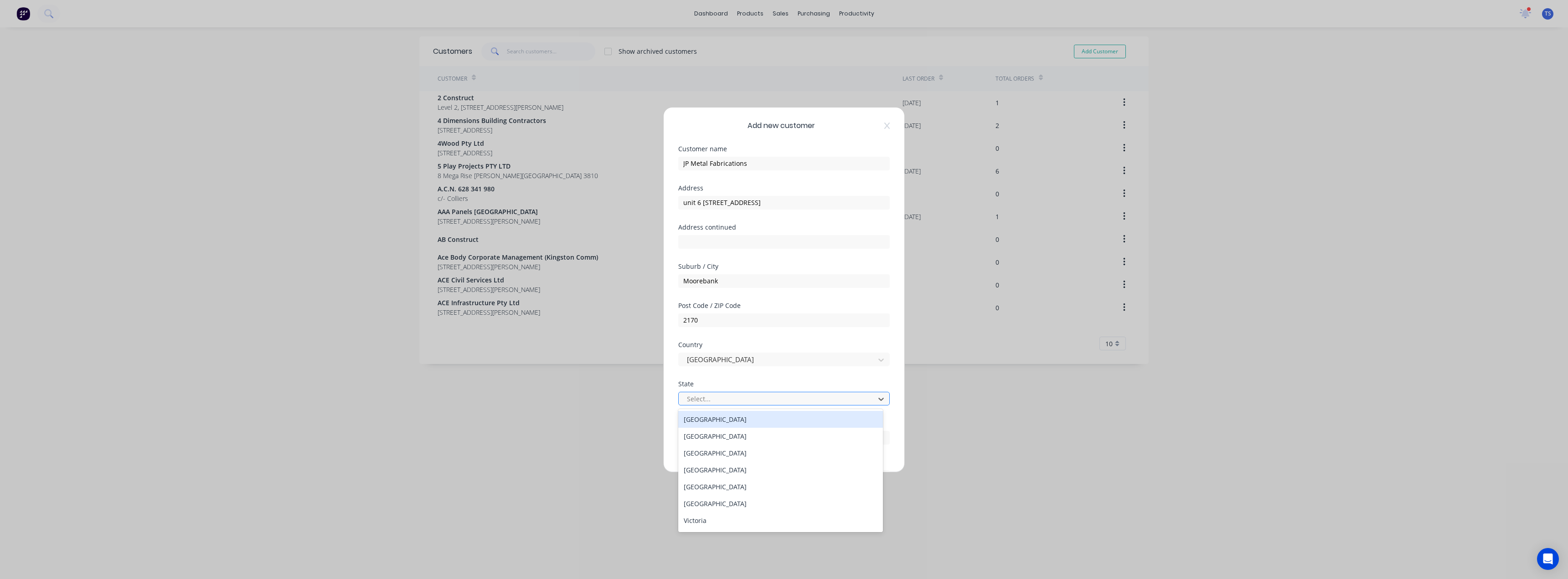
click at [699, 401] on div at bounding box center [778, 399] width 184 height 11
click at [722, 441] on div "New South Wales" at bounding box center [780, 436] width 205 height 17
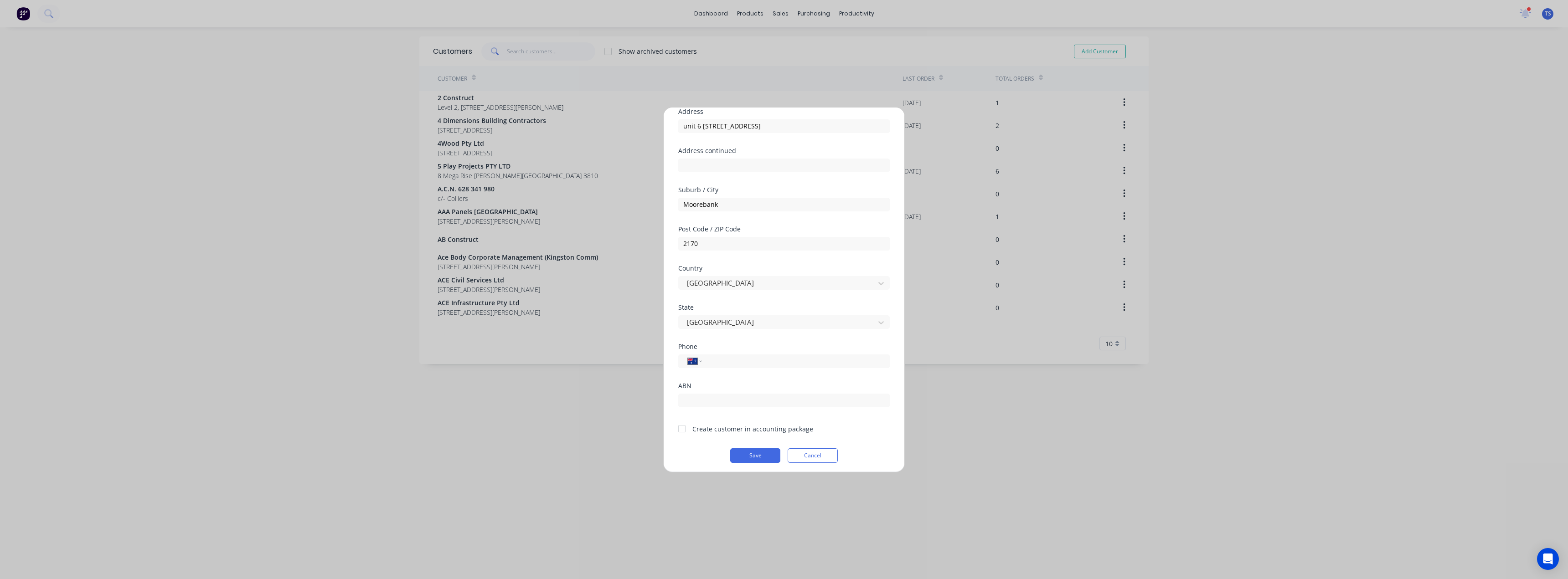
scroll to position [80, 0]
click at [677, 426] on div at bounding box center [681, 425] width 18 height 18
click at [702, 201] on input "unit 6 8-10 Deadman Road" at bounding box center [783, 202] width 211 height 13
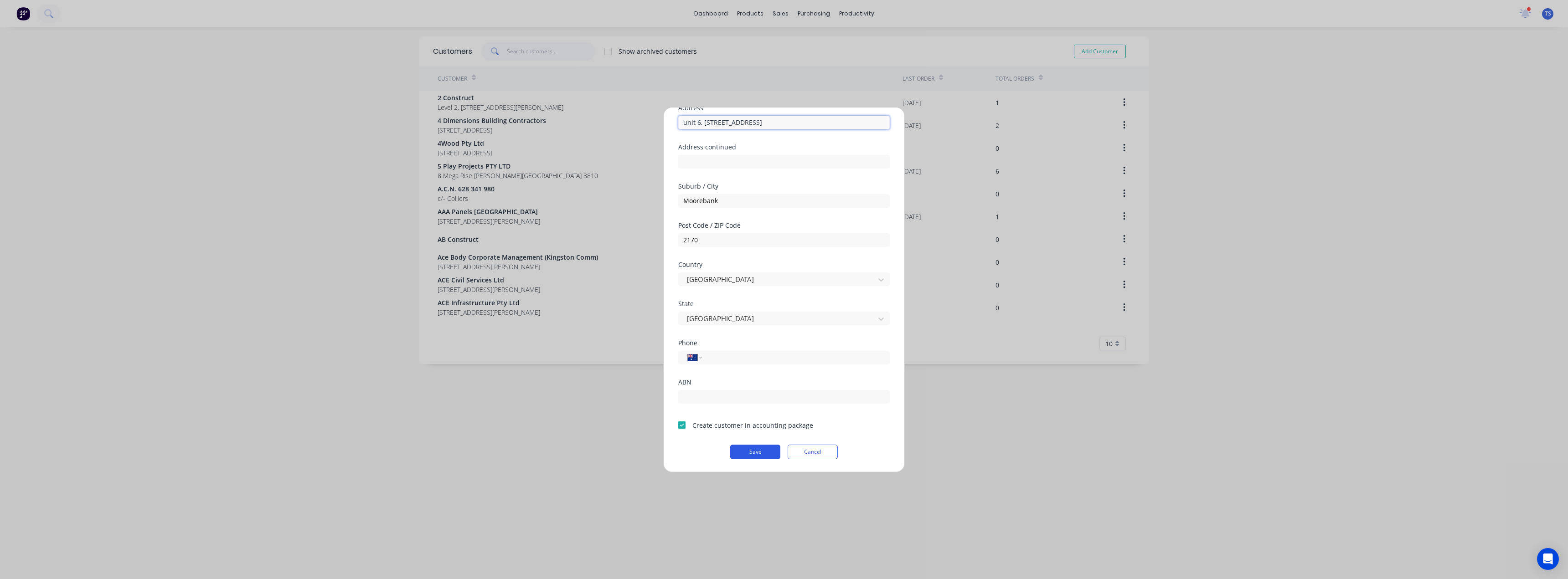
type input "unit 6, 8-10 Deadman Road"
click at [754, 454] on button "Save" at bounding box center [755, 452] width 50 height 15
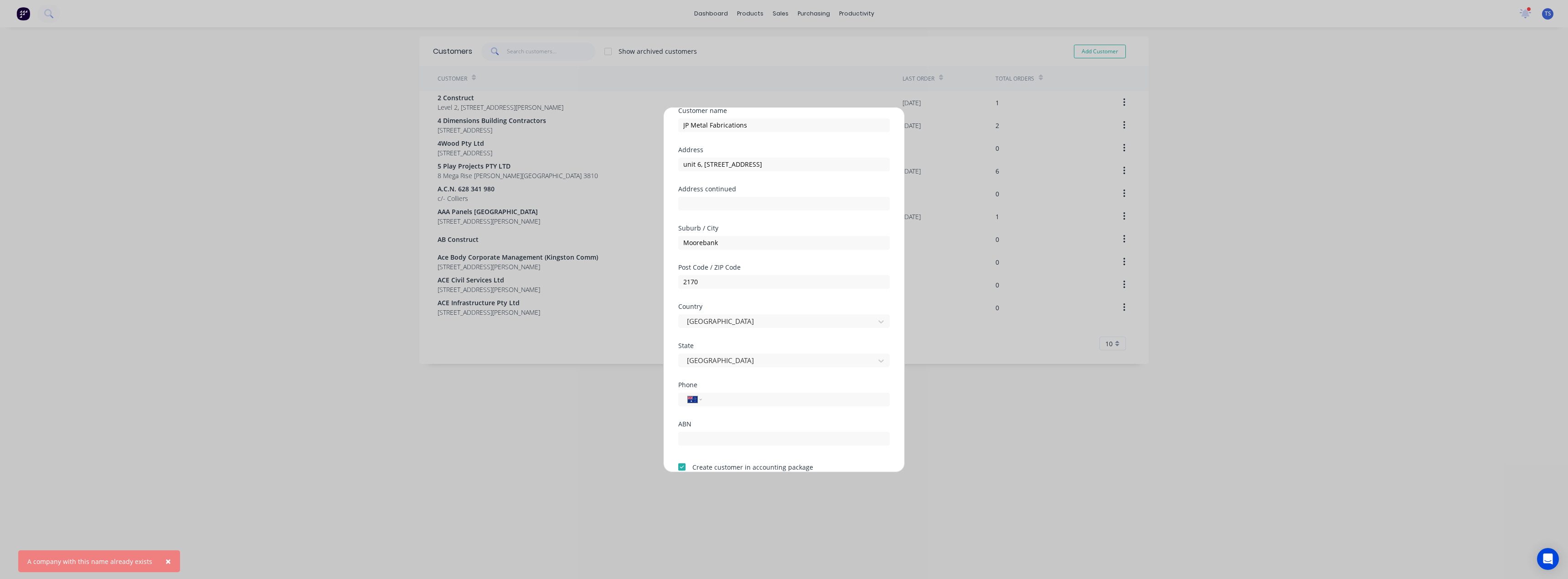
scroll to position [0, 0]
drag, startPoint x: 752, startPoint y: 164, endPoint x: 645, endPoint y: 172, distance: 107.3
click at [645, 172] on div "Add new customer Customer name JP Metal Fabrications Address unit 6, 8-10 Deadm…" at bounding box center [784, 290] width 1568 height 579
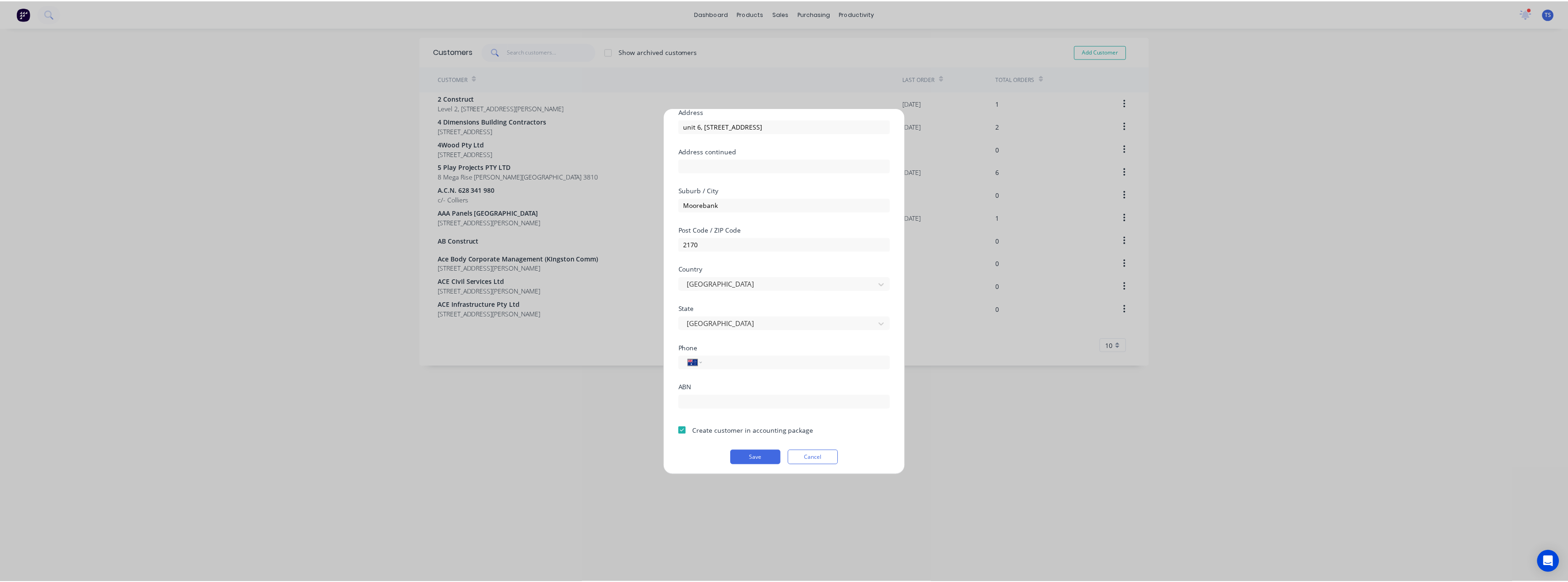
scroll to position [81, 0]
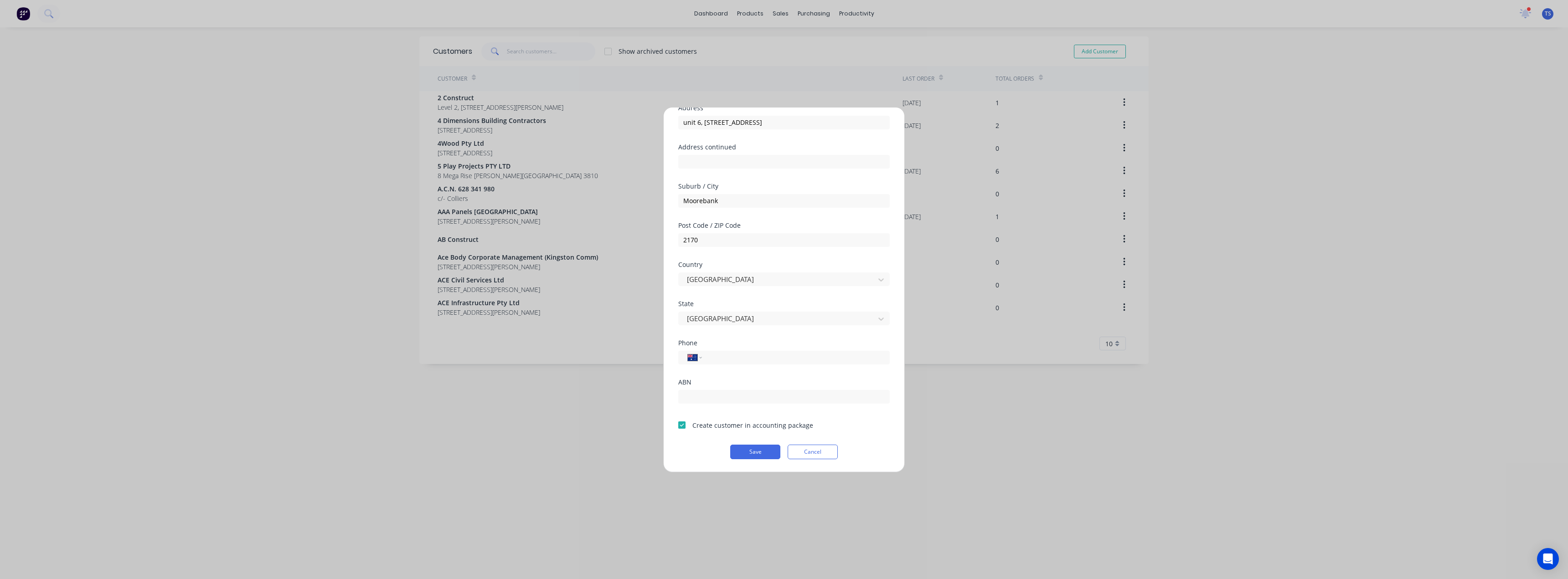
click at [816, 451] on button "Cancel" at bounding box center [813, 452] width 50 height 15
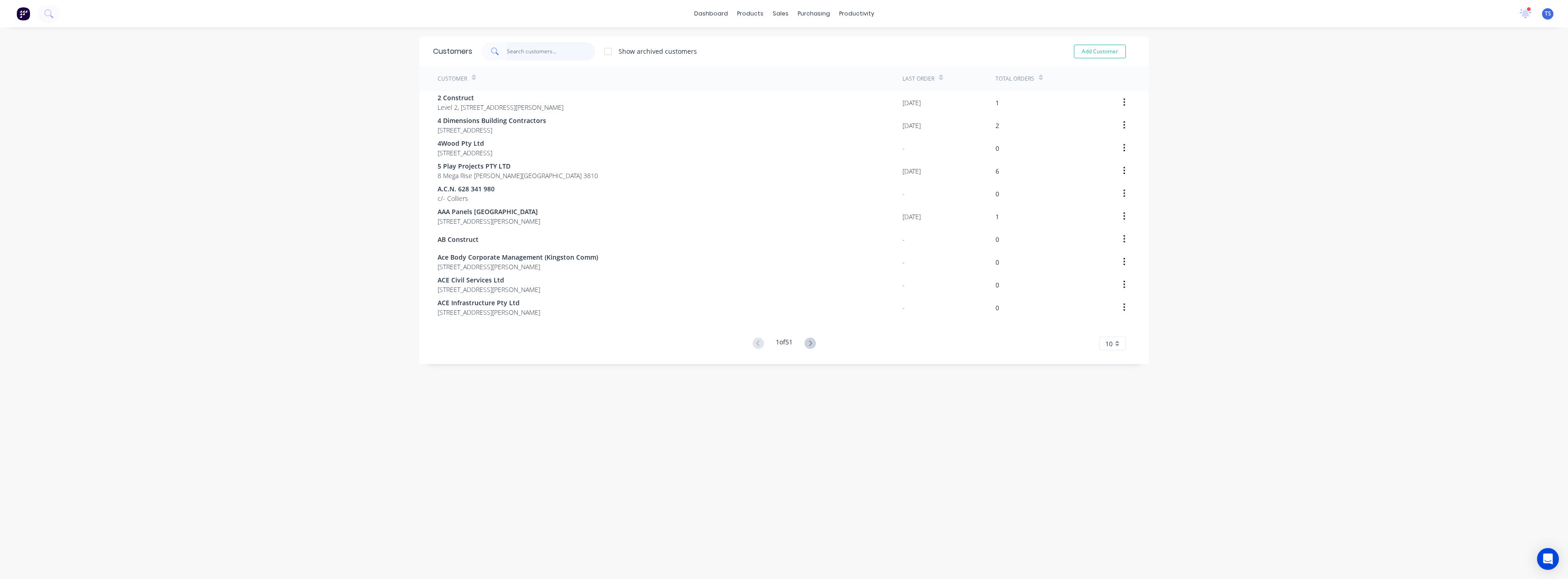
click at [524, 46] on input "text" at bounding box center [551, 51] width 89 height 18
paste input "JP Metal Fabrications"
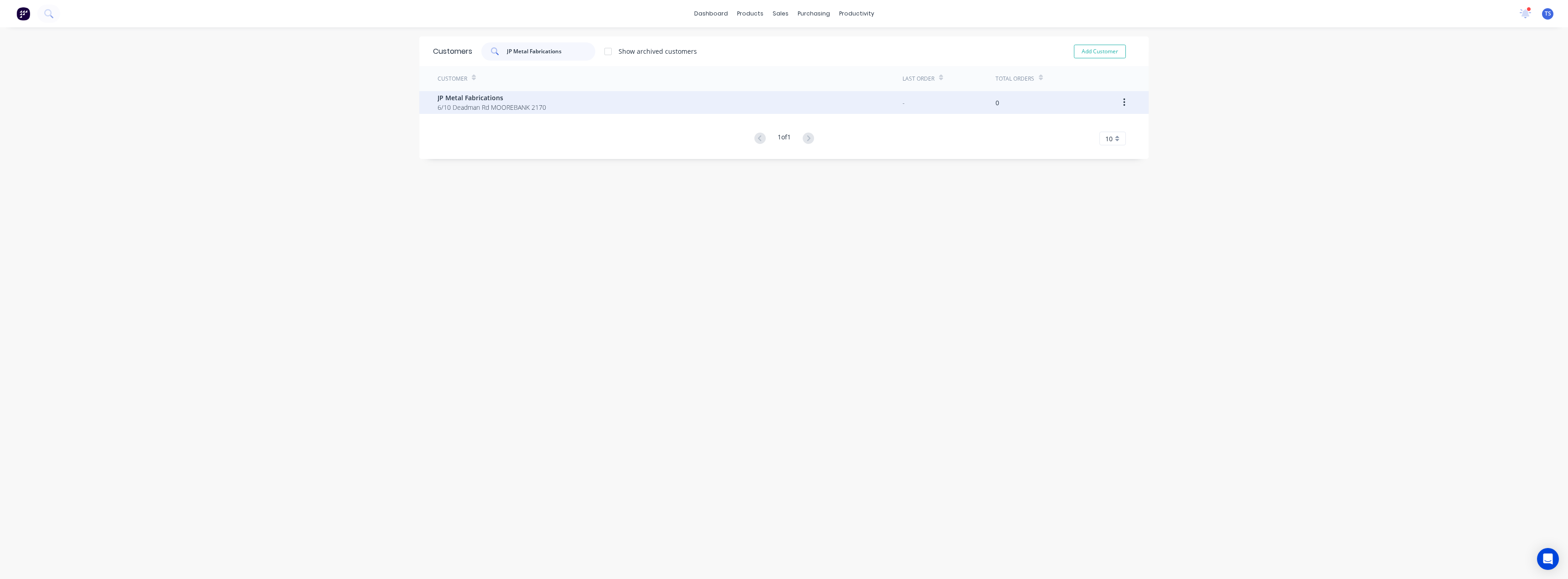
type input "JP Metal Fabrications"
click at [496, 102] on span "JP Metal Fabrications" at bounding box center [492, 98] width 109 height 9
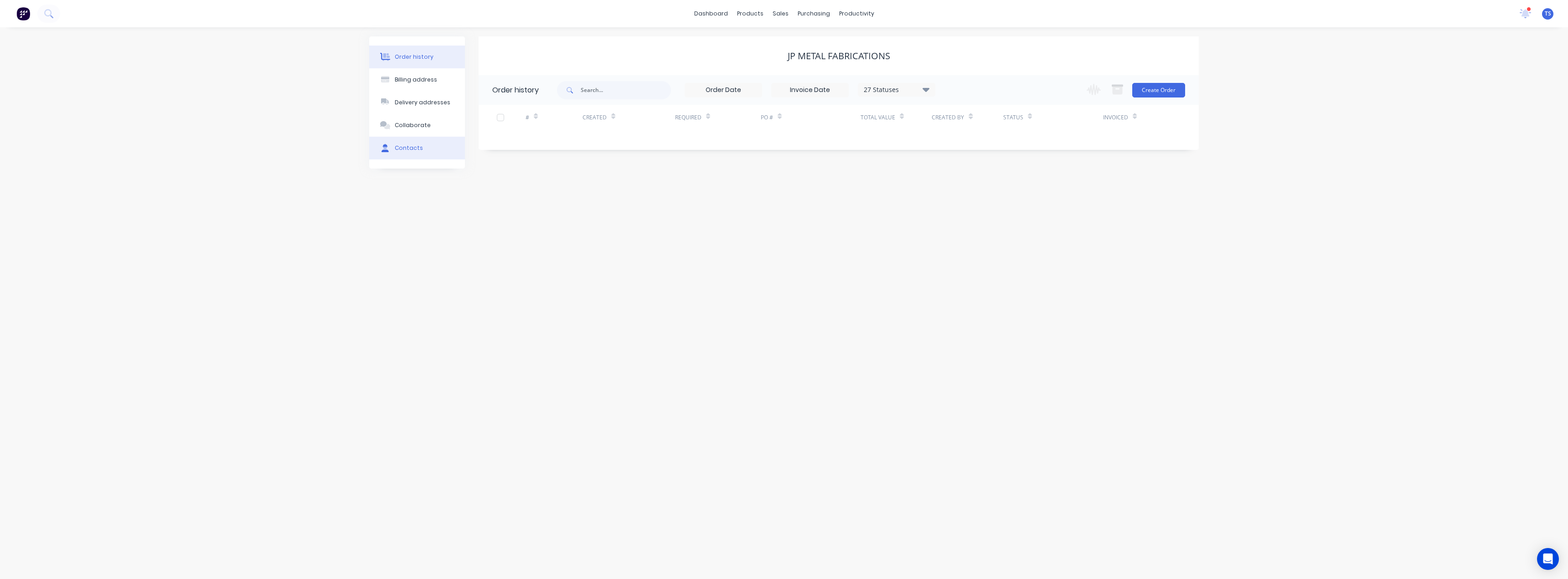
click at [406, 153] on button "Contacts" at bounding box center [417, 148] width 96 height 23
click at [1183, 94] on button "Add contact" at bounding box center [1170, 90] width 42 height 13
select select "AU"
click at [550, 157] on input "text" at bounding box center [567, 157] width 149 height 13
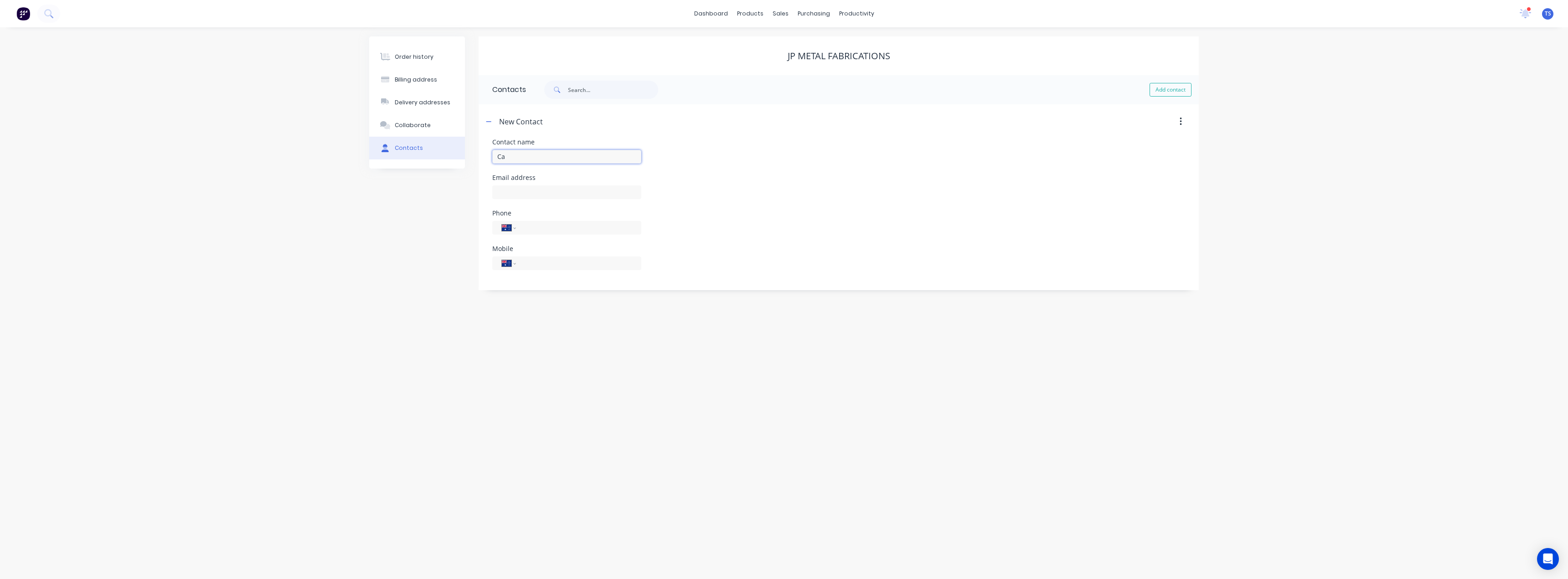
type input "C"
type input "Kathy"
select select "AU"
click at [545, 192] on input "text" at bounding box center [567, 192] width 149 height 13
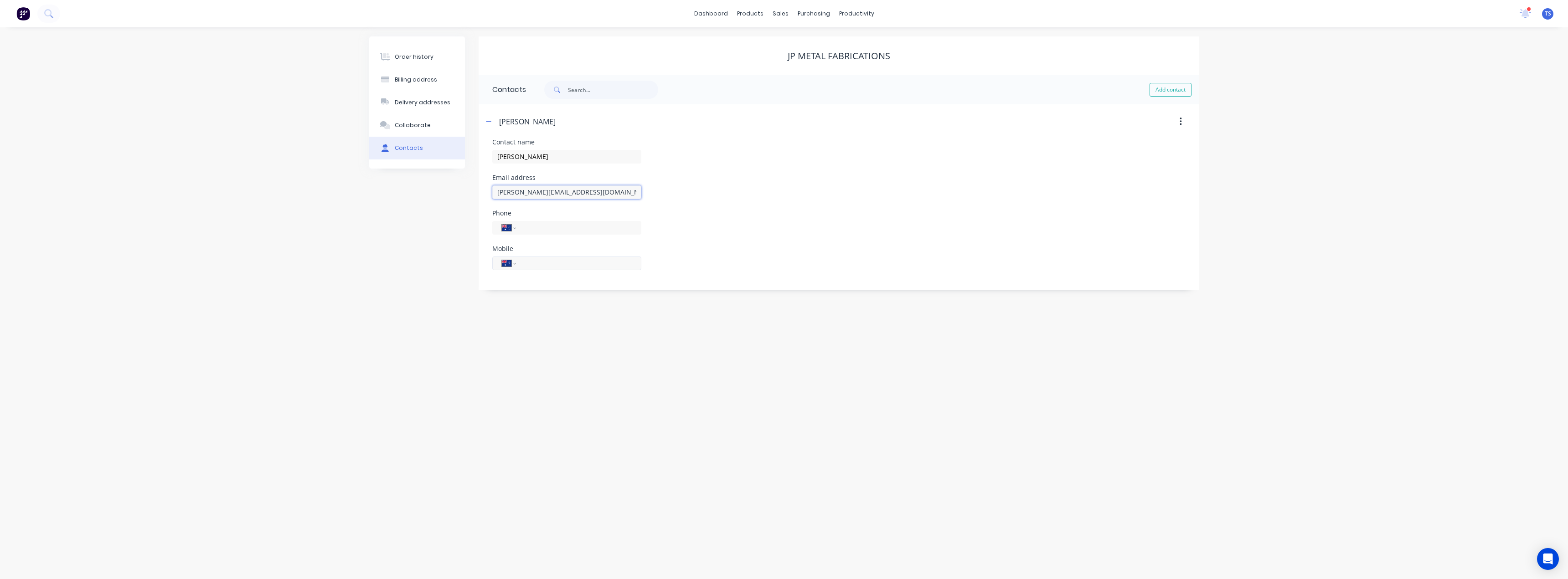
type input "kathy@jpmetal.com.au"
drag, startPoint x: 528, startPoint y: 258, endPoint x: 530, endPoint y: 264, distance: 6.3
click at [528, 259] on input "tel" at bounding box center [577, 263] width 109 height 11
click at [533, 229] on input "tel" at bounding box center [577, 228] width 109 height 11
type input "(02)"
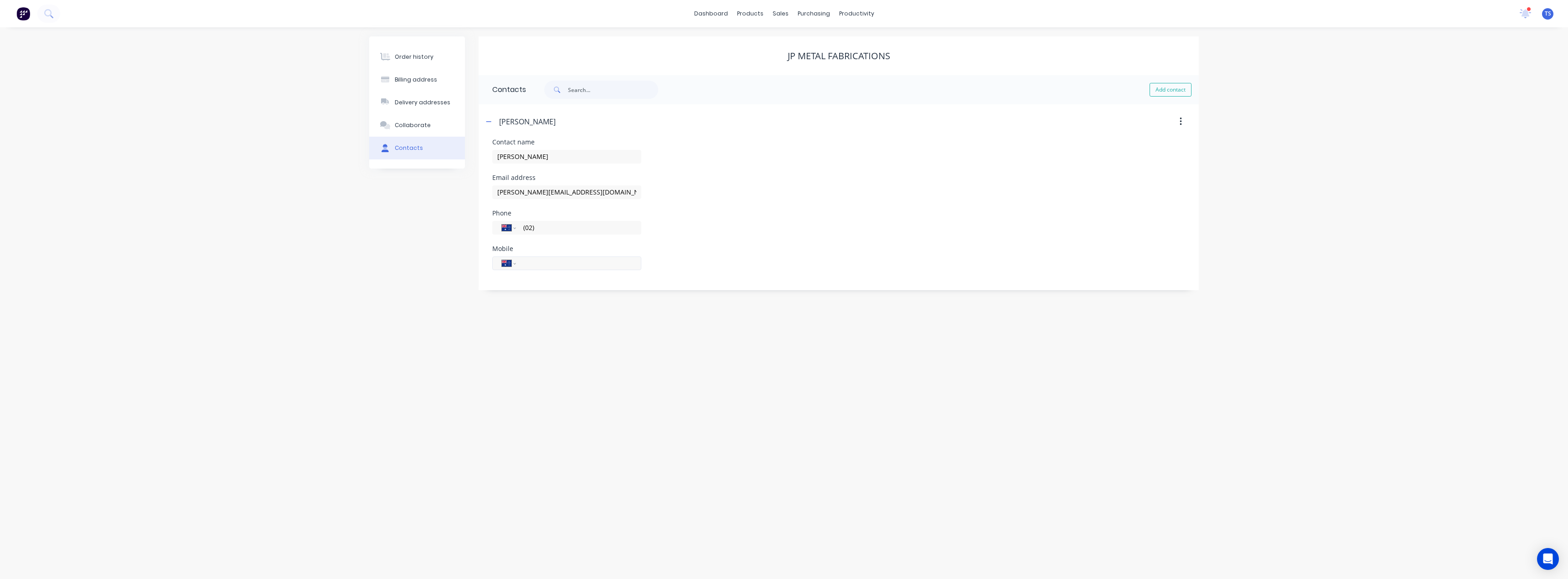
click at [528, 264] on div "International Afghanistan Åland Islands Albania Algeria American Samoa Andorra …" at bounding box center [567, 263] width 149 height 13
type input "0418 470 811"
click at [544, 312] on div "Order history Billing address Delivery addresses Collaborate Contacts JP Metal …" at bounding box center [784, 303] width 1568 height 552
drag, startPoint x: 543, startPoint y: 230, endPoint x: 548, endPoint y: 228, distance: 5.4
click at [543, 230] on input "(02)" at bounding box center [577, 228] width 109 height 11
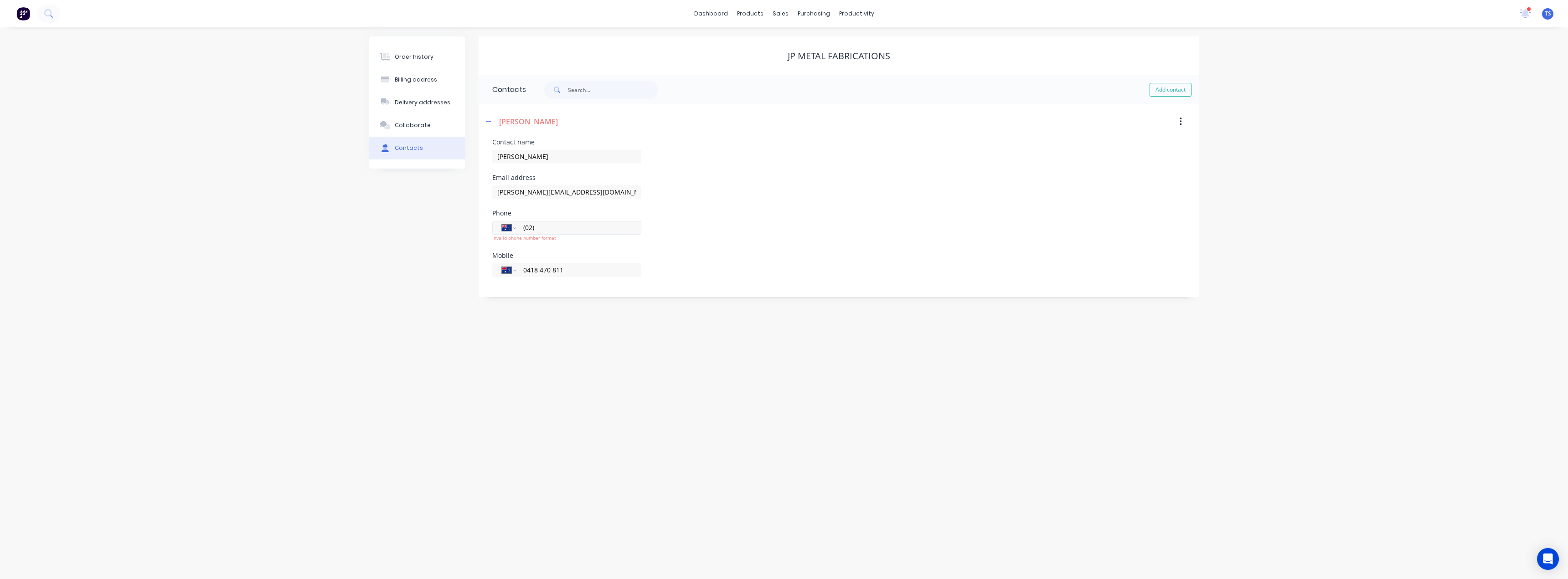
type input "0"
click at [571, 194] on input "kathy@jpmetal.com.au" at bounding box center [567, 192] width 149 height 13
click at [523, 159] on input "Kathy" at bounding box center [567, 157] width 149 height 13
drag, startPoint x: 485, startPoint y: 121, endPoint x: 481, endPoint y: 115, distance: 7.2
click at [486, 121] on button "button" at bounding box center [489, 121] width 11 height 11
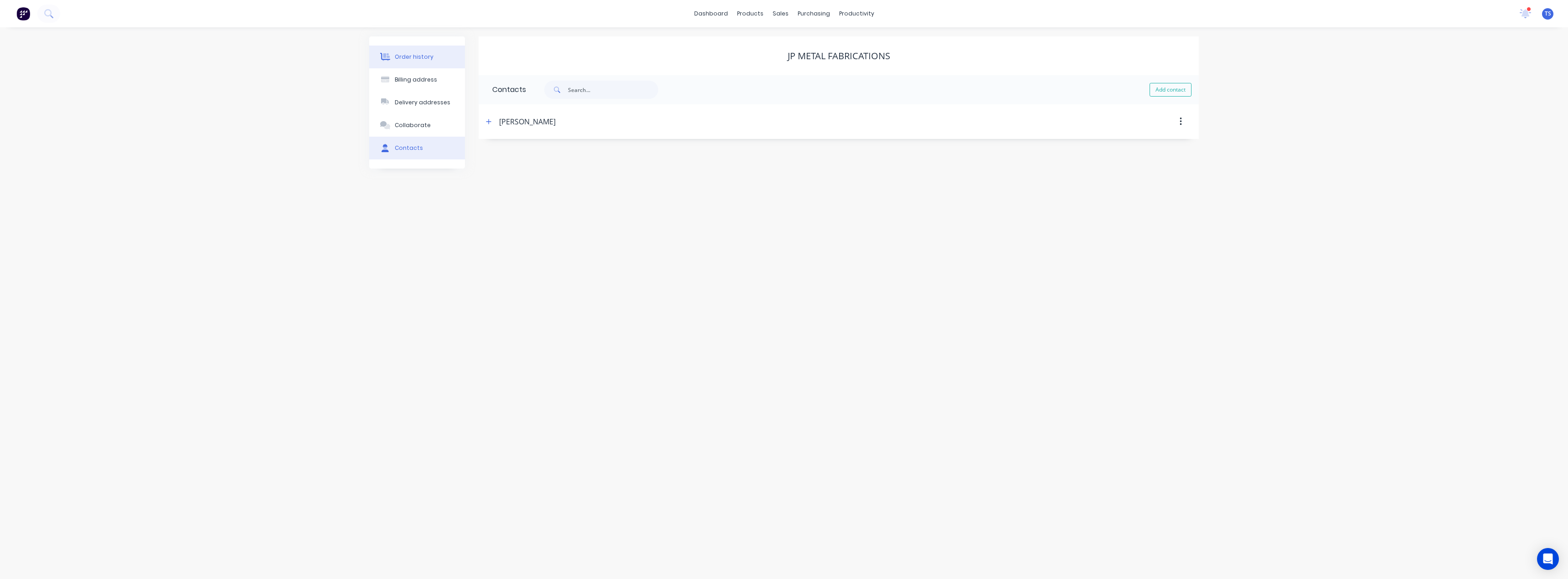
click at [427, 62] on button "Order history" at bounding box center [417, 57] width 96 height 23
click at [402, 149] on div "Contacts" at bounding box center [409, 148] width 28 height 8
click at [404, 55] on div "Order history" at bounding box center [414, 57] width 39 height 8
click at [1151, 92] on button "Create Order" at bounding box center [1159, 90] width 53 height 15
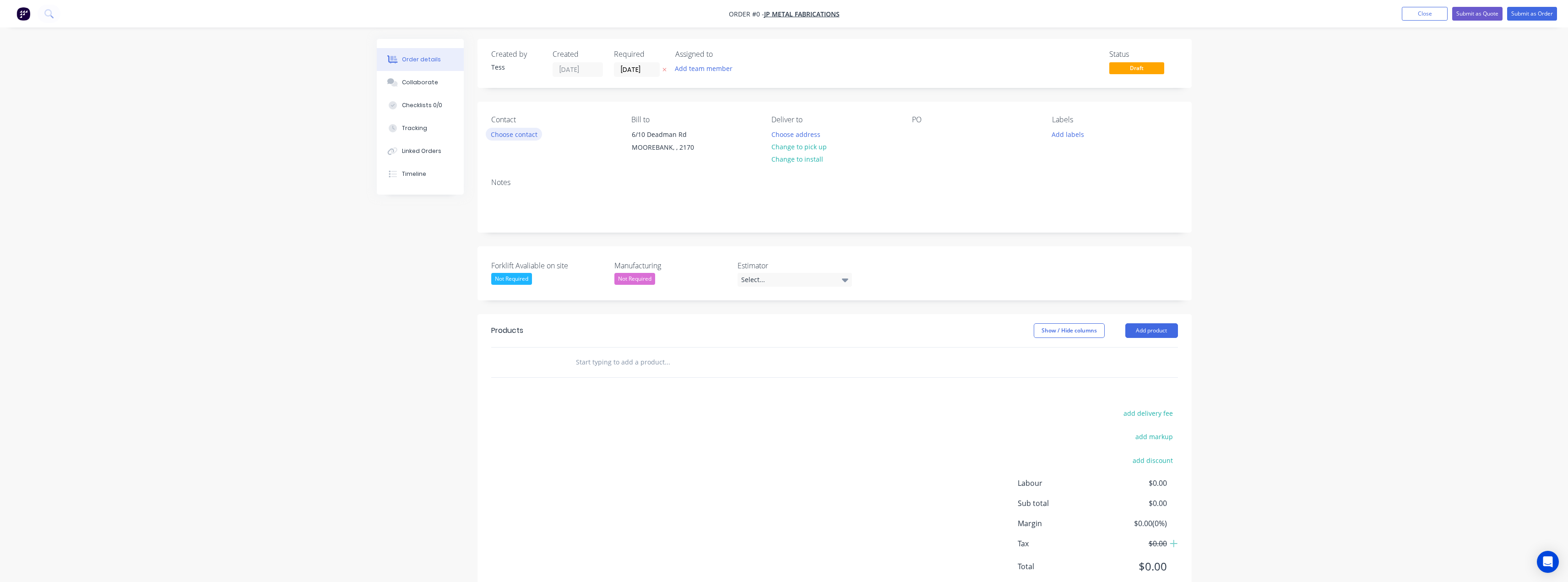
click at [523, 135] on button "Choose contact" at bounding box center [514, 134] width 57 height 12
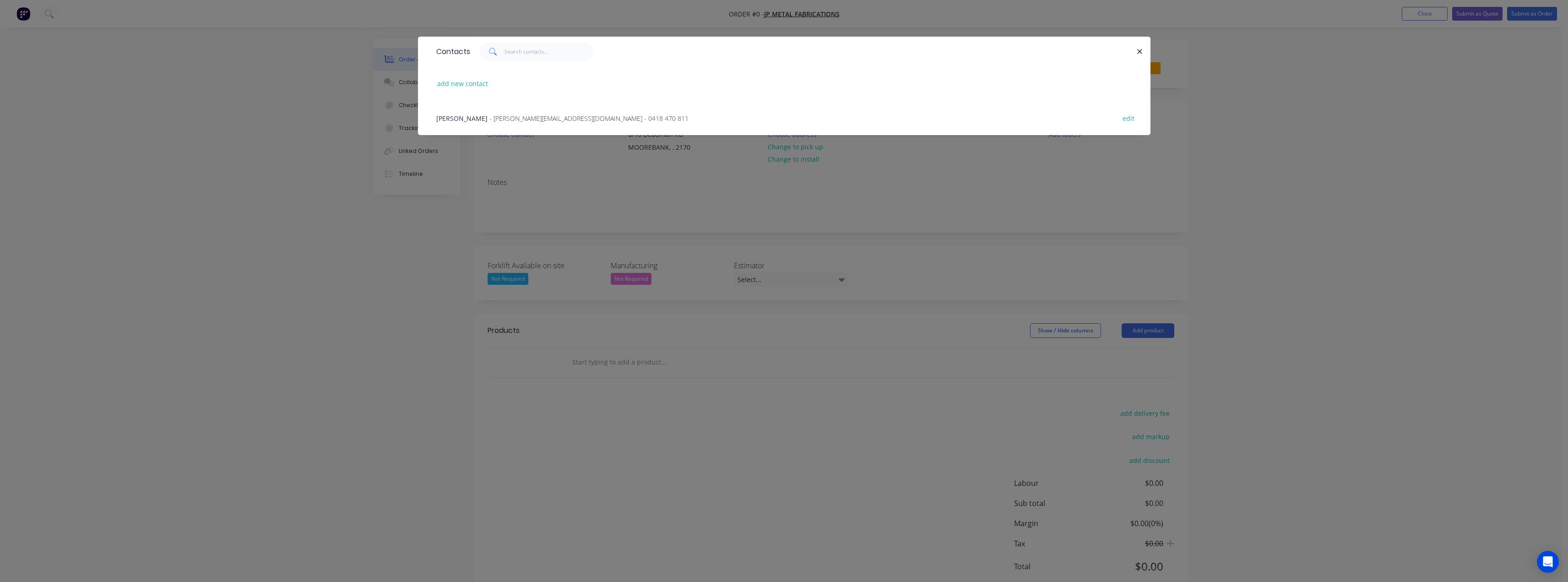
click at [490, 115] on span "- kathy@jpmetal.com.au - 0418 470 811" at bounding box center [589, 118] width 199 height 9
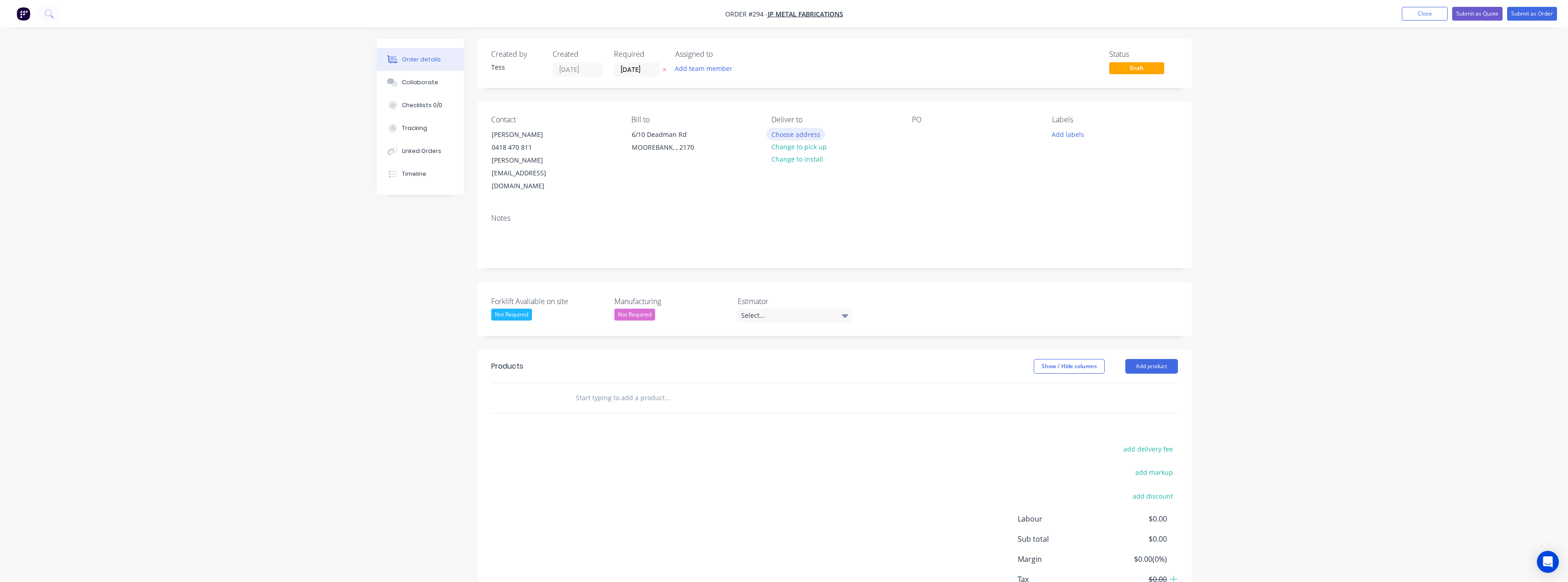
click at [793, 137] on button "Choose address" at bounding box center [795, 134] width 59 height 12
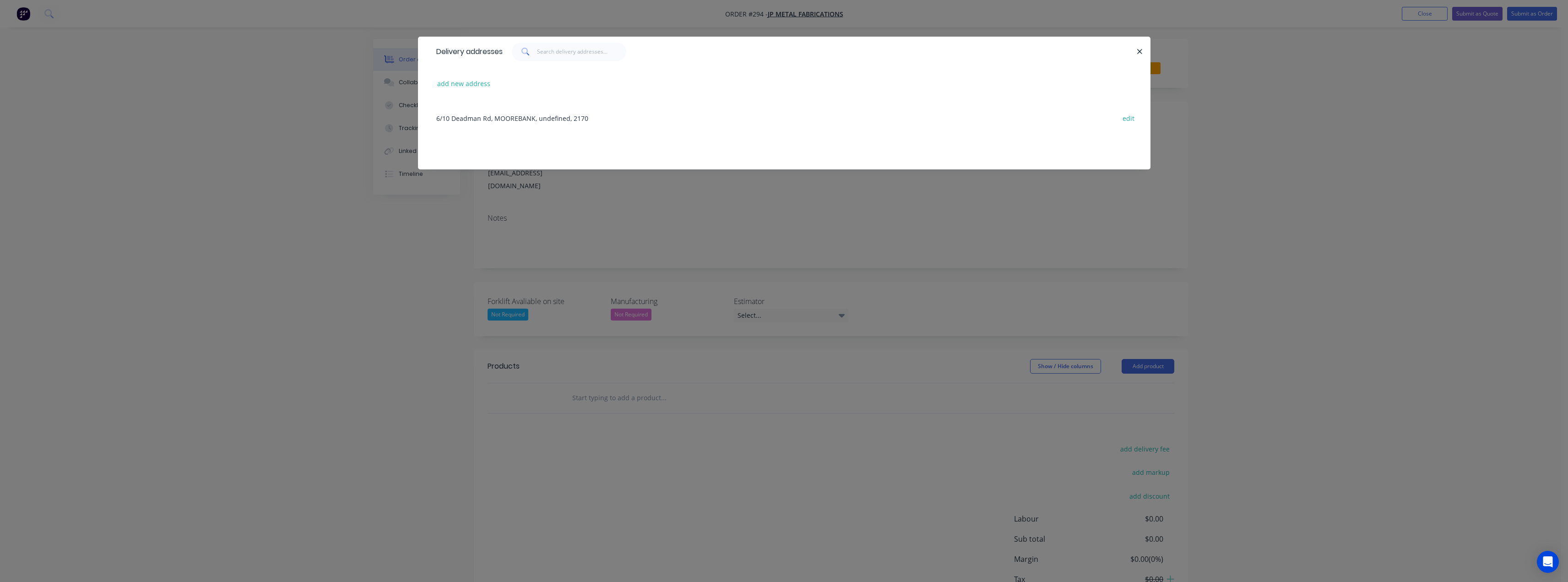
click at [494, 117] on div "6/10 Deadman Rd, MOOREBANK, undefined, 2170 edit" at bounding box center [784, 118] width 705 height 34
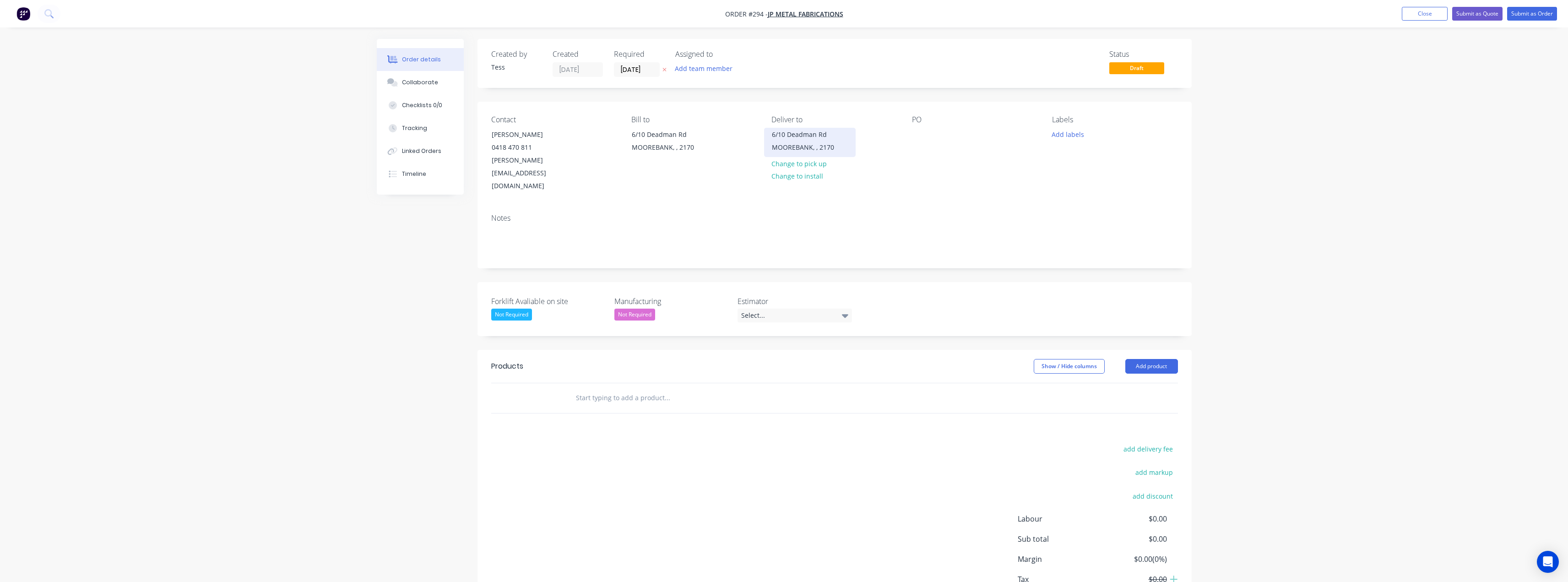
click at [786, 144] on div "MOOREBANK, , 2170" at bounding box center [810, 147] width 76 height 13
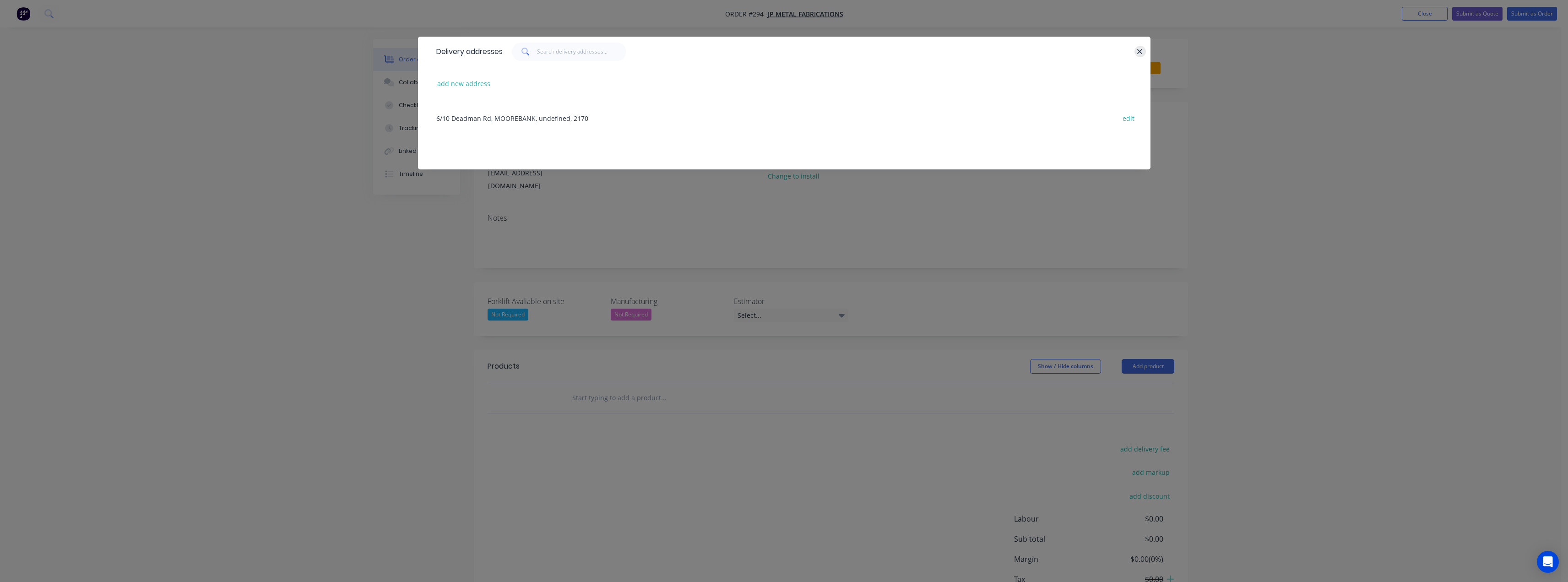
click at [1141, 52] on icon "button" at bounding box center [1140, 51] width 5 height 5
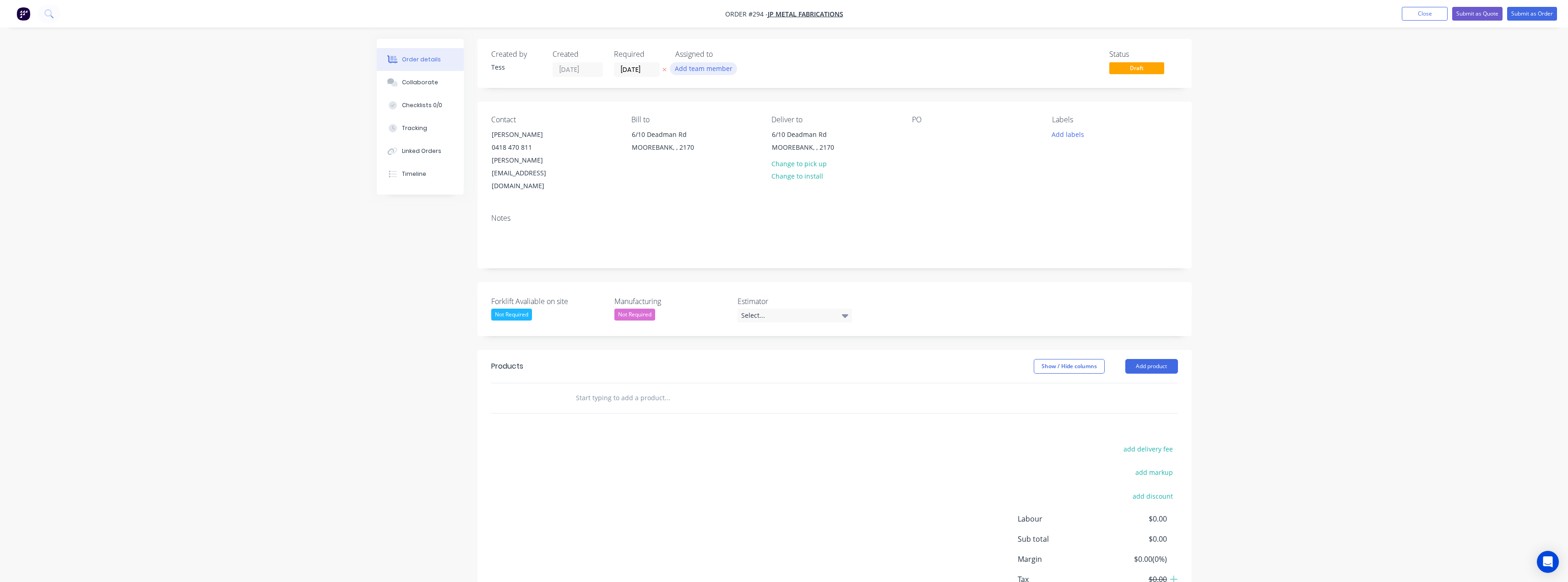
click at [688, 67] on button "Add team member" at bounding box center [703, 68] width 67 height 12
click at [713, 119] on div "Tess Siegfried (You)" at bounding box center [757, 120] width 108 height 9
click at [757, 57] on div "Assigned to" at bounding box center [721, 54] width 92 height 9
click at [621, 389] on input "text" at bounding box center [667, 397] width 183 height 18
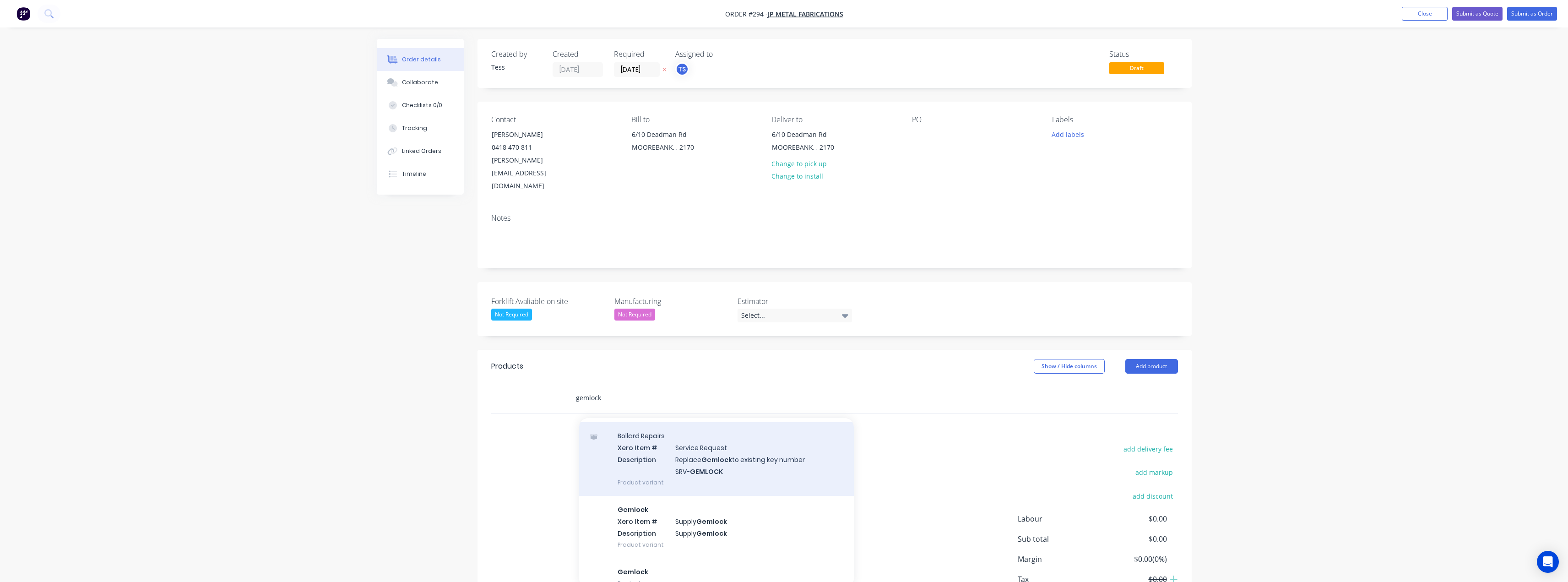
scroll to position [183, 0]
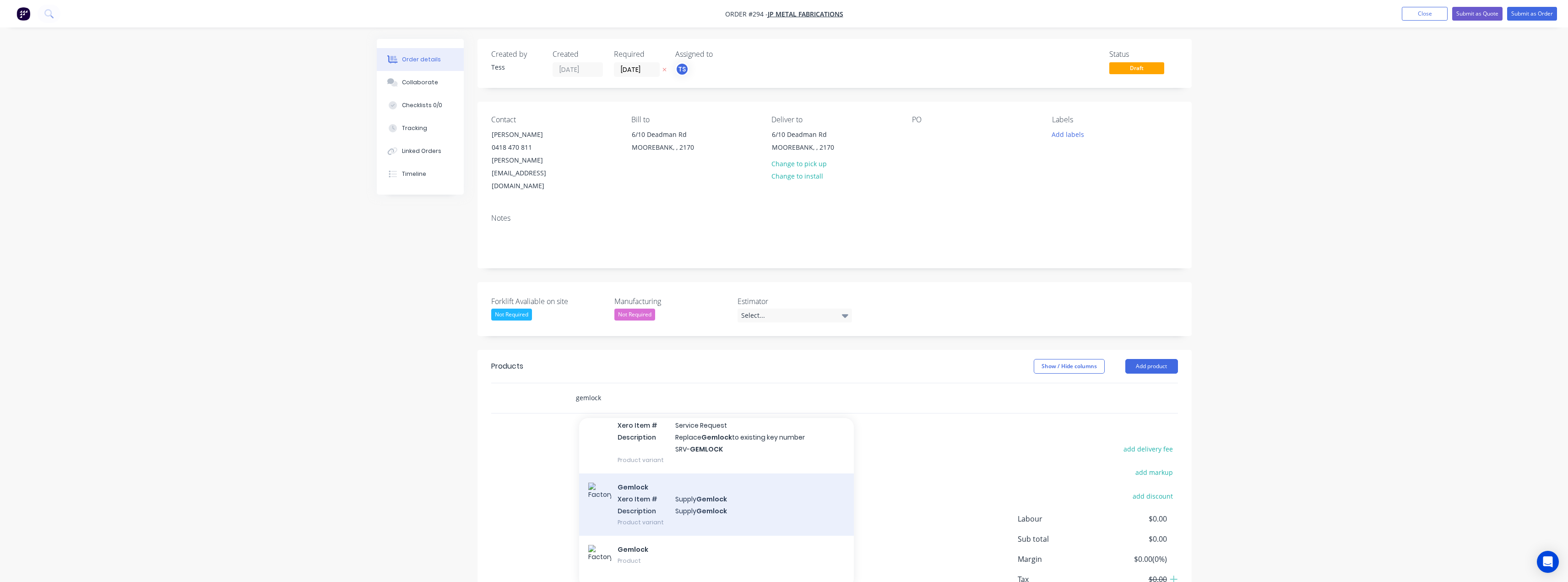
type input "gemlock"
click at [712, 479] on div "Gemlock Xero Item # Supply Gemlock Description Supply Gemlock Product variant" at bounding box center [717, 505] width 275 height 62
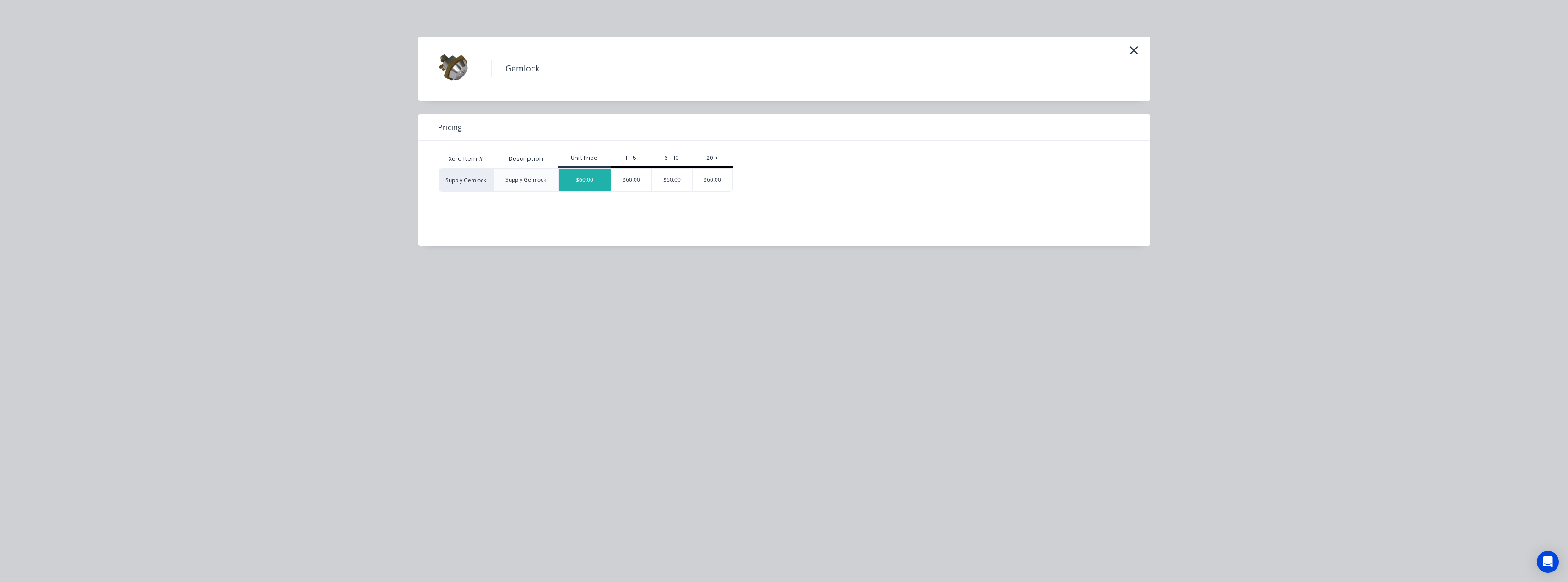
click at [585, 176] on div "$60.00" at bounding box center [584, 180] width 52 height 23
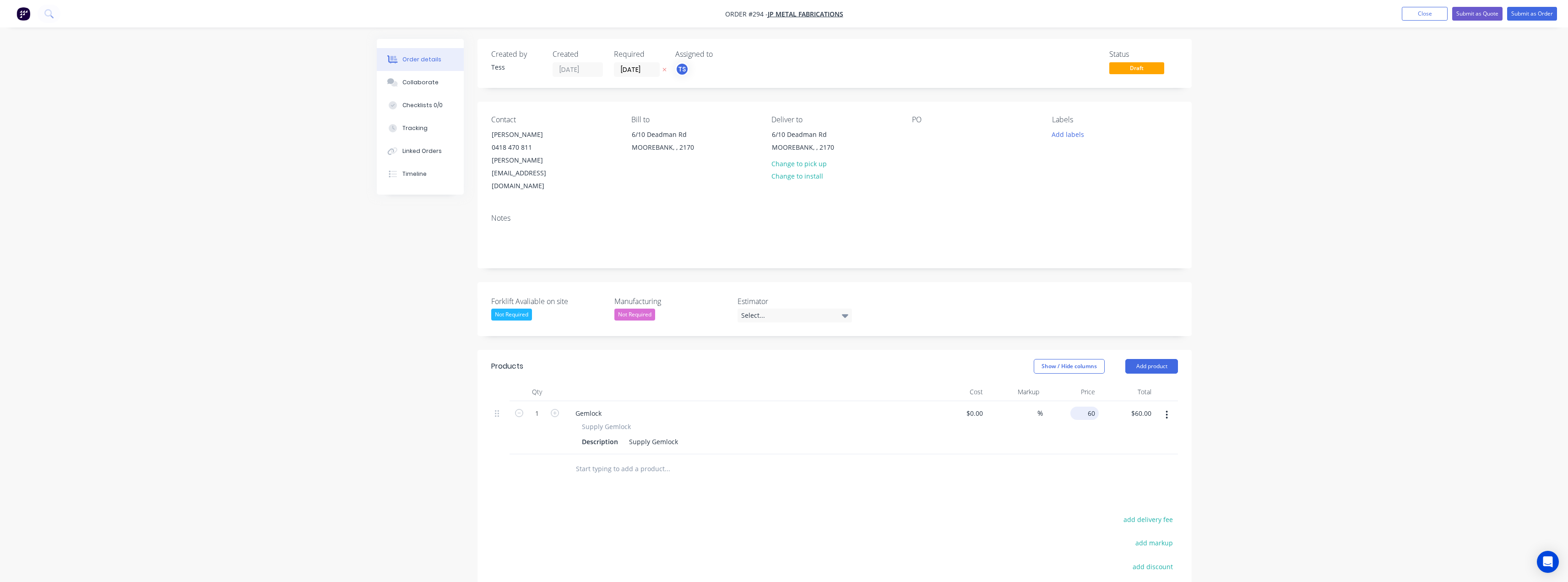
click at [1088, 407] on input "60" at bounding box center [1086, 414] width 25 height 13
type input "$60.00"
click at [1153, 359] on button "Add product" at bounding box center [1152, 366] width 53 height 15
click at [1119, 511] on div "Notes (External)" at bounding box center [1134, 518] width 71 height 13
click at [612, 459] on div at bounding box center [601, 466] width 66 height 13
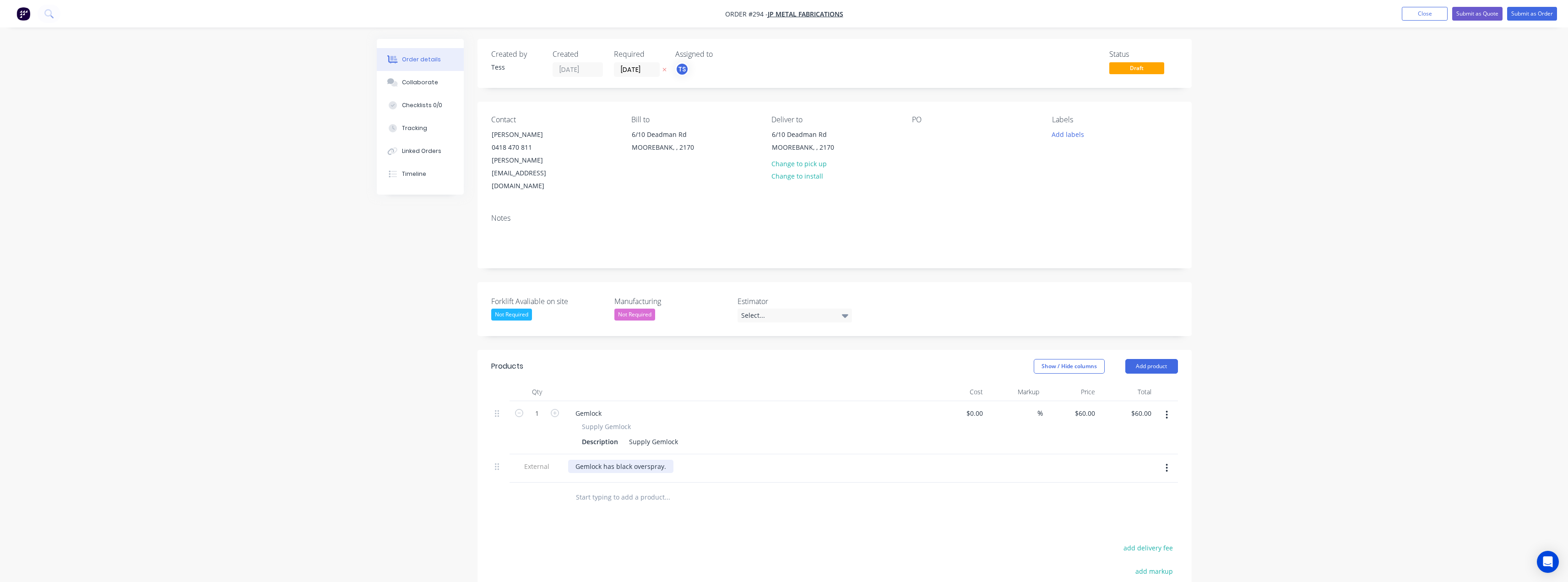
scroll to position [1, 0]
drag, startPoint x: 498, startPoint y: 443, endPoint x: 508, endPoint y: 390, distance: 53.9
click at [508, 400] on div "1 Gemlock Supply Gemlock Description Supply Gemlock $0.00 $0.00 % $60.00 $60.00…" at bounding box center [835, 441] width 687 height 82
click at [574, 406] on div "Gemlock has black overspray." at bounding box center [621, 412] width 105 height 13
click at [671, 406] on div "__Supply 1x Gemlock & 2x Germkeys to suit N1026 *Gemlock has black overspray." at bounding box center [652, 417] width 168 height 23
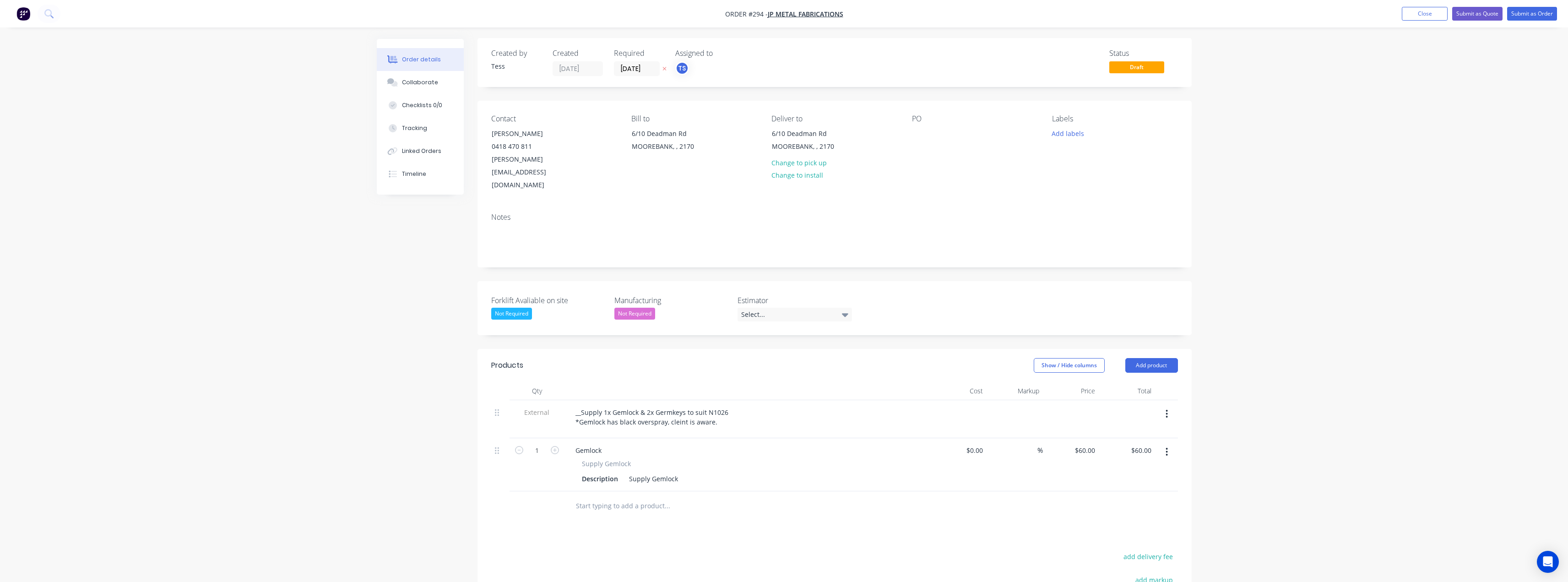
click at [646, 497] on input "text" at bounding box center [667, 506] width 183 height 18
type input "gemkey"
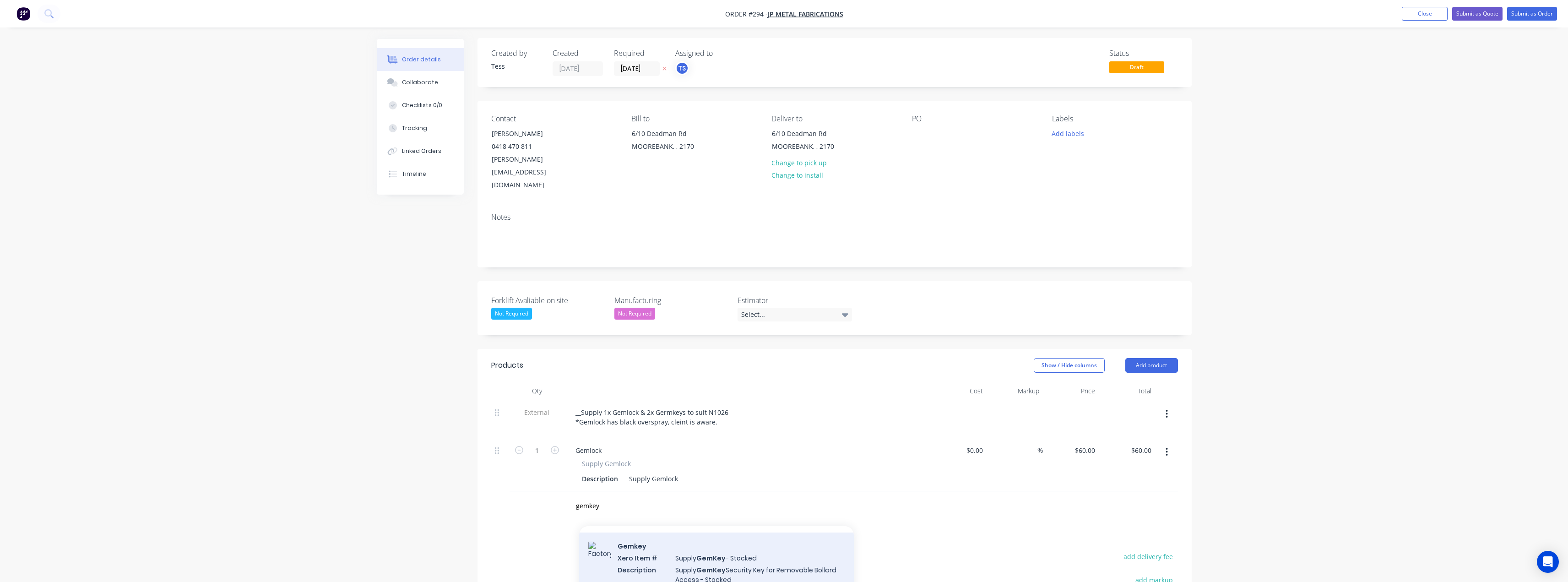
click at [710, 552] on div "Gemkey Xero Item # Supply GemKey - Stocked Description Supply GemKey Security K…" at bounding box center [717, 575] width 275 height 84
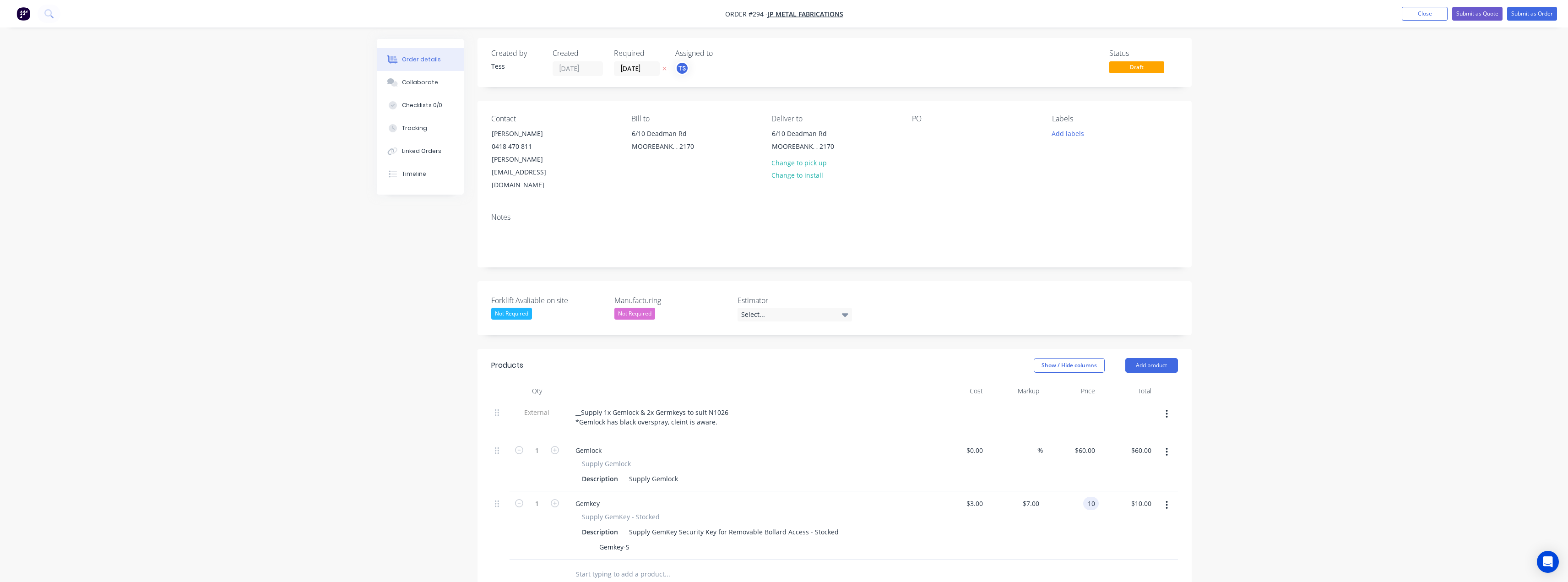
click at [1083, 491] on div "10 10" at bounding box center [1071, 525] width 57 height 68
type input "15"
type input "$12.00"
type input "$15.00"
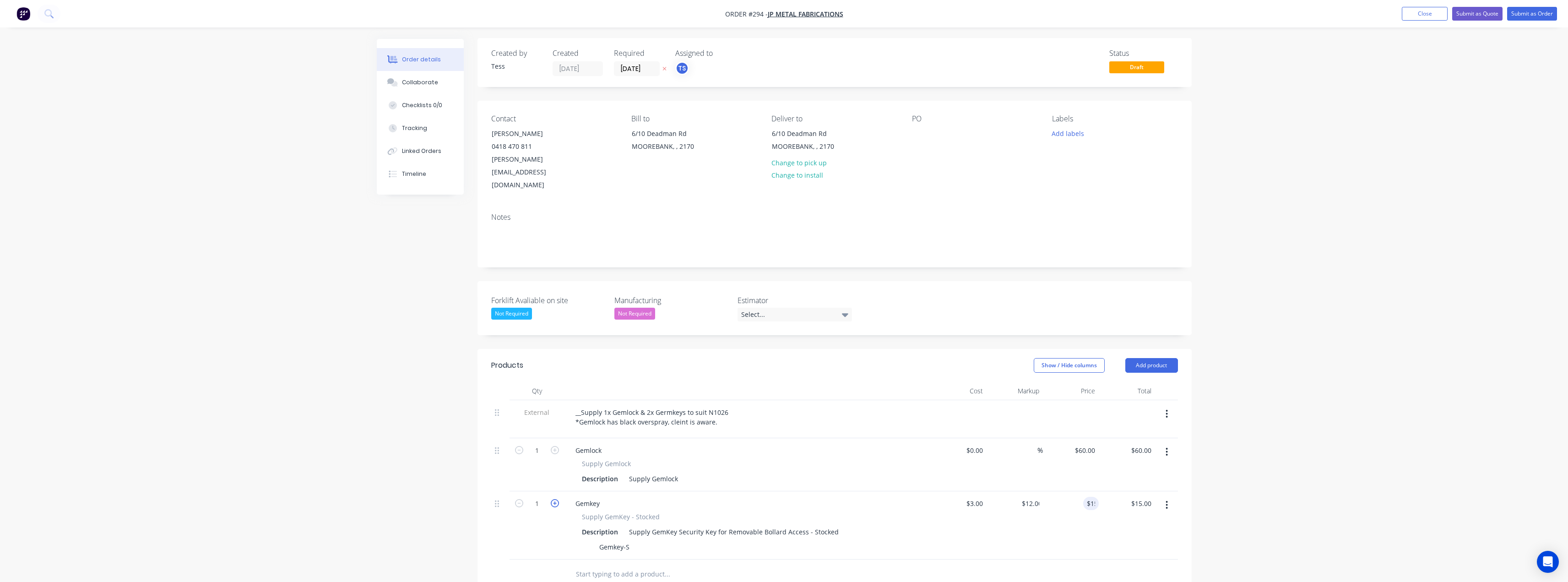
click at [557, 499] on icon "button" at bounding box center [555, 503] width 8 height 8
type input "2"
type input "$30.00"
click at [665, 406] on div "__Supply 1x Gemlock & 2x Germkeys to suit N1026 *Gemlock has black overspray, c…" at bounding box center [653, 417] width 170 height 23
click at [725, 406] on div "__Supply 1x Gemlock & 2x Gemkeys to suit N1026 *Gemlock has black overspray, cl…" at bounding box center [651, 417] width 166 height 23
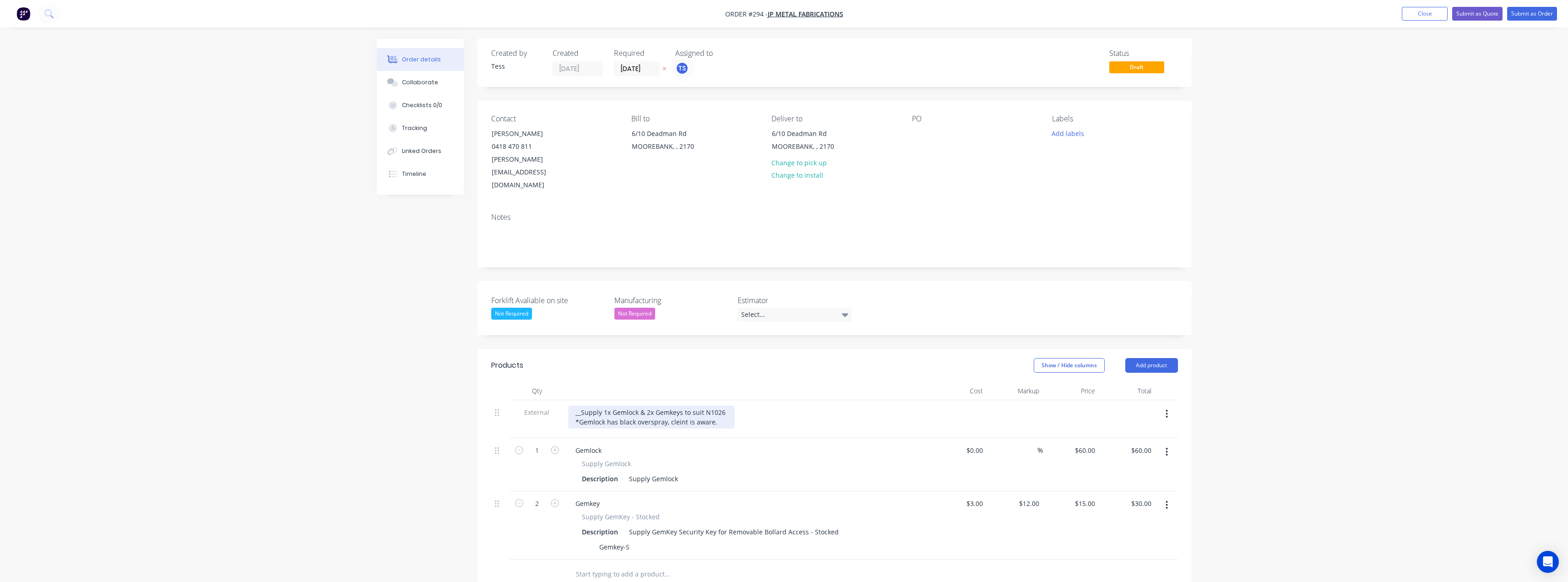
click at [676, 406] on div "__Supply 1x Gemlock & 2x Gemkeys to suit N1026 *Gemlock has black overspray, cl…" at bounding box center [651, 417] width 166 height 23
click at [1090, 444] on input "60" at bounding box center [1086, 451] width 25 height 13
type input "$45.00"
click at [1268, 416] on div "Order details Collaborate Checklists 0/0 Tracking Linked Orders Timeline Order …" at bounding box center [784, 411] width 1568 height 824
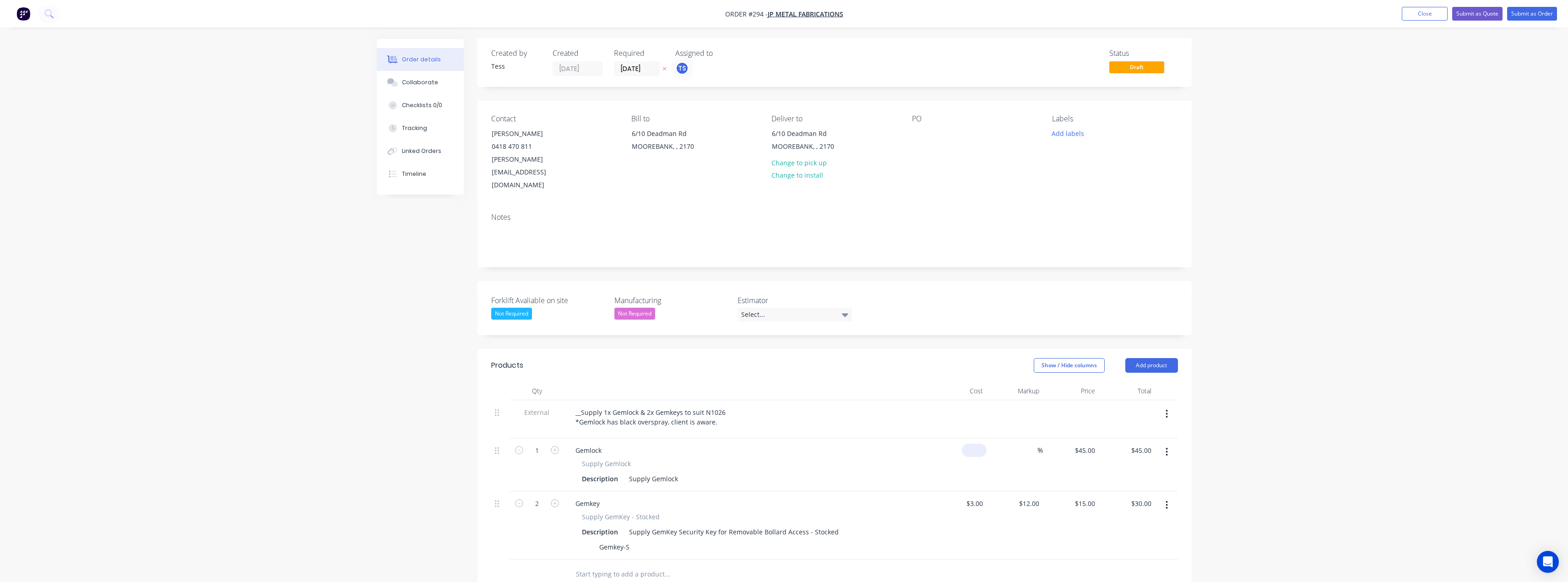
click at [975, 444] on div "$0.00" at bounding box center [974, 451] width 25 height 13
type input "$1.00"
type input "1"
type input "$1.00"
click at [1088, 444] on div "1 $45.00" at bounding box center [1084, 451] width 28 height 13
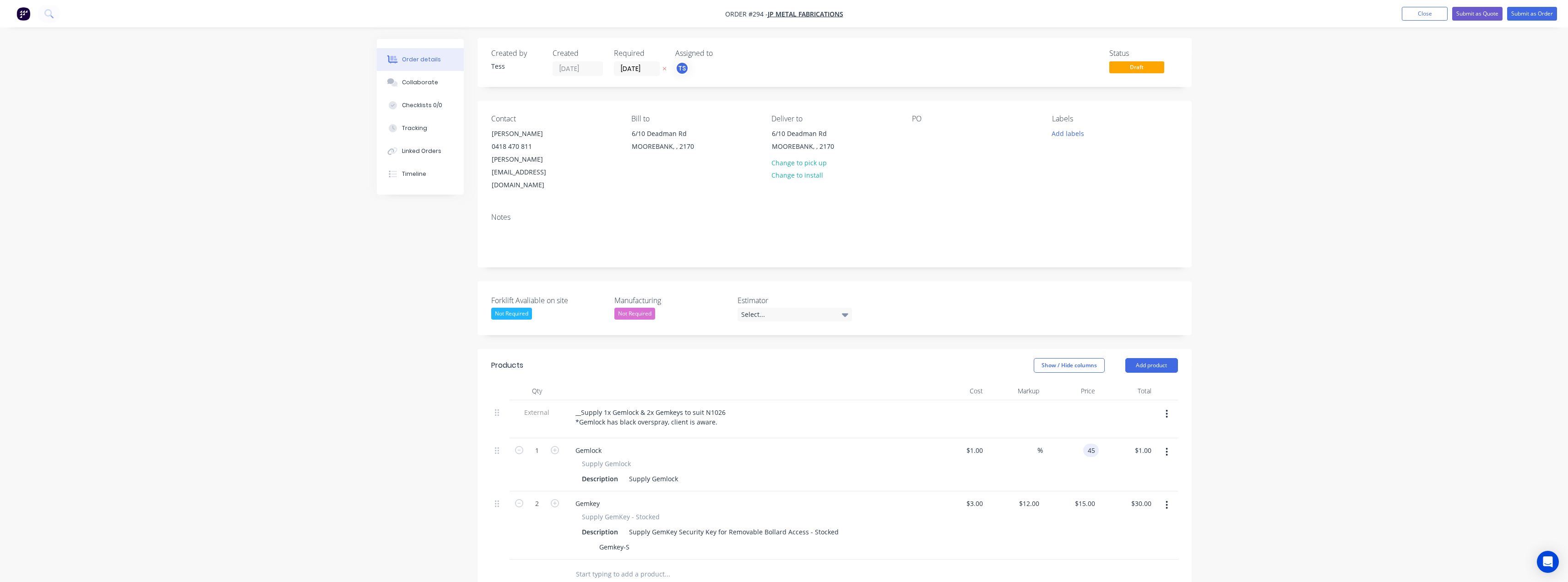
type input "45"
type input "4400"
type input "$45.00"
click at [1241, 393] on div "Order details Collaborate Checklists 0/0 Tracking Linked Orders Timeline Order …" at bounding box center [784, 411] width 1568 height 824
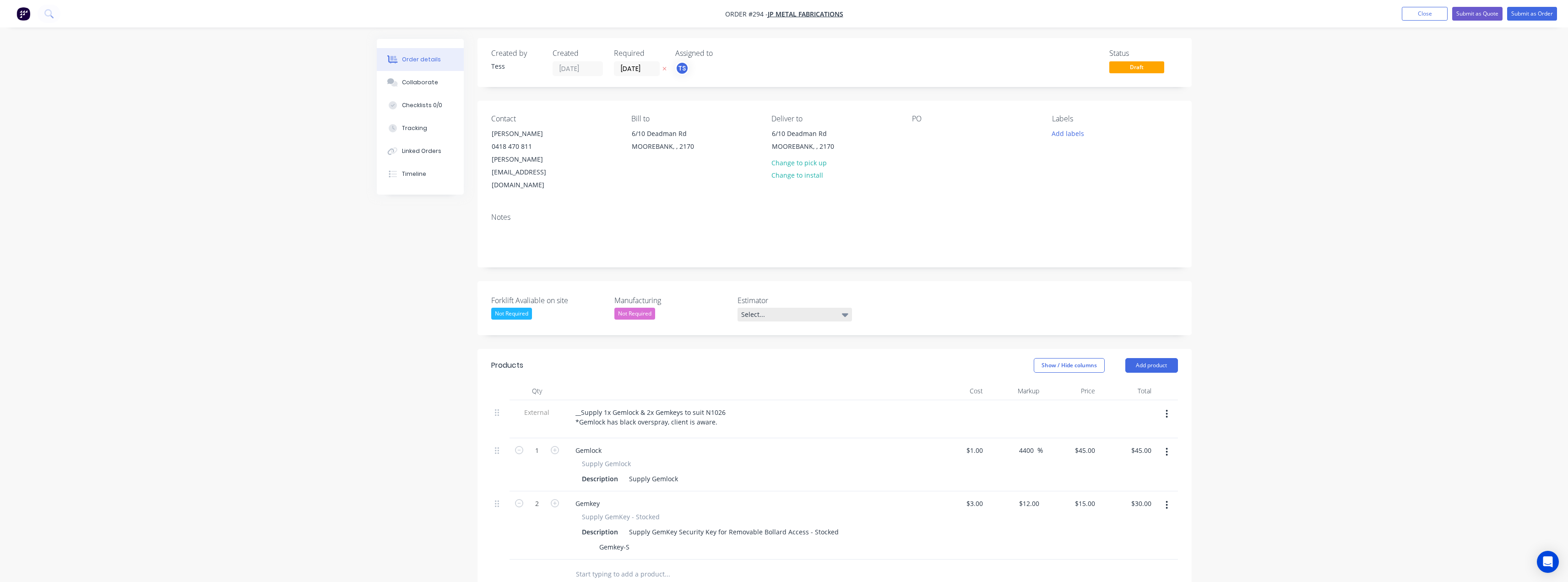
click at [816, 308] on div "Select..." at bounding box center [795, 315] width 115 height 13
click at [763, 346] on div "Tess Siegfried" at bounding box center [769, 345] width 51 height 12
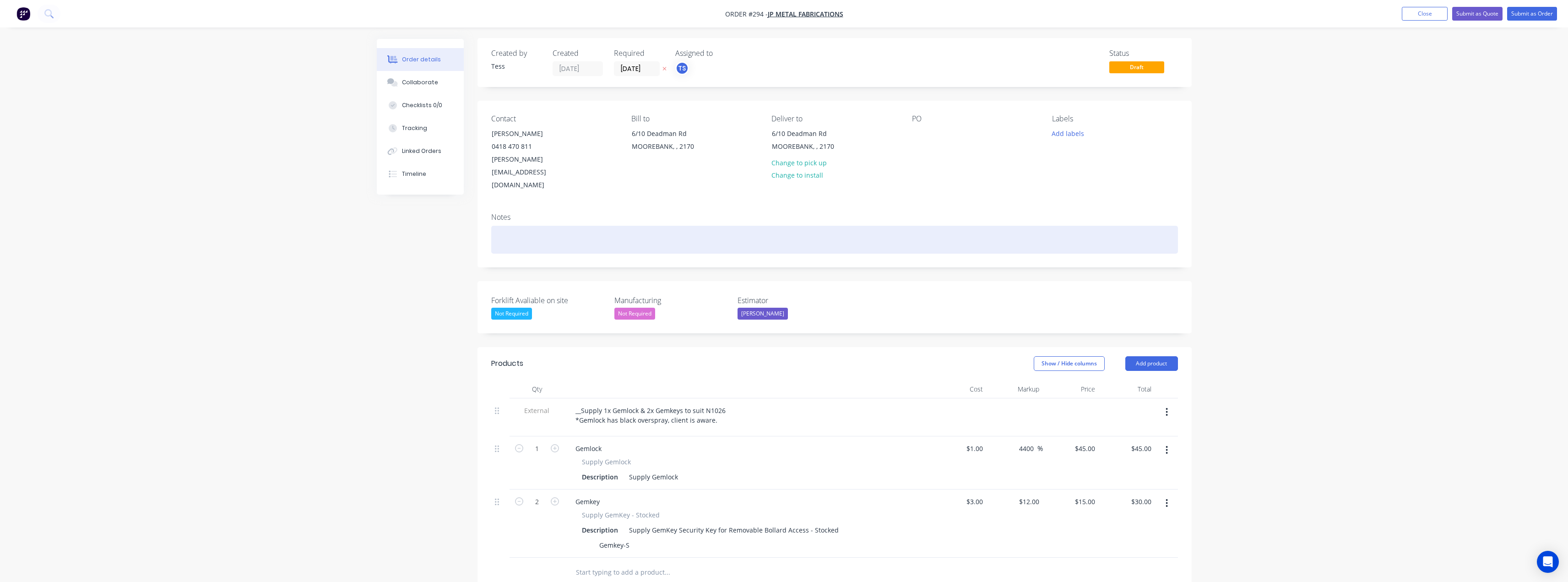
click at [504, 226] on div at bounding box center [835, 239] width 687 height 28
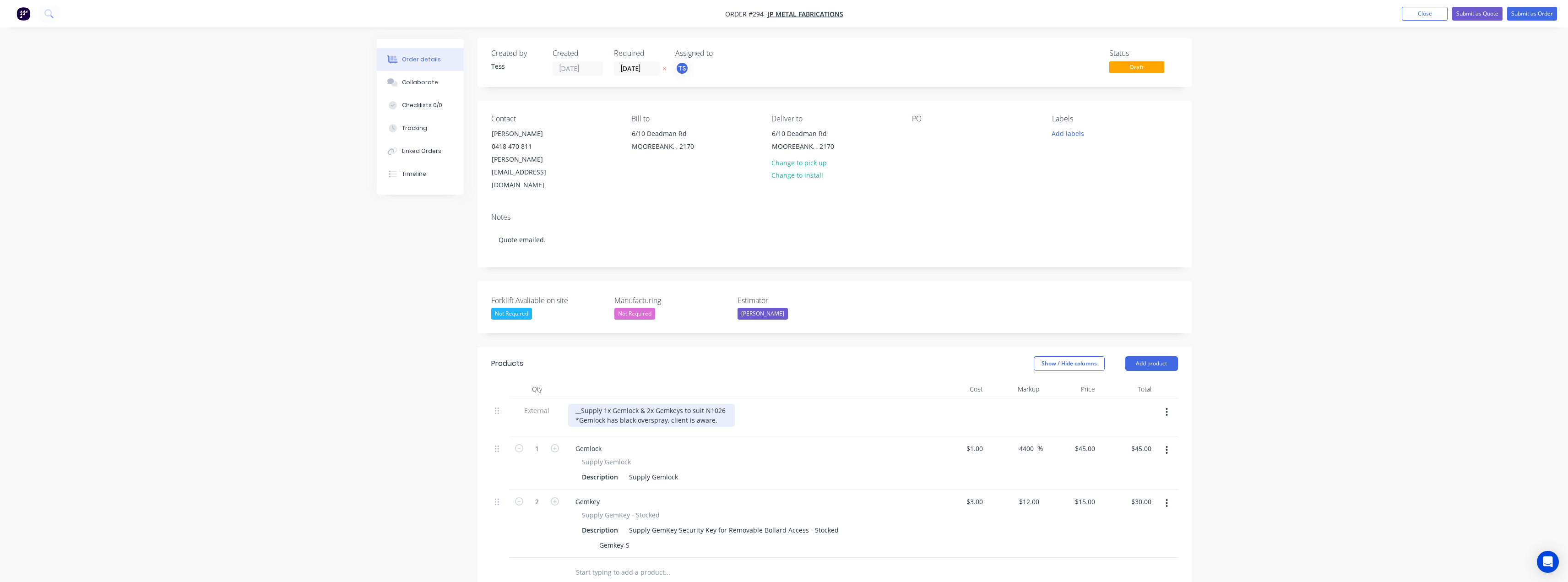
click at [714, 404] on div "__Supply 1x Gemlock & 2x Gemkeys to suit N1026 *Gemlock has black overspray, cl…" at bounding box center [651, 416] width 166 height 23
click at [719, 404] on div "__Supply 1x Gemlock & 2x Gemkeys to suit N1026 *Gemlock has black overspray, cl…" at bounding box center [651, 416] width 166 height 23
click at [729, 404] on div "__Supply 1x Gemlock & 2x Gemkeys to suit N1026 *Gemlock has black overspray, cl…" at bounding box center [716, 416] width 295 height 23
click at [782, 404] on div "__Supply 1x Gemlock & 2x Gemkeys to suit N1026 *Gemlock has black overspray, cl…" at bounding box center [718, 416] width 299 height 23
drag, startPoint x: 816, startPoint y: 394, endPoint x: 795, endPoint y: 397, distance: 21.2
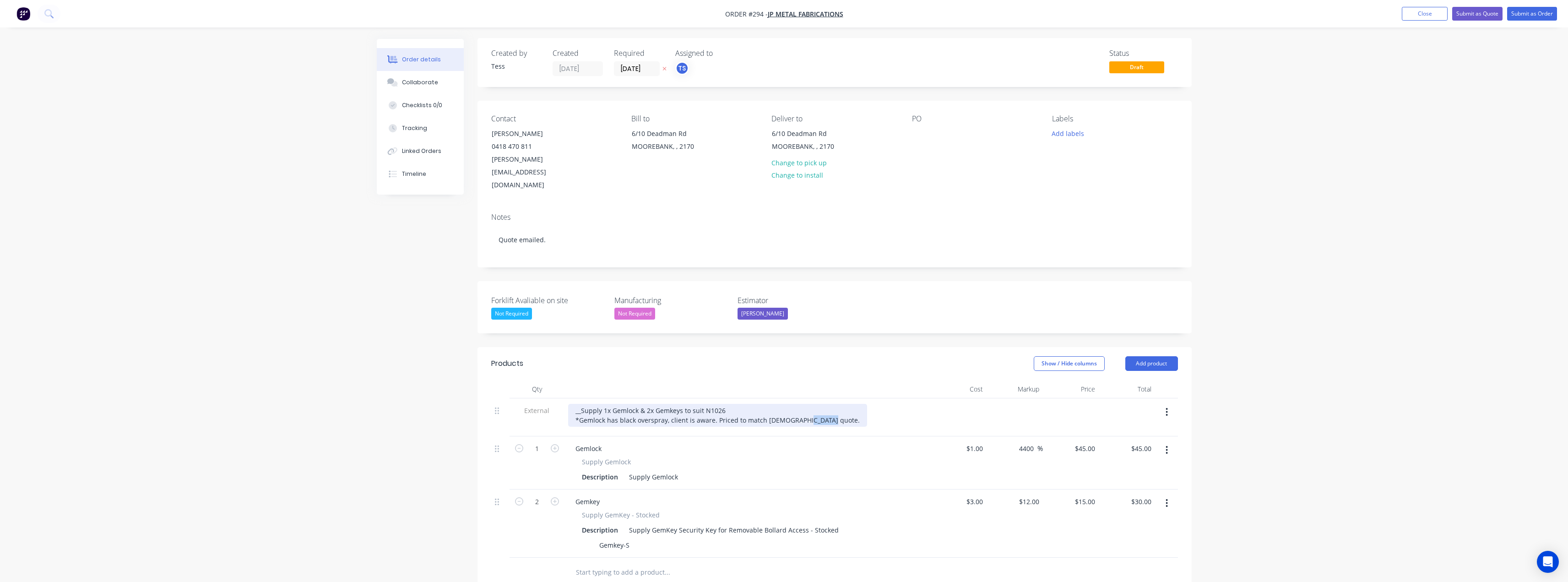
click at [795, 404] on div "__Supply 1x Gemlock & 2x Gemkeys to suit N1026 *Gemlock has black overspray, cl…" at bounding box center [718, 416] width 299 height 23
click at [816, 404] on div "__Supply 1x Gemlock & 2x Gemkeys to suit N1026 *Gemlock has black overspray, cl…" at bounding box center [718, 416] width 299 height 23
drag, startPoint x: 817, startPoint y: 395, endPoint x: 795, endPoint y: 397, distance: 22.1
click at [795, 404] on div "__Supply 1x Gemlock & 2x Gemkeys to suit N1026 *Gemlock has black overspray, cl…" at bounding box center [718, 416] width 299 height 23
click at [1484, 12] on button "Submit as Quote" at bounding box center [1477, 13] width 51 height 13
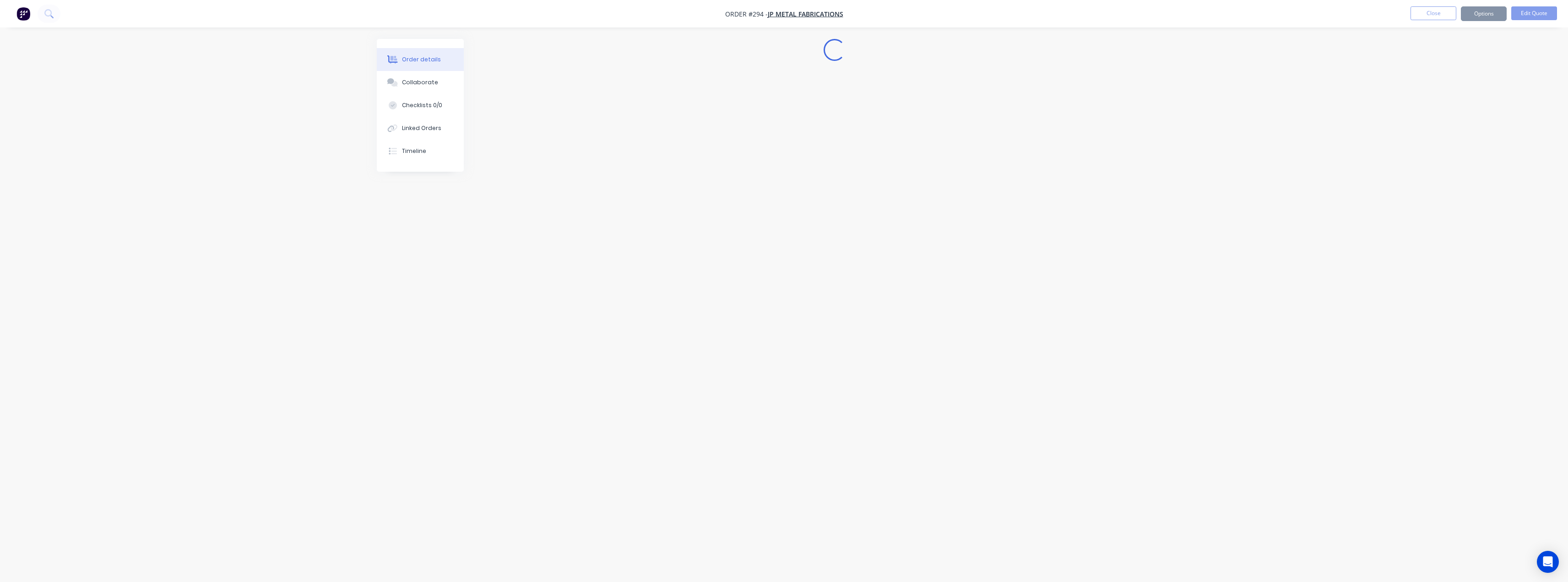
scroll to position [0, 0]
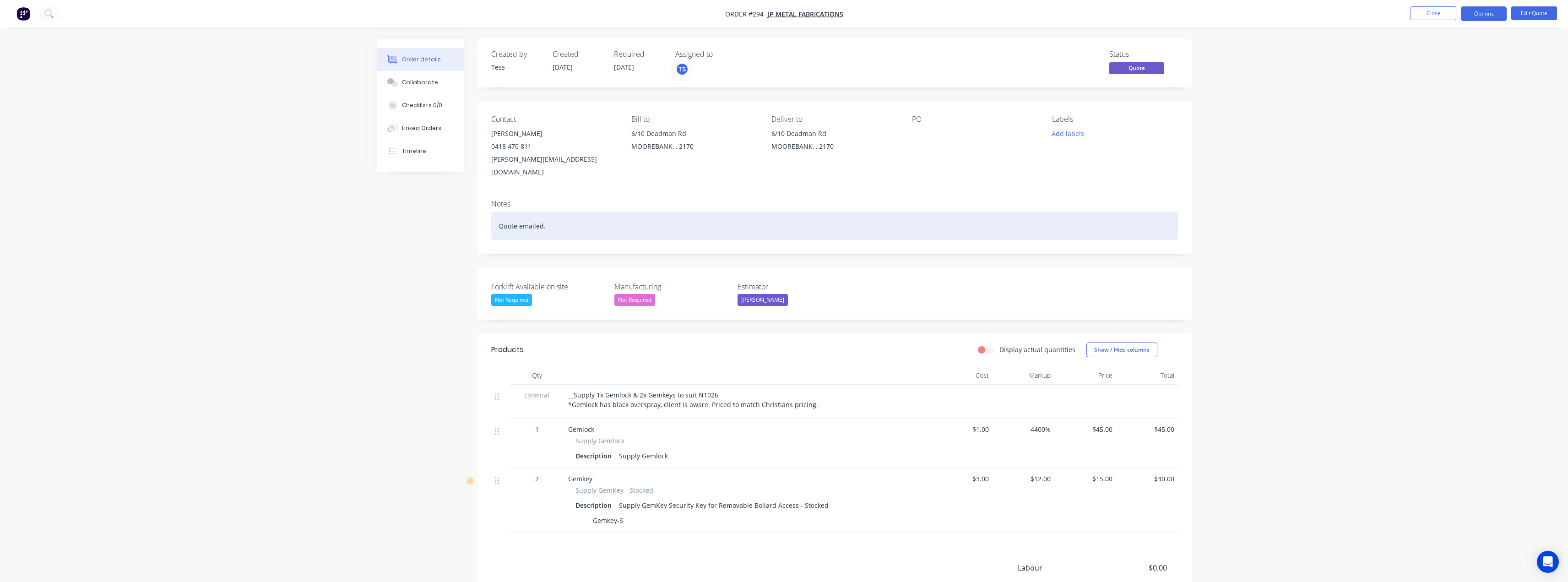
click at [545, 212] on div "Quote emailed." at bounding box center [835, 226] width 687 height 28
drag, startPoint x: 556, startPoint y: 212, endPoint x: 487, endPoint y: 214, distance: 69.0
click at [487, 214] on div "Notes Quote emailed." at bounding box center [835, 222] width 714 height 61
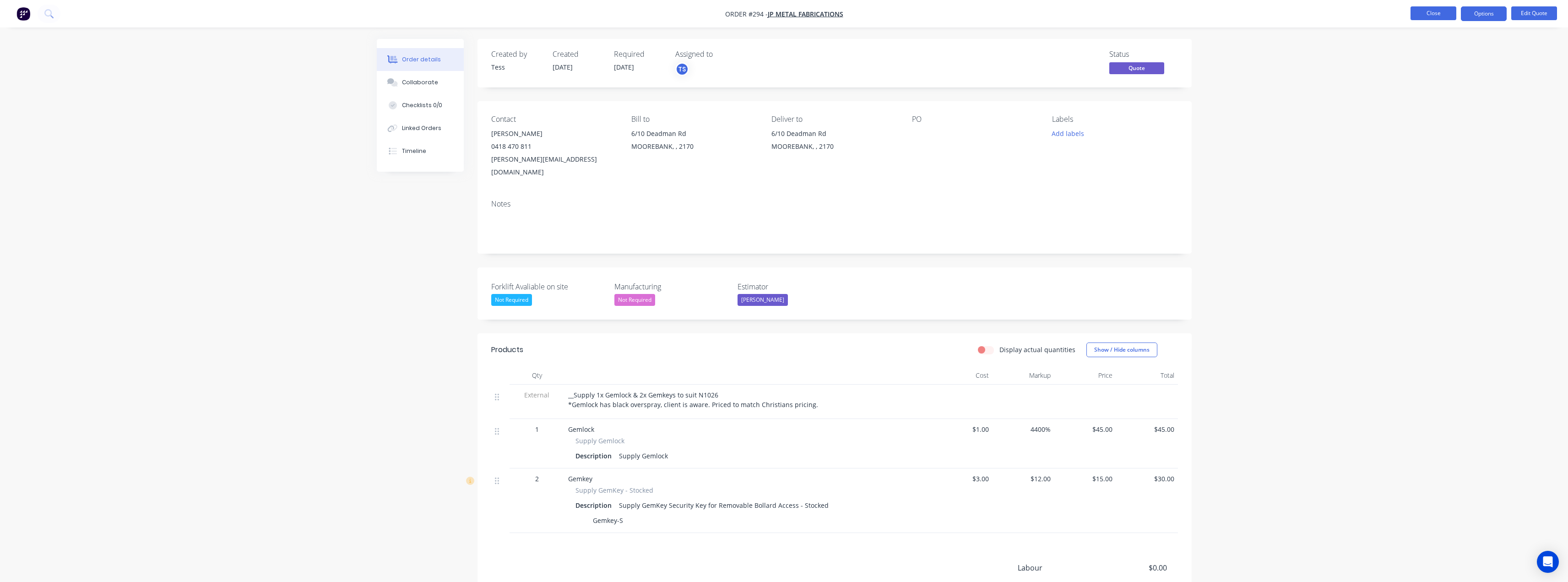
click at [1437, 17] on button "Close" at bounding box center [1433, 13] width 46 height 13
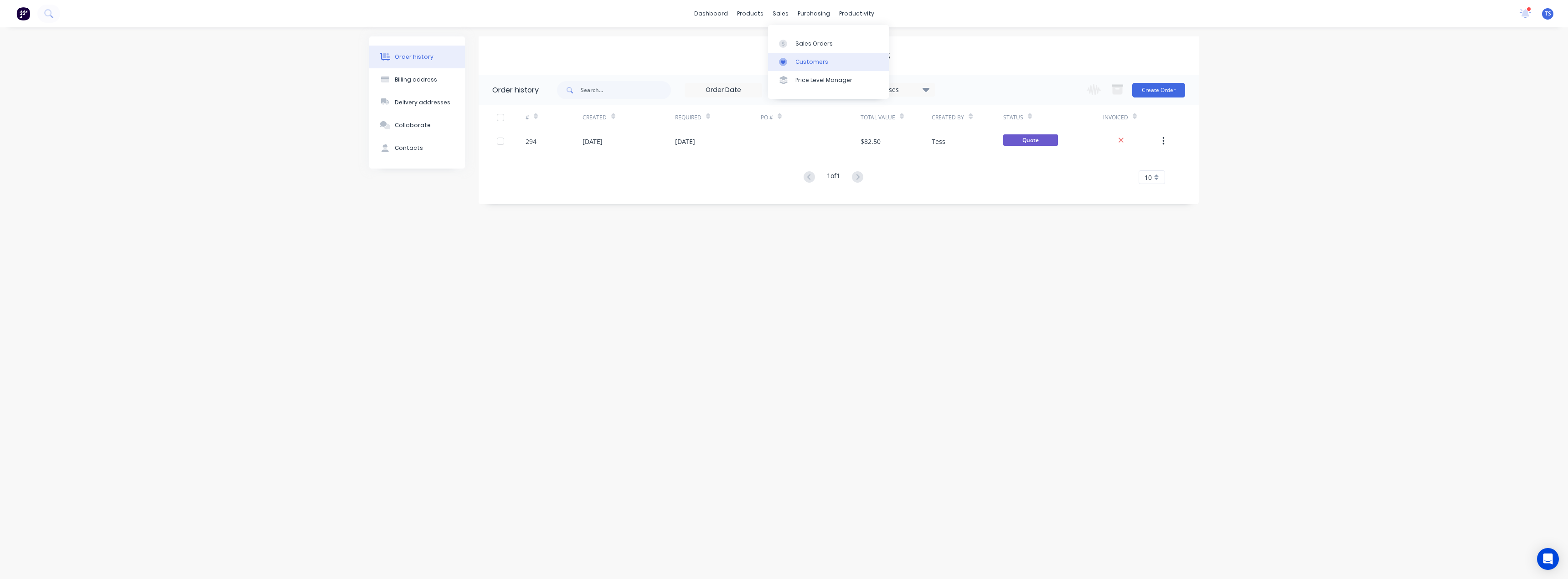
click at [797, 59] on div "Customers" at bounding box center [811, 62] width 33 height 8
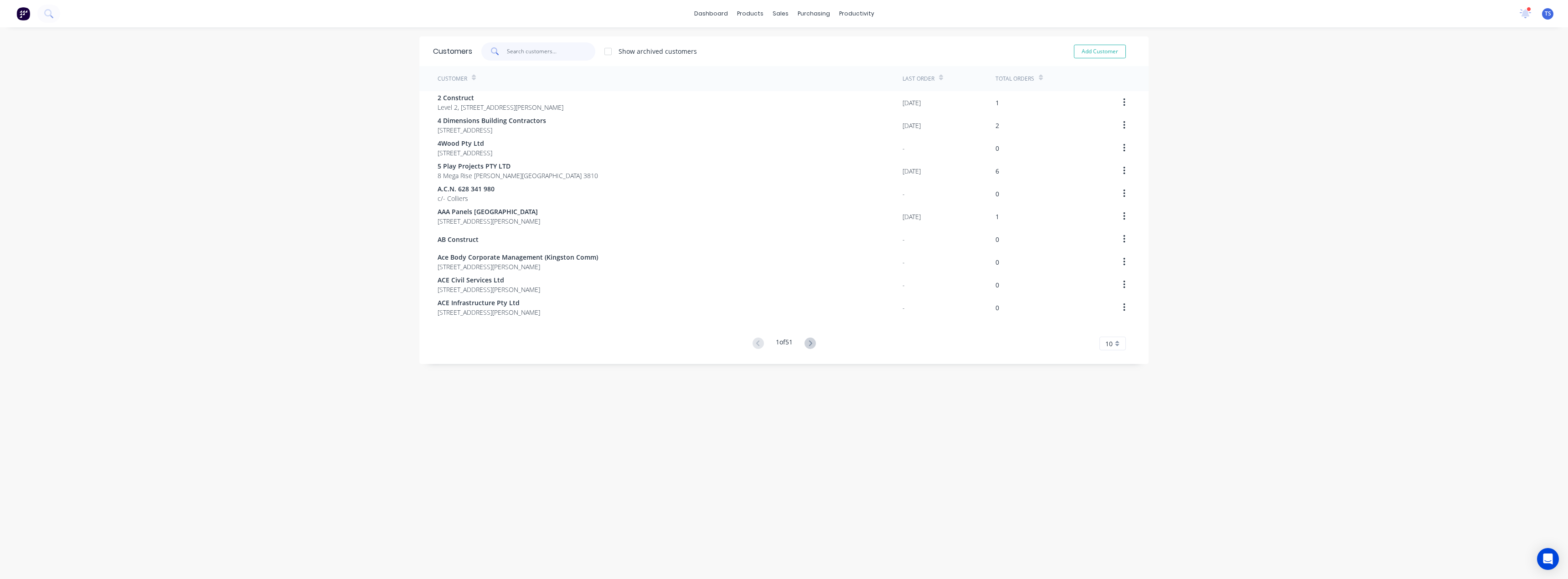
click at [545, 44] on input "text" at bounding box center [551, 51] width 89 height 18
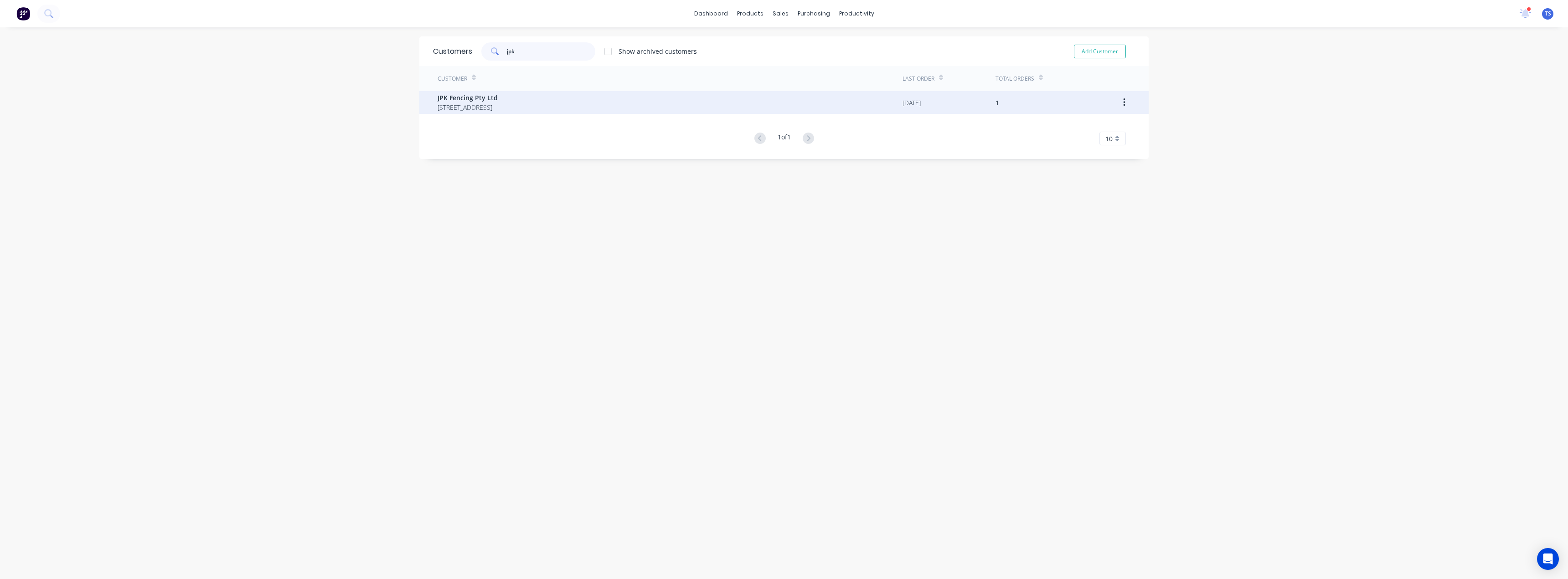
type input "jpk"
click at [488, 107] on span "PO Box 241 FYSHWICK 2609" at bounding box center [468, 107] width 60 height 9
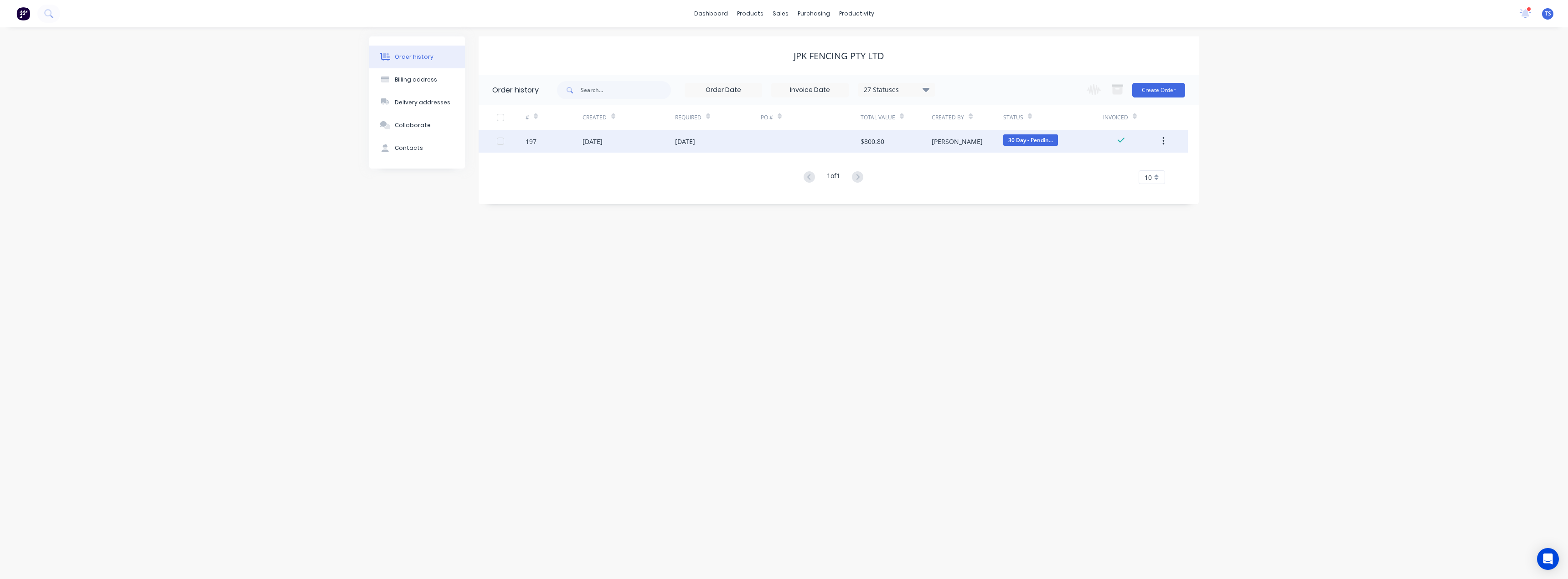
click at [695, 141] on div "08 Aug 2025" at bounding box center [685, 141] width 20 height 9
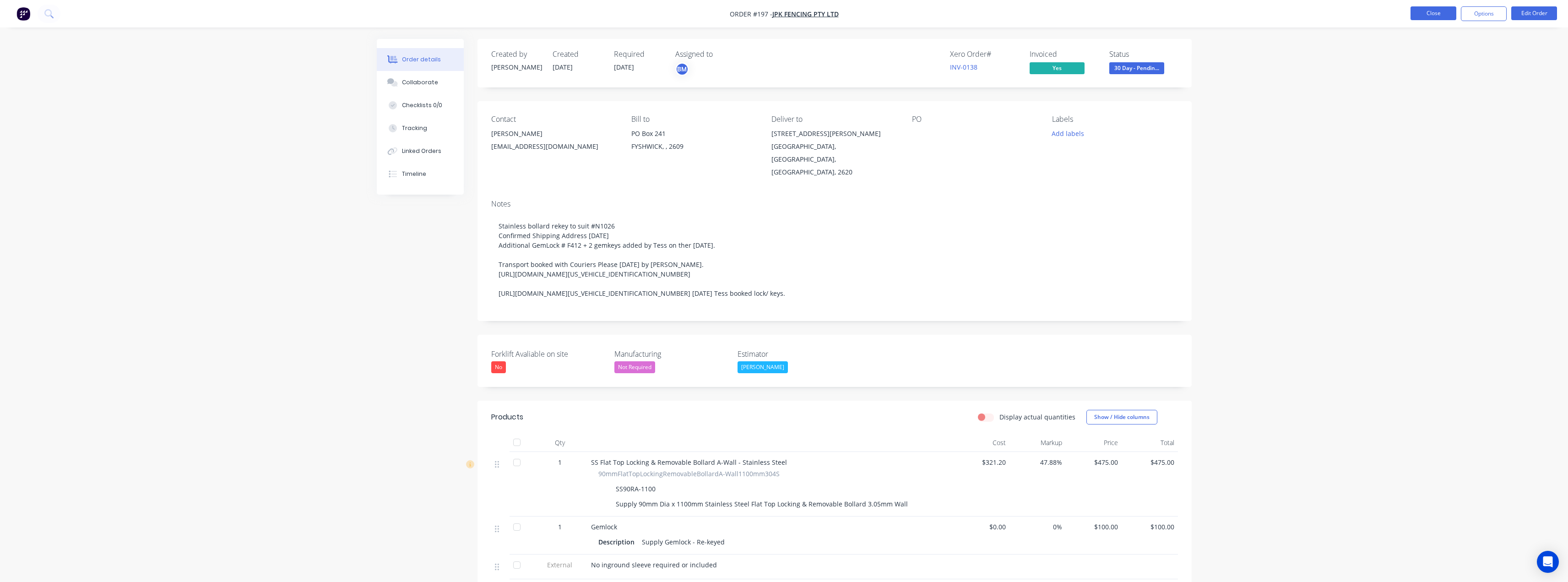
click at [1425, 15] on button "Close" at bounding box center [1433, 13] width 46 height 13
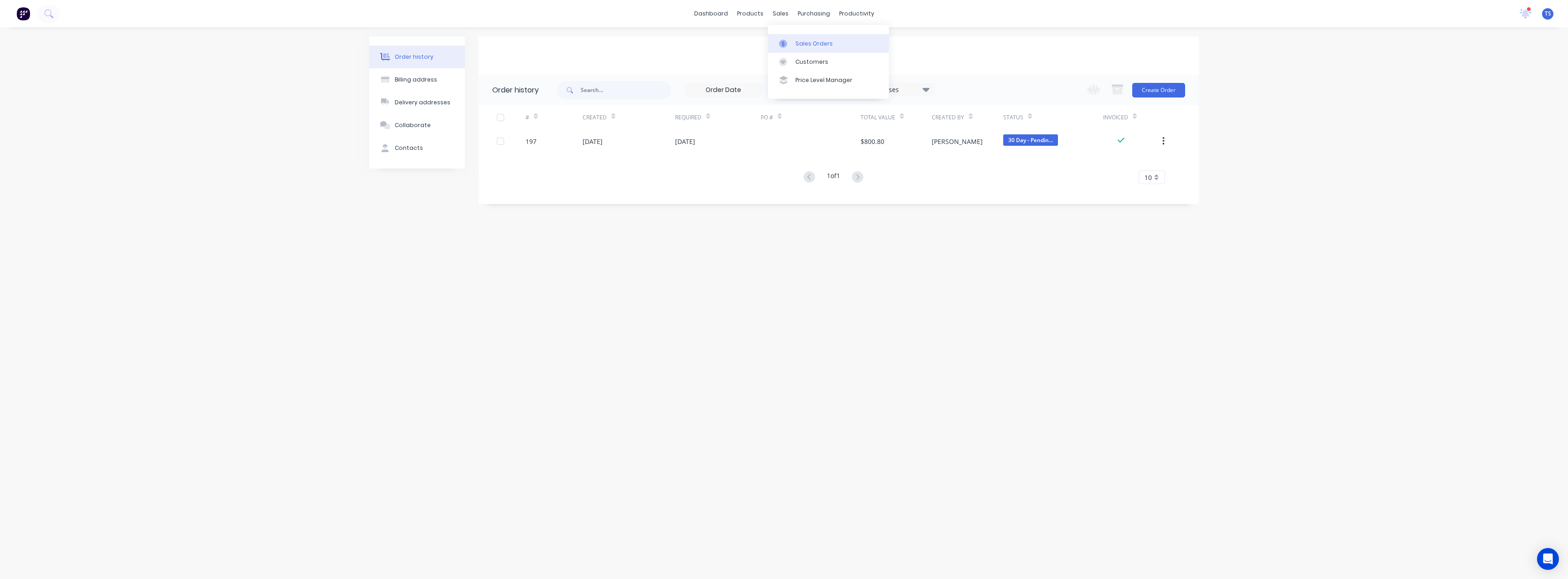
click at [799, 45] on div "Sales Orders" at bounding box center [814, 44] width 38 height 8
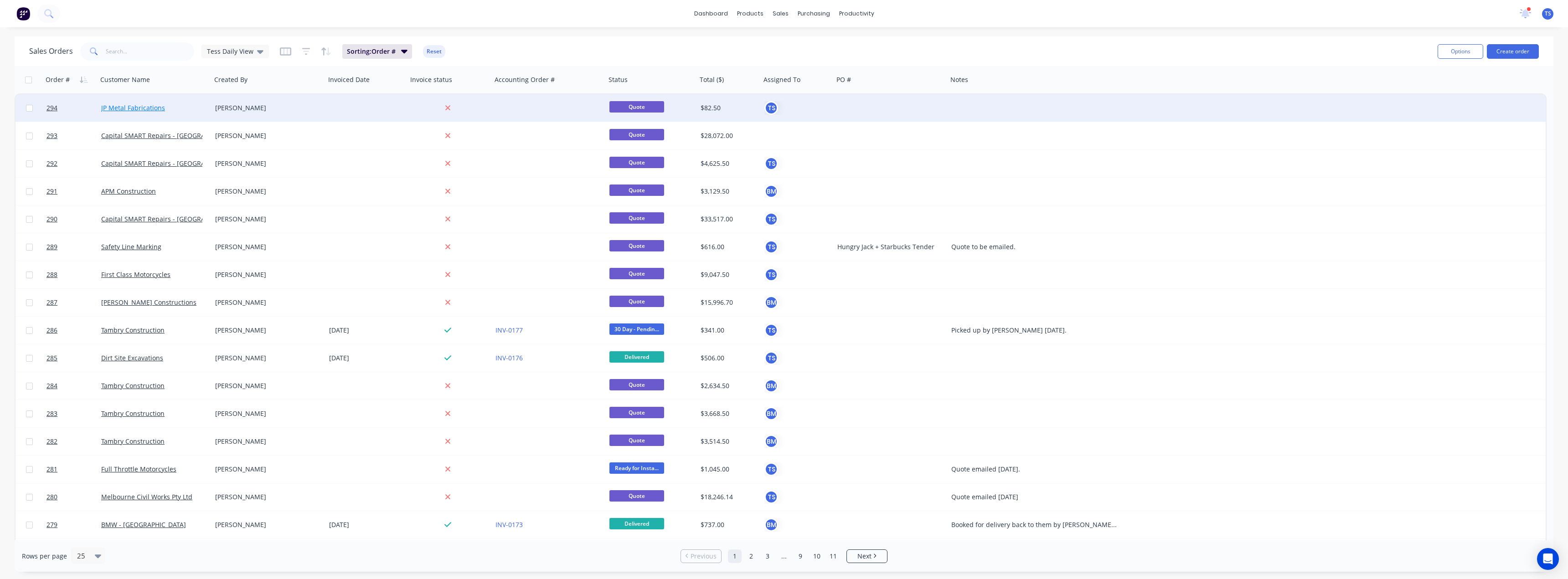
click at [146, 105] on link "JP Metal Fabrications" at bounding box center [133, 107] width 64 height 9
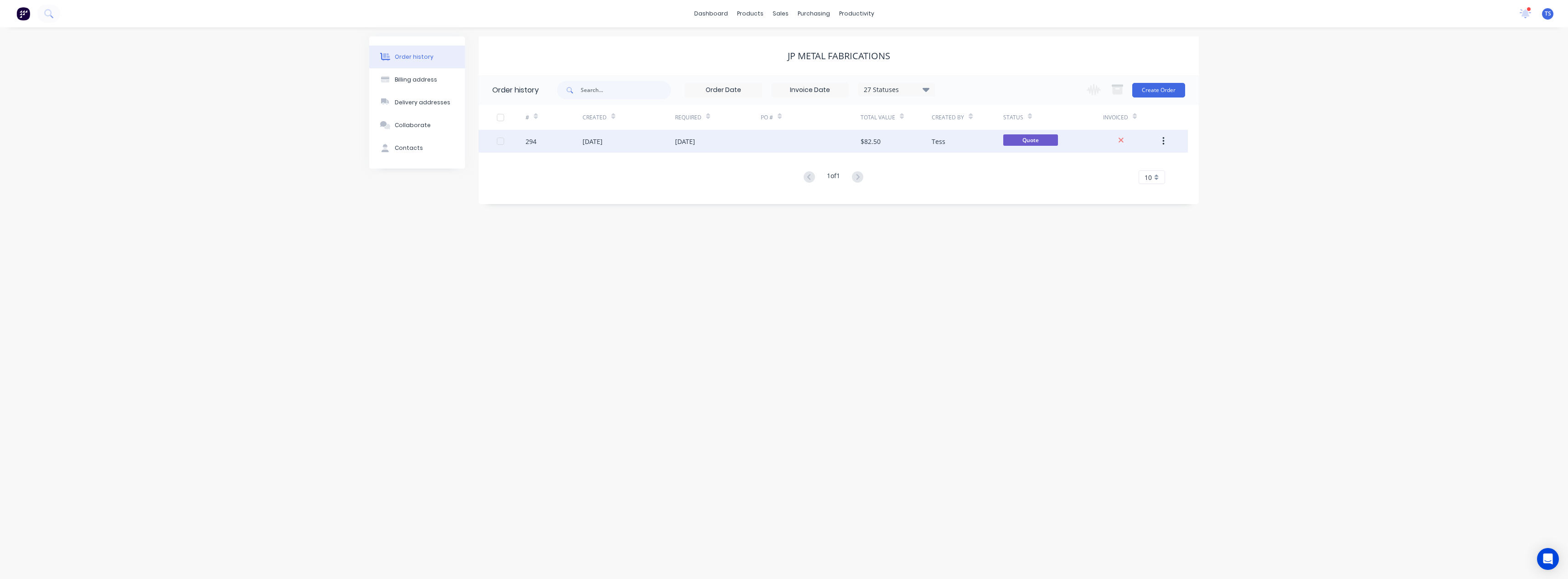
click at [685, 143] on div "27 Aug 2025" at bounding box center [685, 141] width 20 height 9
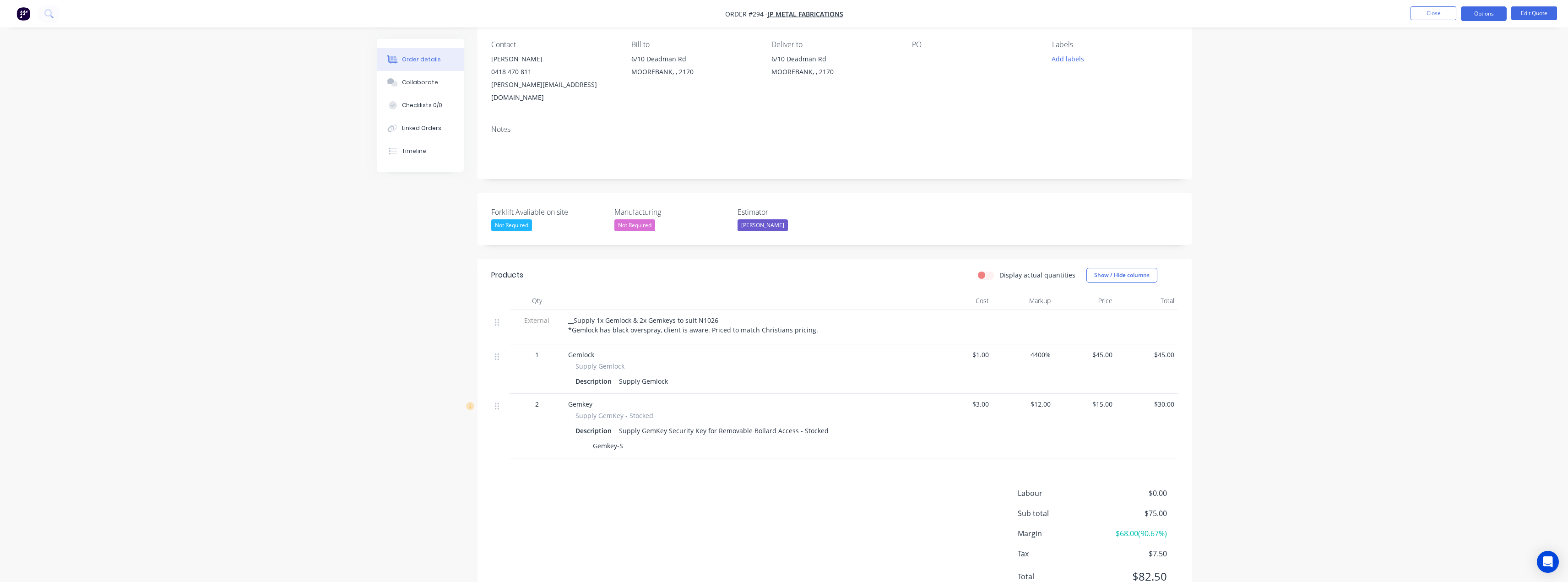
scroll to position [92, 0]
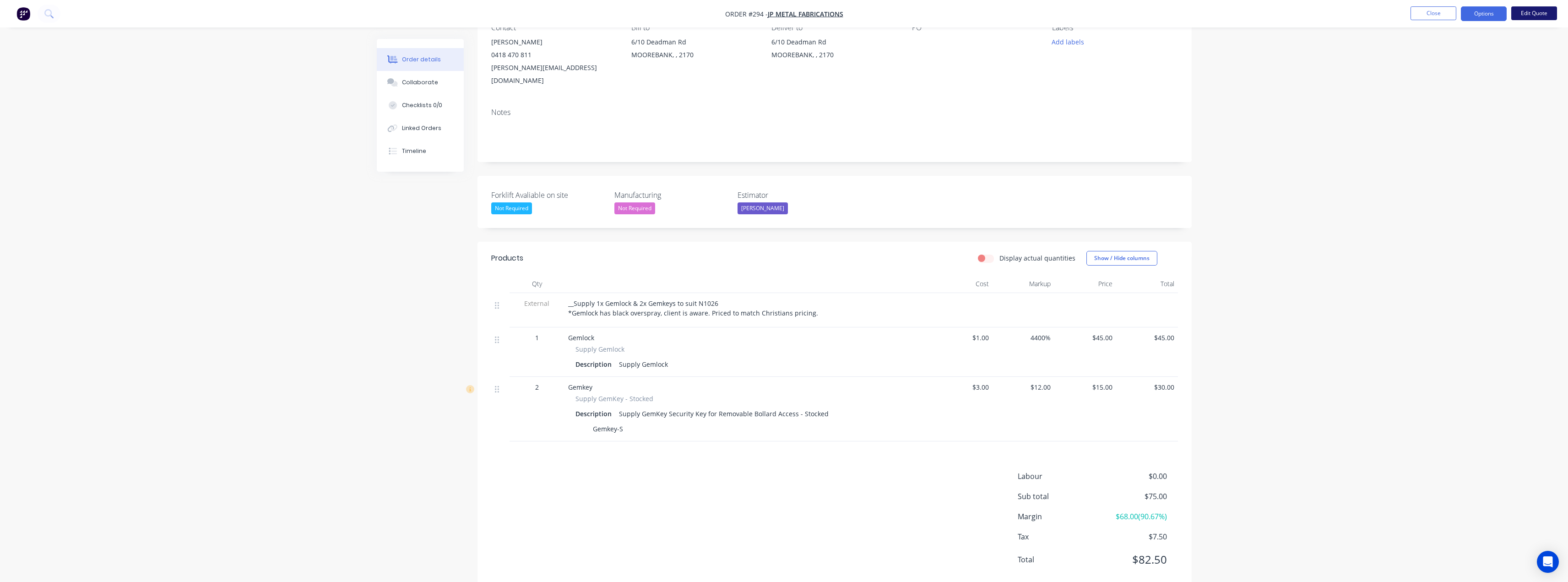
click at [1529, 13] on button "Edit Quote" at bounding box center [1534, 13] width 46 height 13
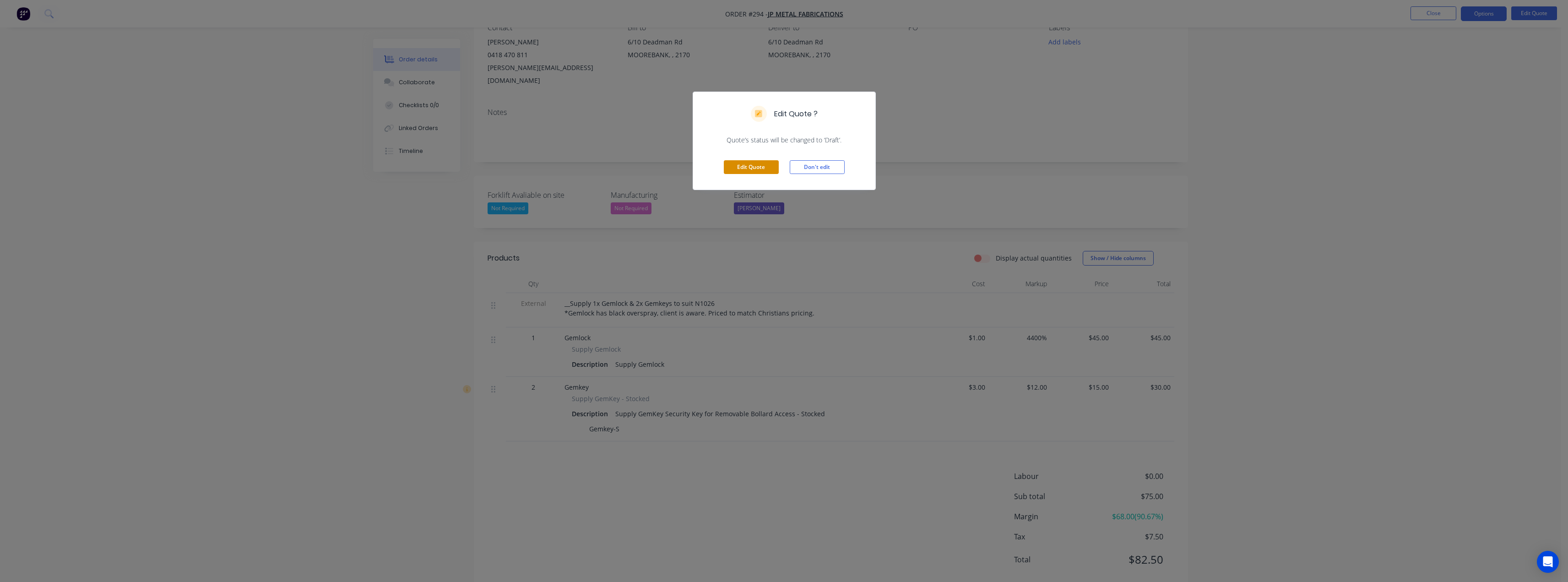
click at [769, 166] on button "Edit Quote" at bounding box center [752, 167] width 55 height 13
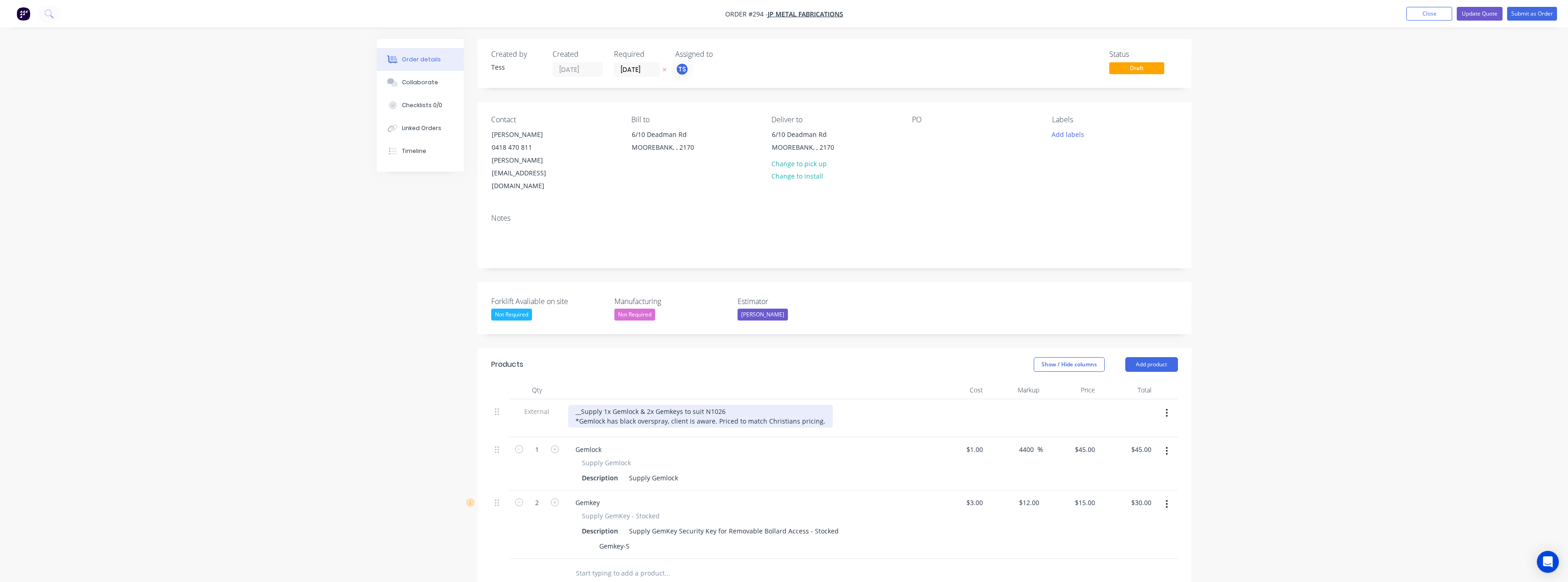
click at [739, 405] on div "__Supply 1x Gemlock & 2x Gemkeys to suit N1026 *Gemlock has black overspray, cl…" at bounding box center [700, 416] width 265 height 23
click at [817, 405] on div "__Supply 1x Gemlock & 2x Gemkeys to suit N1026__ *Gemlock has black overspray, …" at bounding box center [700, 416] width 265 height 23
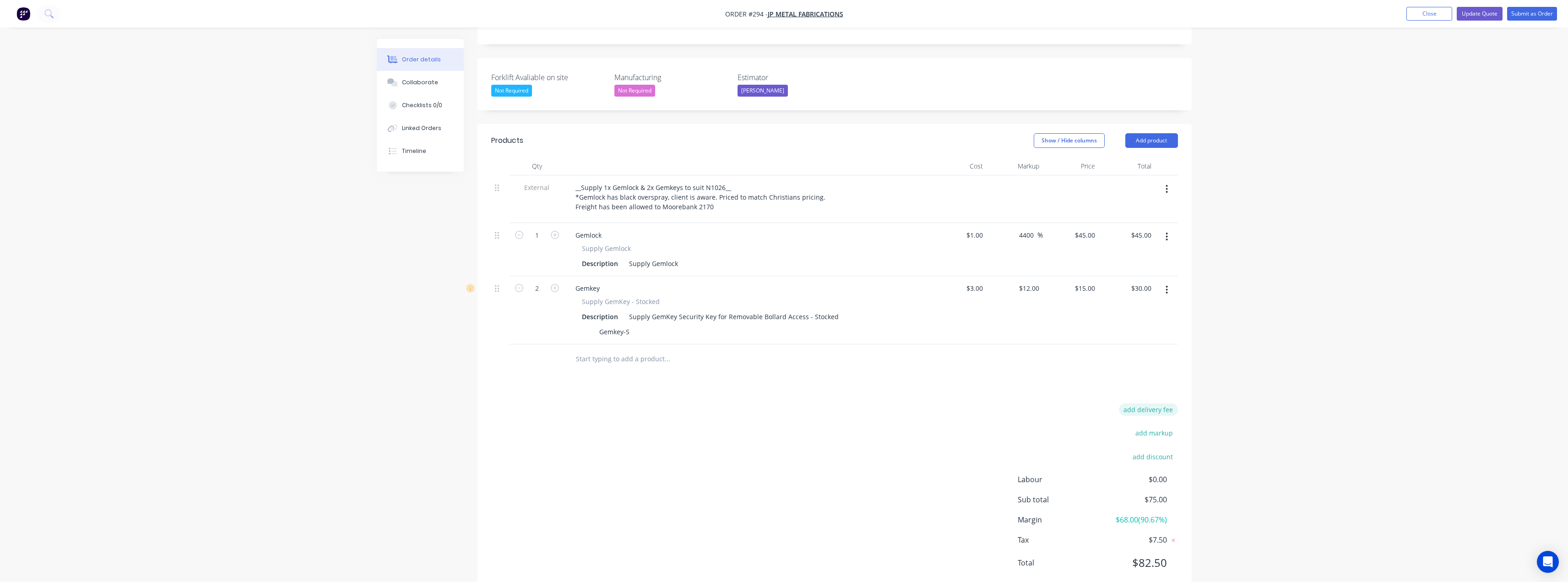
click at [1150, 403] on button "add delivery fee" at bounding box center [1148, 410] width 59 height 12
drag, startPoint x: 1159, startPoint y: 387, endPoint x: 1141, endPoint y: 389, distance: 18.1
click at [1141, 406] on input "22" at bounding box center [1142, 413] width 41 height 13
type input "22.50"
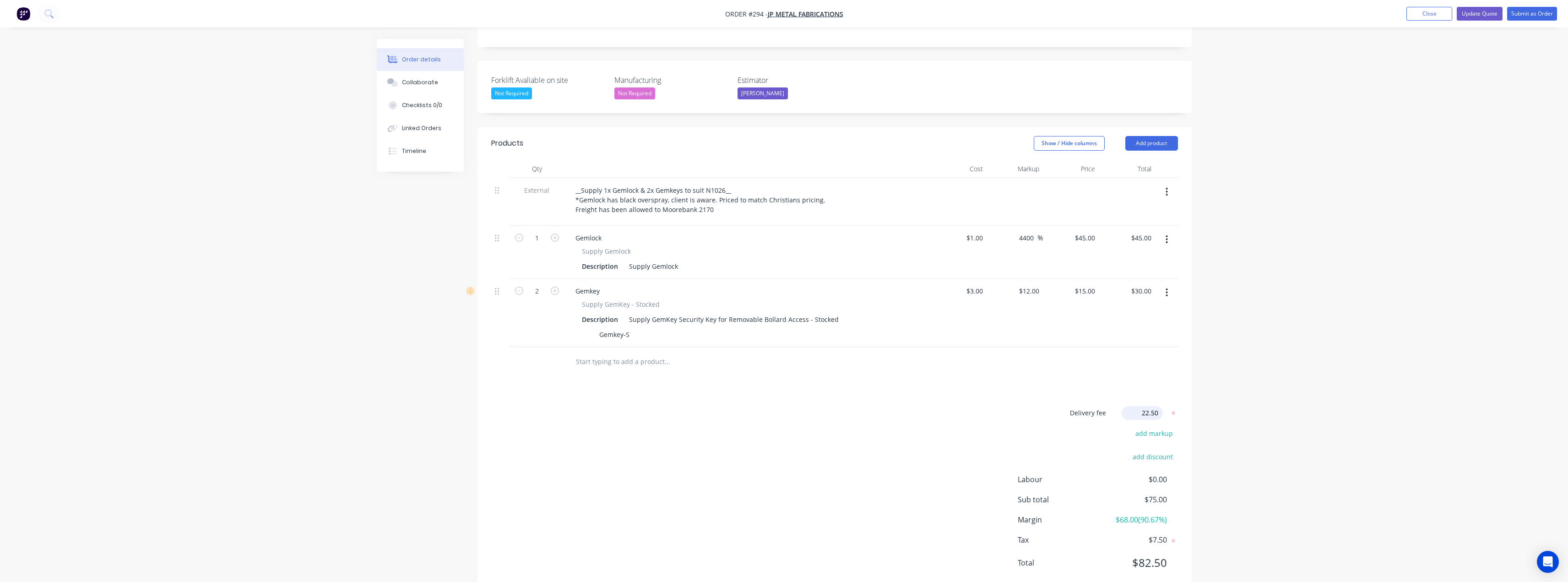
click at [1307, 350] on div "Order details Collaborate Checklists 0/0 Linked Orders Timeline Order details C…" at bounding box center [784, 193] width 1568 height 829
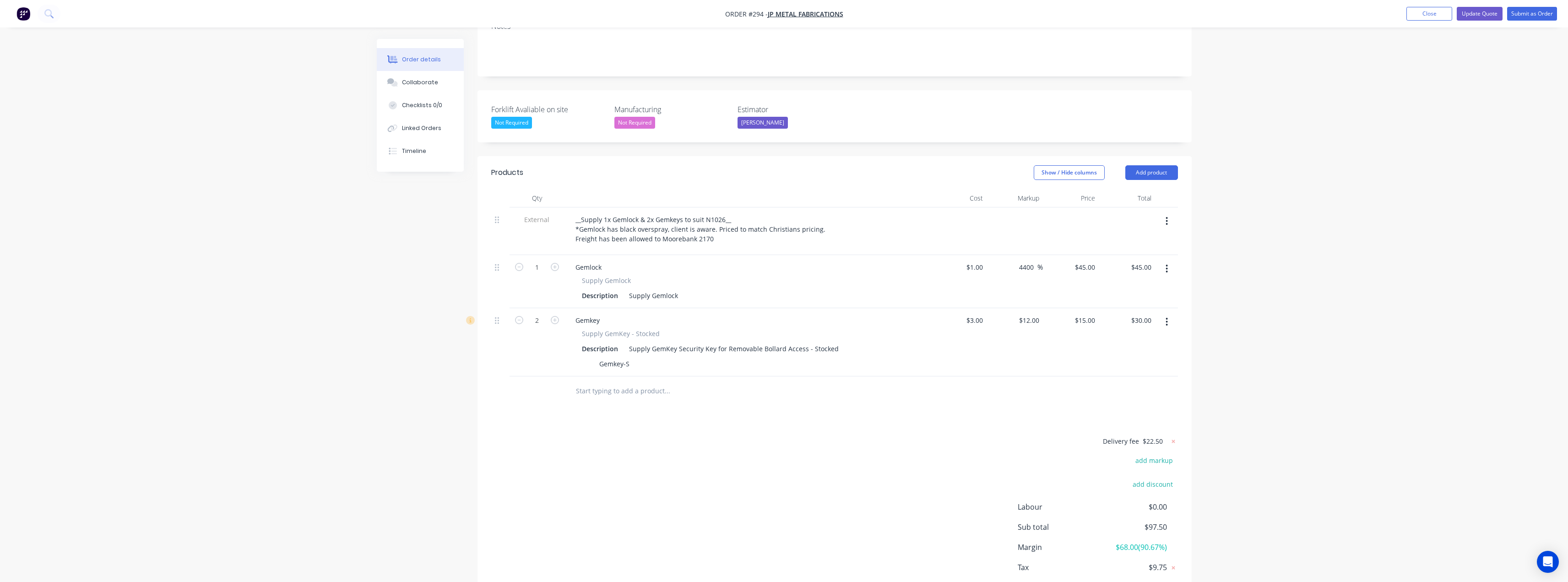
scroll to position [174, 0]
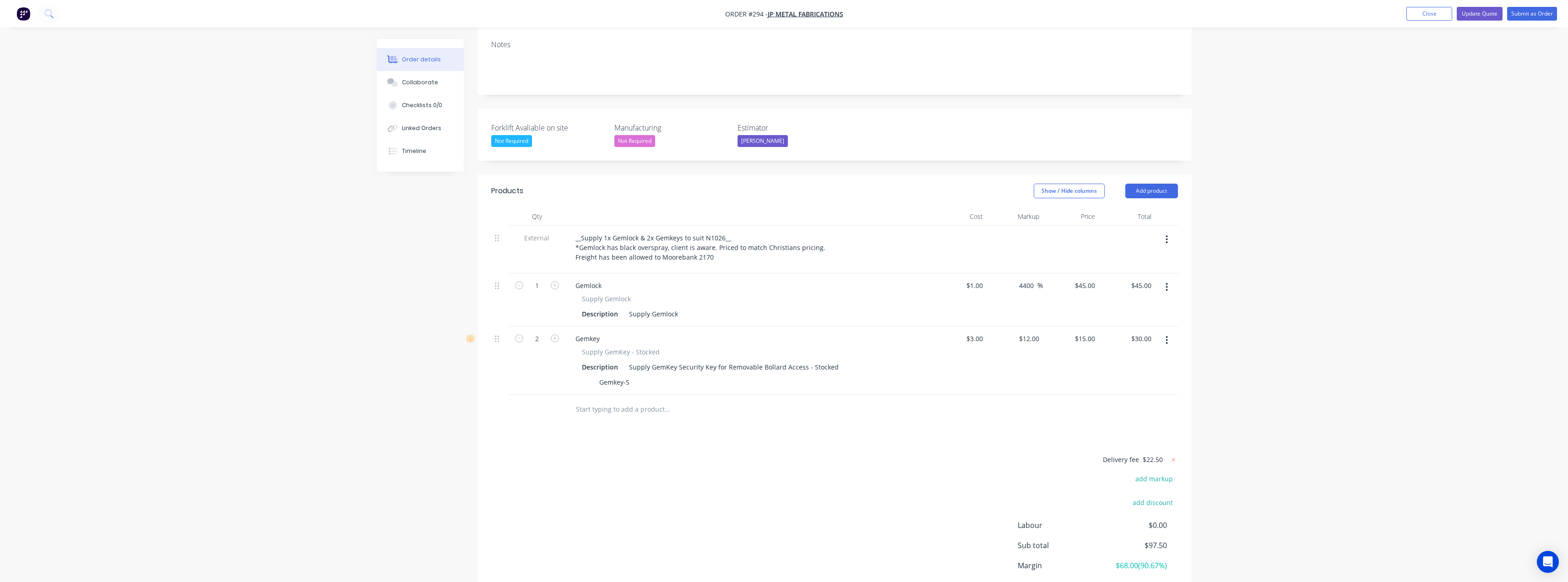
click at [1156, 455] on span "$22.50" at bounding box center [1153, 459] width 20 height 9
click at [1173, 455] on icon at bounding box center [1173, 460] width 9 height 9
click at [1162, 454] on button "add delivery fee" at bounding box center [1148, 460] width 59 height 12
type input "19.50"
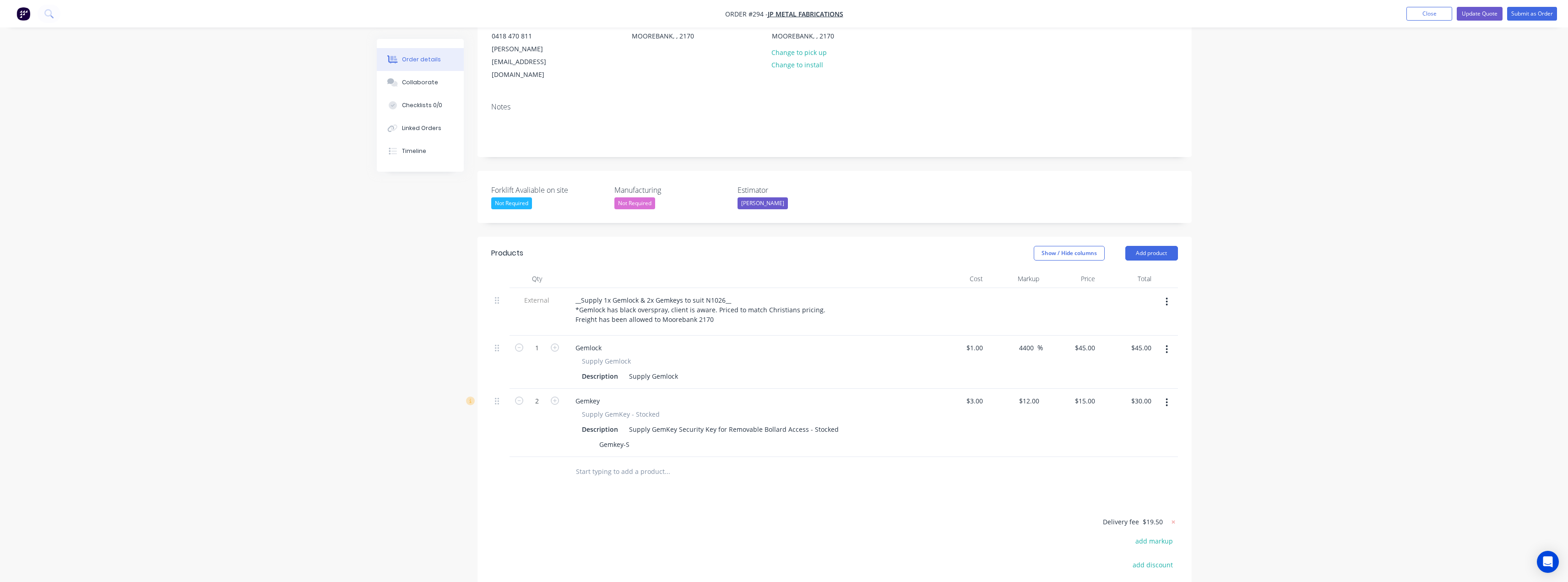
scroll to position [0, 0]
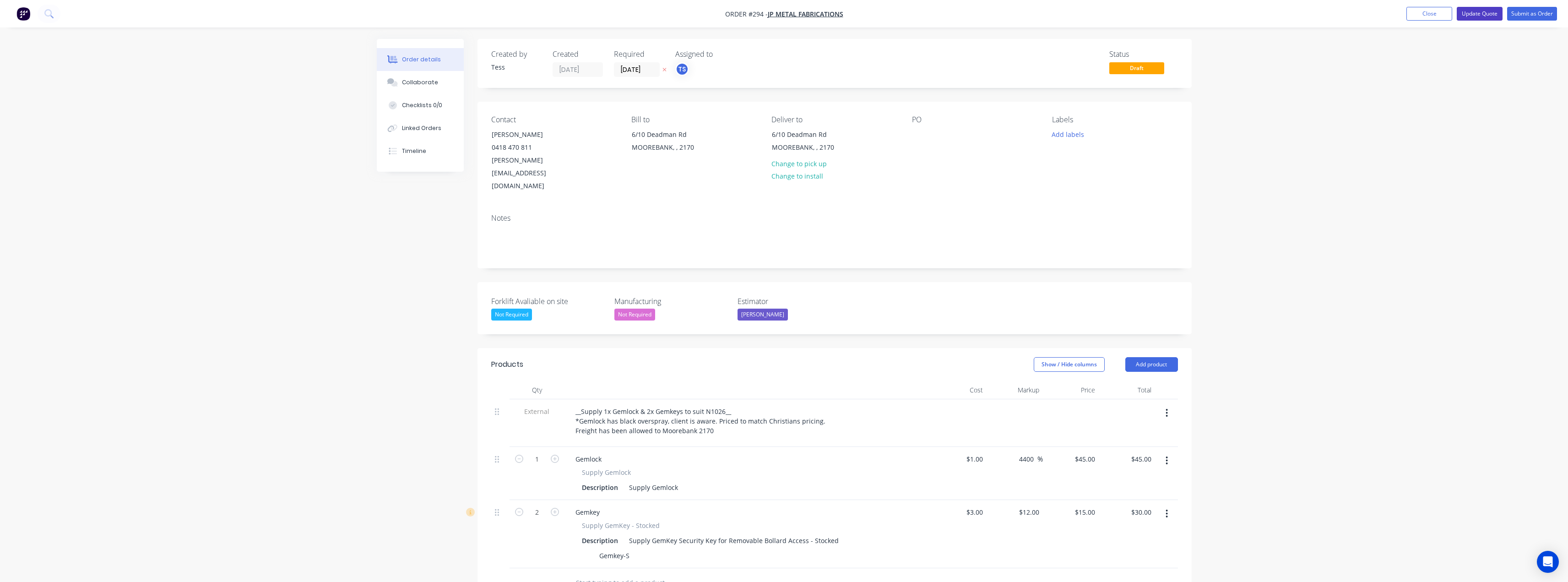
click at [1478, 13] on button "Update Quote" at bounding box center [1480, 13] width 46 height 13
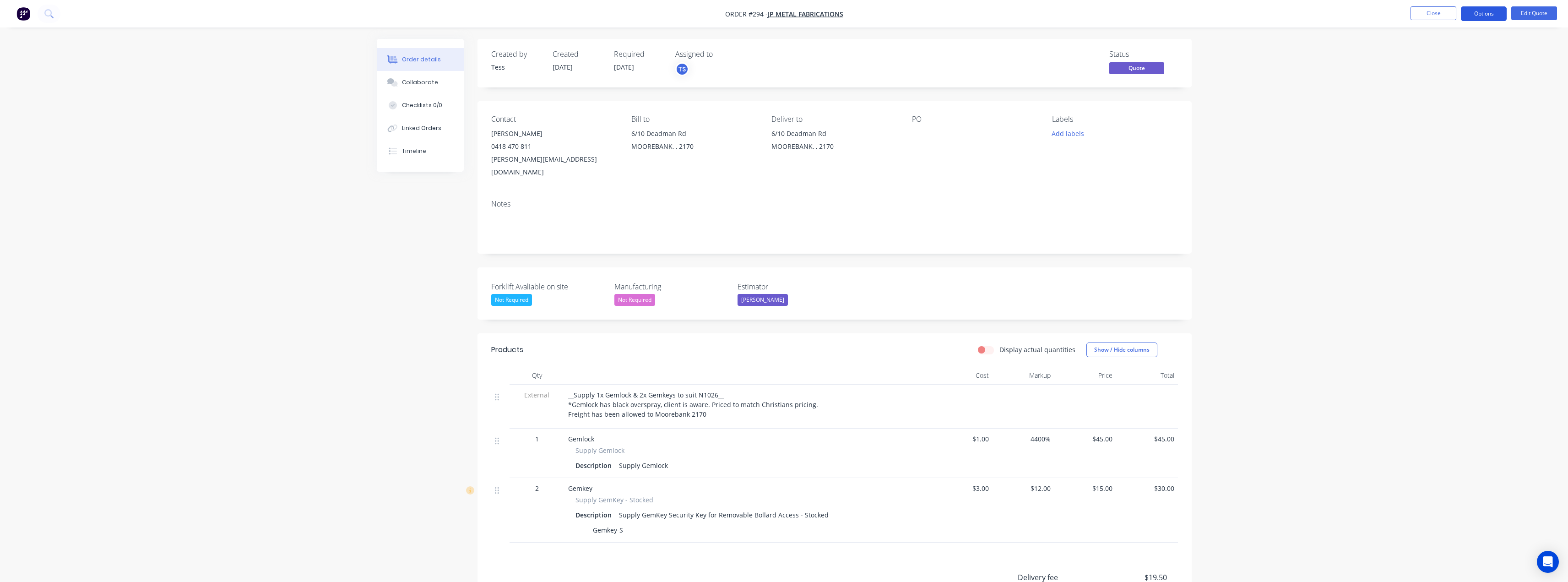
click at [1491, 15] on button "Options" at bounding box center [1484, 14] width 46 height 15
click at [1436, 112] on div "Convert to Order" at bounding box center [1456, 110] width 84 height 13
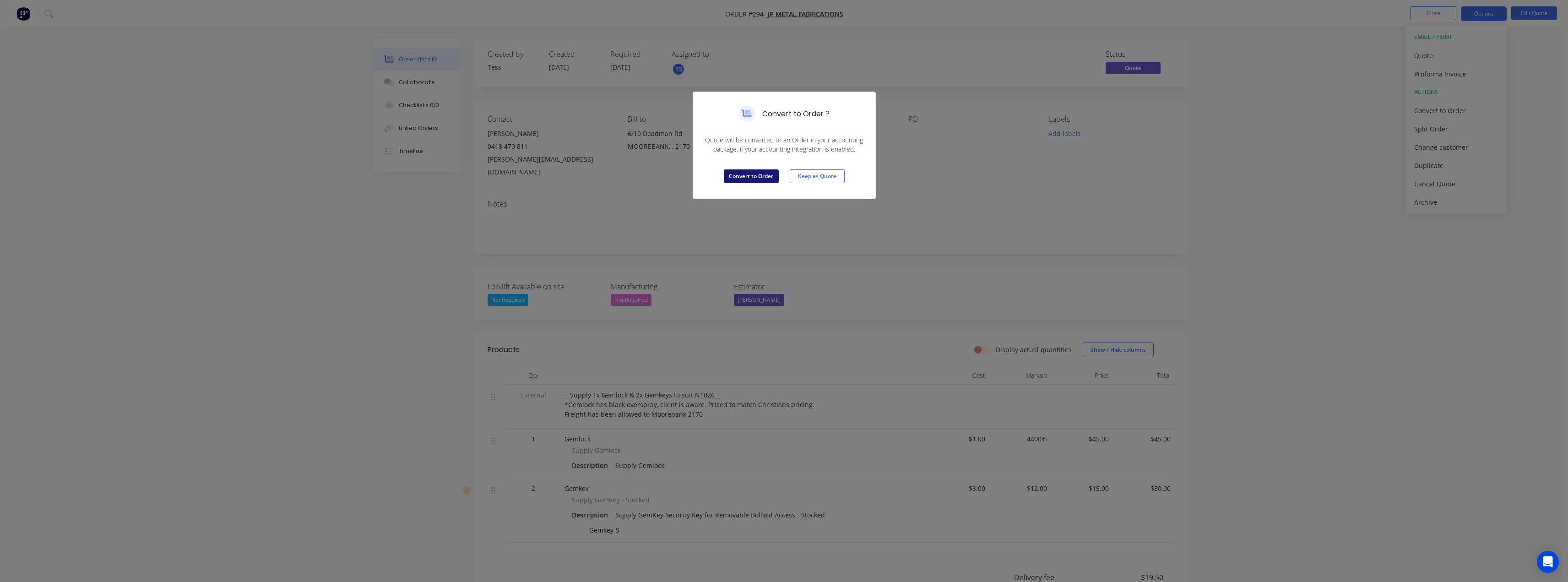
click at [744, 178] on button "Convert to Order" at bounding box center [752, 176] width 55 height 13
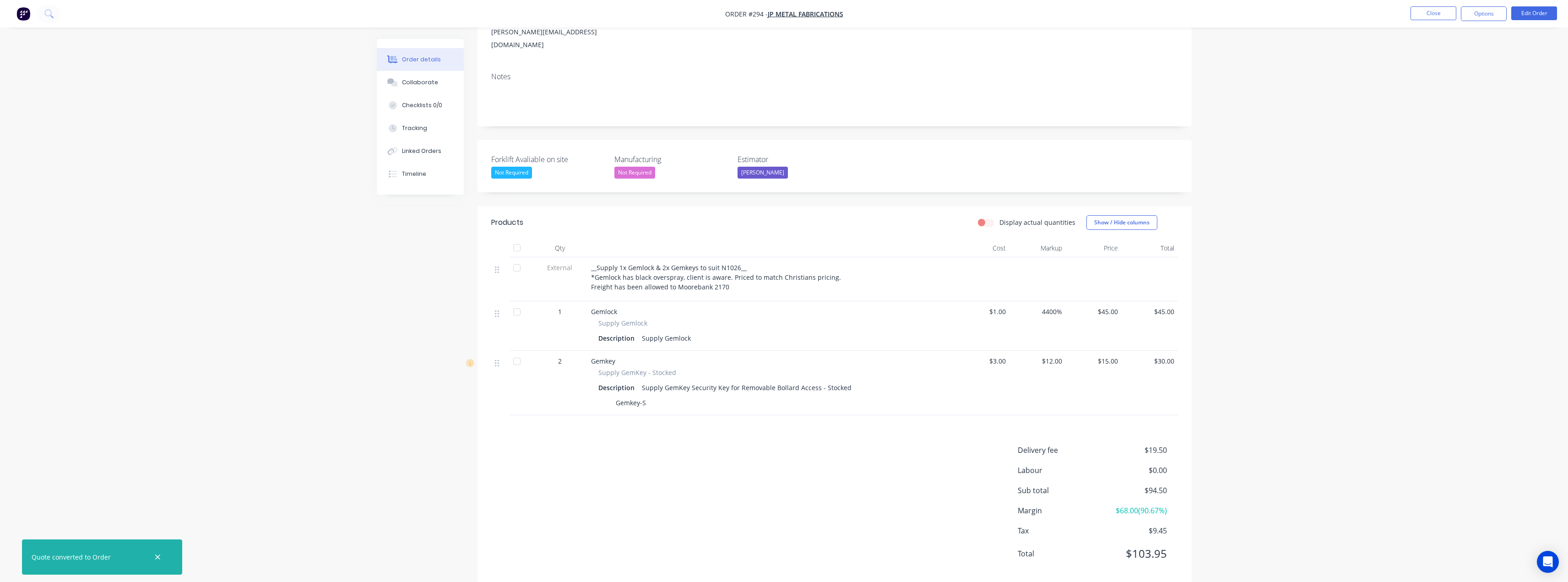
scroll to position [131, 0]
click at [1150, 441] on span "$19.50" at bounding box center [1132, 447] width 68 height 11
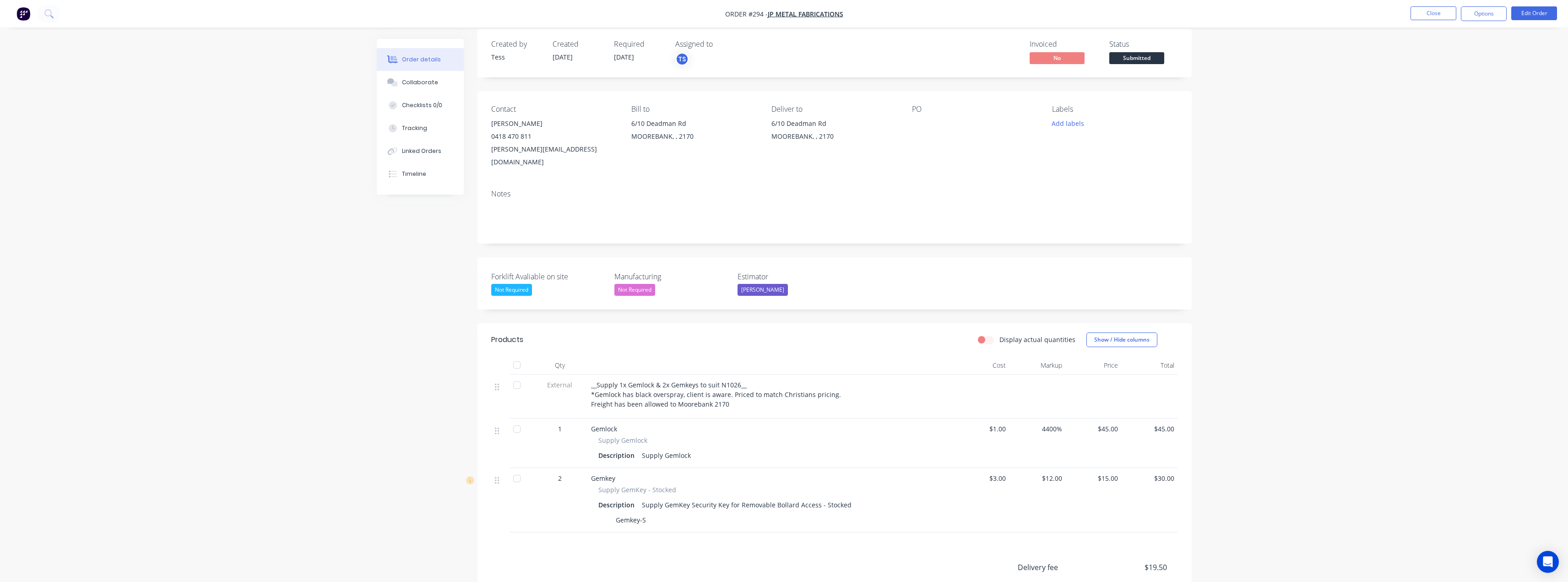
scroll to position [0, 0]
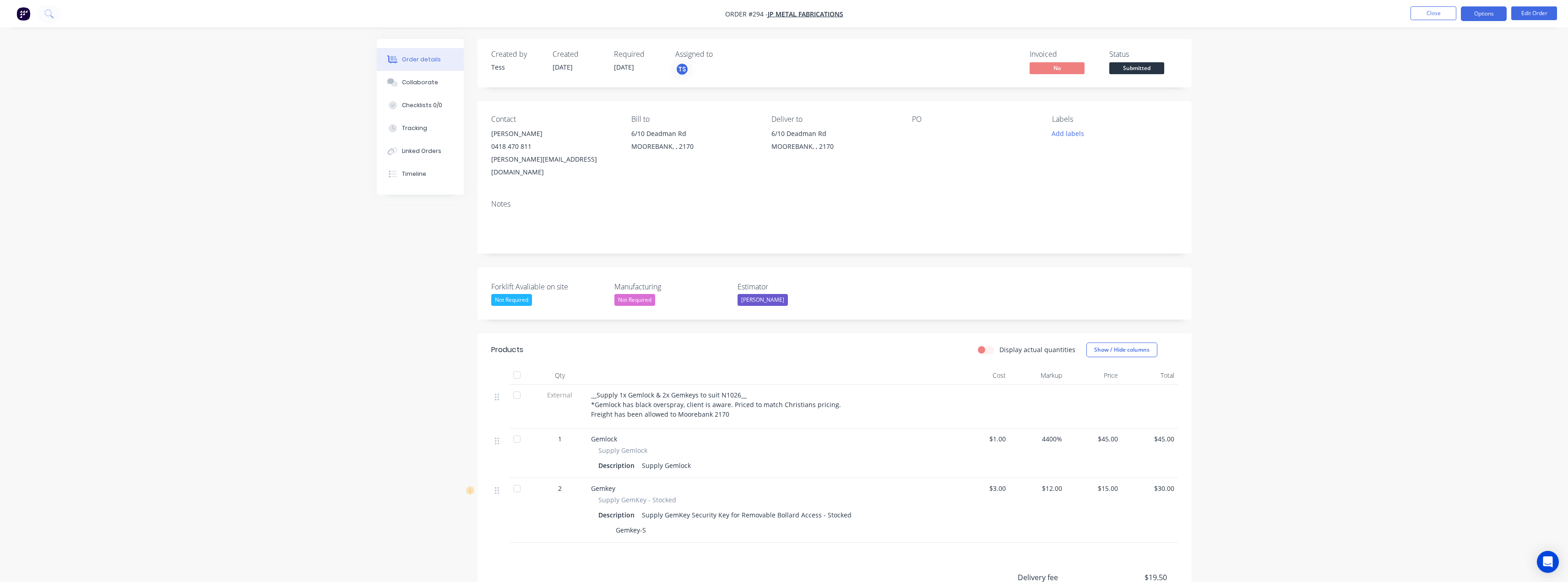
click at [1483, 10] on button "Options" at bounding box center [1484, 14] width 46 height 15
click at [1442, 53] on div "Invoice" at bounding box center [1456, 56] width 84 height 13
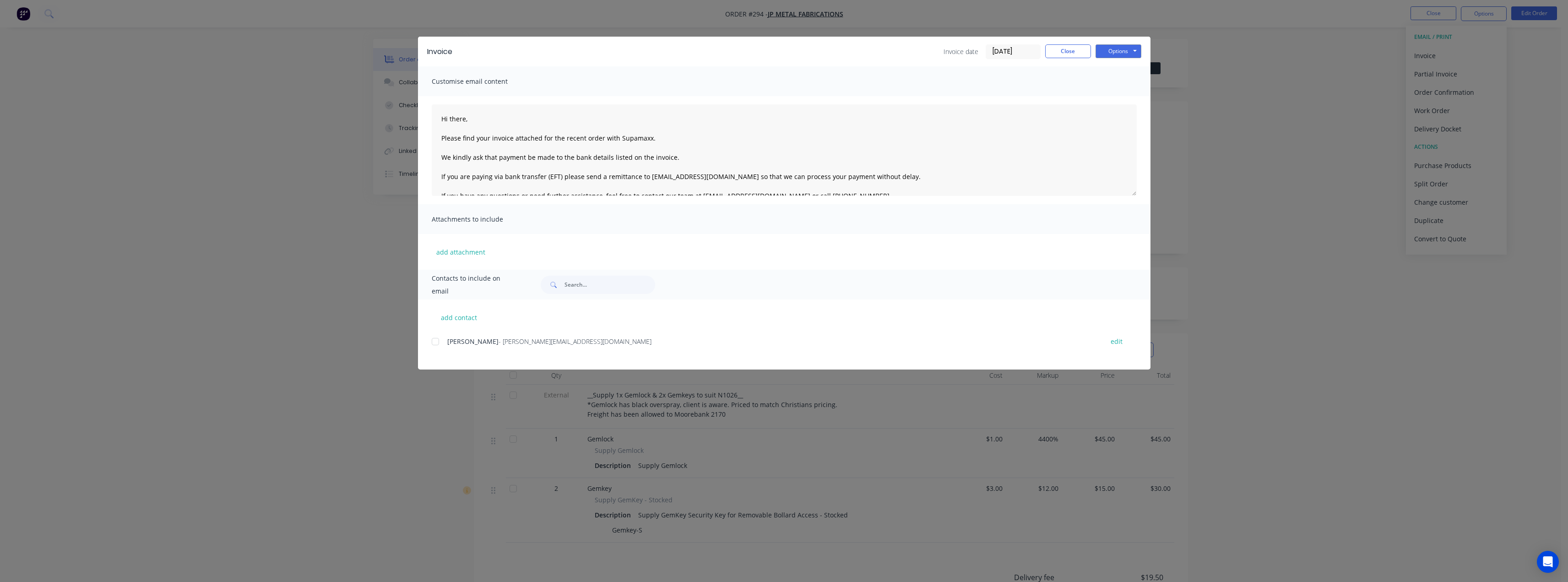
click at [437, 340] on div at bounding box center [435, 342] width 18 height 18
click at [474, 119] on textarea "Hi there, Please find your invoice attached for the recent order with Supamaxx.…" at bounding box center [784, 150] width 705 height 92
type textarea "Hi Kathy, Please find your invoice attached for the recent order with Supamaxx.…"
click at [1116, 51] on button "Options" at bounding box center [1119, 51] width 46 height 13
click at [1111, 94] on button "Email" at bounding box center [1125, 98] width 59 height 15
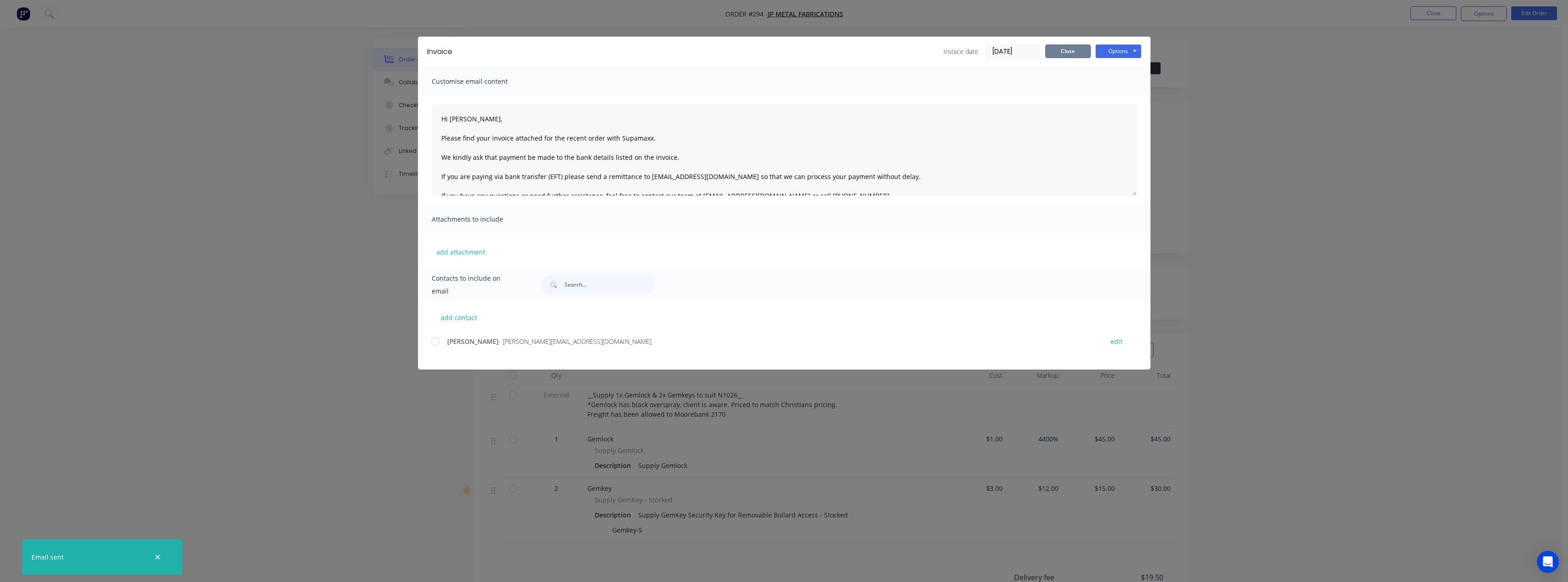
click at [1064, 48] on button "Close" at bounding box center [1068, 51] width 46 height 13
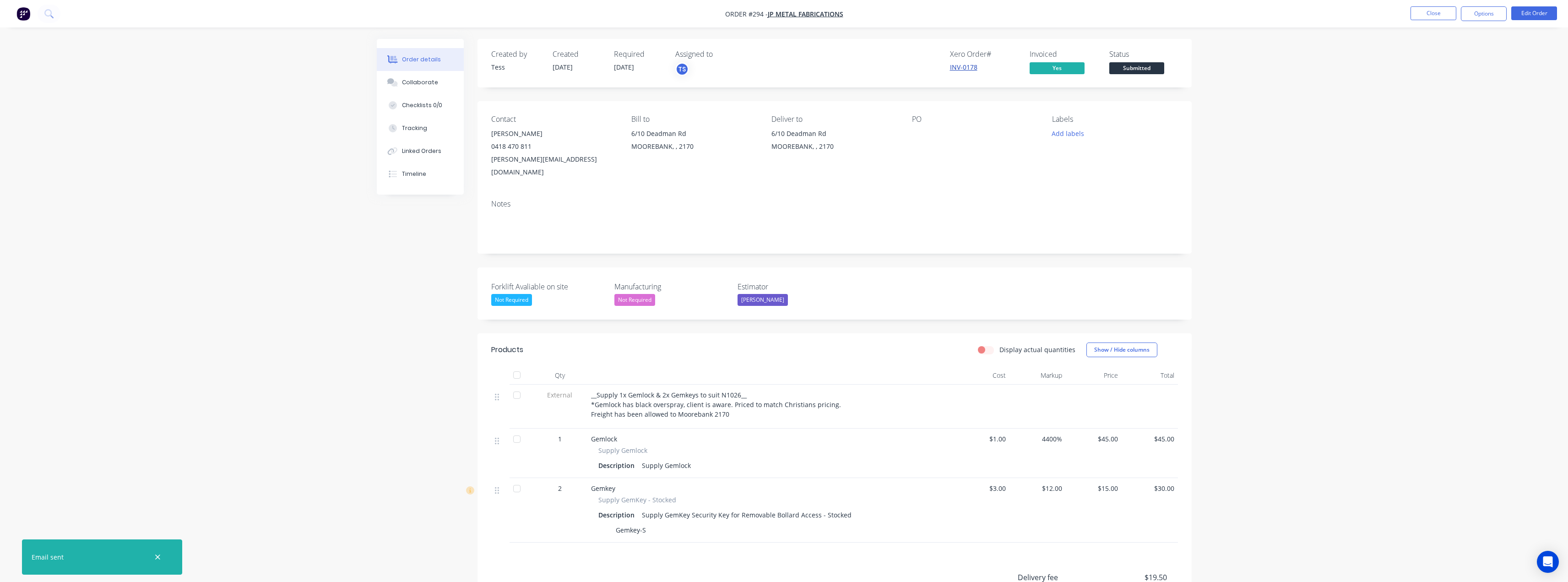
click at [969, 66] on link "INV-0178" at bounding box center [963, 67] width 28 height 9
click at [1520, 12] on button "Edit Order" at bounding box center [1534, 13] width 46 height 13
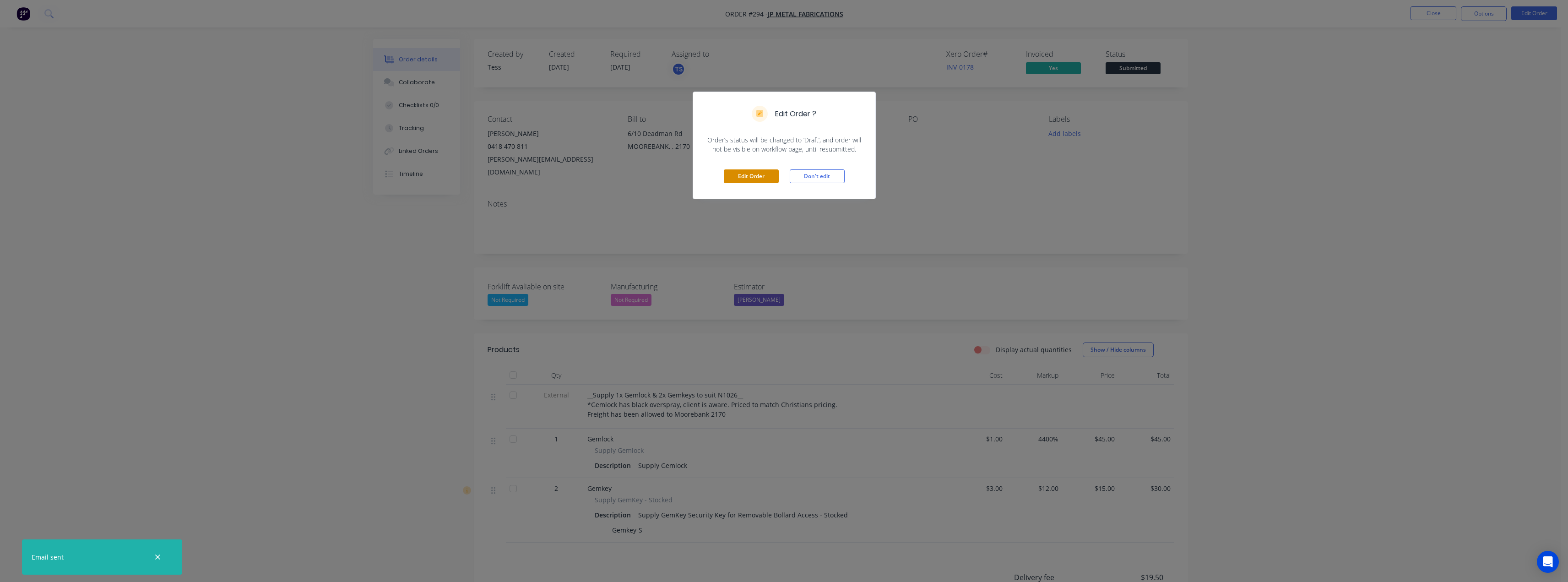
click at [766, 176] on button "Edit Order" at bounding box center [752, 176] width 55 height 13
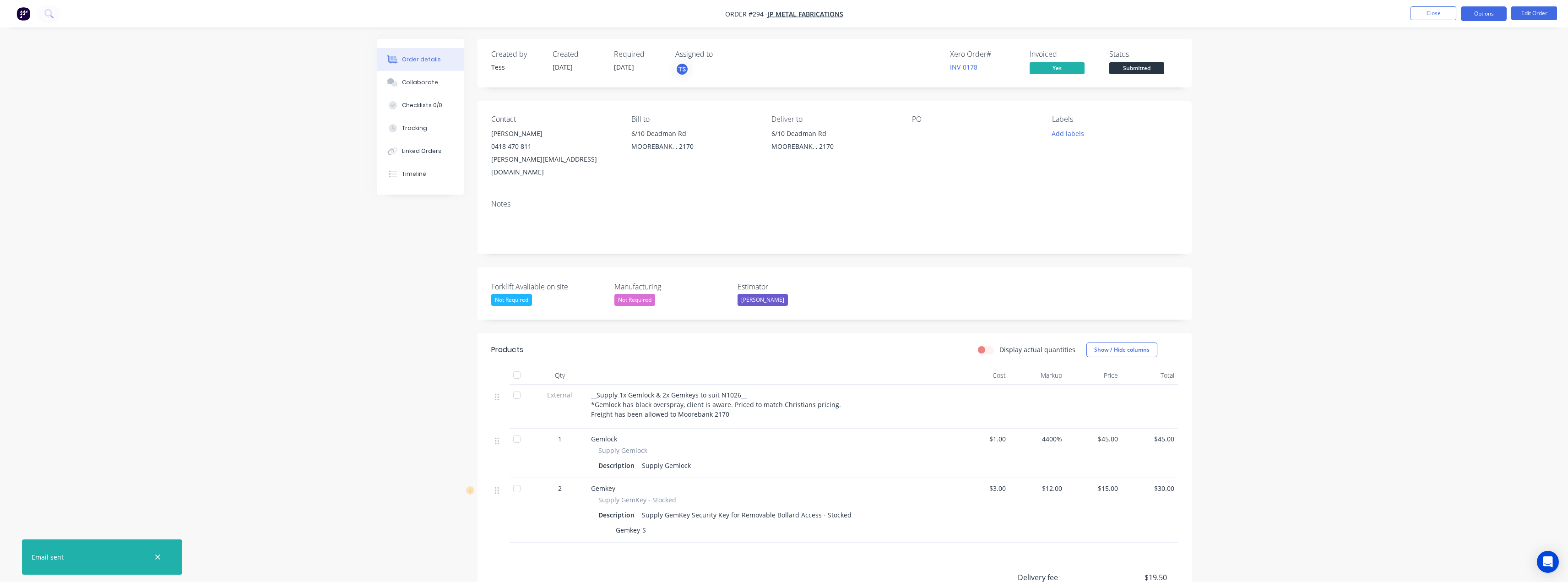
click at [1494, 14] on button "Options" at bounding box center [1484, 14] width 46 height 15
click at [1439, 125] on div "Delivery Docket" at bounding box center [1456, 129] width 84 height 13
click at [1437, 94] on div "Without pricing" at bounding box center [1456, 92] width 84 height 13
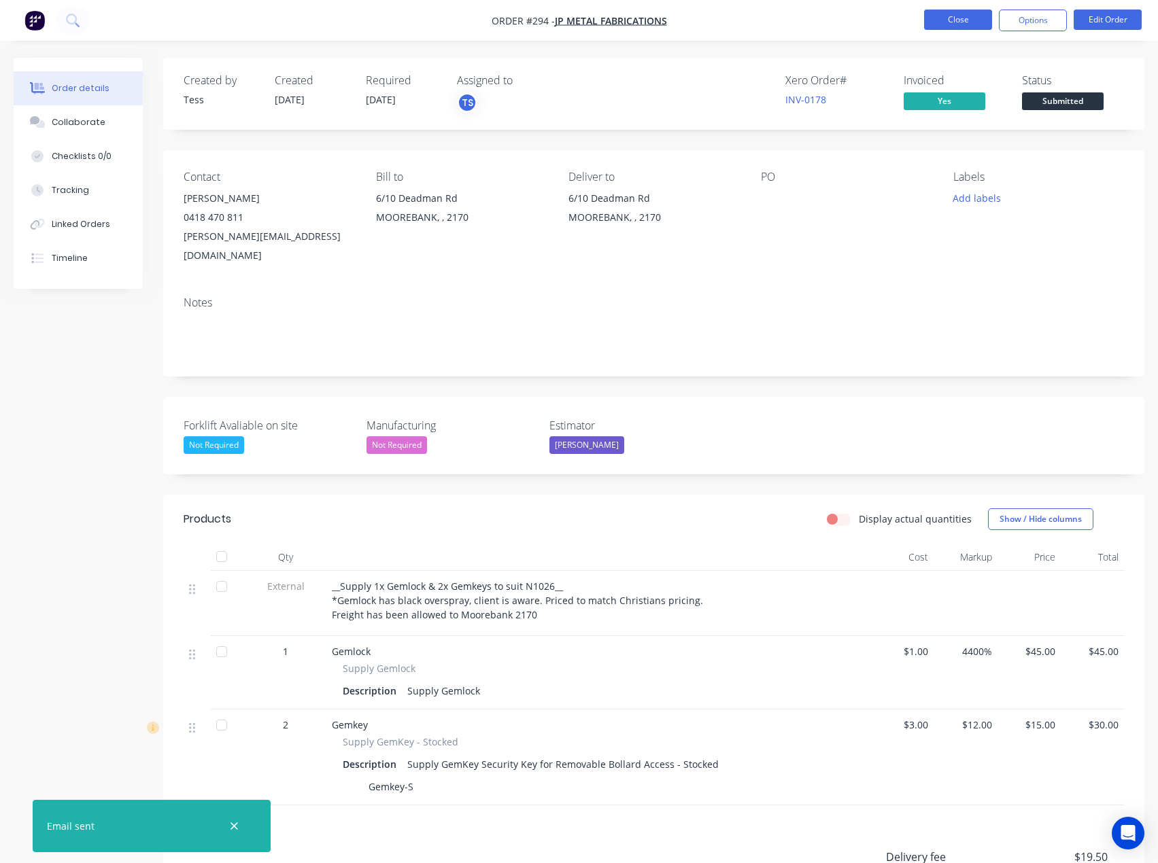
click at [942, 25] on button "Close" at bounding box center [958, 20] width 68 height 20
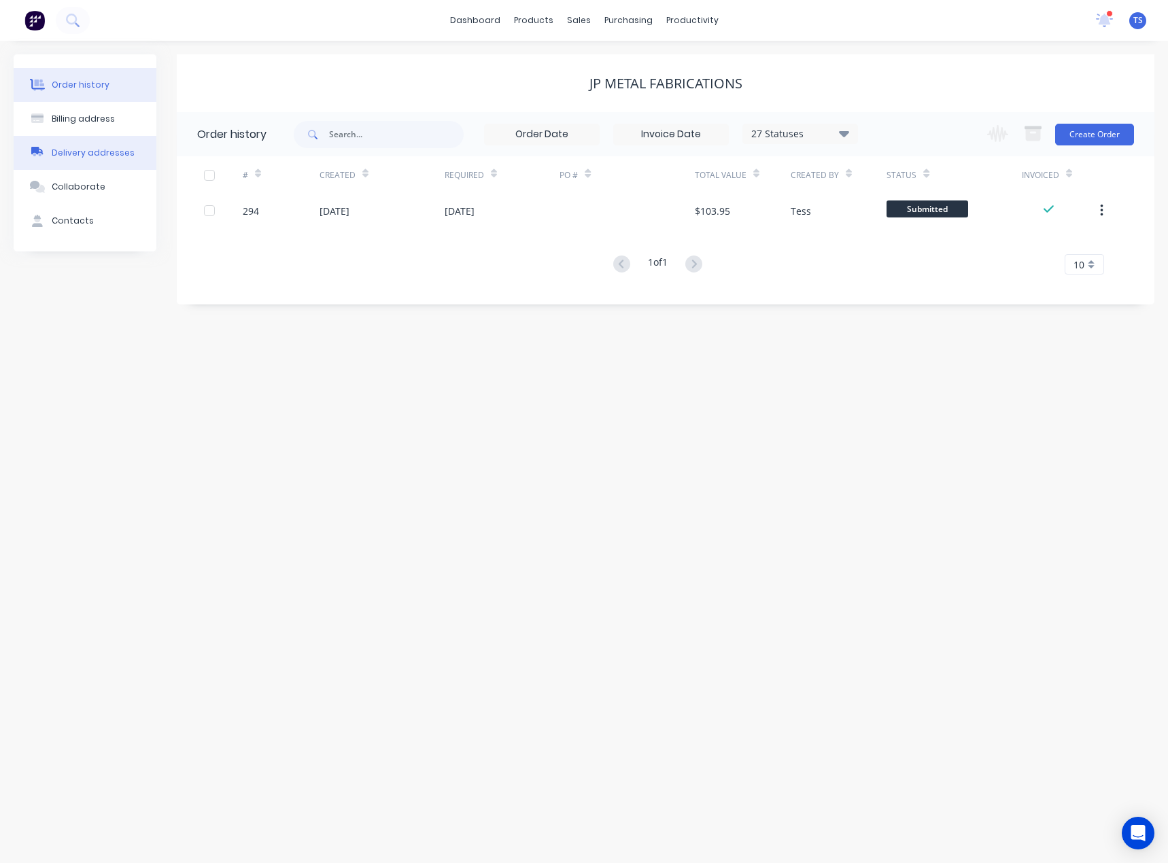
click at [70, 153] on div "Delivery addresses" at bounding box center [93, 153] width 83 height 12
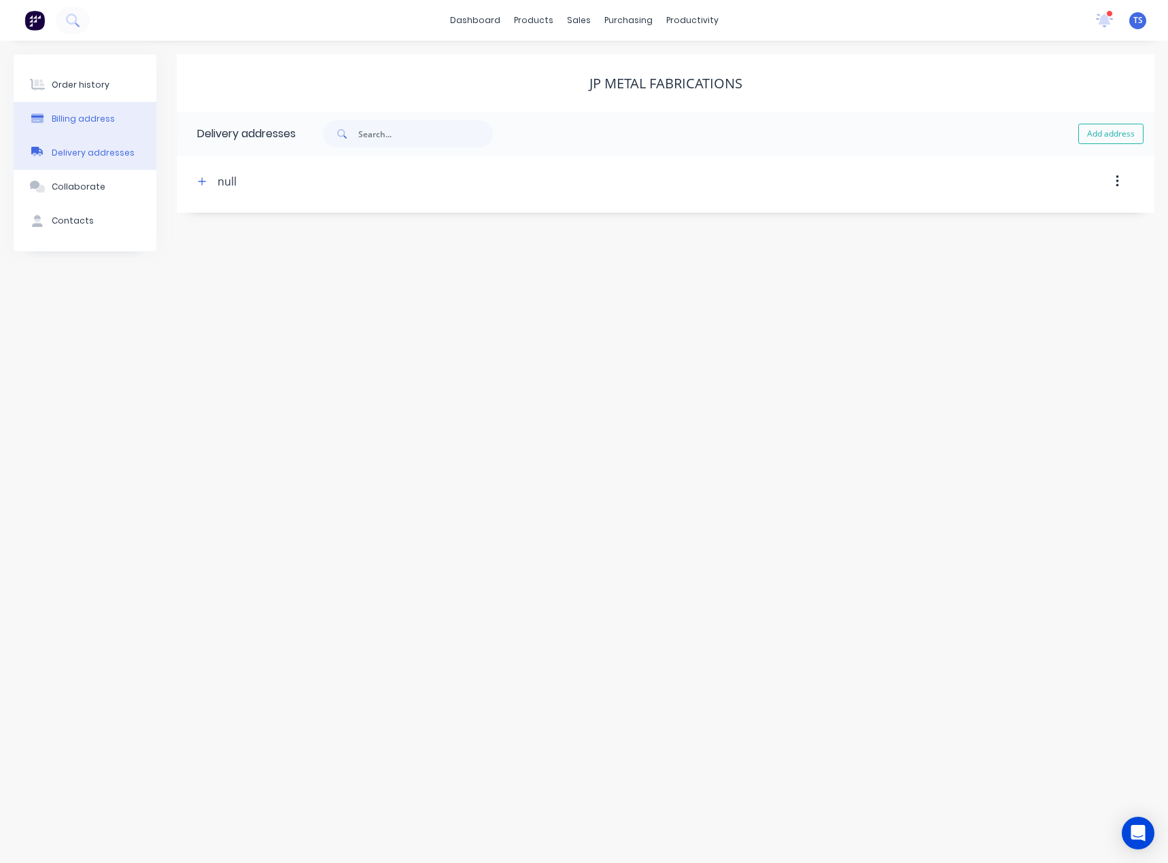
click at [75, 120] on div "Billing address" at bounding box center [83, 119] width 63 height 12
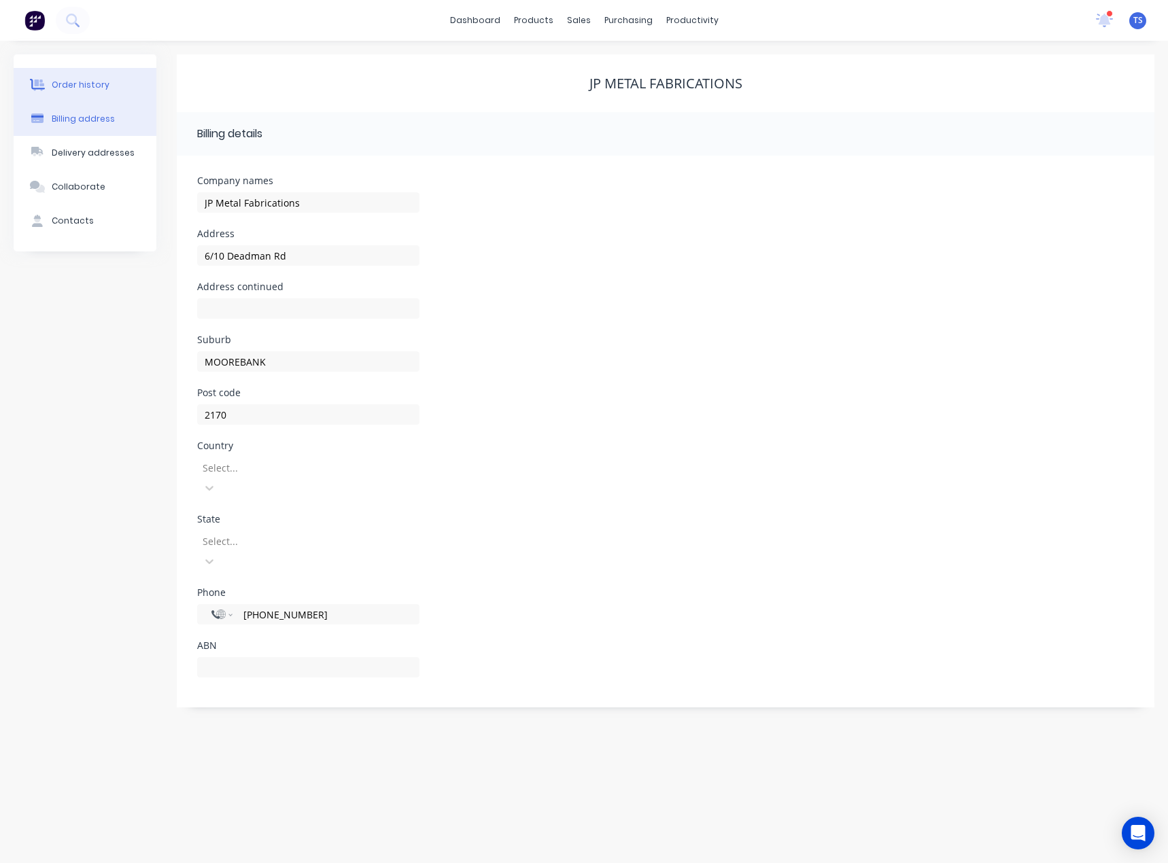
click at [81, 92] on button "Order history" at bounding box center [85, 85] width 143 height 34
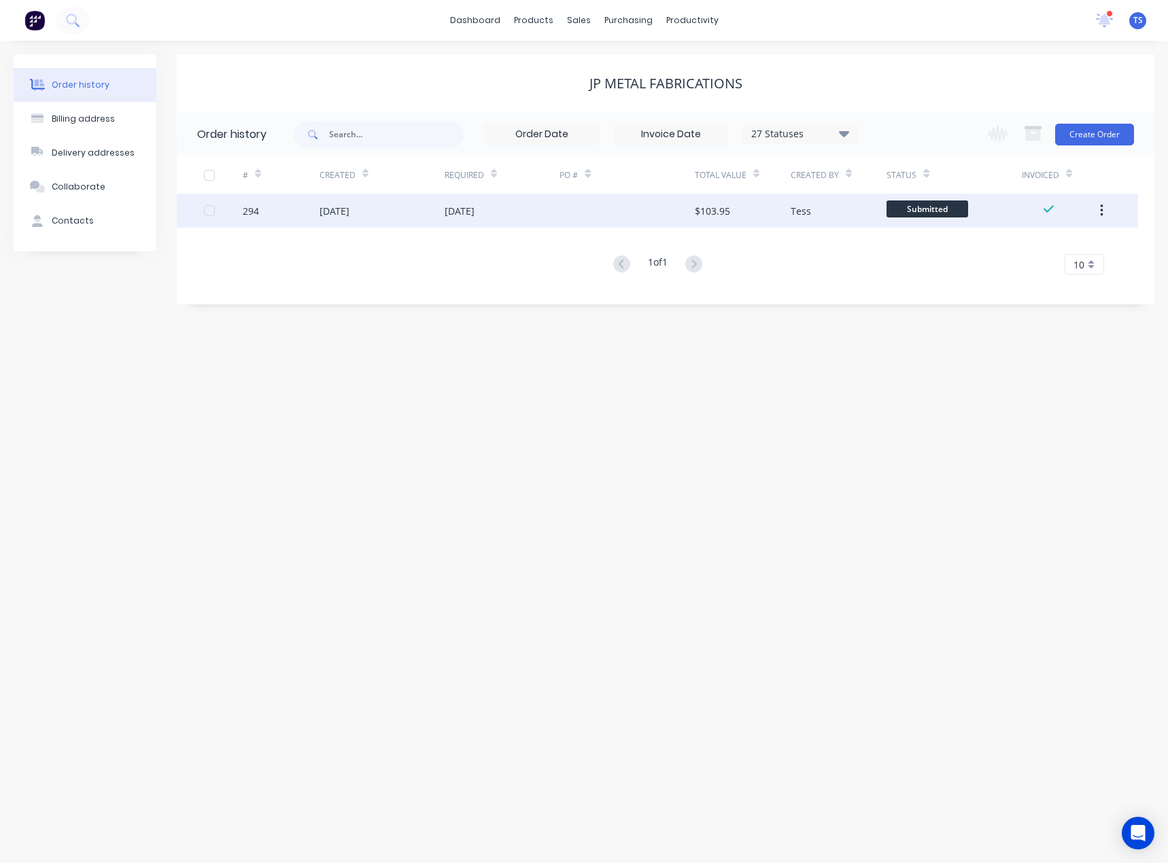
click at [470, 215] on div "27 Aug 2025" at bounding box center [460, 211] width 30 height 14
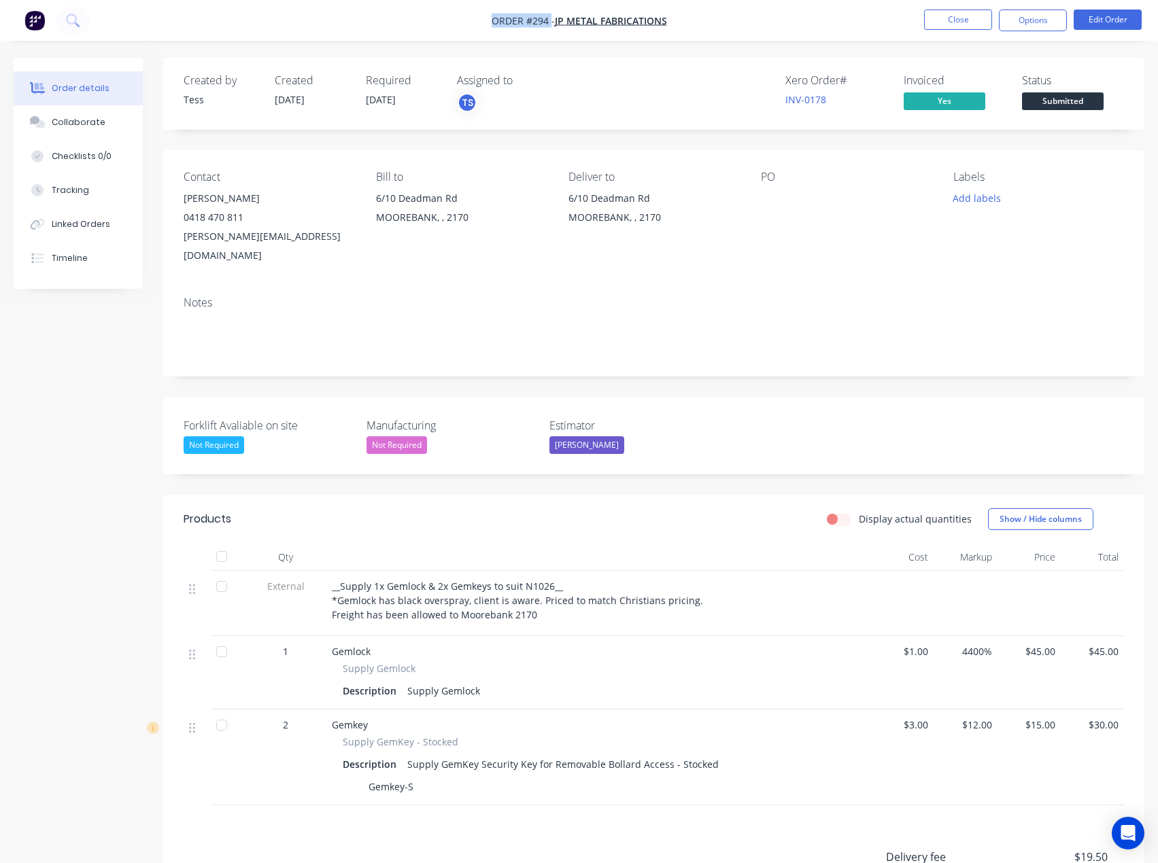
drag, startPoint x: 485, startPoint y: 22, endPoint x: 550, endPoint y: 20, distance: 65.3
click at [550, 20] on nav "Order #294 - JP Metal Fabrications Close Options Edit Order" at bounding box center [579, 20] width 1158 height 41
copy span "Order #294"
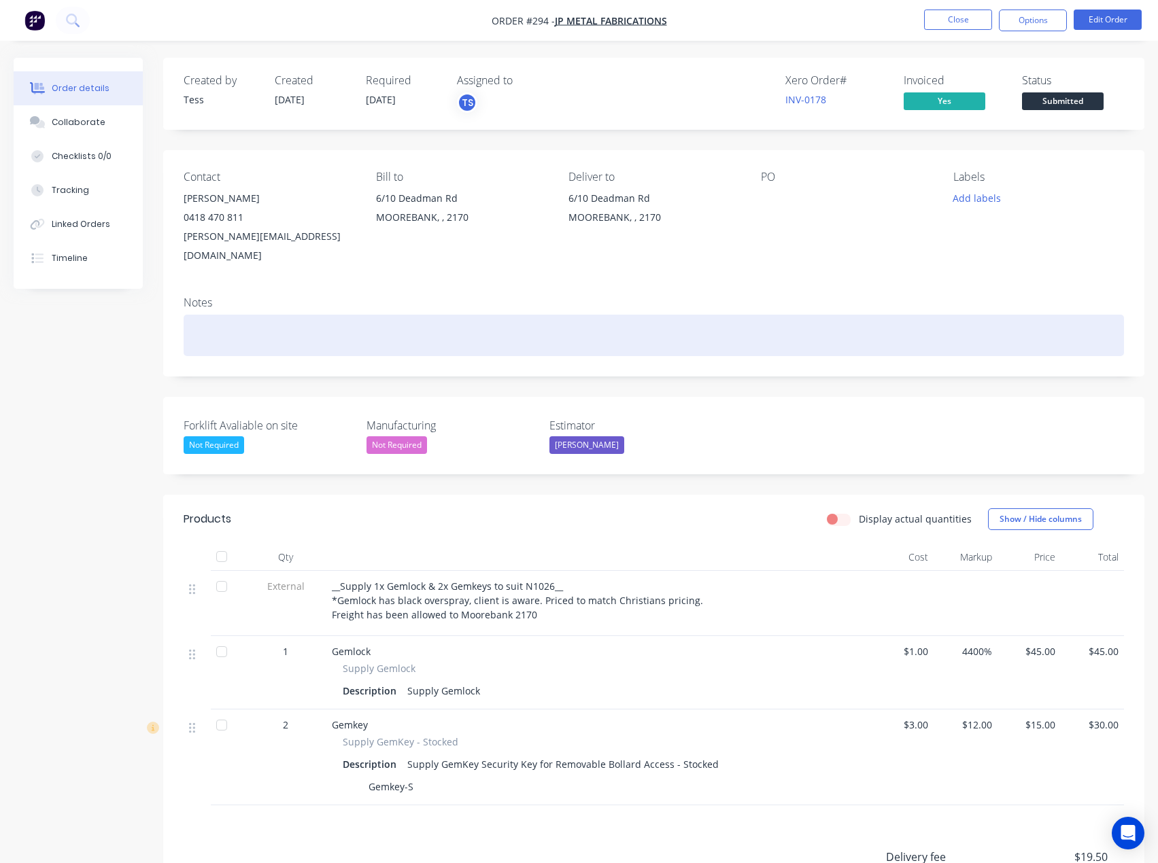
click at [218, 315] on div at bounding box center [654, 335] width 940 height 41
paste div
click at [194, 315] on div "https://www.transdirect.com.au/education/tracking/?reference=CPWAGVP0900010120" at bounding box center [654, 335] width 940 height 41
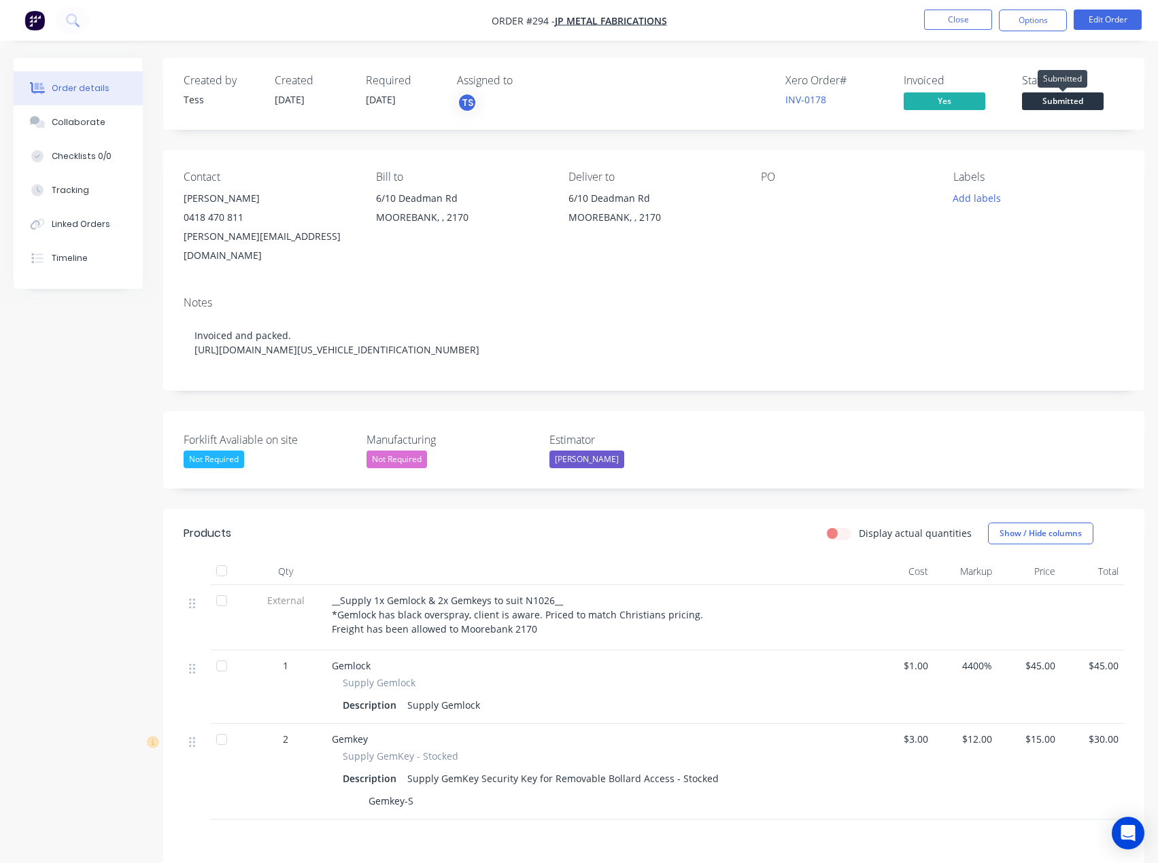
click at [1045, 101] on span "Submitted" at bounding box center [1063, 100] width 82 height 17
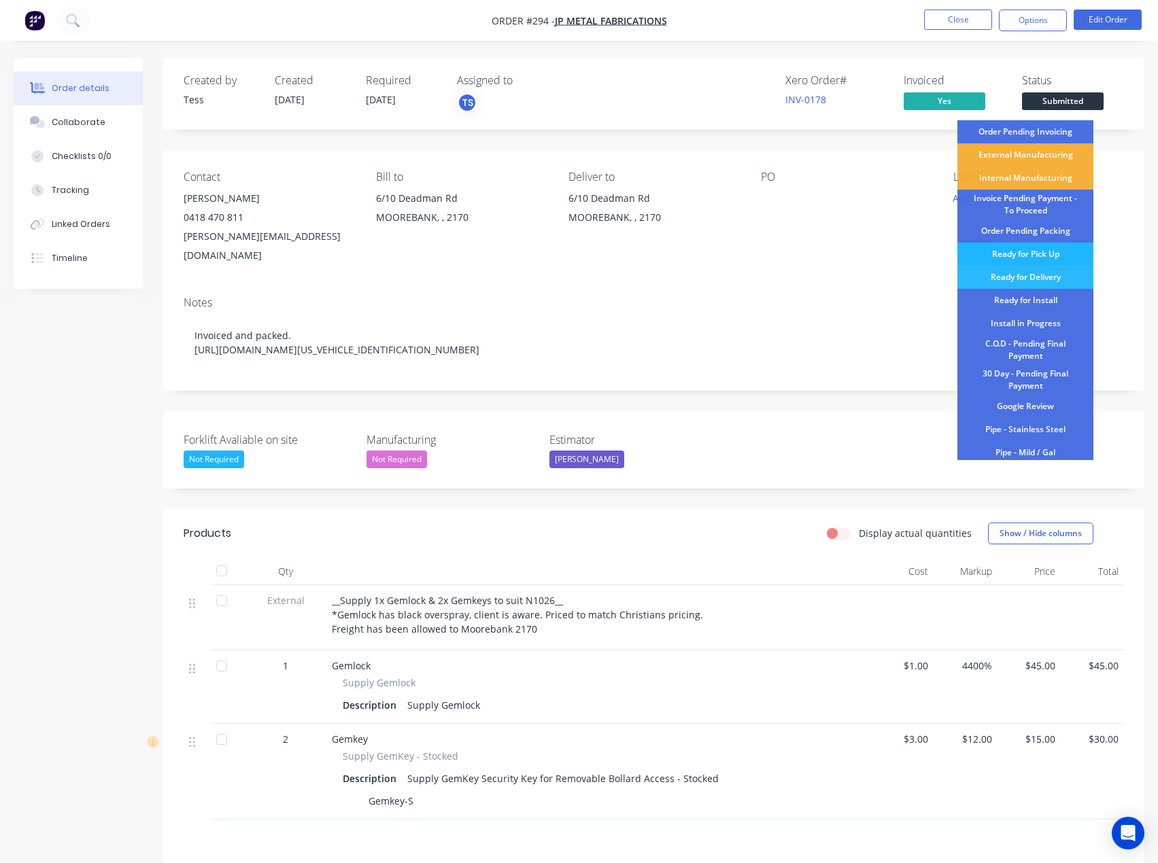
click at [1032, 252] on div "Ready for Pick Up" at bounding box center [1025, 254] width 136 height 23
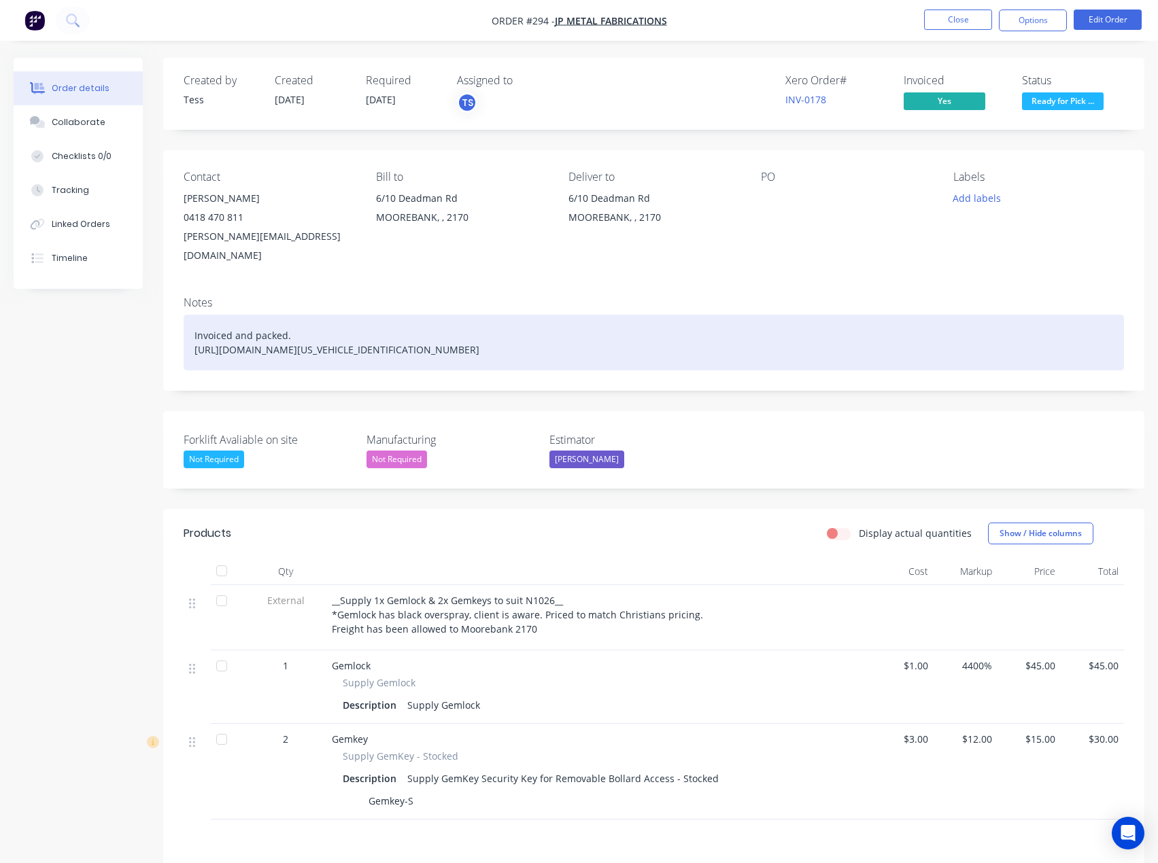
click at [298, 318] on div "Invoiced and packed. https://www.transdirect.com.au/education/tracking/?referen…" at bounding box center [654, 343] width 940 height 56
click at [629, 337] on div "Invoiced and packed. https://www.transdirect.com.au/education/tracking/?referen…" at bounding box center [654, 343] width 940 height 56
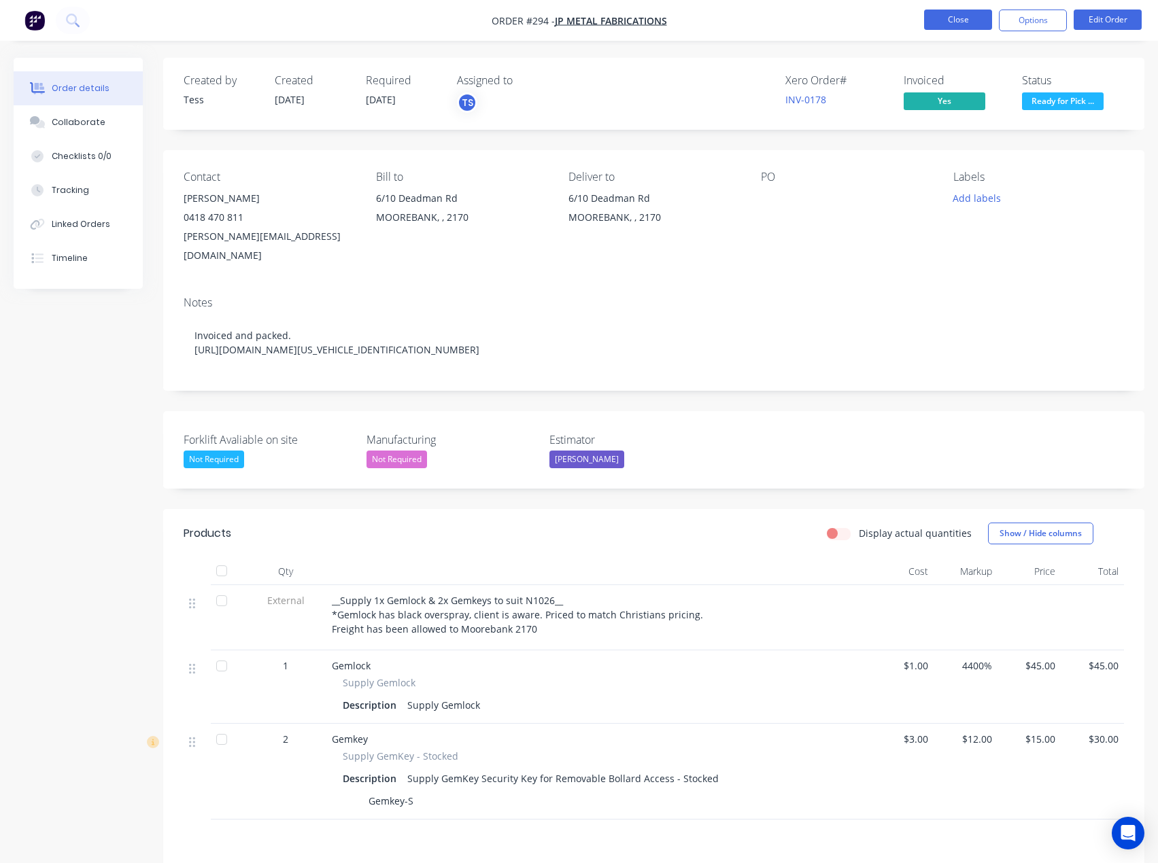
click at [956, 22] on button "Close" at bounding box center [958, 20] width 68 height 20
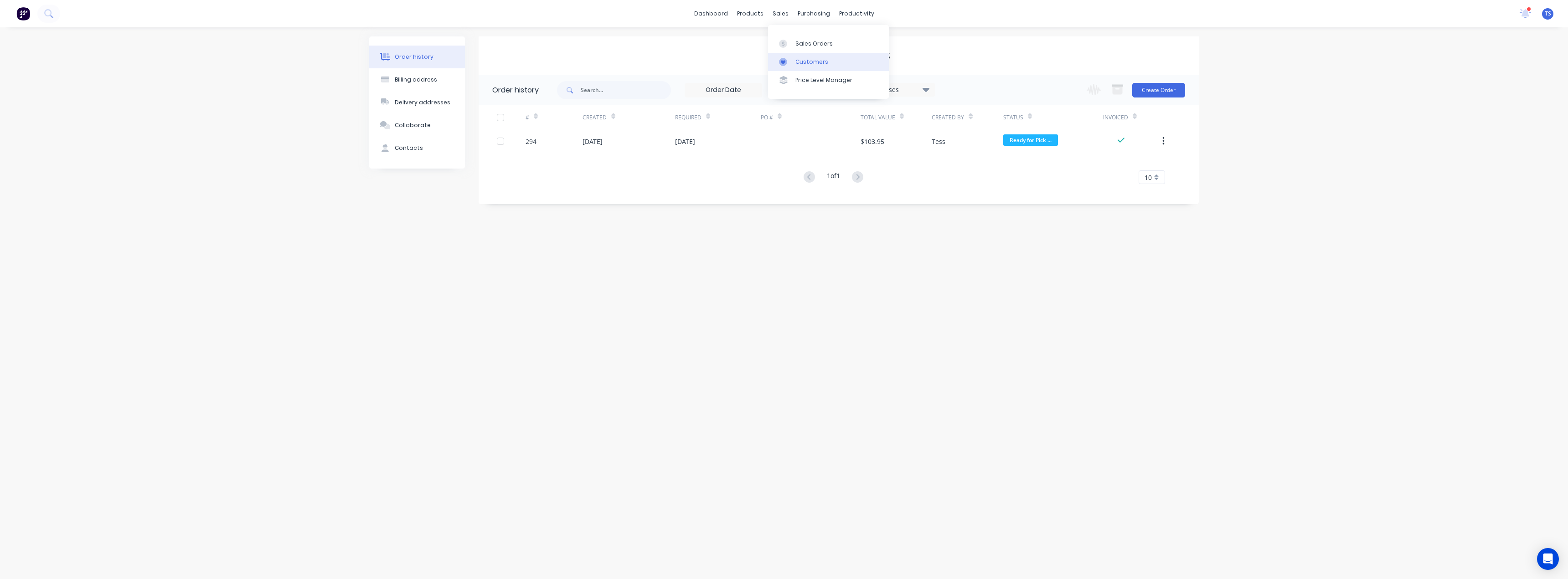
click at [795, 63] on div "Customers" at bounding box center [811, 62] width 33 height 8
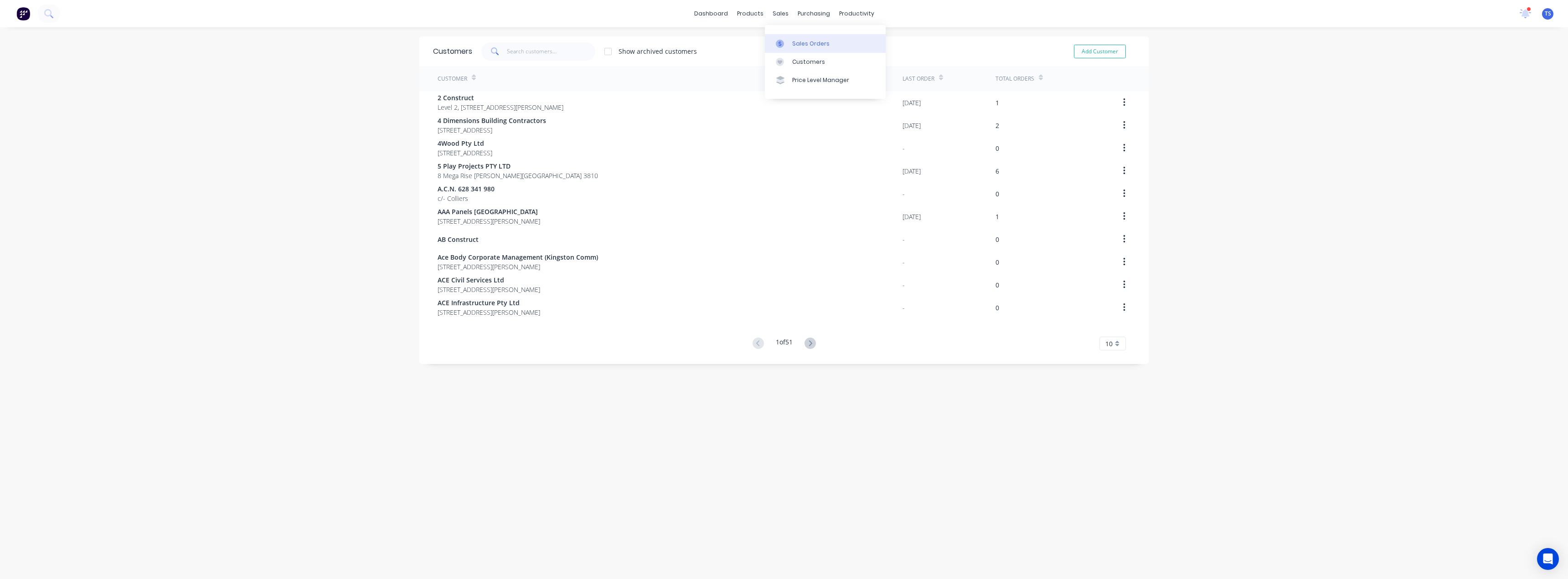
click at [797, 38] on link "Sales Orders" at bounding box center [826, 43] width 121 height 18
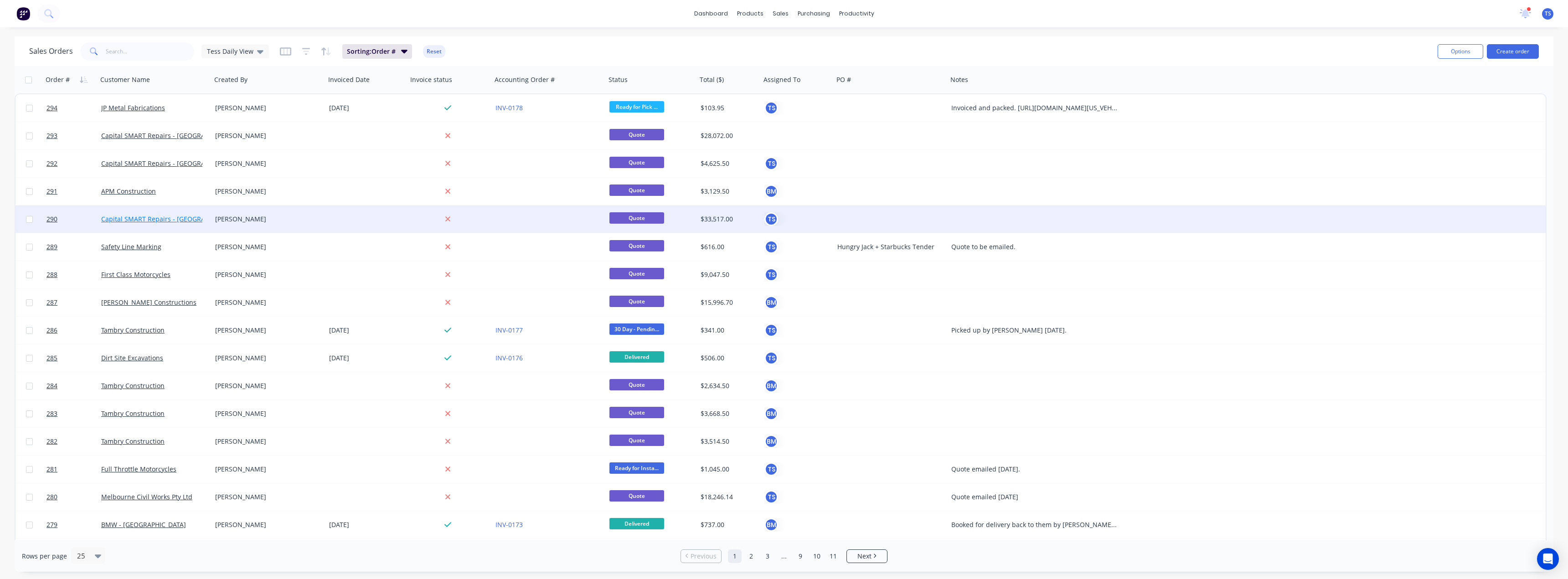
click at [140, 219] on link "Capital SMART Repairs - Carrum Downs" at bounding box center [170, 218] width 139 height 9
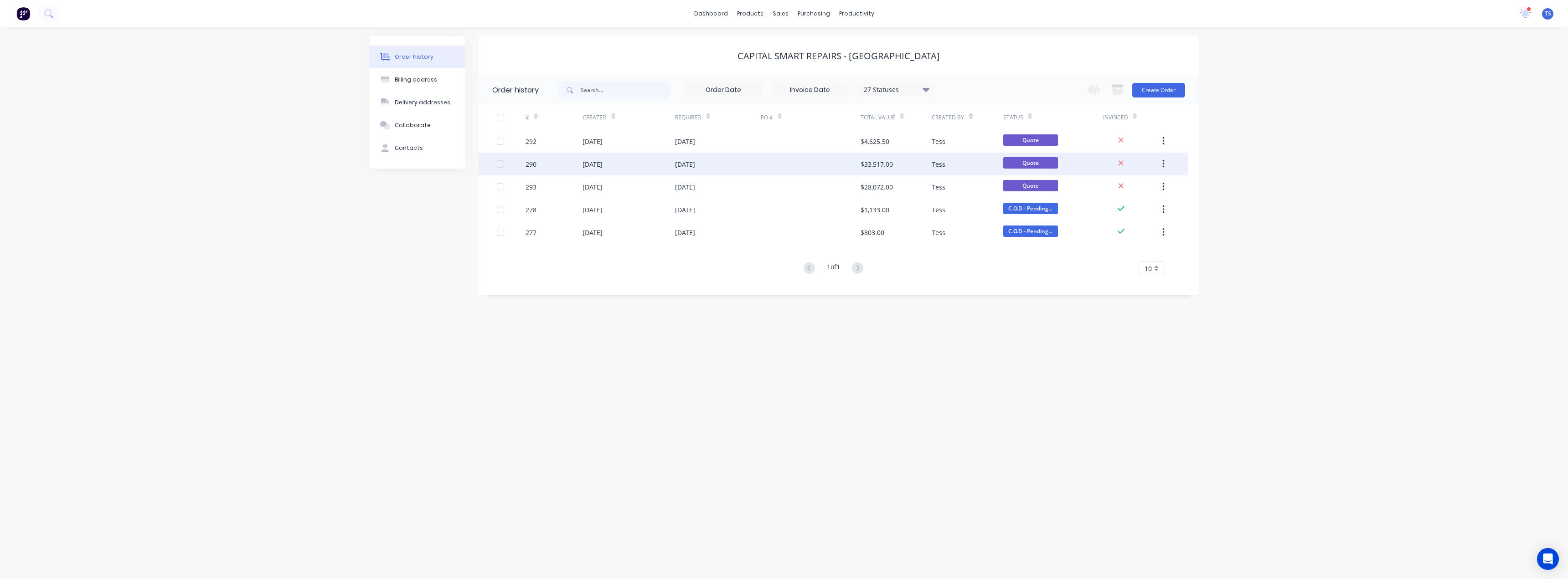
click at [645, 162] on div "27 Aug 2025" at bounding box center [629, 164] width 93 height 23
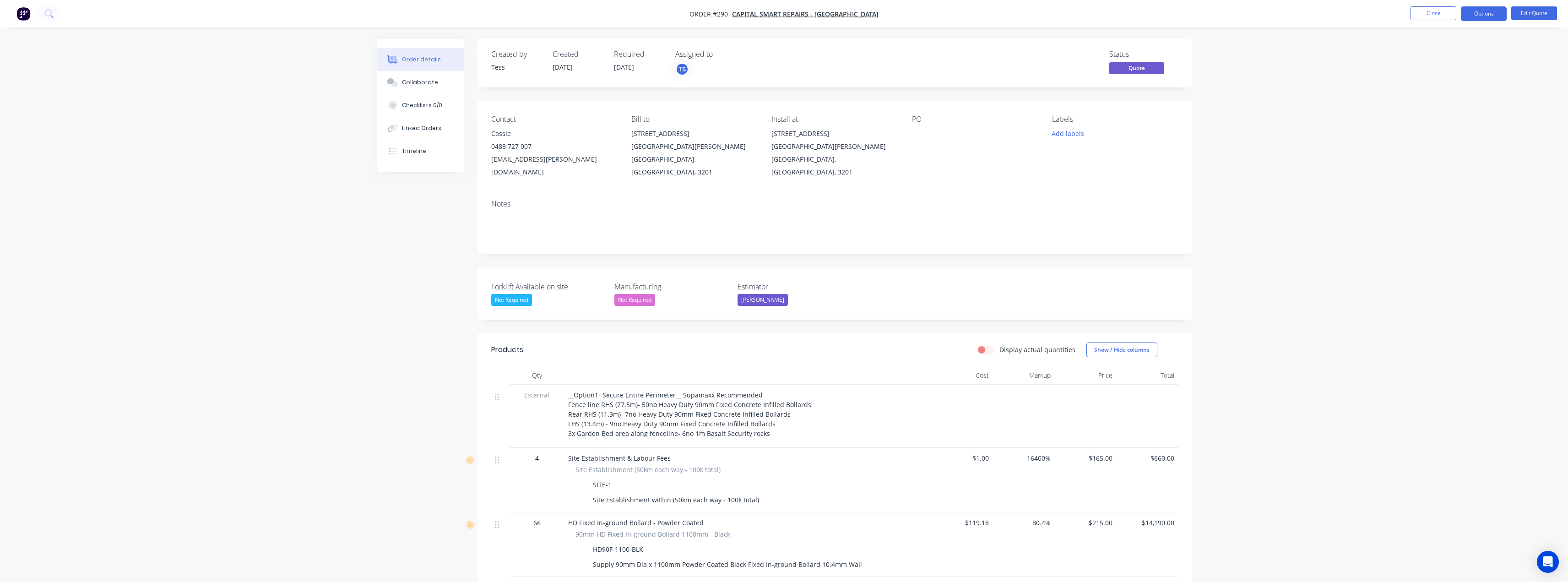
click at [923, 132] on div at bounding box center [969, 133] width 115 height 13
click at [1529, 15] on button "Edit Quote" at bounding box center [1534, 13] width 46 height 13
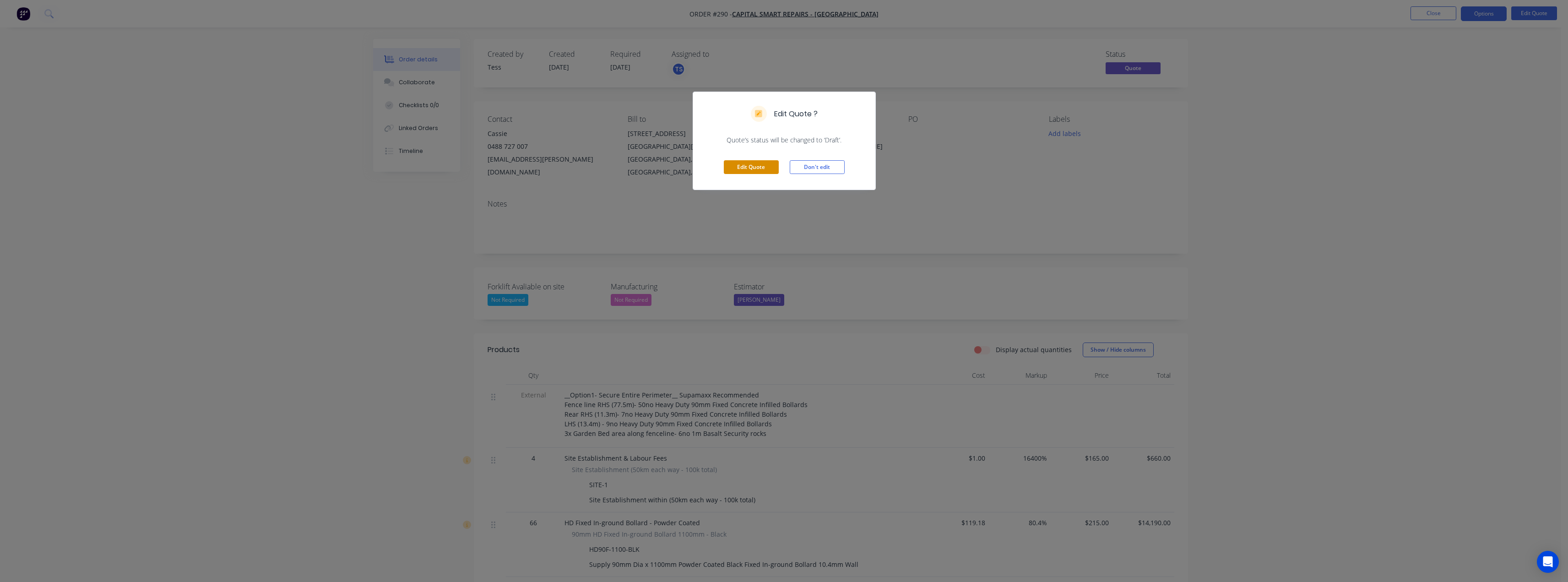
click at [761, 168] on button "Edit Quote" at bounding box center [752, 167] width 55 height 13
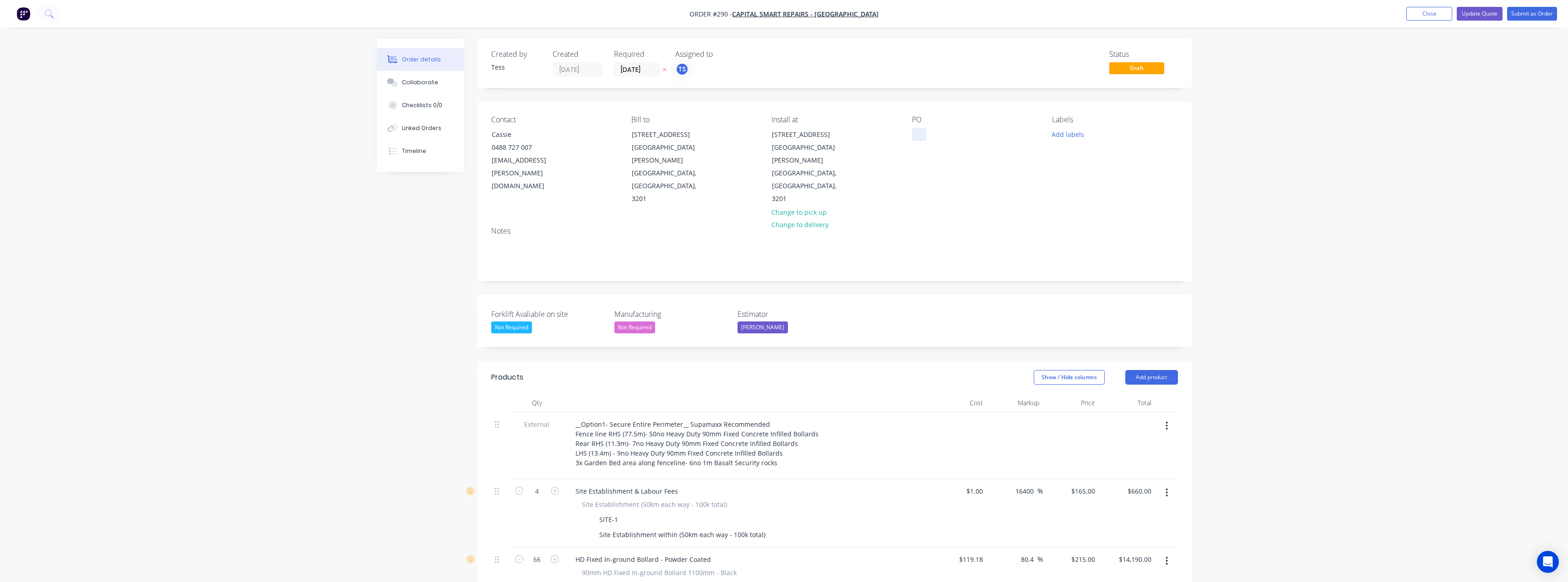
click at [921, 133] on div at bounding box center [919, 135] width 15 height 13
click at [1488, 13] on button "Update Quote" at bounding box center [1480, 13] width 46 height 13
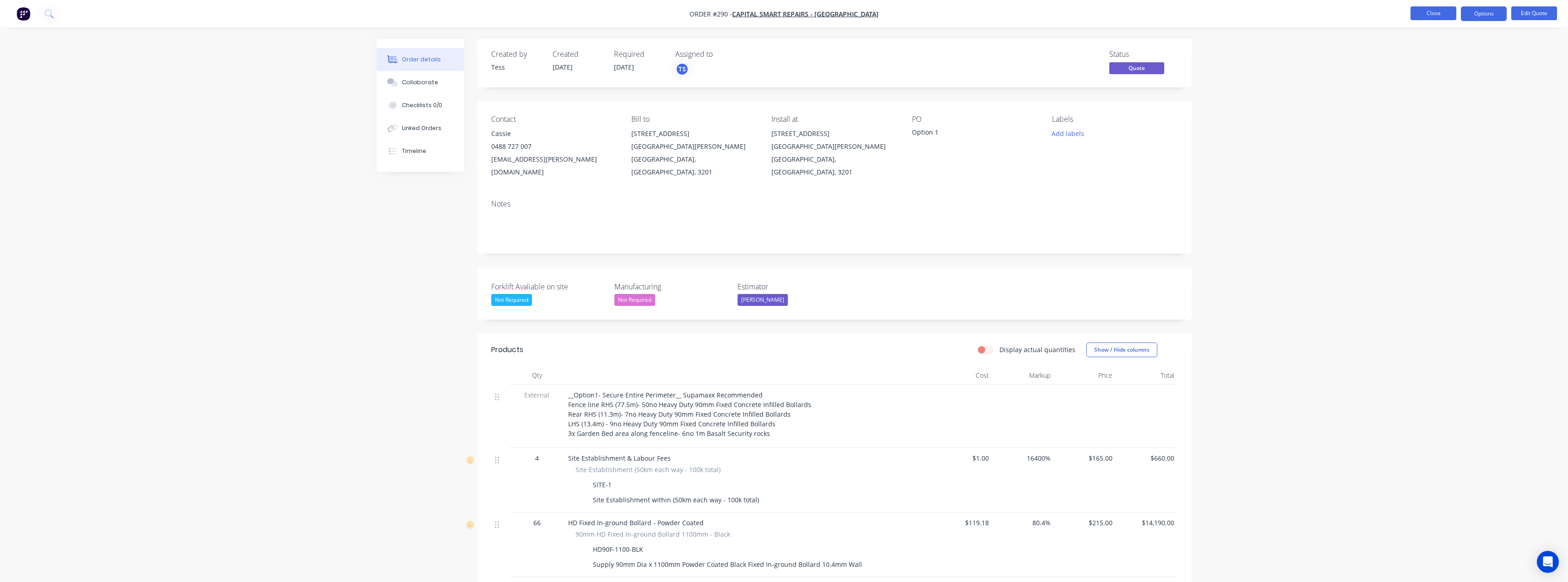
click at [1441, 13] on button "Close" at bounding box center [1433, 13] width 46 height 13
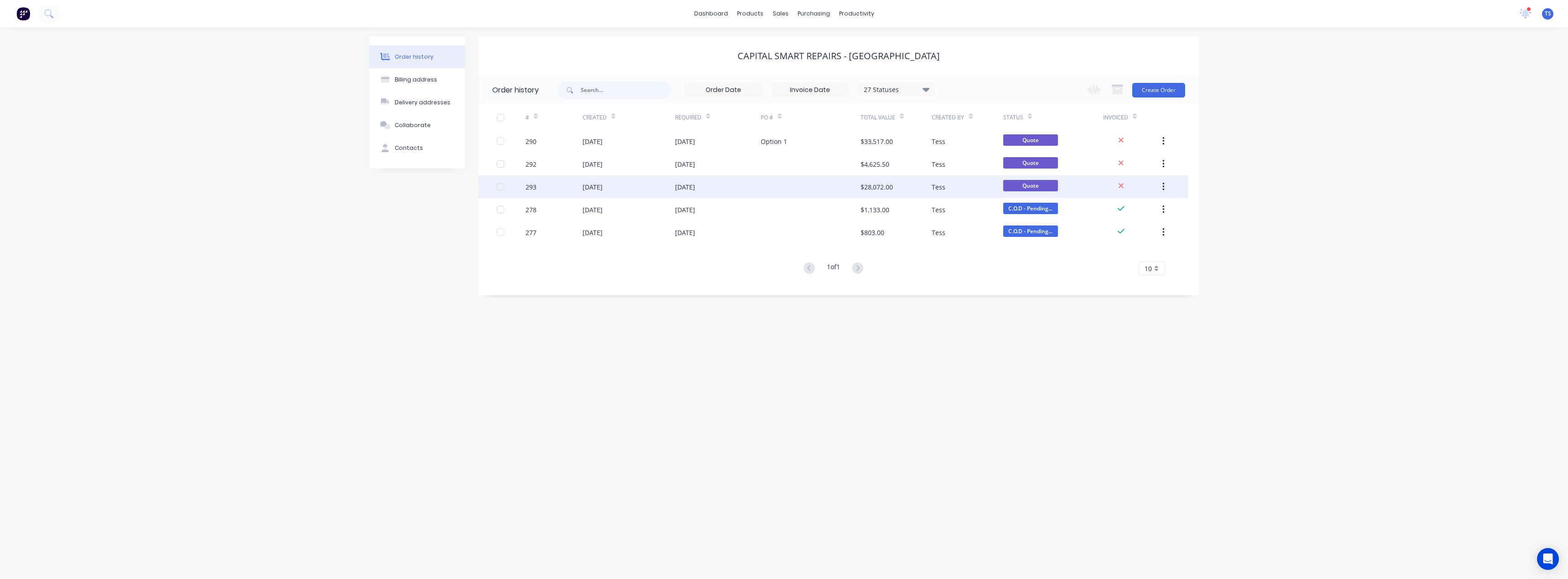
click at [675, 188] on div "27 Aug 2025" at bounding box center [685, 187] width 20 height 9
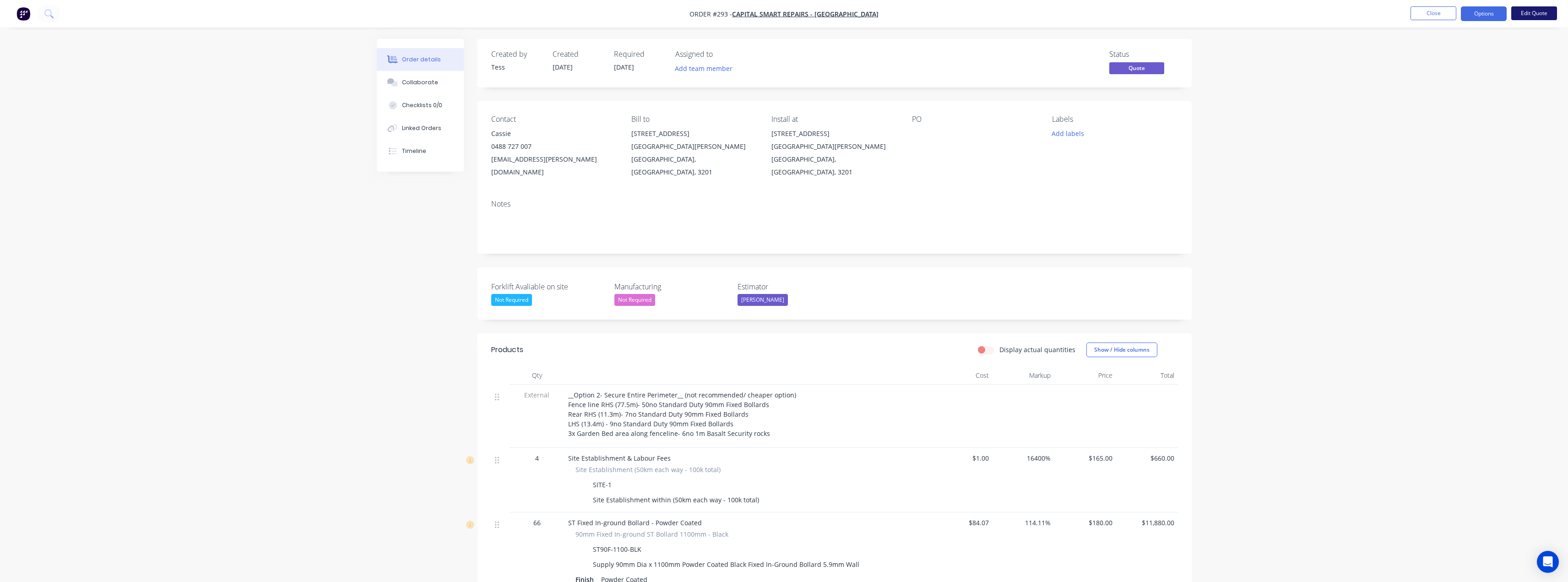
click at [1527, 7] on button "Edit Quote" at bounding box center [1534, 13] width 46 height 13
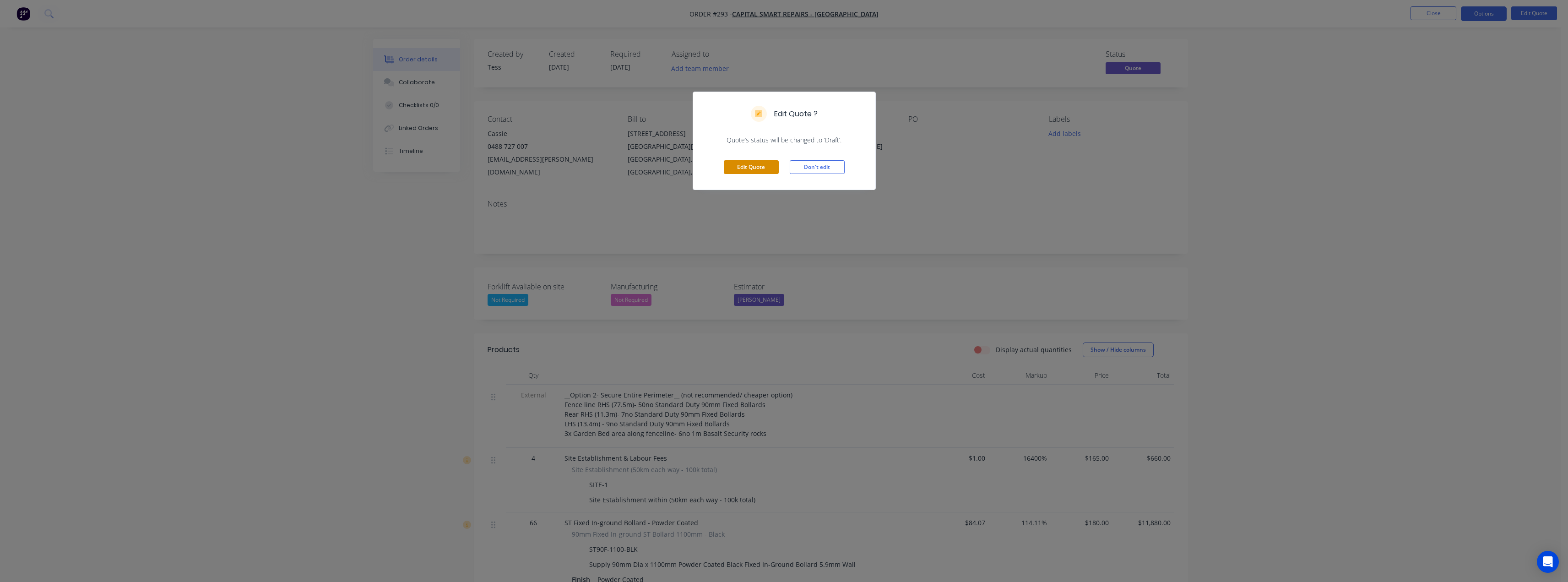
click at [770, 169] on button "Edit Quote" at bounding box center [752, 167] width 55 height 13
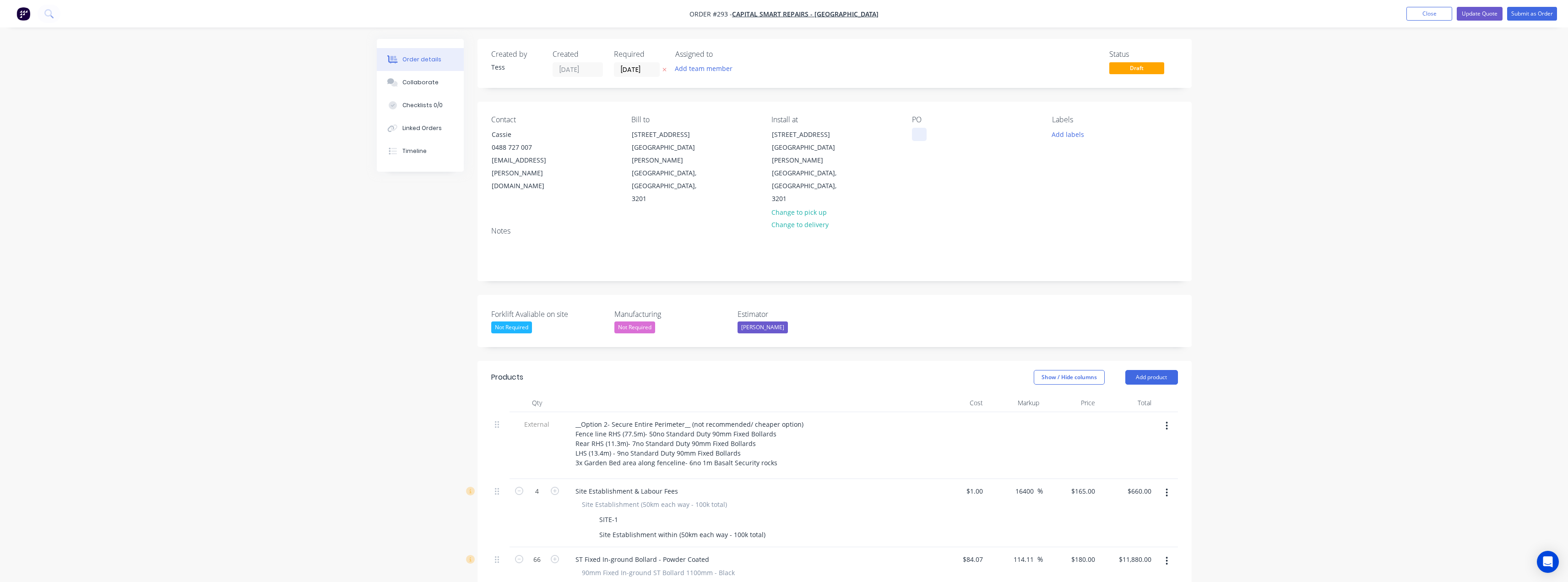
click at [921, 141] on div at bounding box center [919, 135] width 15 height 13
click at [702, 72] on button "Add team member" at bounding box center [703, 68] width 67 height 12
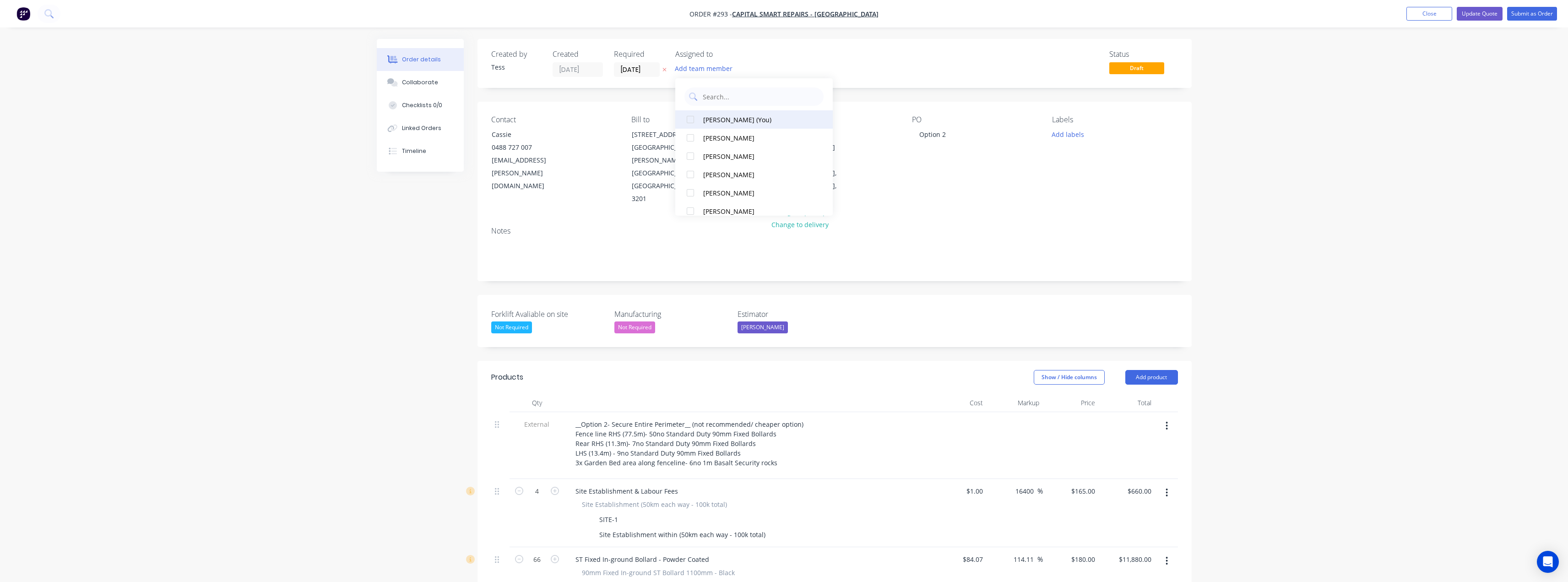
click at [711, 123] on div "Tess Siegfried (You)" at bounding box center [757, 120] width 108 height 9
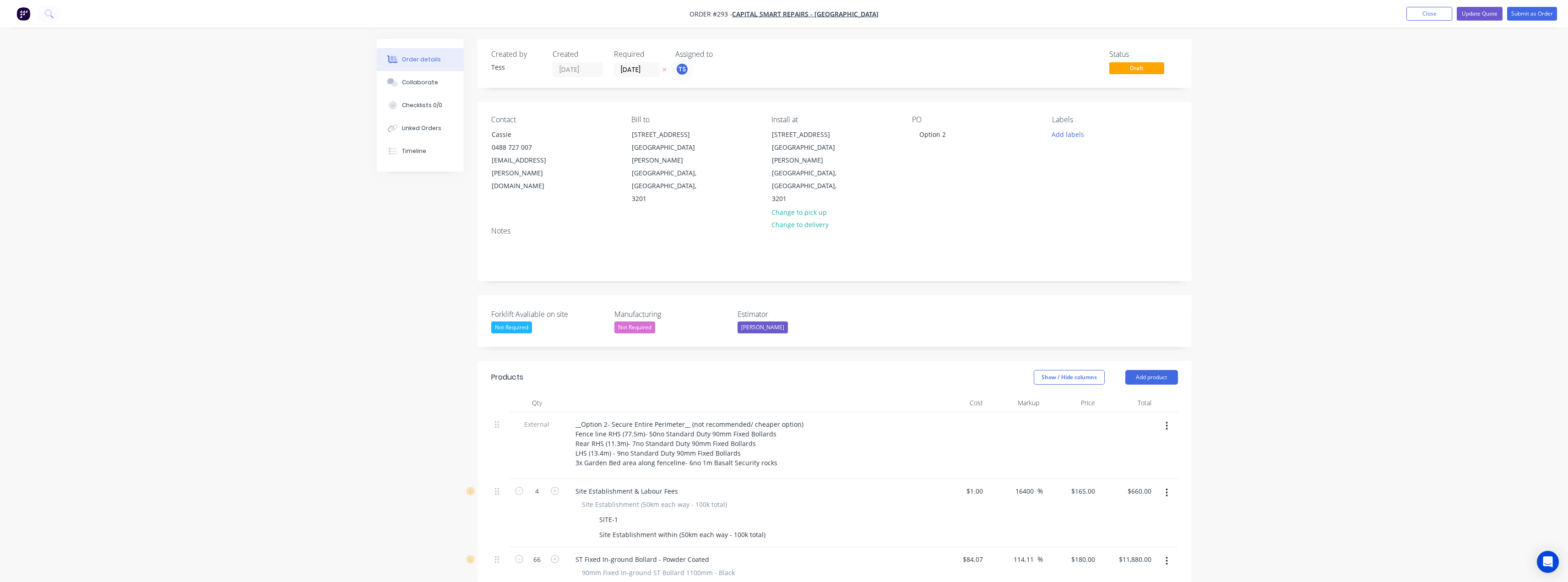
click at [775, 68] on div "Status Draft" at bounding box center [973, 63] width 411 height 27
click at [1491, 14] on button "Update Quote" at bounding box center [1480, 13] width 46 height 13
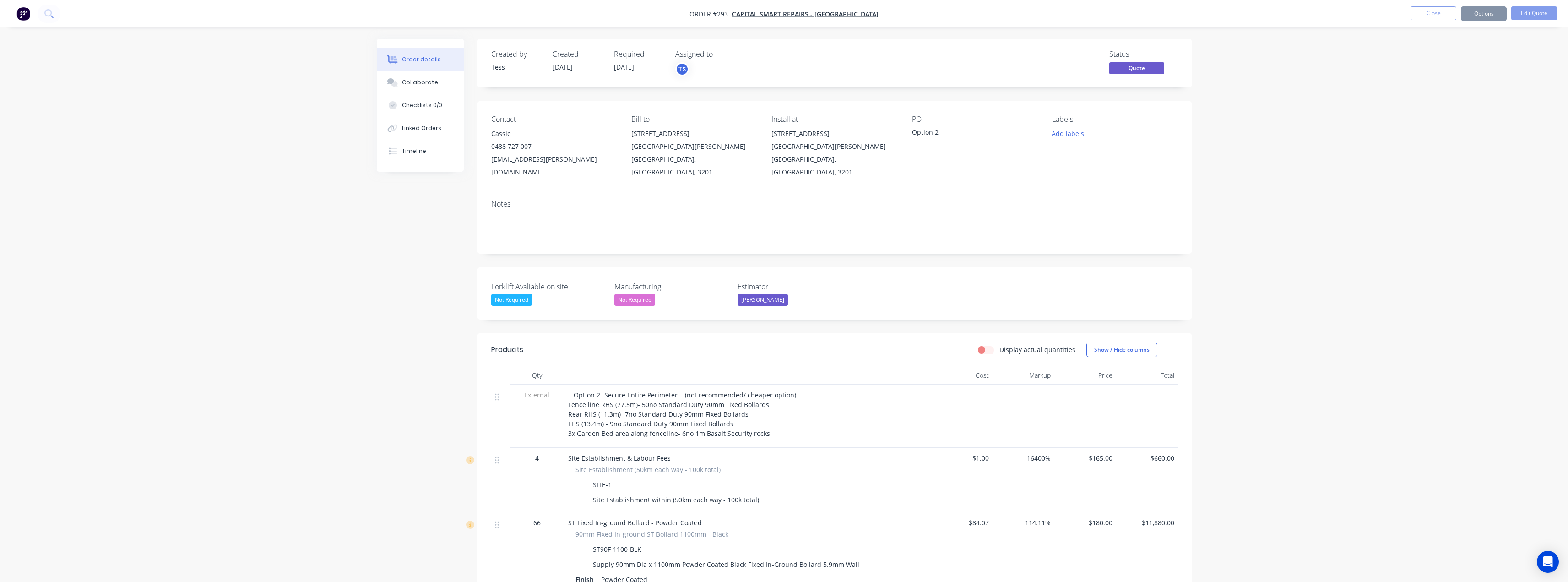
click at [1445, 13] on button "Close" at bounding box center [1433, 13] width 46 height 13
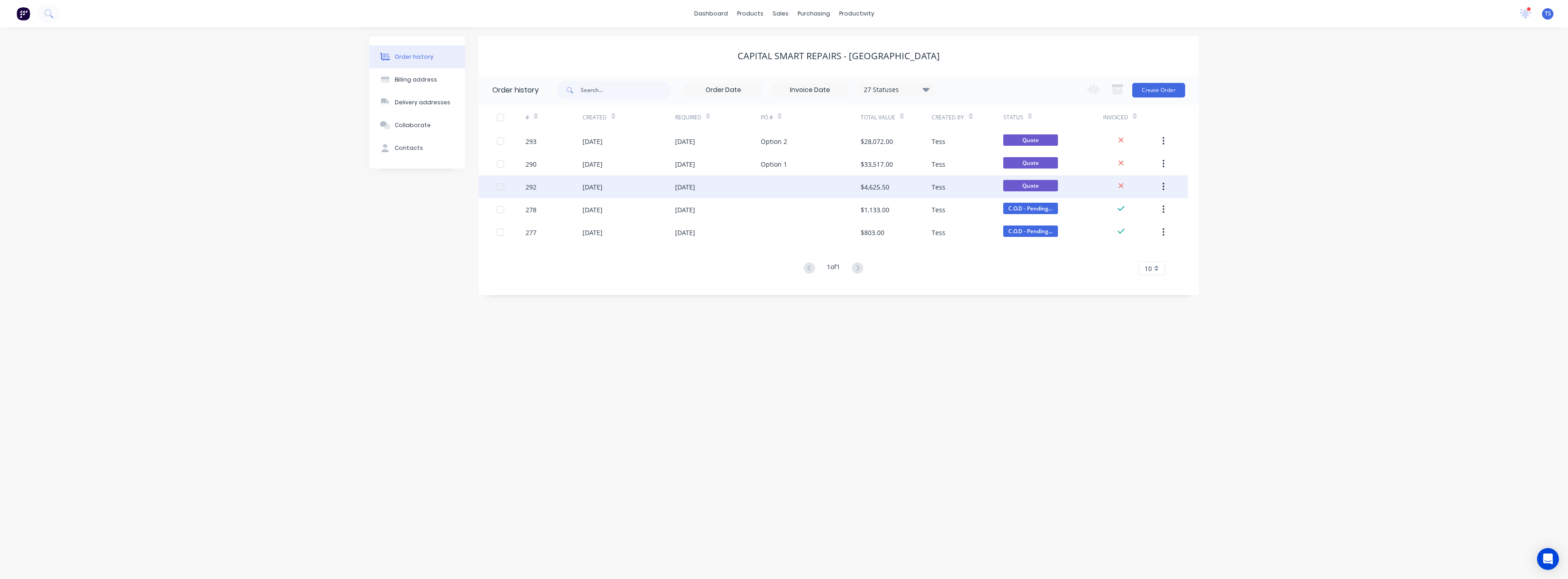
click at [678, 190] on div "27 Aug 2025" at bounding box center [685, 187] width 20 height 9
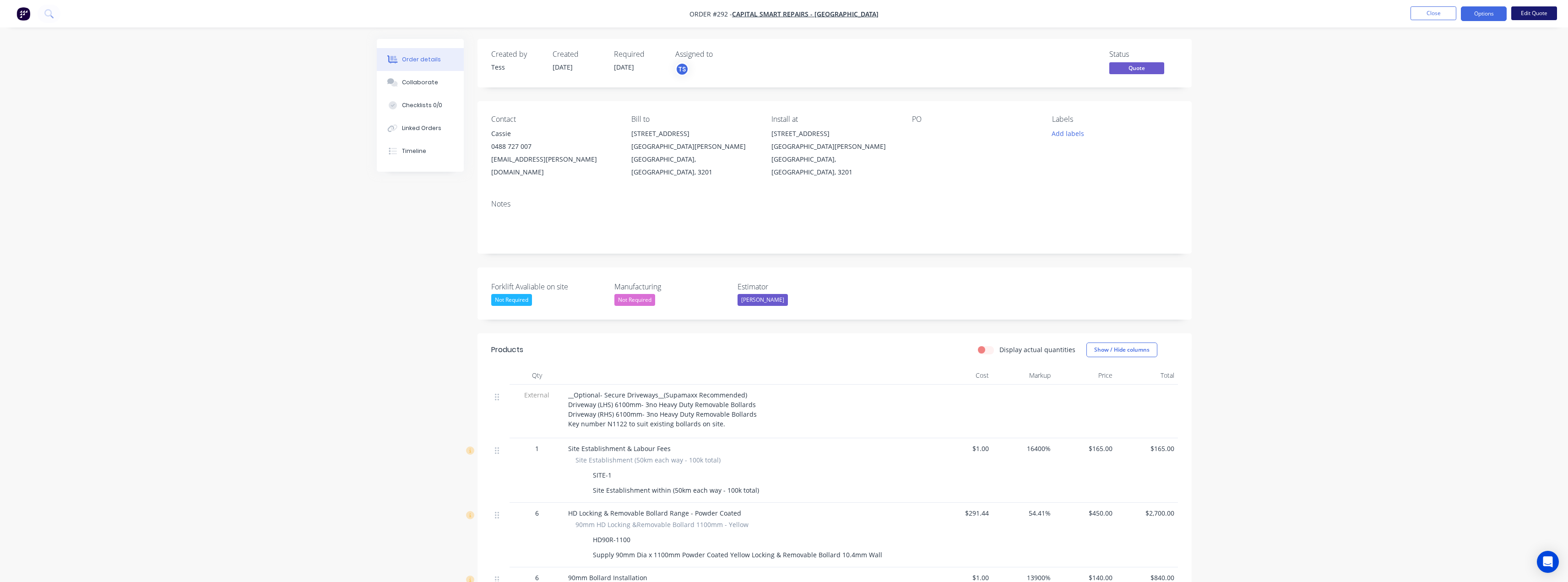
click at [1520, 8] on button "Edit Quote" at bounding box center [1534, 13] width 46 height 13
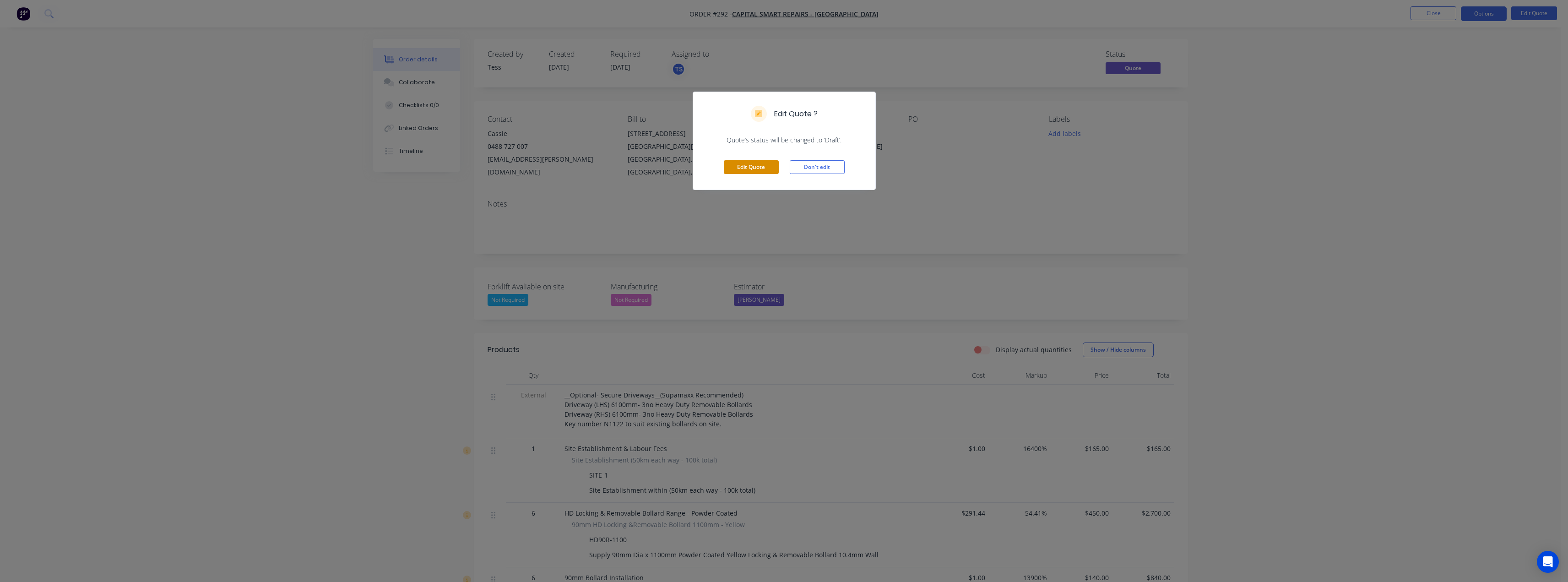
click at [748, 170] on button "Edit Quote" at bounding box center [752, 167] width 55 height 13
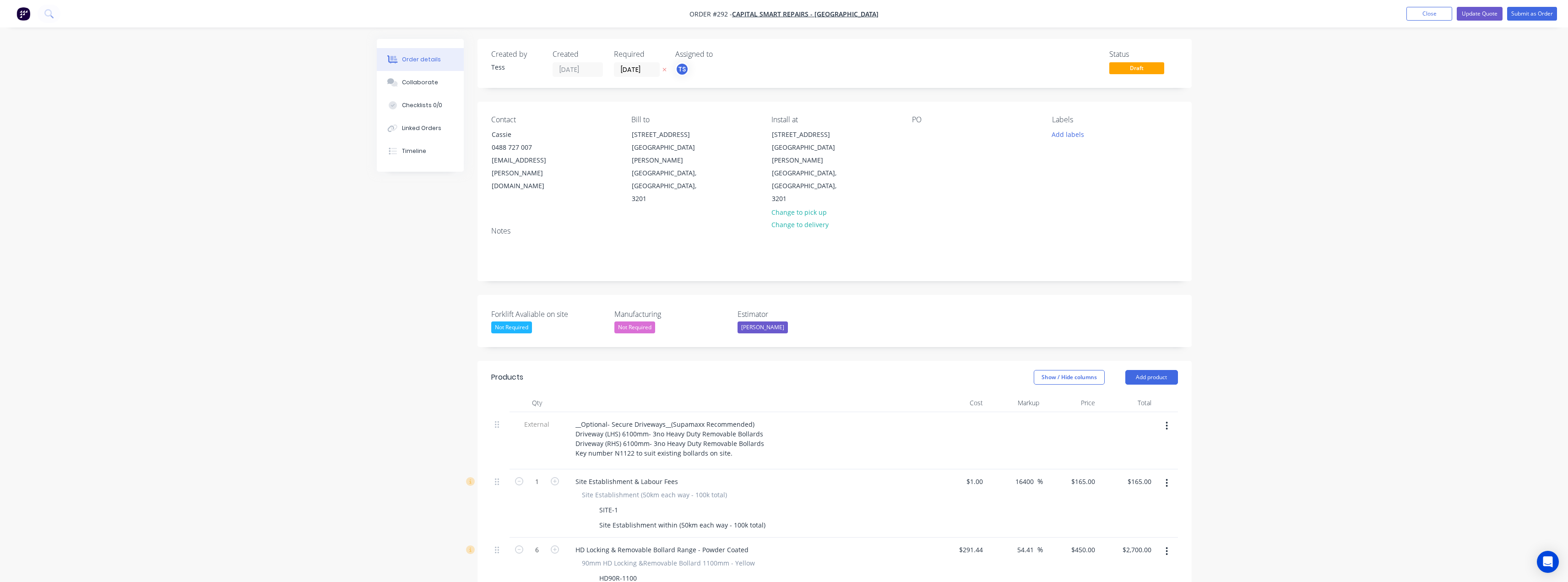
click at [933, 136] on div "PO" at bounding box center [975, 160] width 125 height 90
click at [921, 144] on div "PO" at bounding box center [975, 160] width 125 height 90
click at [921, 128] on div at bounding box center [919, 135] width 15 height 13
click at [1473, 12] on button "Update Quote" at bounding box center [1480, 13] width 46 height 13
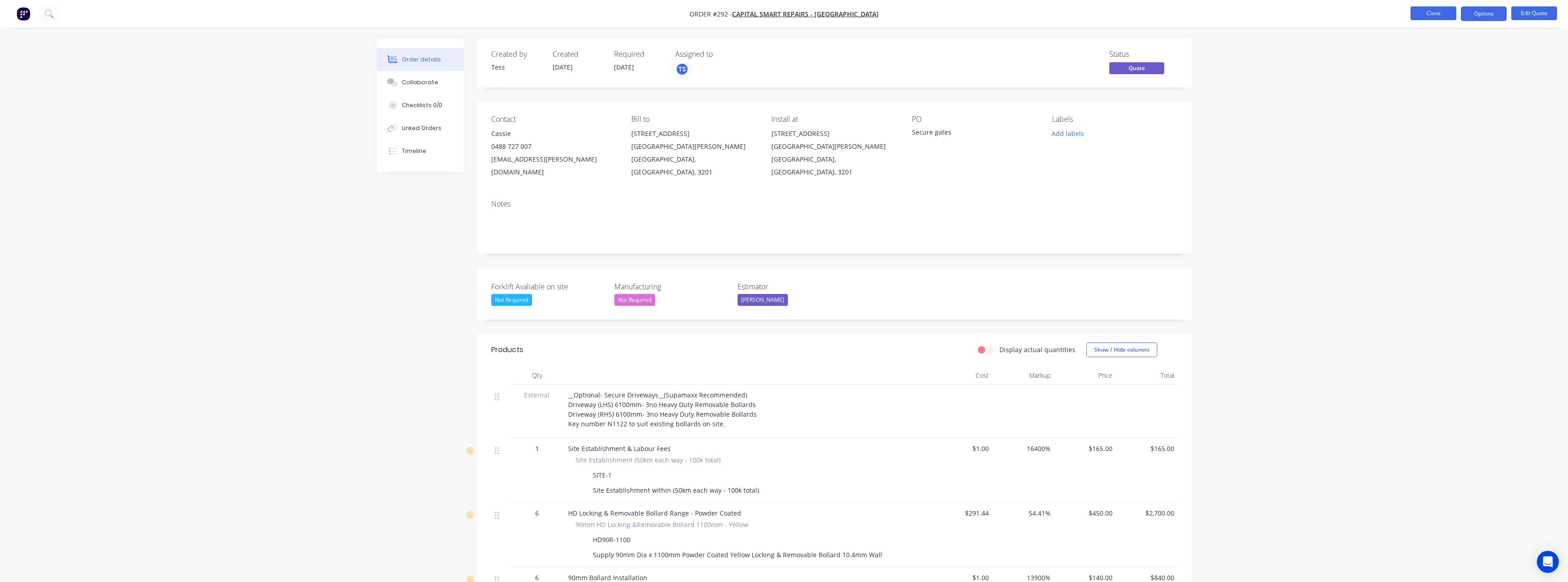
click at [1440, 13] on button "Close" at bounding box center [1433, 13] width 46 height 13
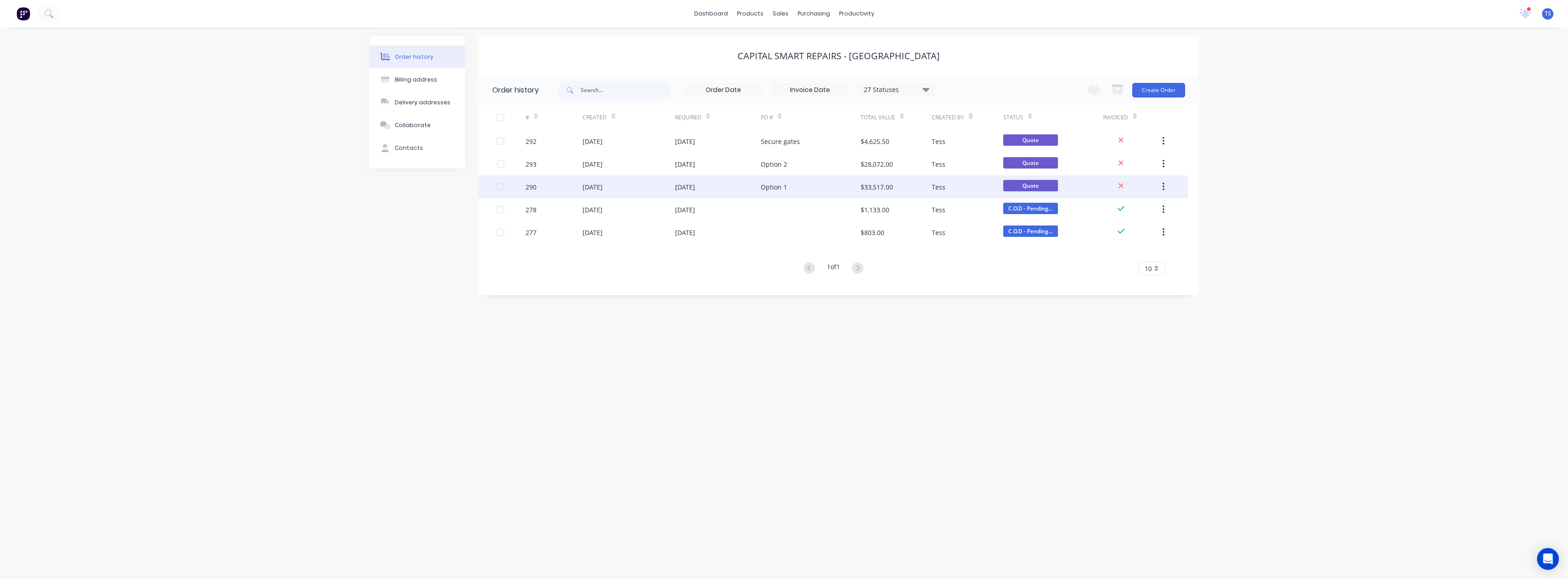
click at [695, 190] on div "27 Aug 2025" at bounding box center [685, 187] width 20 height 9
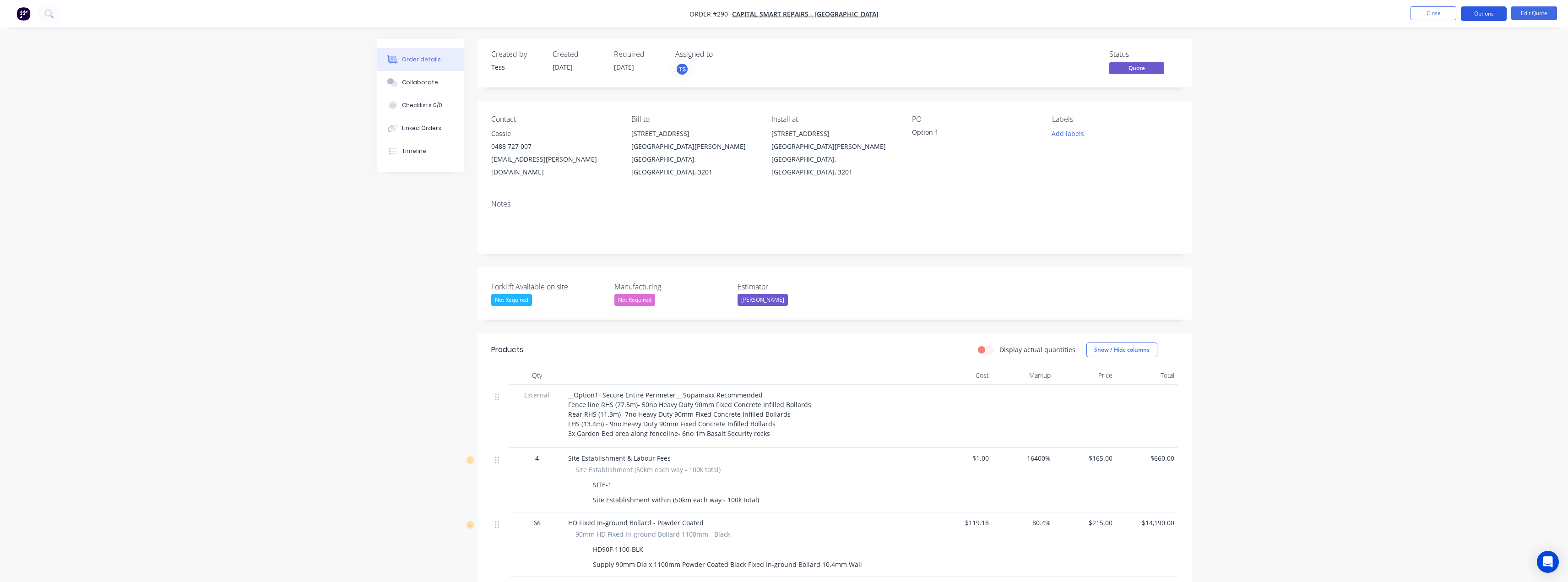
click at [1495, 14] on button "Options" at bounding box center [1484, 14] width 46 height 15
click at [1444, 61] on div "Quote" at bounding box center [1456, 56] width 84 height 13
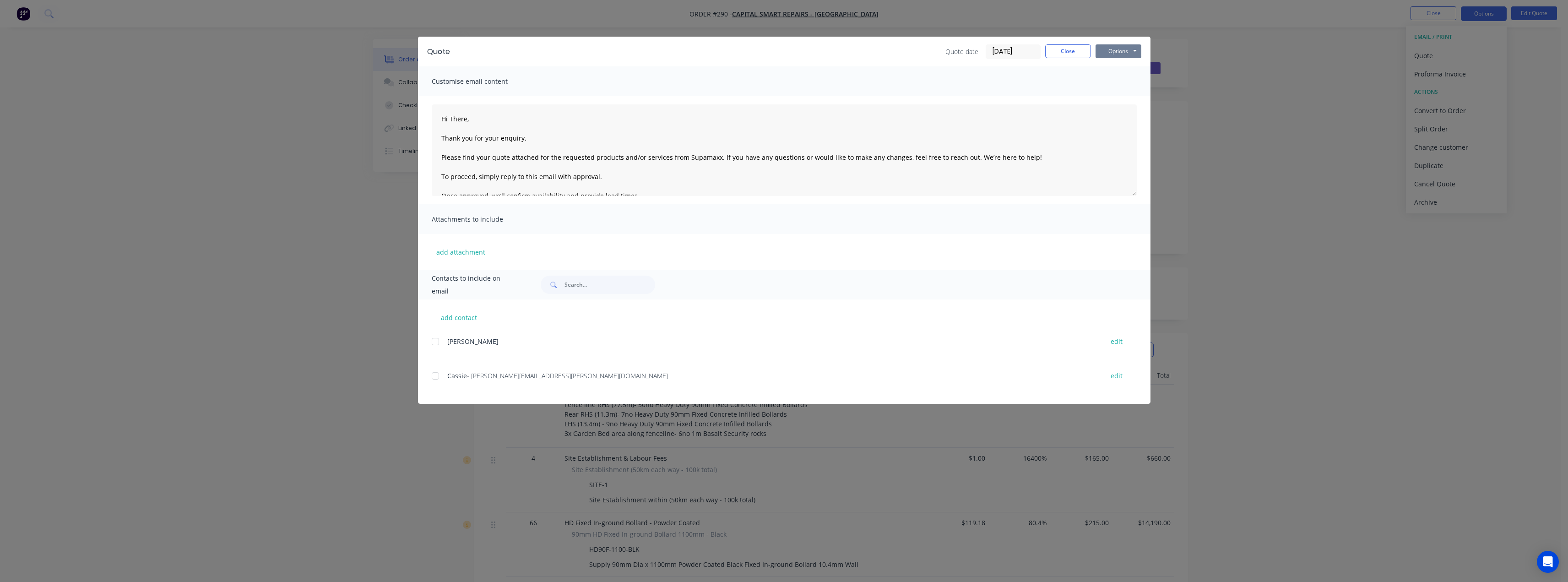
click at [1119, 53] on button "Options" at bounding box center [1119, 51] width 46 height 13
click at [1139, 67] on button "Preview" at bounding box center [1125, 67] width 59 height 15
click at [1066, 55] on button "Close" at bounding box center [1068, 51] width 46 height 13
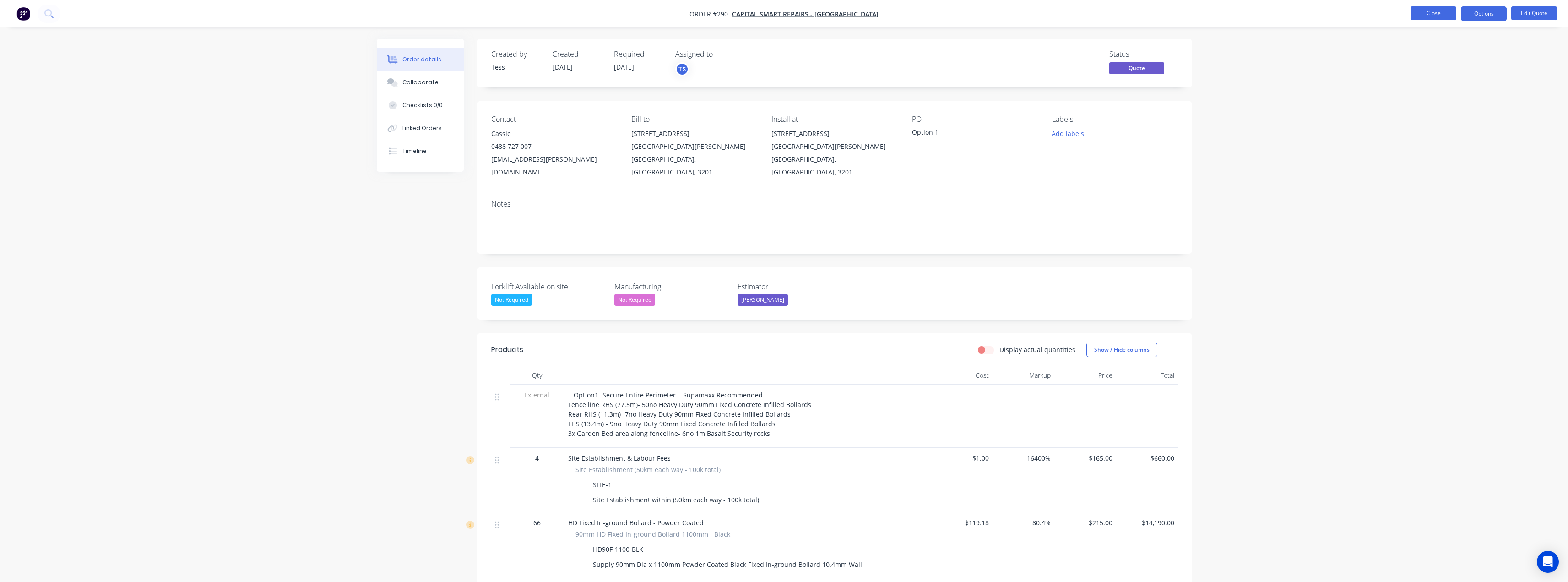
click at [1429, 15] on button "Close" at bounding box center [1433, 13] width 46 height 13
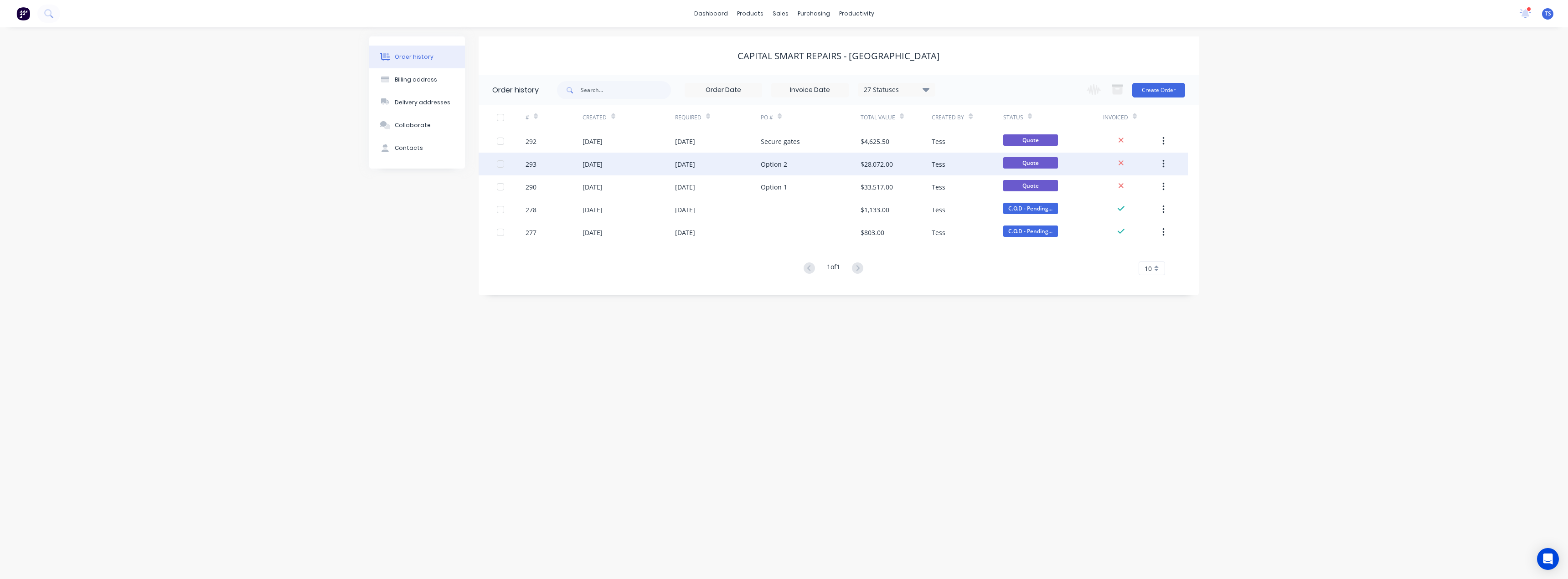
click at [778, 164] on div "Option 2" at bounding box center [774, 164] width 26 height 9
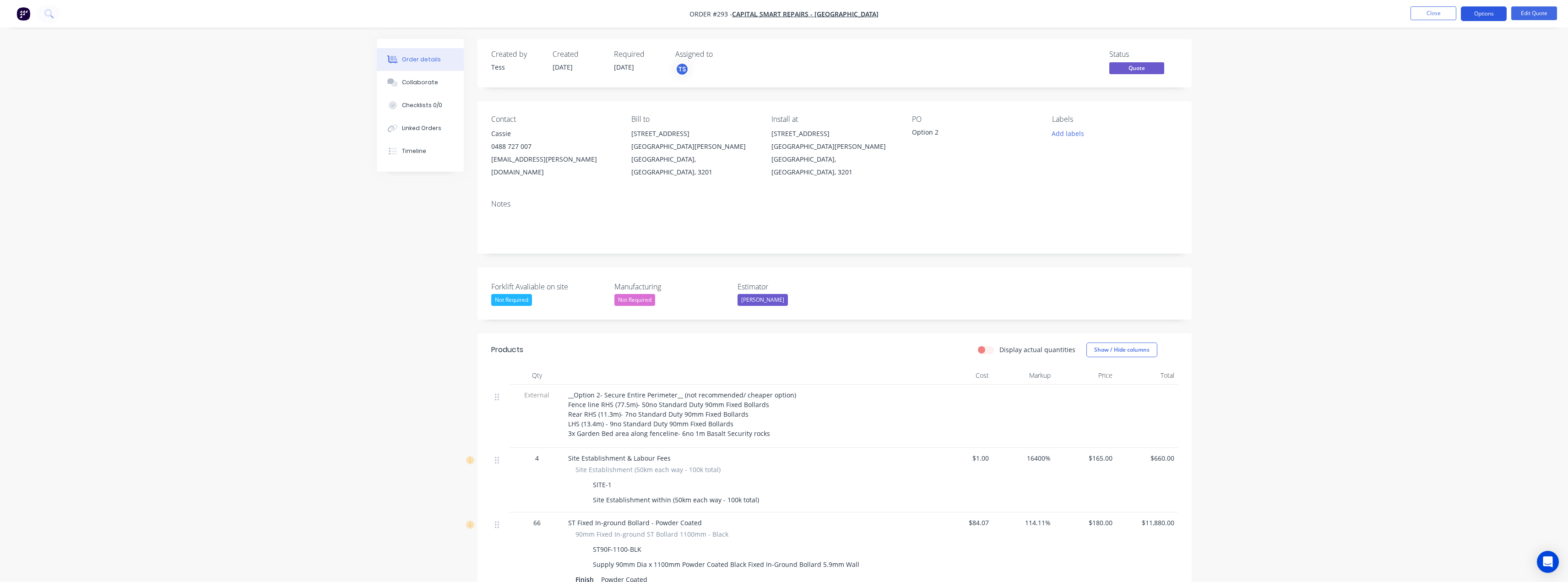
click at [1485, 11] on button "Options" at bounding box center [1484, 14] width 46 height 15
click at [1452, 52] on div "Quote" at bounding box center [1456, 56] width 84 height 13
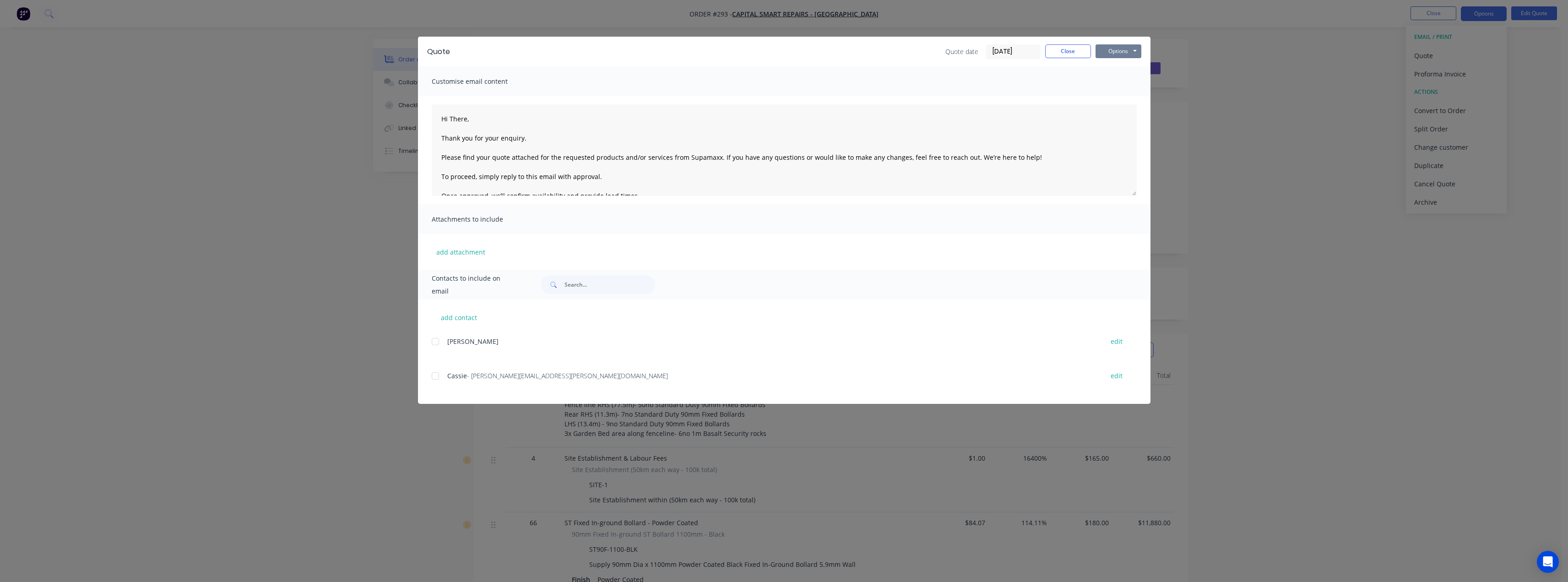
click at [1120, 48] on button "Options" at bounding box center [1119, 51] width 46 height 13
click at [1128, 71] on button "Preview" at bounding box center [1125, 67] width 59 height 15
click at [1078, 52] on button "Close" at bounding box center [1068, 51] width 46 height 13
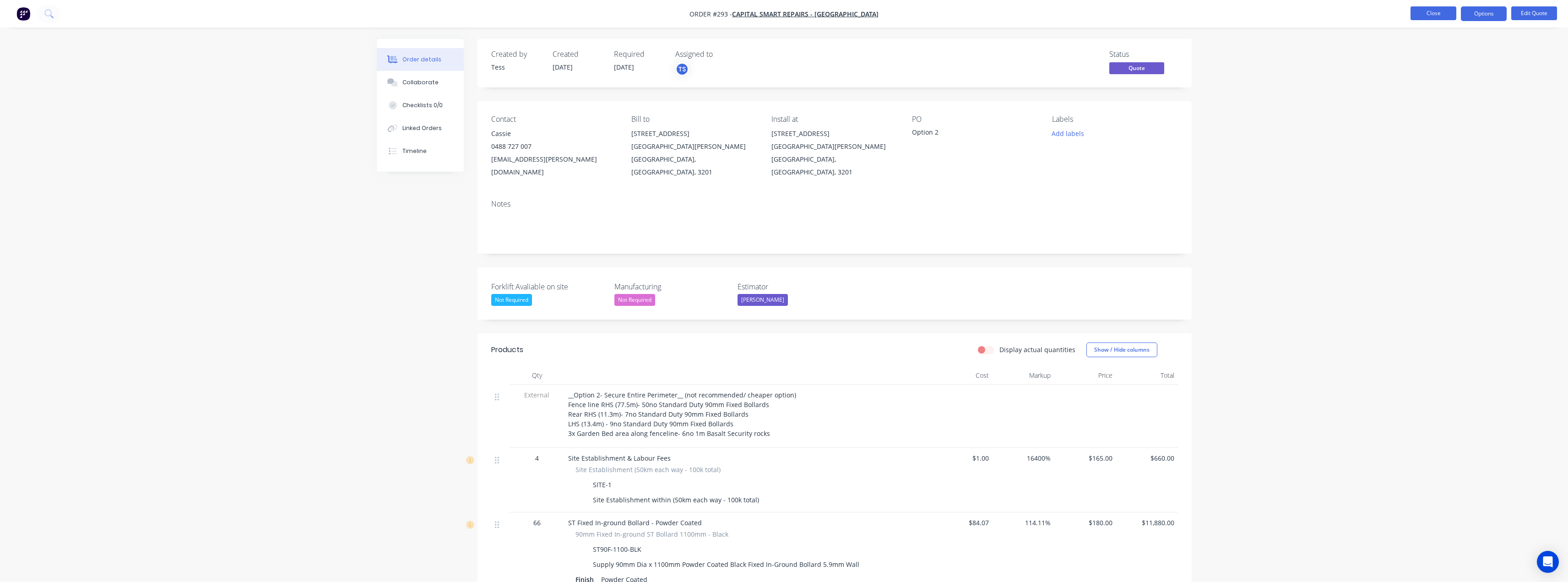
click at [1431, 12] on button "Close" at bounding box center [1433, 13] width 46 height 13
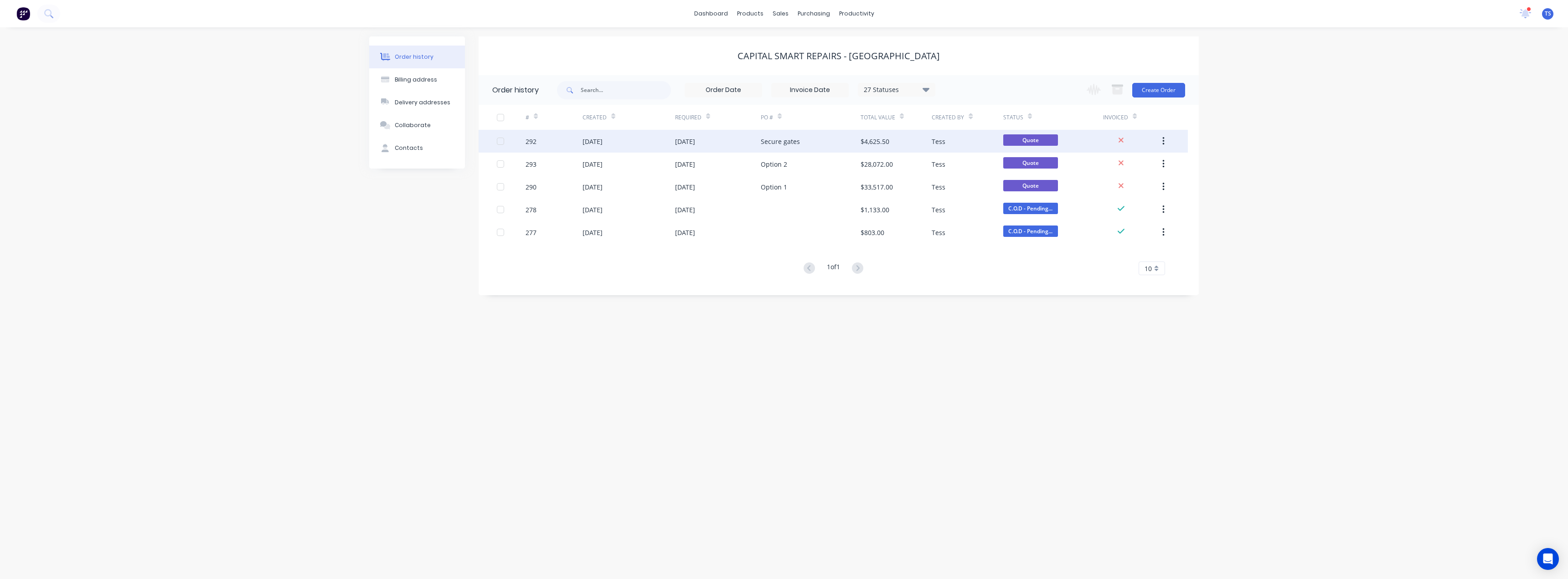
click at [695, 145] on div "27 Aug 2025" at bounding box center [685, 141] width 20 height 9
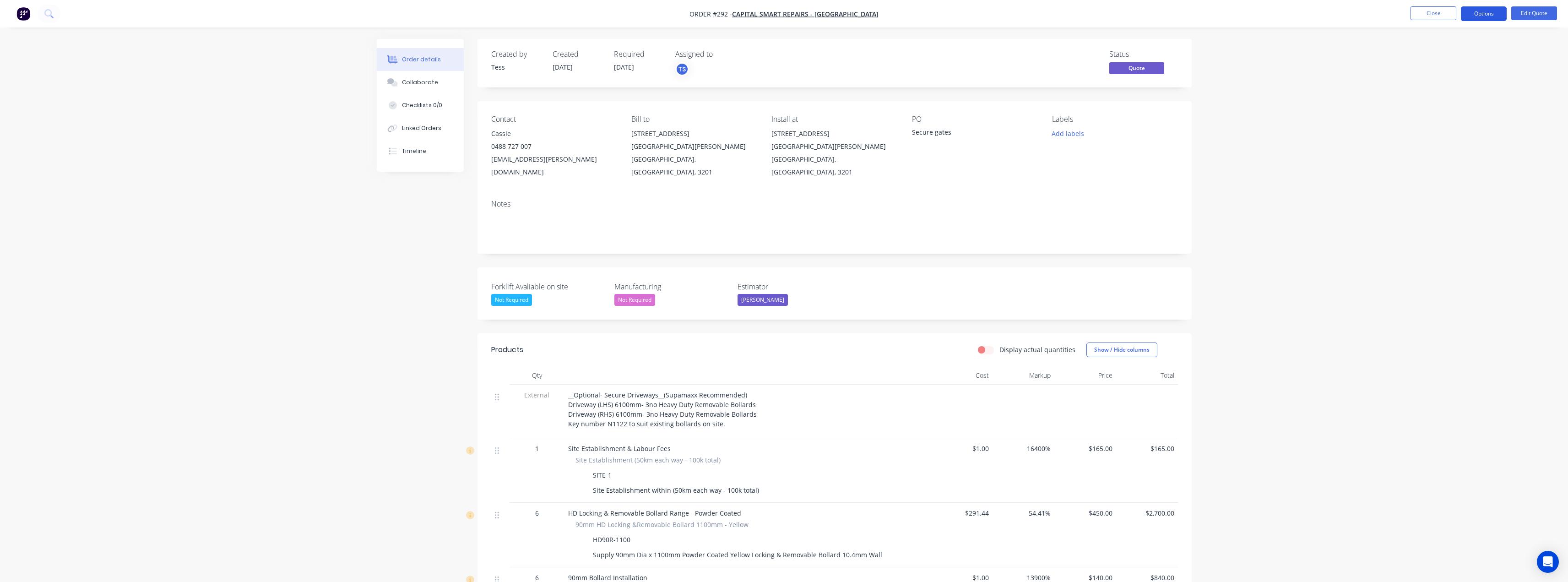
click at [1497, 17] on button "Options" at bounding box center [1484, 14] width 46 height 15
click at [1445, 62] on button "Quote" at bounding box center [1457, 55] width 101 height 18
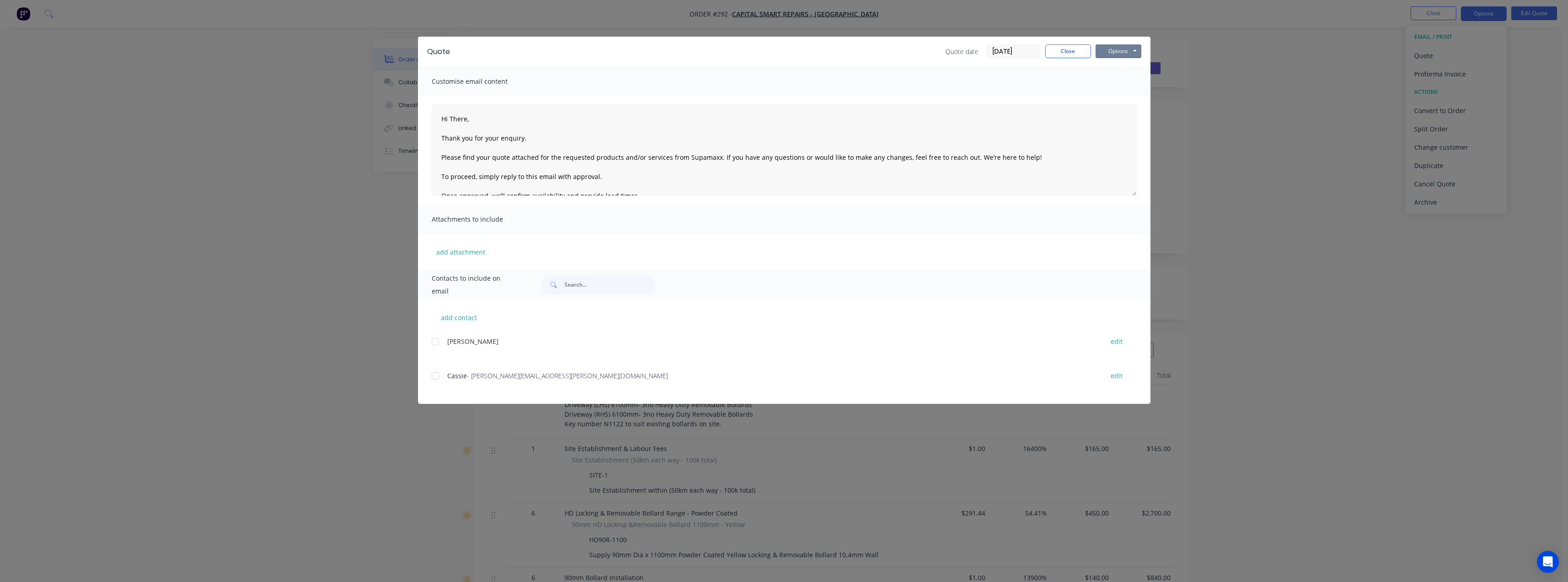
click at [1121, 53] on button "Options" at bounding box center [1119, 51] width 46 height 13
click at [1123, 69] on button "Preview" at bounding box center [1125, 67] width 59 height 15
click at [1063, 51] on button "Close" at bounding box center [1068, 51] width 46 height 13
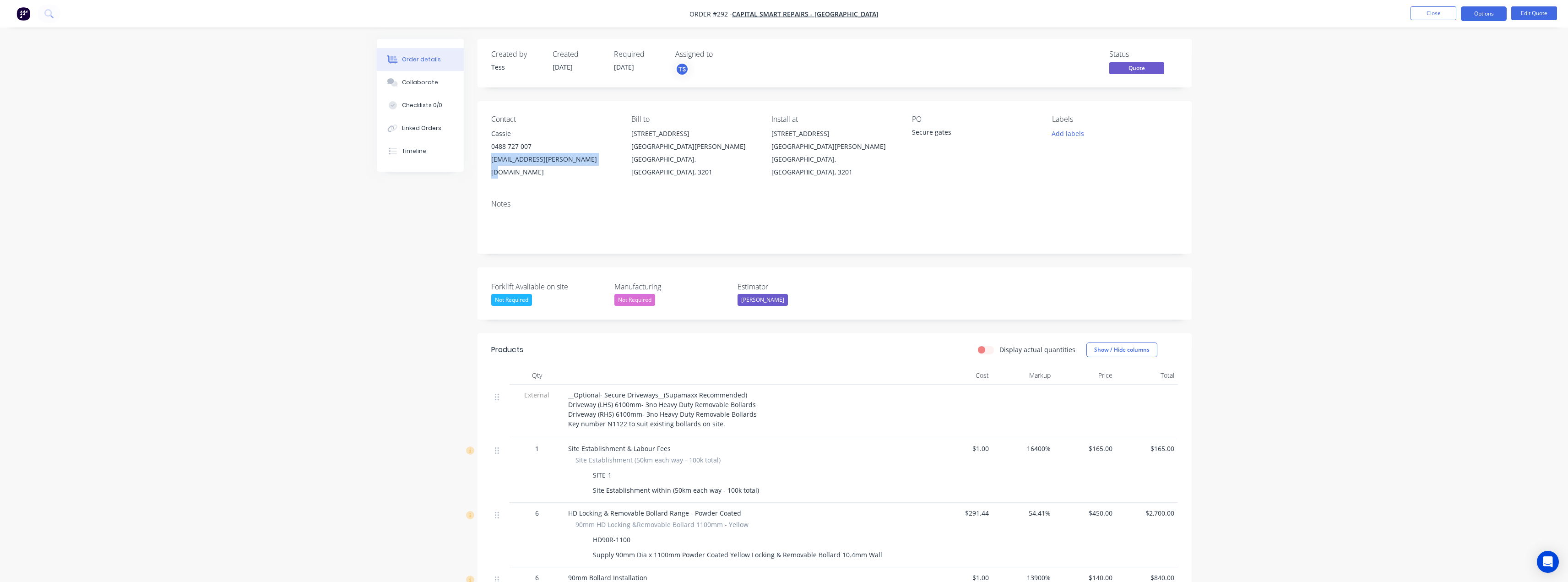
drag, startPoint x: 594, startPoint y: 158, endPoint x: 502, endPoint y: 158, distance: 92.0
click at [490, 158] on div "Contact Cassie 0488 727 007 cassie.simmonds@iescorp.com.au Bill to 12 Lakewood …" at bounding box center [835, 146] width 714 height 91
copy div "cassie.simmonds@iescorp.com.au"
click at [1427, 12] on button "Close" at bounding box center [1433, 13] width 46 height 13
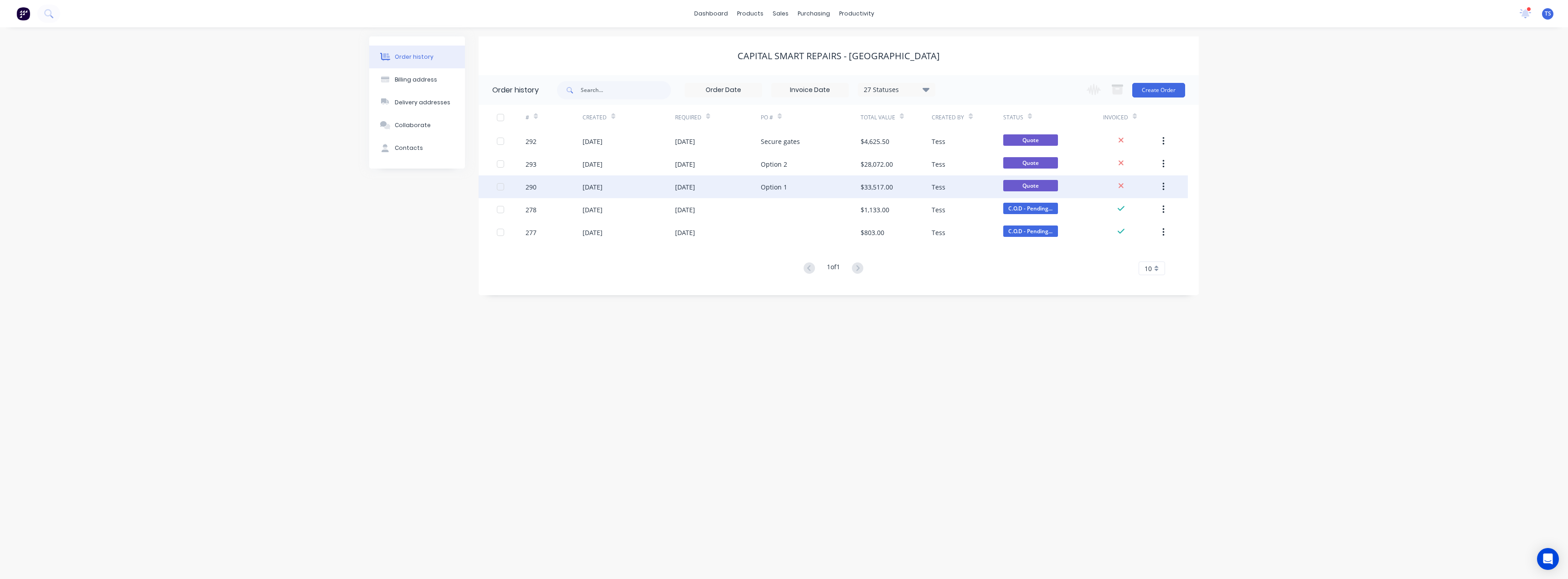
click at [778, 190] on div "Option 1" at bounding box center [774, 187] width 26 height 9
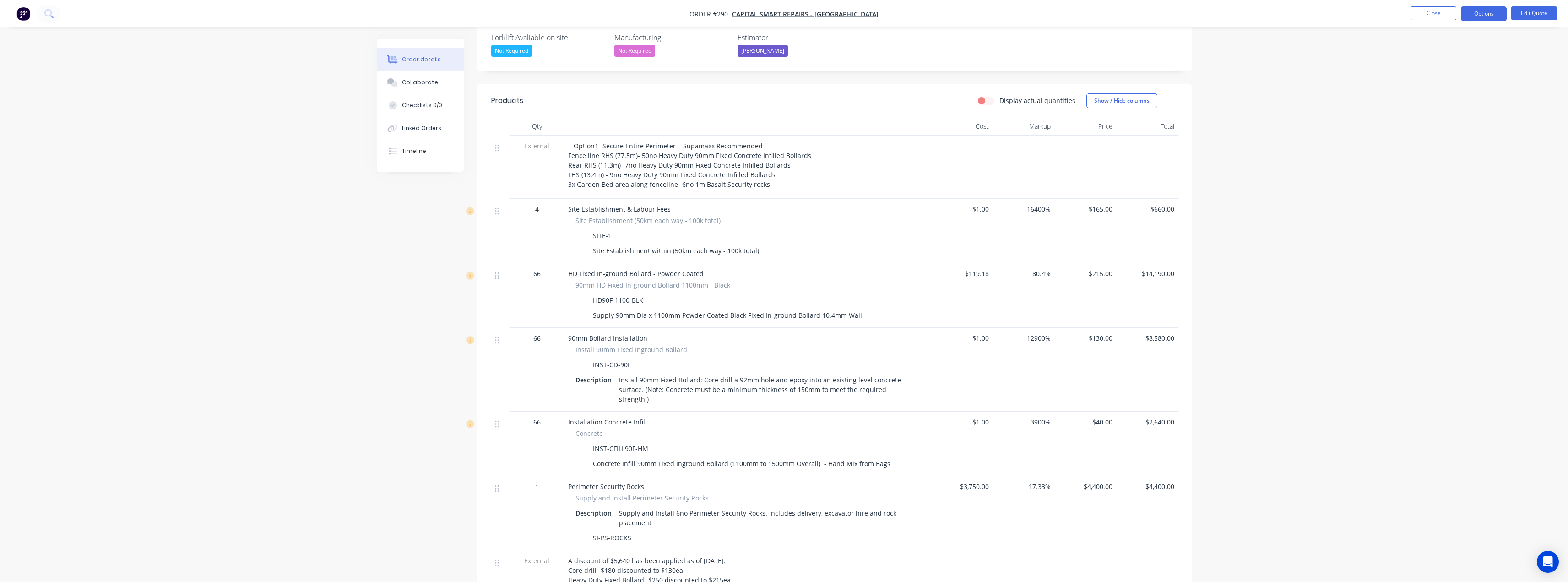
scroll to position [275, 0]
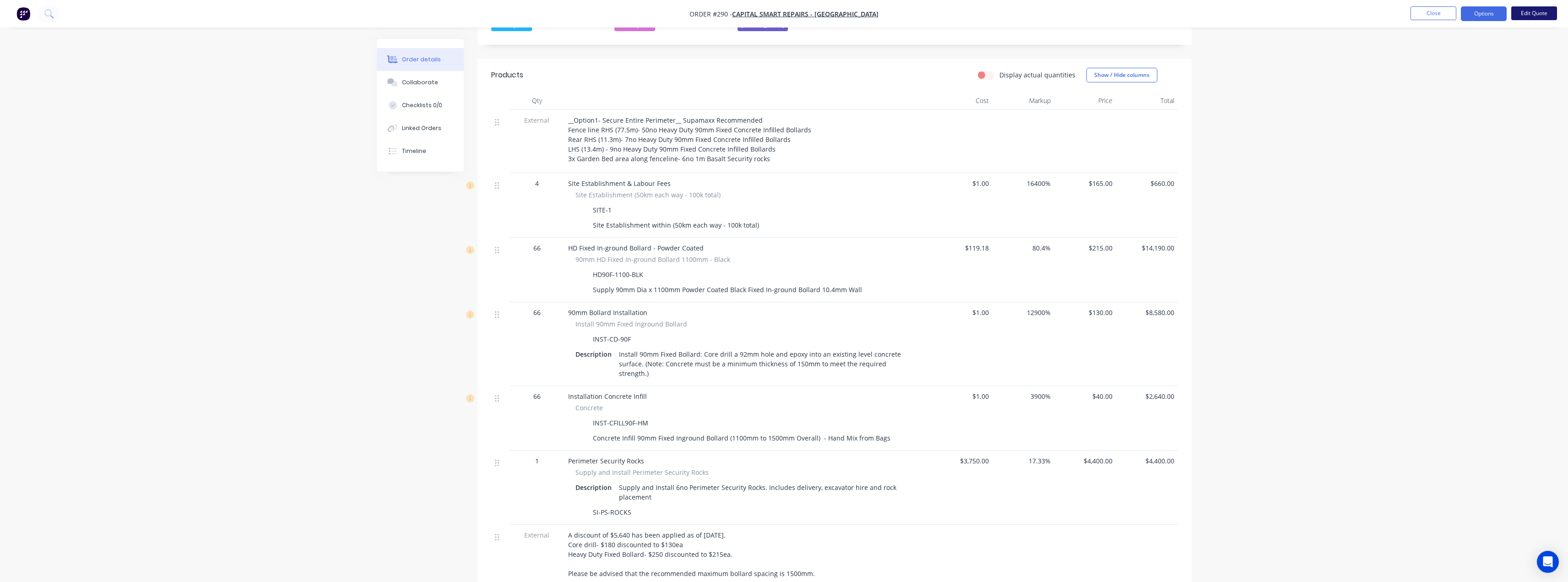
click at [1529, 15] on button "Edit Quote" at bounding box center [1534, 13] width 46 height 13
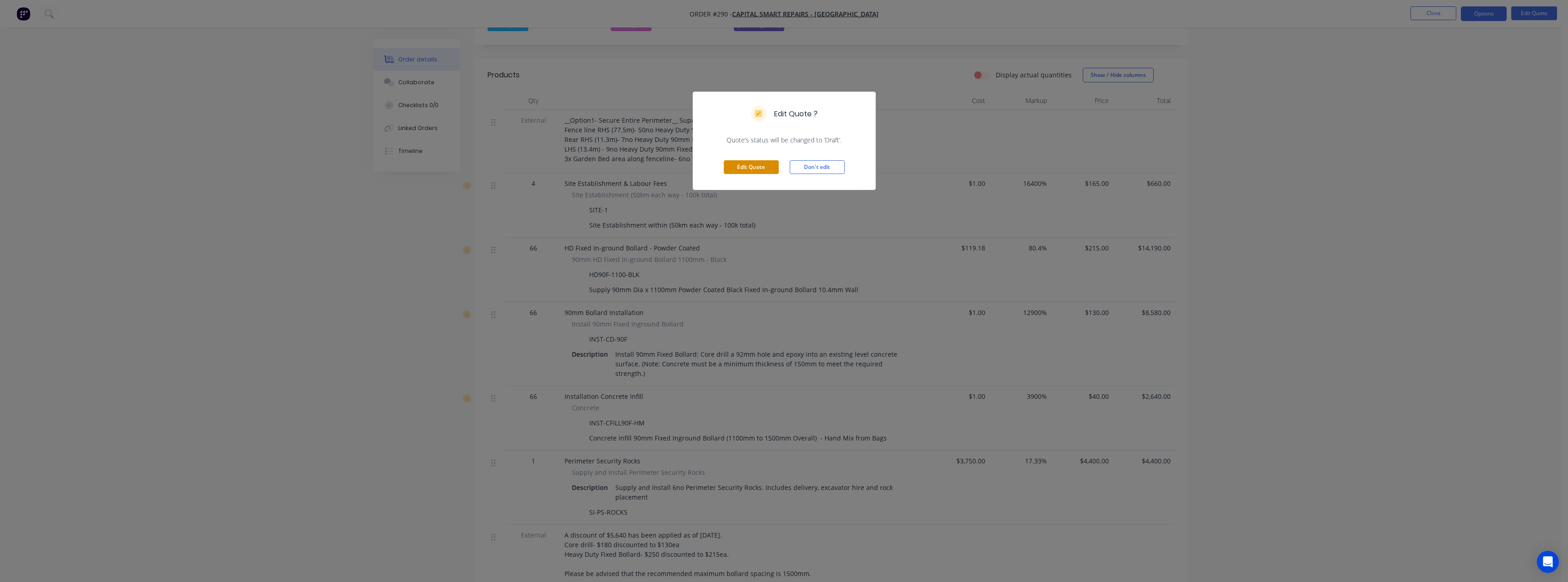
click at [750, 161] on button "Edit Quote" at bounding box center [752, 167] width 55 height 13
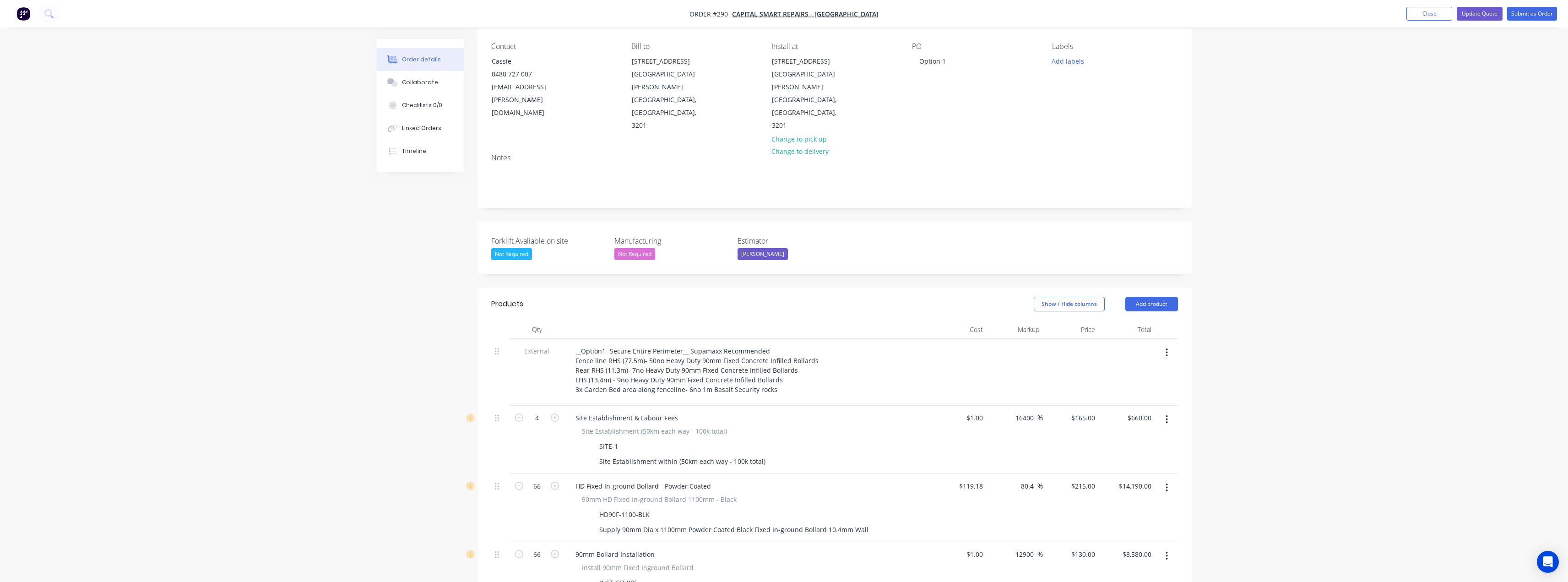
scroll to position [183, 0]
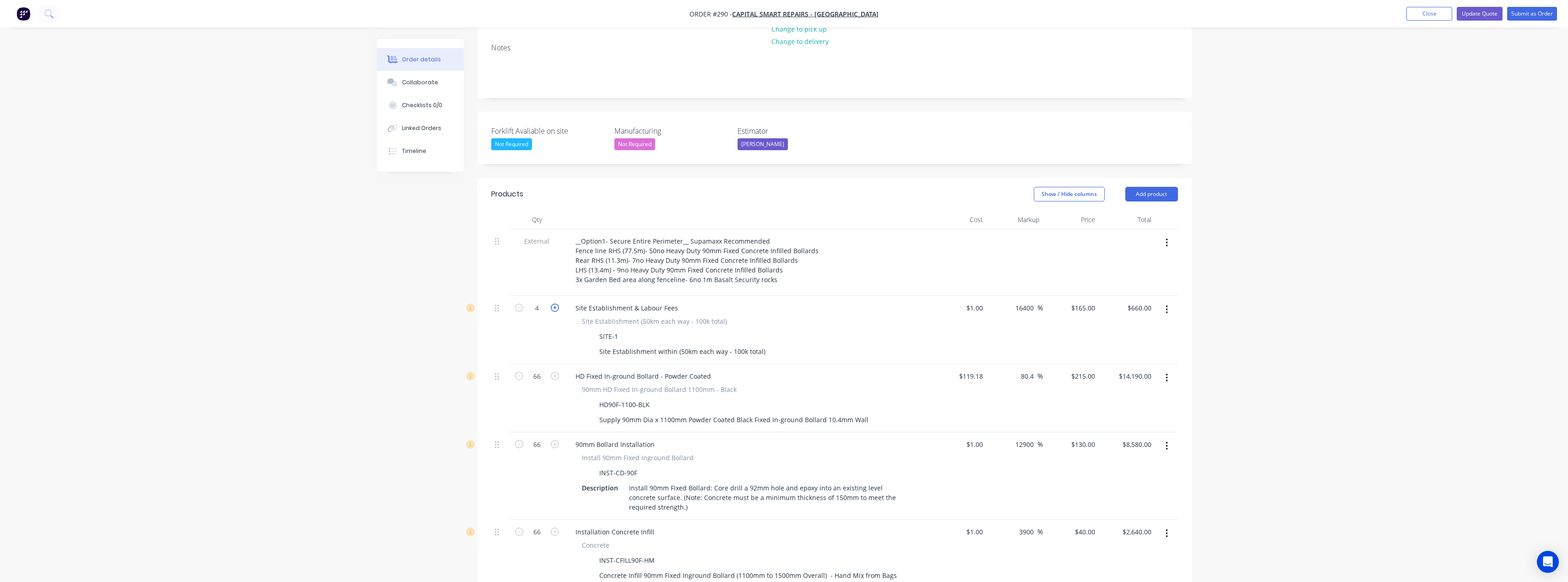
click at [552, 304] on icon "button" at bounding box center [555, 308] width 8 height 8
type input "5"
type input "$825.00"
click at [552, 304] on icon "button" at bounding box center [555, 308] width 8 height 8
type input "6"
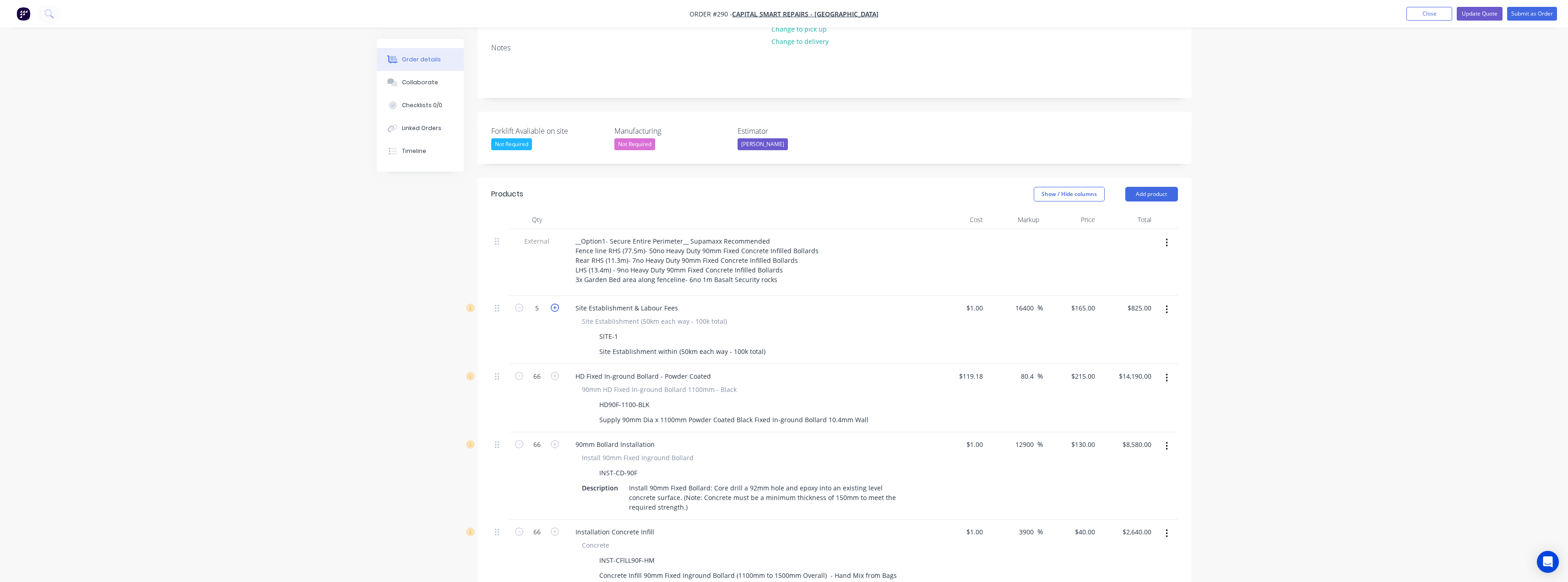
type input "$990.00"
click at [1484, 15] on button "Update Quote" at bounding box center [1480, 13] width 46 height 13
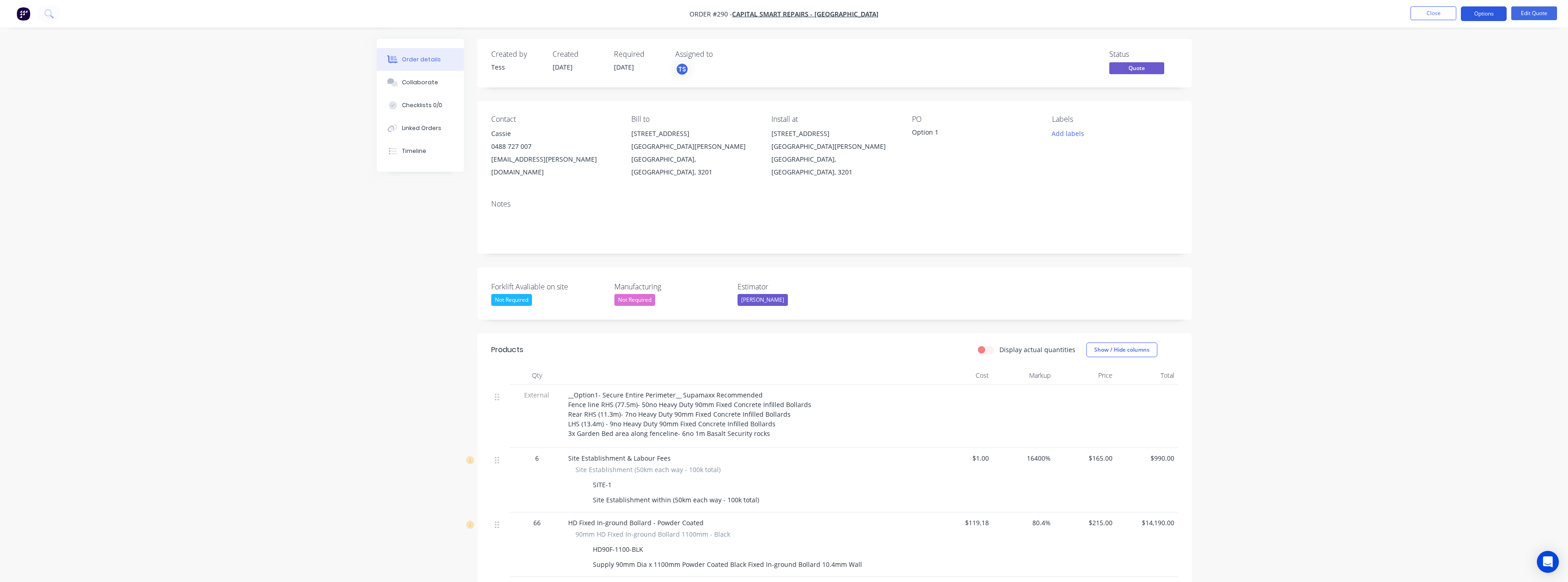
click at [1482, 13] on button "Options" at bounding box center [1484, 14] width 46 height 15
click at [1443, 62] on div "Quote" at bounding box center [1456, 56] width 84 height 13
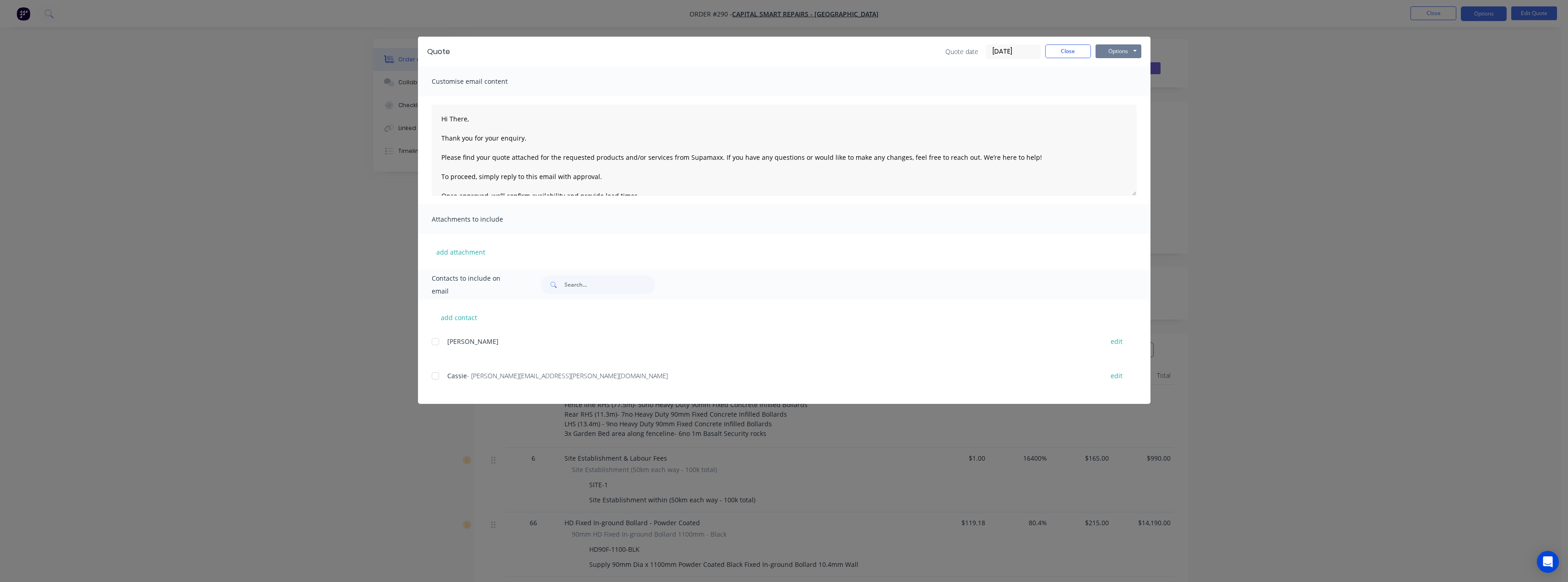
click at [1109, 50] on button "Options" at bounding box center [1119, 51] width 46 height 13
click at [1114, 67] on button "Preview" at bounding box center [1125, 67] width 59 height 15
click at [1068, 51] on button "Close" at bounding box center [1068, 51] width 46 height 13
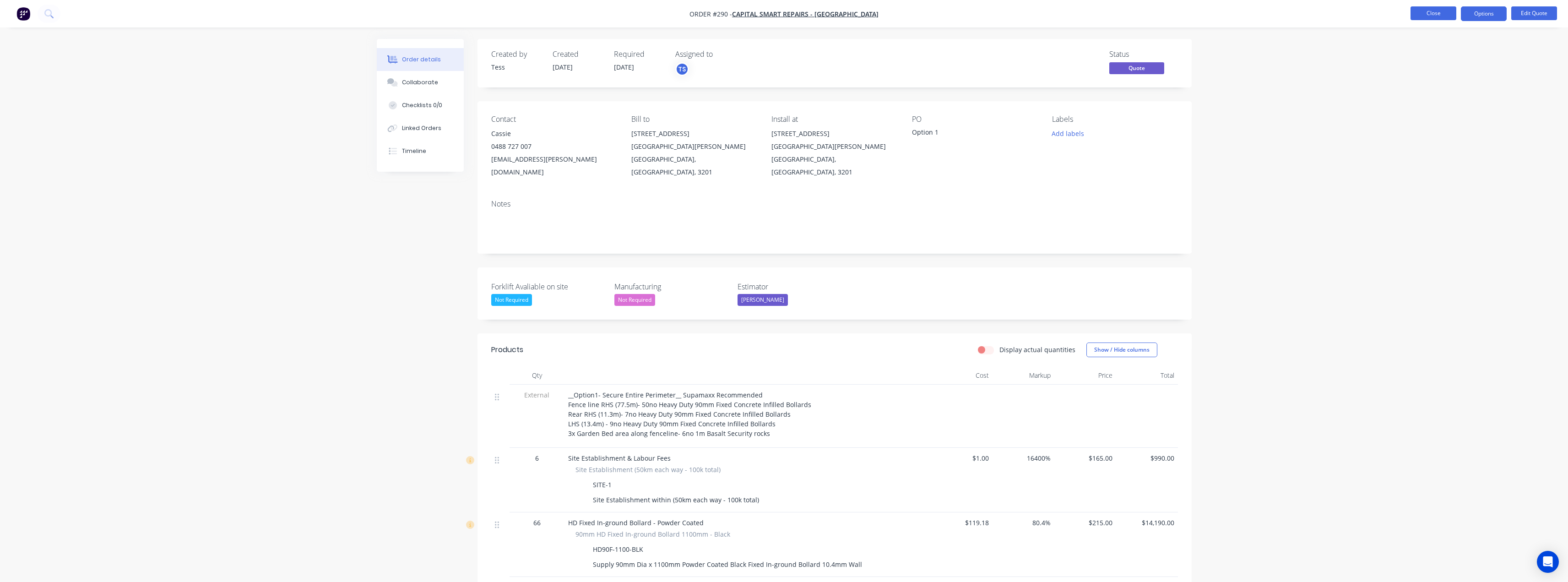
click at [1429, 13] on button "Close" at bounding box center [1433, 13] width 46 height 13
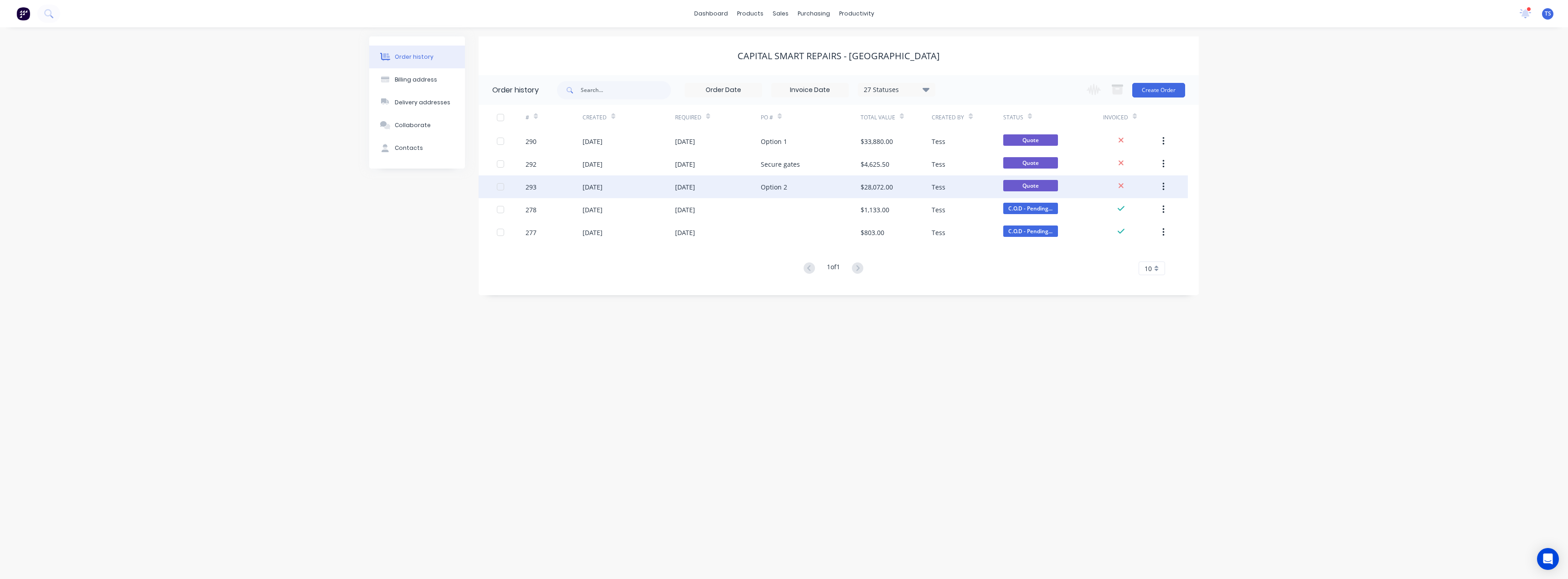
click at [720, 186] on div "27 Aug 2025" at bounding box center [718, 187] width 86 height 23
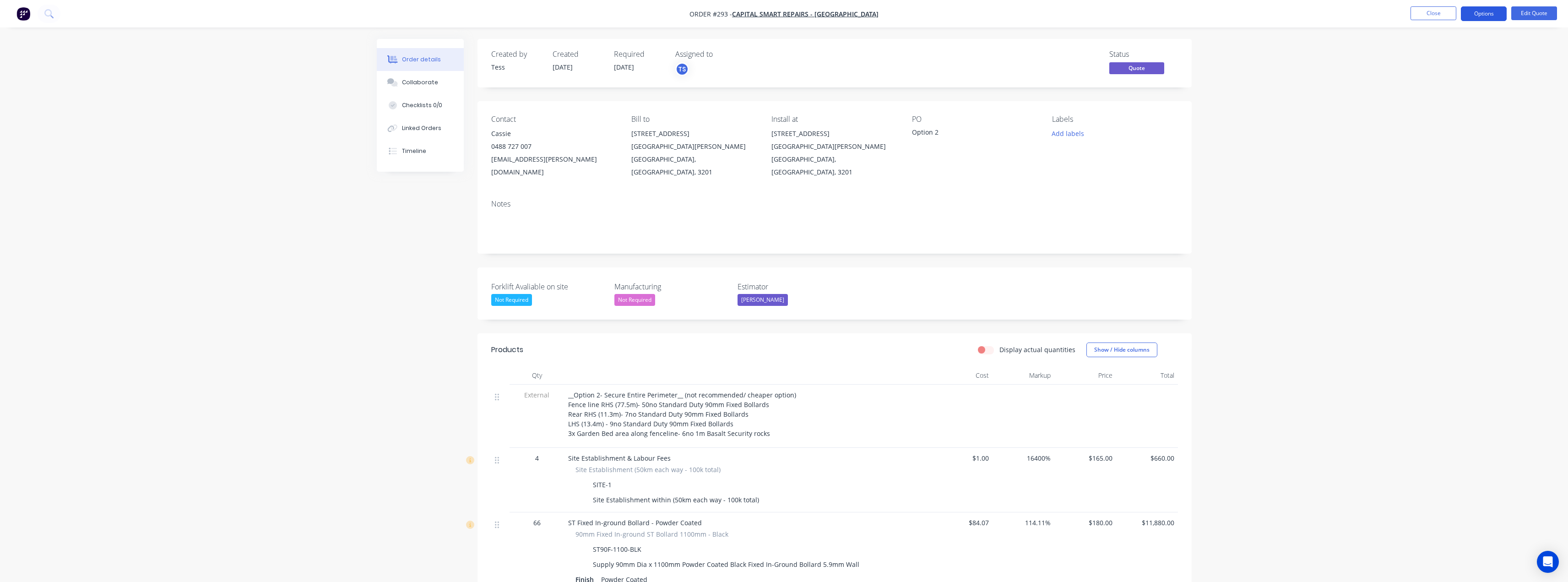
click at [1483, 15] on button "Options" at bounding box center [1484, 14] width 46 height 15
click at [1530, 15] on button "Edit Quote" at bounding box center [1534, 13] width 46 height 13
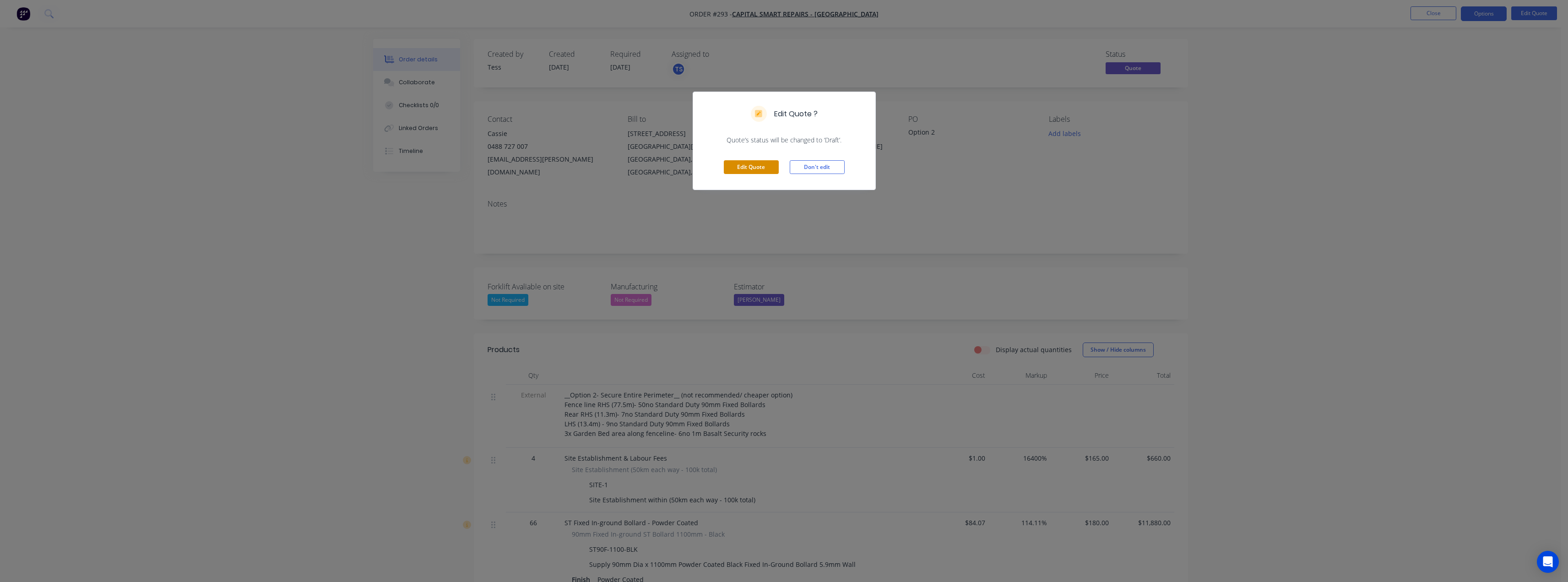
click at [757, 164] on button "Edit Quote" at bounding box center [752, 167] width 55 height 13
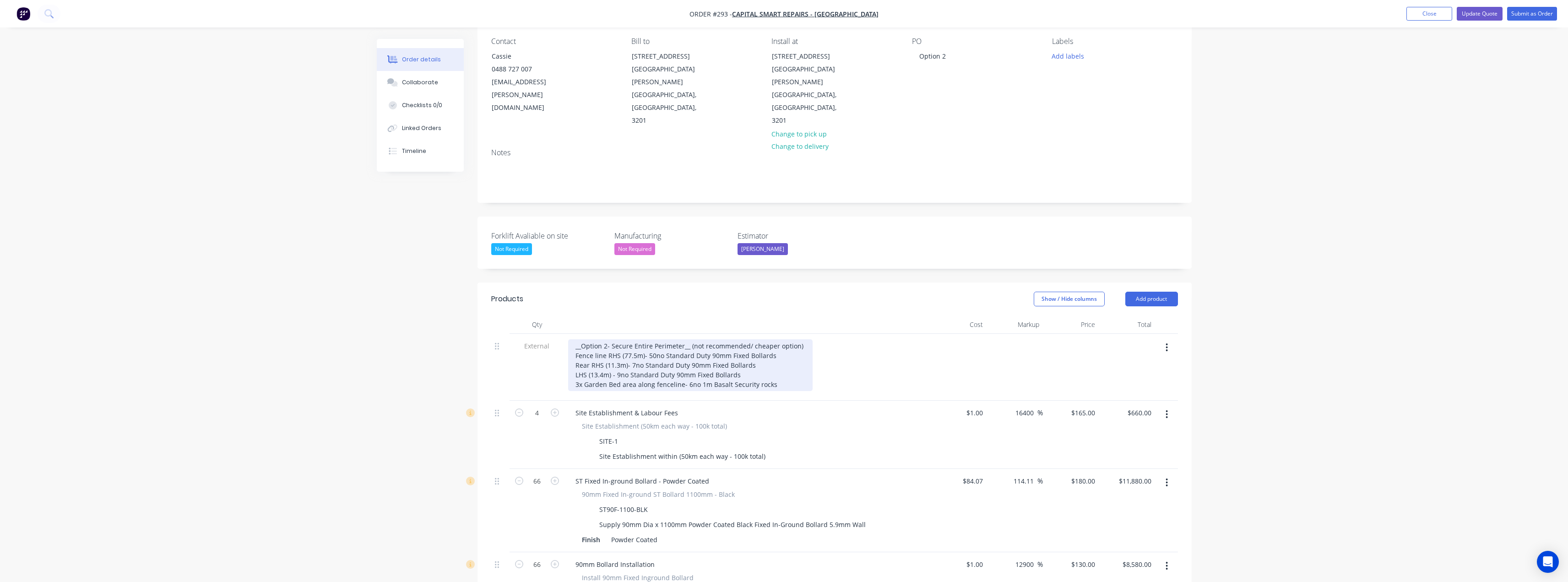
scroll to position [92, 0]
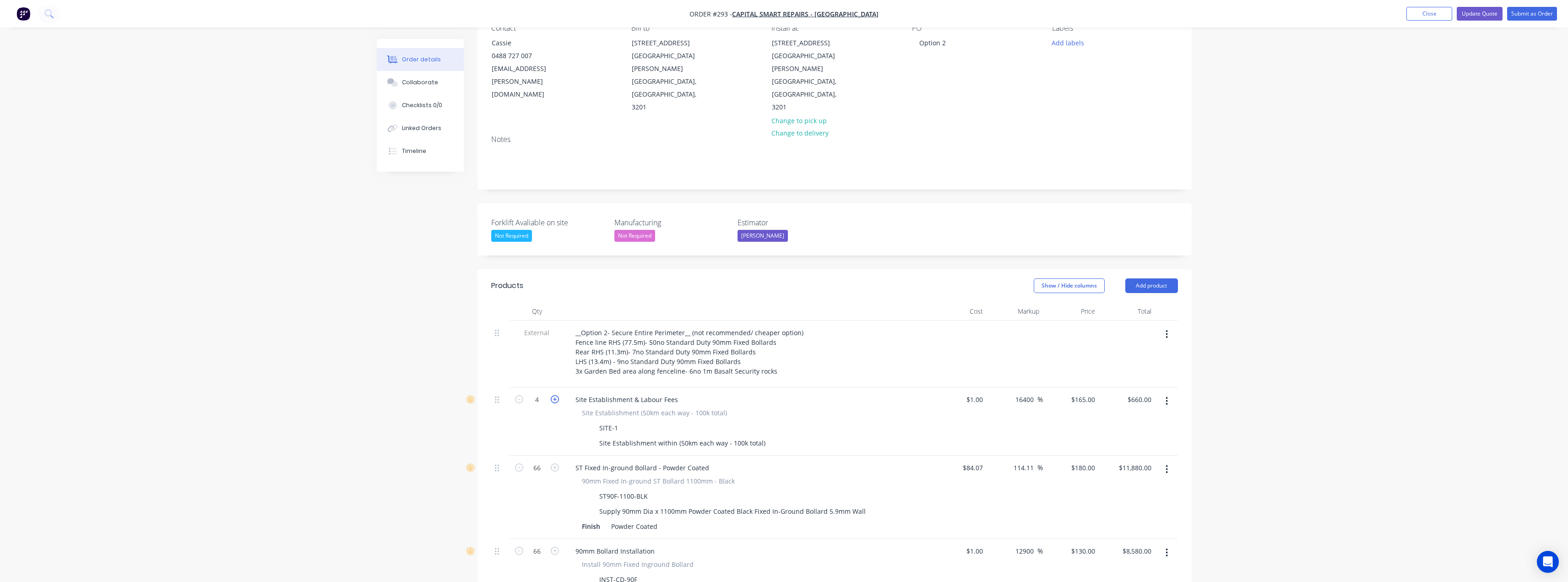
click at [557, 395] on icon "button" at bounding box center [555, 399] width 8 height 8
type input "5"
type input "$825.00"
click at [557, 395] on icon "button" at bounding box center [555, 399] width 8 height 8
type input "6"
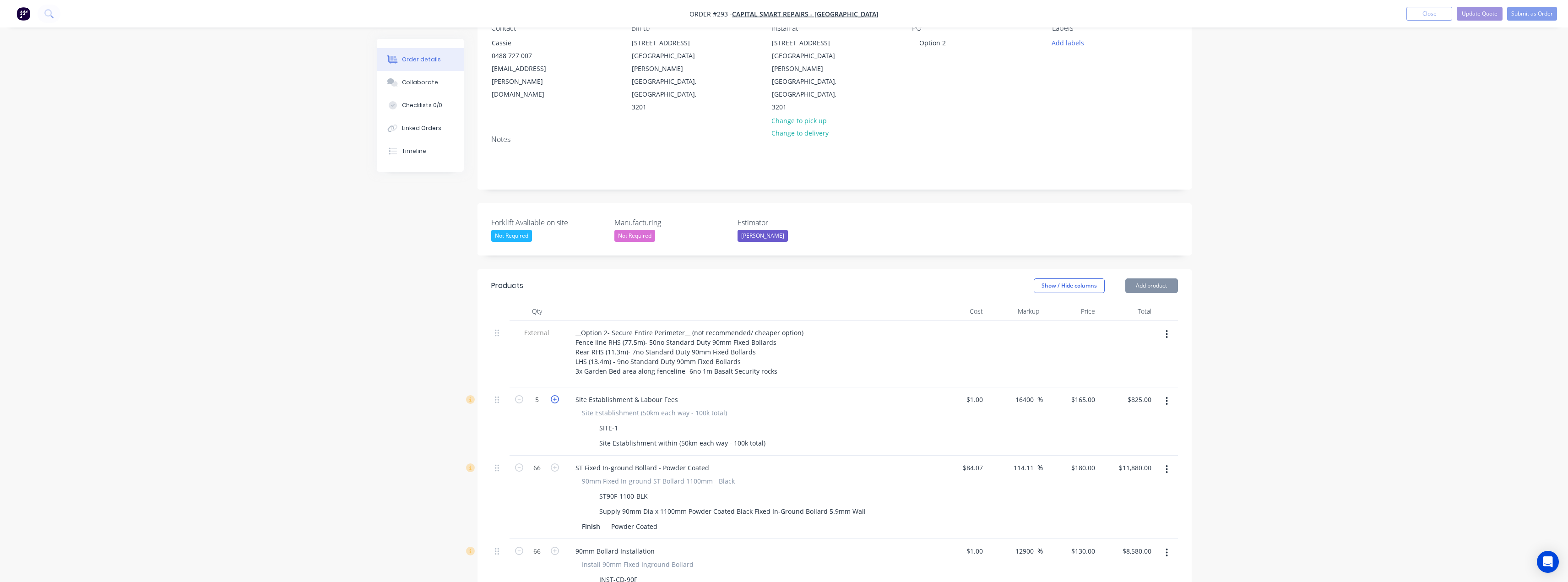
type input "$990.00"
click at [1480, 16] on button "Update Quote" at bounding box center [1480, 13] width 46 height 13
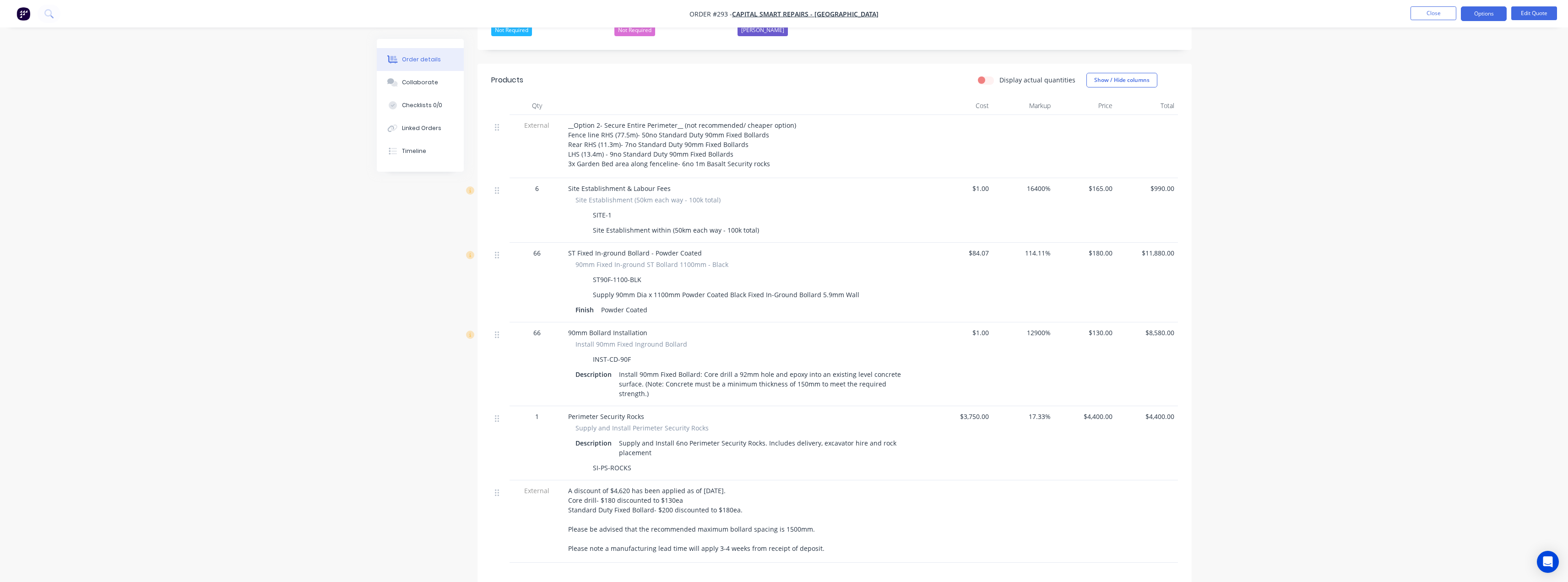
scroll to position [275, 0]
click at [1487, 12] on button "Options" at bounding box center [1484, 14] width 46 height 15
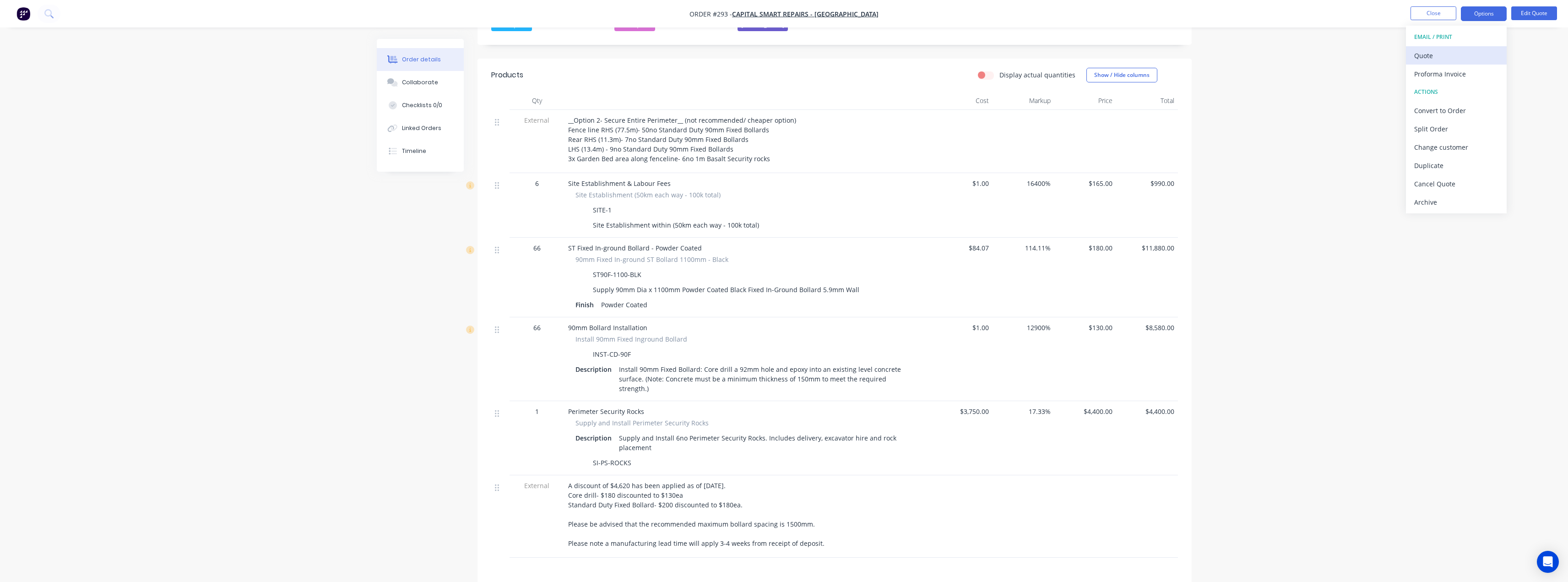
click at [1433, 51] on div "Quote" at bounding box center [1456, 56] width 84 height 13
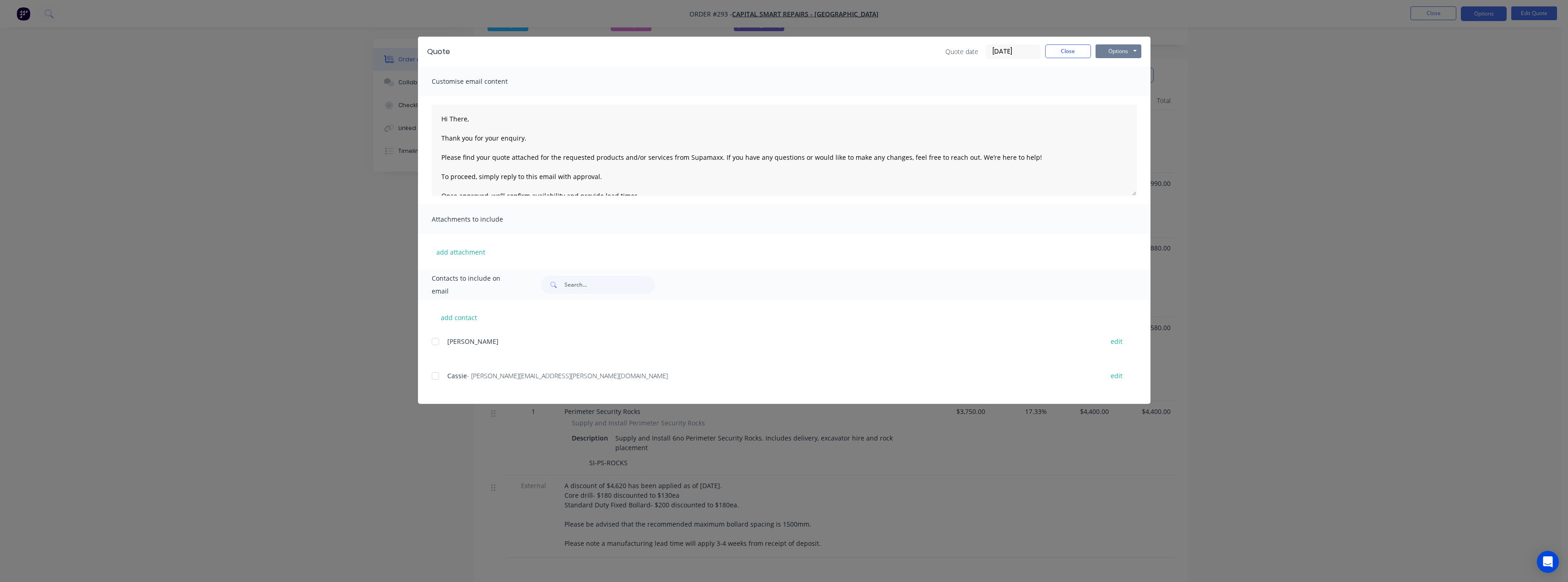
click at [1131, 53] on button "Options" at bounding box center [1119, 51] width 46 height 13
click at [1129, 72] on button "Preview" at bounding box center [1125, 67] width 59 height 15
click at [1063, 52] on button "Close" at bounding box center [1068, 51] width 46 height 13
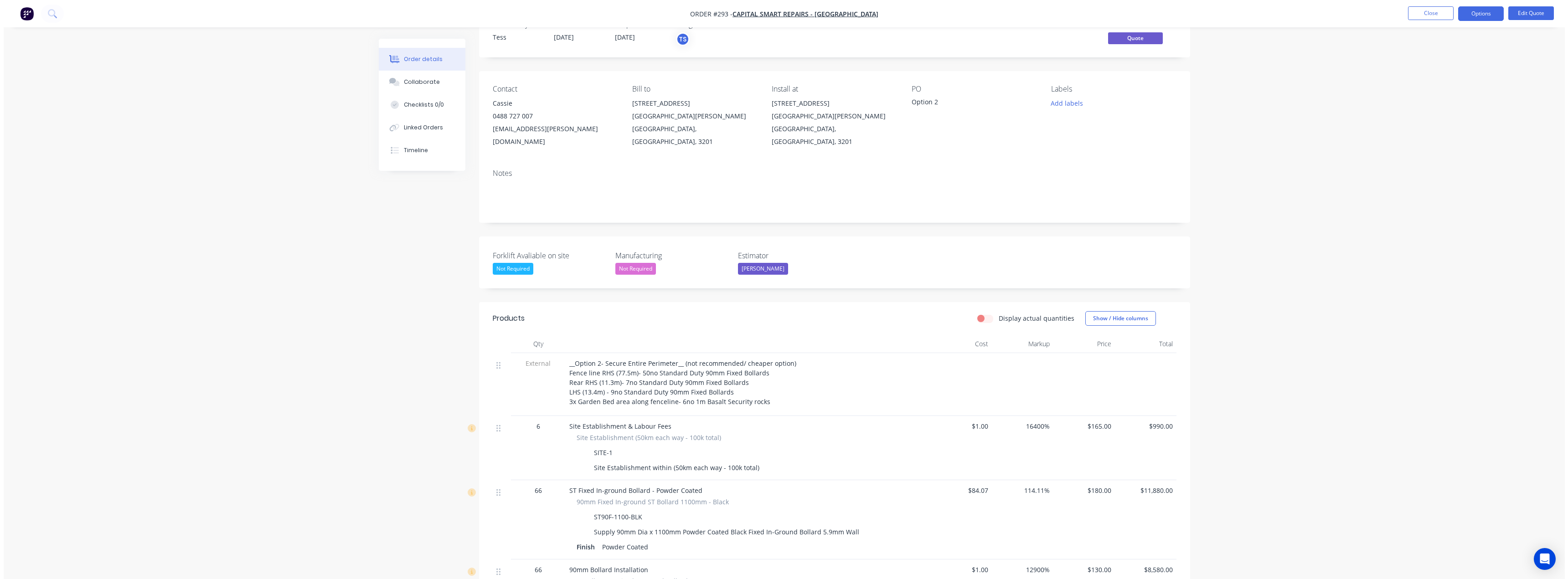
scroll to position [0, 0]
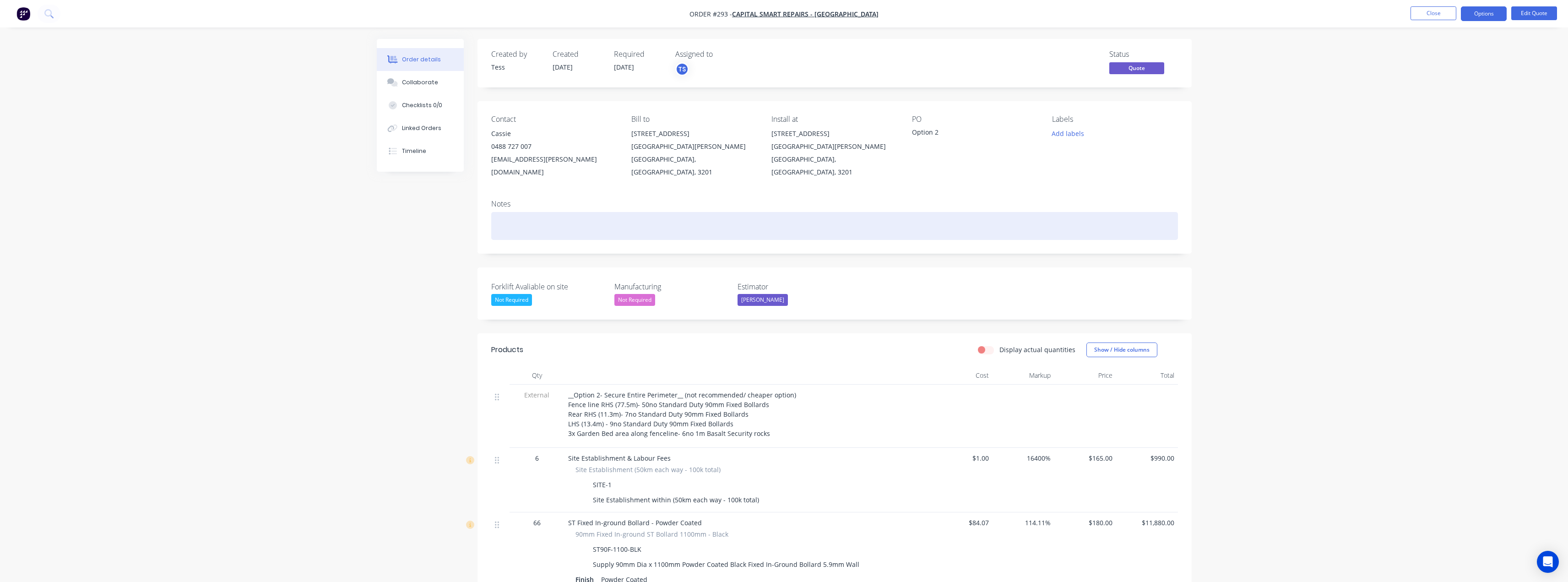
click at [530, 212] on div at bounding box center [835, 226] width 687 height 28
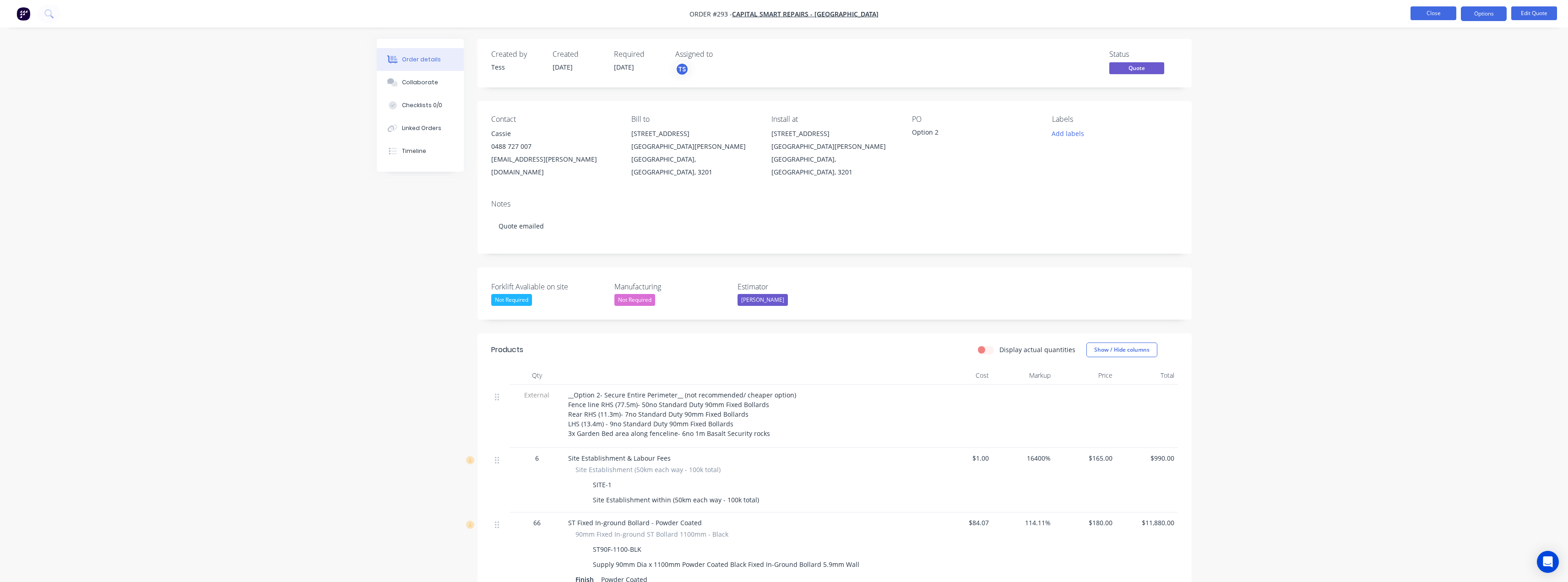
click at [1438, 12] on button "Close" at bounding box center [1433, 13] width 46 height 13
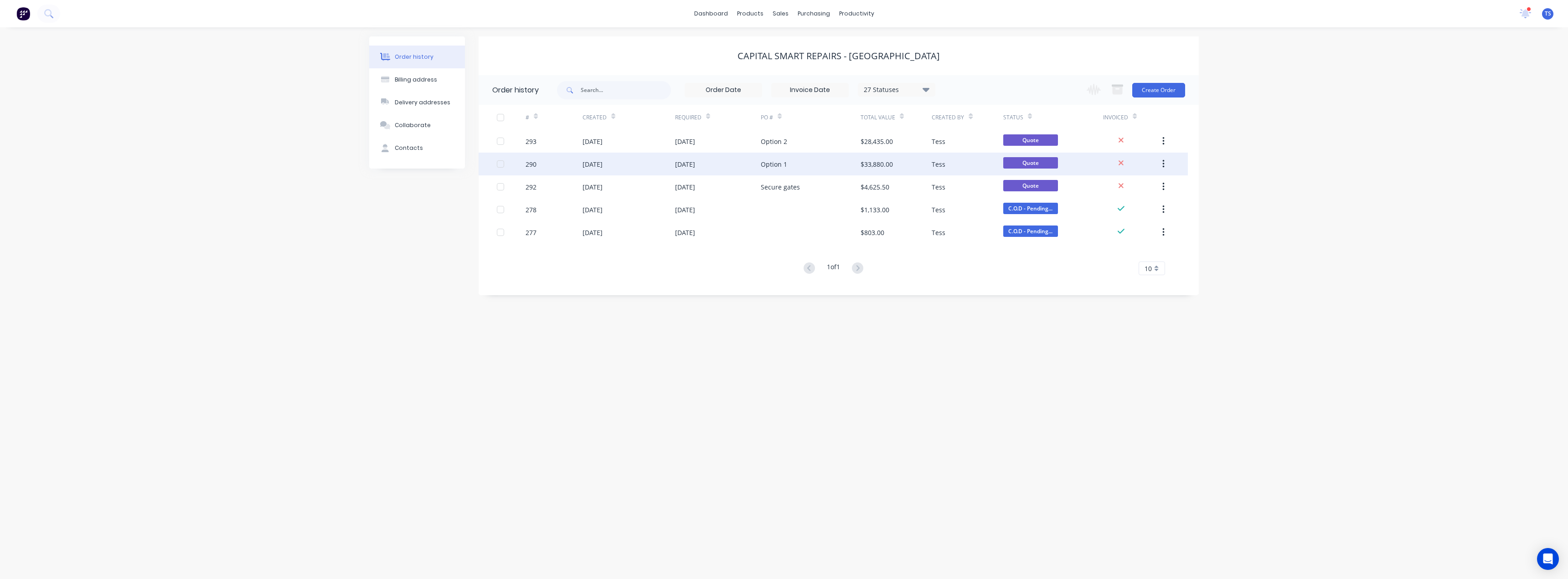
click at [775, 166] on div "Option 1" at bounding box center [774, 164] width 26 height 9
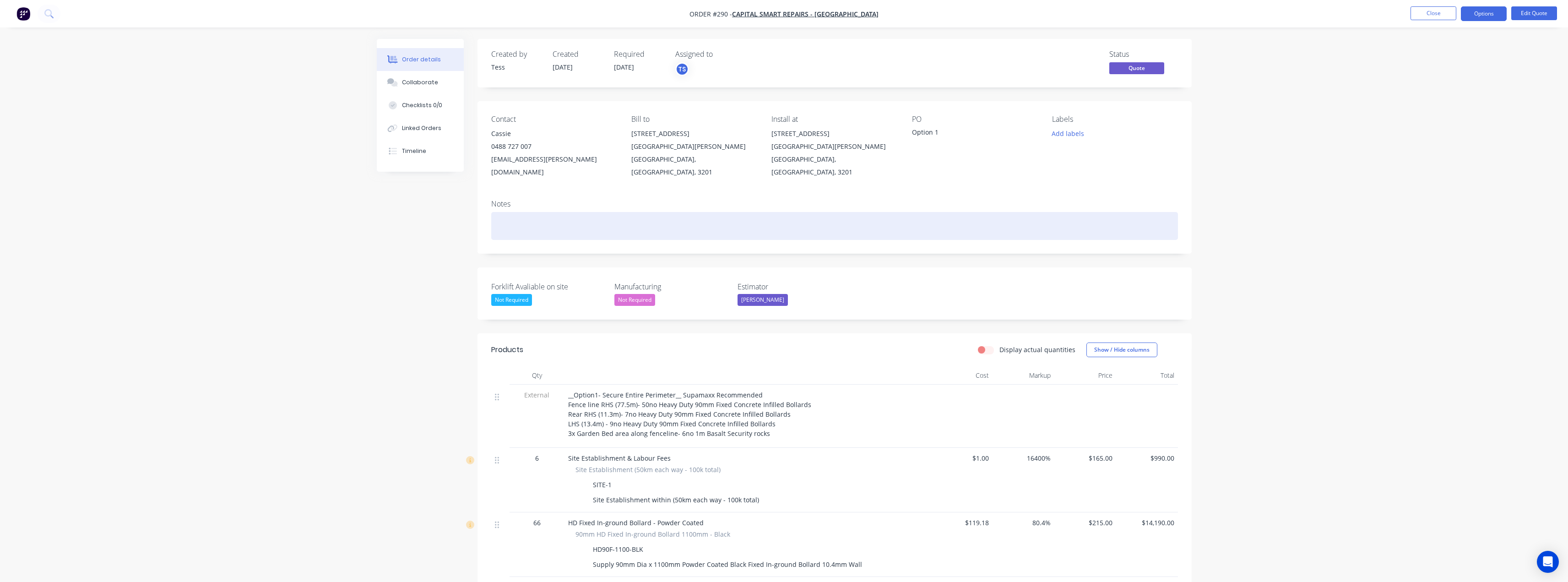
click at [503, 212] on div at bounding box center [835, 226] width 687 height 28
drag, startPoint x: 591, startPoint y: 214, endPoint x: 492, endPoint y: 216, distance: 99.0
click at [492, 216] on div "Quote emailed 27th August." at bounding box center [835, 226] width 687 height 28
copy div "Quote emailed 27th August."
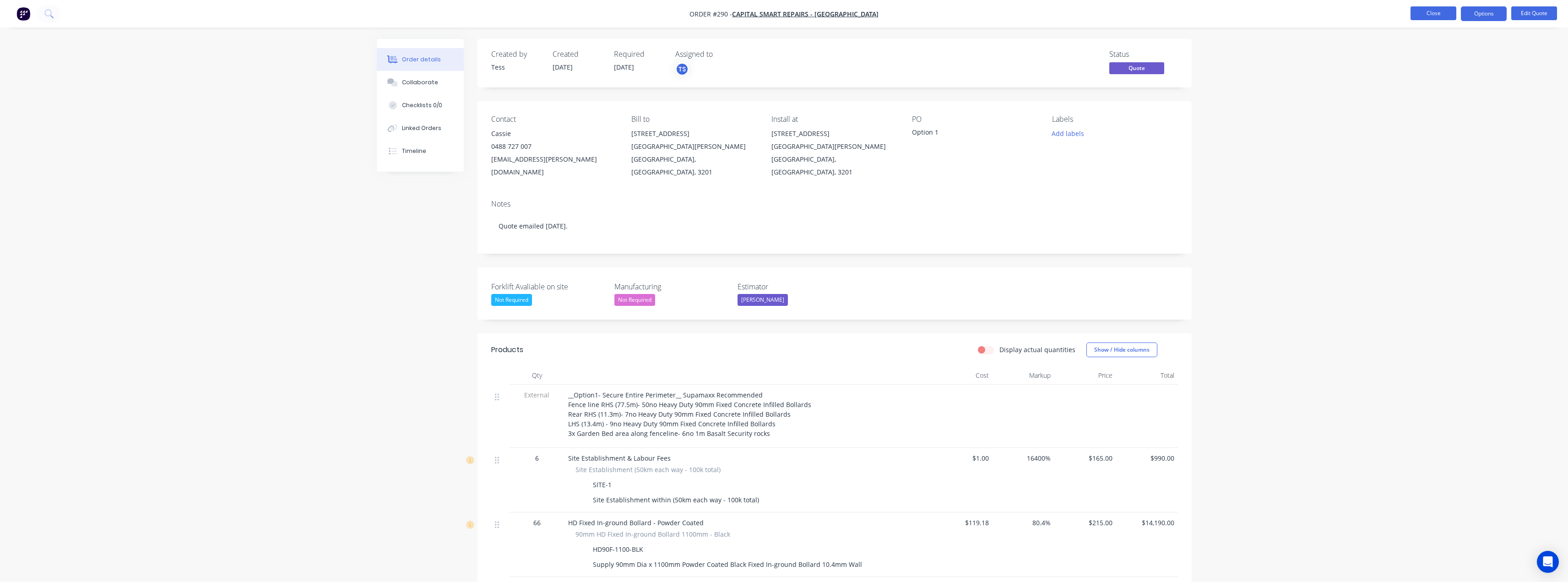
click at [1437, 15] on button "Close" at bounding box center [1433, 13] width 46 height 13
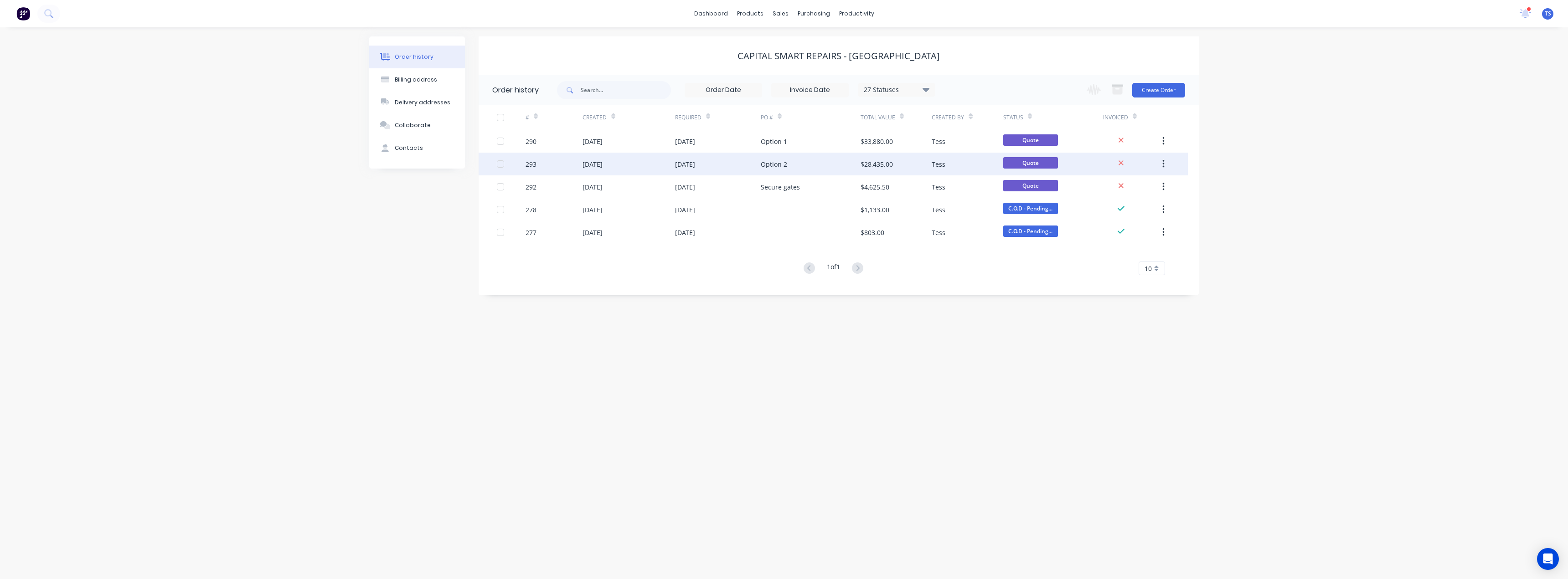
click at [757, 162] on div "27 Aug 2025" at bounding box center [718, 164] width 86 height 23
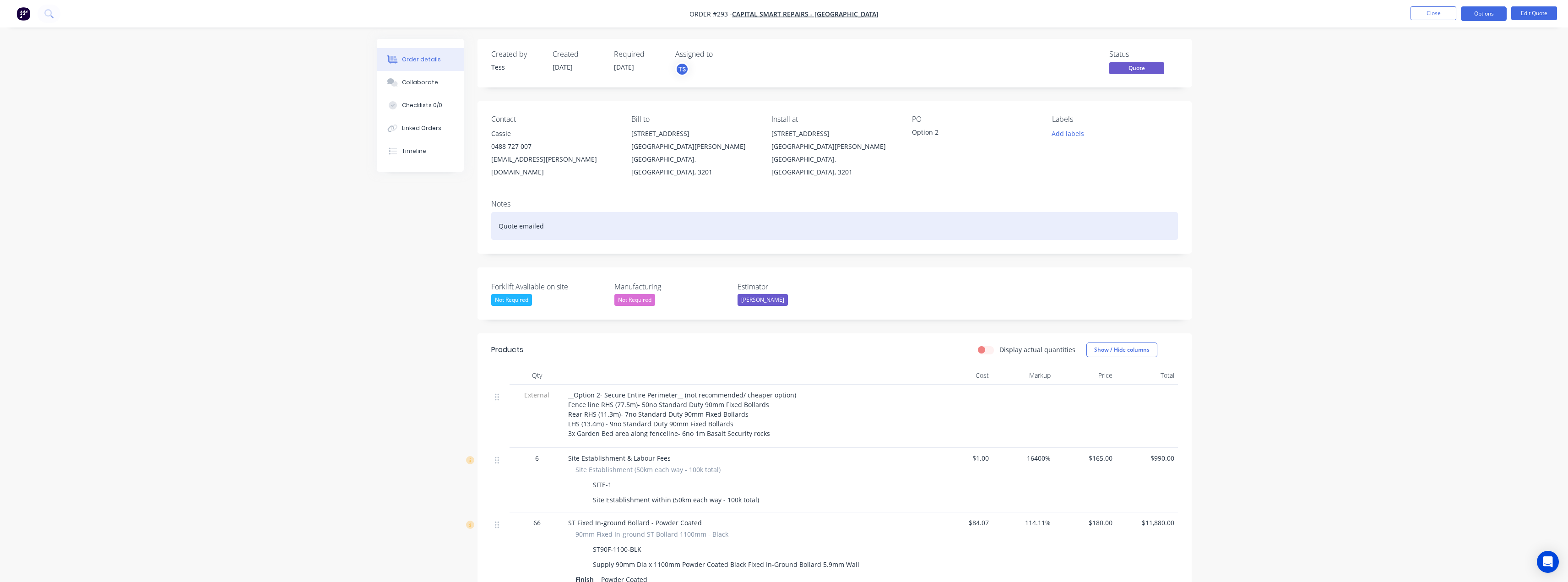
click at [540, 212] on div "Quote emailed" at bounding box center [835, 226] width 687 height 28
drag, startPoint x: 547, startPoint y: 214, endPoint x: 475, endPoint y: 216, distance: 72.0
click at [475, 216] on div "Created by Tess Created 27/08/25 Required 27/08/25 Assigned to TS Status Quote …" at bounding box center [784, 517] width 815 height 957
paste div
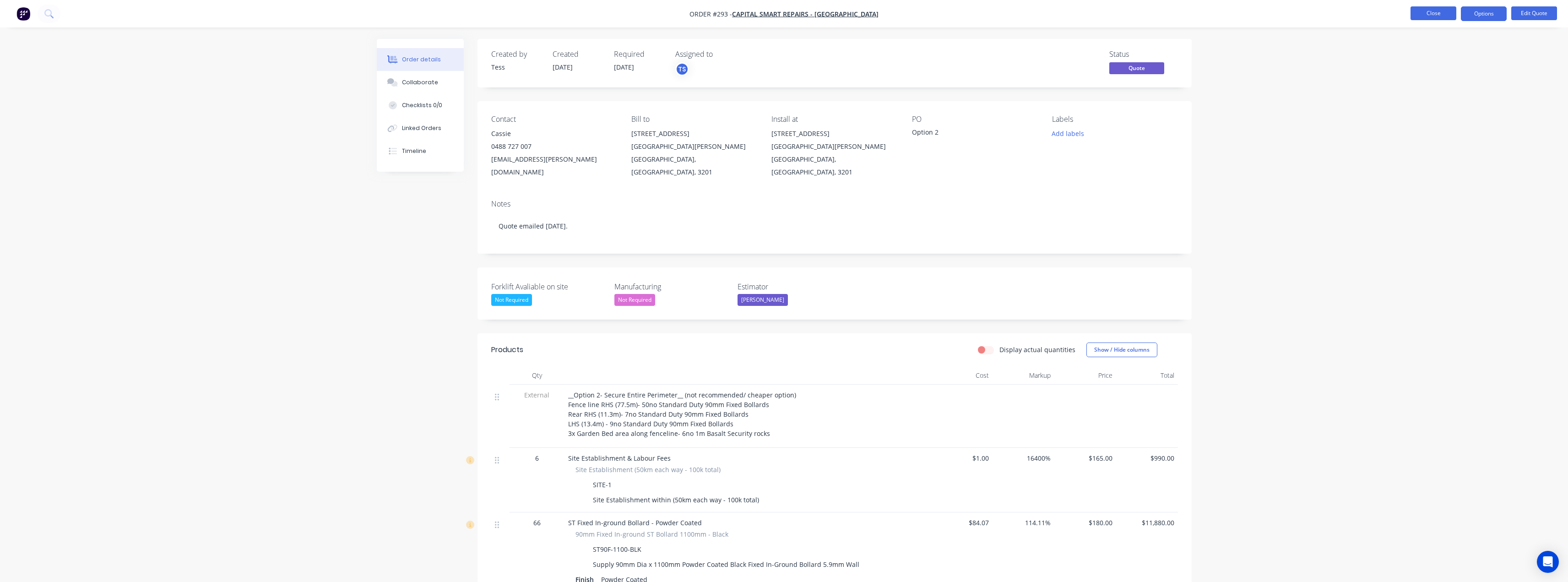
click at [1421, 14] on button "Close" at bounding box center [1433, 13] width 46 height 13
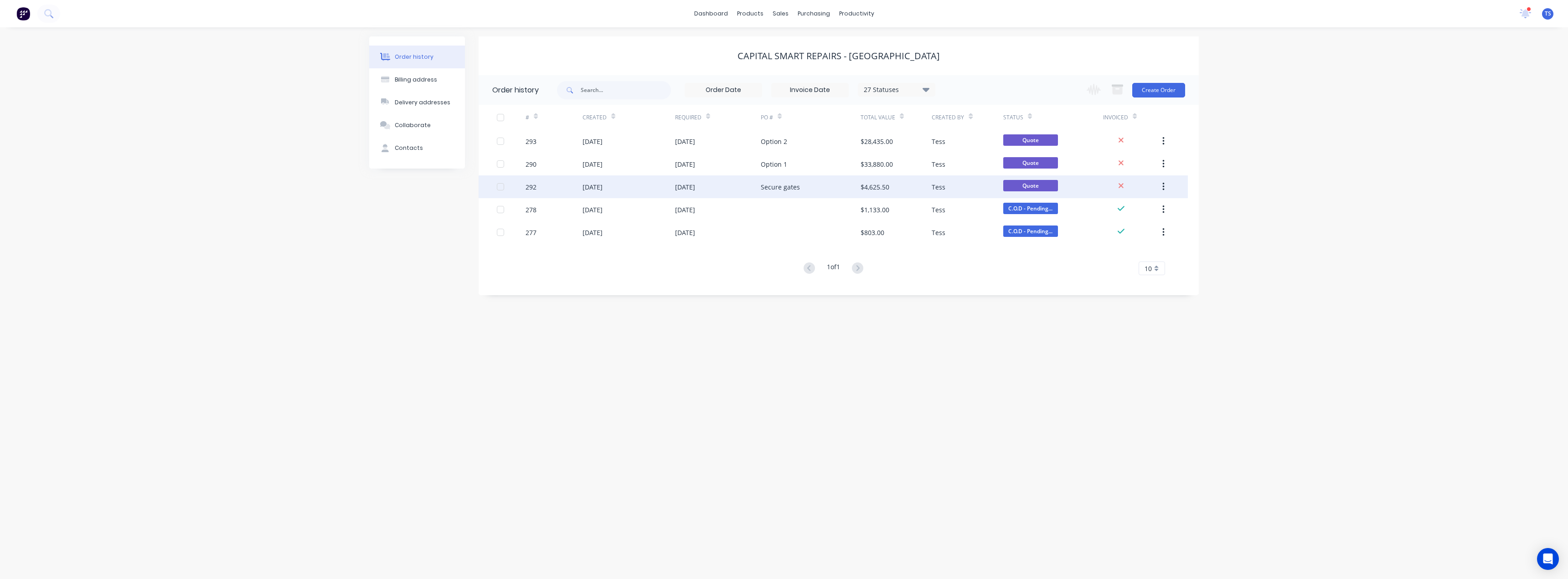
click at [754, 194] on div "27 Aug 2025" at bounding box center [718, 187] width 86 height 23
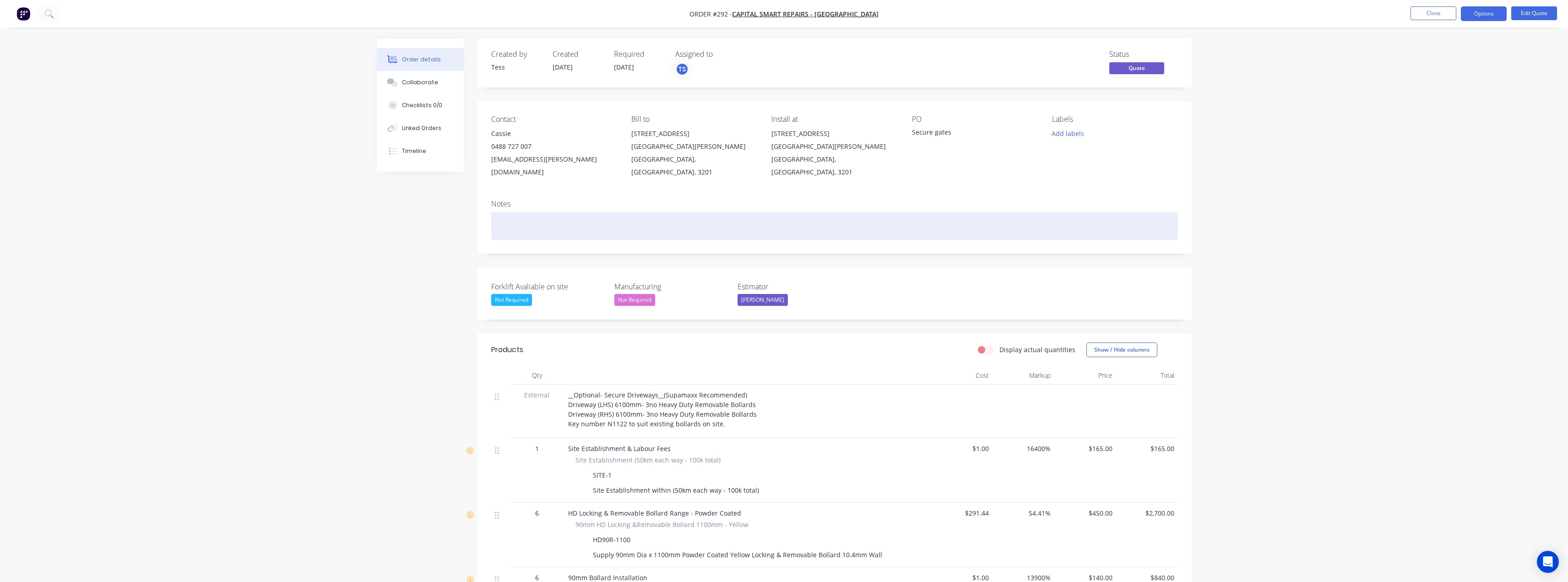
click at [529, 218] on div at bounding box center [835, 226] width 687 height 28
paste div
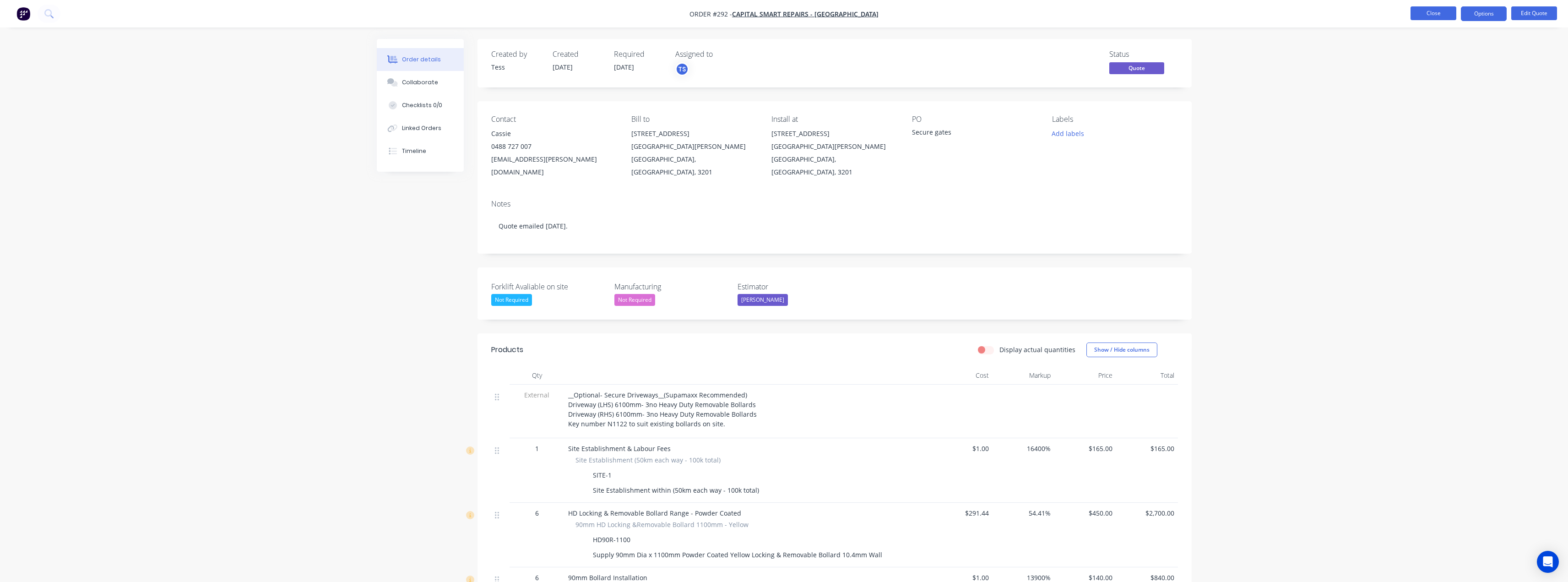
click at [1431, 15] on button "Close" at bounding box center [1433, 13] width 46 height 13
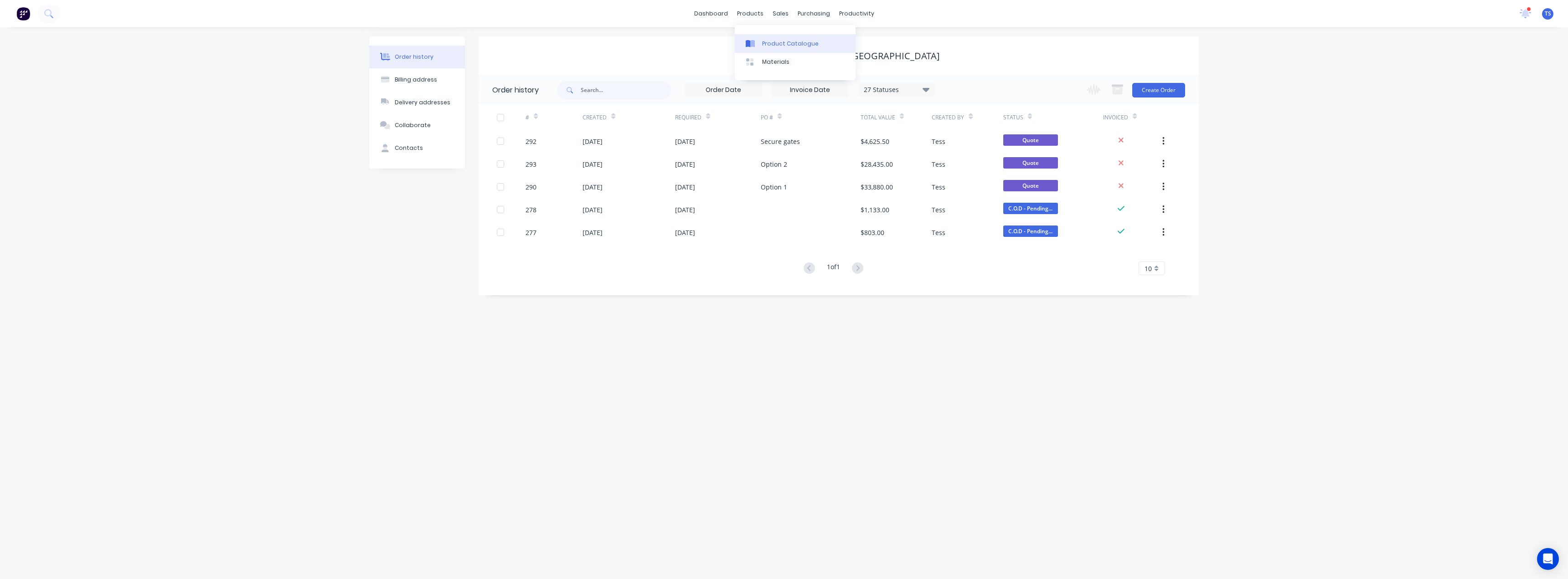
click at [761, 44] on link "Product Catalogue" at bounding box center [795, 43] width 121 height 18
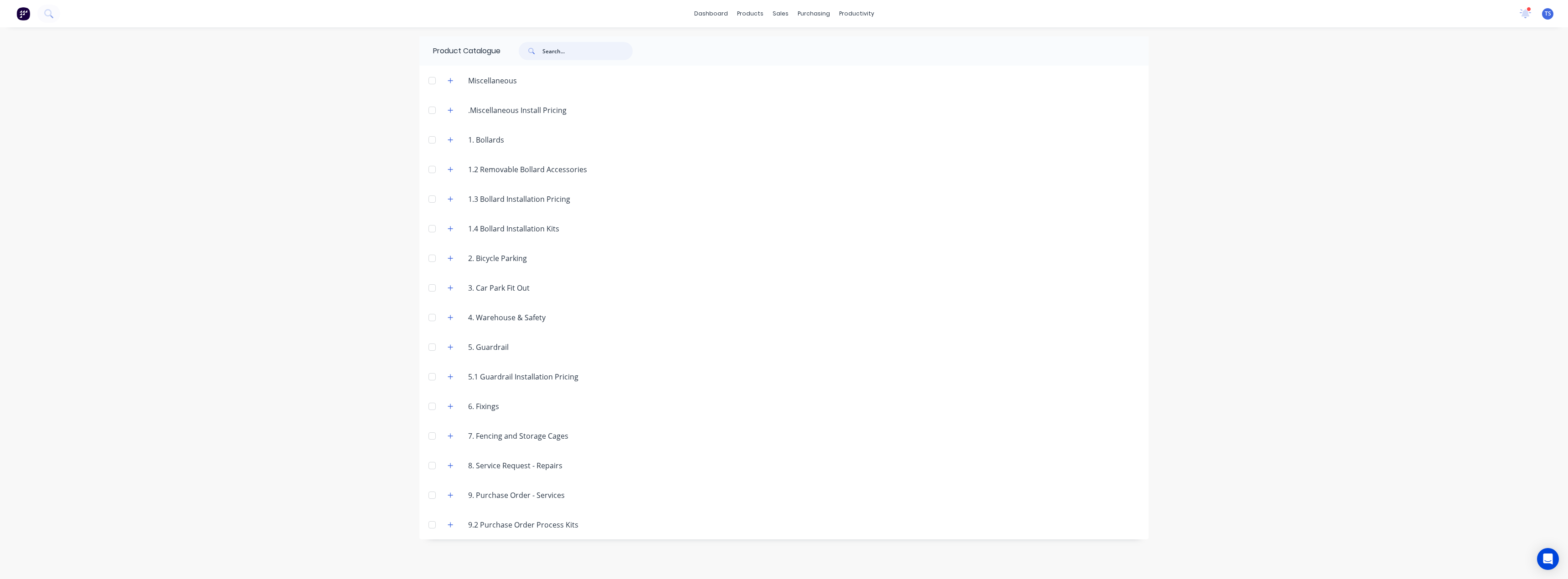
click at [551, 46] on input "text" at bounding box center [587, 51] width 91 height 18
type input "ss168bra"
drag, startPoint x: 575, startPoint y: 50, endPoint x: 508, endPoint y: 63, distance: 68.2
click at [508, 58] on div "ss168bra" at bounding box center [573, 51] width 146 height 18
click at [447, 137] on button "button" at bounding box center [450, 139] width 11 height 11
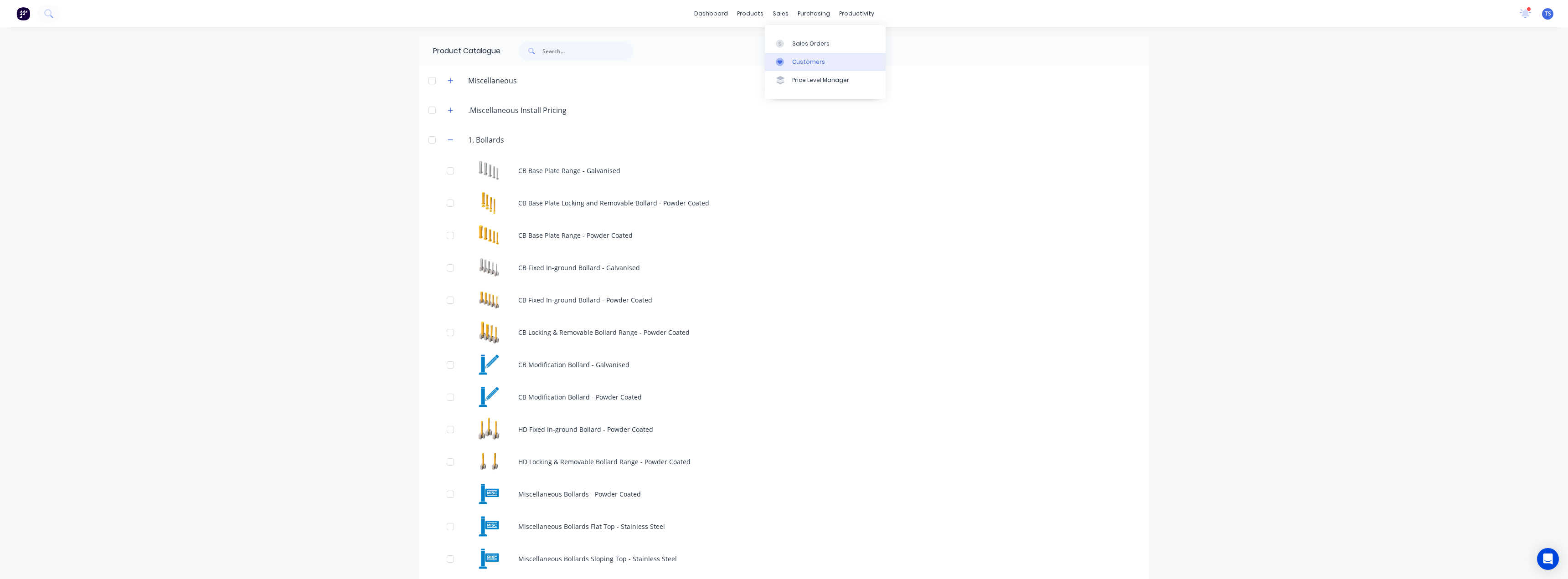
click at [803, 62] on div "Customers" at bounding box center [808, 62] width 33 height 8
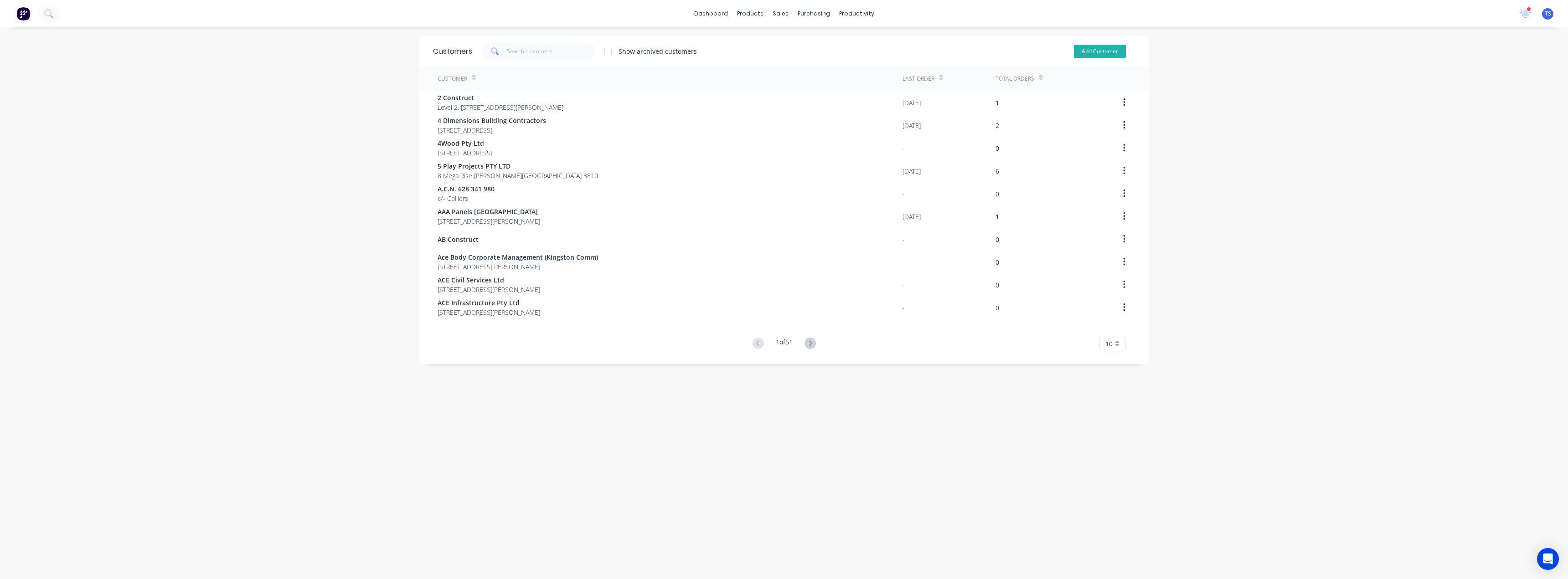
click at [1102, 55] on button "Add Customer" at bounding box center [1100, 52] width 52 height 13
select select "AU"
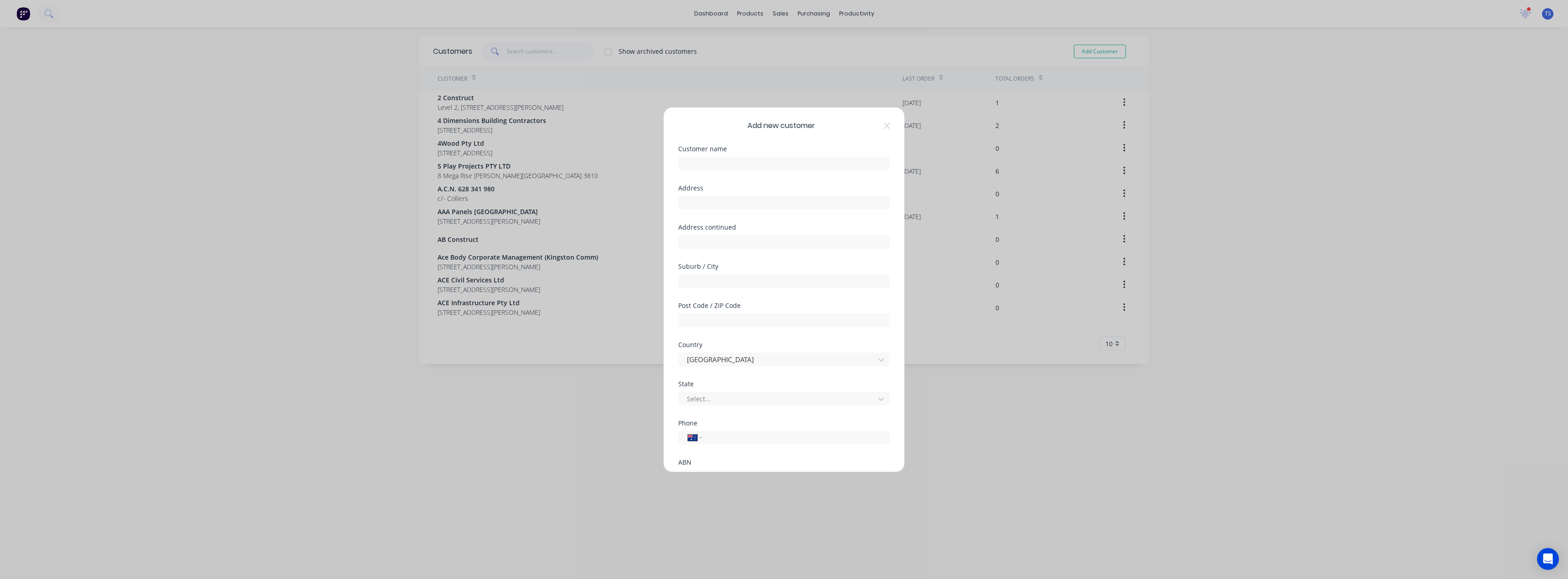
click at [1038, 47] on div "Add new customer Customer name Address Address continued Suburb / City Post Cod…" at bounding box center [784, 290] width 1568 height 579
click at [731, 34] on div "Add new customer Customer name Address Address continued Suburb / City Post Cod…" at bounding box center [784, 290] width 1568 height 579
drag, startPoint x: 883, startPoint y: 126, endPoint x: 667, endPoint y: 96, distance: 218.1
click at [885, 126] on icon at bounding box center [887, 125] width 5 height 7
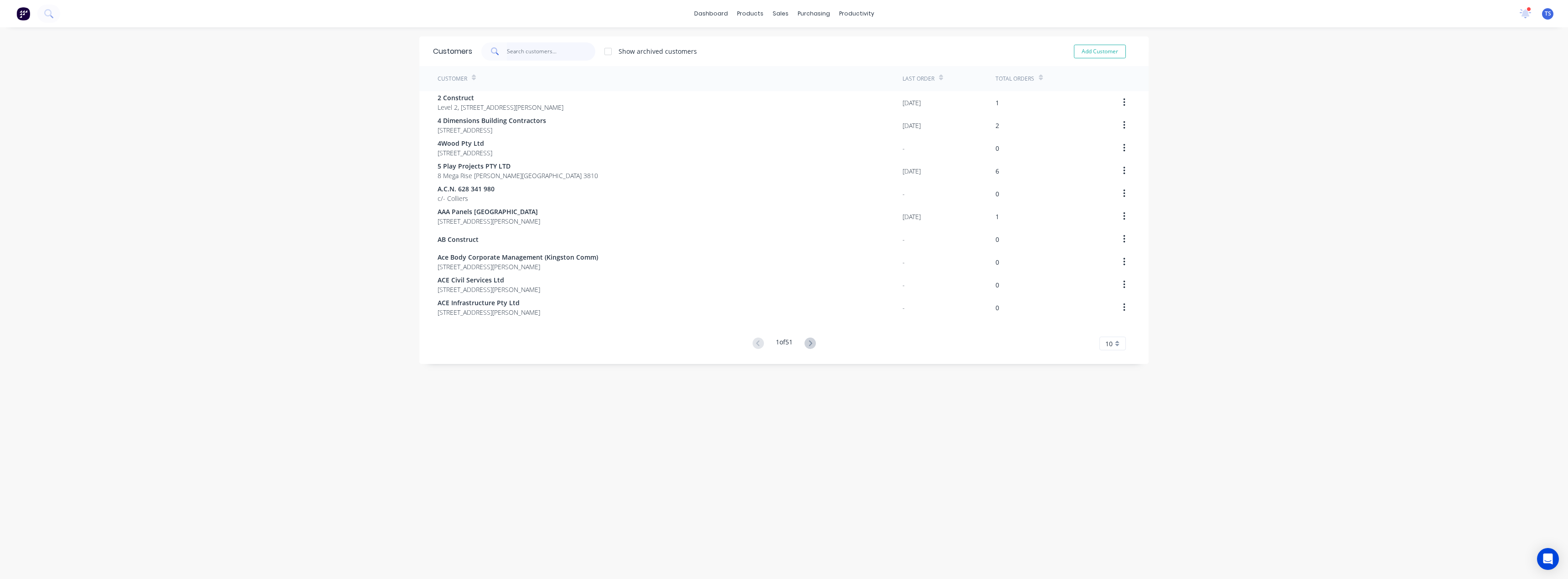
click at [550, 50] on input "text" at bounding box center [551, 51] width 89 height 18
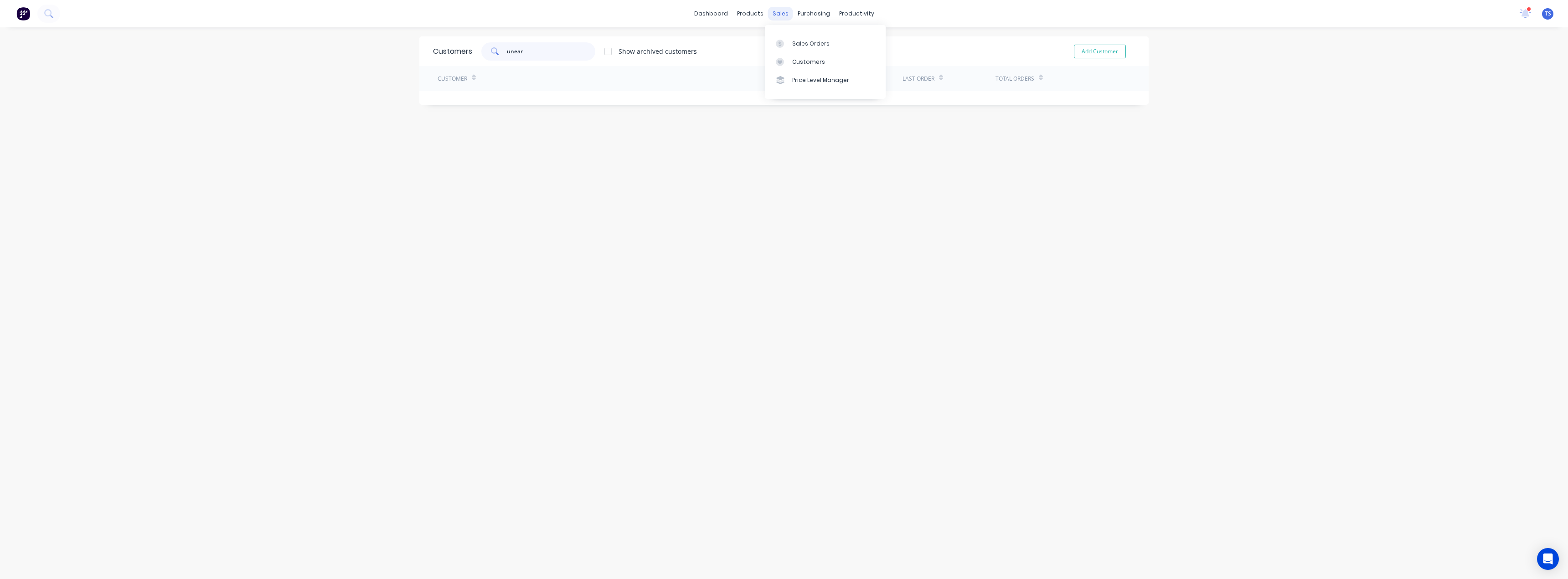
type input "unear"
click at [773, 13] on div "sales" at bounding box center [780, 13] width 25 height 13
click at [1091, 52] on button "Add Customer" at bounding box center [1100, 52] width 52 height 13
select select "AU"
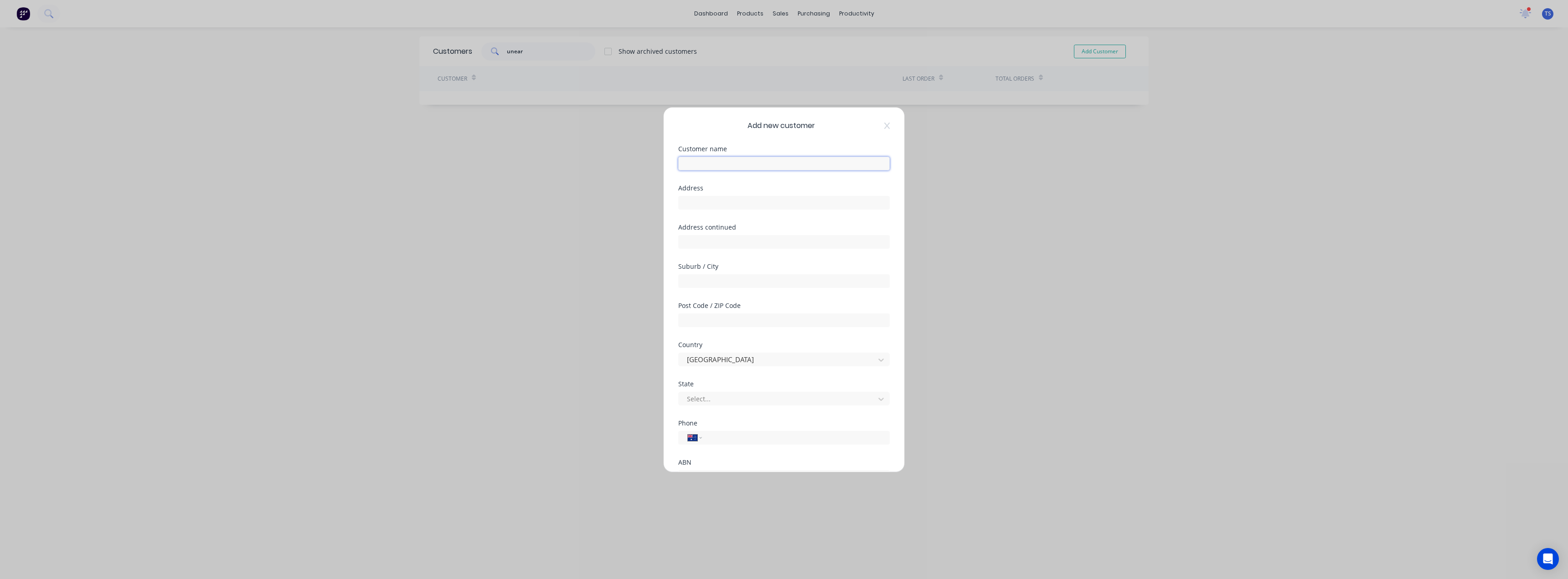
click at [708, 166] on input "text" at bounding box center [783, 164] width 211 height 13
click at [738, 165] on input "Unearthed Homwes" at bounding box center [783, 164] width 211 height 13
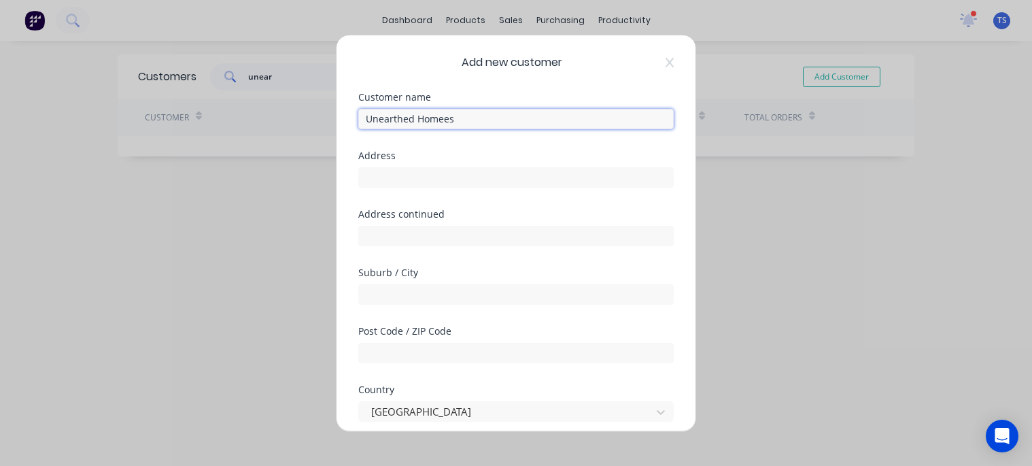
type input "Unearthed Homees"
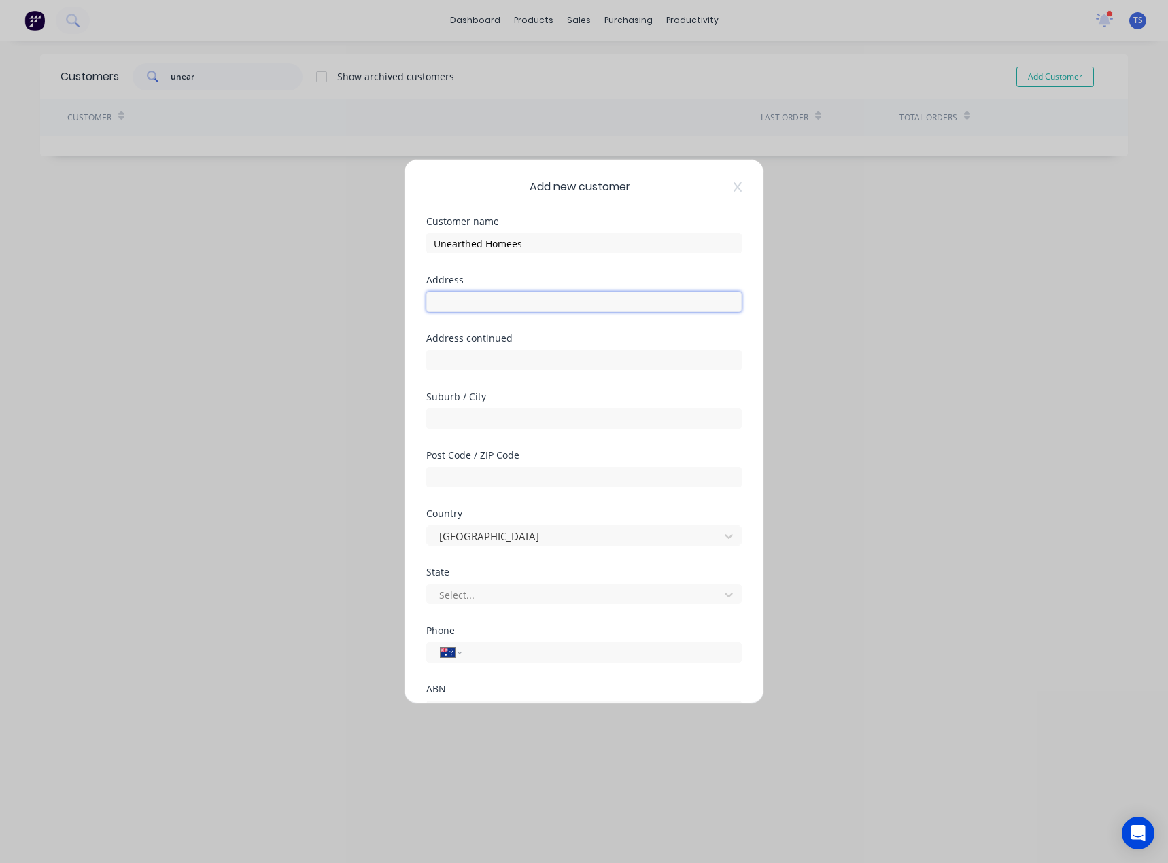
drag, startPoint x: 442, startPoint y: 300, endPoint x: 451, endPoint y: 300, distance: 9.5
click at [442, 300] on input "text" at bounding box center [583, 302] width 315 height 20
paste input "Unit 1/414 Stirling Hwy, Claremont WA 6010"
drag, startPoint x: 587, startPoint y: 302, endPoint x: 540, endPoint y: 304, distance: 46.3
click at [540, 304] on input "Unit 1/414 Stirling Hwy, Claremont WA 6010" at bounding box center [583, 302] width 315 height 20
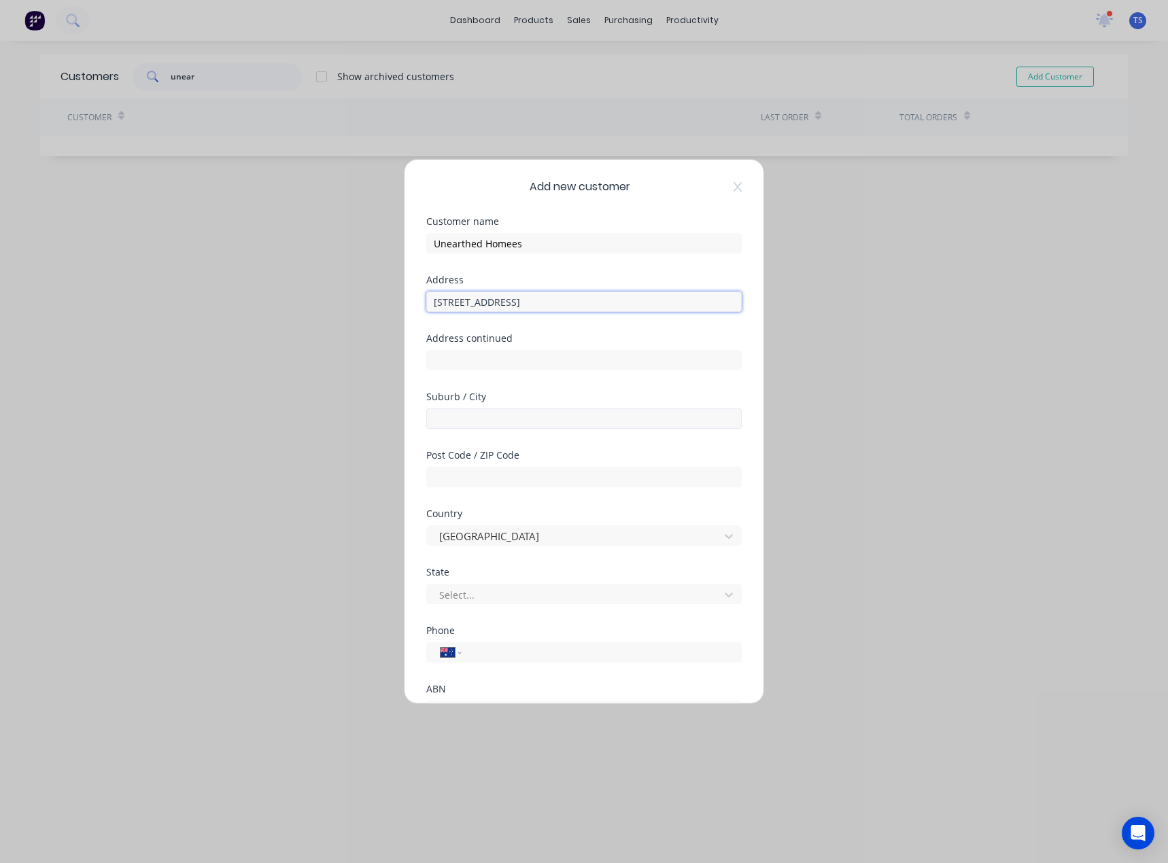
type input "Unit 1/414 Stirling Hwy, Claremont WA 6010"
click at [445, 418] on input "text" at bounding box center [583, 419] width 315 height 20
paste input "Claremont"
type input "Claremont"
click at [455, 473] on input "text" at bounding box center [583, 477] width 315 height 20
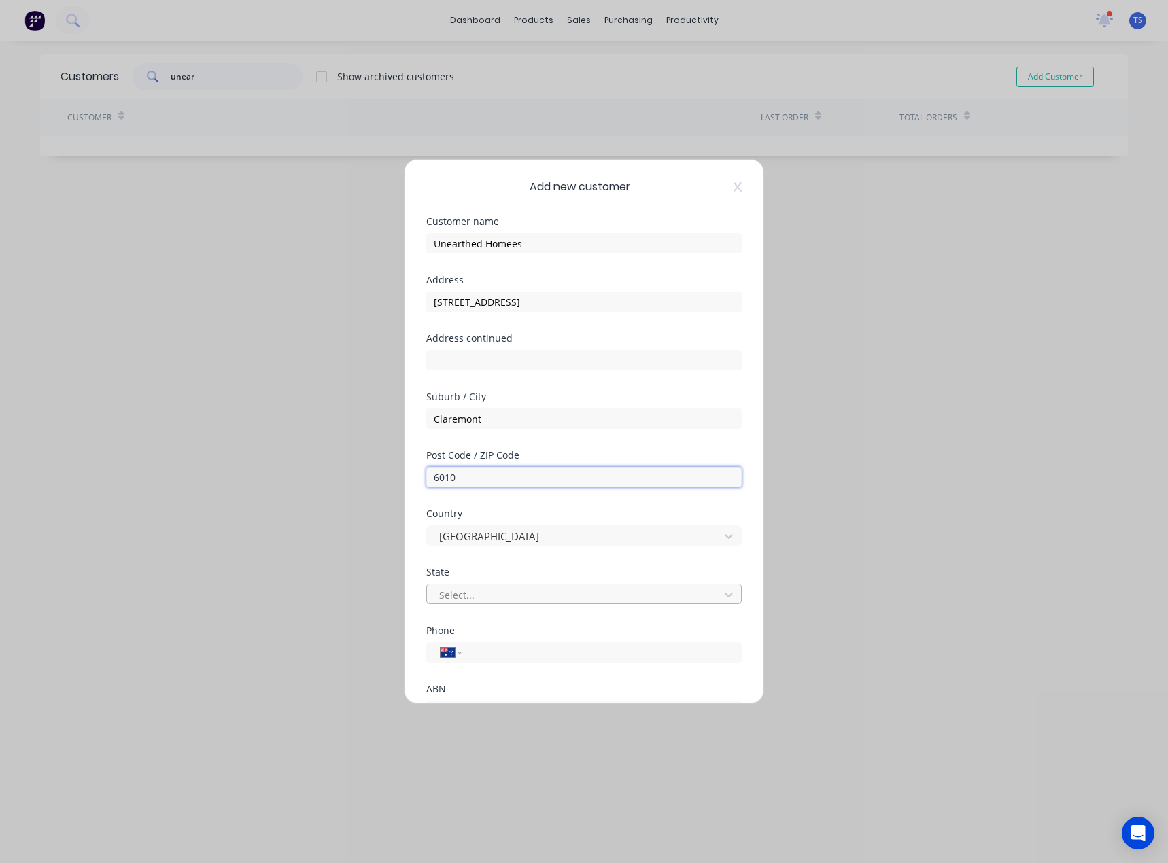
type input "6010"
click at [462, 589] on div at bounding box center [575, 595] width 275 height 17
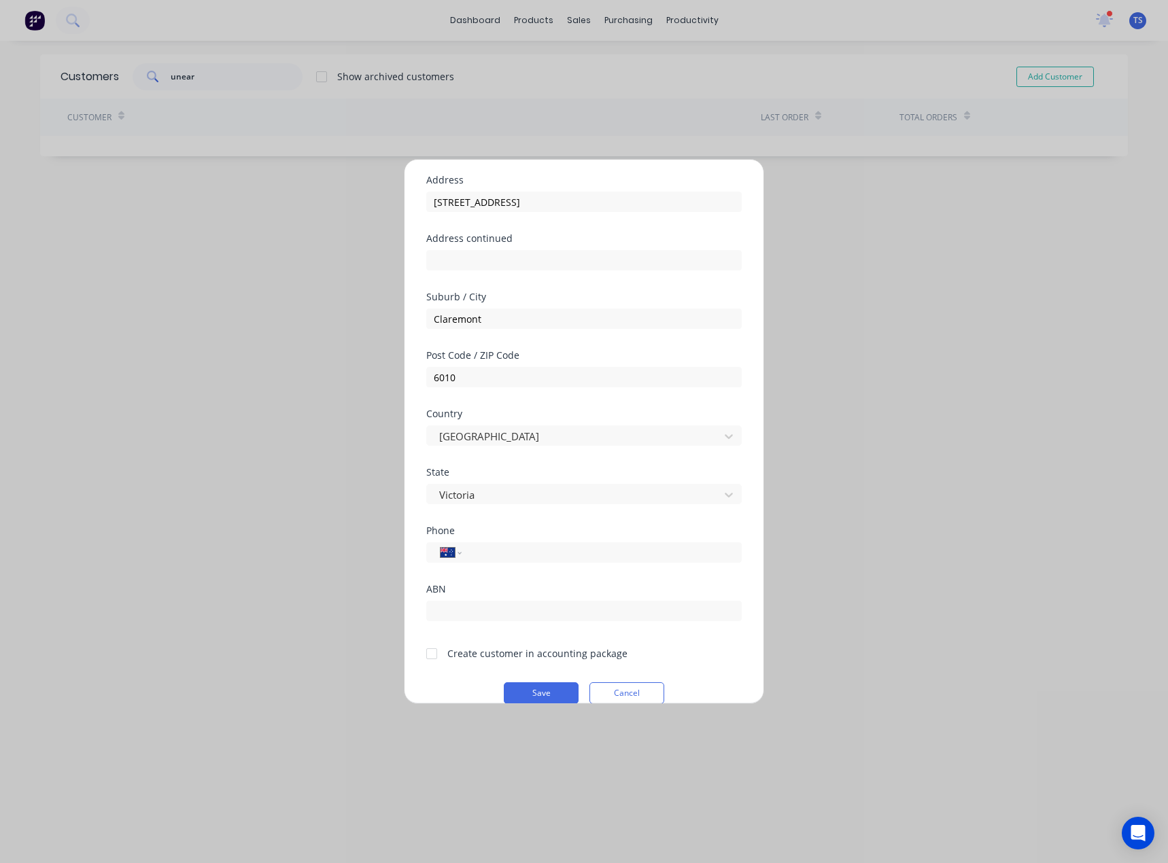
scroll to position [120, 0]
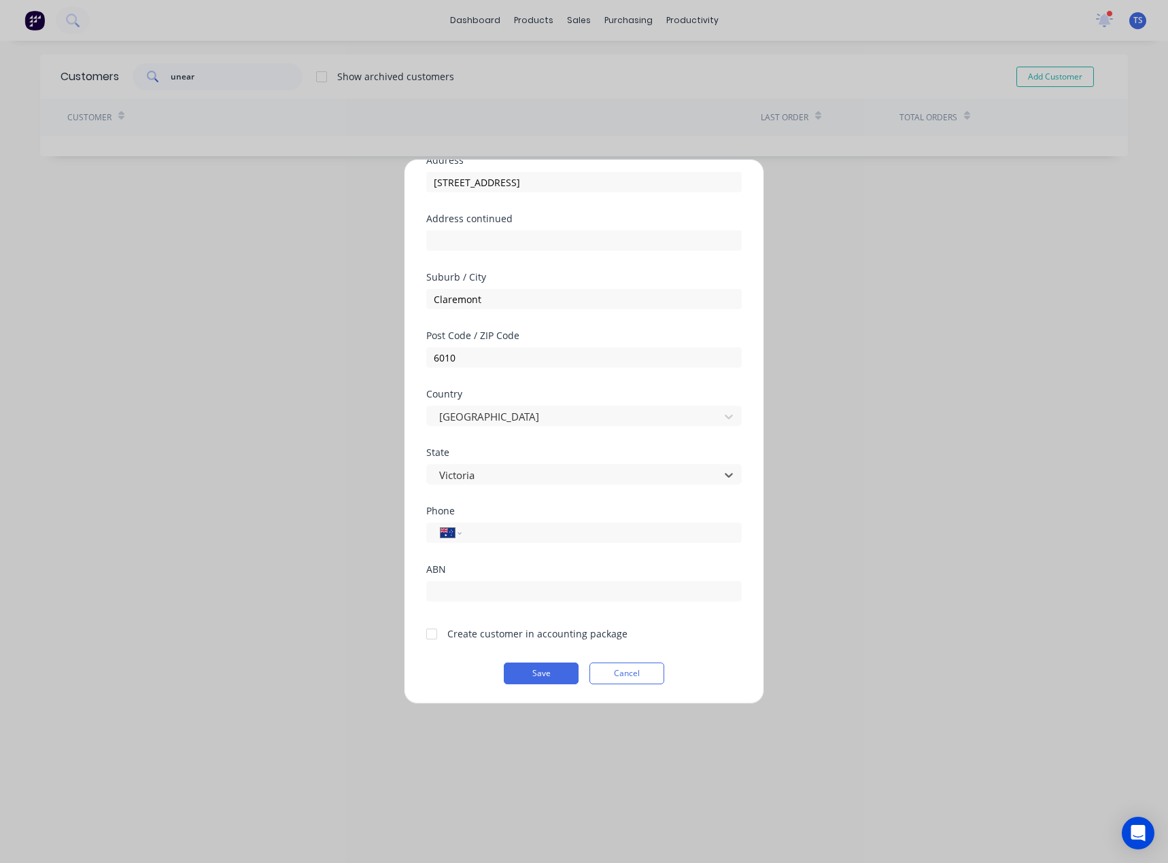
drag, startPoint x: 490, startPoint y: 473, endPoint x: 417, endPoint y: 471, distance: 72.8
click at [417, 471] on div "Add new customer Customer name Unearthed Homees Address Unit 1/414 Stirling Hwy…" at bounding box center [583, 432] width 359 height 544
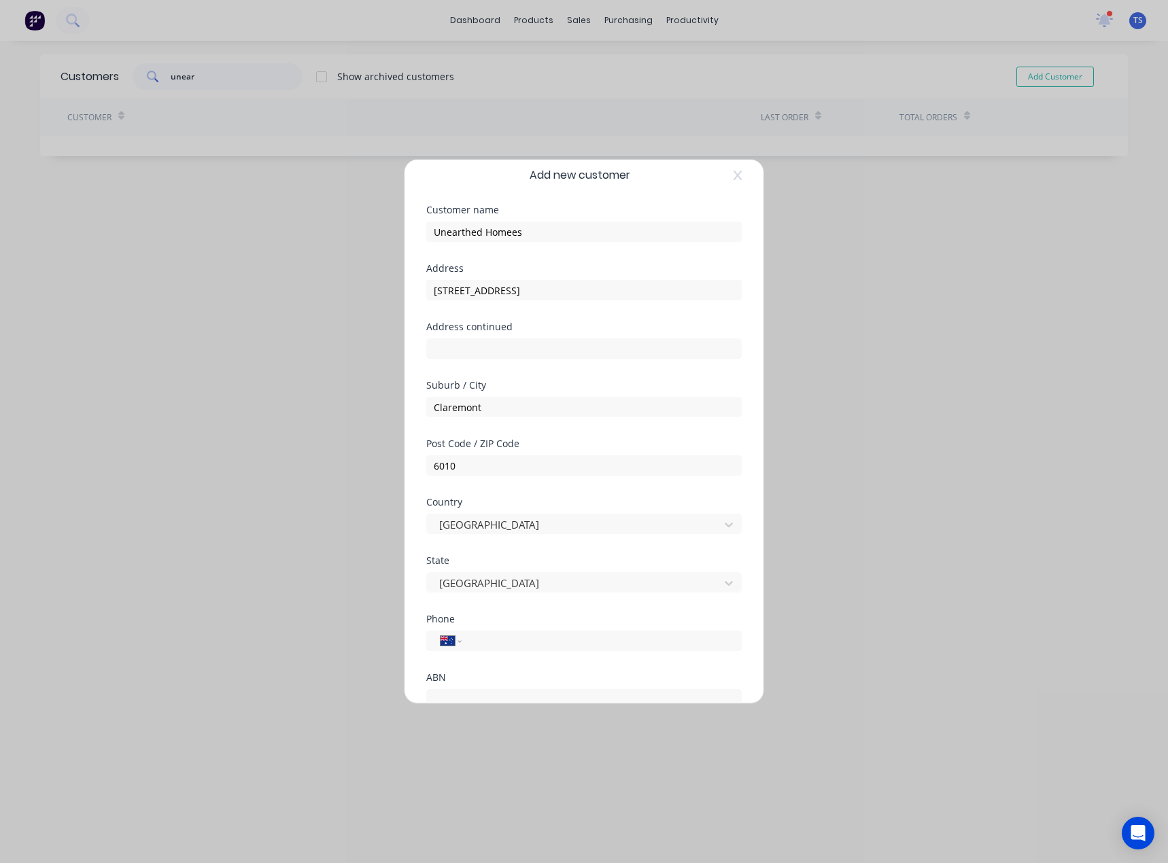
scroll to position [0, 0]
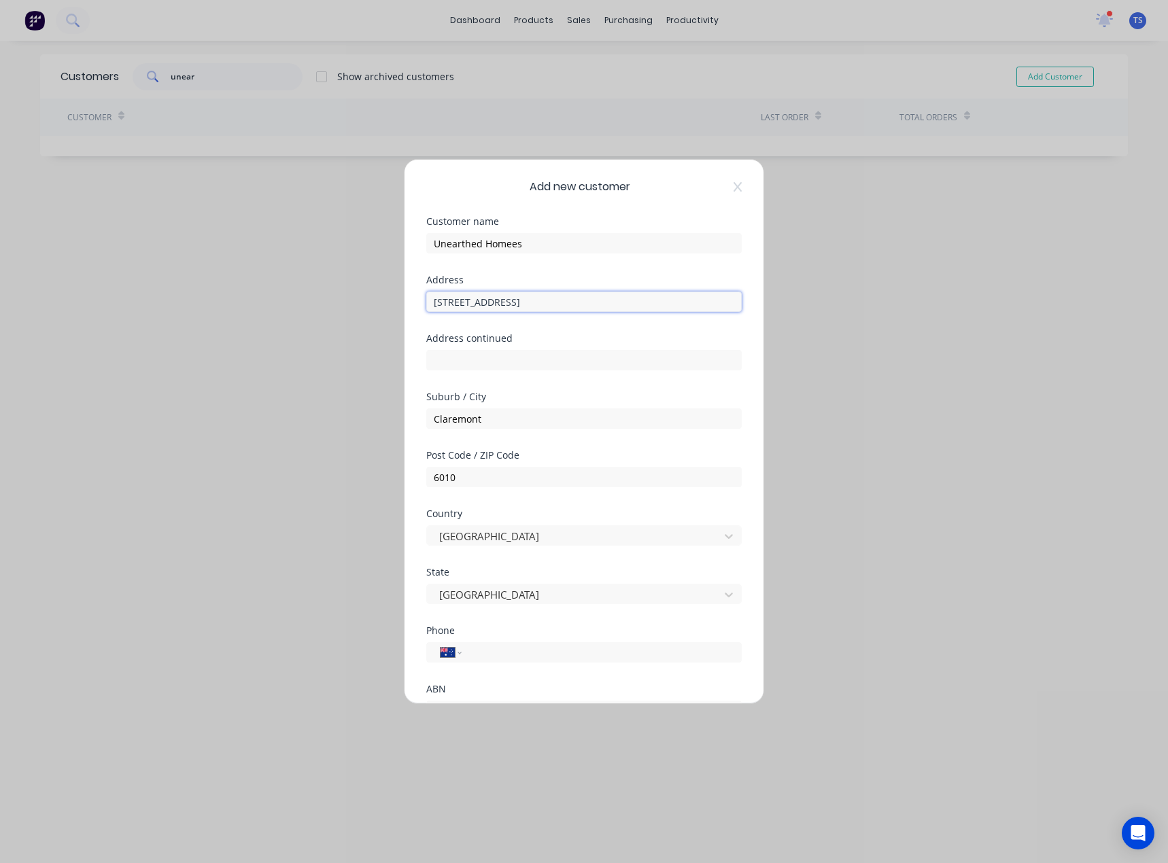
drag, startPoint x: 650, startPoint y: 299, endPoint x: 540, endPoint y: 308, distance: 110.5
click at [540, 308] on input "Unit 1/414 Stirling Hwy, Claremont WA 6010" at bounding box center [583, 302] width 315 height 20
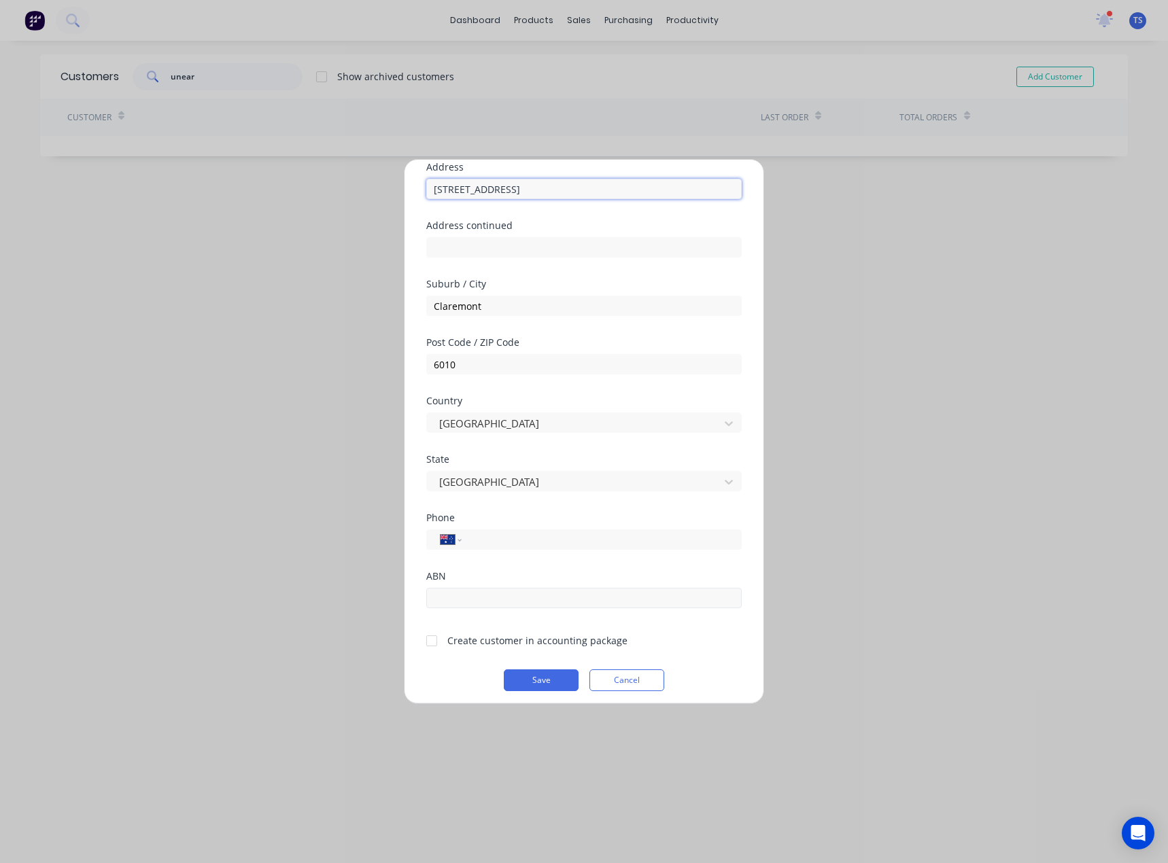
scroll to position [120, 0]
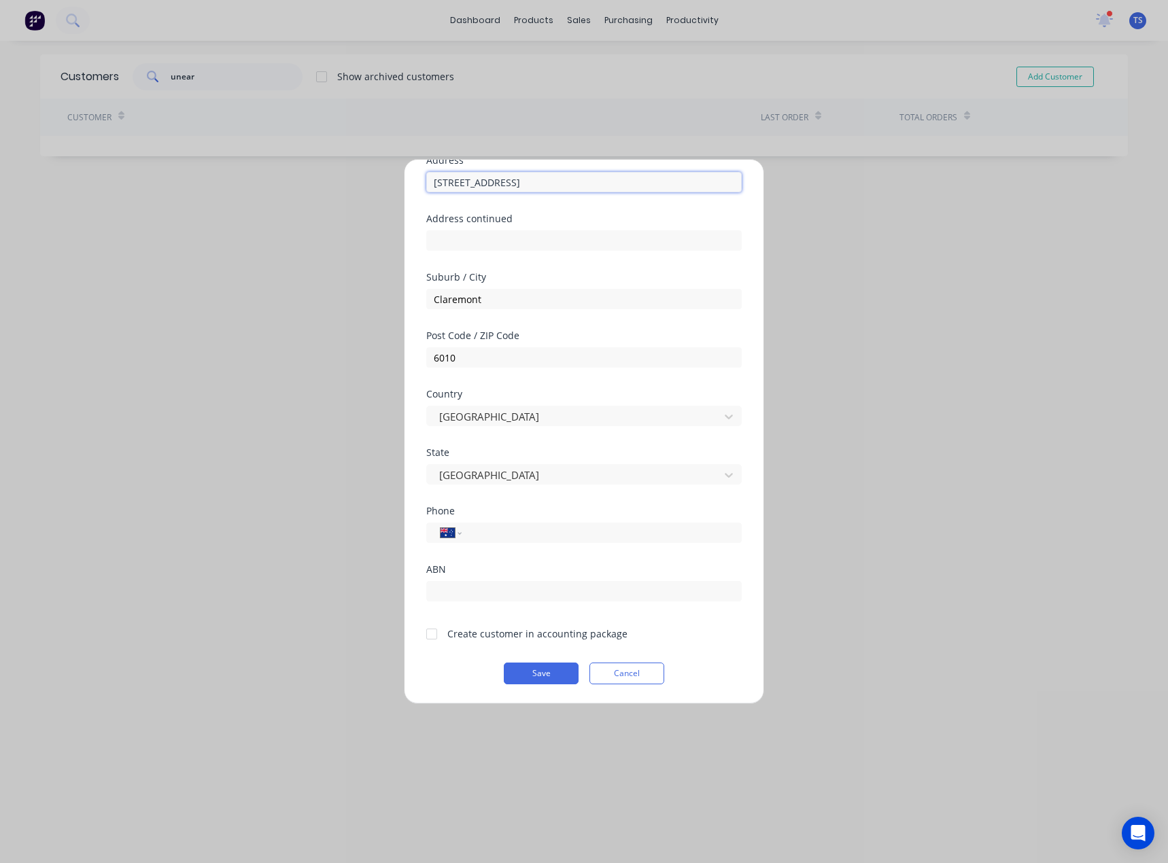
type input "Unit 1/414 Stirling Hwy"
click at [430, 629] on div at bounding box center [431, 634] width 27 height 27
click at [521, 667] on button "Save" at bounding box center [541, 674] width 75 height 22
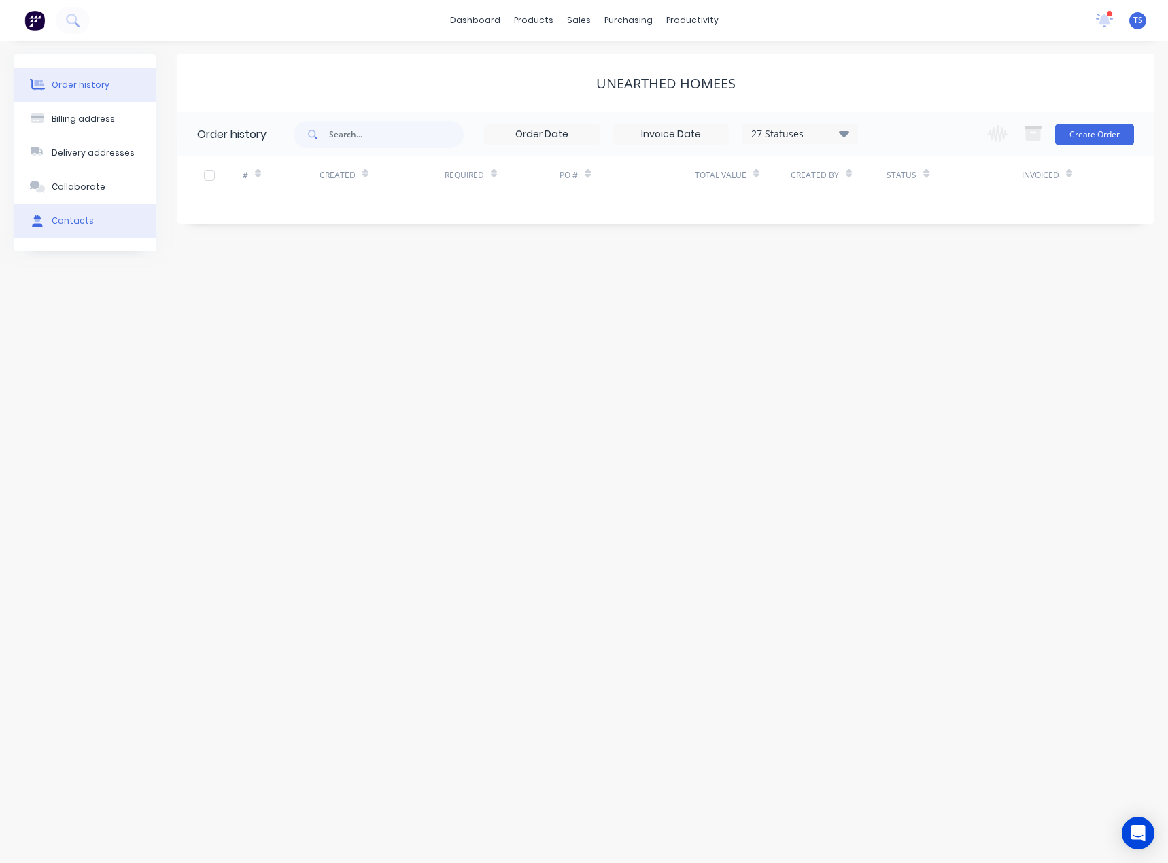
click at [67, 222] on div "Contacts" at bounding box center [73, 221] width 42 height 12
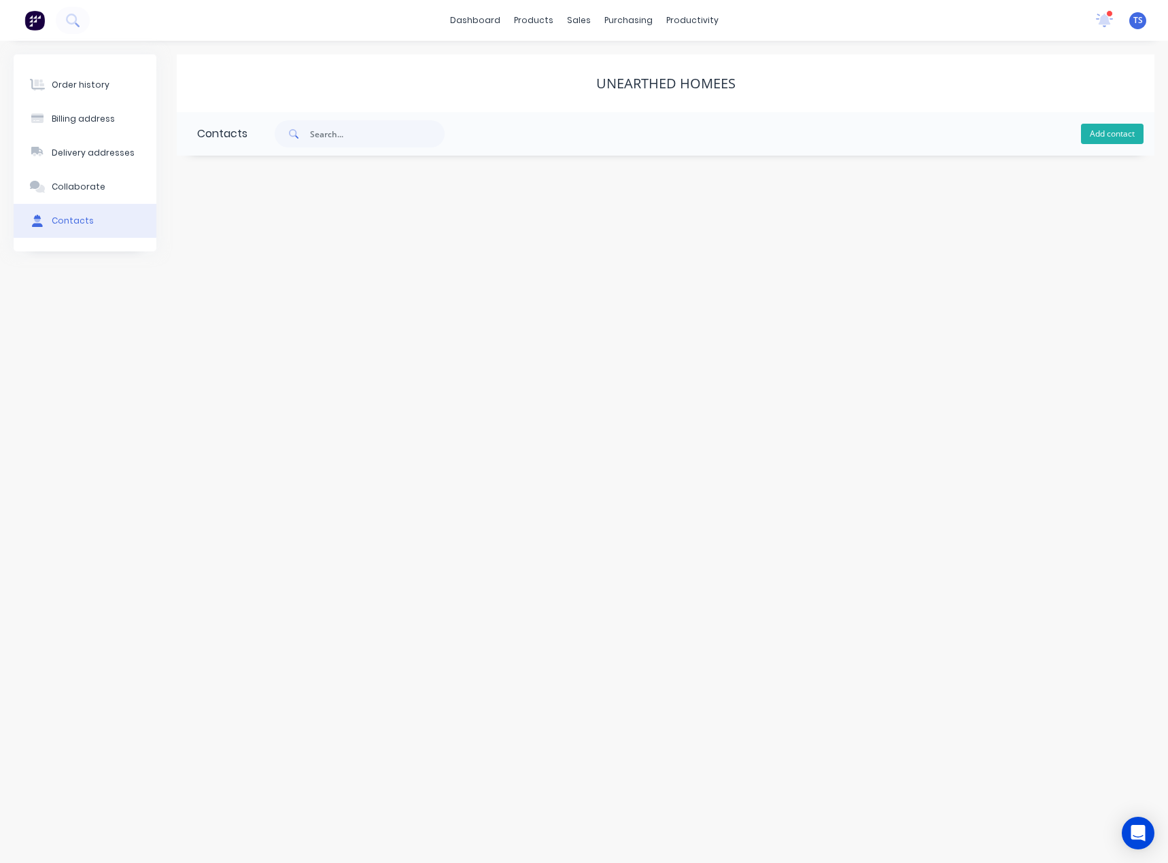
click at [1100, 131] on button "Add contact" at bounding box center [1112, 134] width 63 height 20
select select "AU"
click at [230, 231] on input "text" at bounding box center [308, 234] width 222 height 20
type input "Wilson"
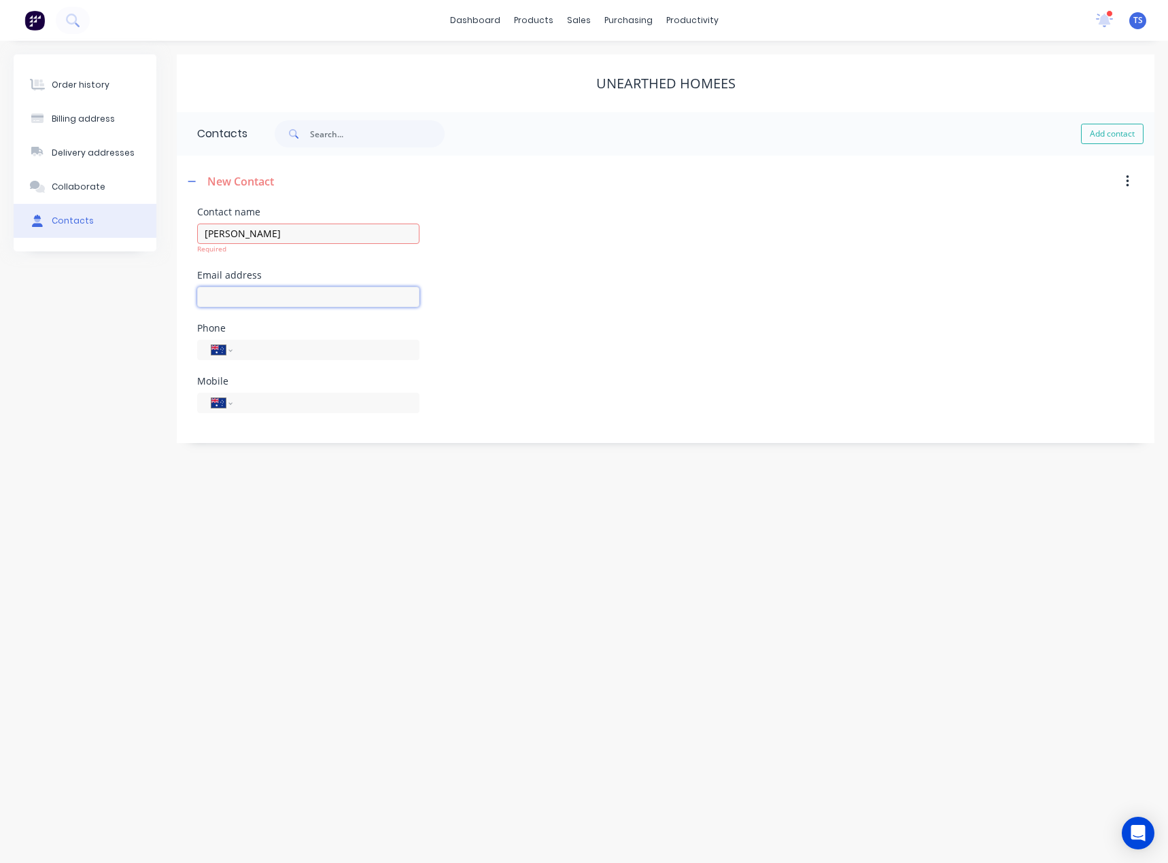
click at [235, 302] on div at bounding box center [308, 303] width 222 height 40
select select "AU"
click at [238, 287] on input "text" at bounding box center [308, 287] width 222 height 20
type input "wilson@unearthedhomes.com.au"
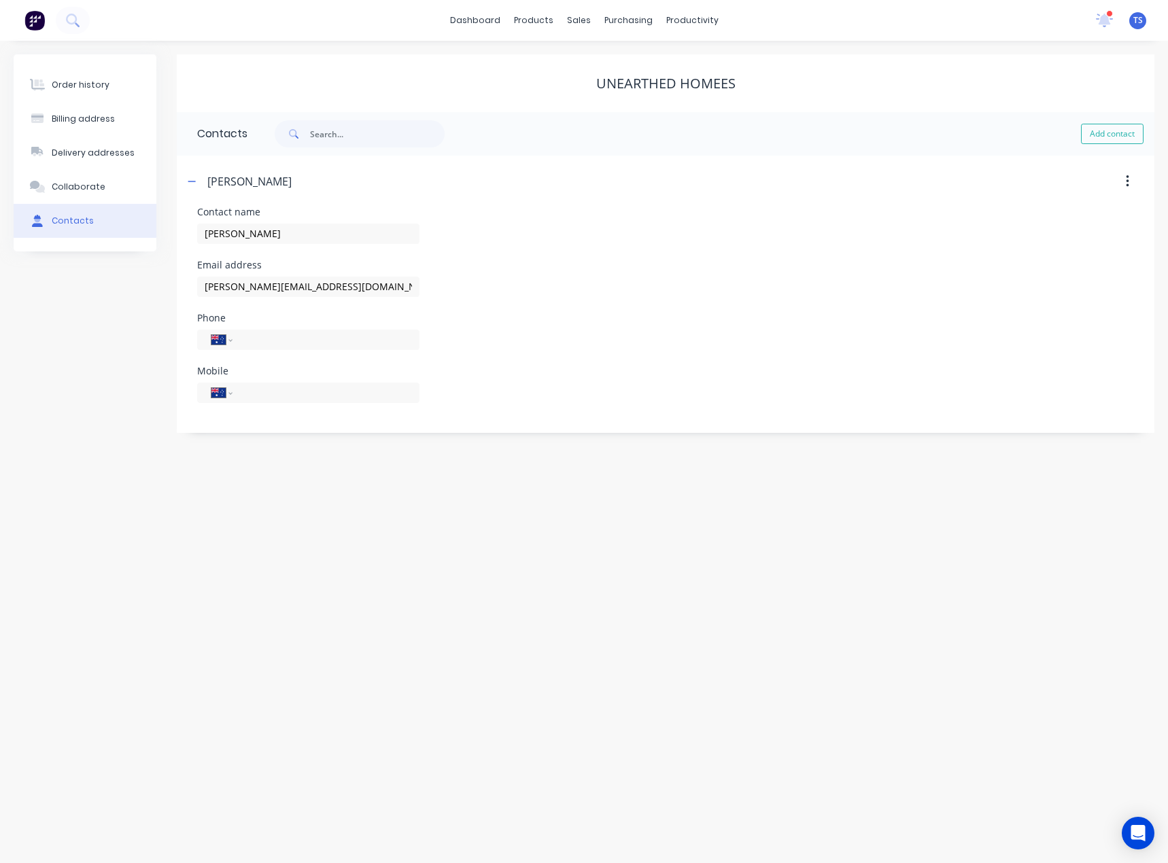
drag, startPoint x: 269, startPoint y: 338, endPoint x: 270, endPoint y: 369, distance: 31.3
click at [269, 338] on input "tel" at bounding box center [323, 340] width 163 height 16
click at [265, 394] on input "tel" at bounding box center [323, 393] width 163 height 16
type input "0416 675 593"
click at [187, 182] on button "button" at bounding box center [192, 181] width 17 height 17
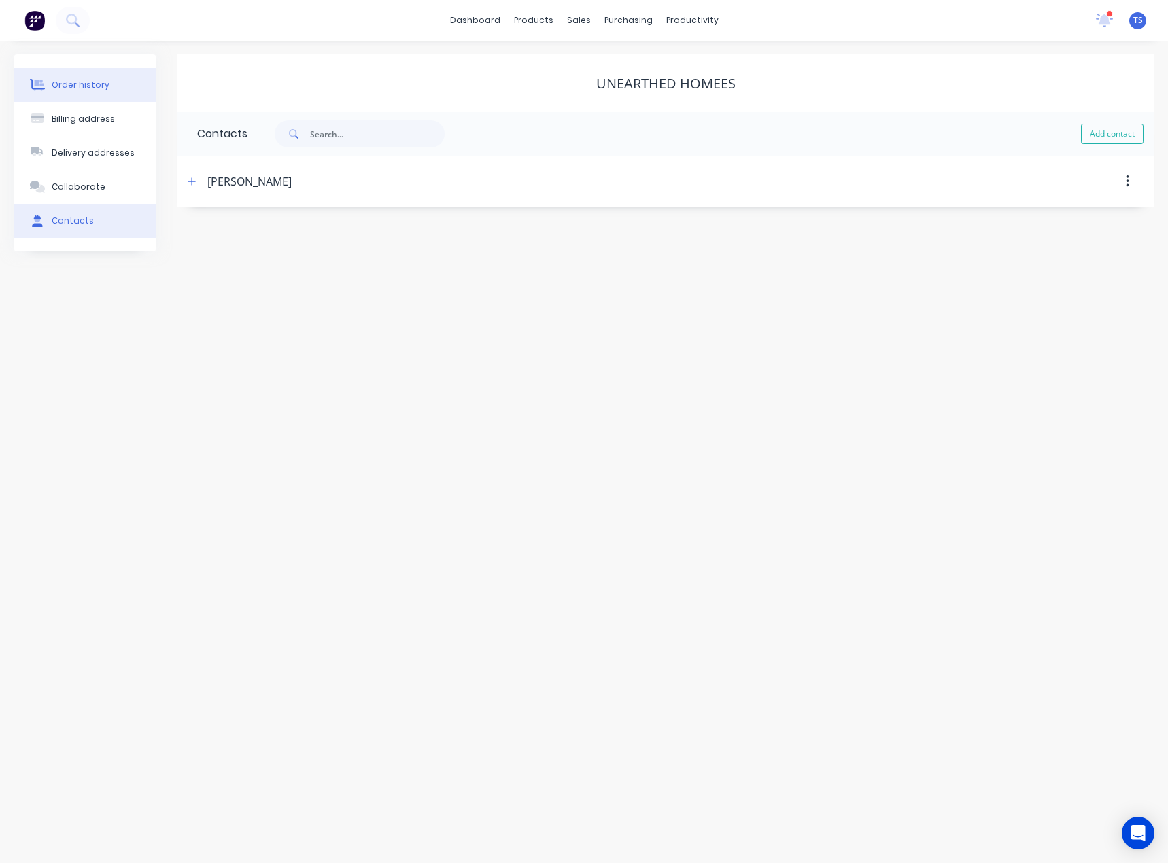
click at [70, 84] on div "Order history" at bounding box center [81, 85] width 58 height 12
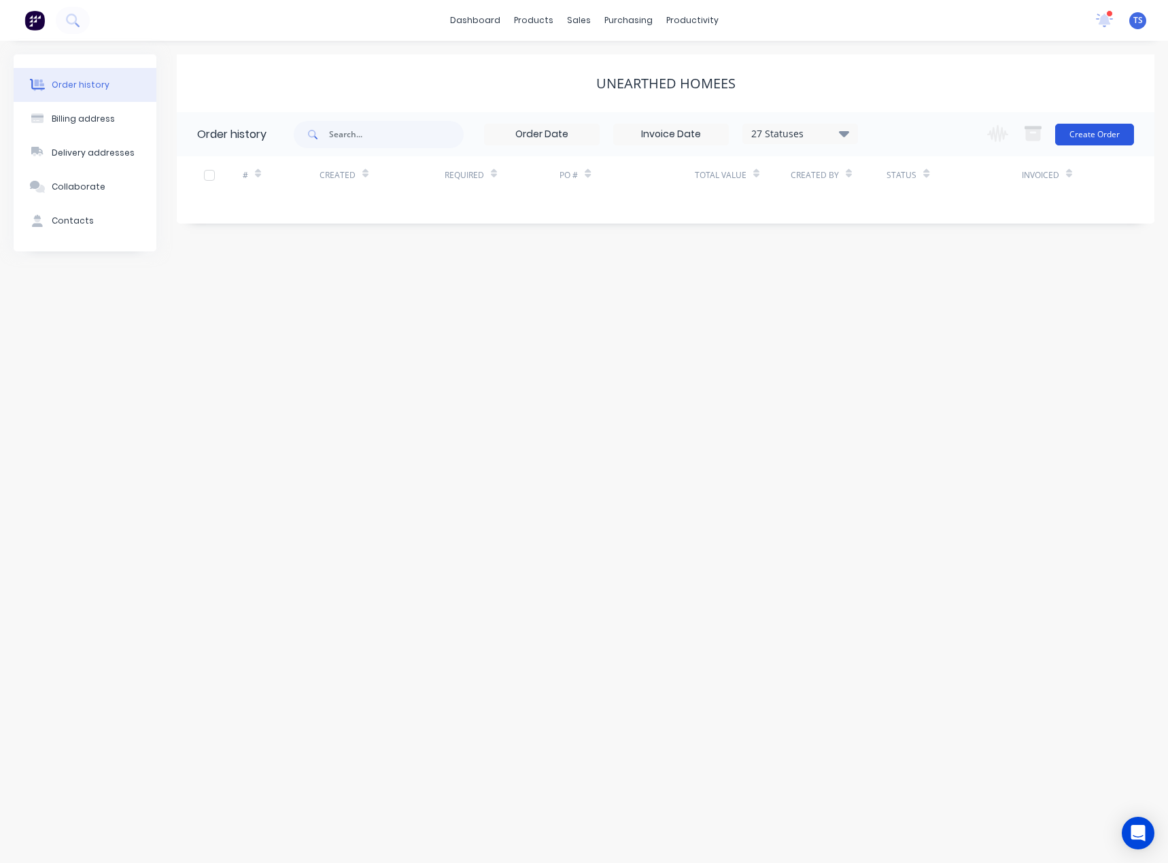
click at [1101, 131] on button "Create Order" at bounding box center [1094, 135] width 79 height 22
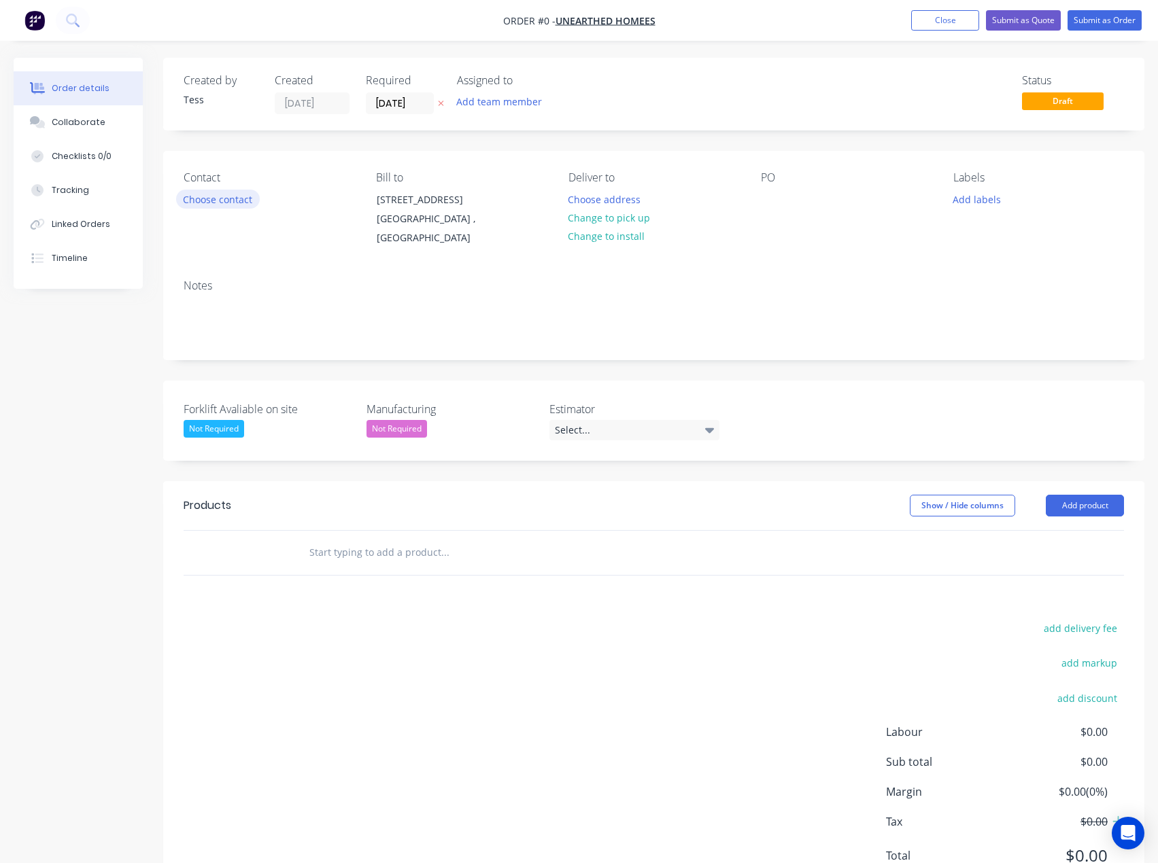
click at [223, 203] on button "Choose contact" at bounding box center [218, 199] width 84 height 18
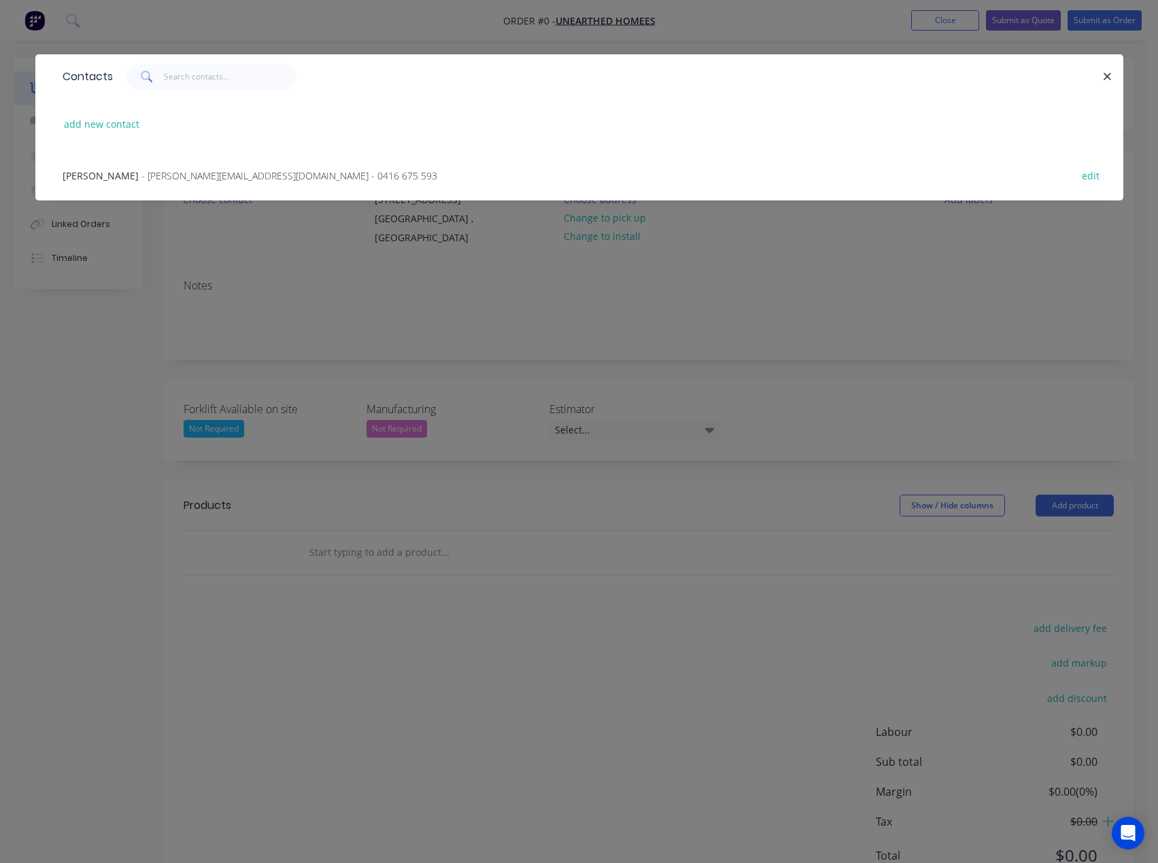
click at [177, 171] on span "- wilson@unearthedhomes.com.au - 0416 675 593" at bounding box center [289, 175] width 296 height 13
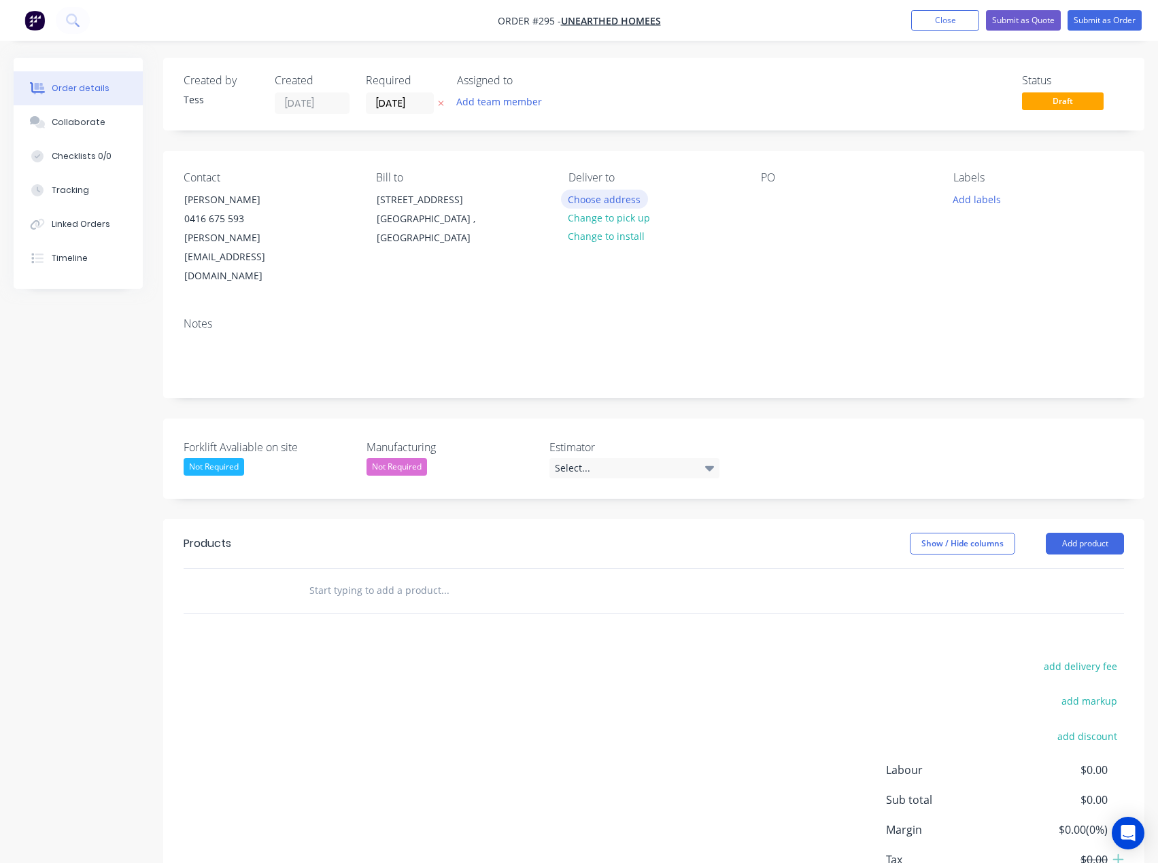
click at [600, 203] on button "Choose address" at bounding box center [604, 199] width 87 height 18
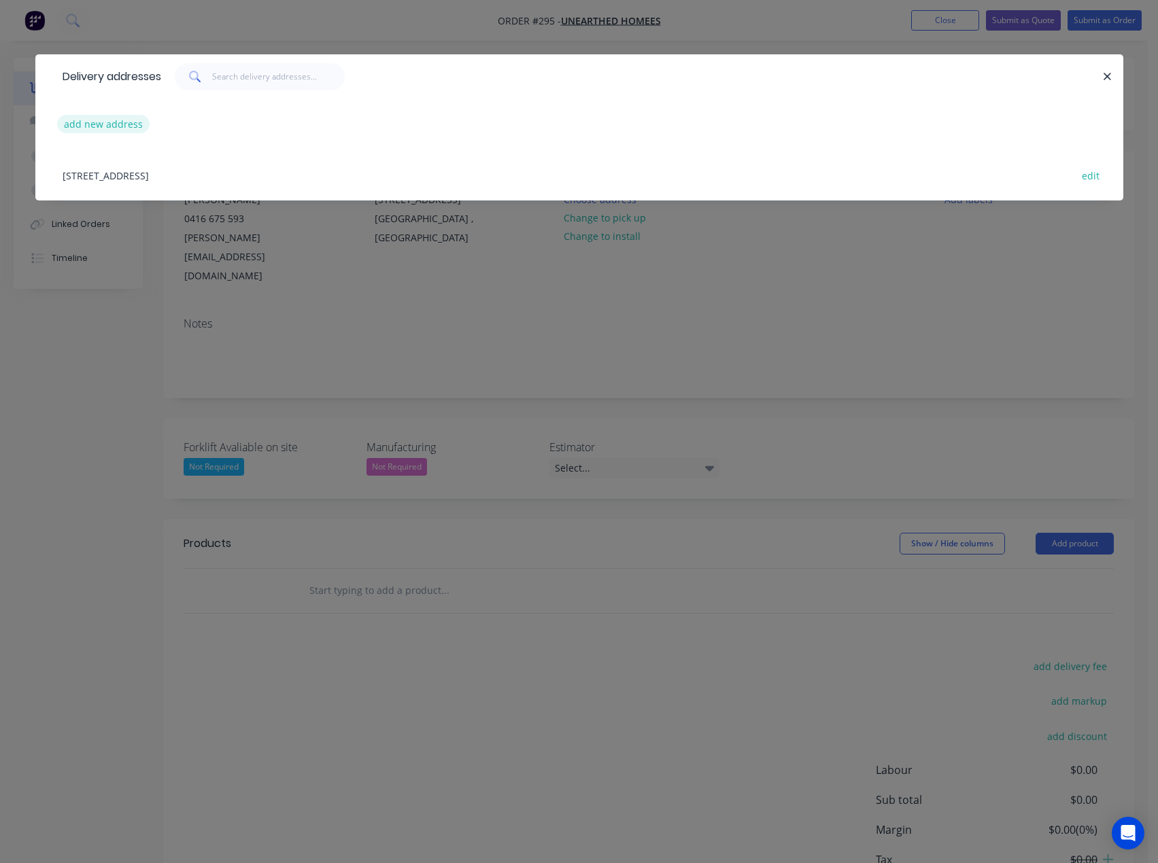
click at [92, 128] on button "add new address" at bounding box center [103, 124] width 93 height 18
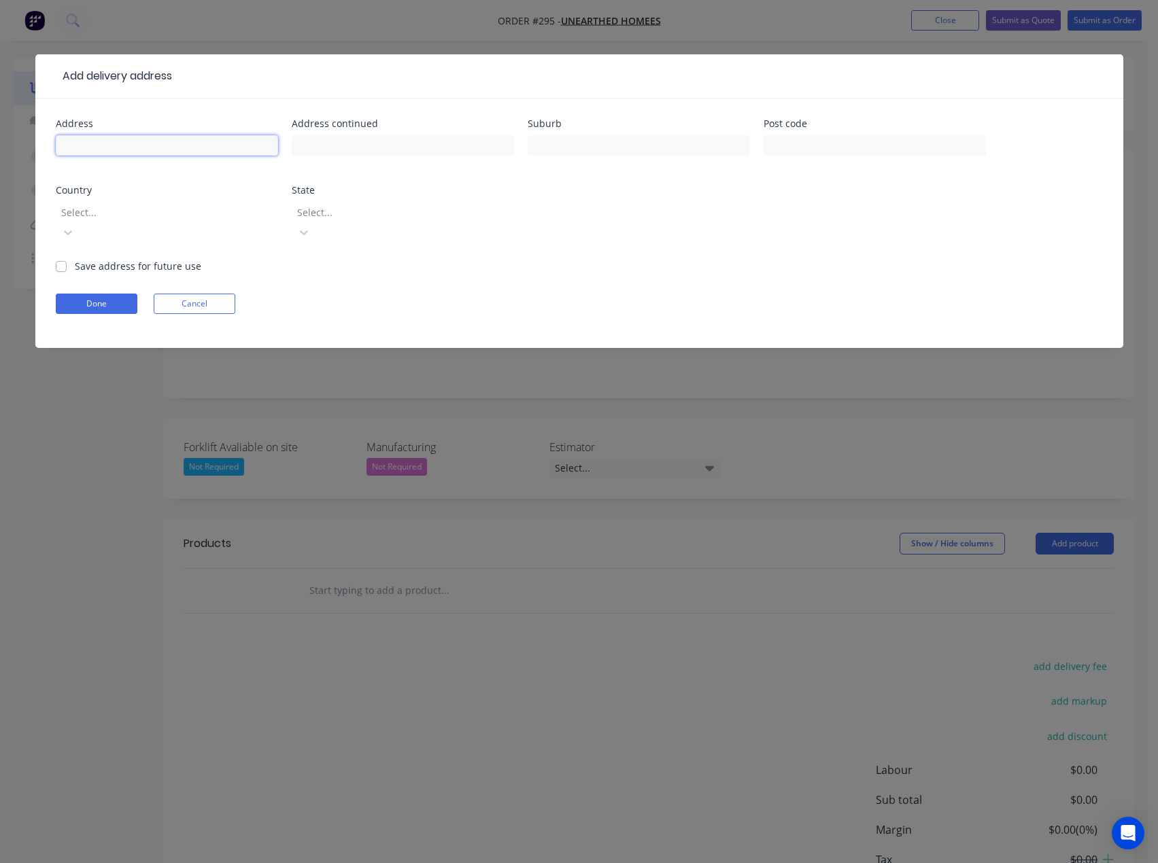
click at [182, 143] on input "text" at bounding box center [167, 145] width 222 height 20
type input "331 Westcoast Drive"
click at [557, 148] on input "text" at bounding box center [638, 145] width 222 height 20
